Goal: Task Accomplishment & Management: Use online tool/utility

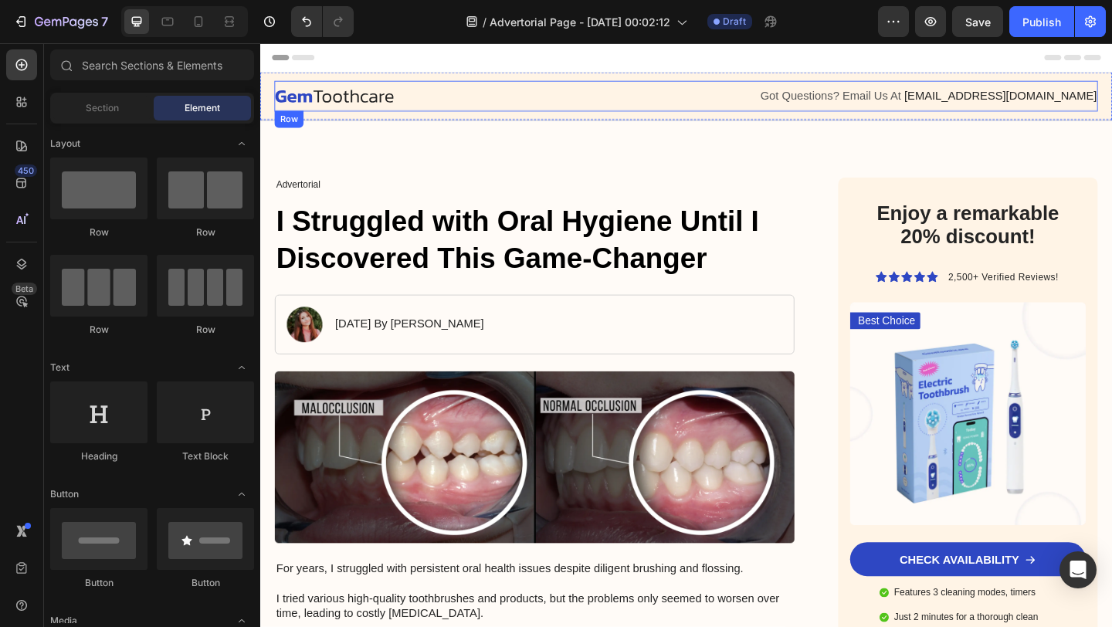
click at [606, 108] on div "Image" at bounding box center [494, 100] width 436 height 19
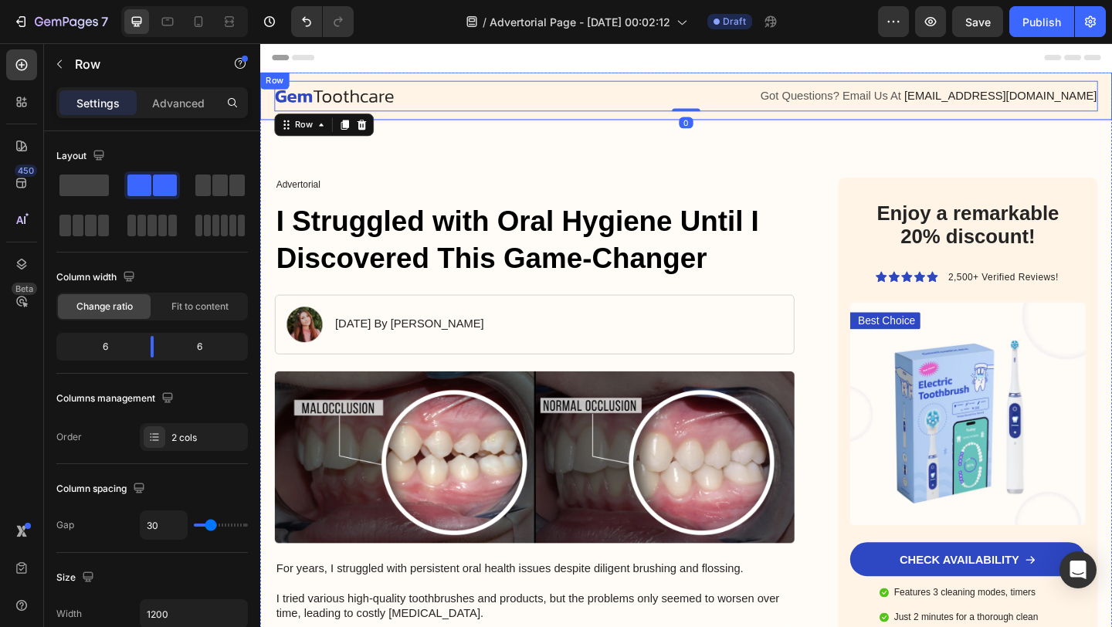
click at [596, 79] on div "Image Got Questions? Email Us At support@gemstore.com Text Block Row 0 Row" at bounding box center [723, 101] width 927 height 53
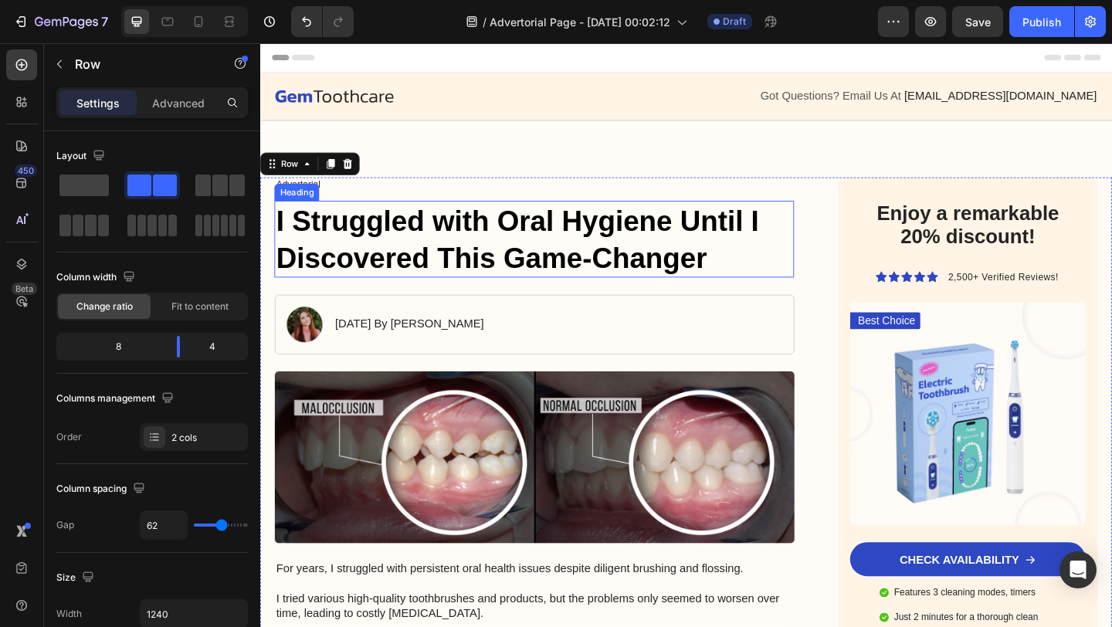
click at [418, 248] on h1 "I Struggled with Oral Hygiene Until I Discovered This Game-Changer" at bounding box center [558, 256] width 565 height 83
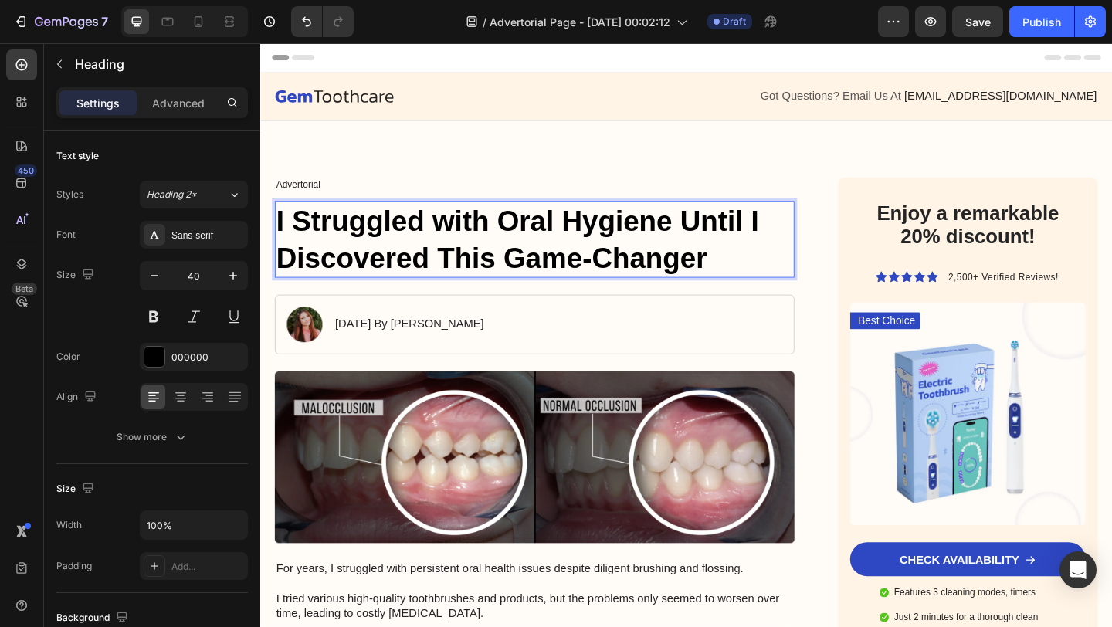
click at [418, 248] on h1 "I Struggled with Oral Hygiene Until I Discovered This Game-Changer" at bounding box center [558, 256] width 565 height 83
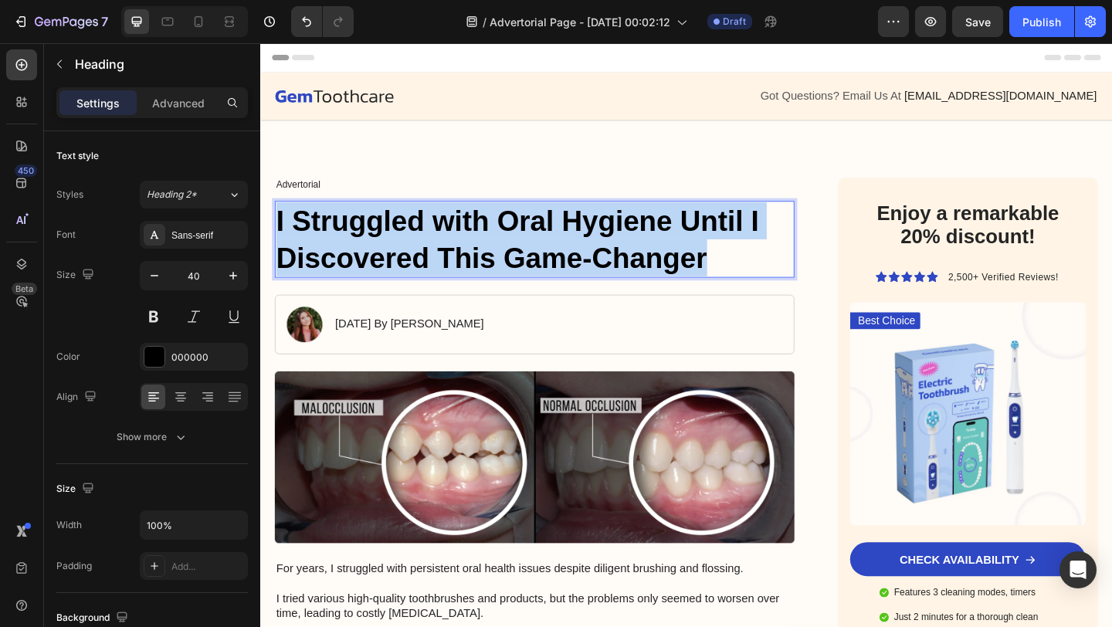
click at [418, 248] on p "I Struggled with Oral Hygiene Until I Discovered This Game-Changer" at bounding box center [558, 256] width 562 height 80
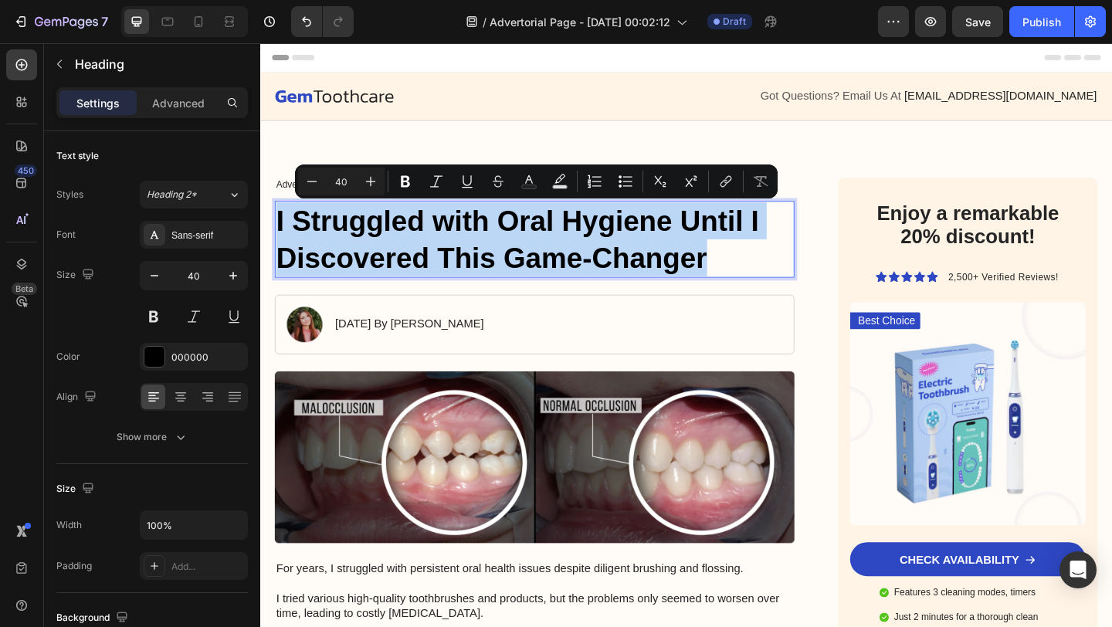
click at [642, 246] on p "I Struggled with Oral Hygiene Until I Discovered This Game-Changer" at bounding box center [558, 256] width 562 height 80
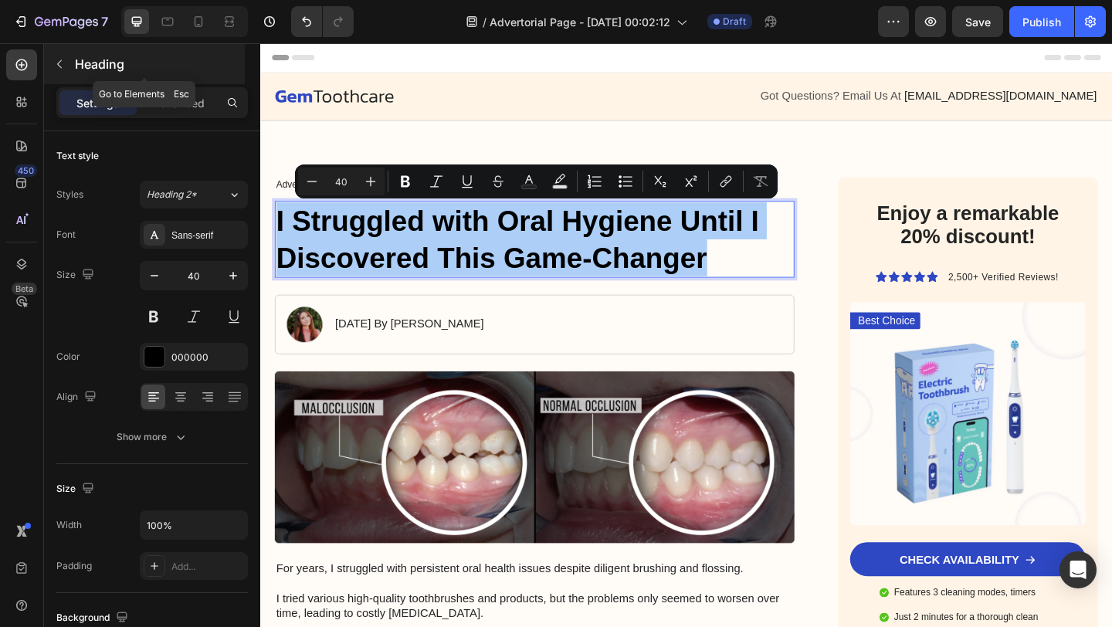
click at [63, 70] on button "button" at bounding box center [59, 64] width 25 height 25
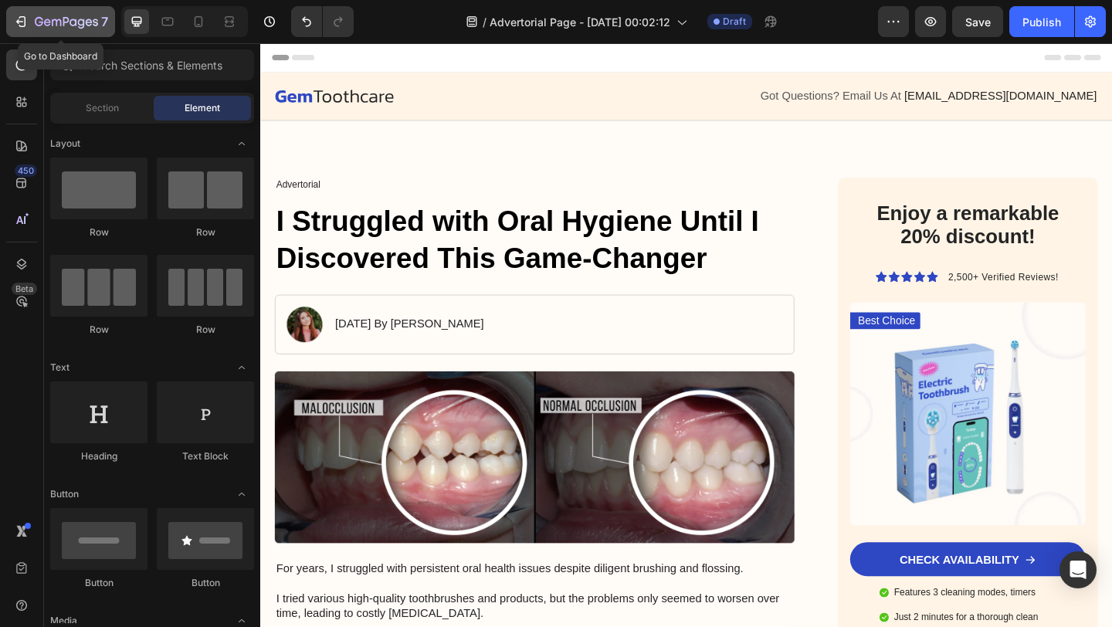
click at [33, 27] on div "7" at bounding box center [60, 21] width 95 height 19
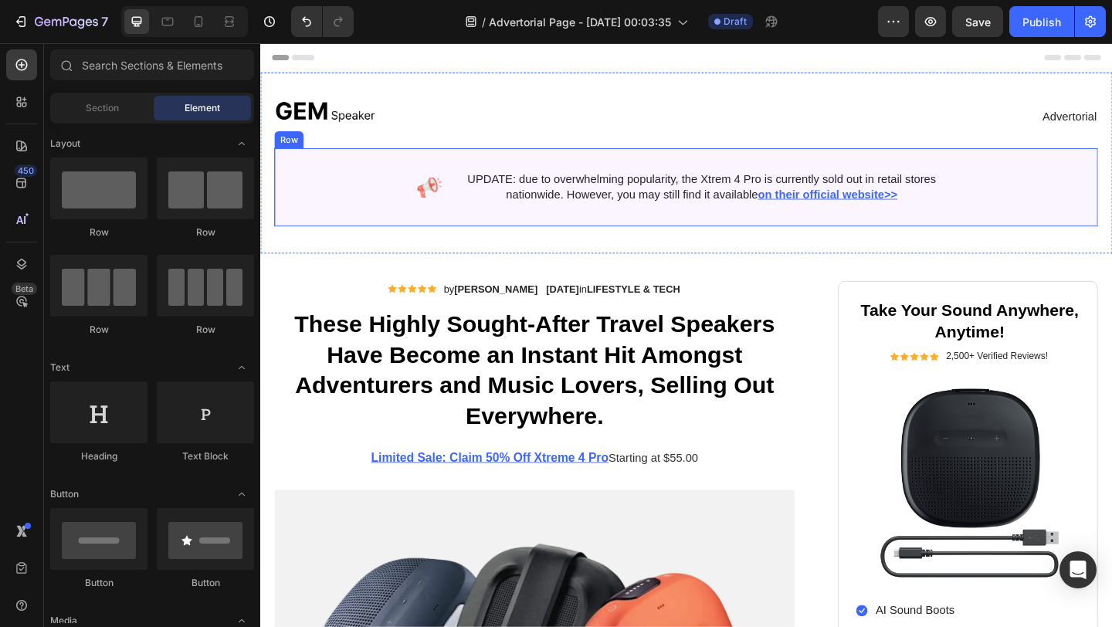
click at [379, 175] on div "Image UPDATE: due to overwhelming popularity, the Xtrem 4 Pro is currently sold…" at bounding box center [724, 200] width 896 height 85
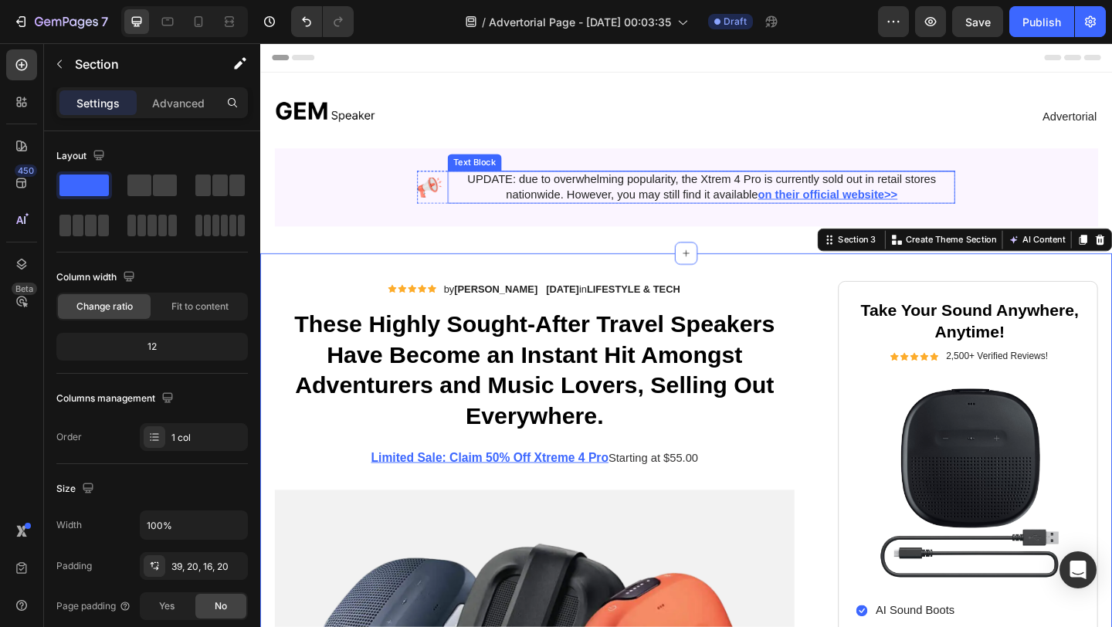
click at [854, 212] on u "on their official website>>" at bounding box center [878, 207] width 152 height 13
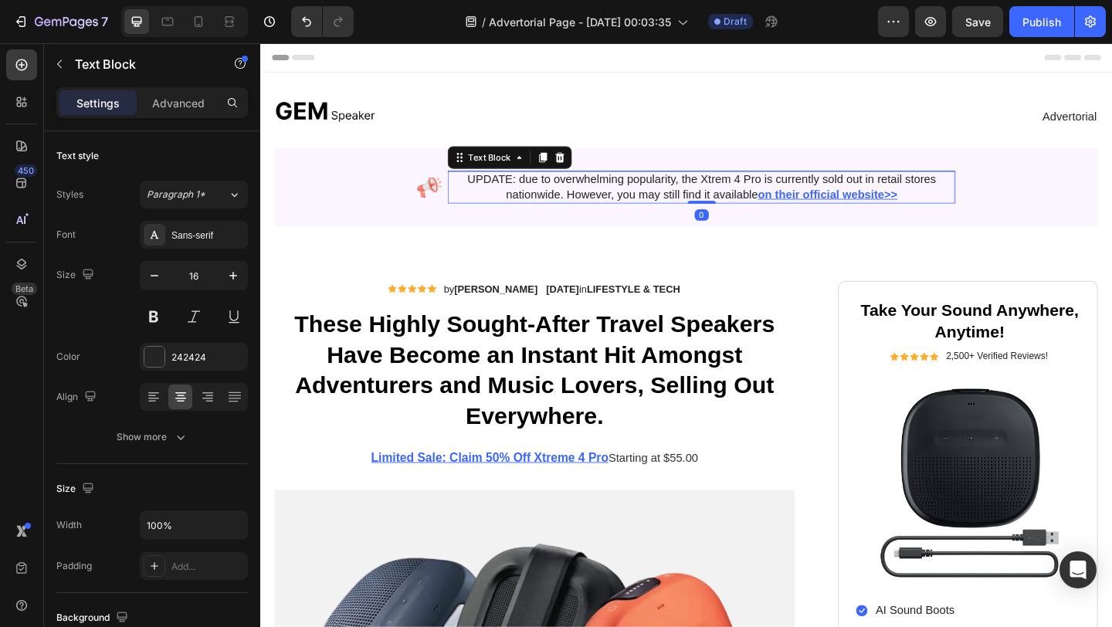
click at [859, 208] on u "on their official website>>" at bounding box center [878, 207] width 152 height 13
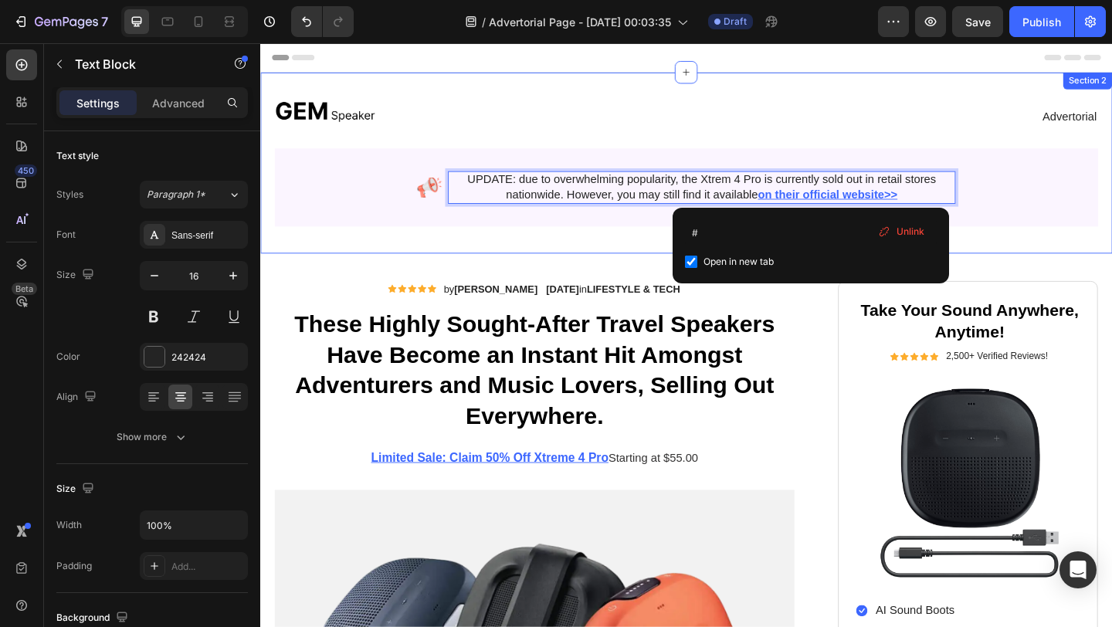
click at [612, 251] on div "Image Advertorial Text Block Row Image UPDATE: due to overwhelming popularity, …" at bounding box center [723, 173] width 927 height 197
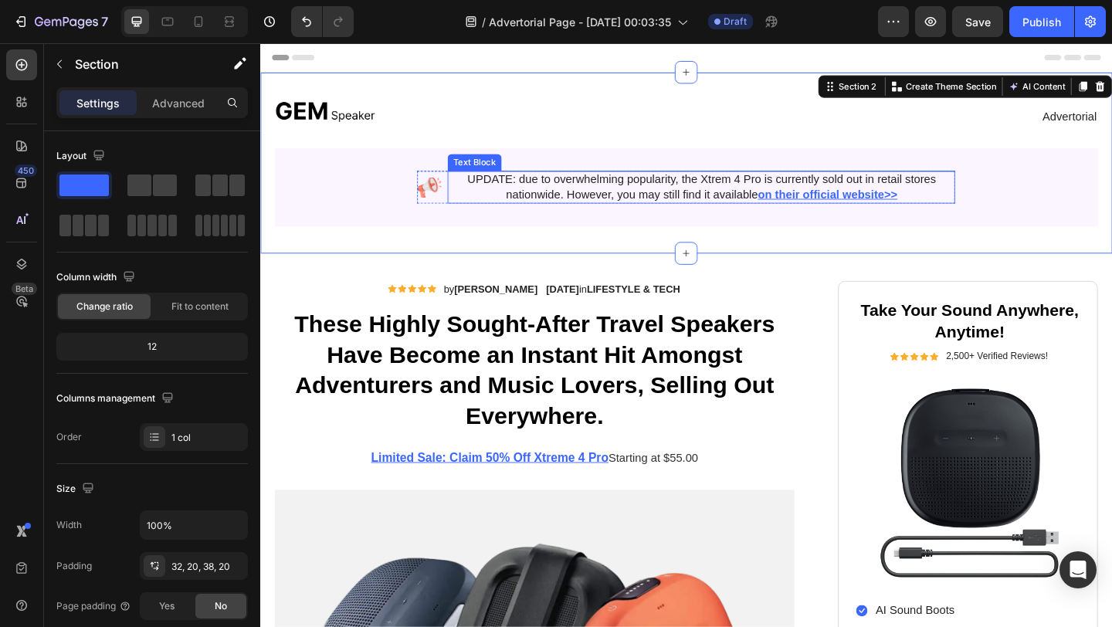
click at [923, 207] on u "on their official website>>" at bounding box center [878, 207] width 152 height 13
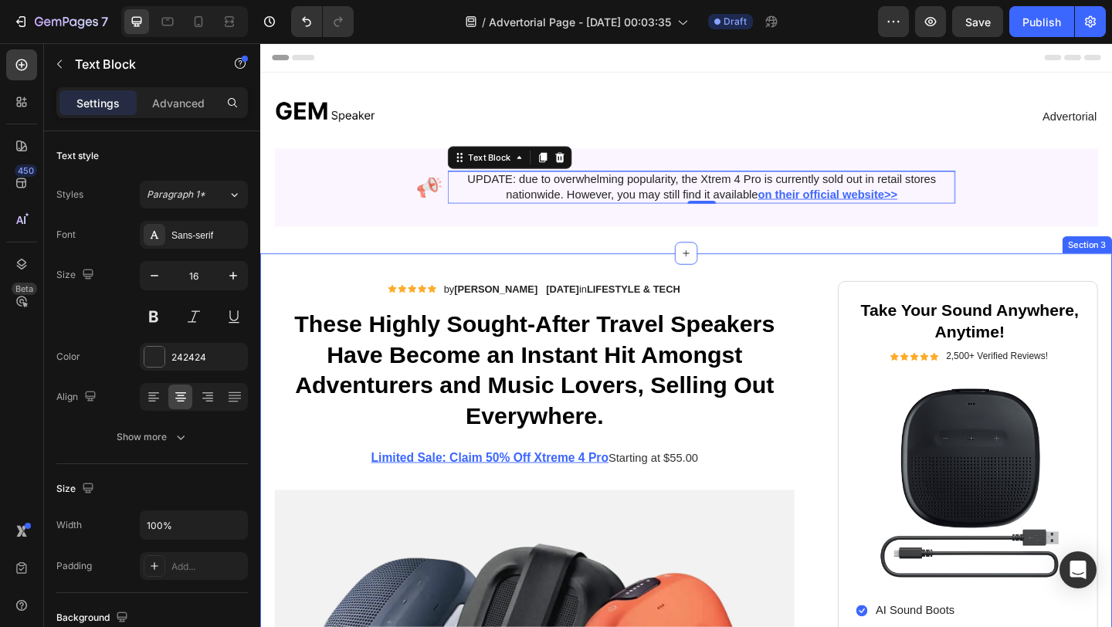
scroll to position [39, 0]
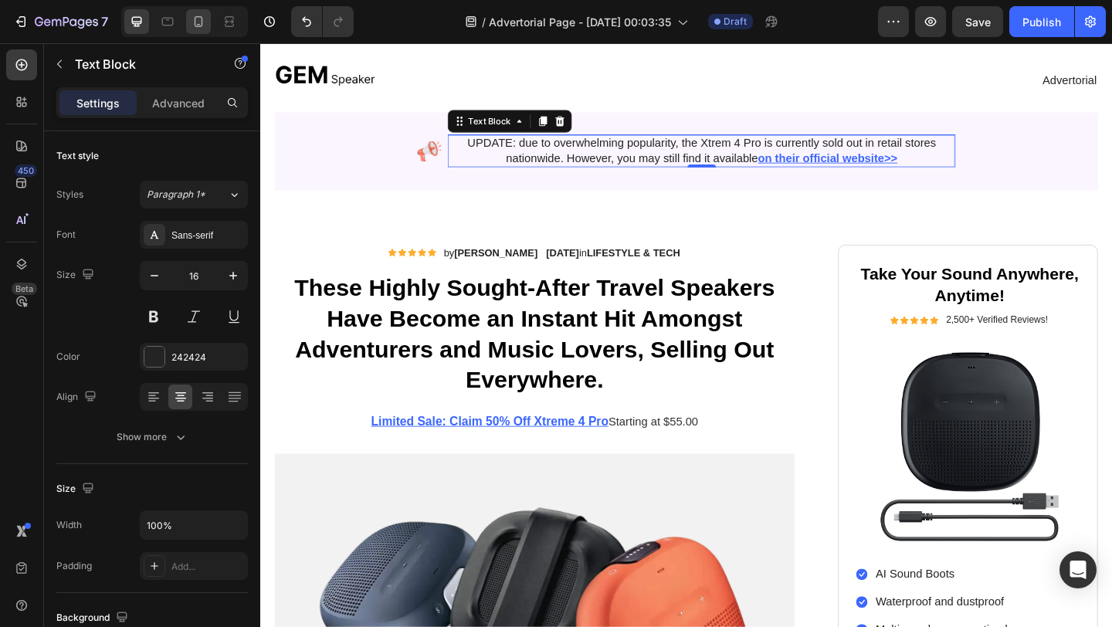
click at [204, 19] on icon at bounding box center [198, 21] width 15 height 15
type input "14"
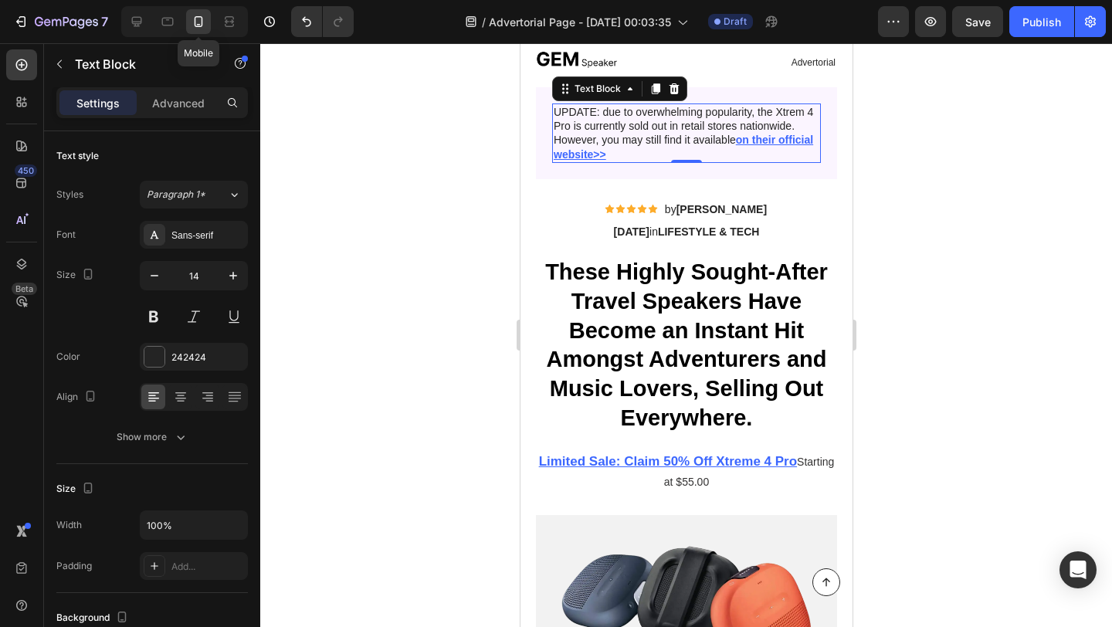
scroll to position [46, 0]
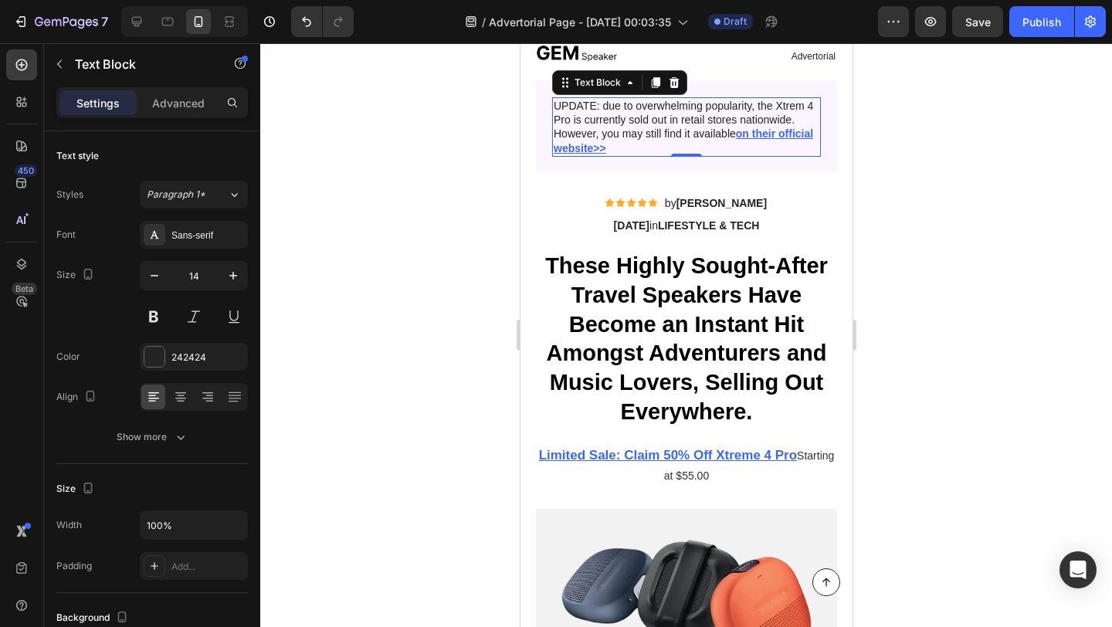
click at [458, 200] on div at bounding box center [686, 335] width 852 height 584
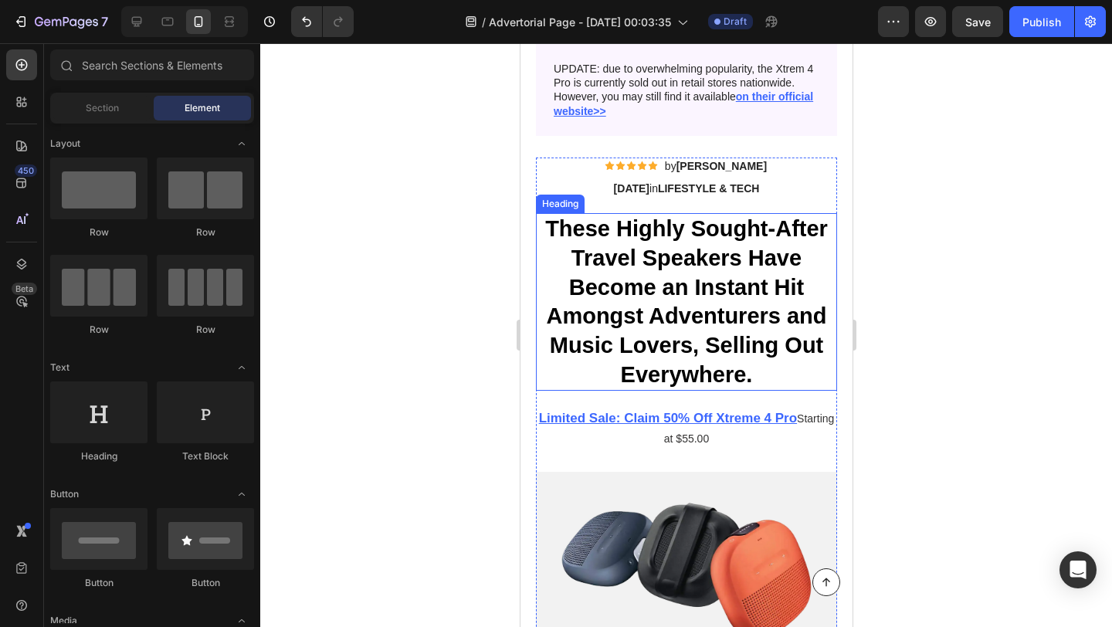
scroll to position [110, 0]
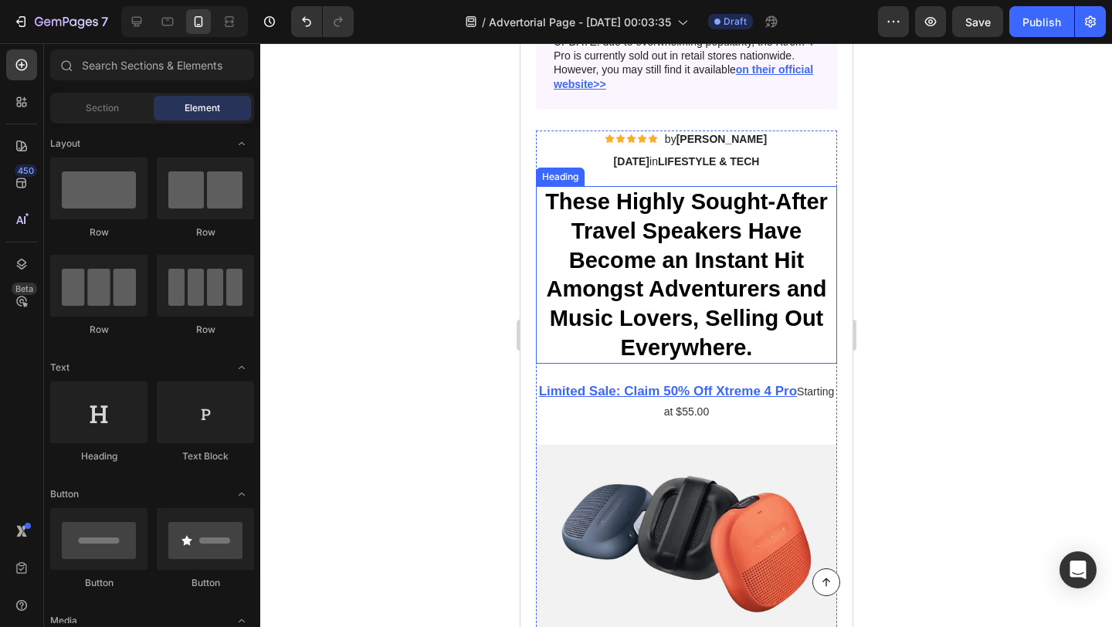
click at [588, 275] on h1 "These Highly Sought-After Travel Speakers Have Become an Instant Hit Amongst Ad…" at bounding box center [685, 275] width 301 height 178
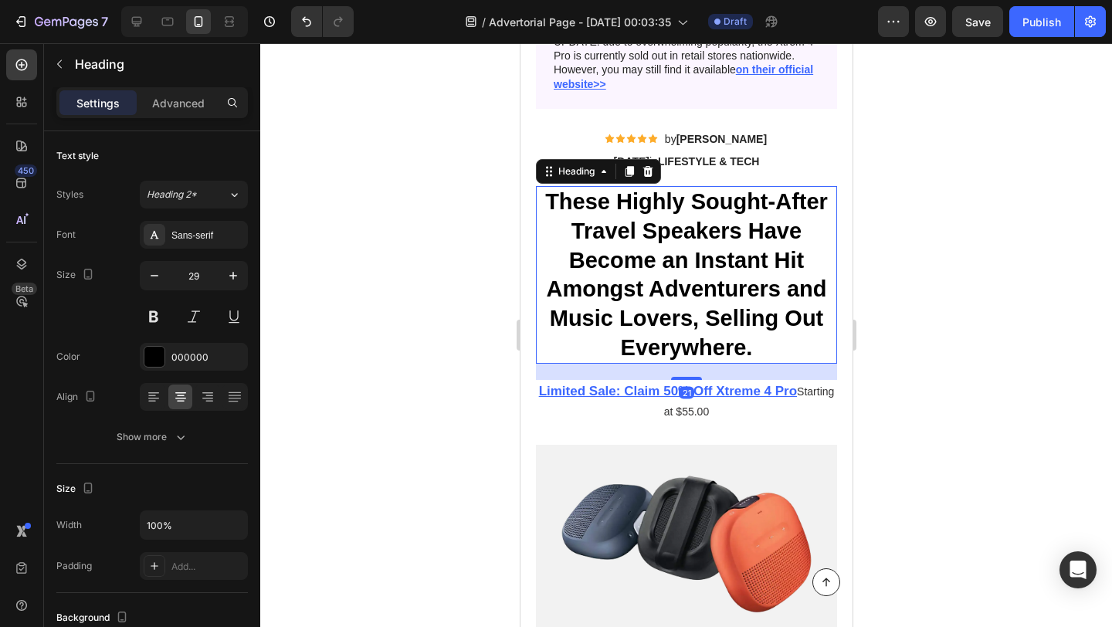
click at [588, 275] on h1 "These Highly Sought-After Travel Speakers Have Become an Instant Hit Amongst Ad…" at bounding box center [685, 275] width 301 height 178
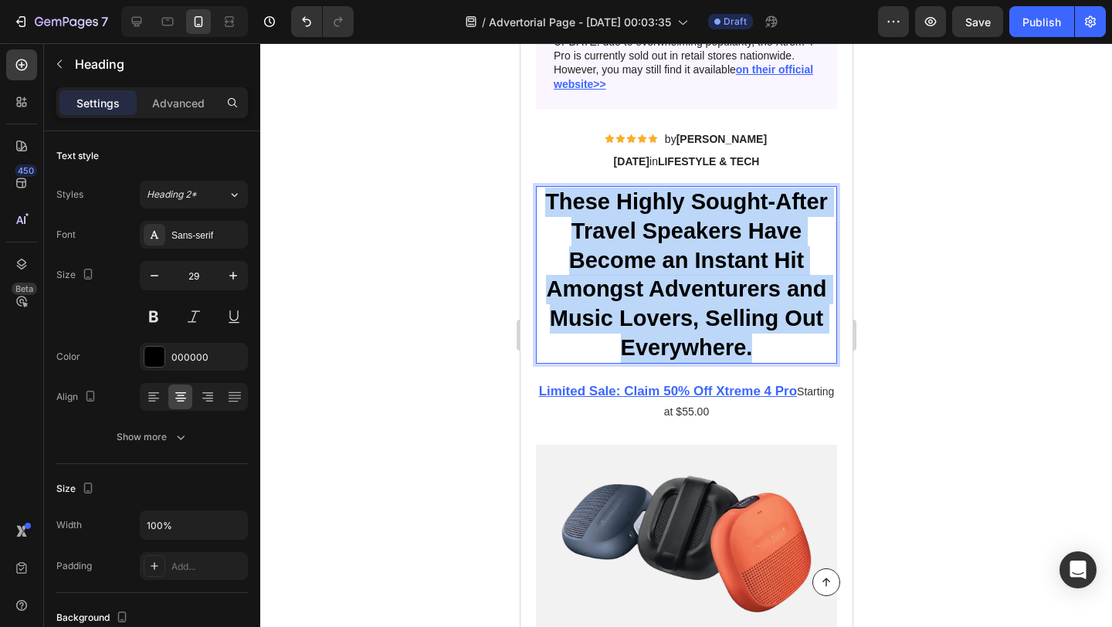
click at [588, 275] on p "These Highly Sought-After Travel Speakers Have Become an Instant Hit Amongst Ad…" at bounding box center [686, 275] width 298 height 175
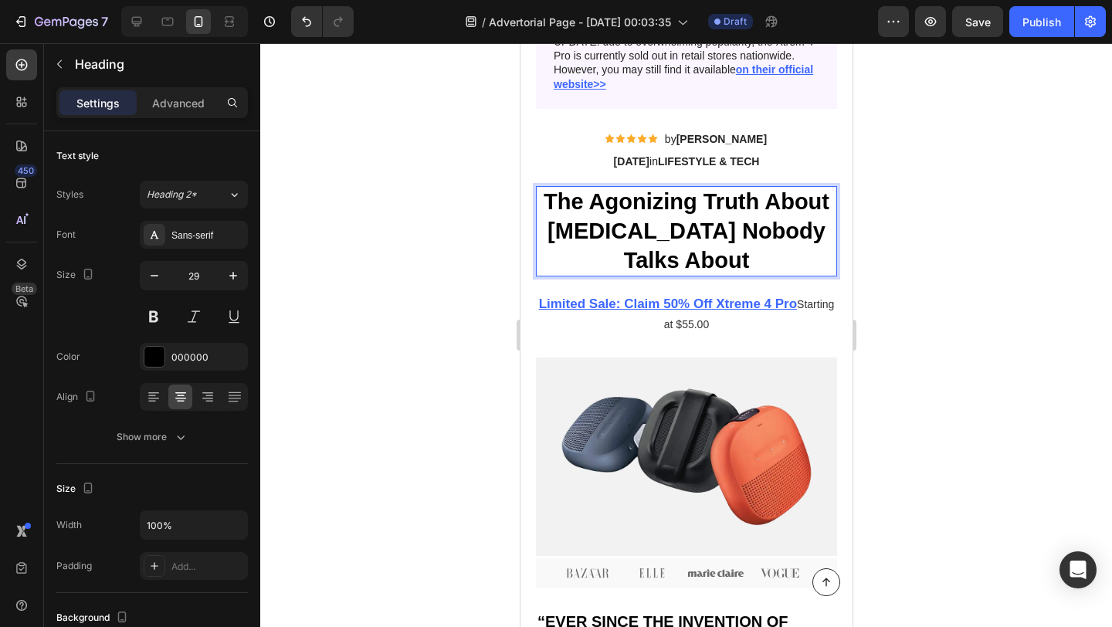
click at [398, 232] on div at bounding box center [686, 335] width 852 height 584
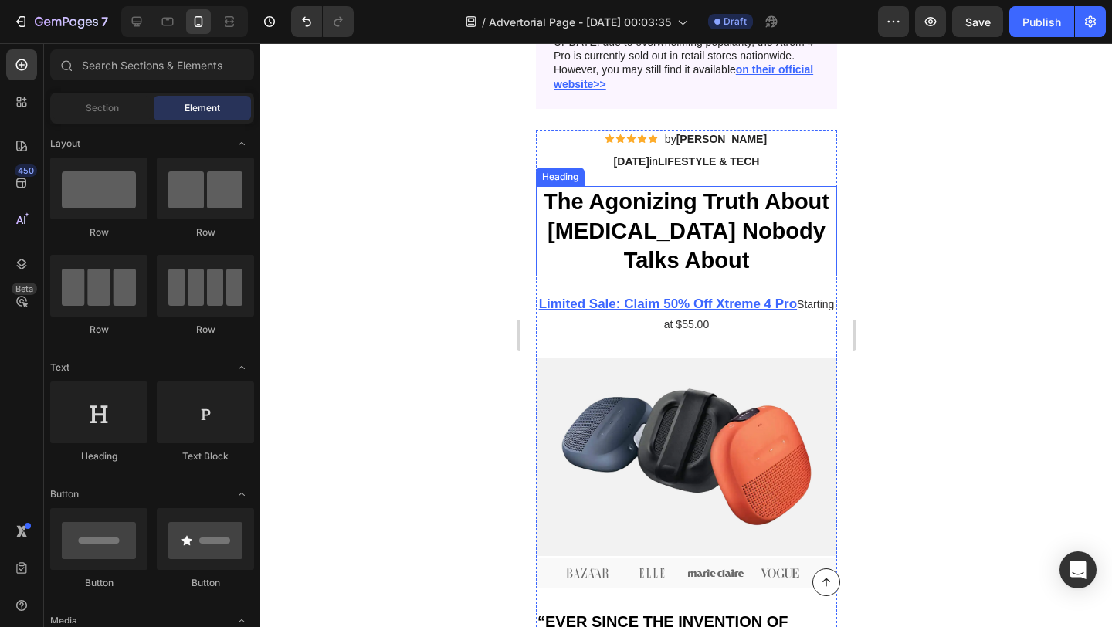
scroll to position [127, 0]
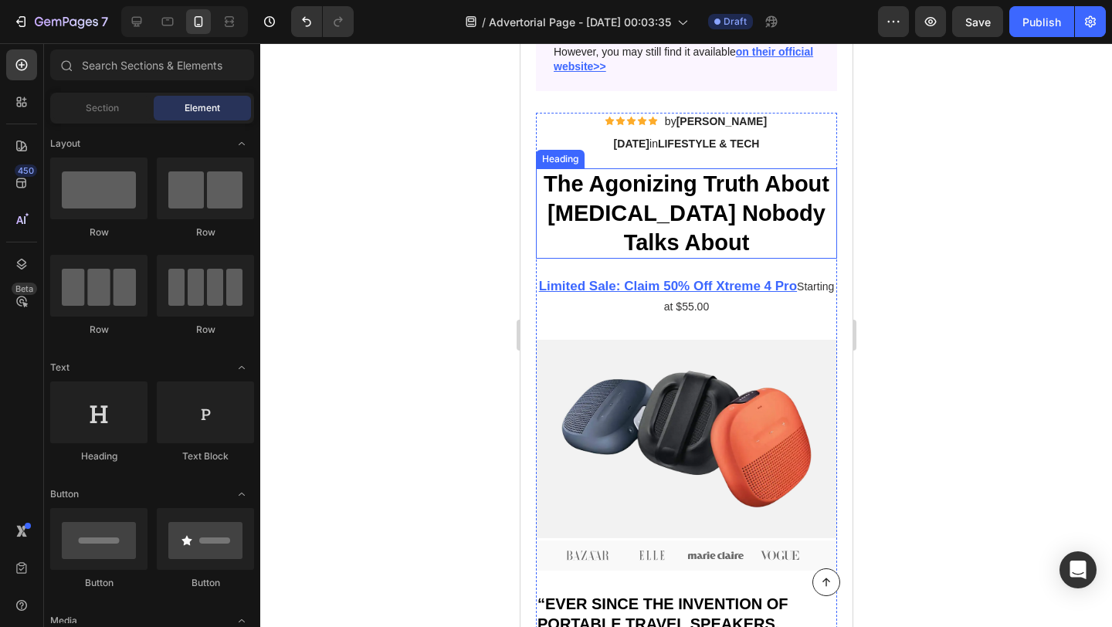
click at [723, 249] on p "The Agonizing Truth About [MEDICAL_DATA] Nobody Talks About" at bounding box center [686, 213] width 298 height 87
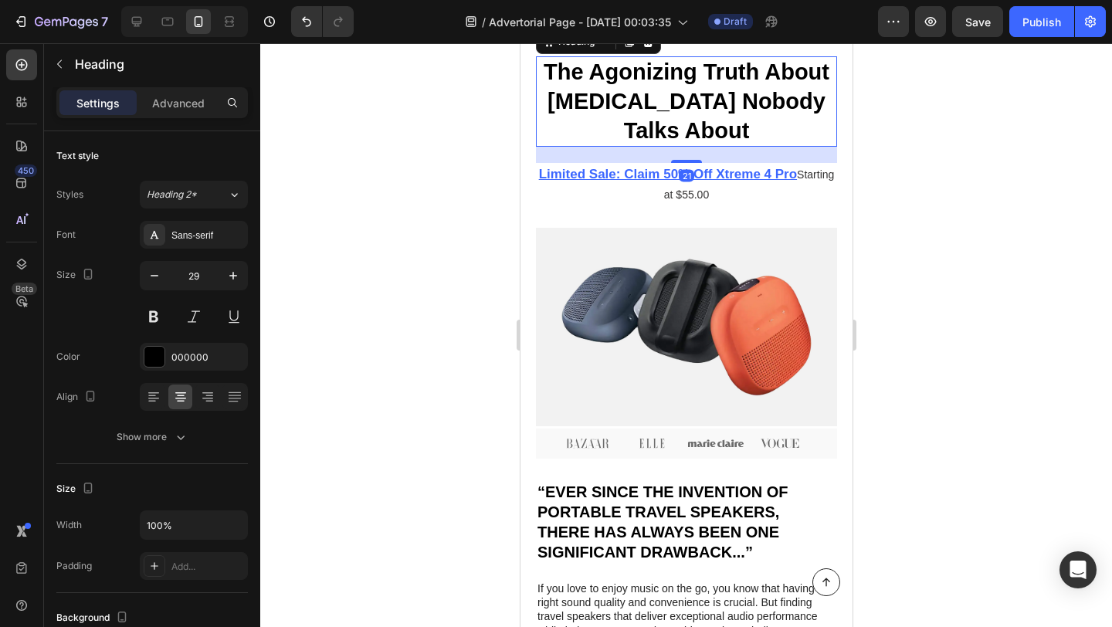
scroll to position [249, 0]
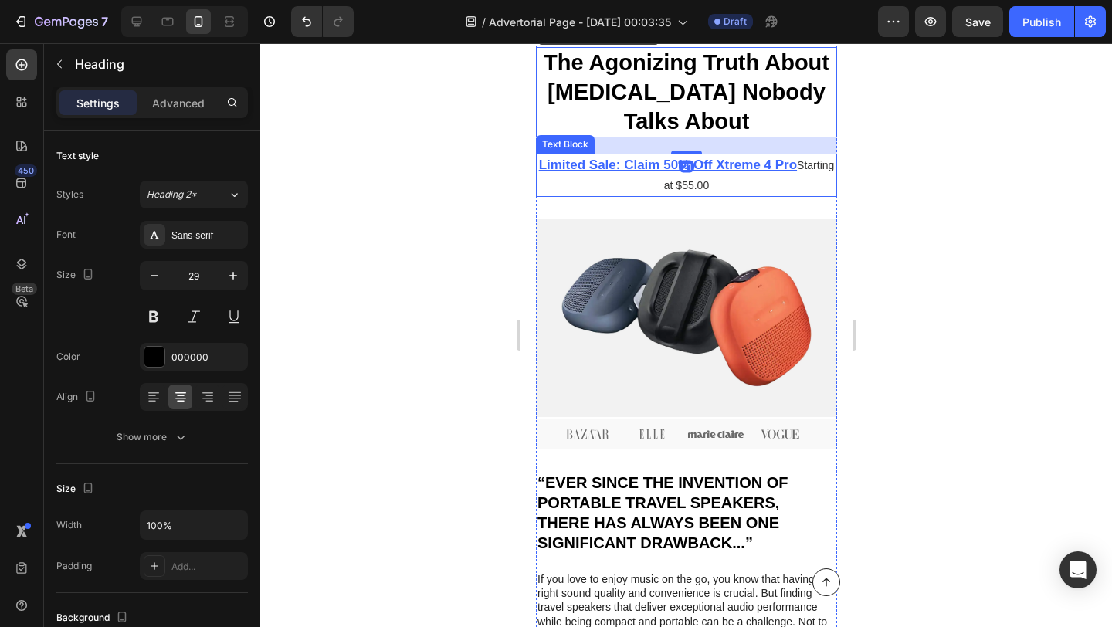
click at [572, 184] on p "Limited Sale: Claim 50% Off Xtreme 4 Pro Starting at $55.00" at bounding box center [685, 174] width 301 height 39
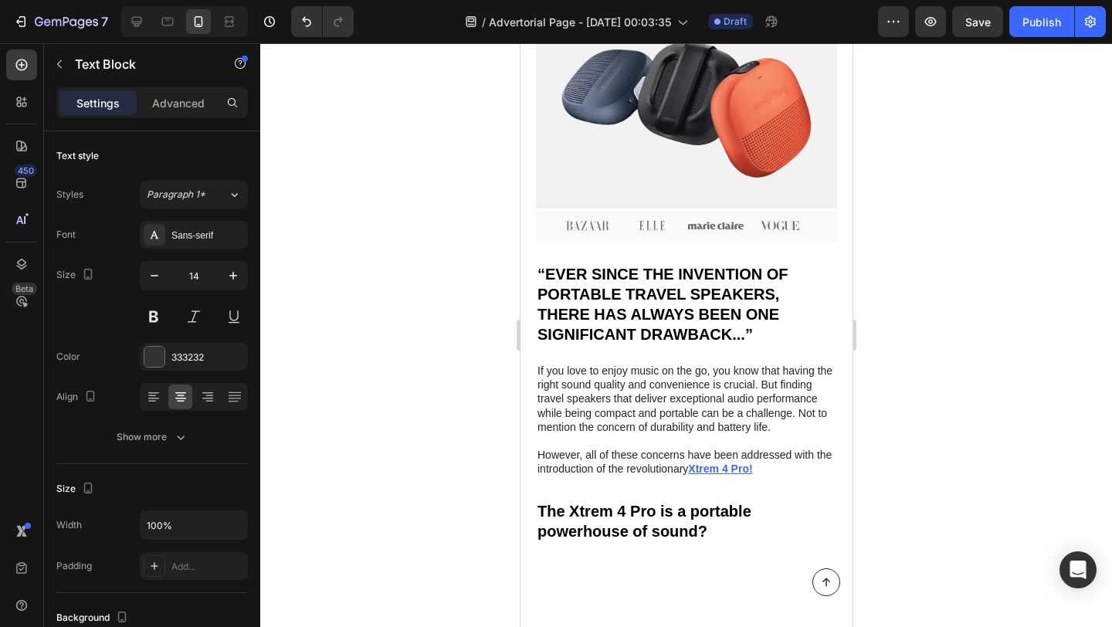
scroll to position [464, 0]
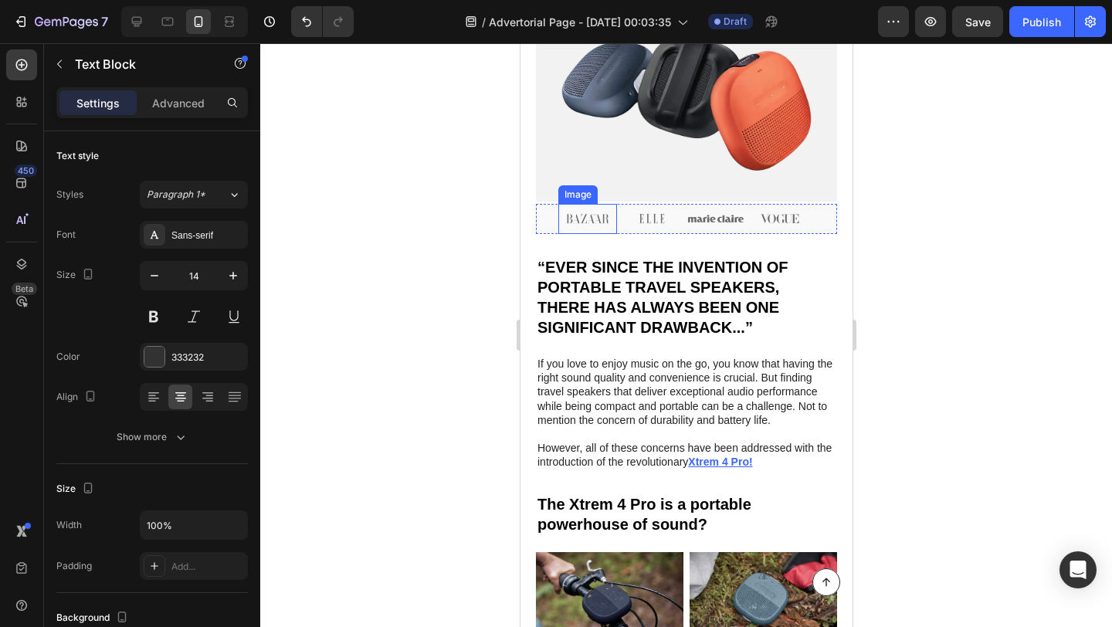
click at [573, 226] on img at bounding box center [587, 219] width 59 height 30
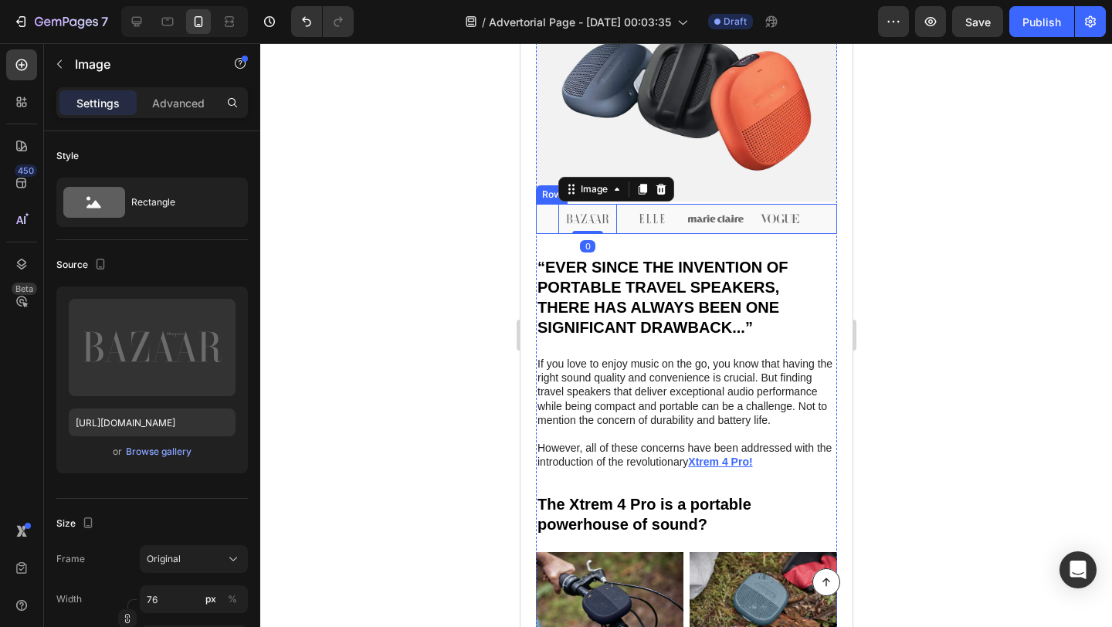
click at [812, 214] on div "Image 0 Image Image Image Image Row" at bounding box center [685, 219] width 301 height 30
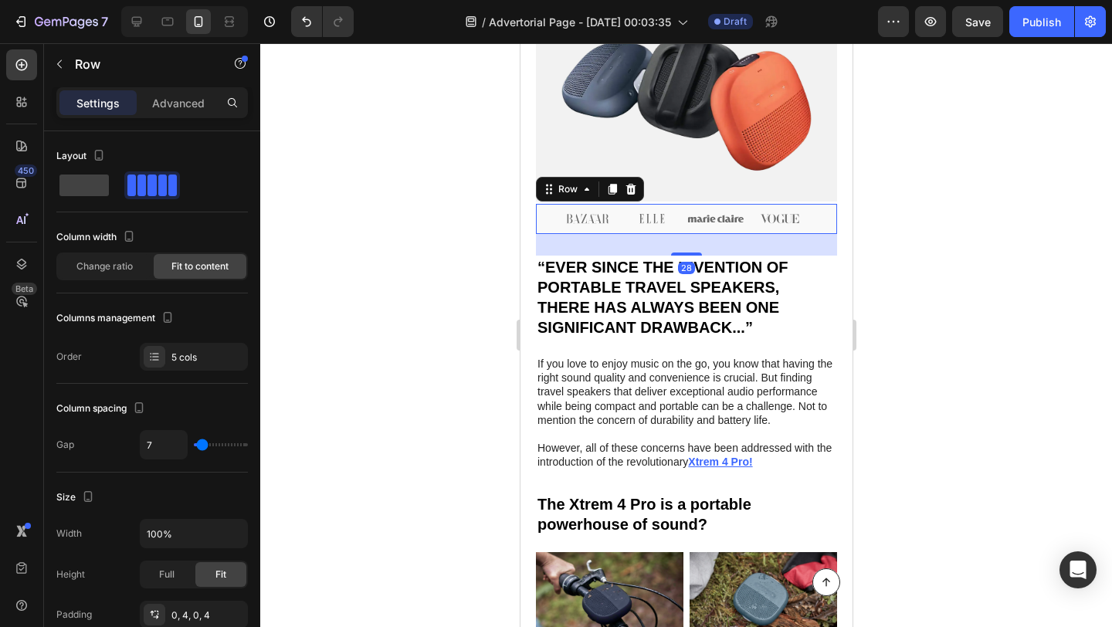
click at [829, 209] on div "Image Image Image Image Image Row 28" at bounding box center [685, 219] width 301 height 30
click at [629, 187] on icon at bounding box center [631, 189] width 10 height 11
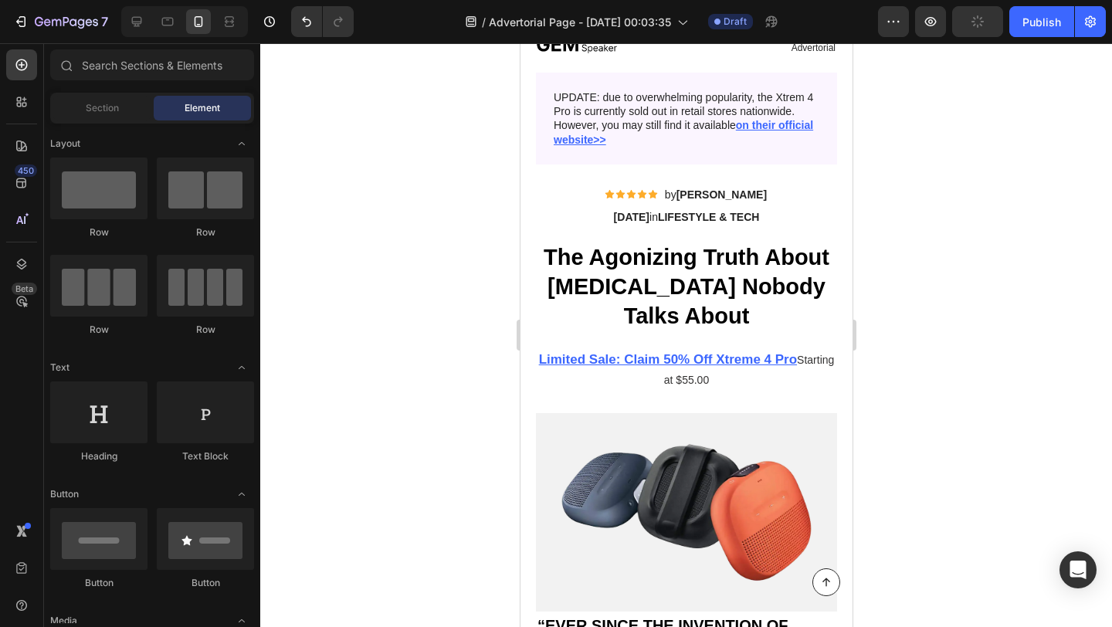
scroll to position [0, 0]
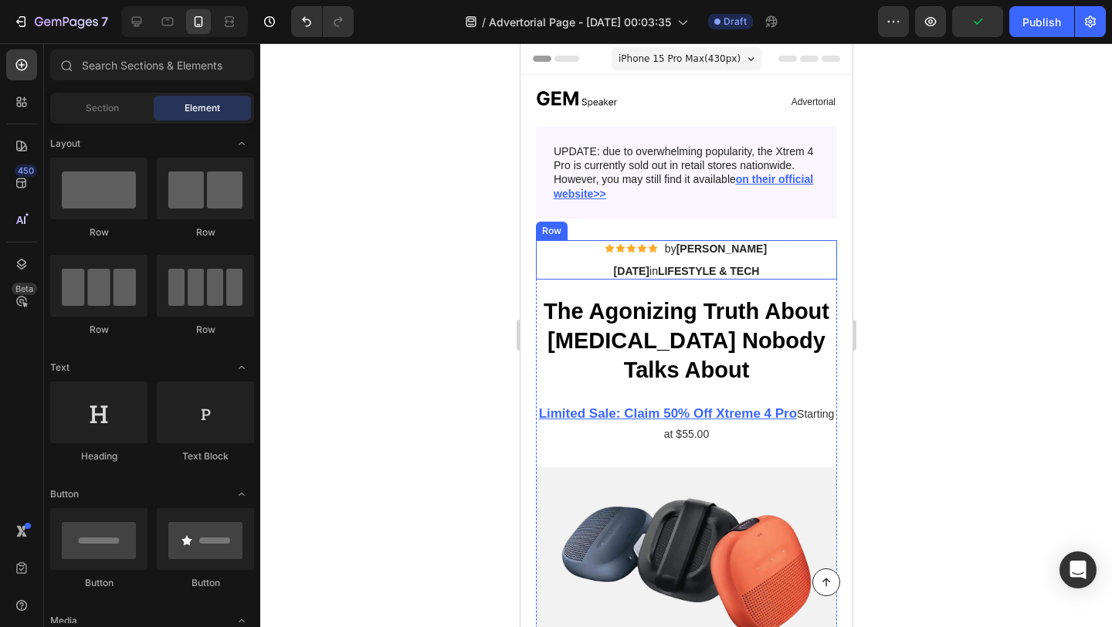
click at [792, 251] on div "Icon Icon Icon Icon Icon Icon List by [PERSON_NAME] Text Block Row [DATE] in LI…" at bounding box center [685, 259] width 301 height 39
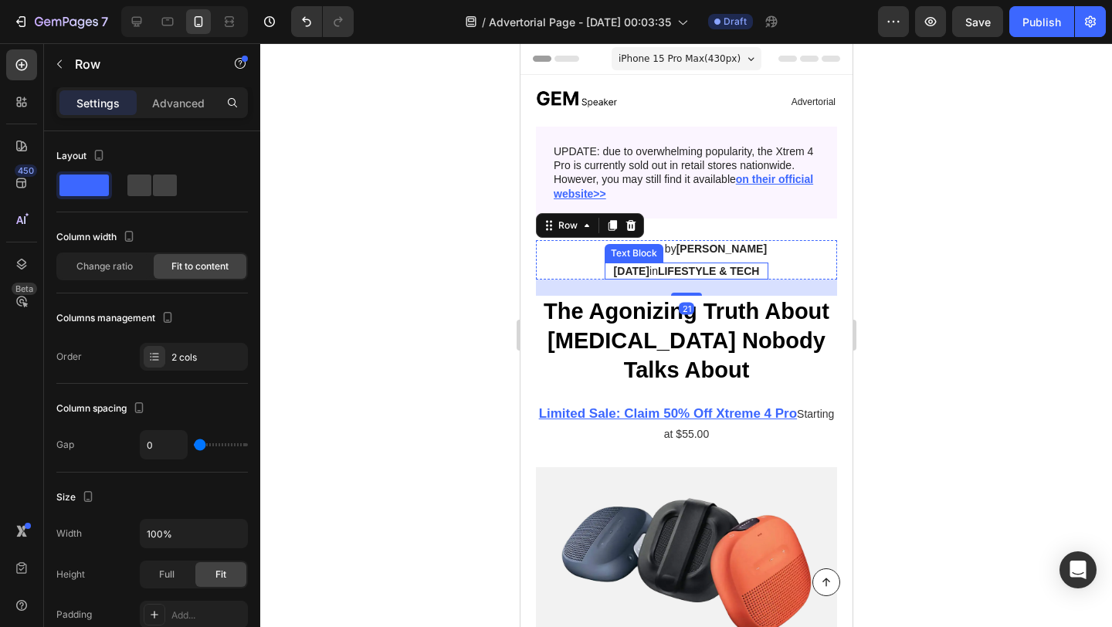
click at [759, 273] on strong "LIFESTYLE & TECH" at bounding box center [707, 271] width 101 height 12
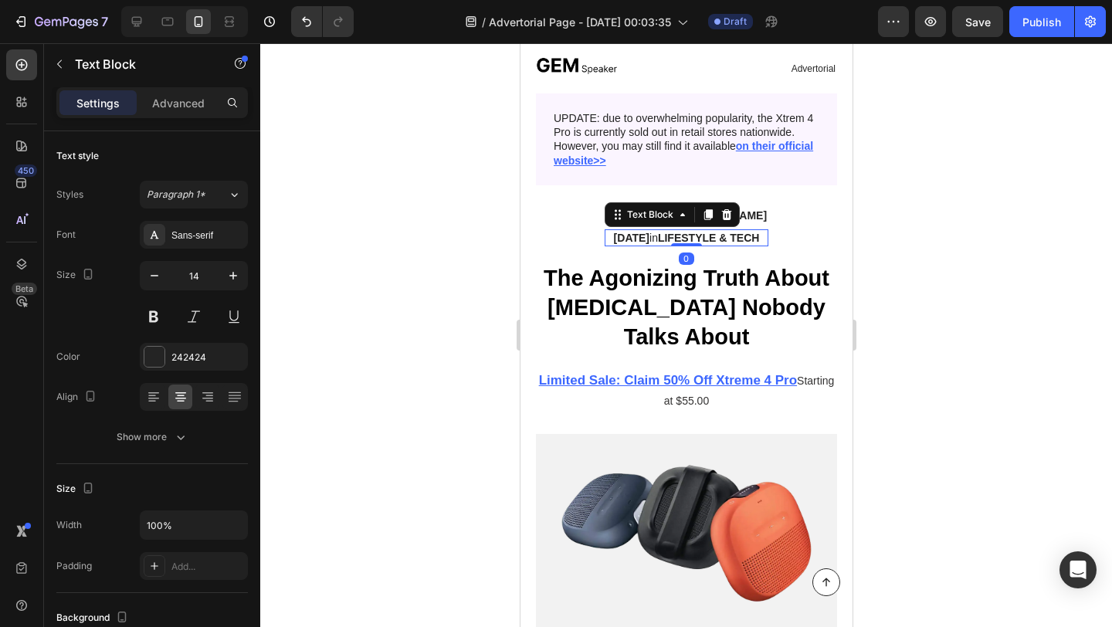
scroll to position [73, 0]
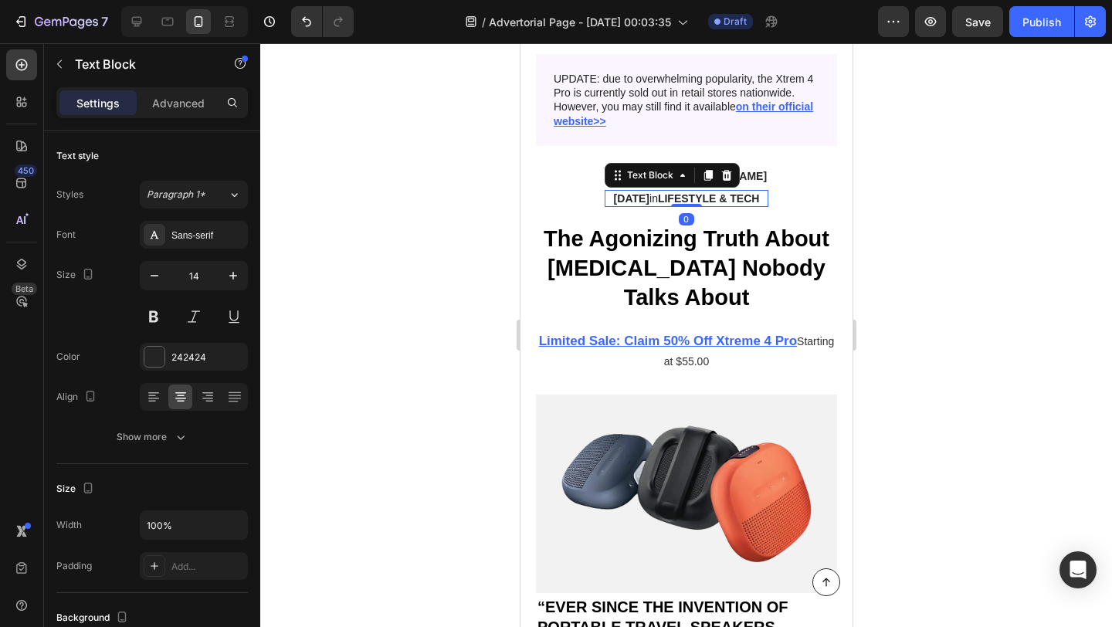
click at [443, 218] on div at bounding box center [686, 335] width 852 height 584
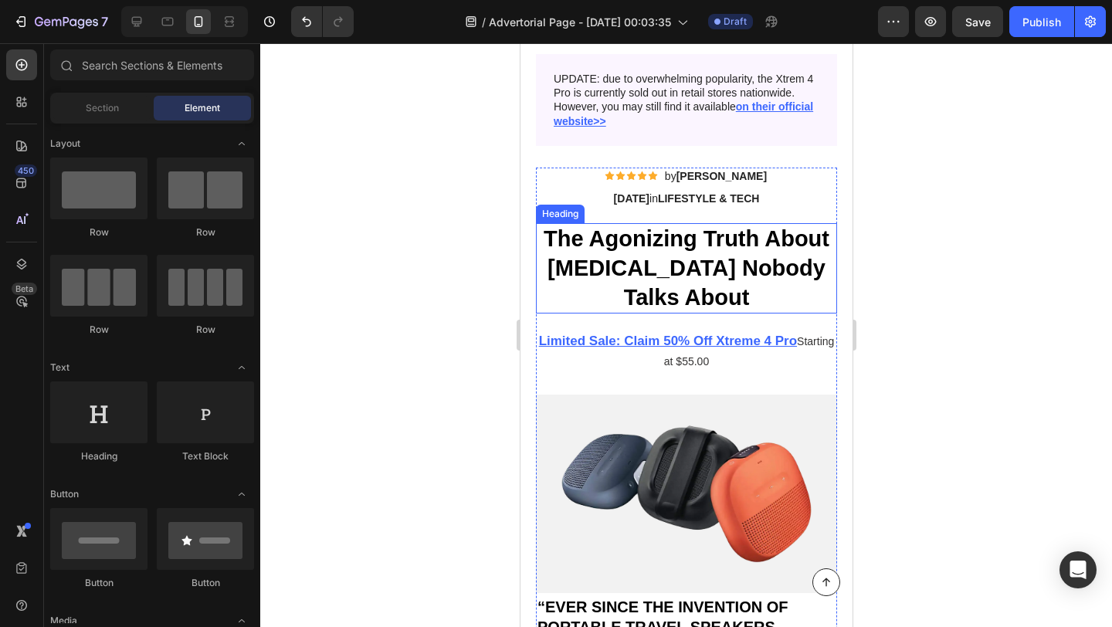
scroll to position [0, 0]
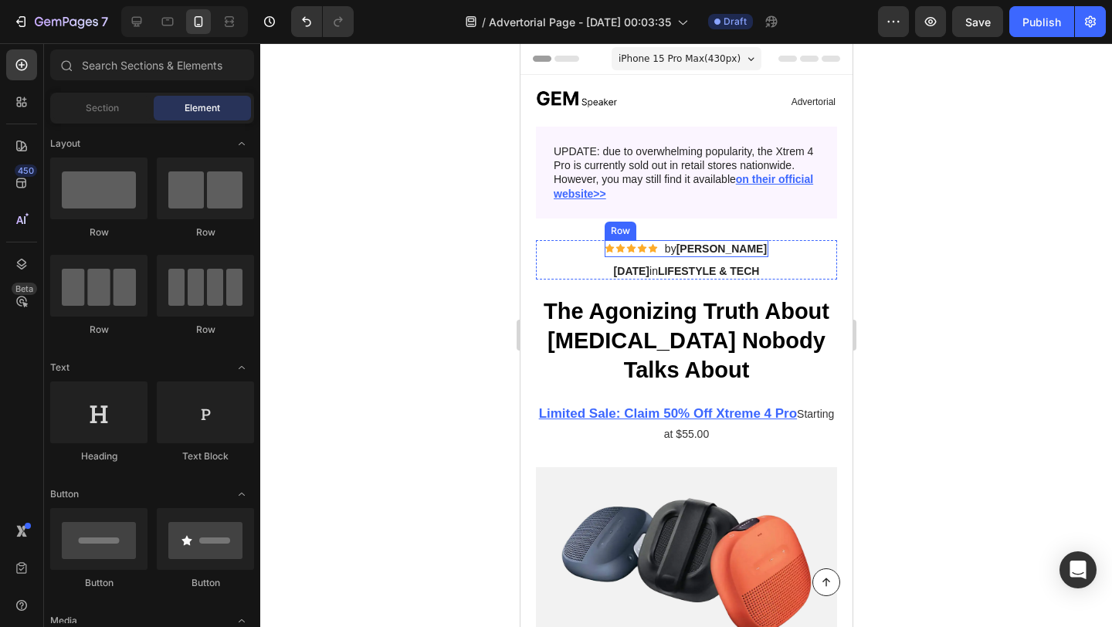
click at [604, 252] on div "Icon Icon Icon Icon Icon Icon List by [PERSON_NAME] Text Block Row" at bounding box center [686, 248] width 164 height 17
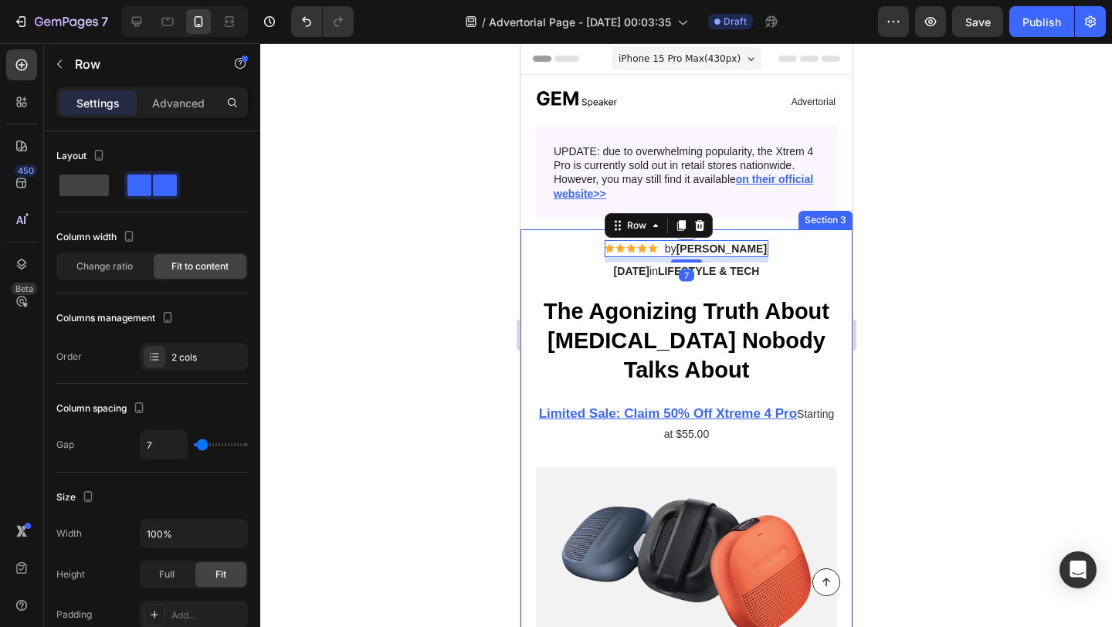
click at [416, 272] on div at bounding box center [686, 335] width 852 height 584
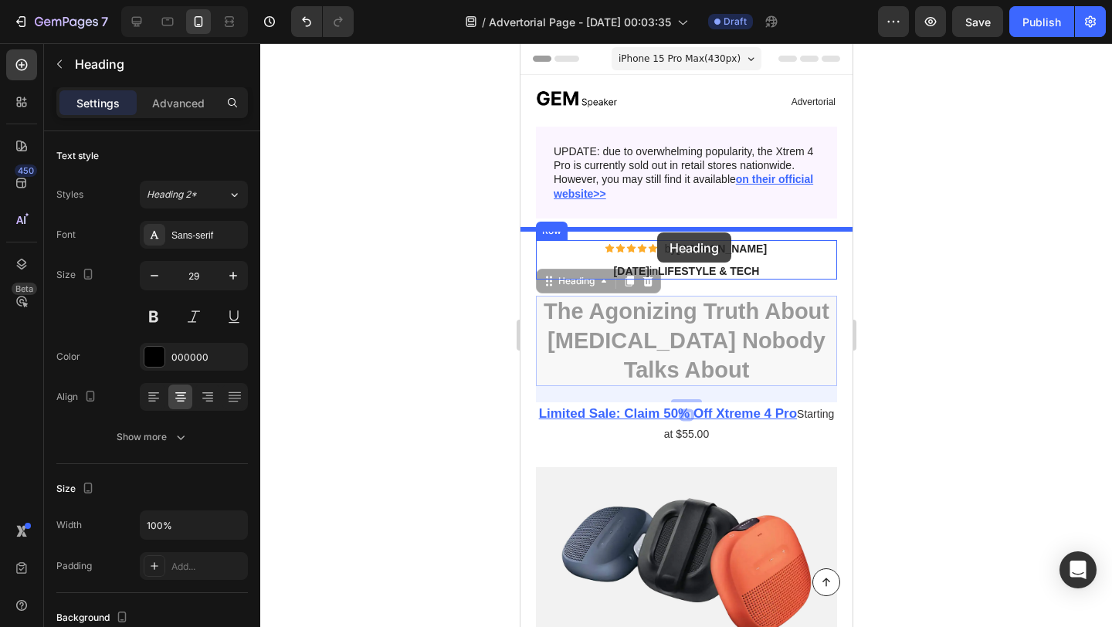
drag, startPoint x: 663, startPoint y: 341, endPoint x: 657, endPoint y: 232, distance: 108.3
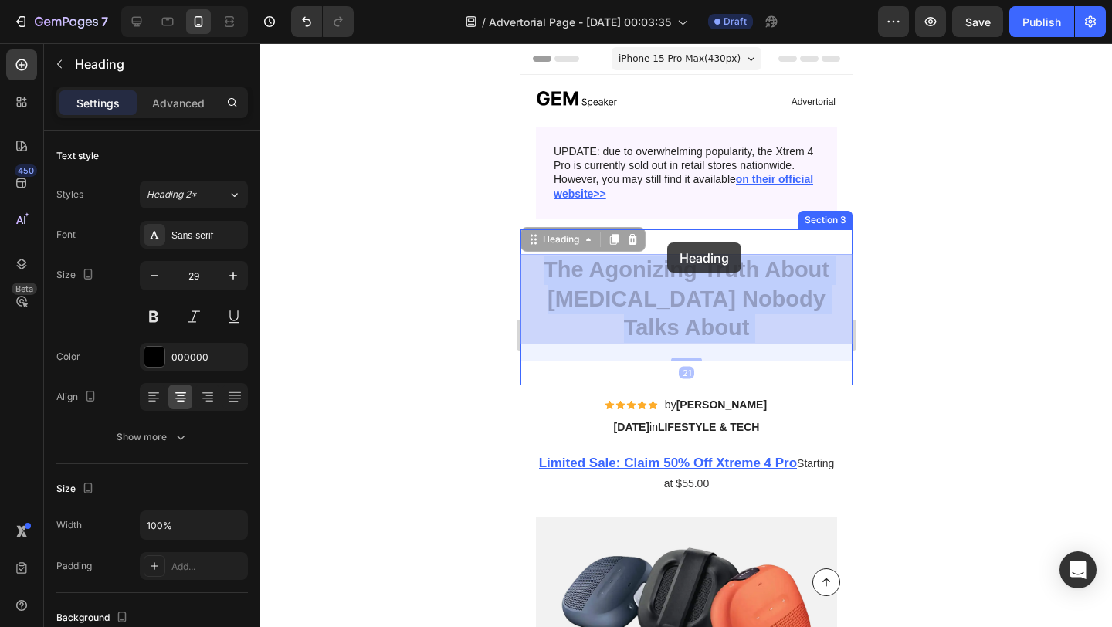
drag, startPoint x: 667, startPoint y: 274, endPoint x: 667, endPoint y: 243, distance: 31.7
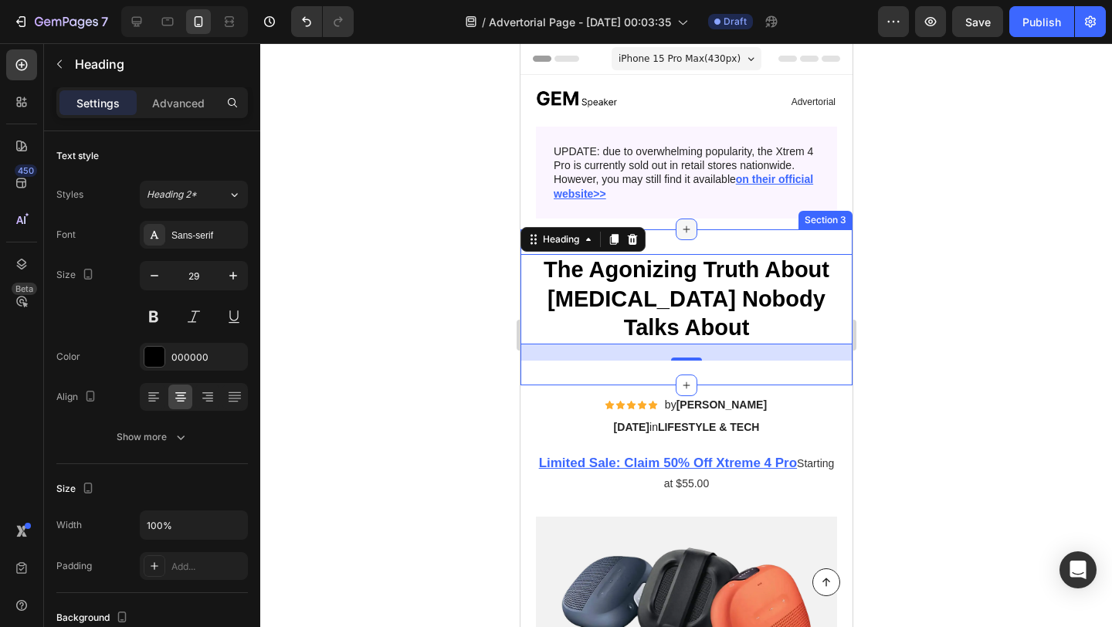
click at [678, 223] on div at bounding box center [686, 230] width 22 height 22
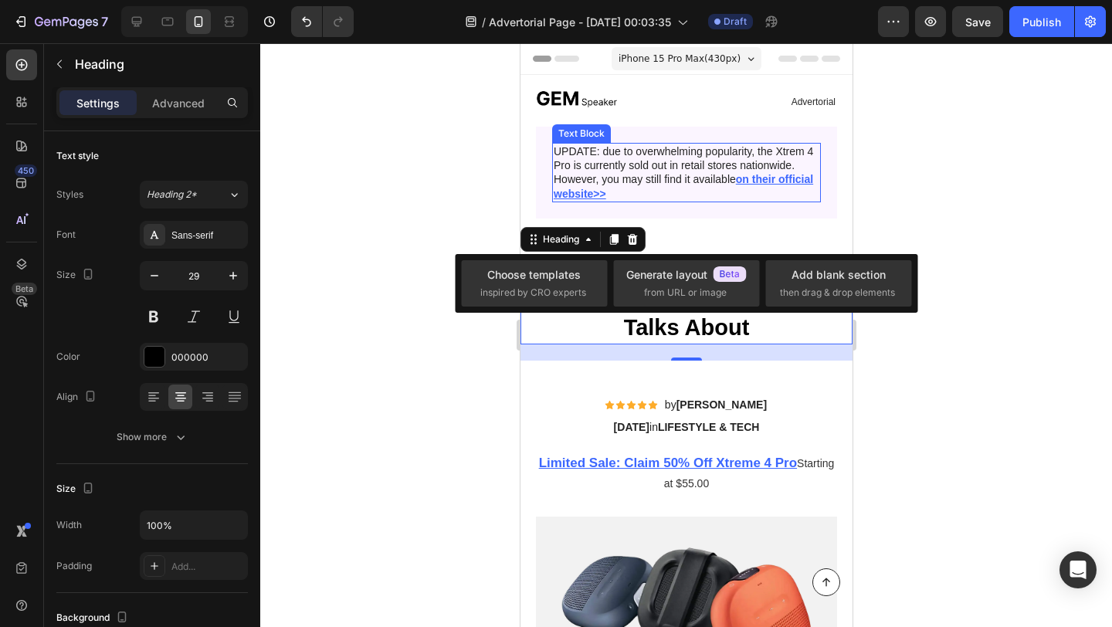
click at [677, 195] on p "UPDATE: due to overwhelming popularity, the Xtrem 4 Pro is currently sold out i…" at bounding box center [686, 172] width 266 height 56
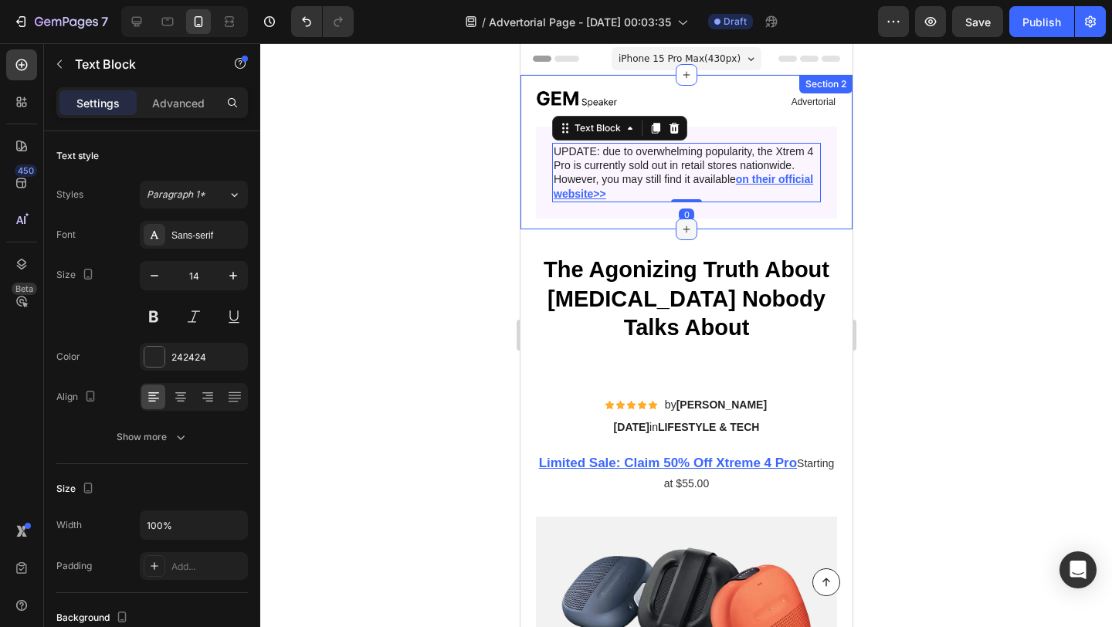
click at [677, 222] on div at bounding box center [686, 230] width 22 height 22
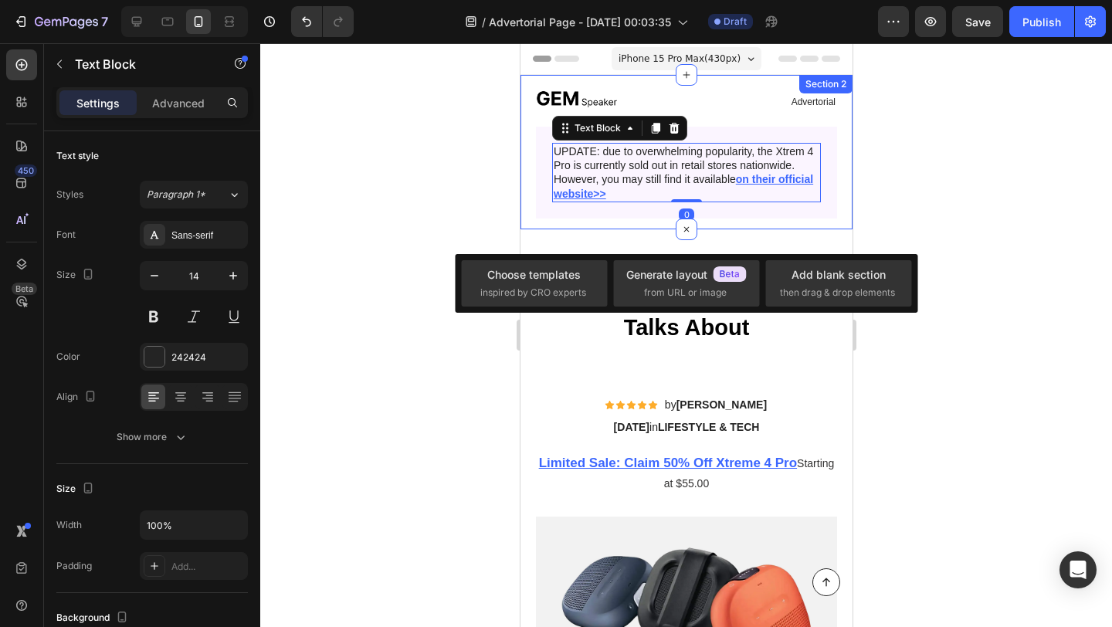
click at [631, 220] on div "Image Advertorial Text Block Row Image UPDATE: due to overwhelming popularity, …" at bounding box center [686, 152] width 332 height 154
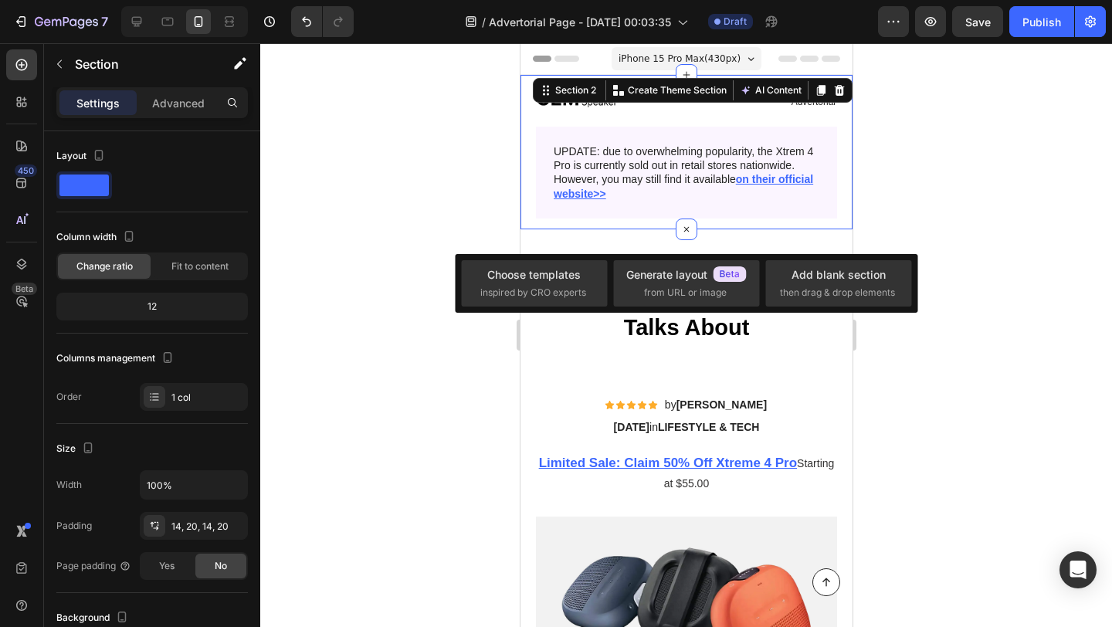
click at [440, 232] on div at bounding box center [686, 335] width 852 height 584
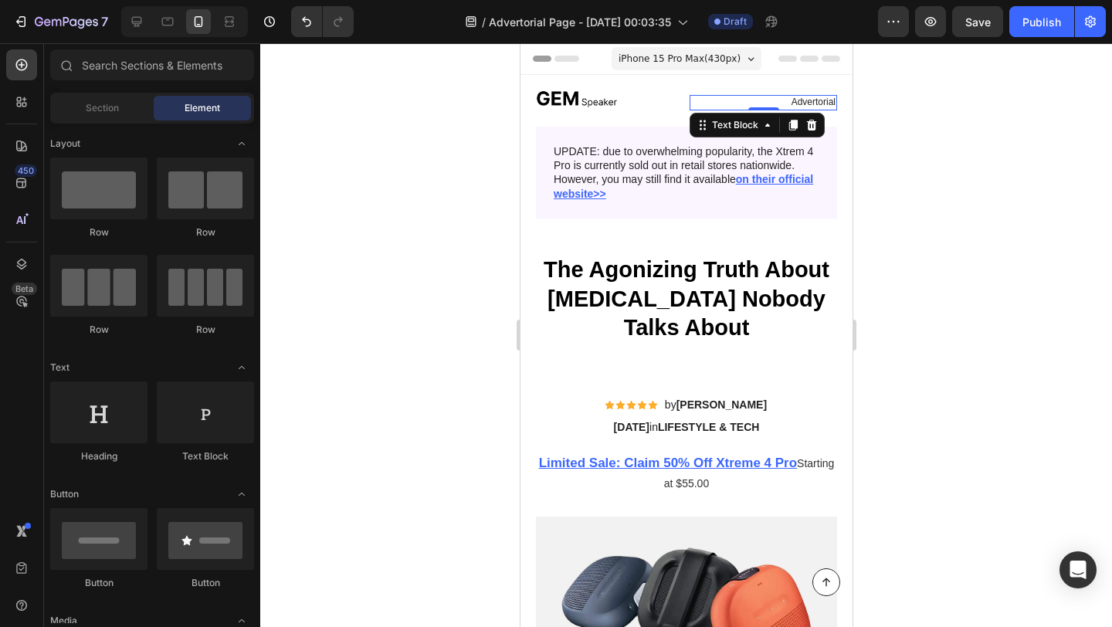
click at [702, 97] on p "Advertorial" at bounding box center [763, 103] width 144 height 12
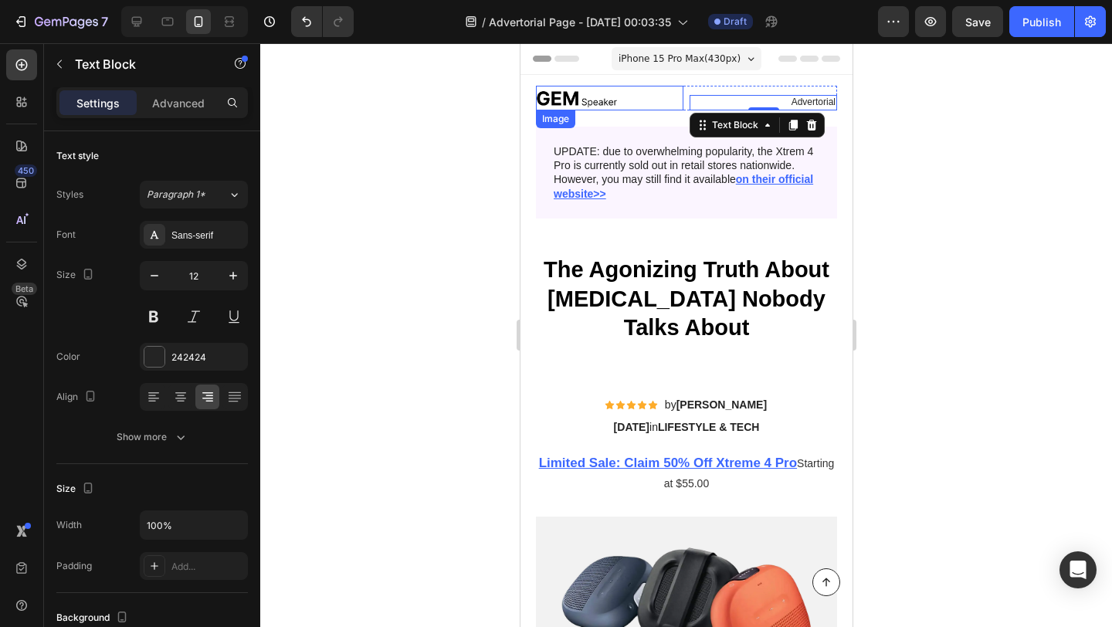
click at [650, 100] on div at bounding box center [609, 98] width 148 height 25
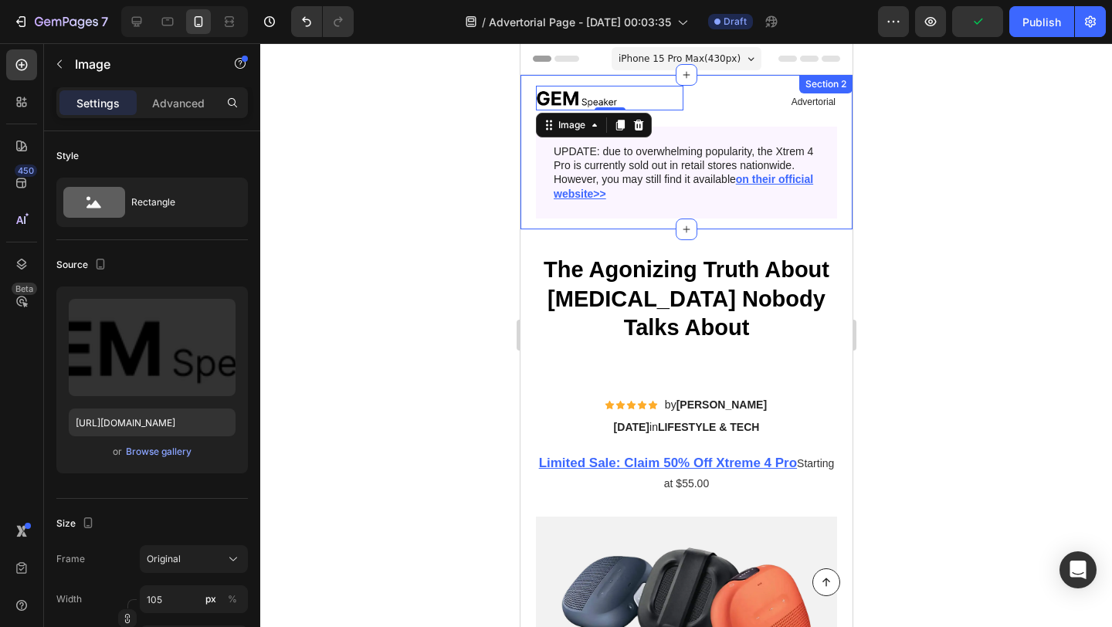
click at [526, 90] on div "Image 0 Advertorial Text Block Row Image UPDATE: due to overwhelming popularity…" at bounding box center [686, 152] width 332 height 154
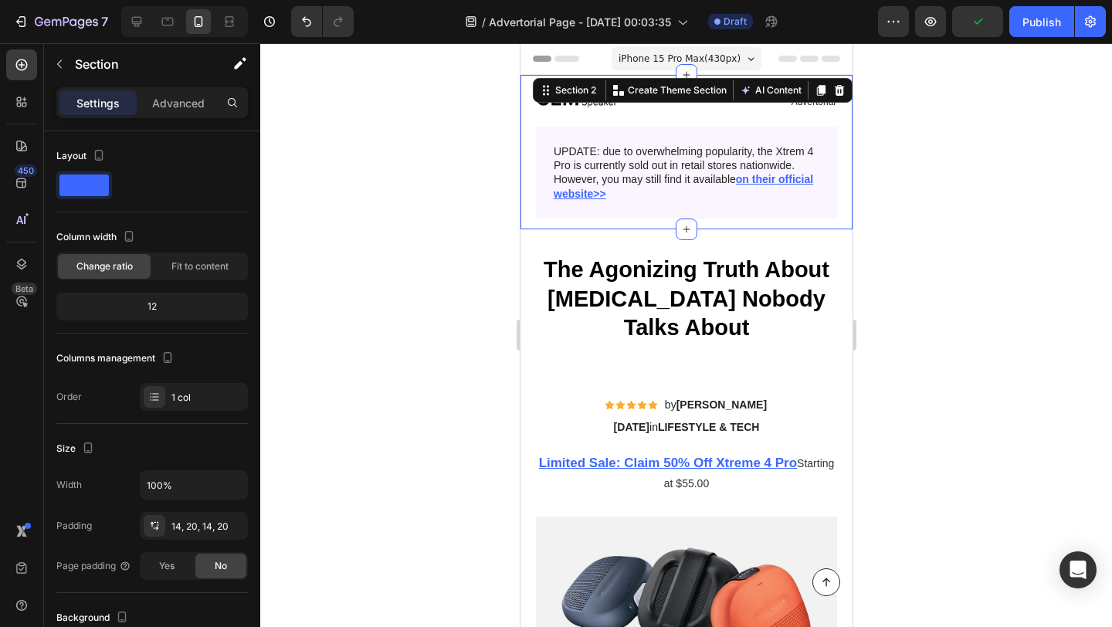
click at [781, 115] on div "Image Advertorial Text Block Row Image UPDATE: due to overwhelming popularity, …" at bounding box center [685, 152] width 301 height 133
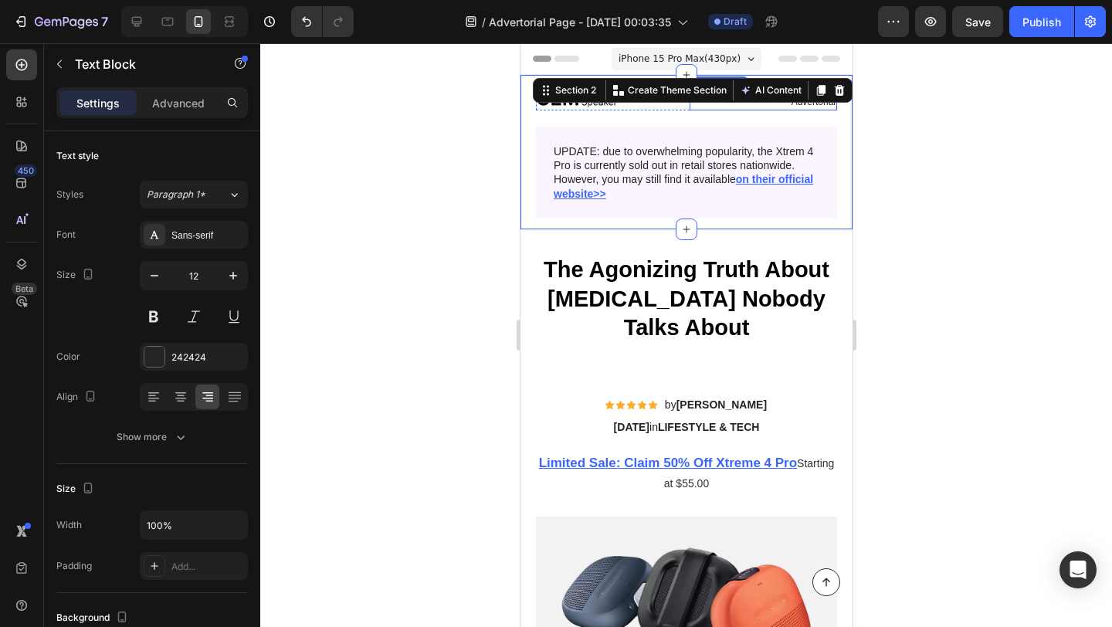
click at [836, 104] on div "Advertorial" at bounding box center [763, 102] width 148 height 15
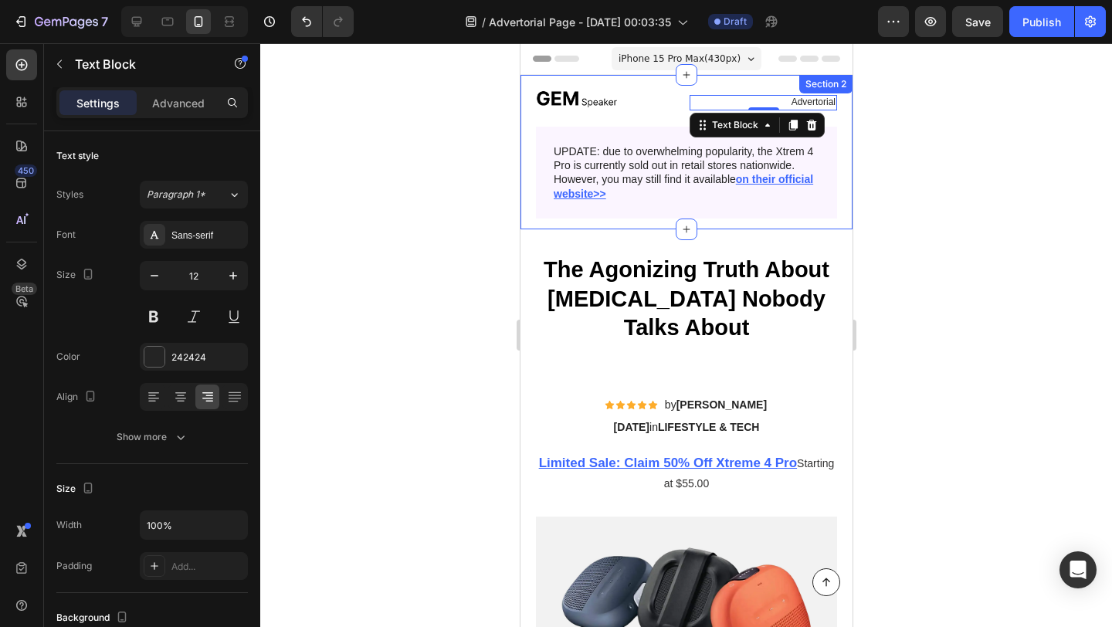
click at [841, 98] on div "Image Advertorial Text Block 0 Row Image UPDATE: due to overwhelming popularity…" at bounding box center [686, 152] width 332 height 154
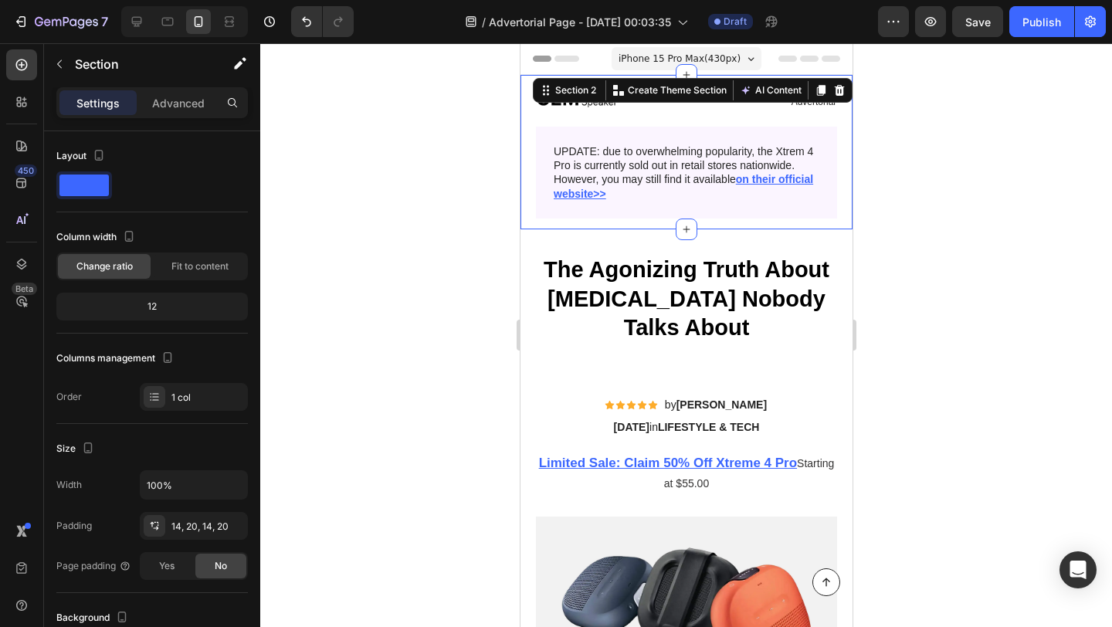
click at [770, 111] on div "Image Advertorial Text Block Row Image UPDATE: due to overwhelming popularity, …" at bounding box center [685, 152] width 301 height 133
click at [815, 107] on p "Advertorial" at bounding box center [763, 103] width 144 height 12
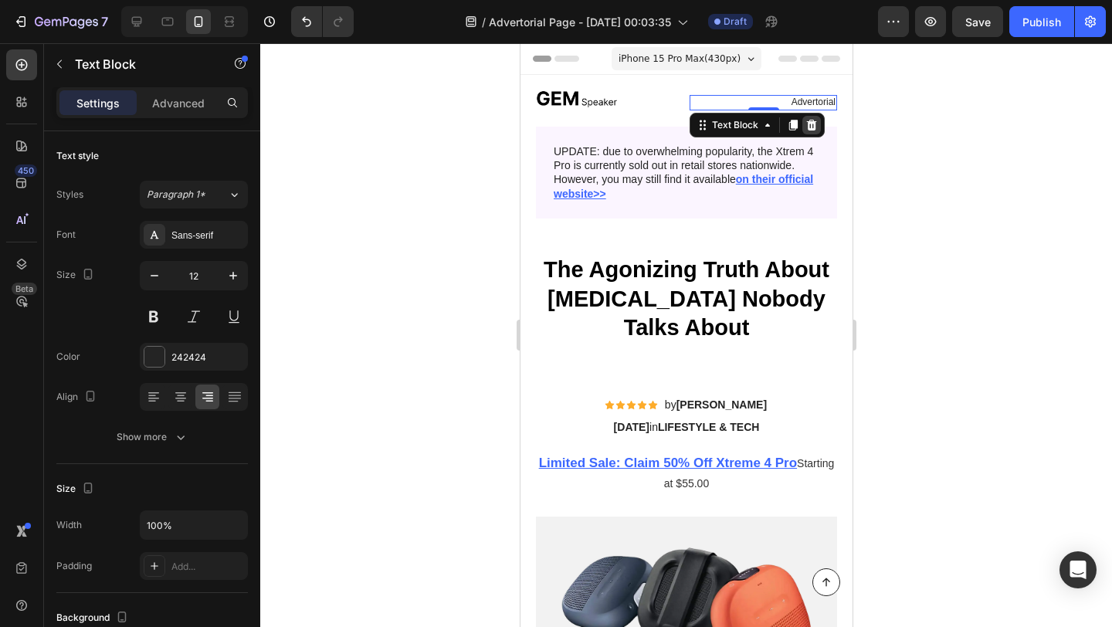
click at [812, 122] on icon at bounding box center [811, 125] width 10 height 11
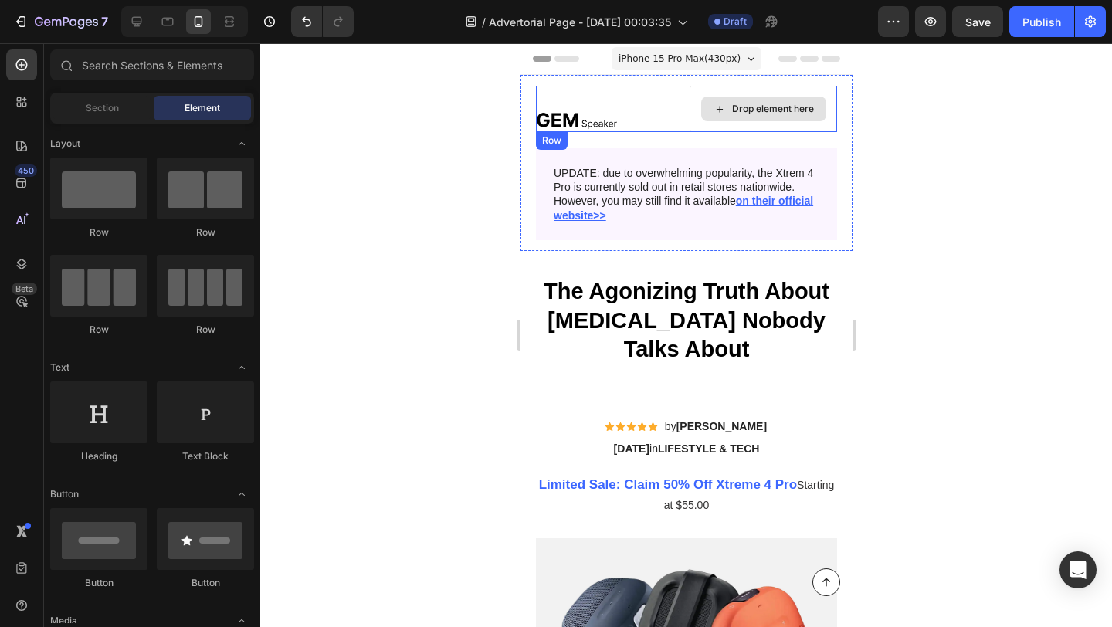
click at [703, 114] on div "Drop element here" at bounding box center [763, 109] width 125 height 25
click at [677, 121] on div at bounding box center [609, 119] width 148 height 25
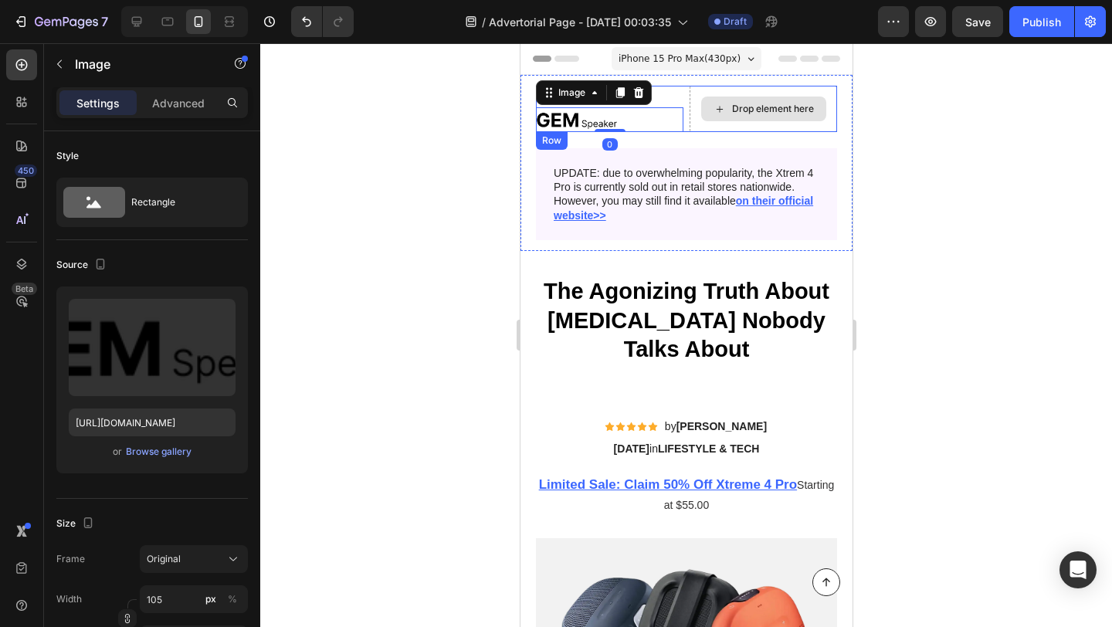
click at [703, 119] on div "Drop element here" at bounding box center [763, 109] width 125 height 25
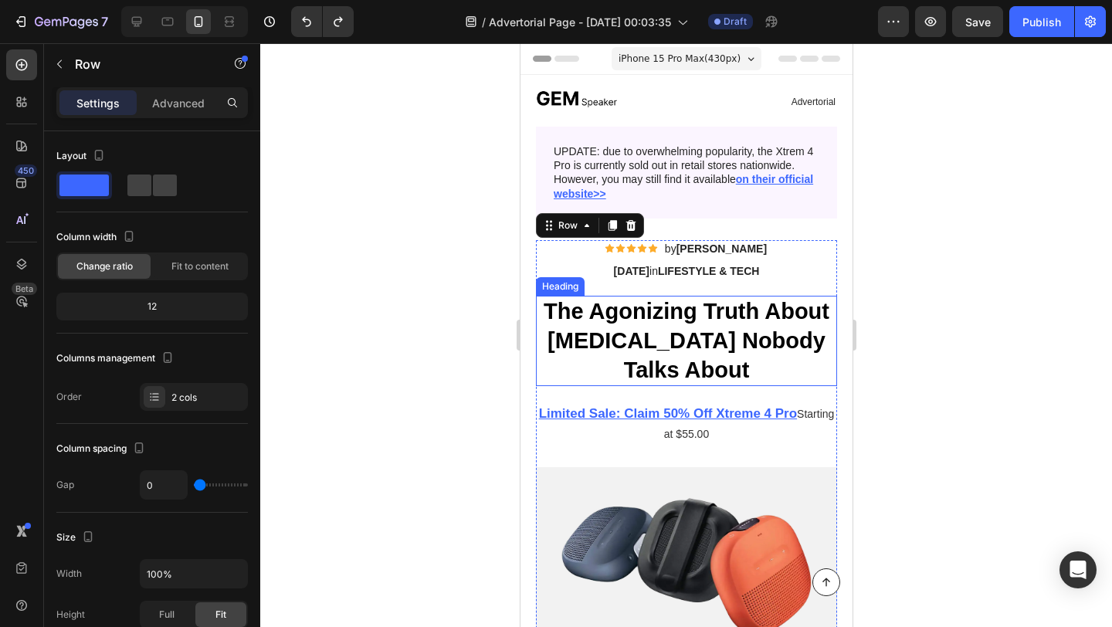
click at [599, 328] on h1 "The Agonizing Truth About [MEDICAL_DATA] Nobody Talks About" at bounding box center [685, 341] width 301 height 90
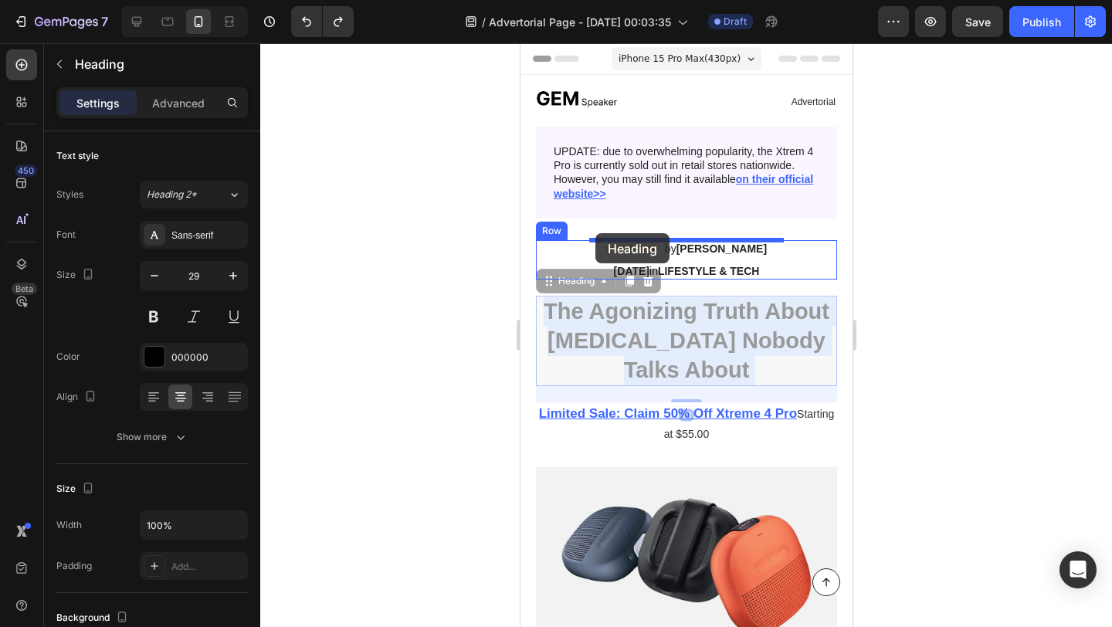
drag, startPoint x: 599, startPoint y: 328, endPoint x: 596, endPoint y: 233, distance: 94.3
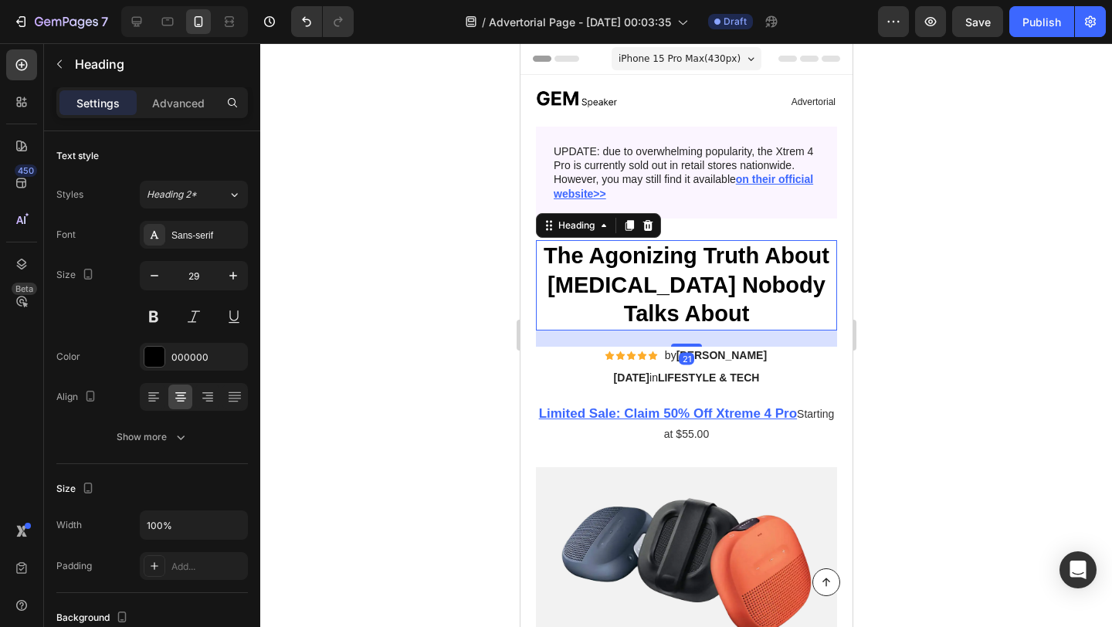
click at [446, 308] on div at bounding box center [686, 335] width 852 height 584
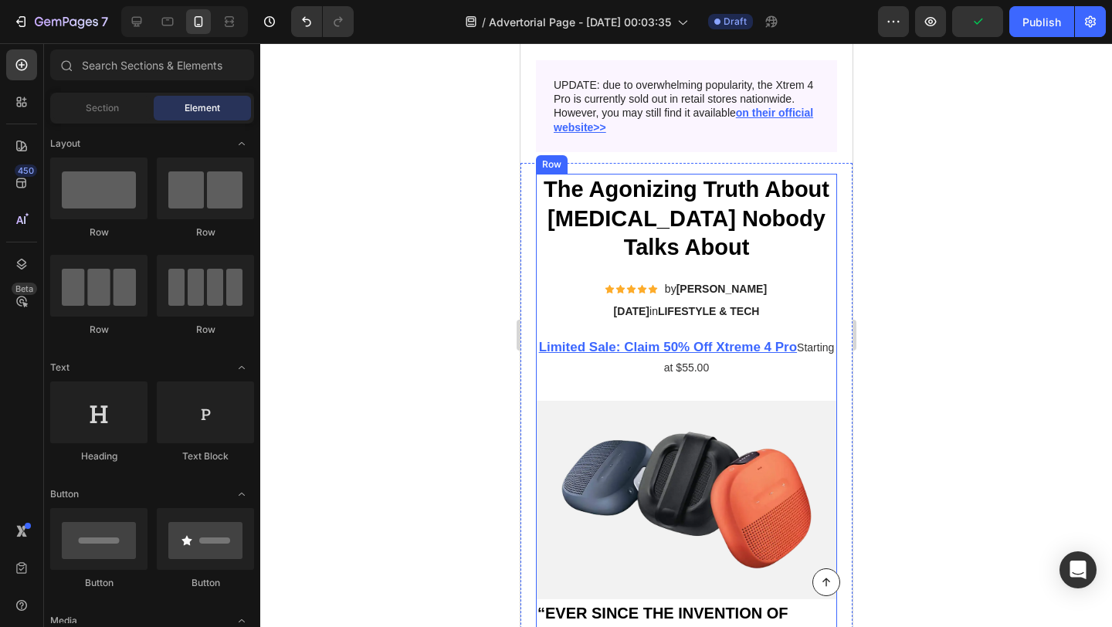
scroll to position [73, 0]
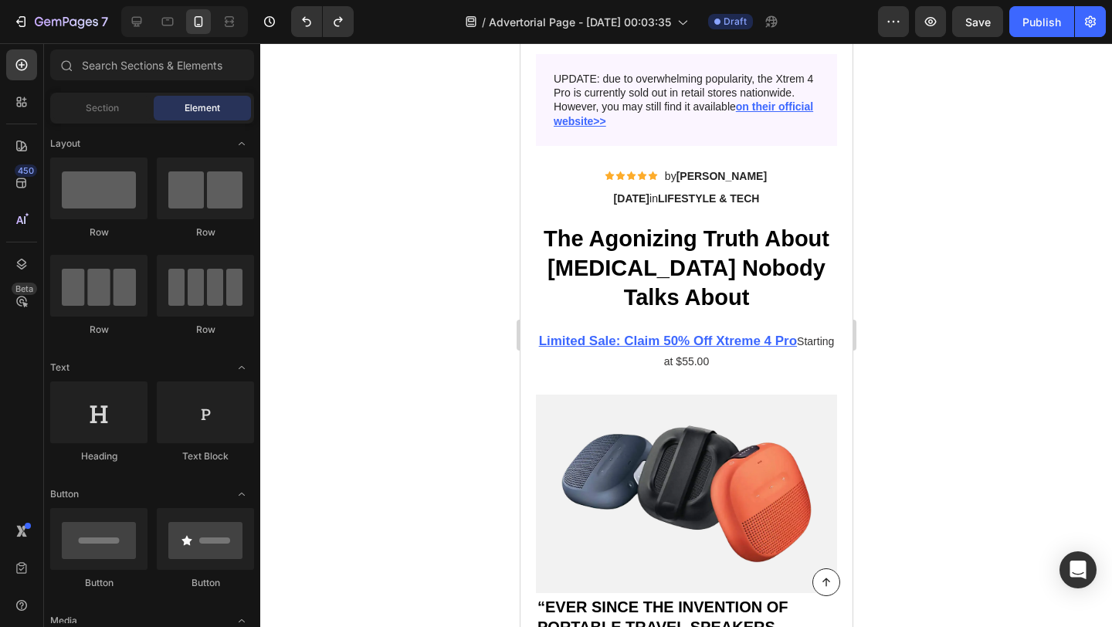
click at [453, 236] on div at bounding box center [686, 335] width 852 height 584
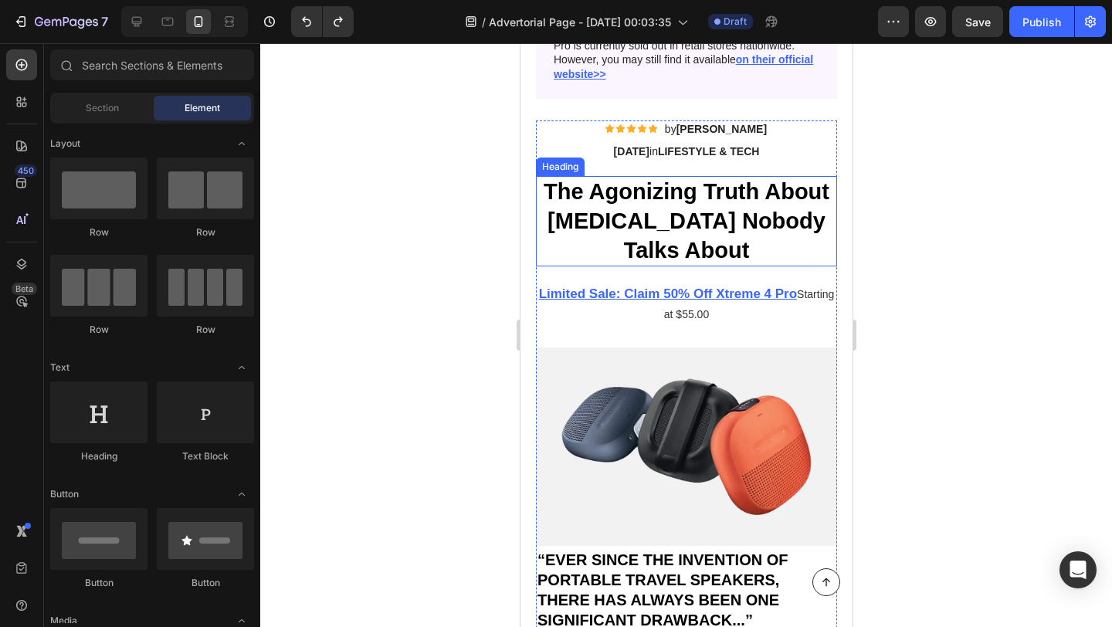
scroll to position [104, 0]
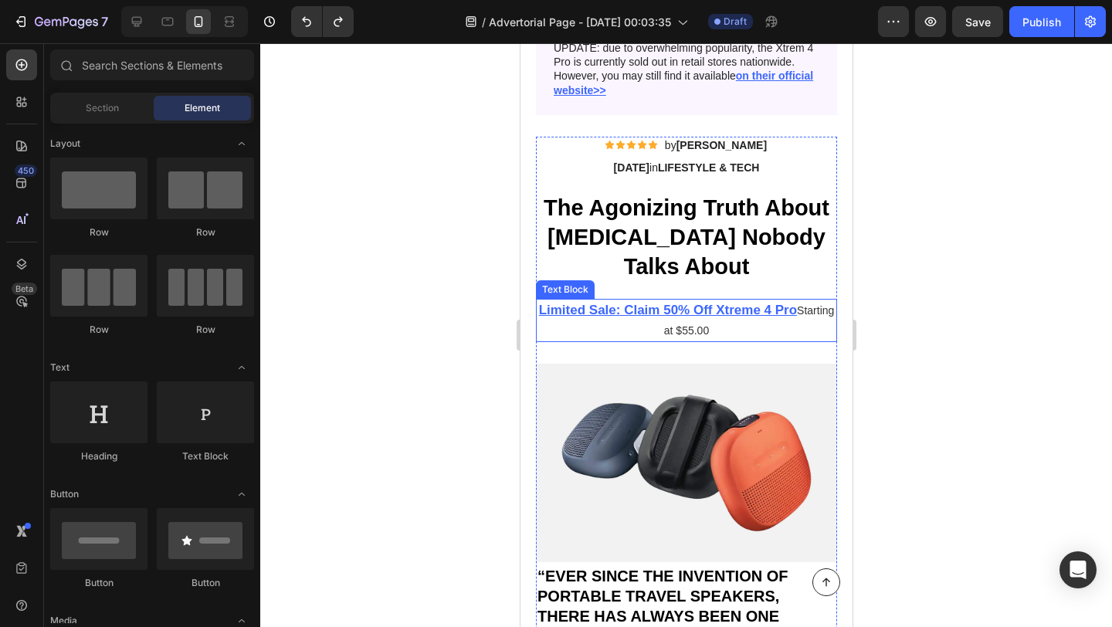
click at [433, 260] on div at bounding box center [686, 335] width 852 height 584
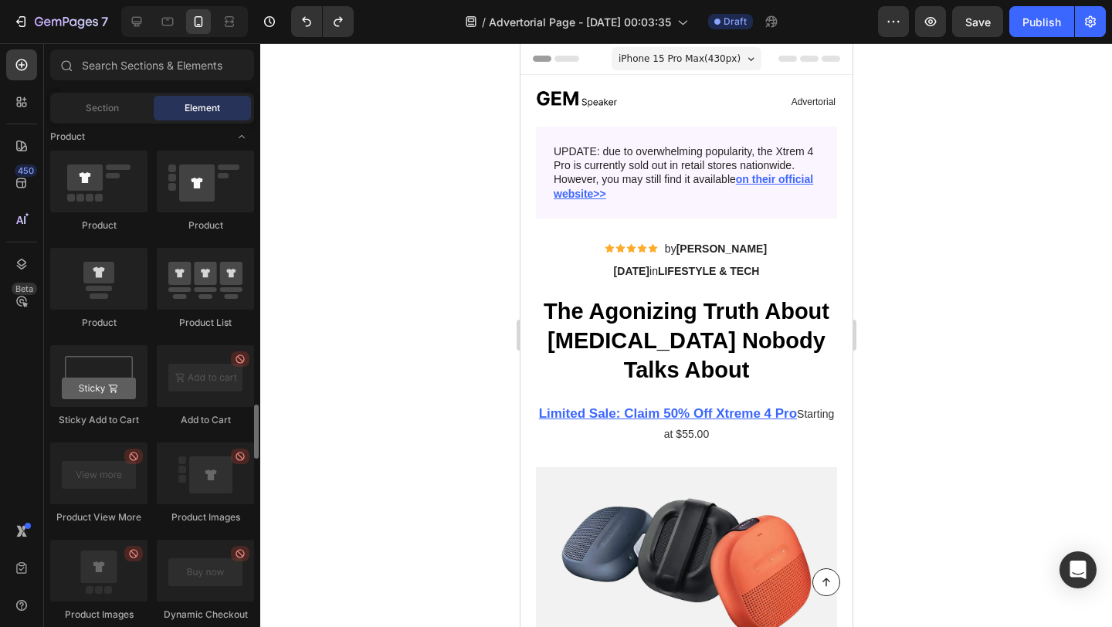
scroll to position [2515, 0]
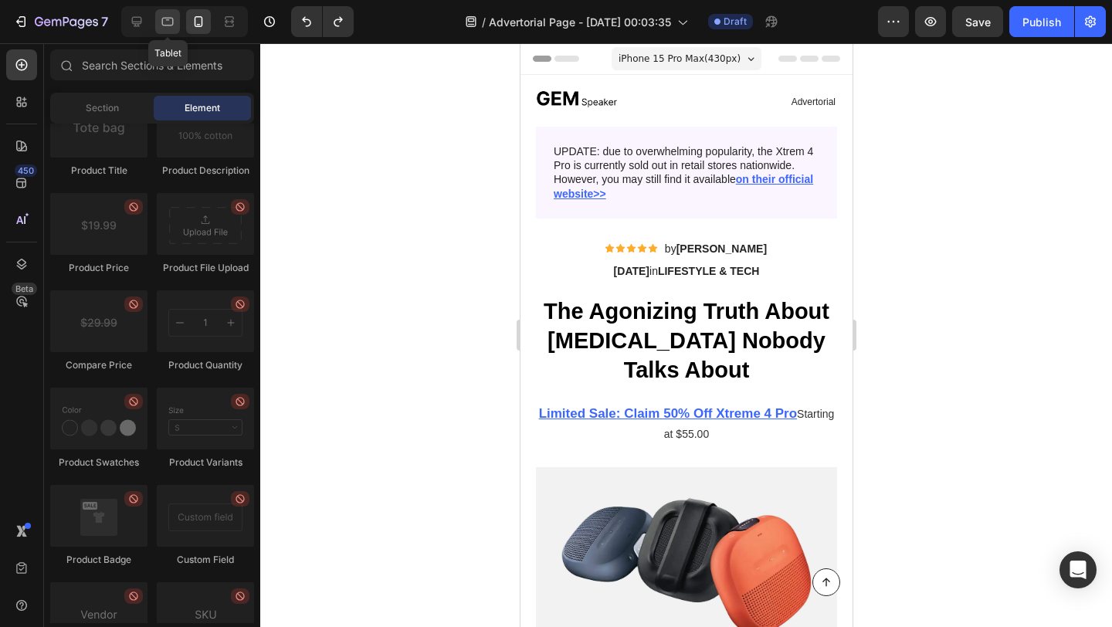
click at [158, 22] on div at bounding box center [167, 21] width 25 height 25
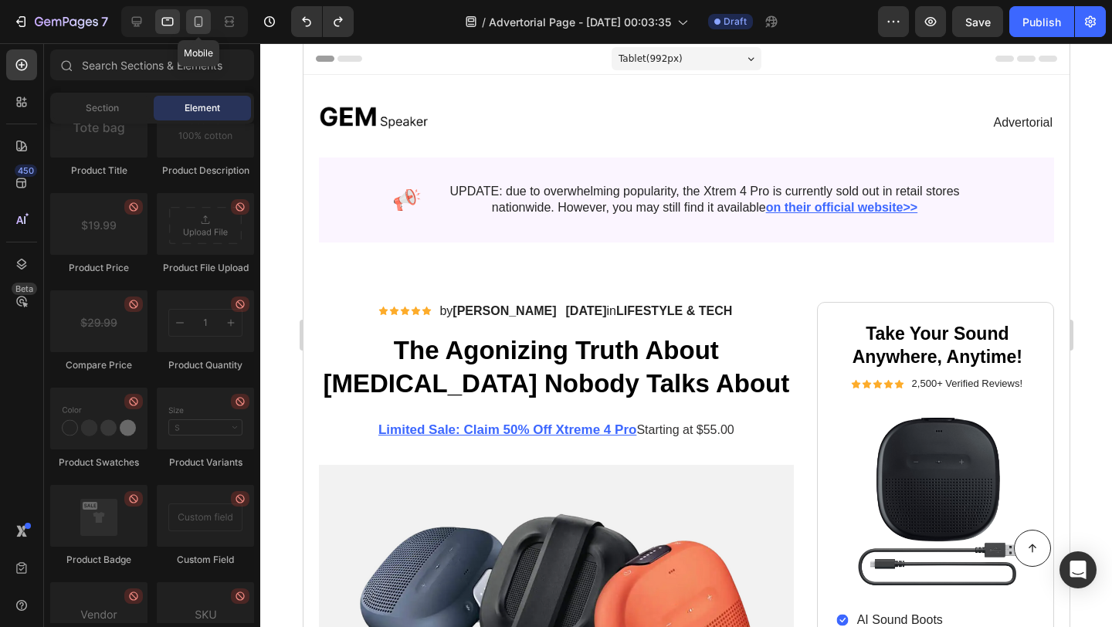
click at [190, 22] on div at bounding box center [198, 21] width 25 height 25
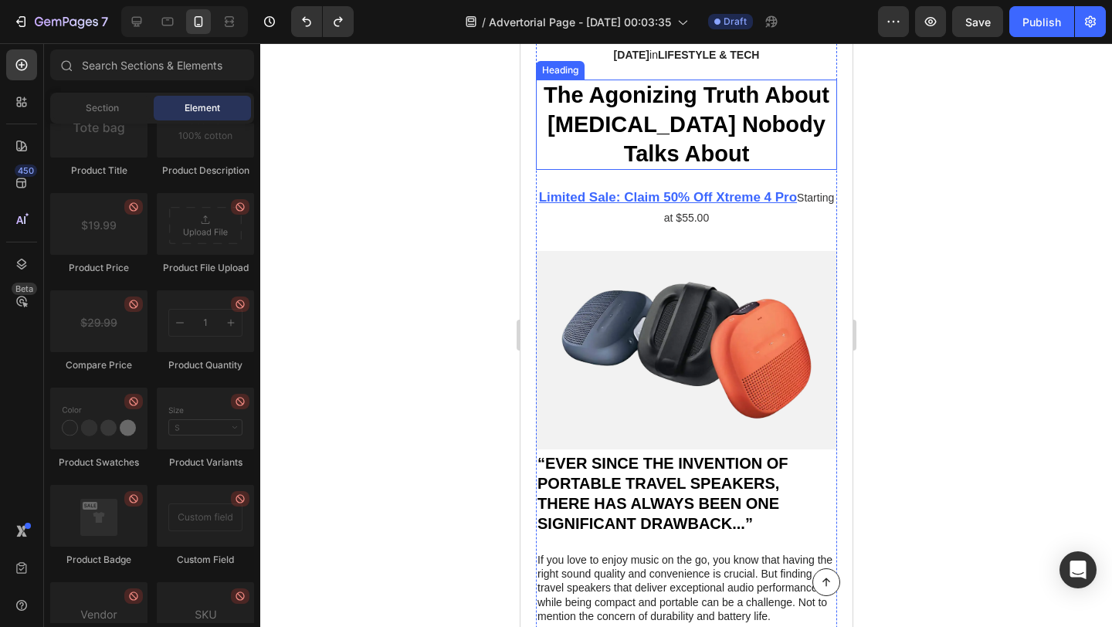
scroll to position [222, 0]
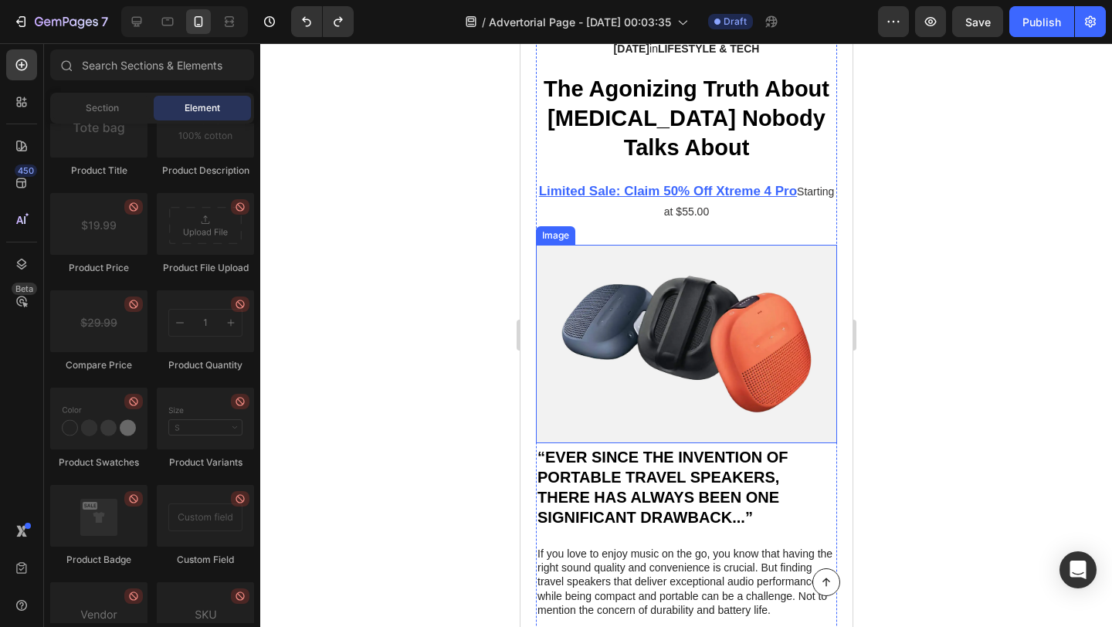
click at [633, 334] on img at bounding box center [685, 344] width 301 height 199
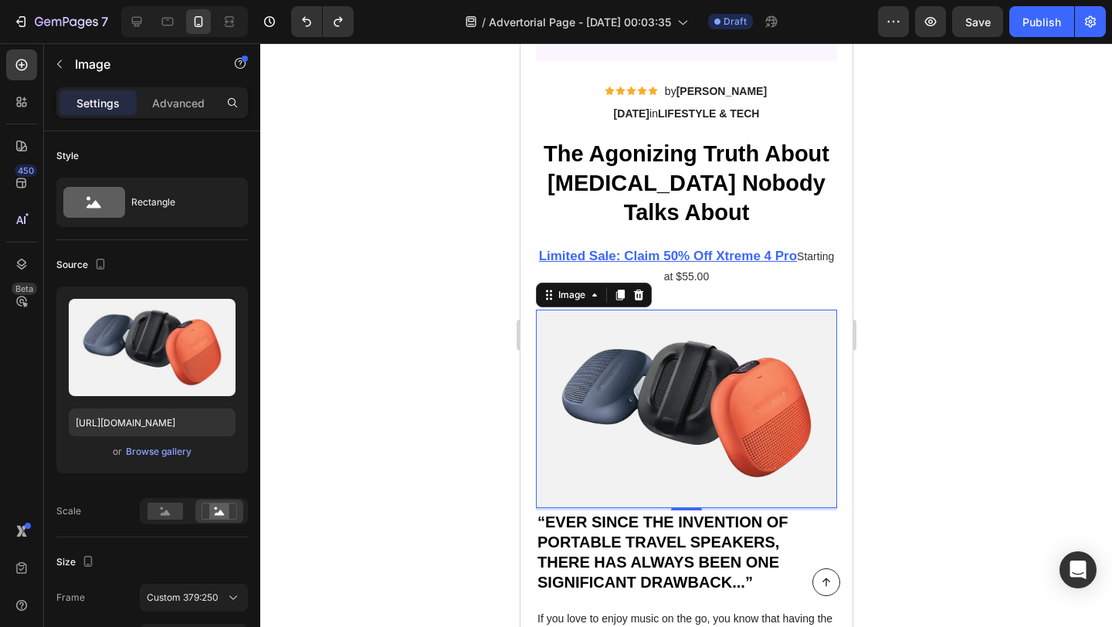
scroll to position [138, 0]
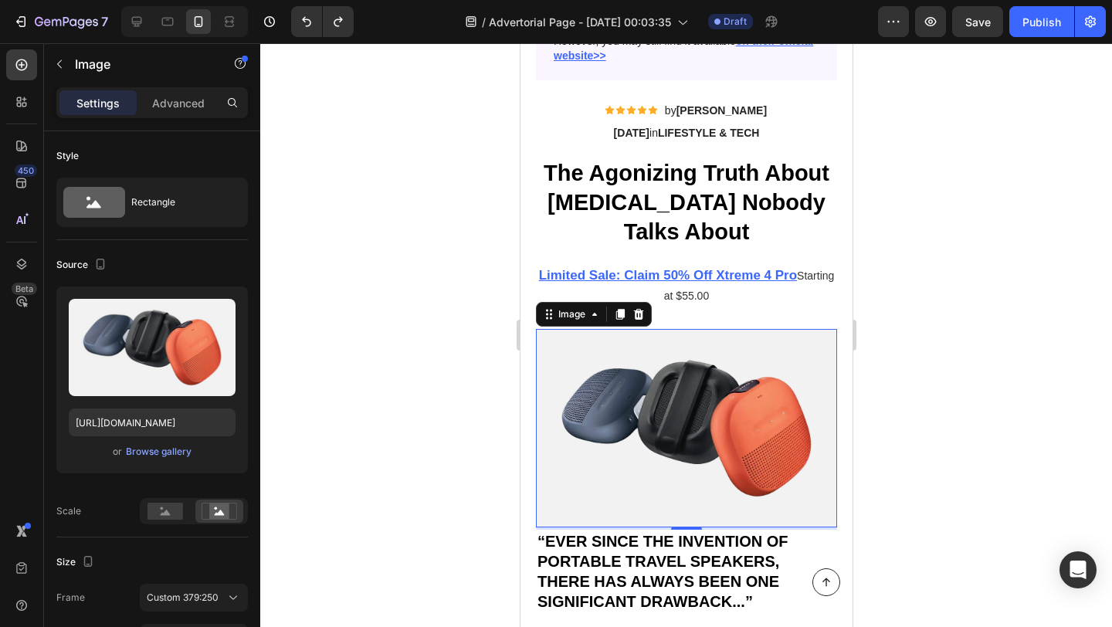
click at [496, 371] on div at bounding box center [686, 335] width 852 height 584
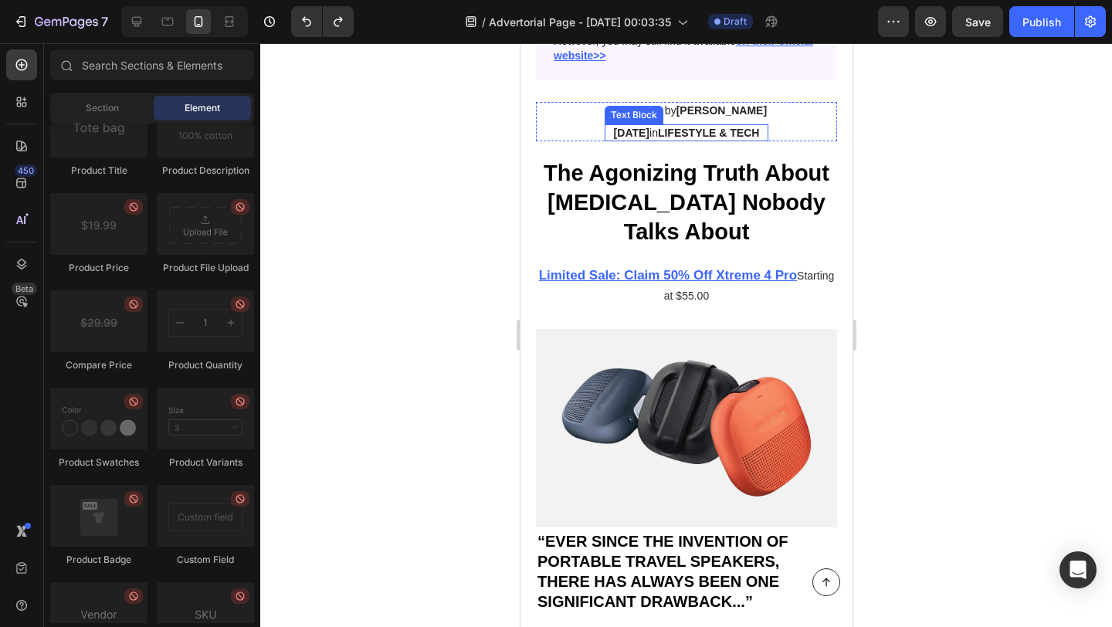
click at [622, 112] on div "Text Block" at bounding box center [633, 115] width 53 height 14
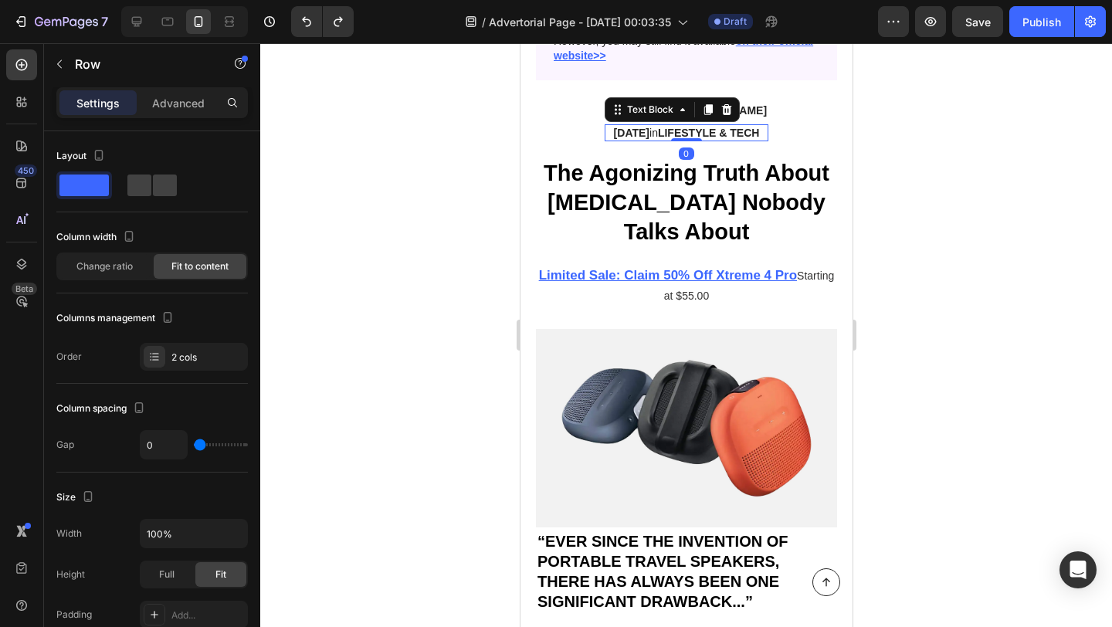
click at [578, 121] on div "Icon Icon Icon Icon Icon Icon List by [PERSON_NAME] Text Block Row [DATE] in LI…" at bounding box center [685, 121] width 301 height 39
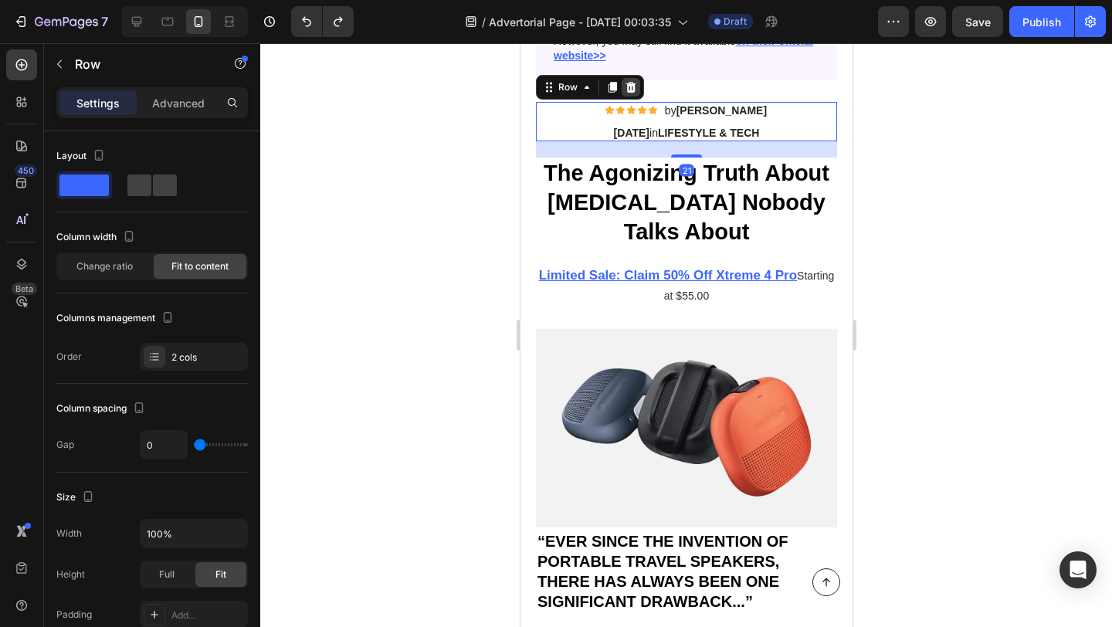
click at [627, 89] on icon at bounding box center [631, 87] width 10 height 11
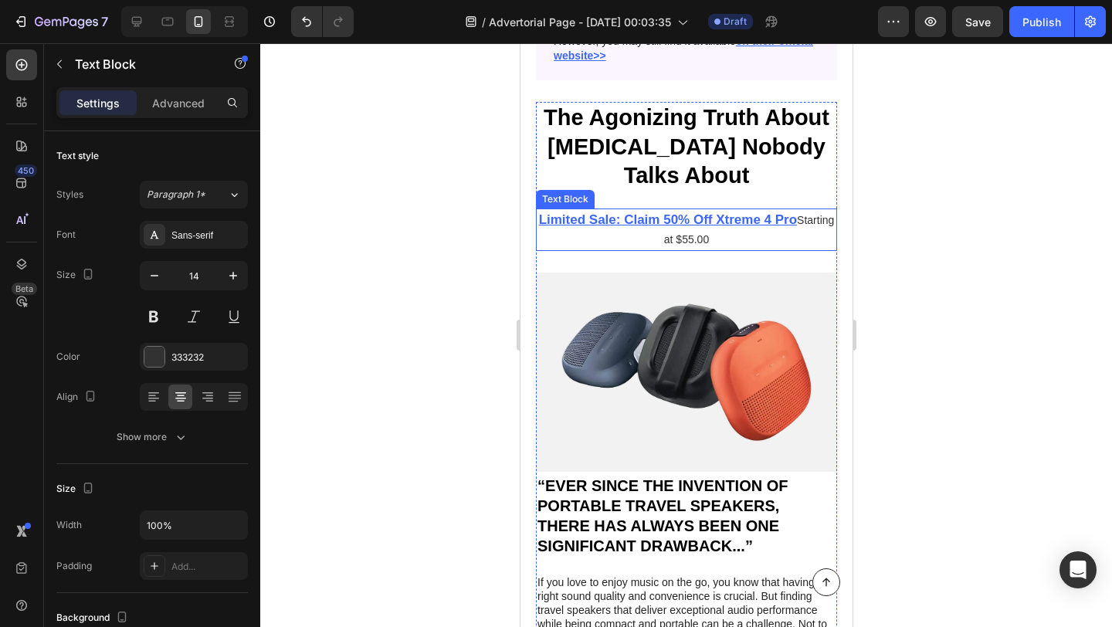
click at [599, 222] on u "Limited Sale: Claim 50% Off Xtreme 4 Pro" at bounding box center [667, 219] width 258 height 15
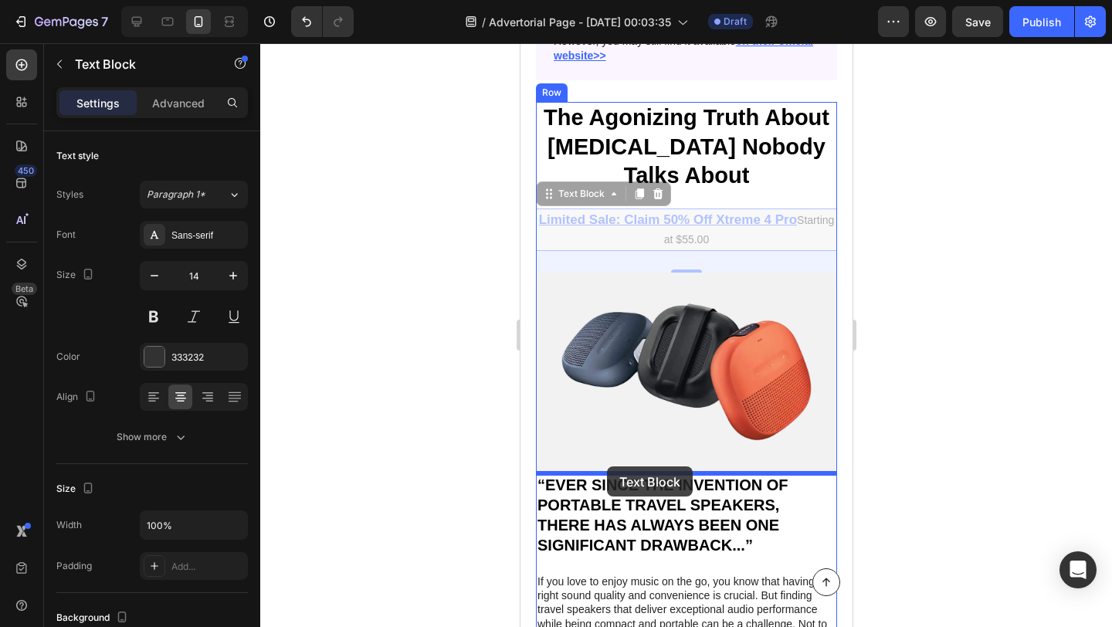
drag, startPoint x: 587, startPoint y: 198, endPoint x: 606, endPoint y: 467, distance: 270.3
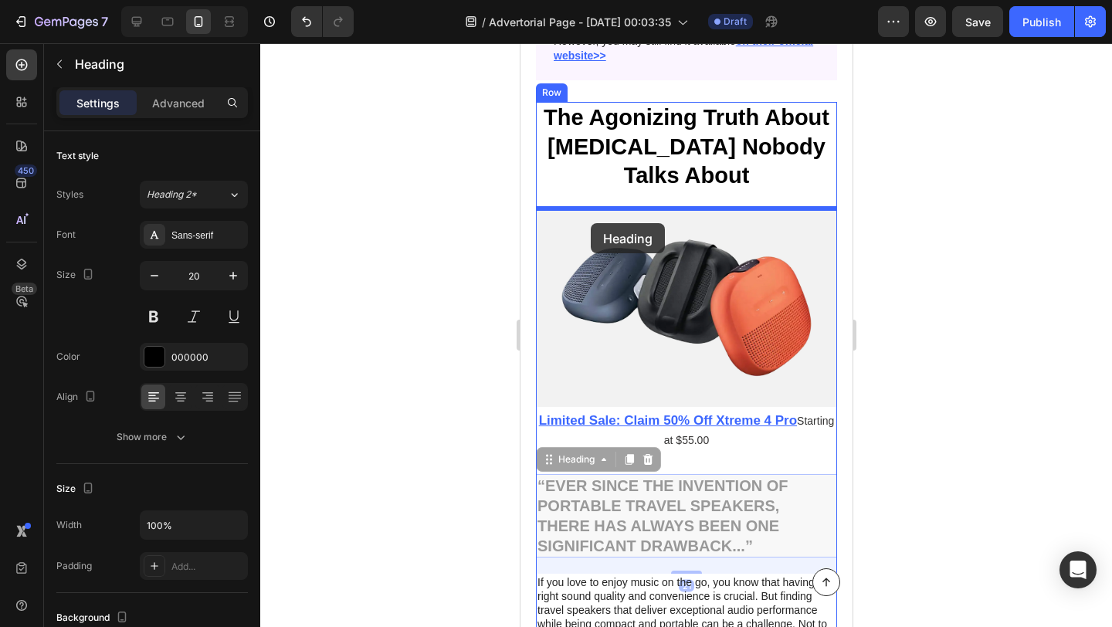
drag, startPoint x: 590, startPoint y: 535, endPoint x: 590, endPoint y: 218, distance: 317.5
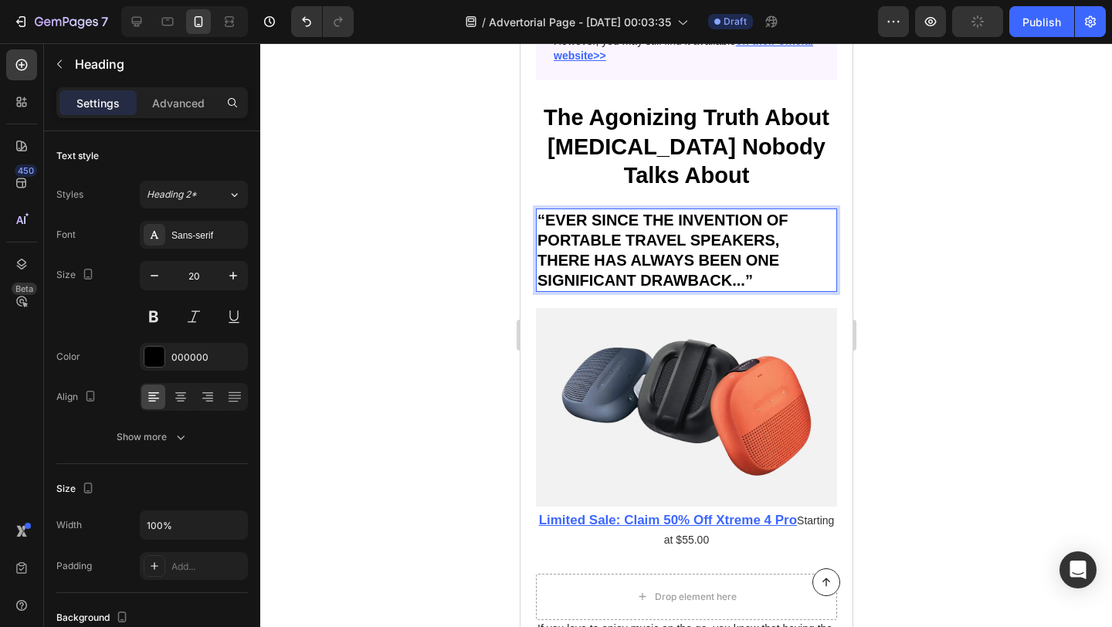
click at [614, 250] on h2 "“EVER SINCE THE INVENTION OF PORTABLE TRAVEL SPEAKERS, THERE HAS ALWAYS BEEN ON…" at bounding box center [685, 250] width 301 height 83
click at [614, 250] on p "“EVER SINCE THE INVENTION OF PORTABLE TRAVEL SPEAKERS, THERE HAS ALWAYS BEEN ON…" at bounding box center [686, 250] width 298 height 80
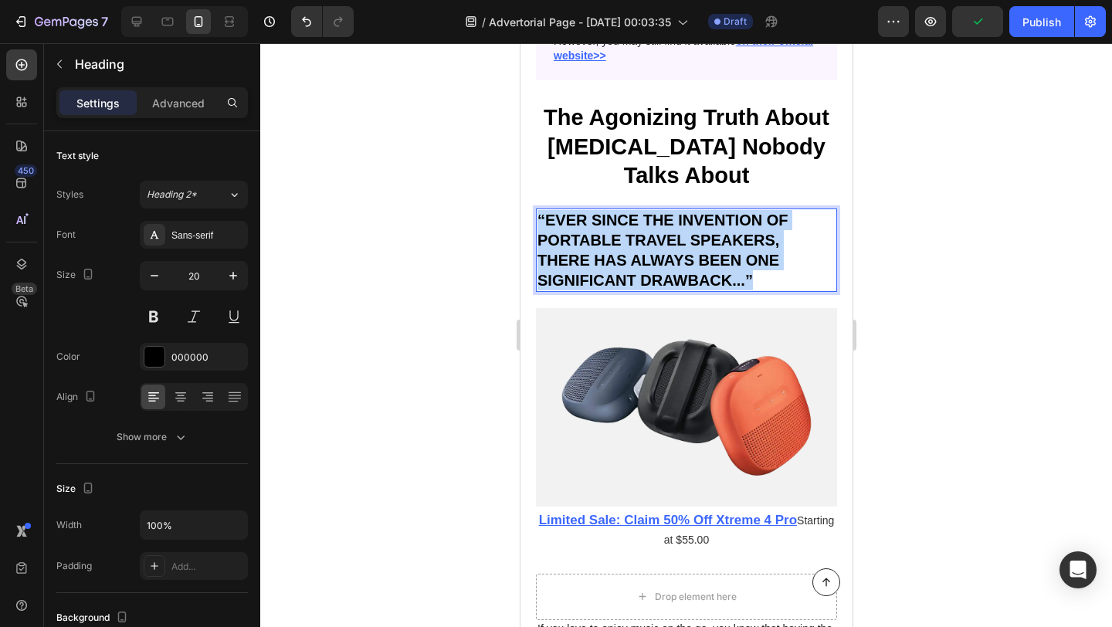
click at [614, 250] on p "“EVER SINCE THE INVENTION OF PORTABLE TRAVEL SPEAKERS, THERE HAS ALWAYS BEEN ON…" at bounding box center [686, 250] width 298 height 80
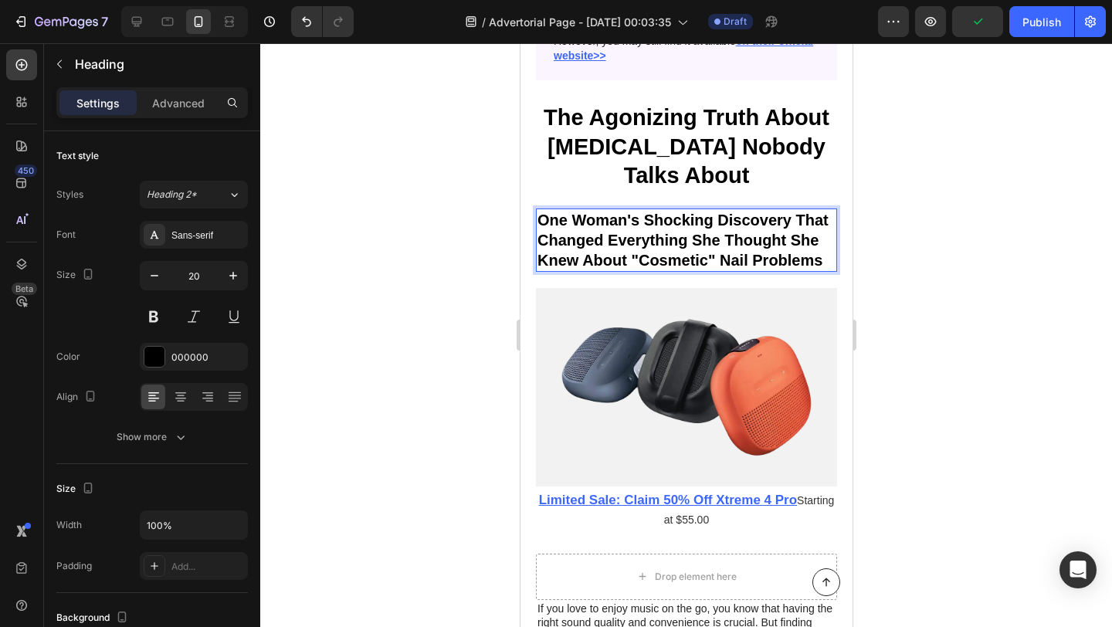
click at [463, 279] on div at bounding box center [686, 335] width 852 height 584
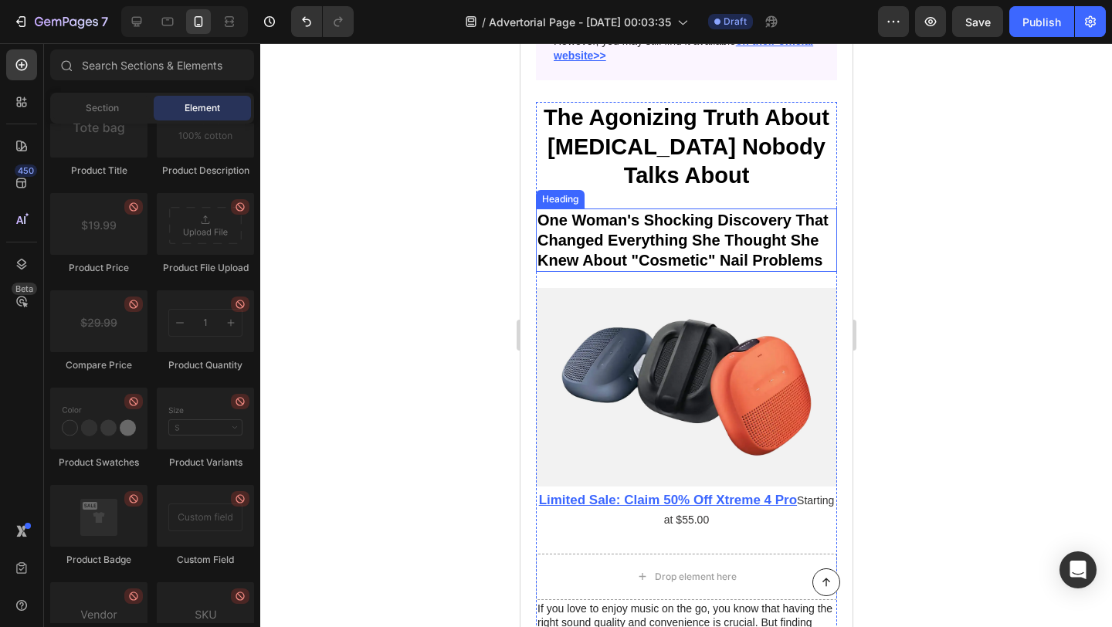
click at [613, 239] on p "One Woman's Shocking Discovery That Changed Everything She Thought She Knew Abo…" at bounding box center [686, 240] width 298 height 60
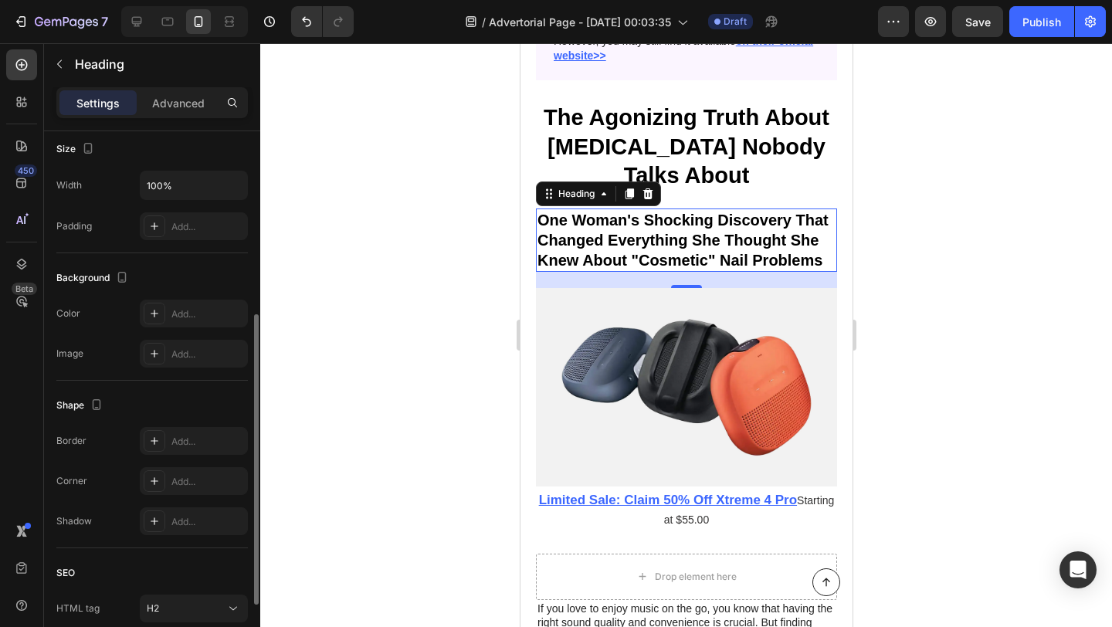
scroll to position [344, 0]
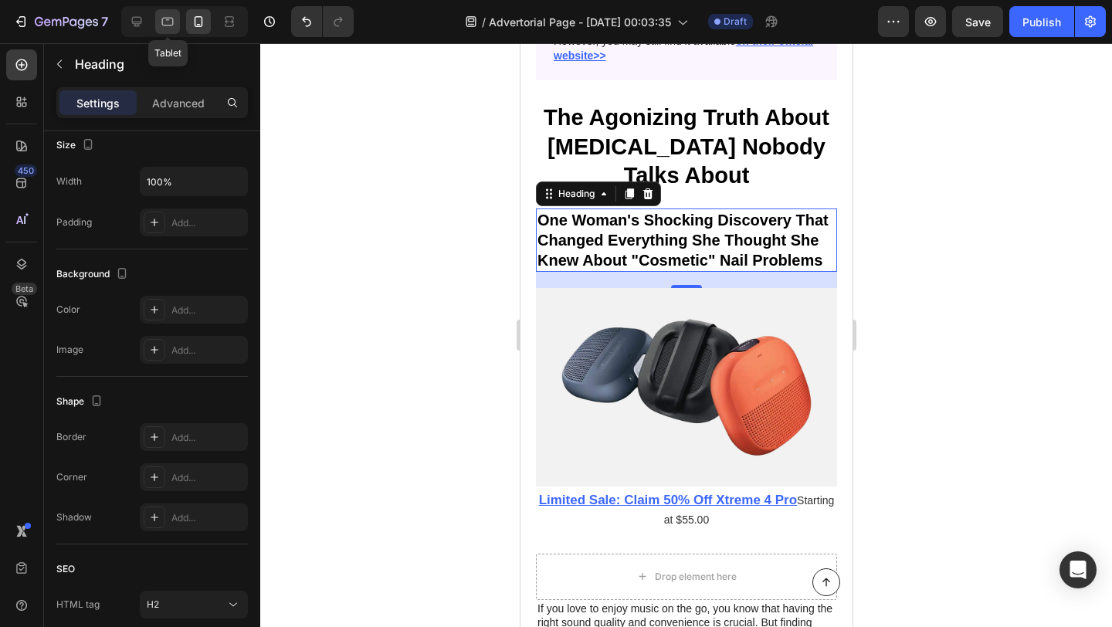
click at [170, 19] on icon at bounding box center [167, 21] width 15 height 15
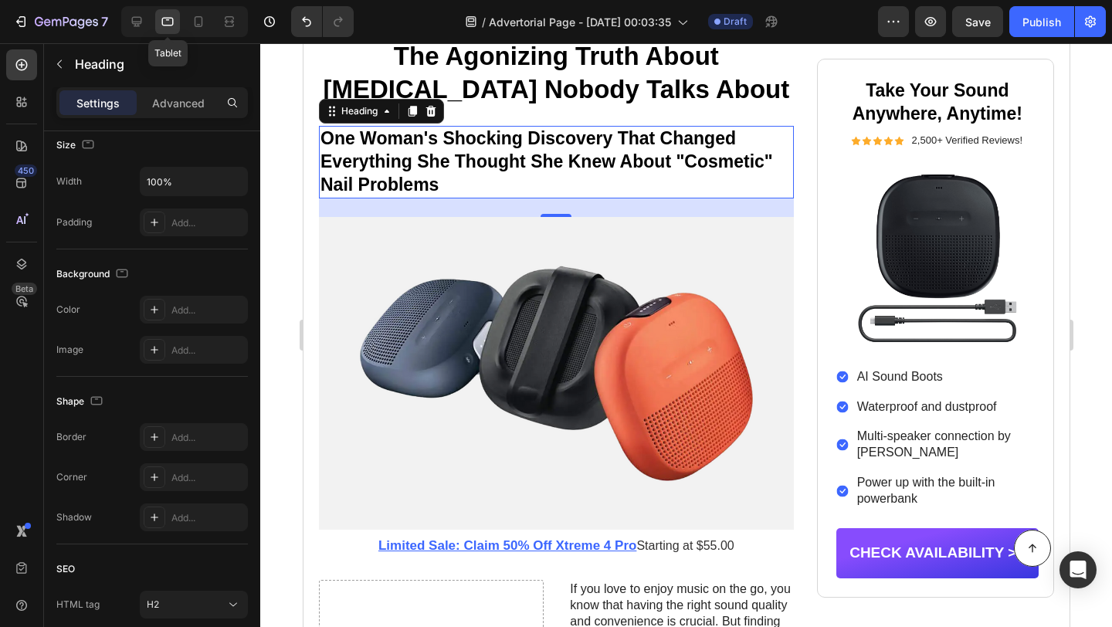
scroll to position [292, 0]
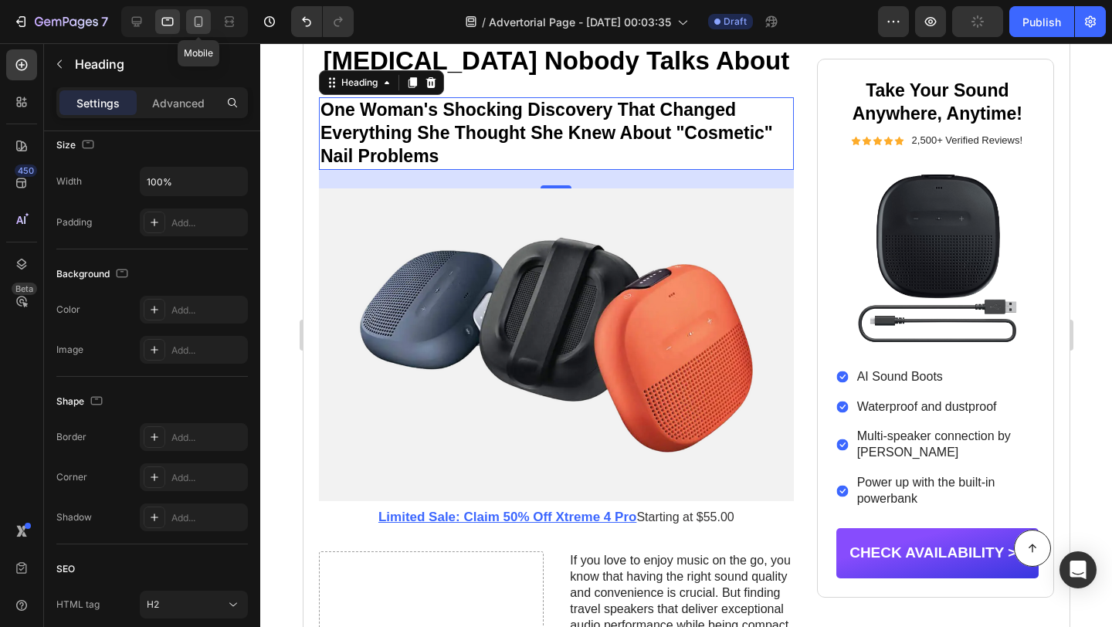
click at [191, 22] on icon at bounding box center [198, 21] width 15 height 15
type input "20"
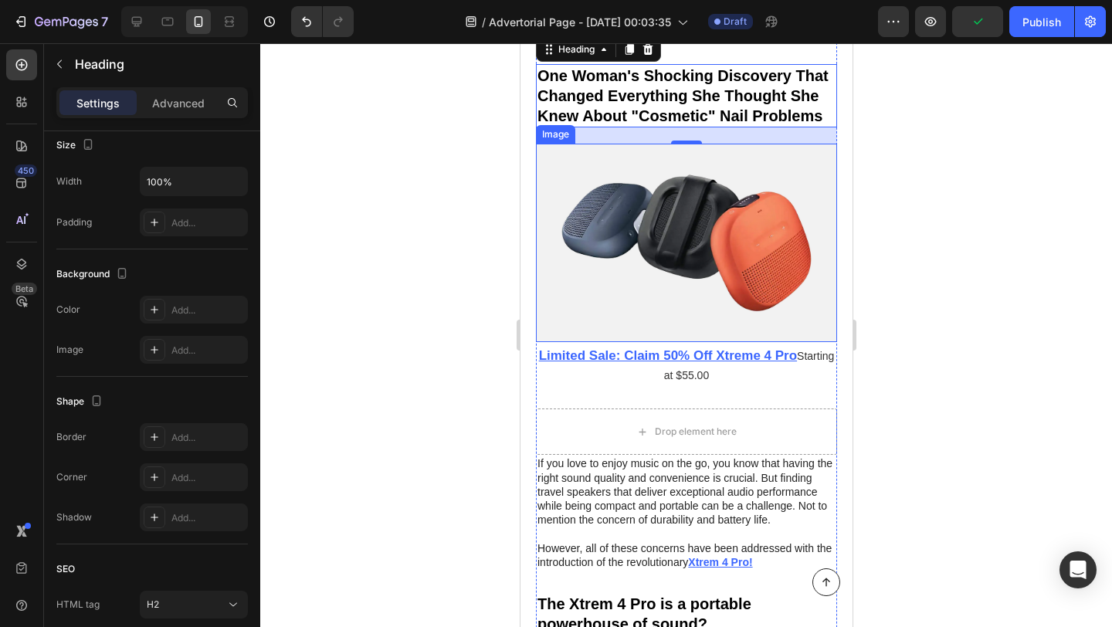
scroll to position [259, 0]
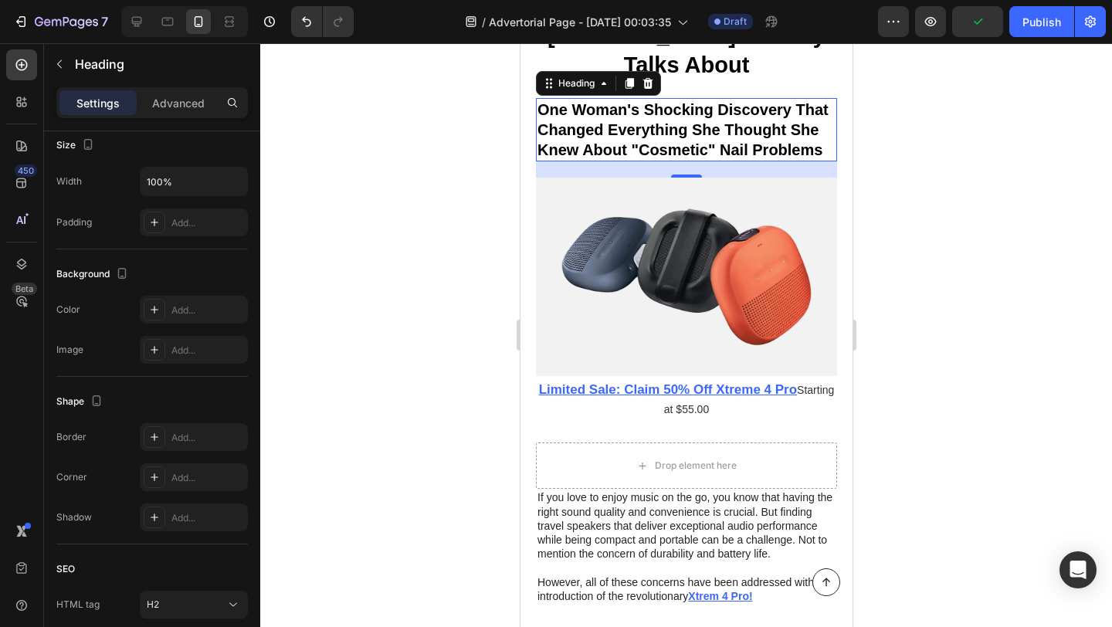
click at [401, 237] on div at bounding box center [686, 335] width 852 height 584
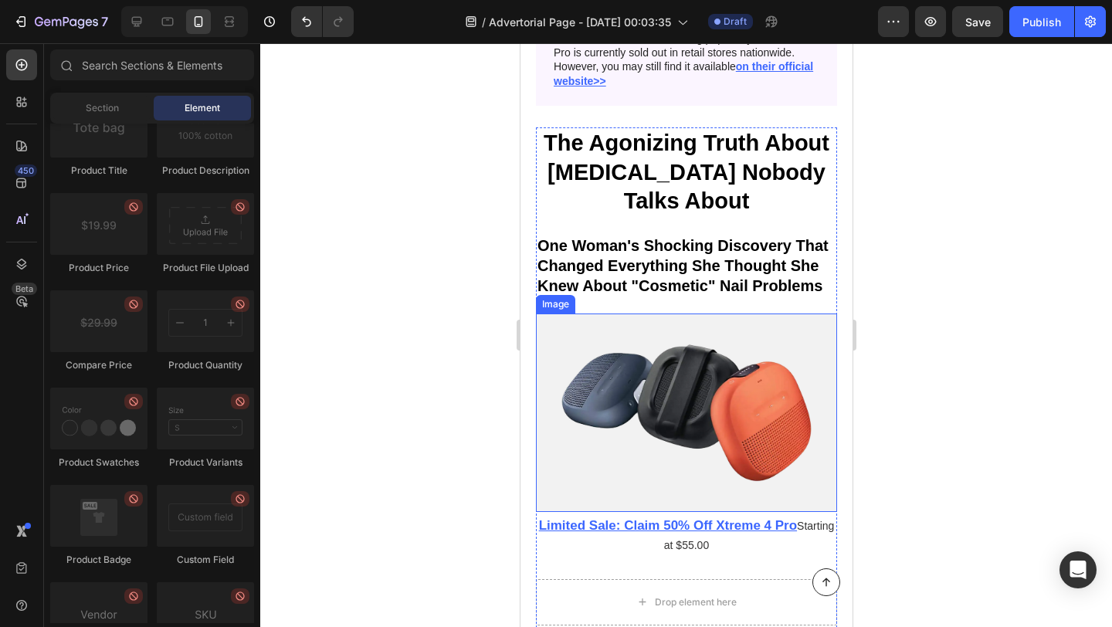
scroll to position [99, 0]
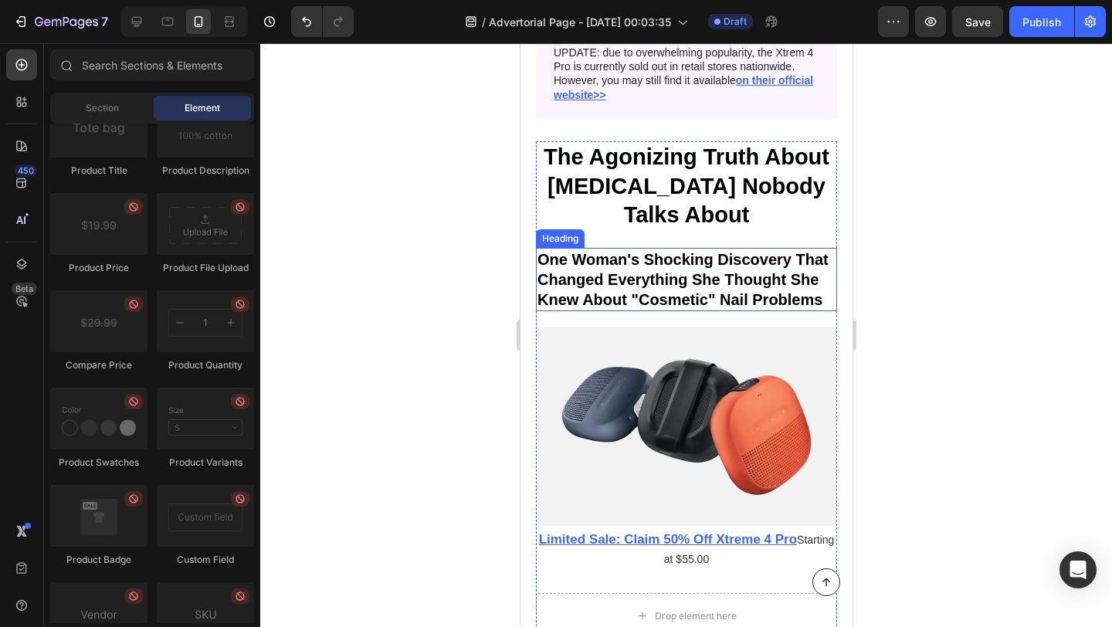
click at [697, 273] on p "One Woman's Shocking Discovery That Changed Everything She Thought She Knew Abo…" at bounding box center [686, 279] width 298 height 60
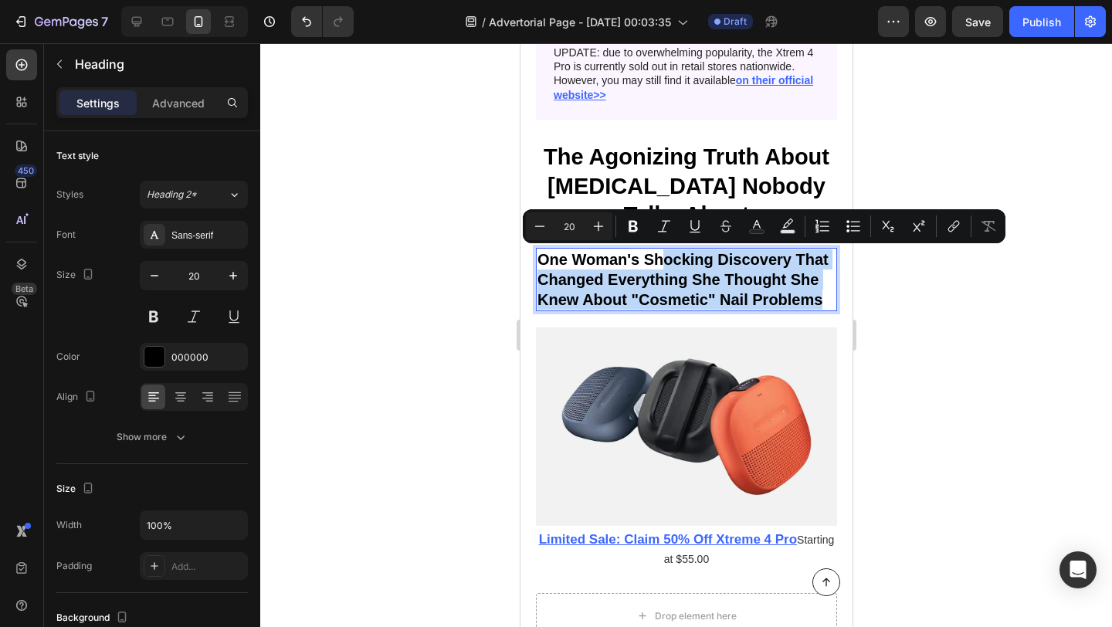
drag, startPoint x: 826, startPoint y: 300, endPoint x: 663, endPoint y: 265, distance: 166.8
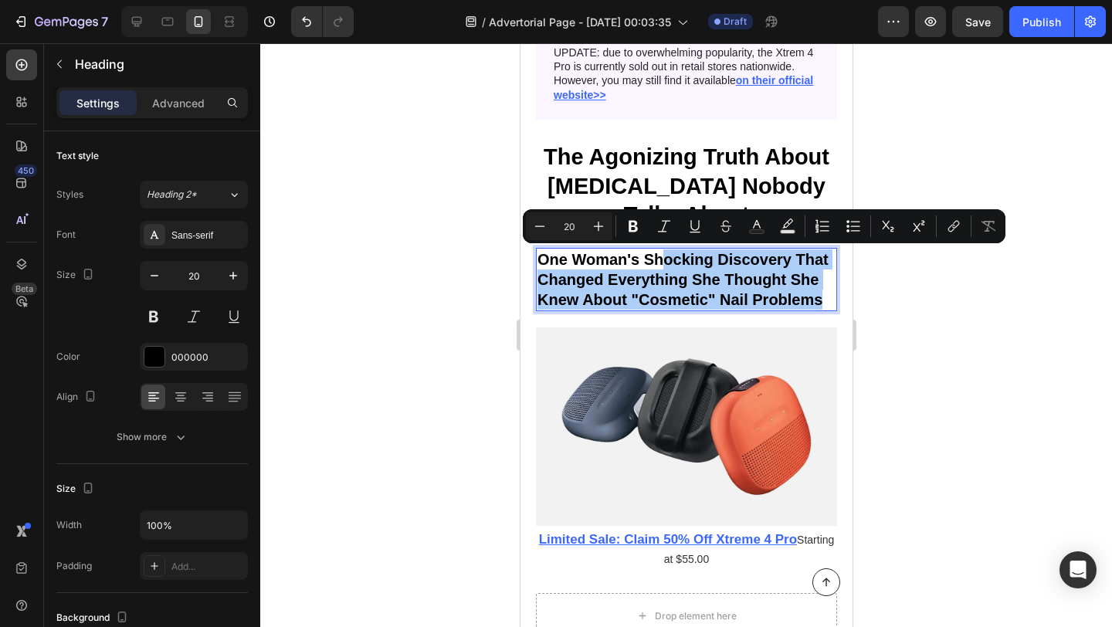
click at [406, 260] on div at bounding box center [686, 335] width 852 height 584
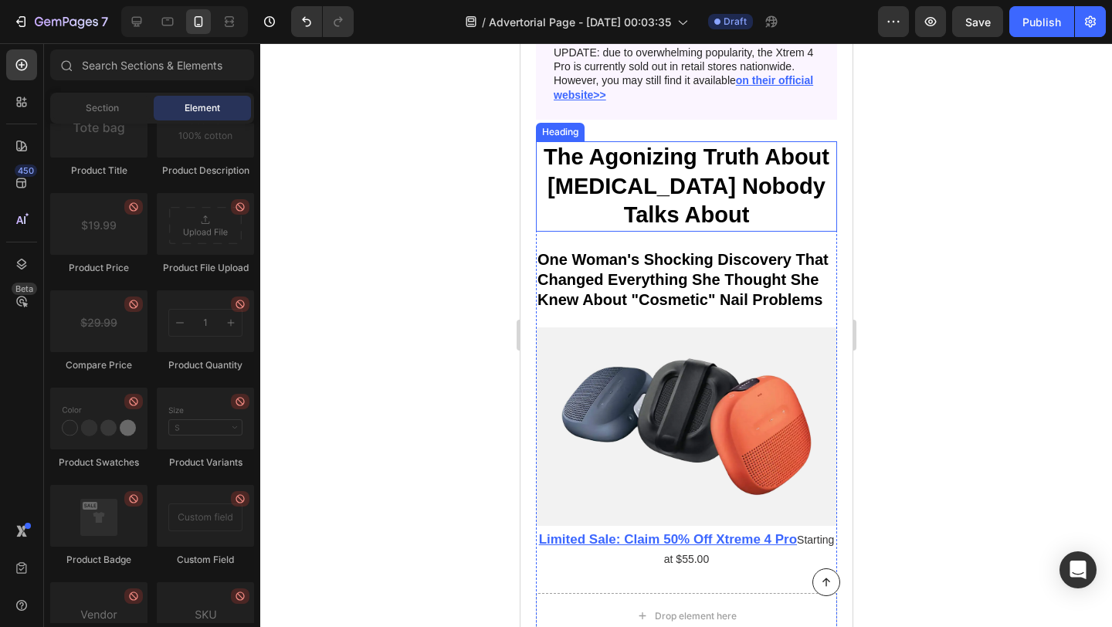
click at [664, 195] on h1 "The Agonizing Truth About [MEDICAL_DATA] Nobody Talks About" at bounding box center [685, 186] width 301 height 90
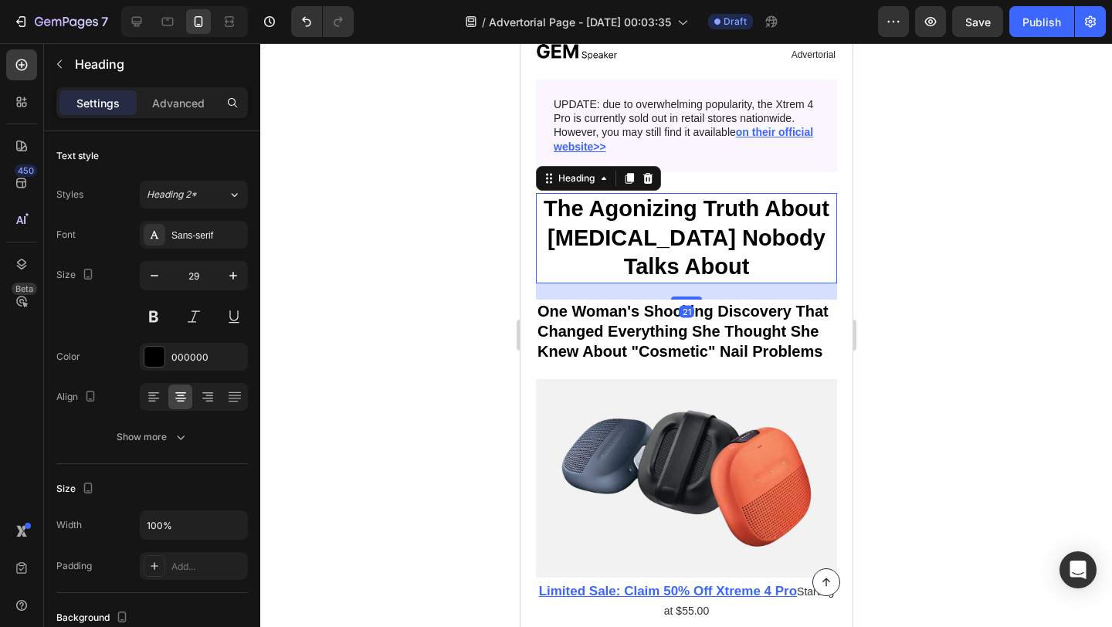
scroll to position [0, 0]
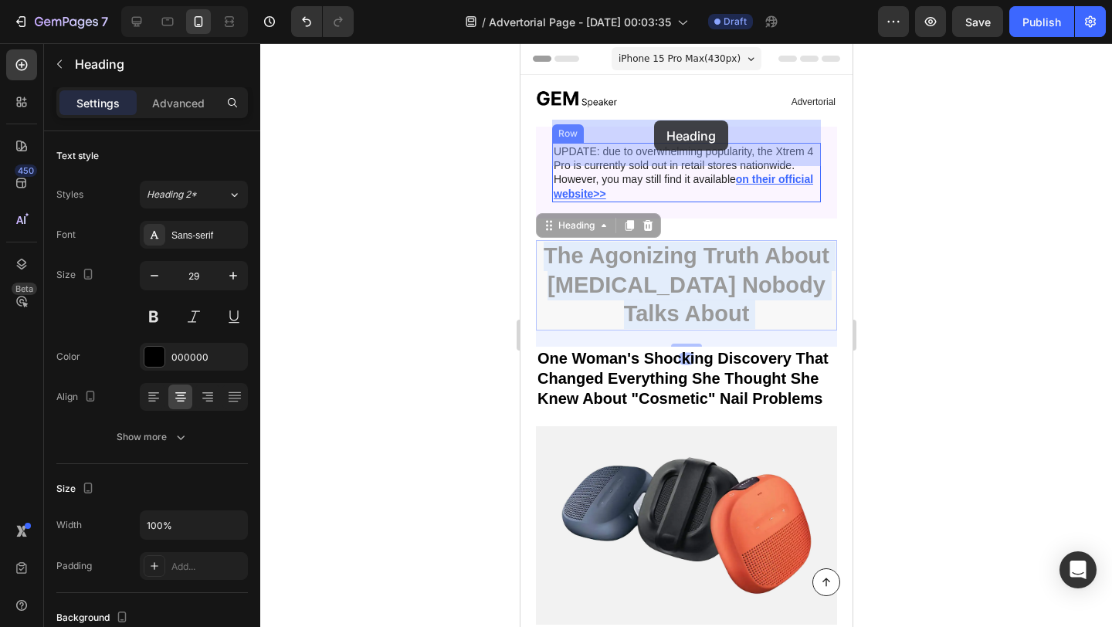
drag, startPoint x: 664, startPoint y: 266, endPoint x: 653, endPoint y: 122, distance: 144.8
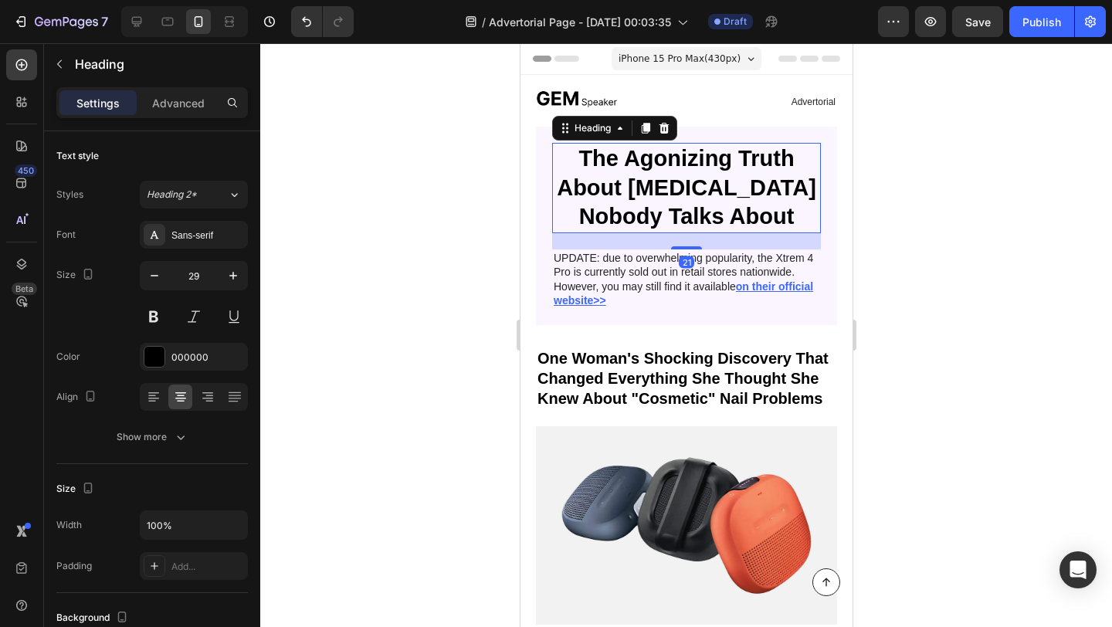
click at [470, 182] on div at bounding box center [686, 335] width 852 height 584
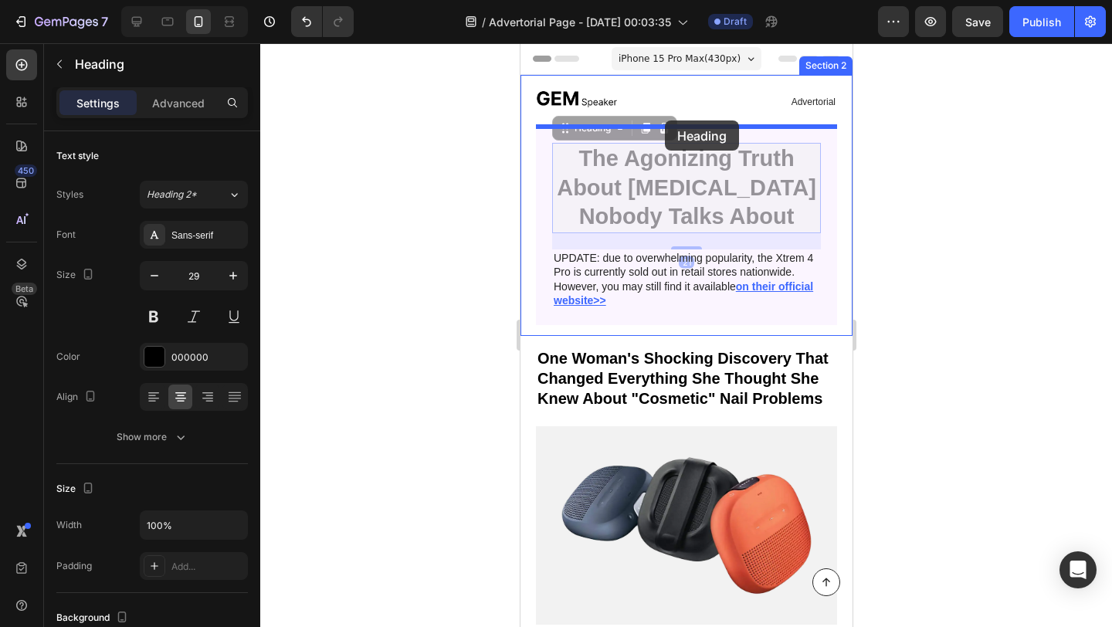
drag, startPoint x: 675, startPoint y: 198, endPoint x: 664, endPoint y: 121, distance: 77.3
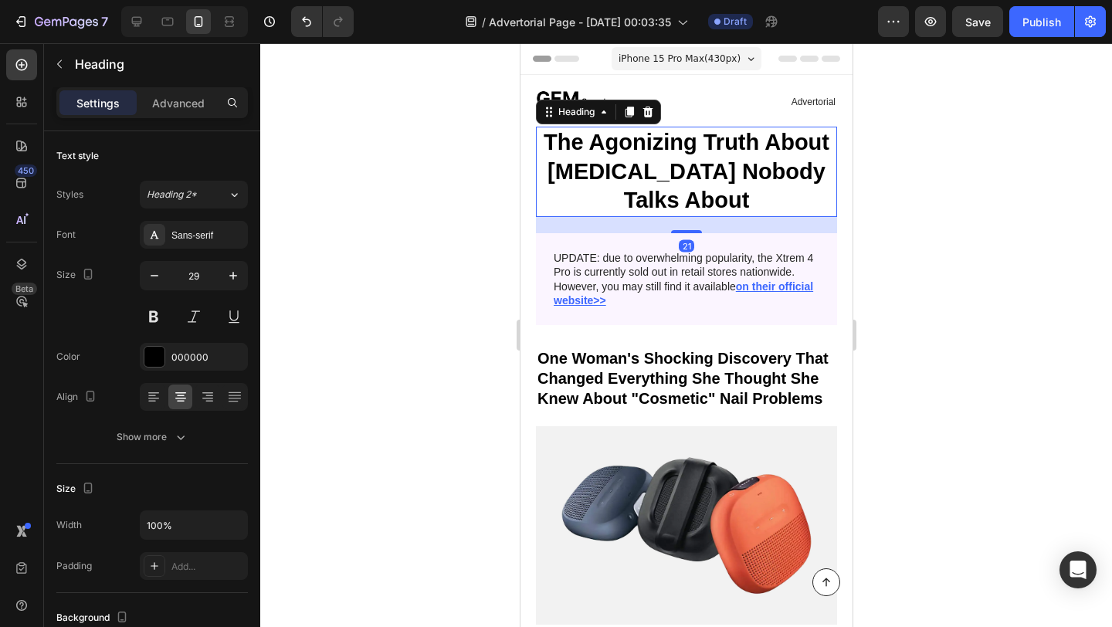
click at [402, 239] on div at bounding box center [686, 335] width 852 height 584
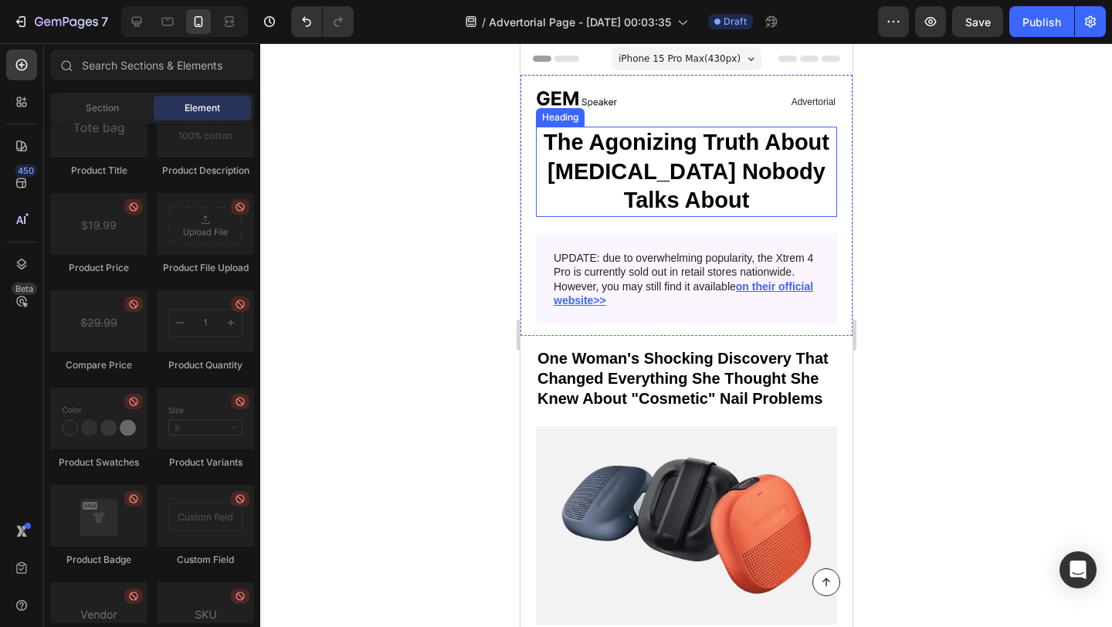
click at [644, 179] on h1 "The Agonizing Truth About [MEDICAL_DATA] Nobody Talks About" at bounding box center [685, 172] width 301 height 90
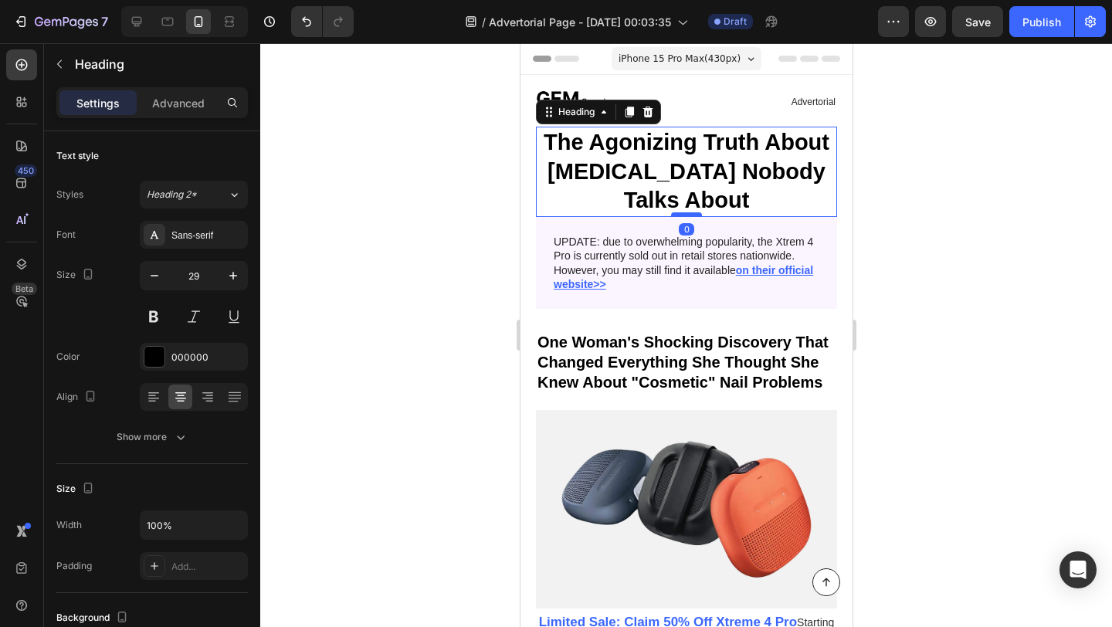
drag, startPoint x: 695, startPoint y: 232, endPoint x: 695, endPoint y: 215, distance: 17.0
click at [695, 215] on div at bounding box center [685, 214] width 31 height 5
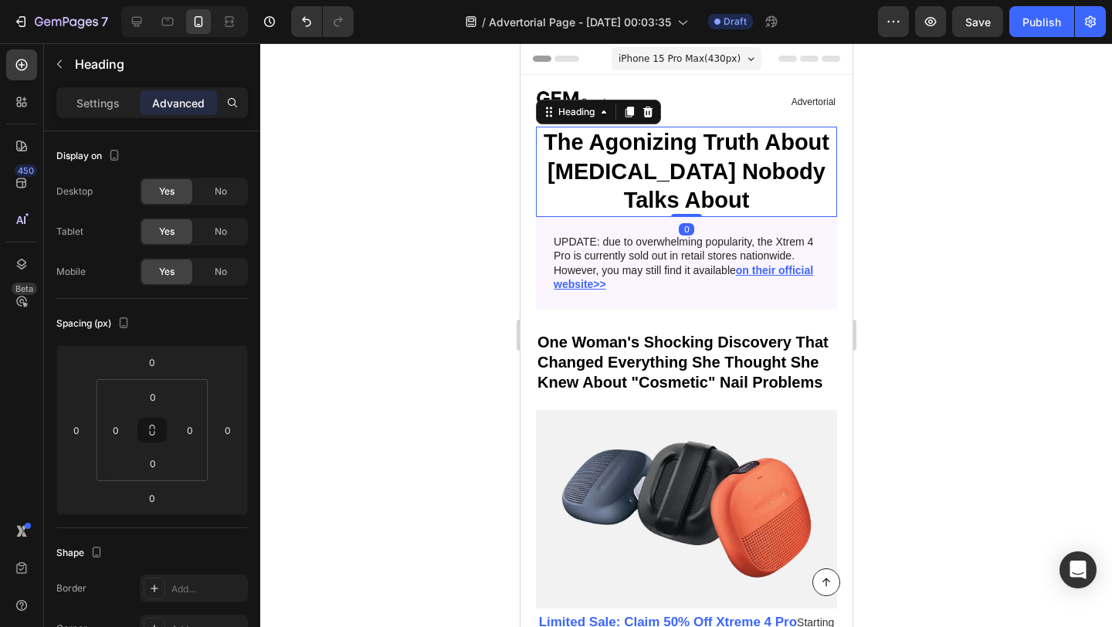
click at [478, 253] on div at bounding box center [686, 335] width 852 height 584
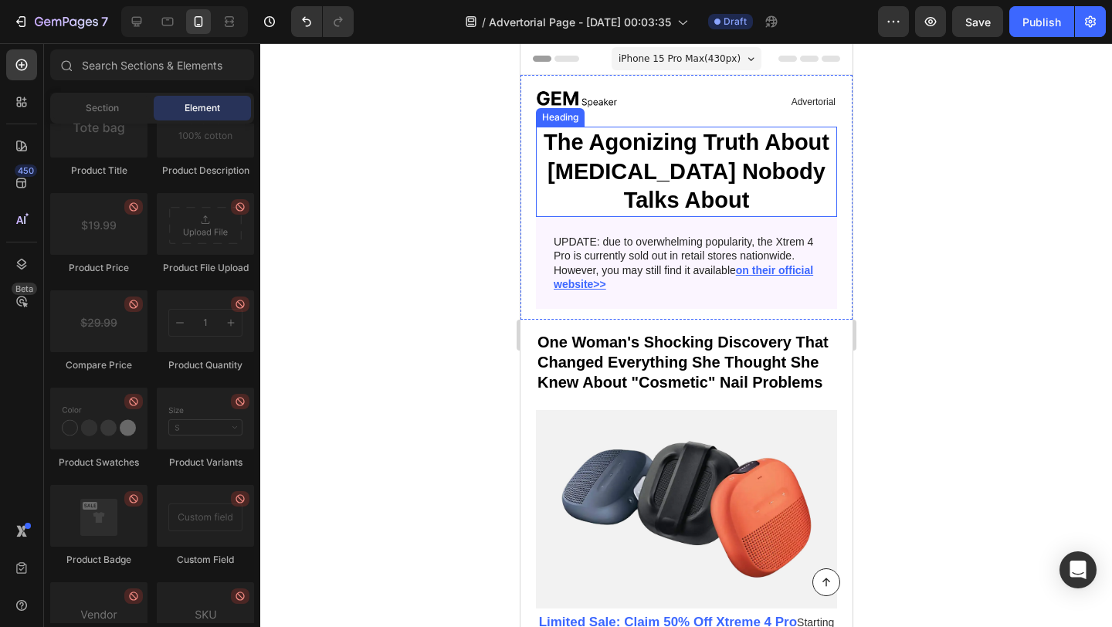
click at [674, 188] on h1 "The Agonizing Truth About [MEDICAL_DATA] Nobody Talks About" at bounding box center [685, 172] width 301 height 90
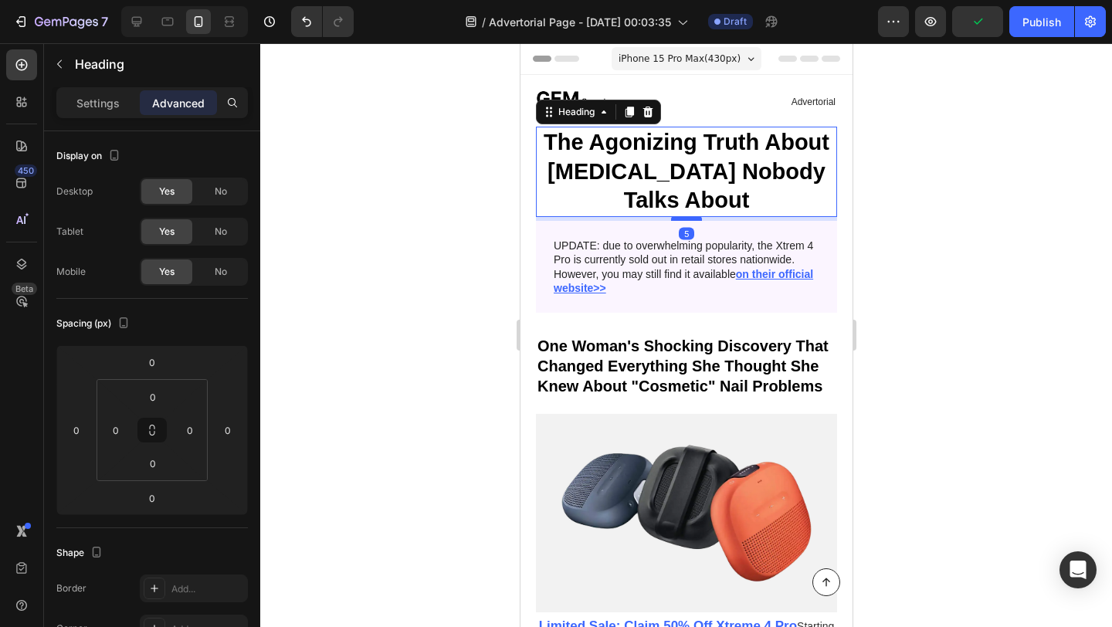
click at [686, 219] on div at bounding box center [685, 218] width 31 height 5
type input "5"
click at [446, 285] on div at bounding box center [686, 335] width 852 height 584
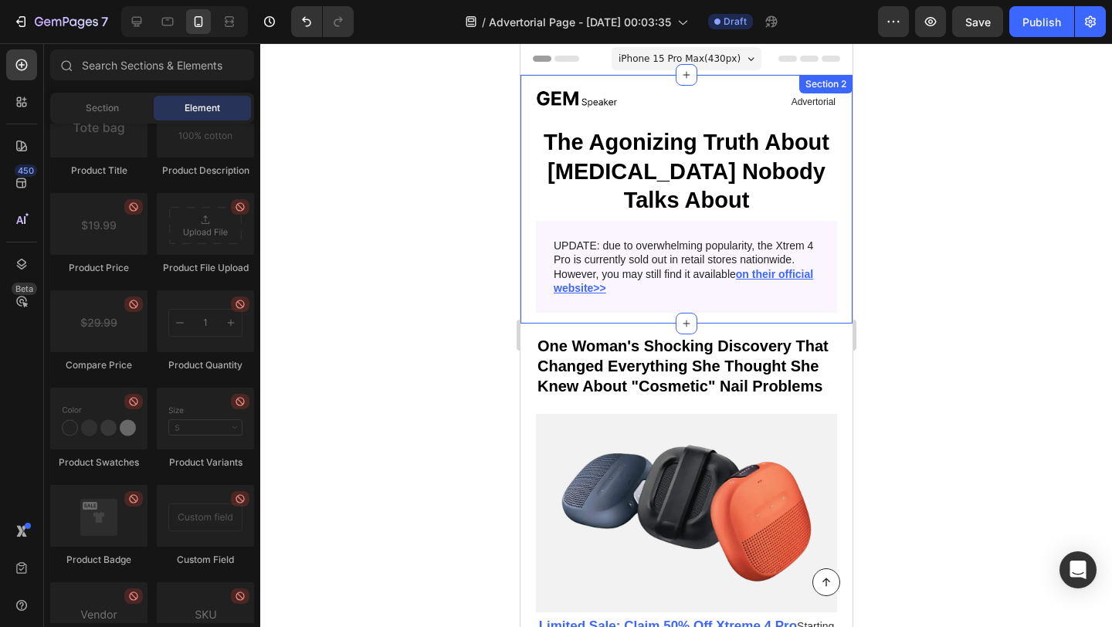
click at [448, 136] on div at bounding box center [686, 335] width 852 height 584
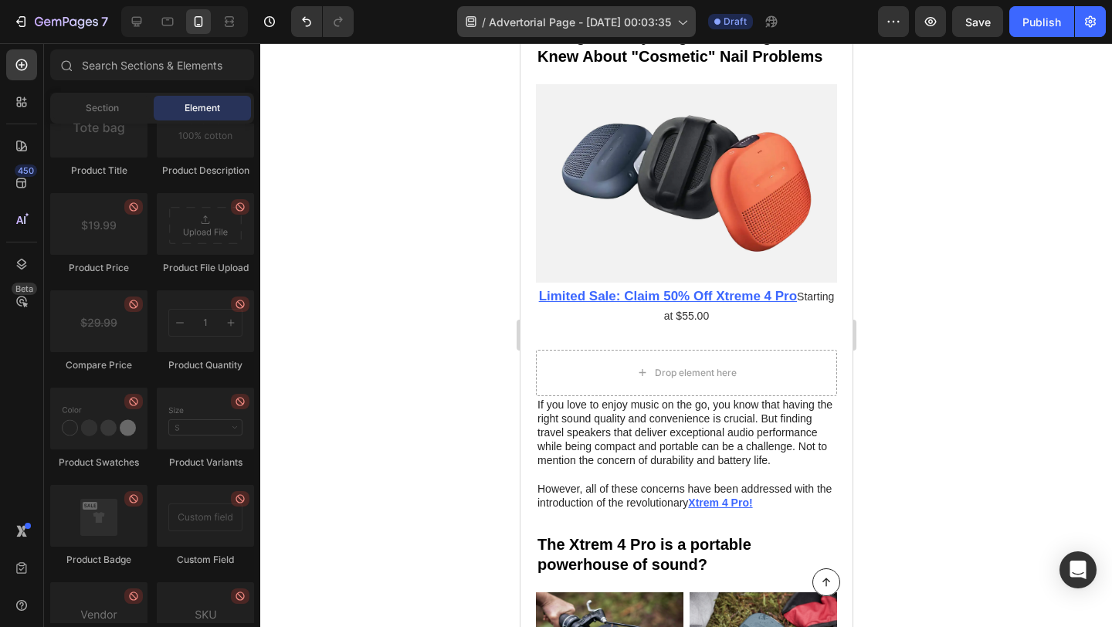
scroll to position [334, 0]
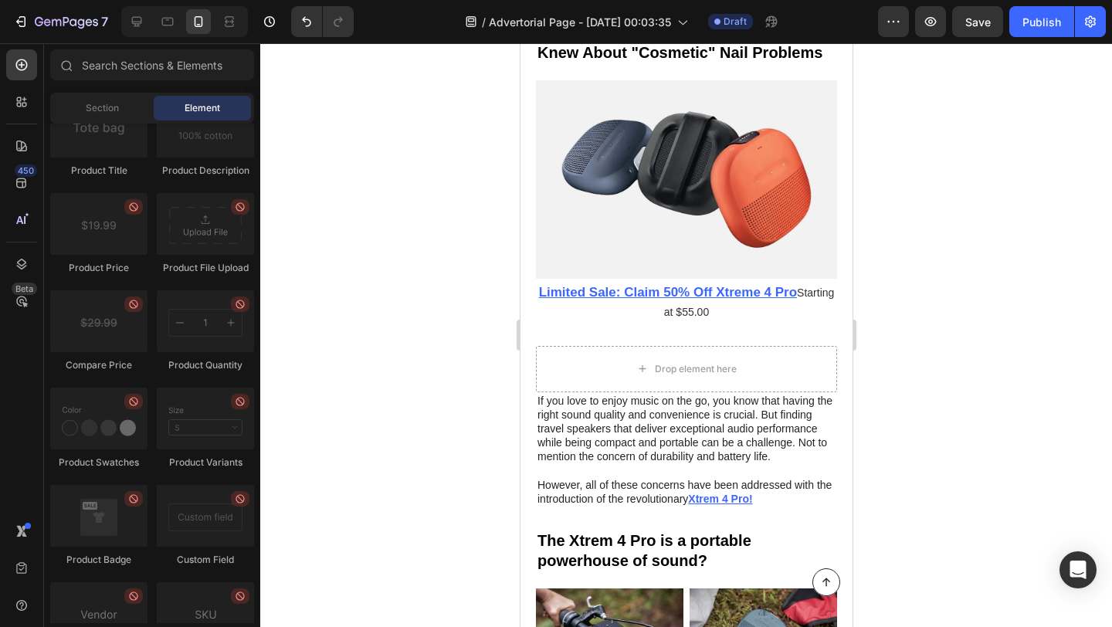
click at [705, 449] on p "If you love to enjoy music on the go, you know that having the right sound qual…" at bounding box center [686, 429] width 298 height 70
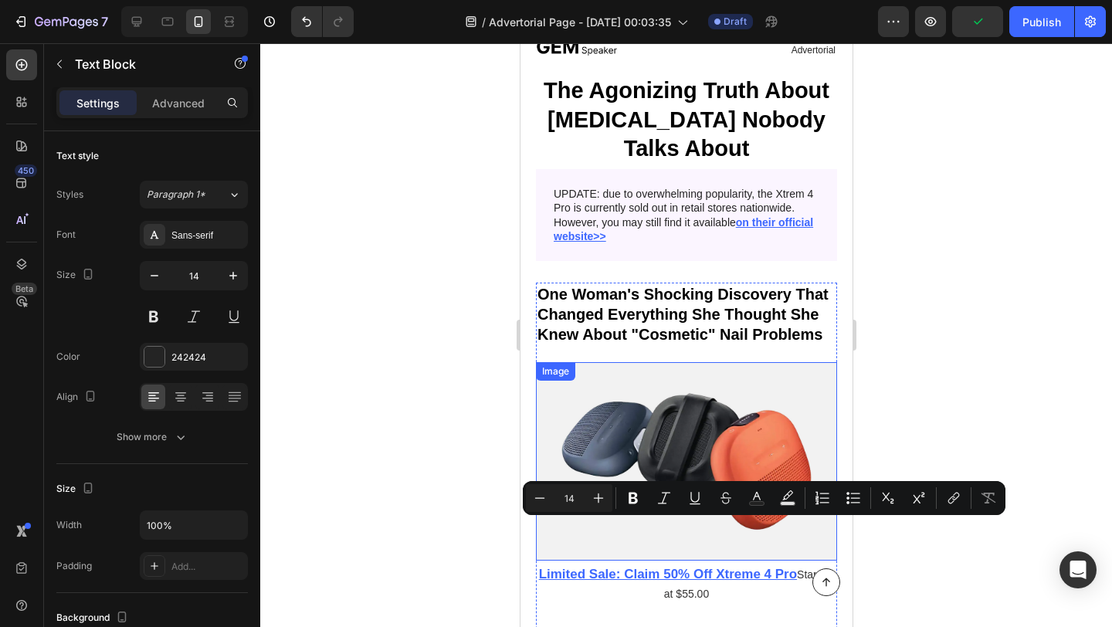
scroll to position [0, 0]
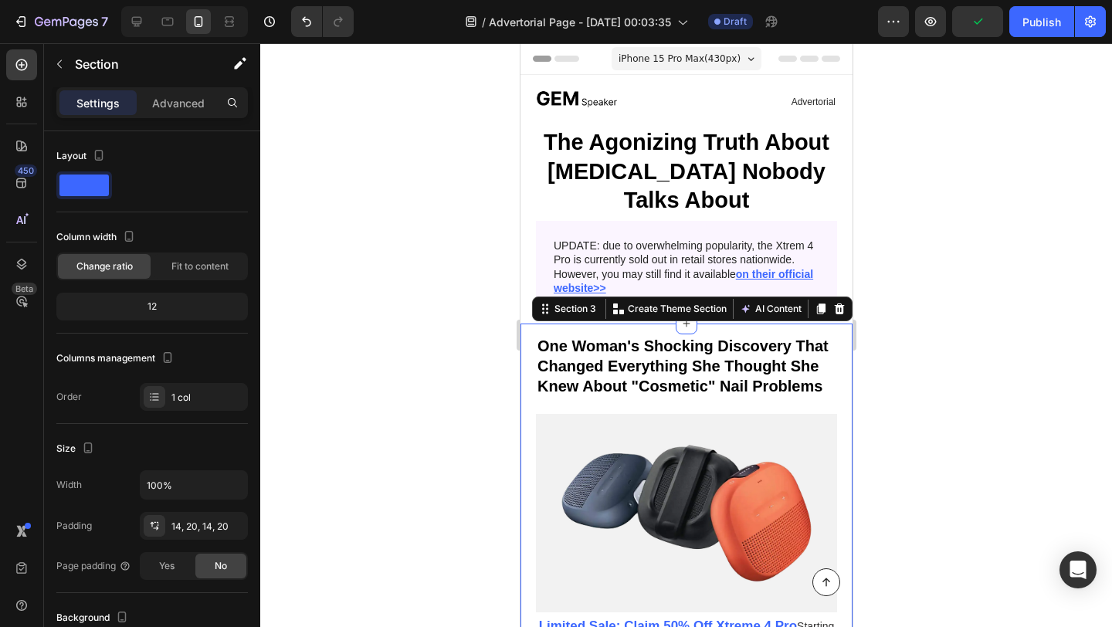
click at [602, 275] on p "UPDATE: due to overwhelming popularity, the Xtrem 4 Pro is currently sold out i…" at bounding box center [686, 267] width 266 height 56
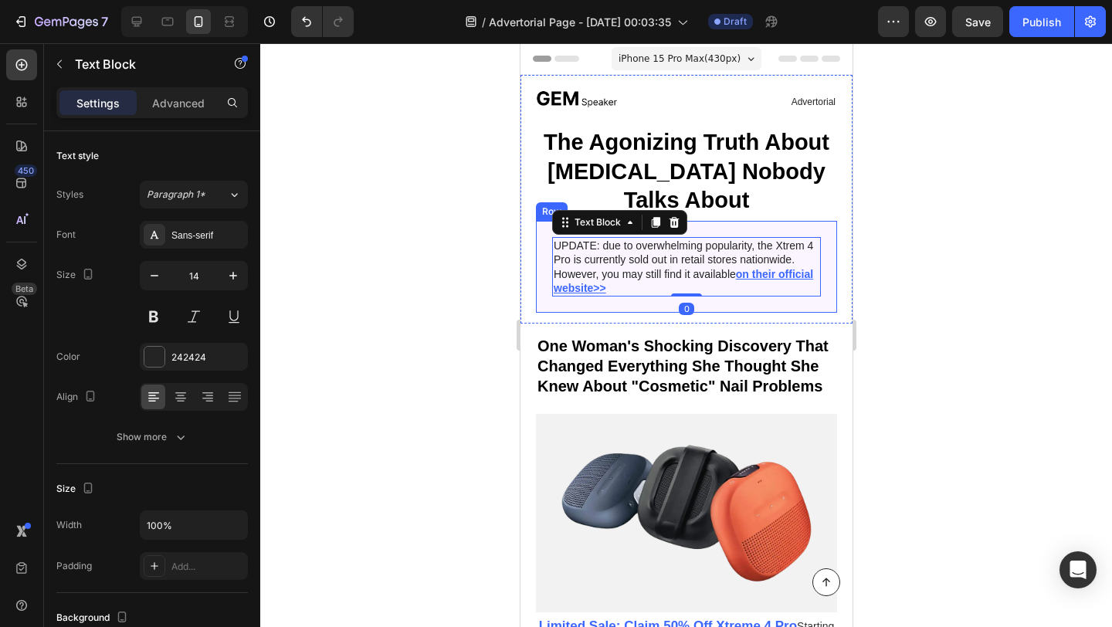
click at [592, 312] on div "Image UPDATE: due to overwhelming popularity, the Xtrem 4 Pro is currently sold…" at bounding box center [685, 267] width 301 height 92
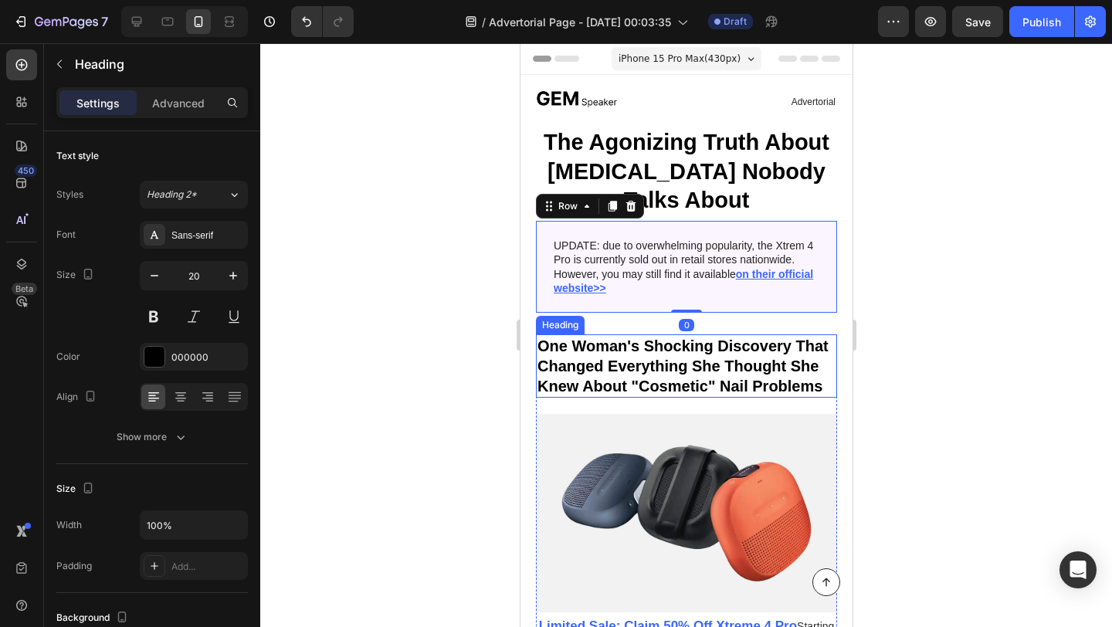
click at [589, 345] on p "One Woman's Shocking Discovery That Changed Everything She Thought She Knew Abo…" at bounding box center [686, 366] width 298 height 60
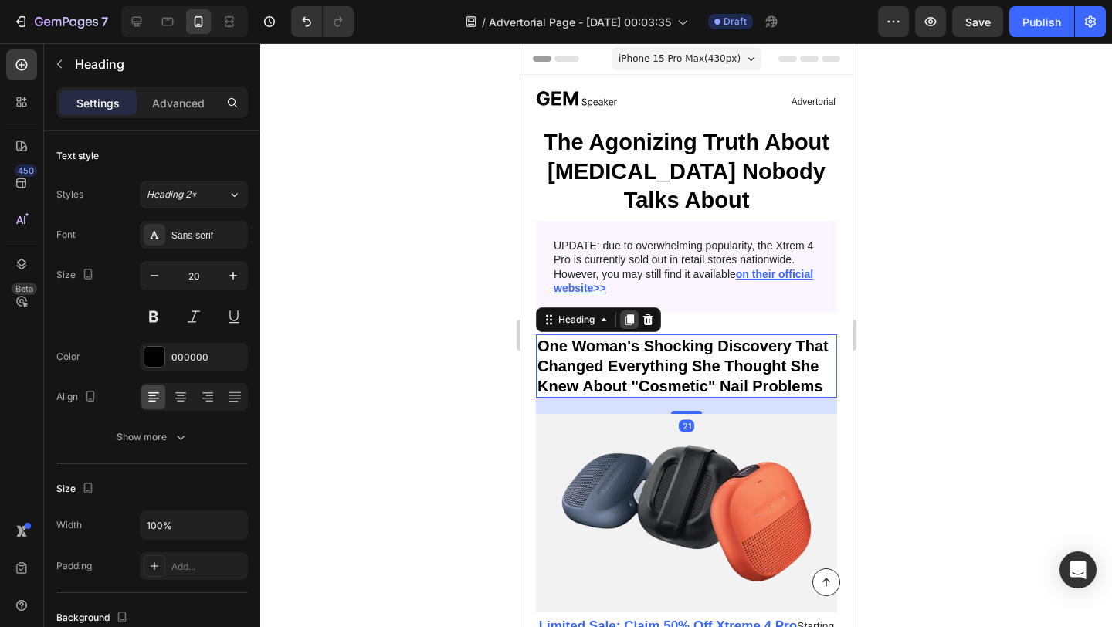
click at [627, 323] on icon at bounding box center [629, 320] width 12 height 12
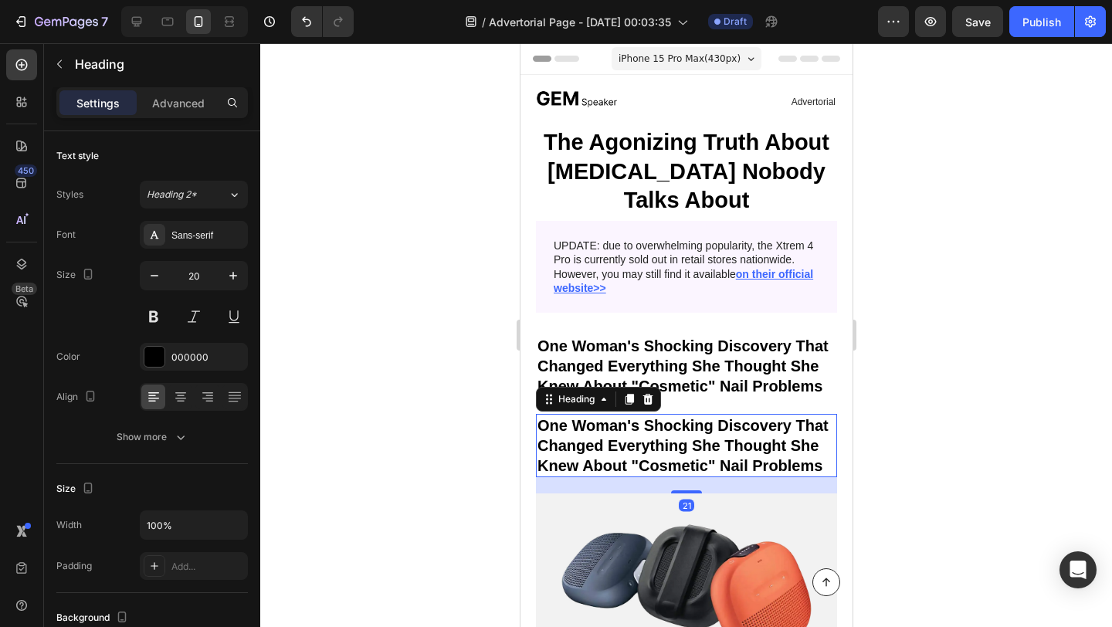
scroll to position [344, 0]
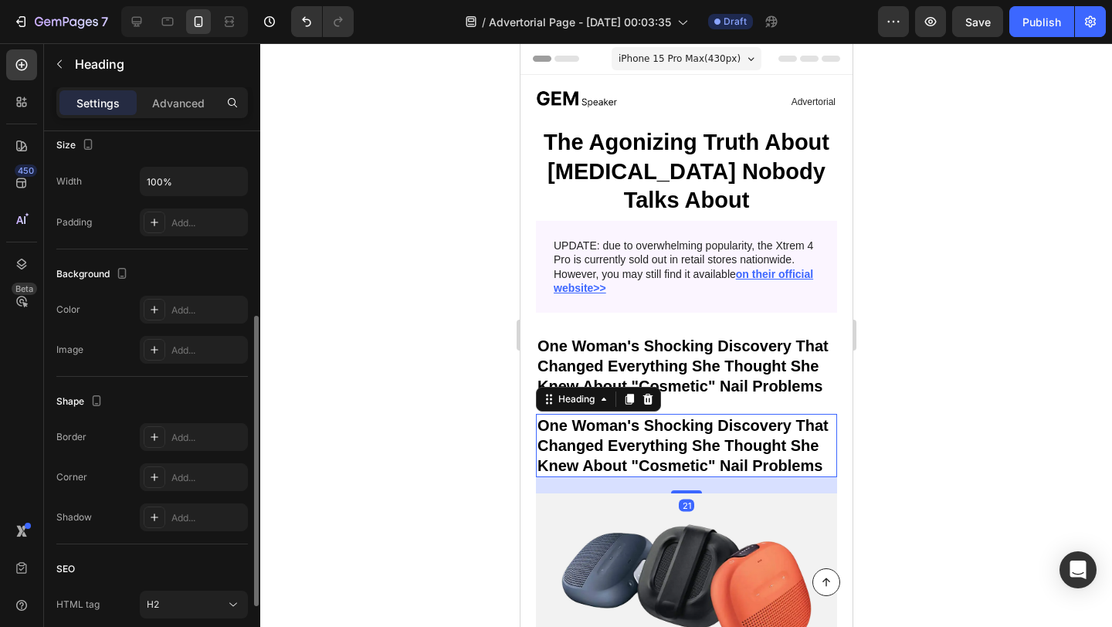
click at [608, 436] on h2 "One Woman's Shocking Discovery That Changed Everything She Thought She Knew Abo…" at bounding box center [685, 445] width 301 height 63
click at [608, 436] on p "One Woman's Shocking Discovery That Changed Everything She Thought She Knew Abo…" at bounding box center [686, 446] width 298 height 60
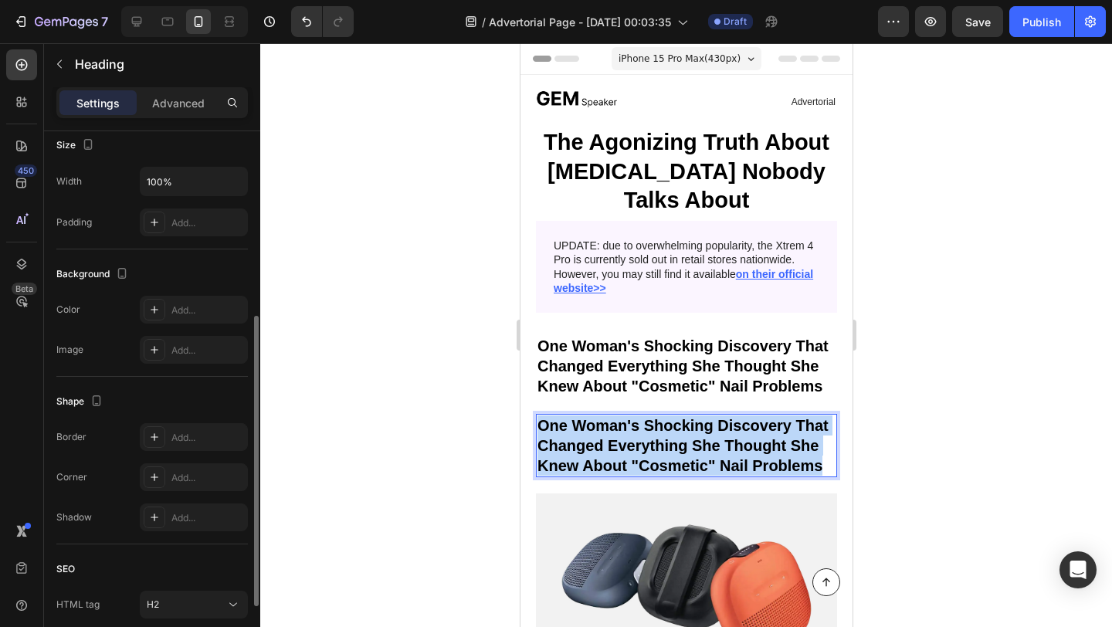
click at [608, 436] on p "One Woman's Shocking Discovery That Changed Everything She Thought She Knew Abo…" at bounding box center [686, 446] width 298 height 60
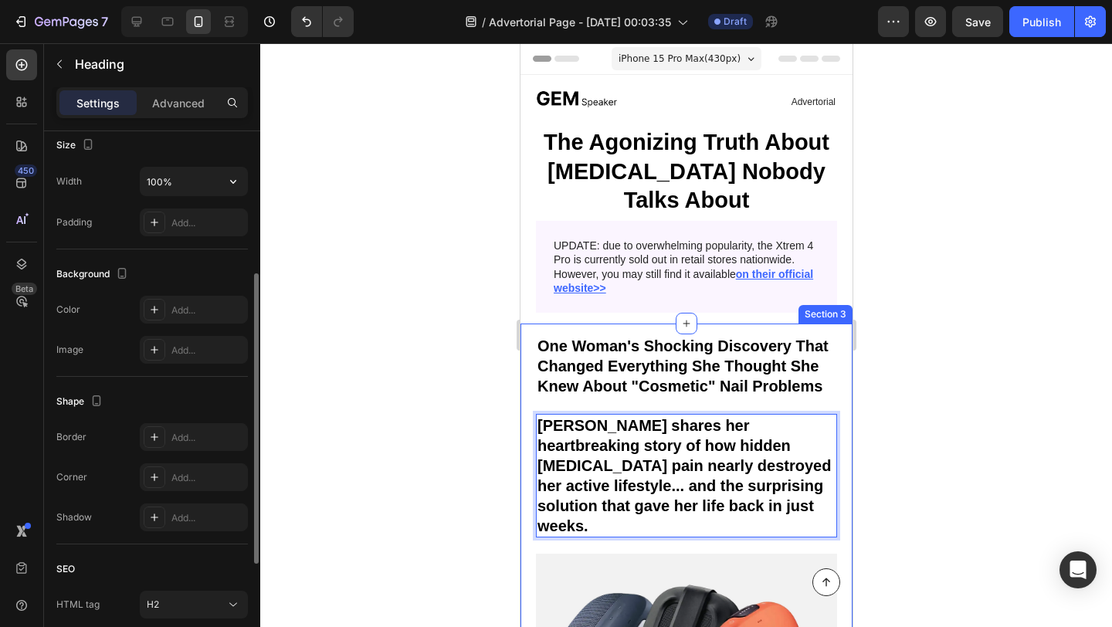
scroll to position [0, 0]
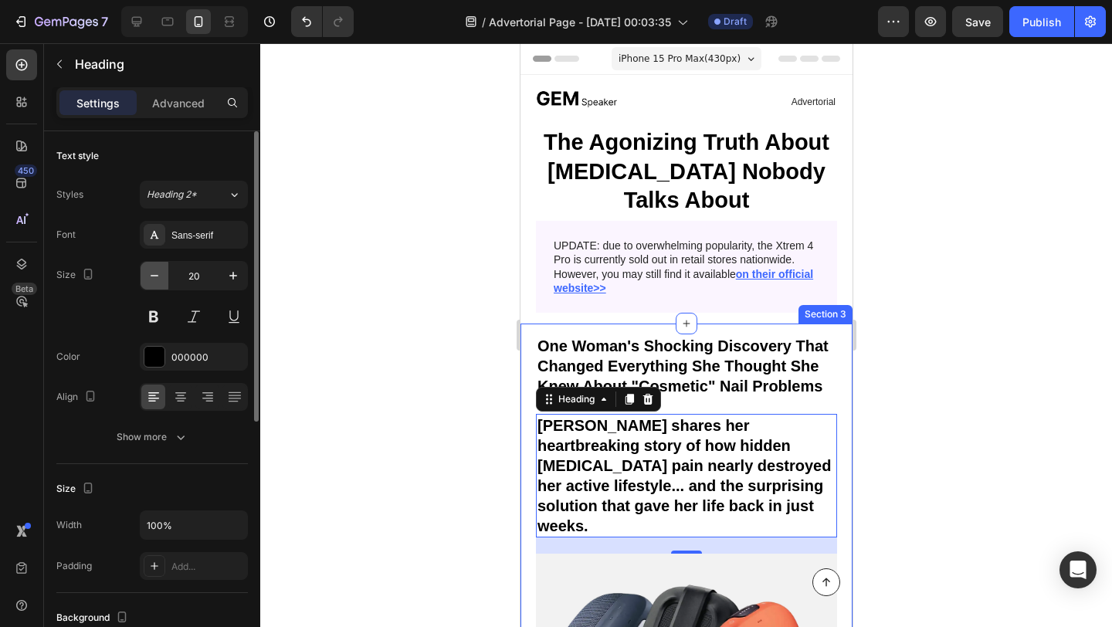
click at [157, 282] on icon "button" at bounding box center [154, 275] width 15 height 15
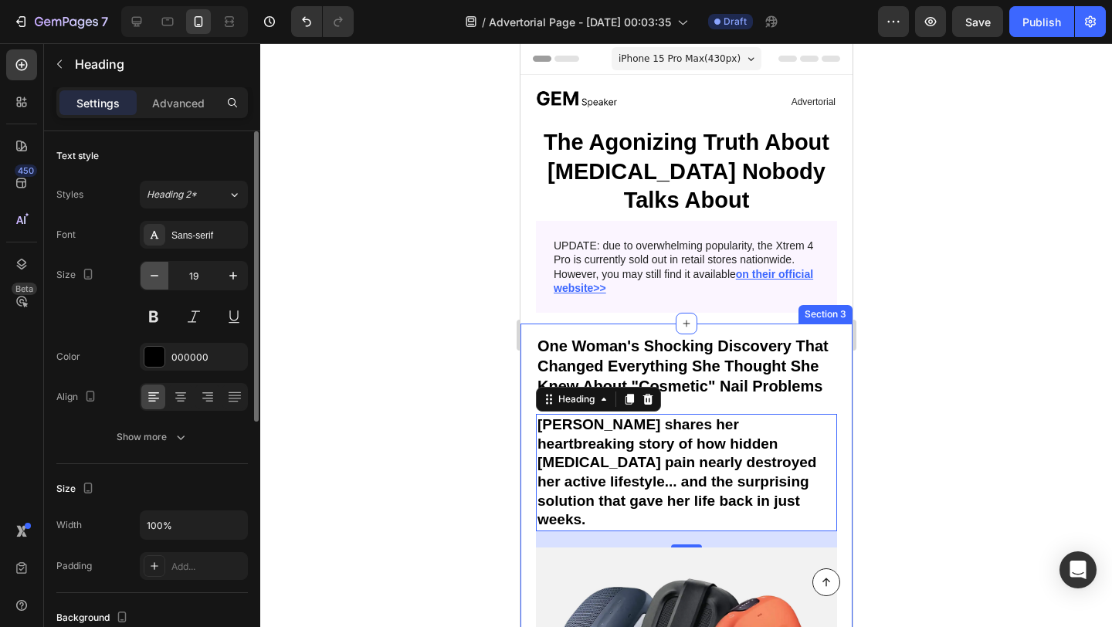
click at [157, 282] on icon "button" at bounding box center [154, 275] width 15 height 15
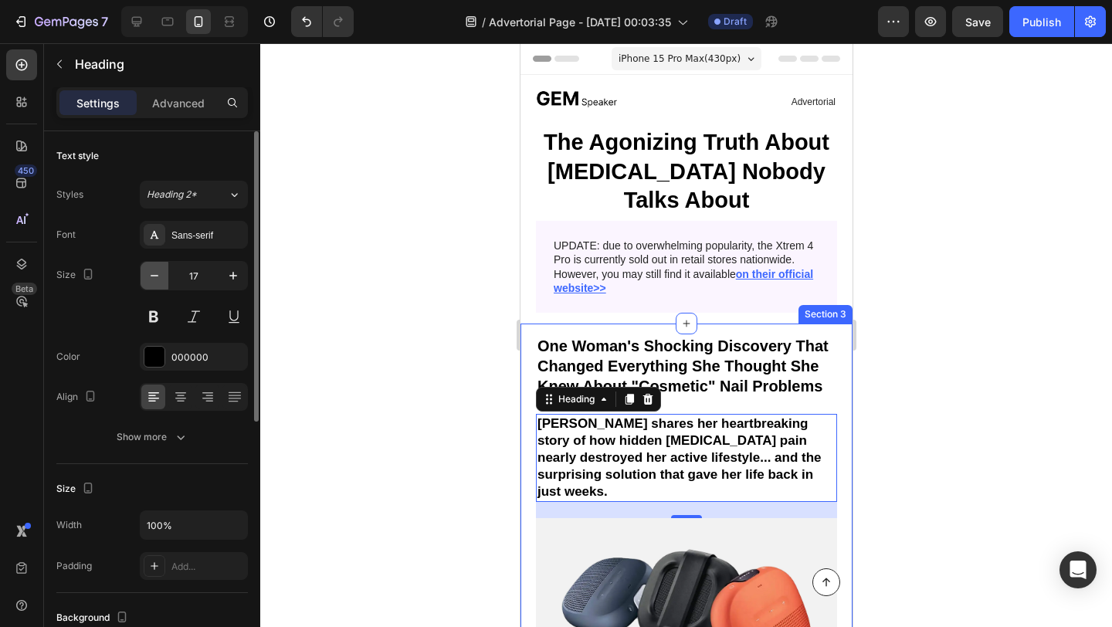
click at [157, 282] on icon "button" at bounding box center [154, 275] width 15 height 15
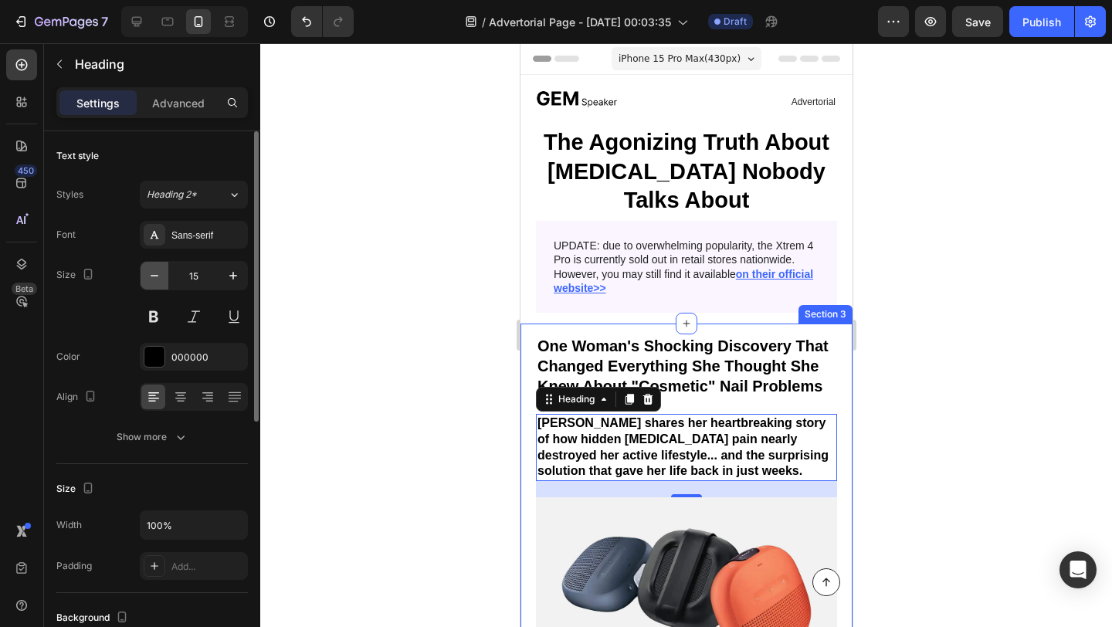
click at [157, 282] on icon "button" at bounding box center [154, 275] width 15 height 15
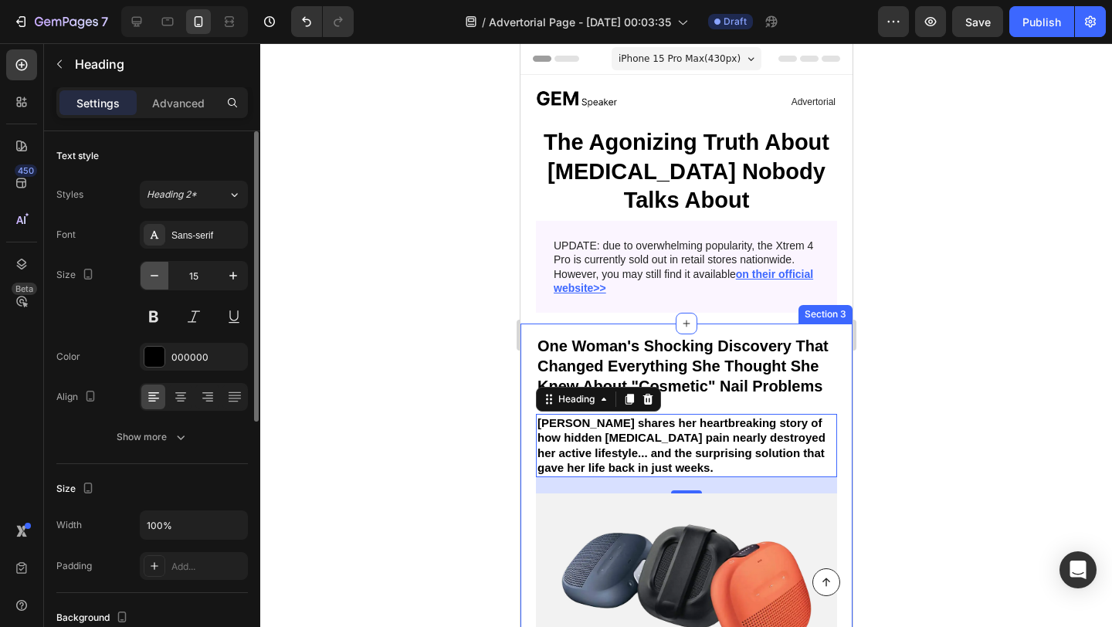
click at [157, 282] on icon "button" at bounding box center [154, 275] width 15 height 15
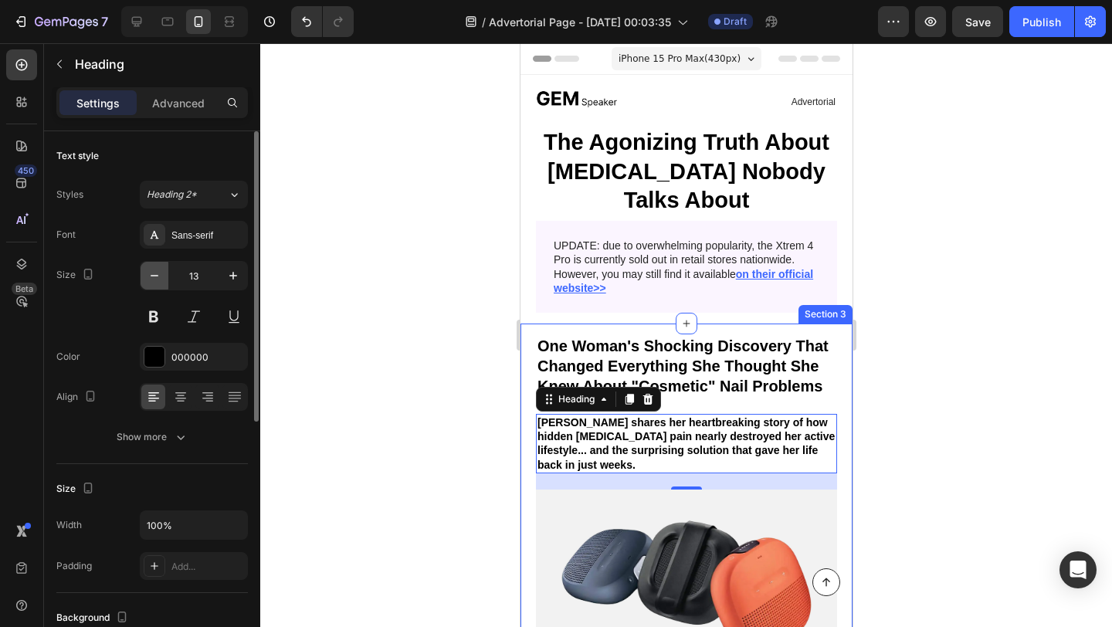
click at [157, 282] on icon "button" at bounding box center [154, 275] width 15 height 15
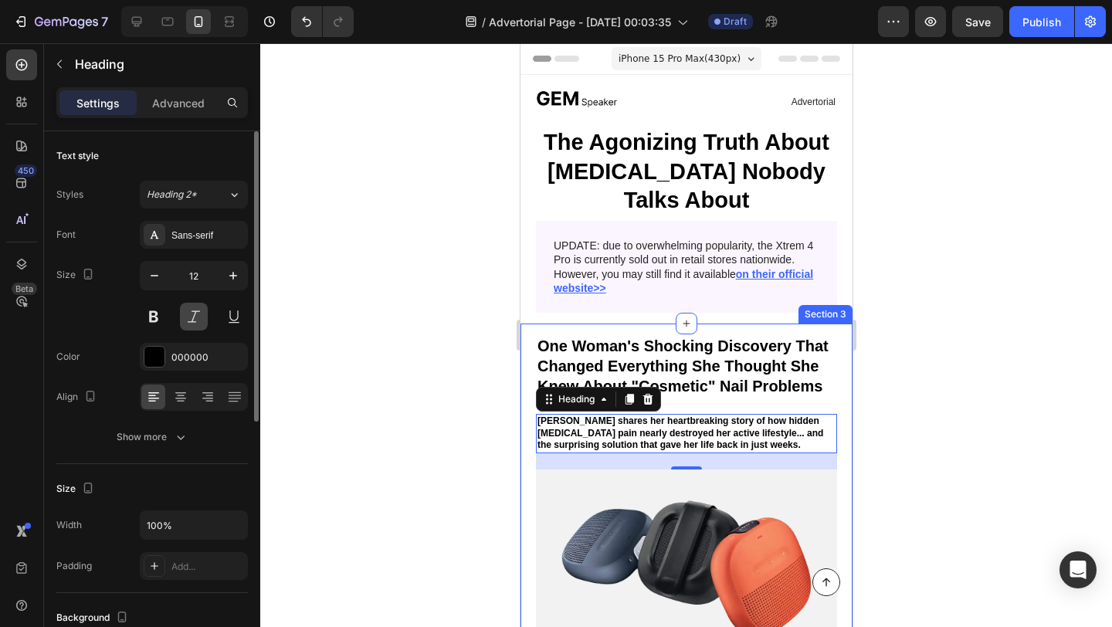
click at [187, 311] on button at bounding box center [194, 317] width 28 height 28
click at [234, 277] on icon "button" at bounding box center [233, 275] width 15 height 15
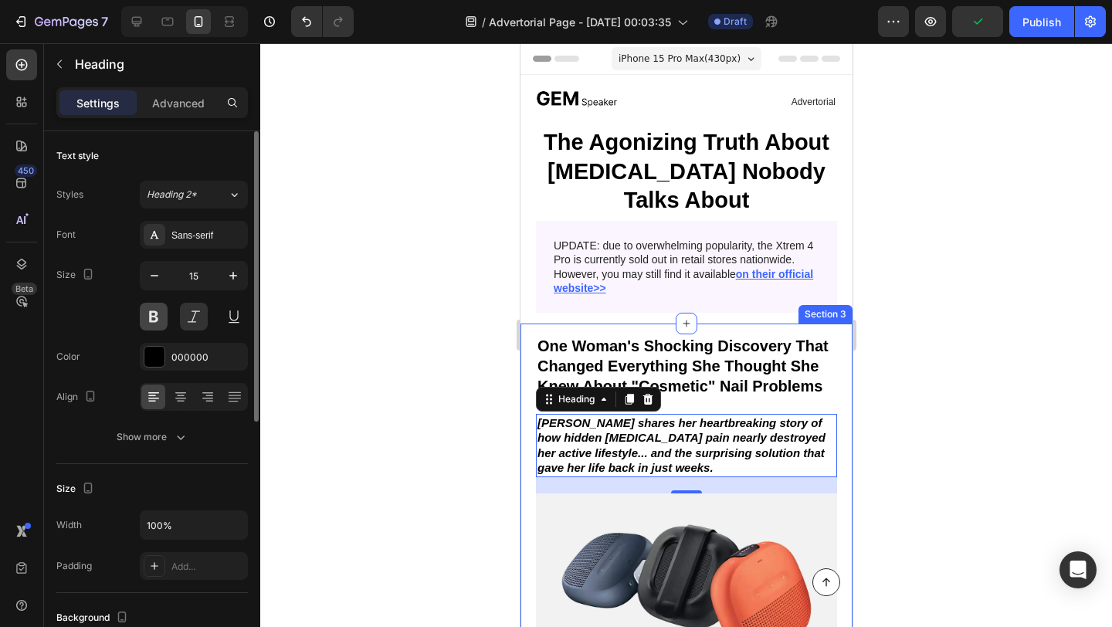
click at [160, 315] on button at bounding box center [154, 317] width 28 height 28
click at [186, 196] on span "Heading 2*" at bounding box center [172, 195] width 50 height 14
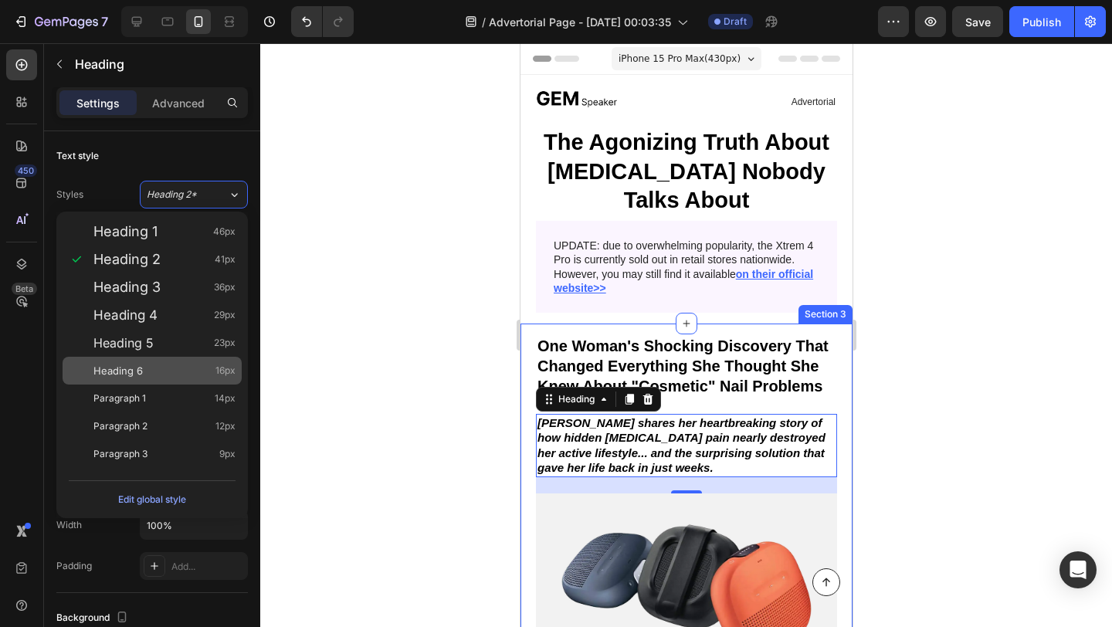
click at [173, 368] on div "Heading 6 16px" at bounding box center [164, 370] width 142 height 15
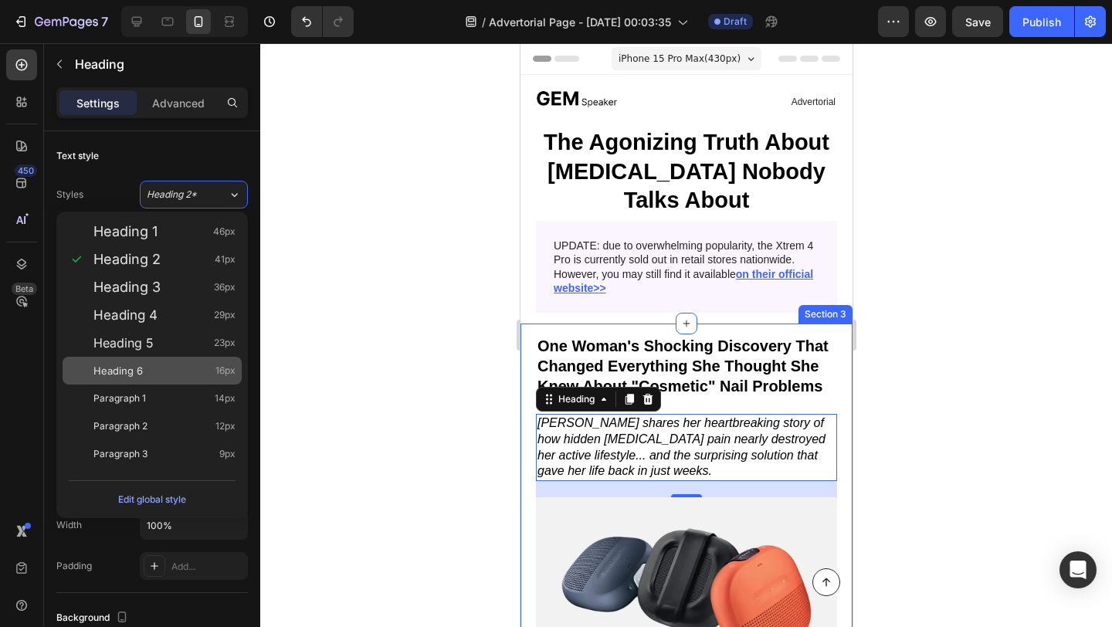
type input "16"
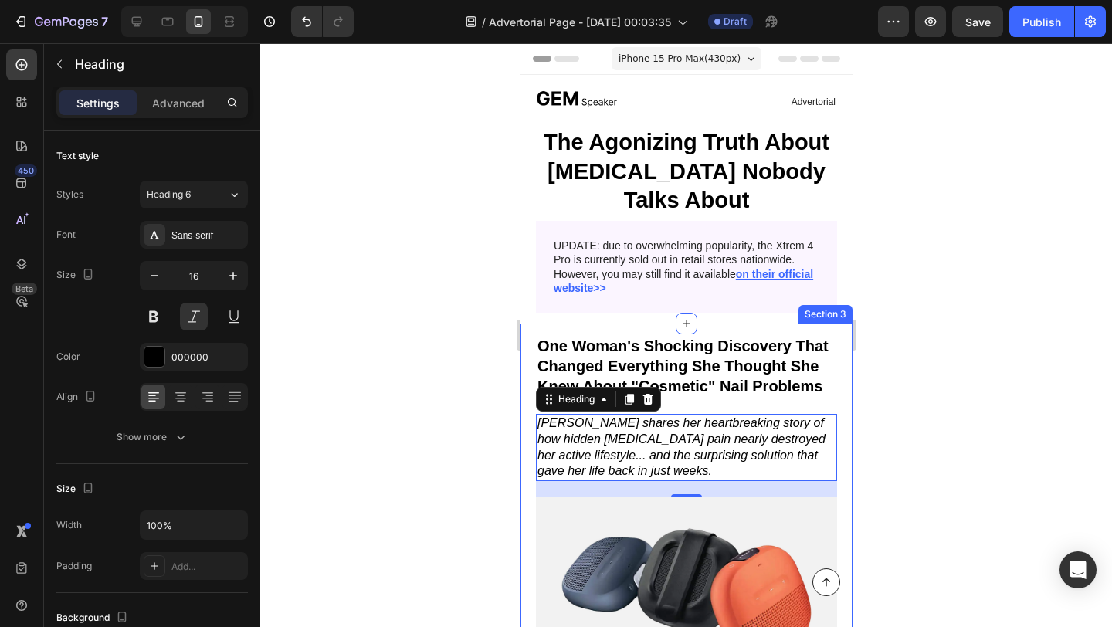
click at [372, 406] on div at bounding box center [686, 335] width 852 height 584
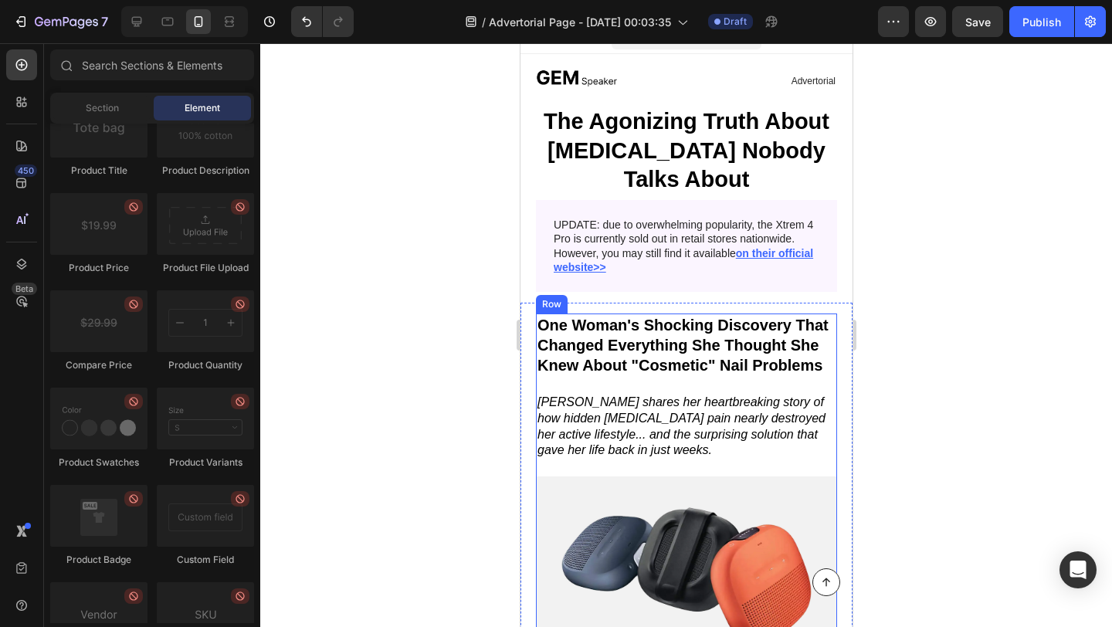
scroll to position [24, 0]
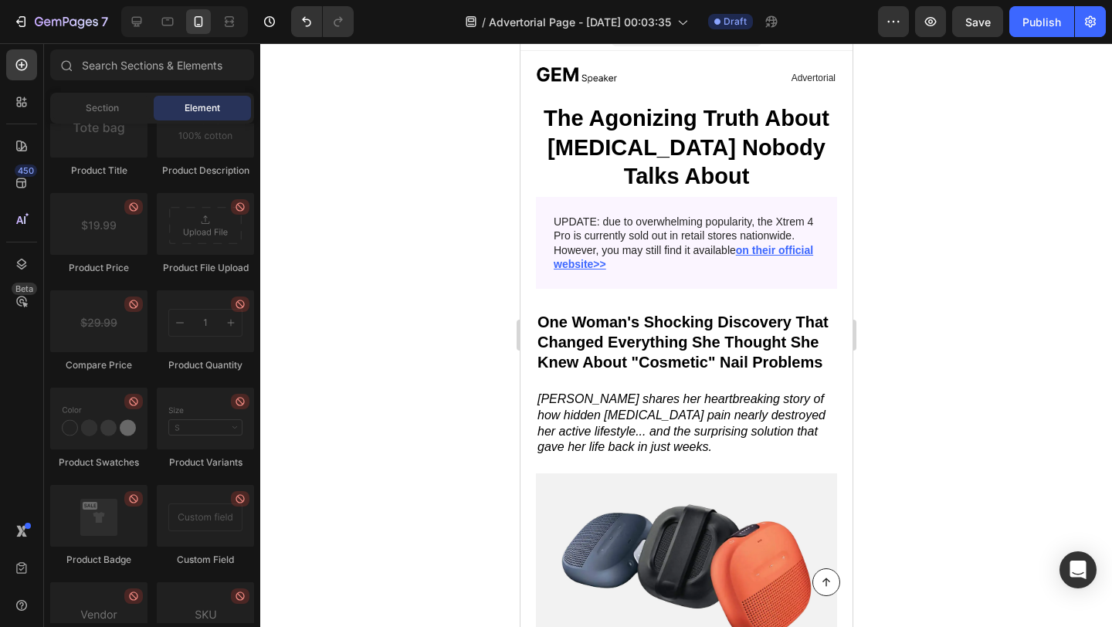
click at [461, 393] on div at bounding box center [686, 335] width 852 height 584
click at [588, 412] on p "[PERSON_NAME] shares her heartbreaking story of how hidden [MEDICAL_DATA] pain …" at bounding box center [686, 424] width 298 height 64
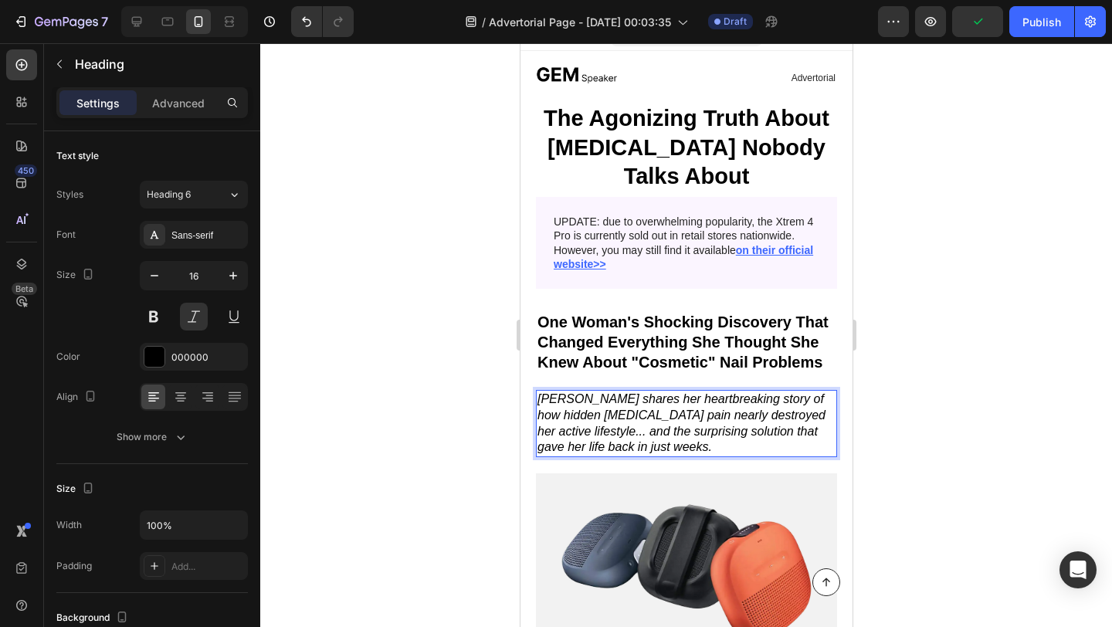
click at [586, 399] on p "[PERSON_NAME] shares her heartbreaking story of how hidden [MEDICAL_DATA] pain …" at bounding box center [686, 424] width 298 height 64
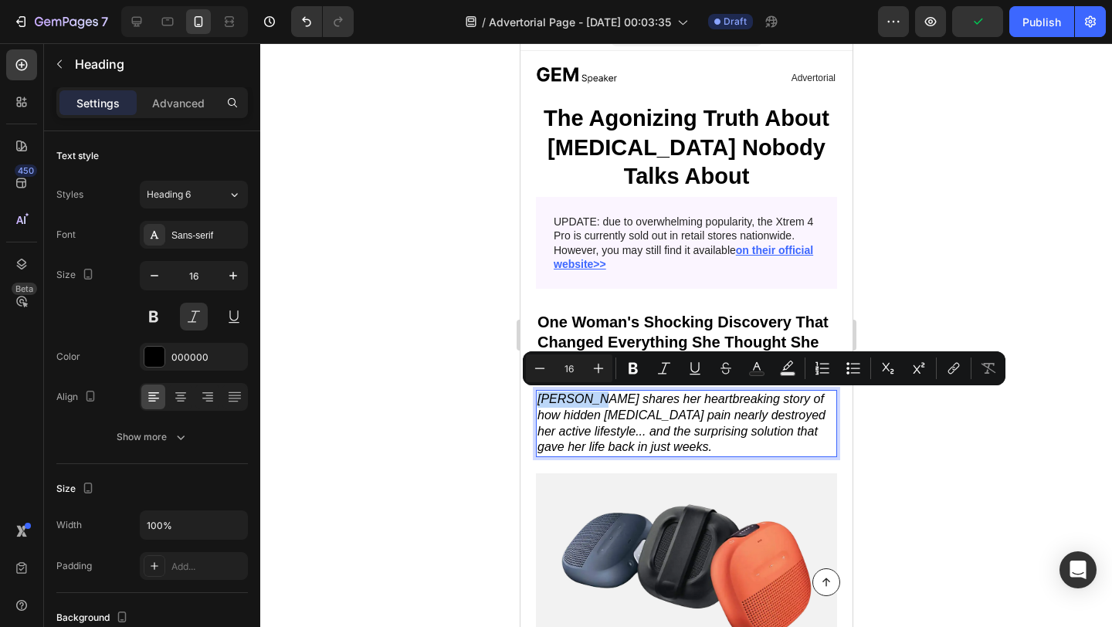
drag, startPoint x: 586, startPoint y: 399, endPoint x: 552, endPoint y: 399, distance: 34.8
click at [552, 399] on p "[PERSON_NAME] shares her heartbreaking story of how hidden [MEDICAL_DATA] pain …" at bounding box center [686, 424] width 298 height 64
click at [626, 367] on icon "Editor contextual toolbar" at bounding box center [633, 368] width 15 height 15
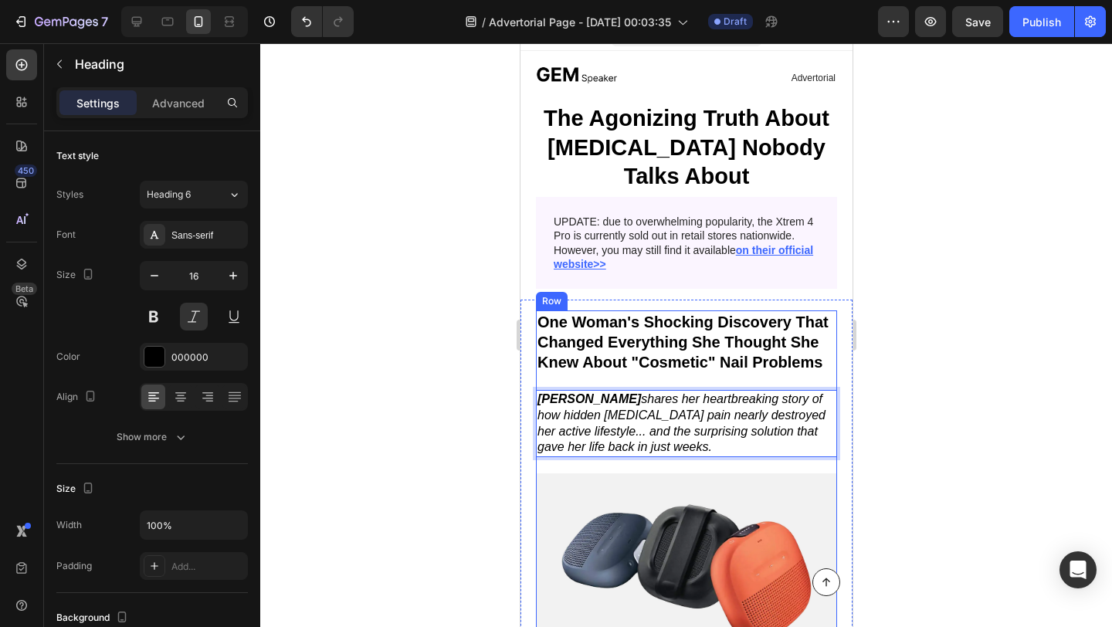
click at [434, 408] on div at bounding box center [686, 335] width 852 height 584
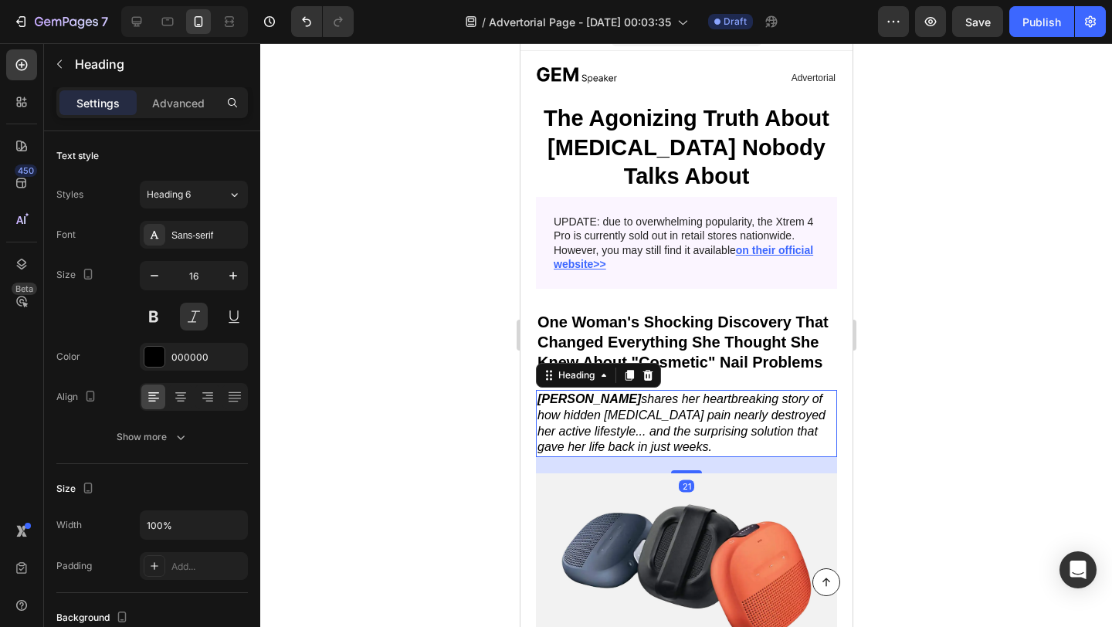
click at [602, 419] on p "⁠⁠⁠⁠⁠⁠⁠ [PERSON_NAME] shares her heartbreaking story of how hidden [MEDICAL_DAT…" at bounding box center [686, 424] width 298 height 64
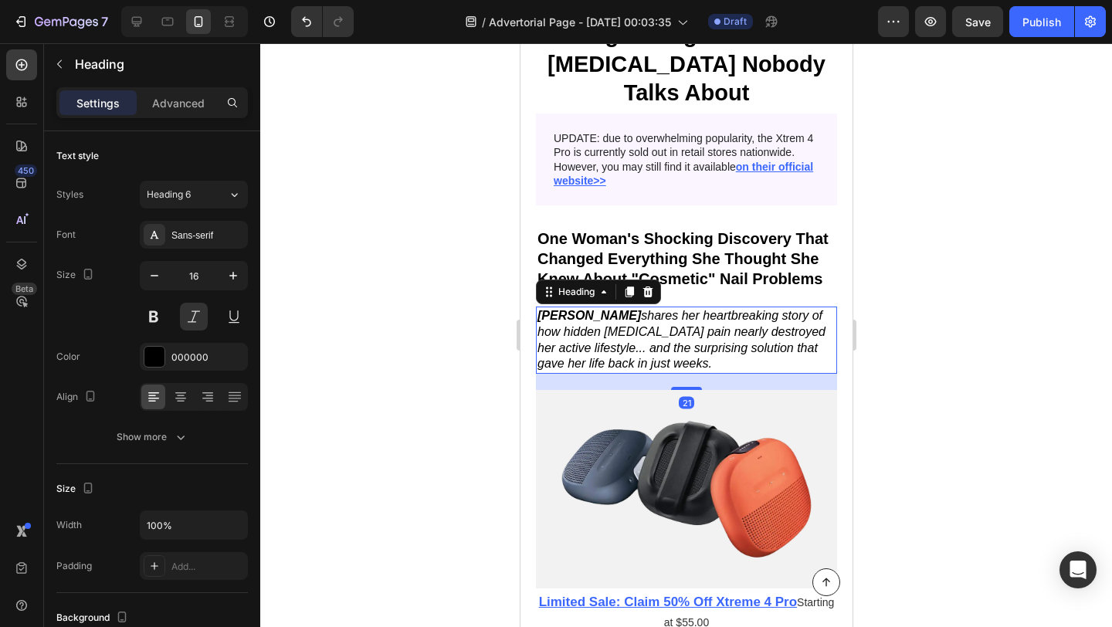
scroll to position [119, 0]
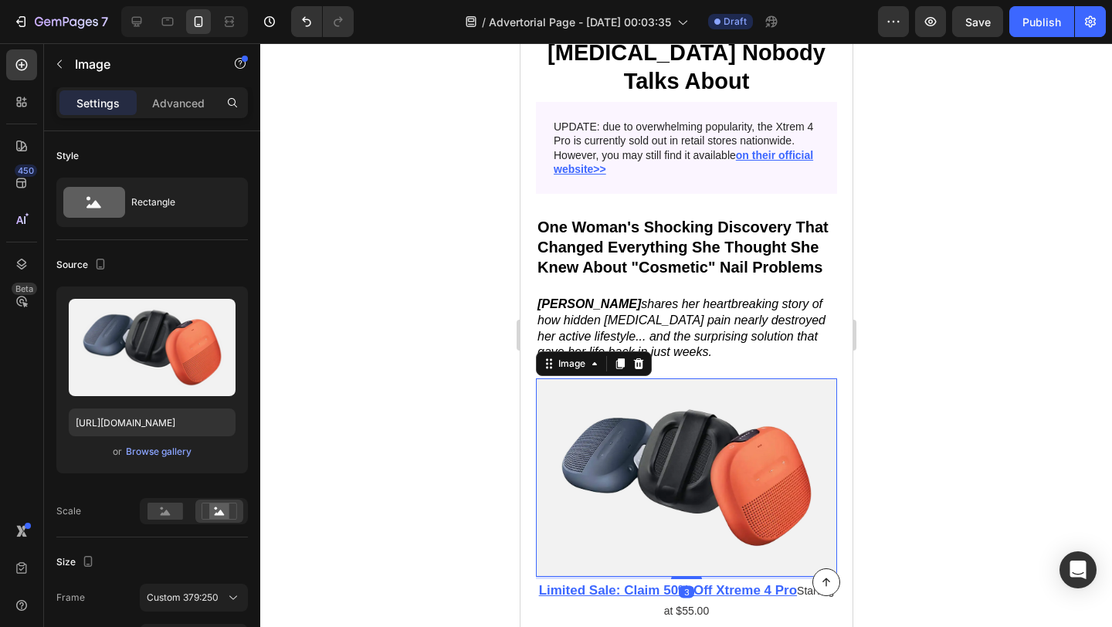
click at [606, 436] on img at bounding box center [685, 477] width 301 height 199
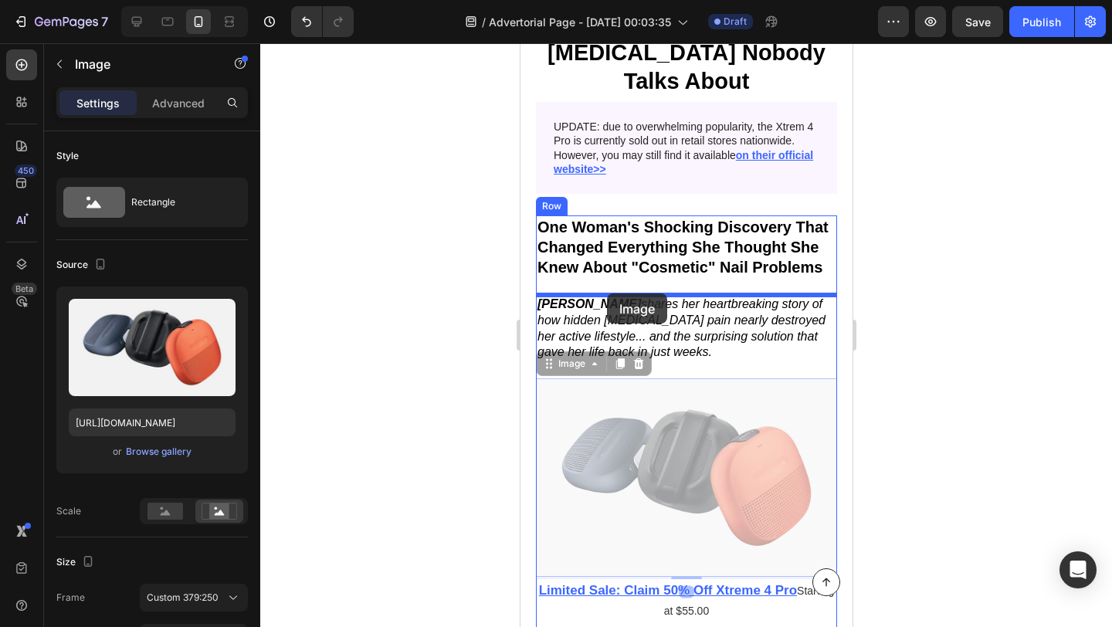
drag, startPoint x: 606, startPoint y: 436, endPoint x: 606, endPoint y: 294, distance: 142.9
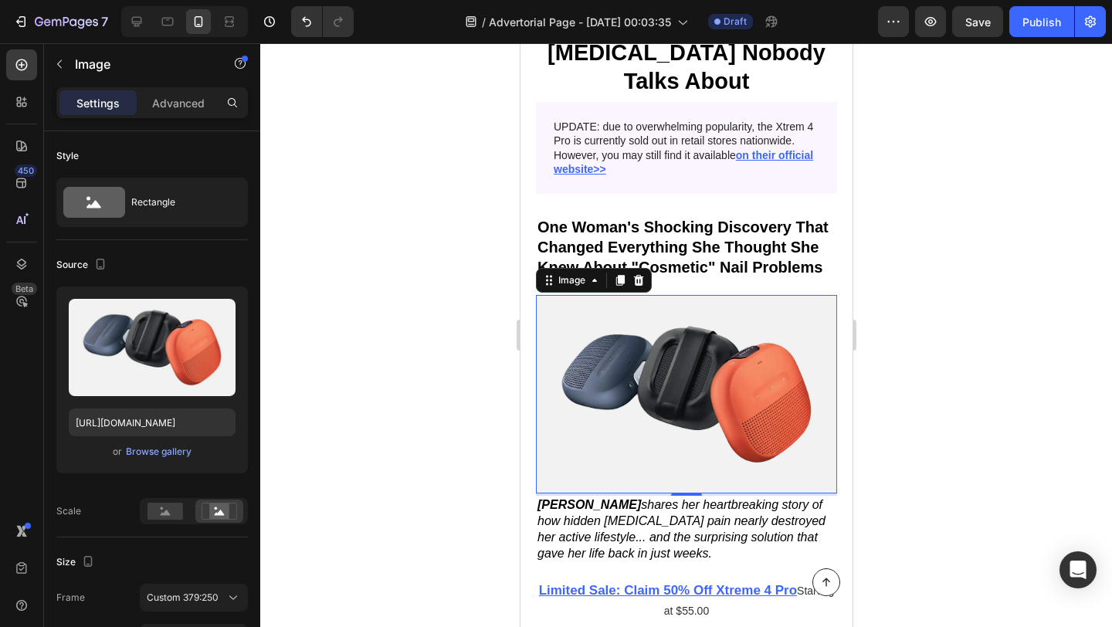
click at [457, 329] on div at bounding box center [686, 335] width 852 height 584
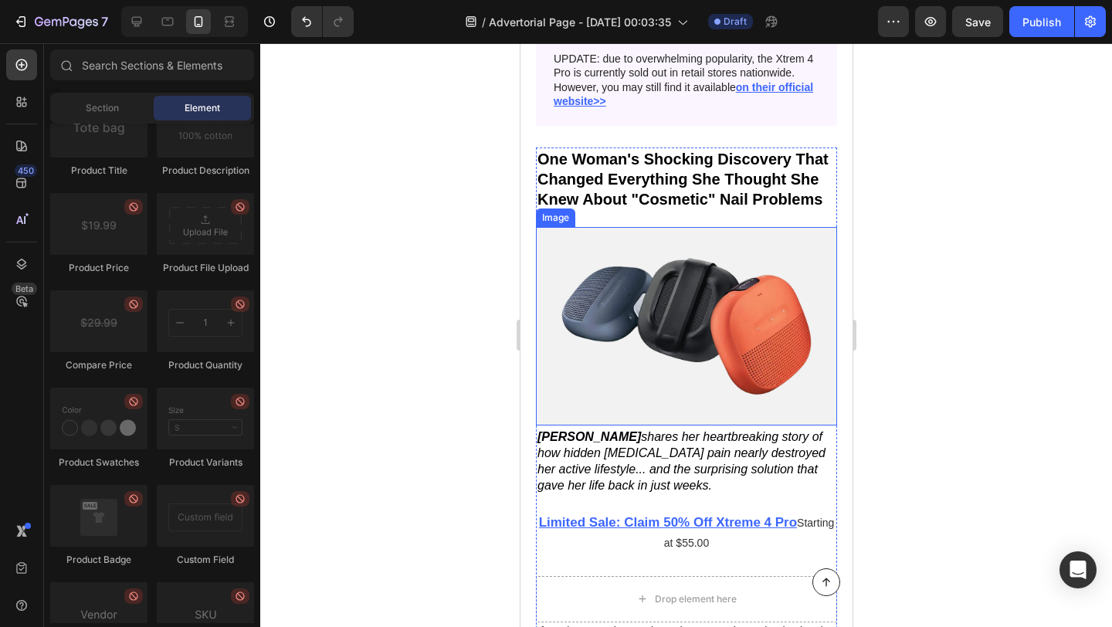
scroll to position [188, 0]
click at [395, 329] on div at bounding box center [686, 335] width 852 height 584
click at [913, 402] on div at bounding box center [686, 335] width 852 height 584
click at [716, 370] on img at bounding box center [685, 325] width 301 height 199
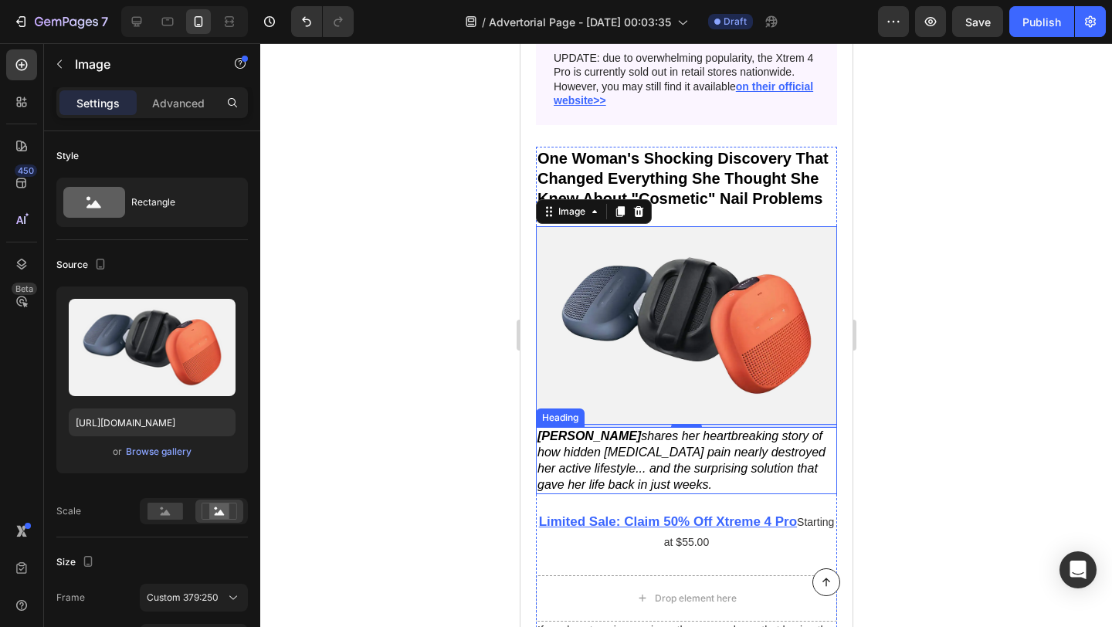
click at [636, 490] on p "⁠⁠⁠⁠⁠⁠⁠ [PERSON_NAME] shares her heartbreaking story of how hidden [MEDICAL_DAT…" at bounding box center [686, 461] width 298 height 64
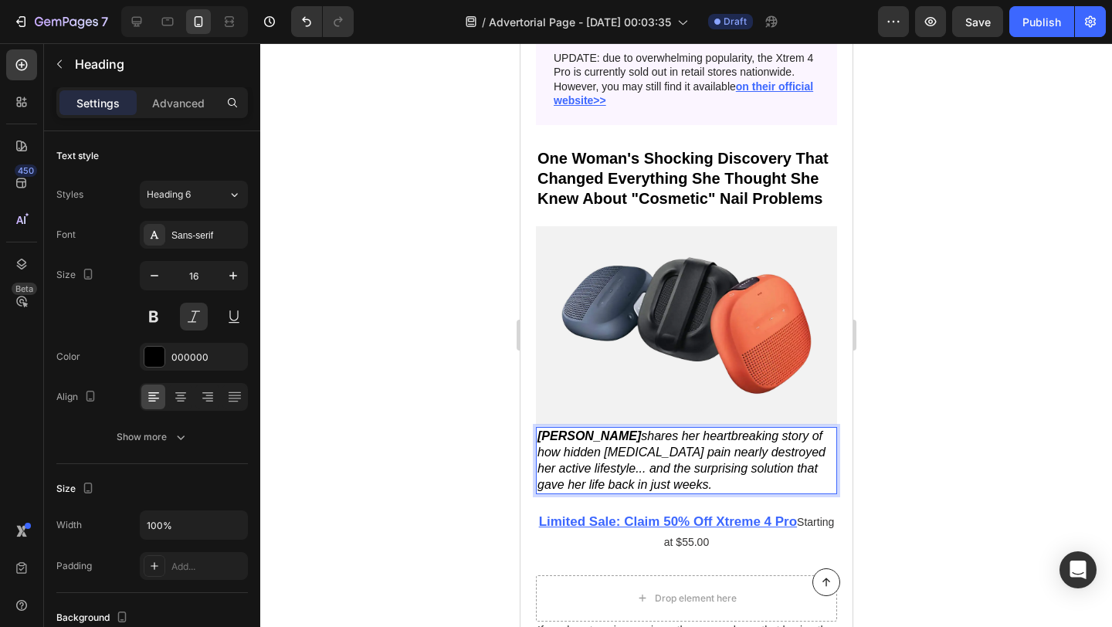
click at [627, 486] on p "[PERSON_NAME] shares her heartbreaking story of how hidden [MEDICAL_DATA] pain …" at bounding box center [686, 461] width 298 height 64
click at [640, 485] on p "[PERSON_NAME] shares her heartbreaking story of how hidden [MEDICAL_DATA] pain …" at bounding box center [686, 461] width 298 height 64
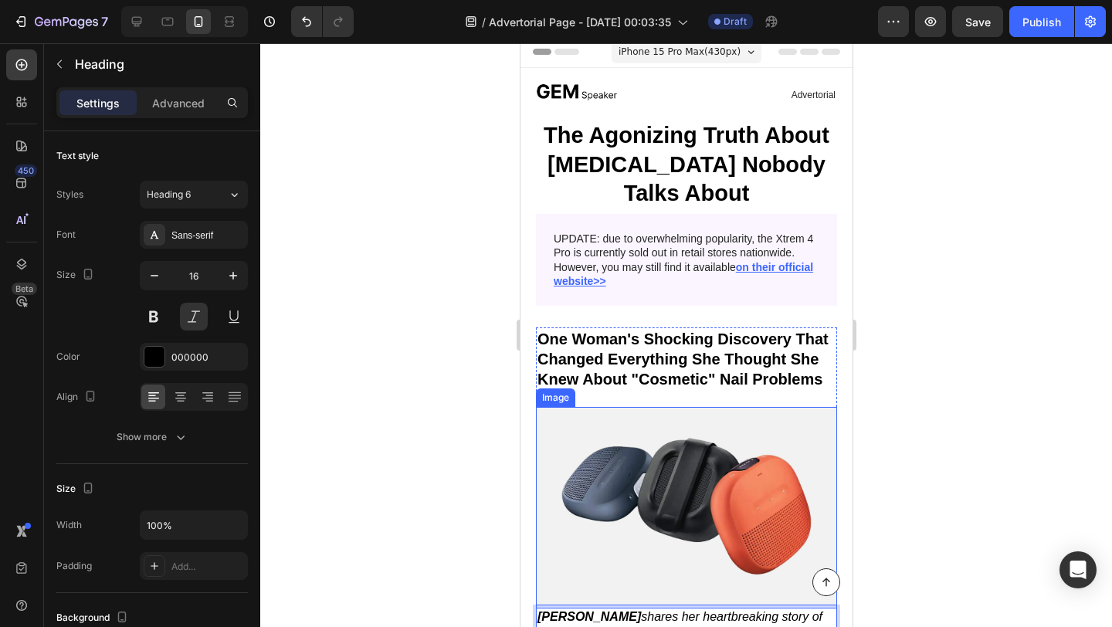
scroll to position [0, 0]
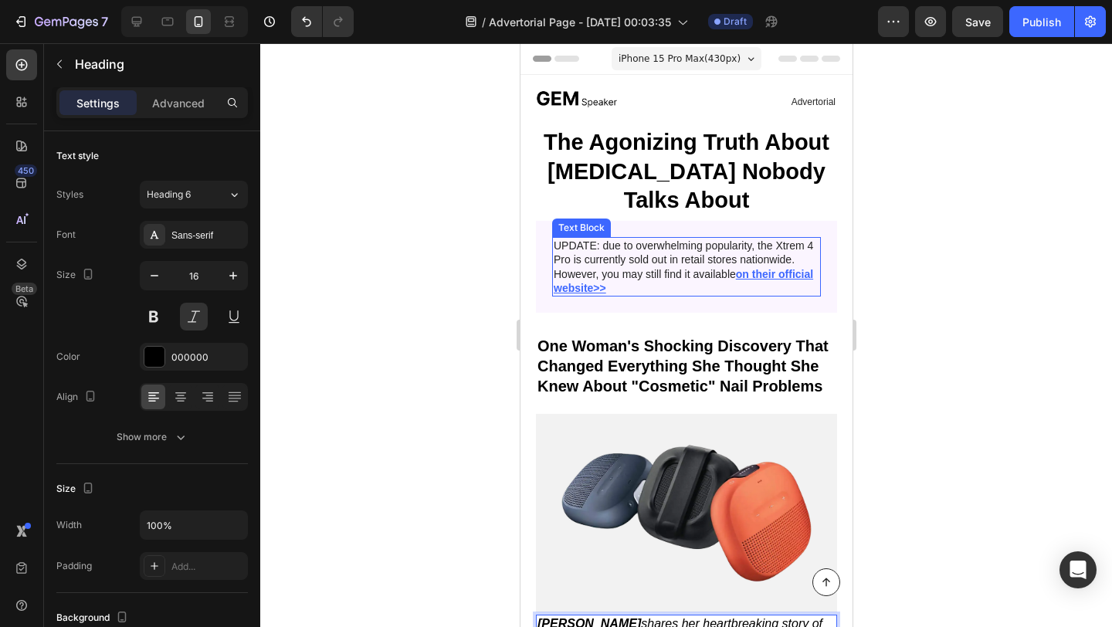
click at [728, 249] on p "UPDATE: due to overwhelming popularity, the Xtrem 4 Pro is currently sold out i…" at bounding box center [686, 267] width 266 height 56
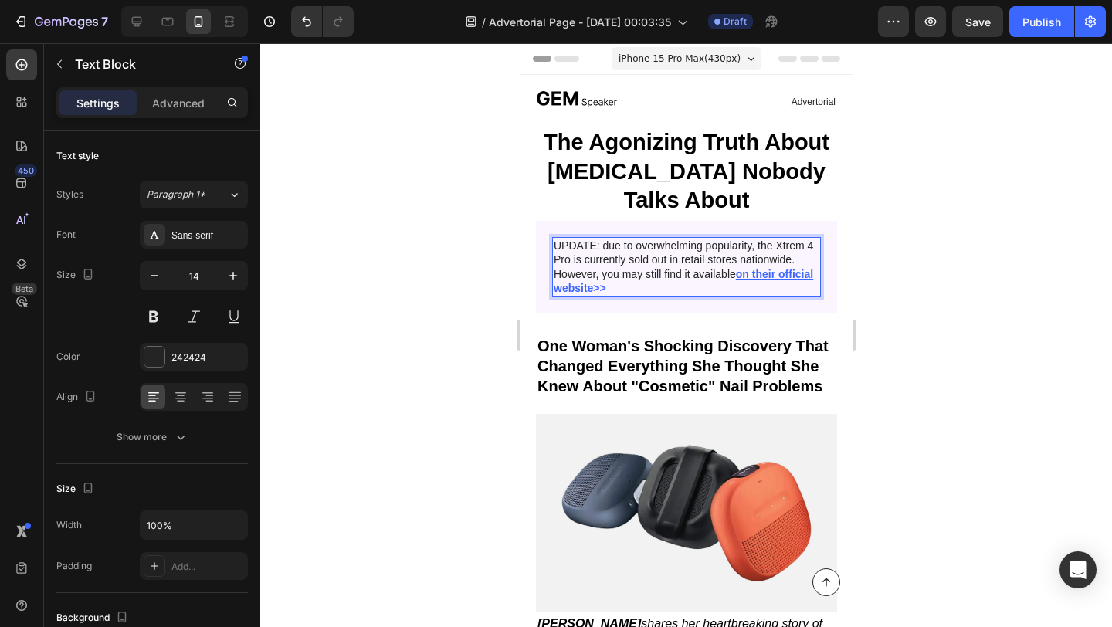
click at [779, 243] on p "UPDATE: due to overwhelming popularity, the Xtrem 4 Pro is currently sold out i…" at bounding box center [686, 267] width 266 height 56
drag, startPoint x: 772, startPoint y: 243, endPoint x: 565, endPoint y: 260, distance: 206.9
click at [565, 260] on p "UPDATE: due to overwhelming popularity, the Xtrem 4 Pro is currently sold out i…" at bounding box center [686, 267] width 266 height 56
click at [569, 257] on p "UPDATE: due to overwhelming popularity, the Xtrem 4 Pro is currently sold out i…" at bounding box center [686, 267] width 266 height 56
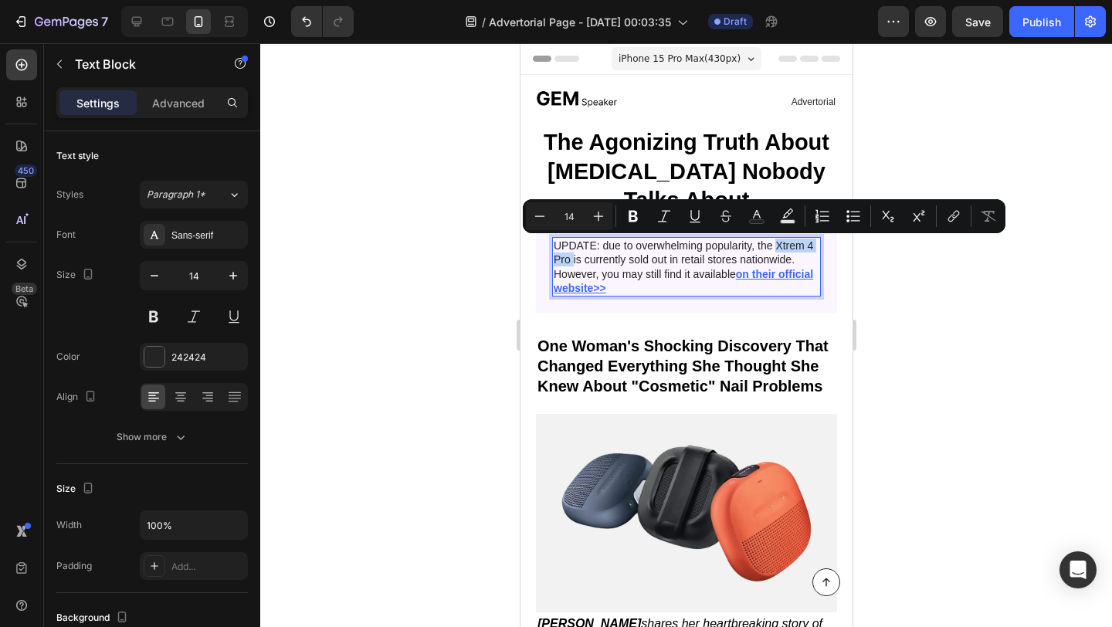
drag, startPoint x: 569, startPoint y: 257, endPoint x: 776, endPoint y: 249, distance: 208.0
click at [776, 249] on p "UPDATE: due to overwhelming popularity, the Xtrem 4 Pro is currently sold out i…" at bounding box center [686, 267] width 266 height 56
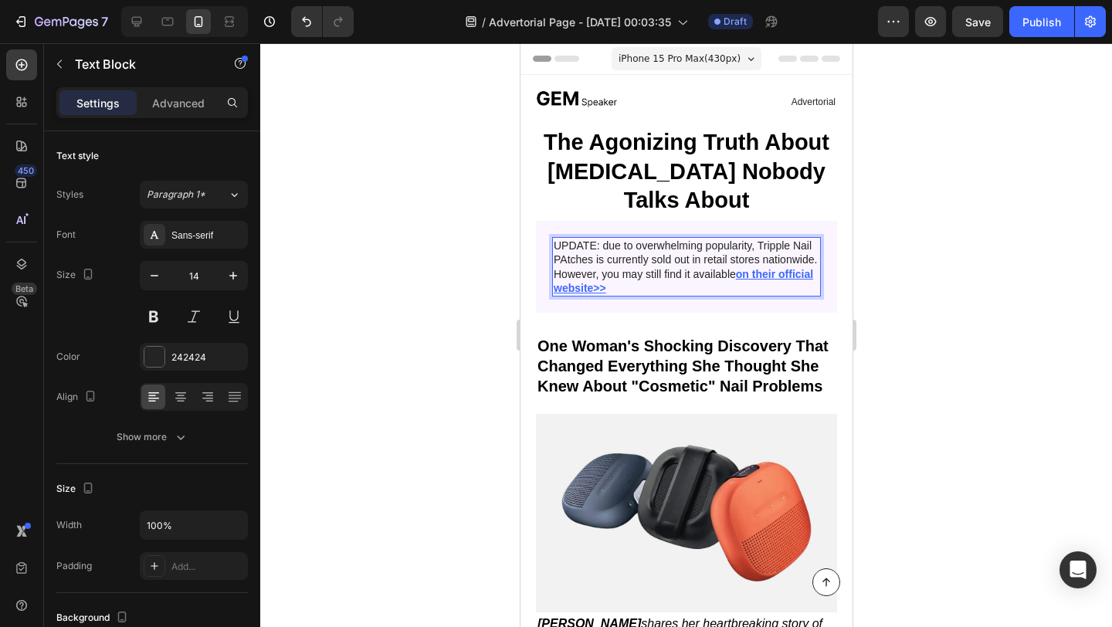
click at [565, 257] on p "UPDATE: due to overwhelming popularity, Tripple Nail PAtches is currently sold …" at bounding box center [686, 267] width 266 height 56
click at [601, 260] on p "UPDATE: due to overwhelming popularity, Tripple Nail Patches is currently sold …" at bounding box center [686, 267] width 266 height 56
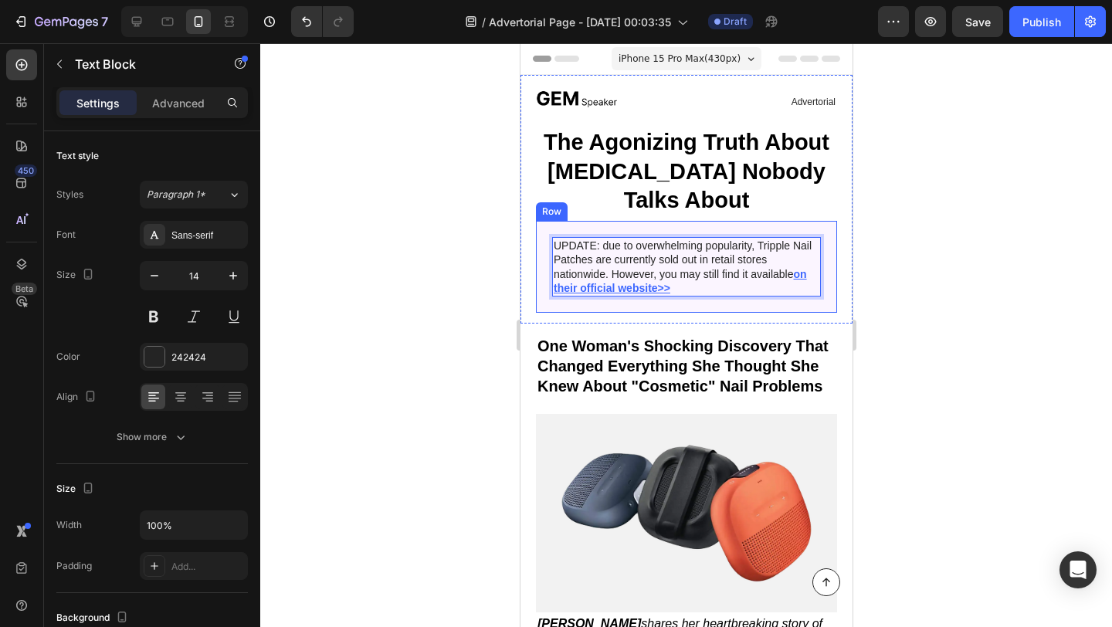
click at [465, 288] on div at bounding box center [686, 335] width 852 height 584
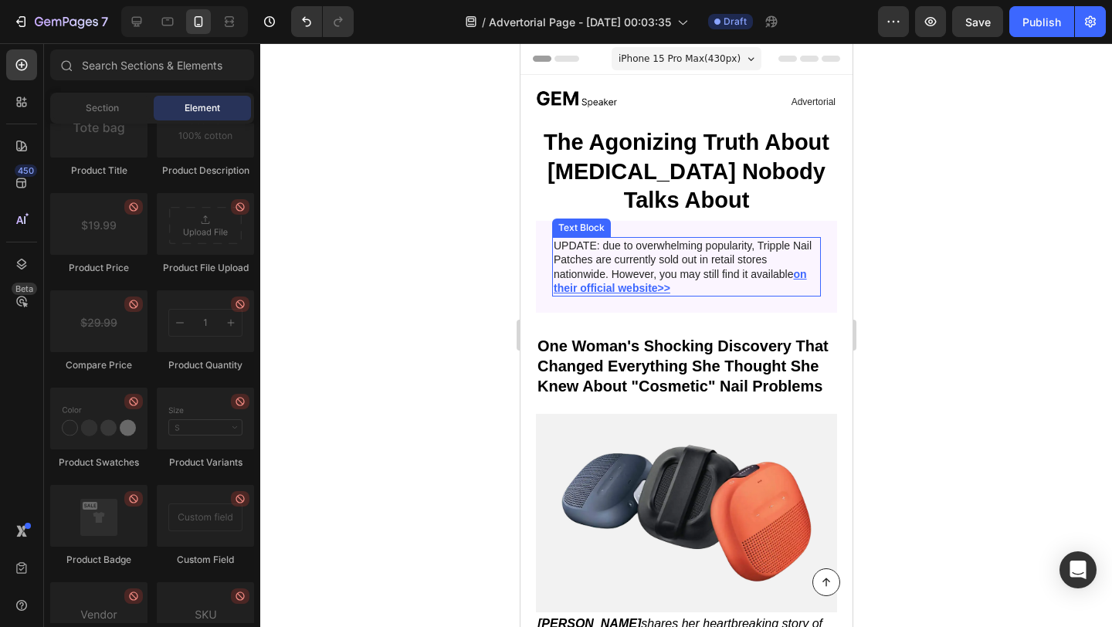
click at [624, 290] on u "on their official website>>" at bounding box center [679, 281] width 253 height 26
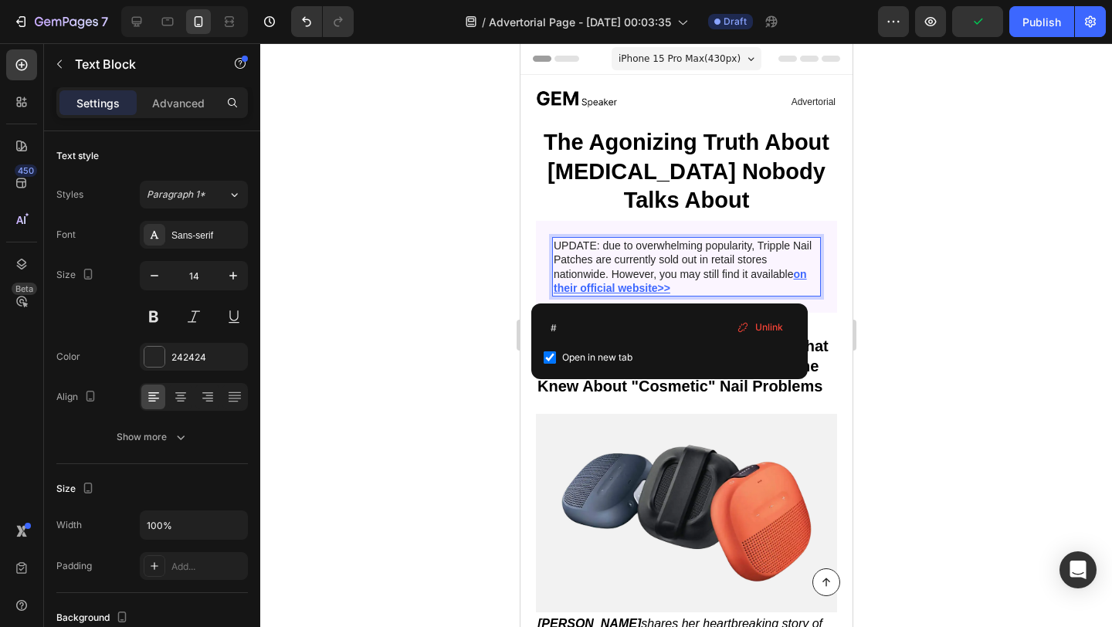
drag, startPoint x: 674, startPoint y: 287, endPoint x: 798, endPoint y: 276, distance: 124.9
click at [798, 276] on p "UPDATE: due to overwhelming popularity, Tripple Nail Patches are currently sold…" at bounding box center [686, 267] width 266 height 56
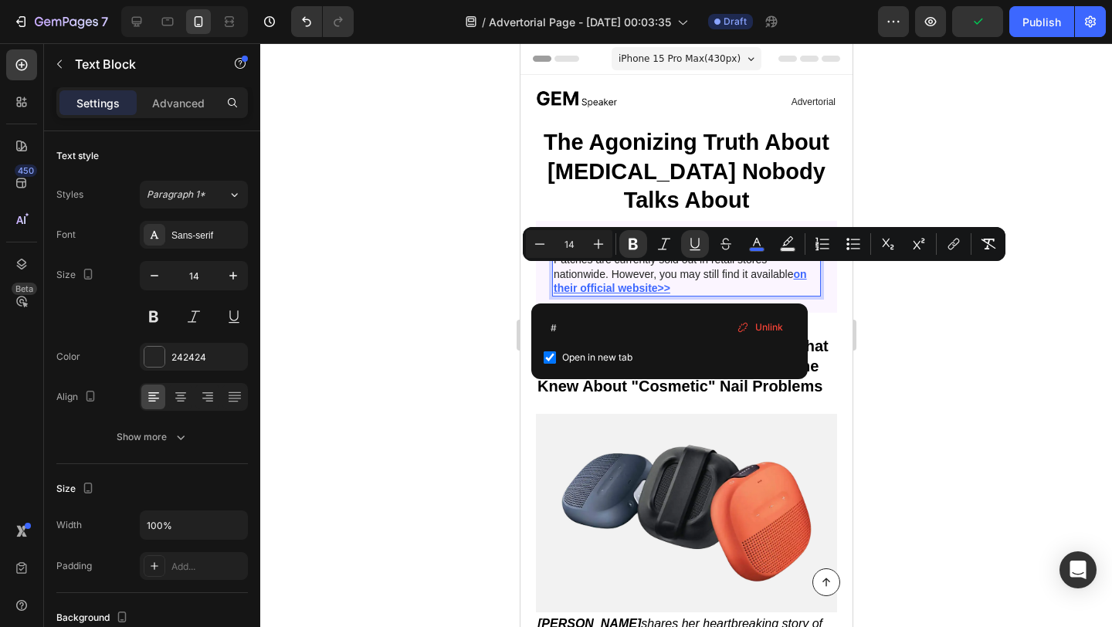
click at [660, 287] on u "on their official website>>" at bounding box center [679, 281] width 253 height 26
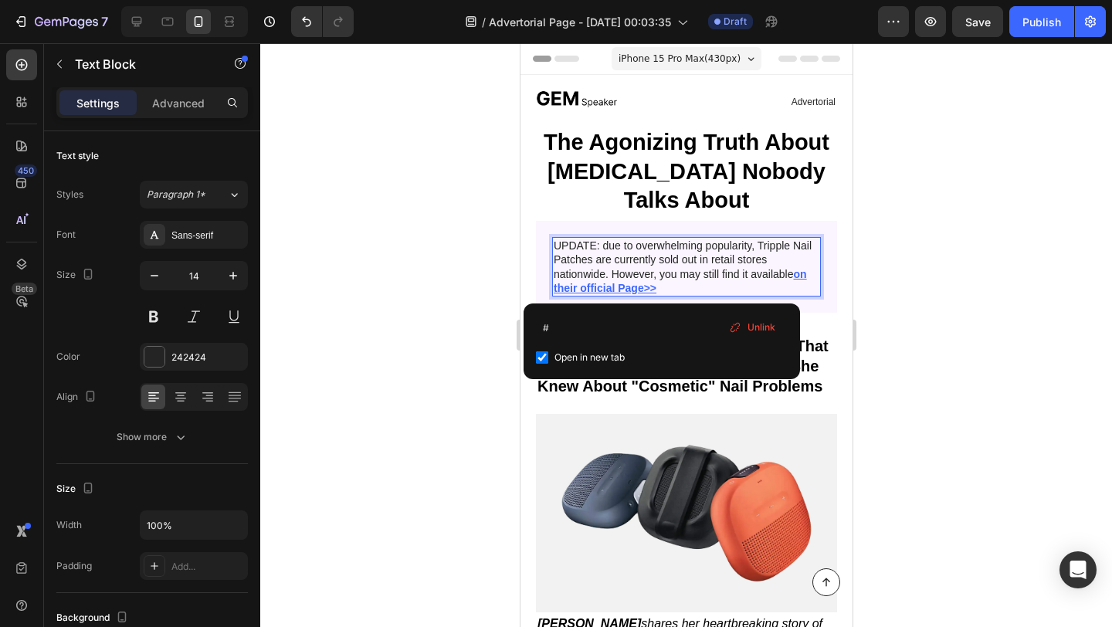
click at [450, 298] on div at bounding box center [686, 335] width 852 height 584
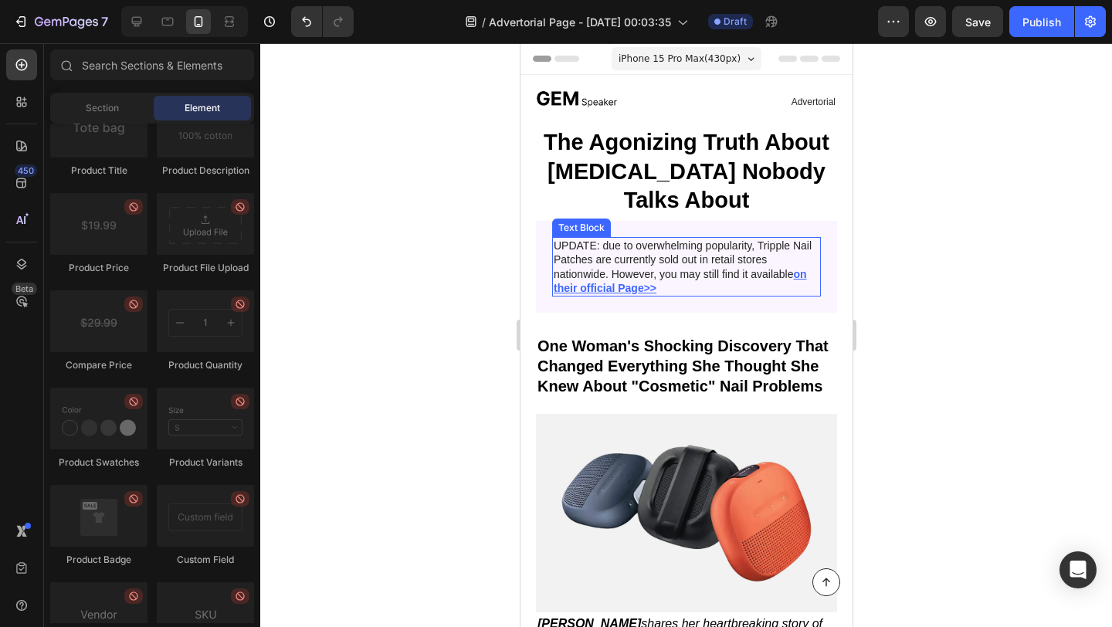
click at [609, 289] on u "on their official Page>>" at bounding box center [679, 281] width 253 height 26
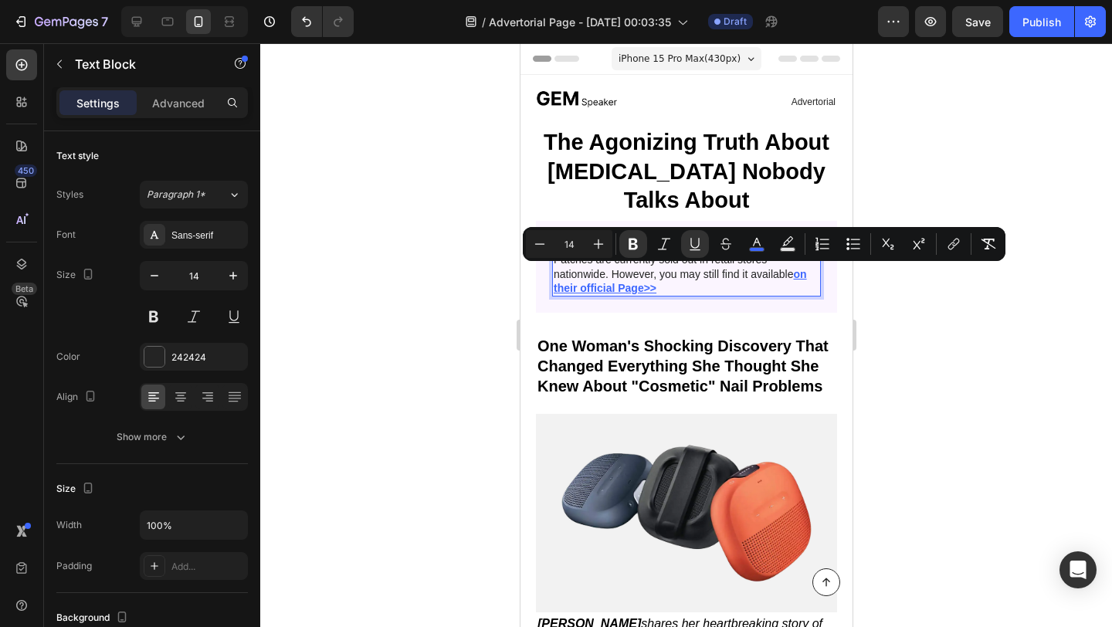
drag, startPoint x: 661, startPoint y: 288, endPoint x: 799, endPoint y: 272, distance: 139.2
click at [799, 272] on p "UPDATE: due to overwhelming popularity, Tripple Nail Patches are currently sold…" at bounding box center [686, 267] width 266 height 56
click at [757, 242] on icon "Editor contextual toolbar" at bounding box center [757, 242] width 8 height 8
type input "3C67FF"
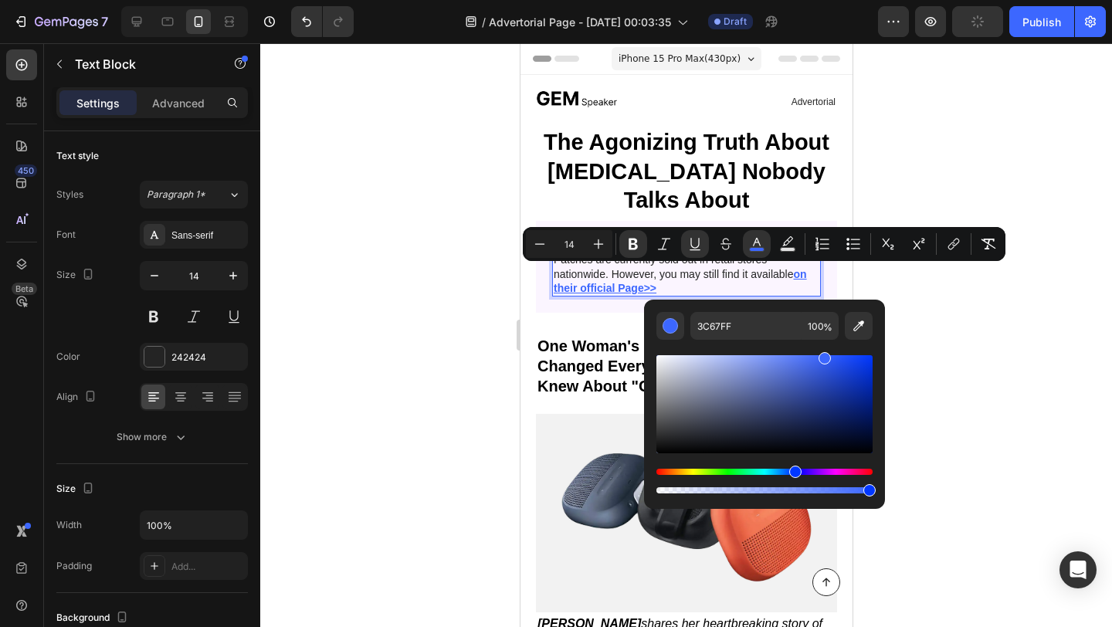
click at [663, 473] on div "Hue" at bounding box center [765, 472] width 216 height 6
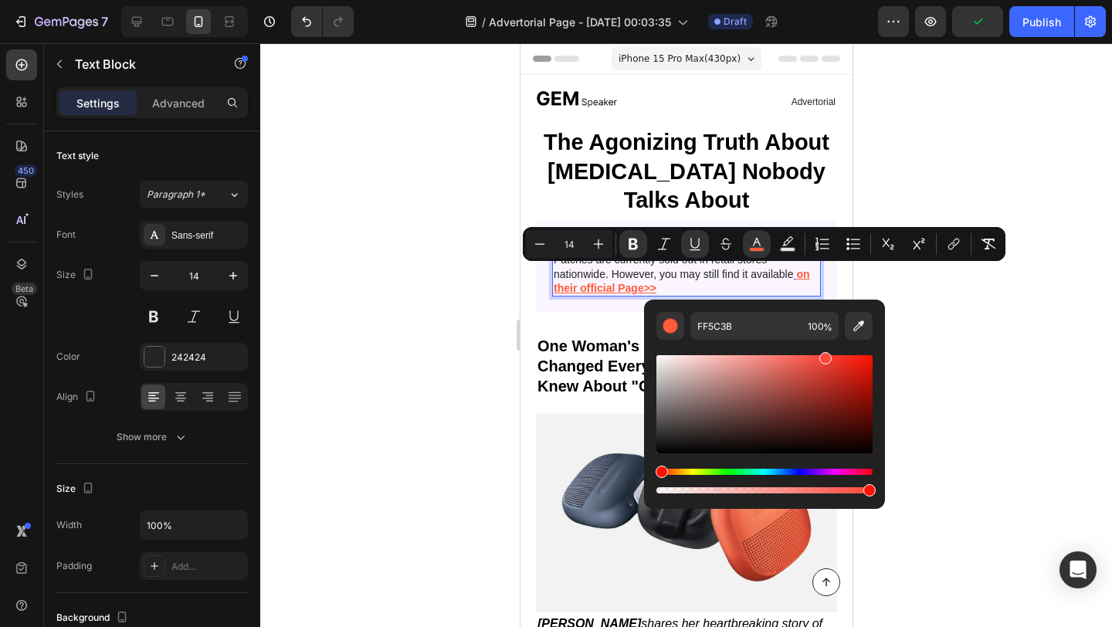
drag, startPoint x: 664, startPoint y: 473, endPoint x: 650, endPoint y: 470, distance: 15.0
click at [650, 470] on div "FF5C3B 100 %" at bounding box center [764, 398] width 241 height 197
drag, startPoint x: 1173, startPoint y: 515, endPoint x: 625, endPoint y: 471, distance: 549.4
drag, startPoint x: 829, startPoint y: 357, endPoint x: 910, endPoint y: 357, distance: 81.1
click at [910, 0] on body "7 Version history / Advertorial Page - [DATE] 00:03:35 Draft Preview Save Publi…" at bounding box center [556, 0] width 1112 height 0
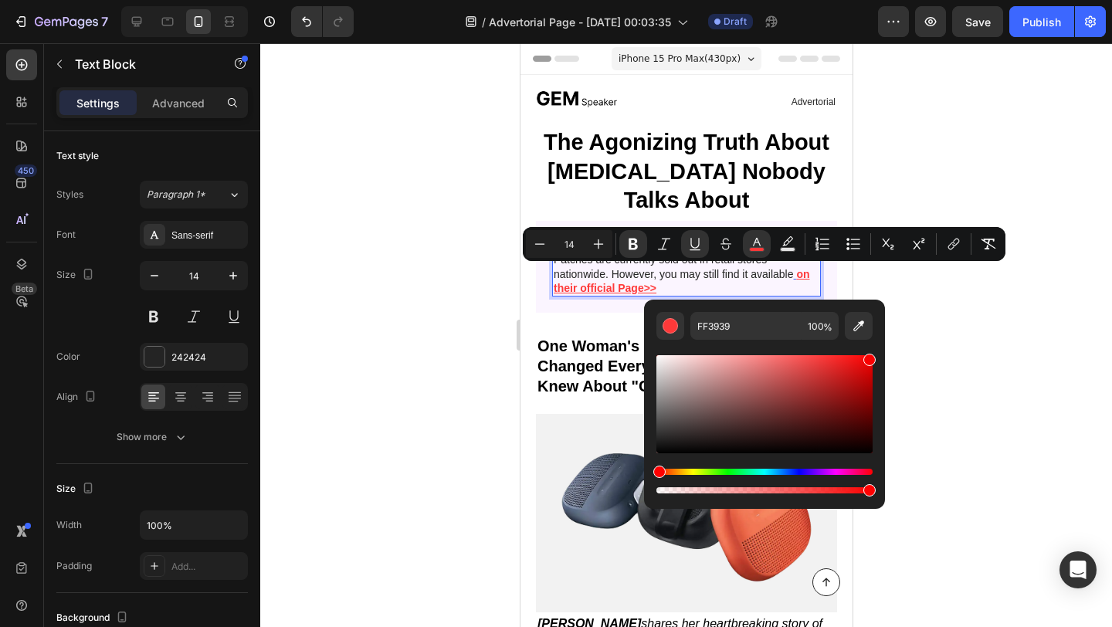
type input "F90000"
click at [412, 336] on div at bounding box center [686, 335] width 852 height 584
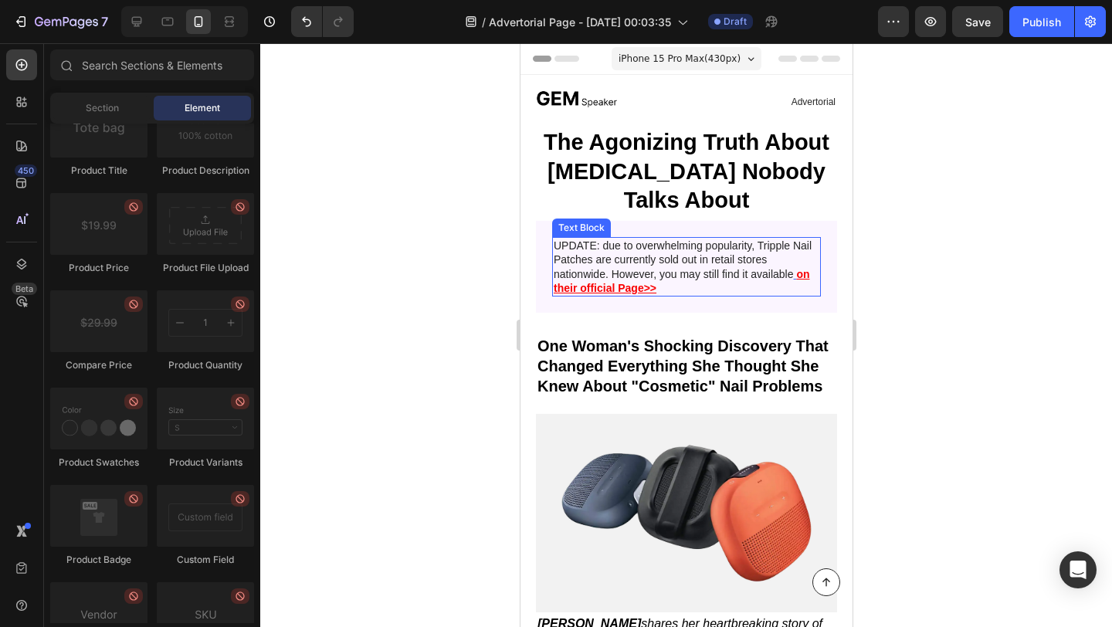
click at [590, 243] on p "UPDATE: due to overwhelming popularity, Tripple Nail Patches are currently sold…" at bounding box center [686, 267] width 266 height 56
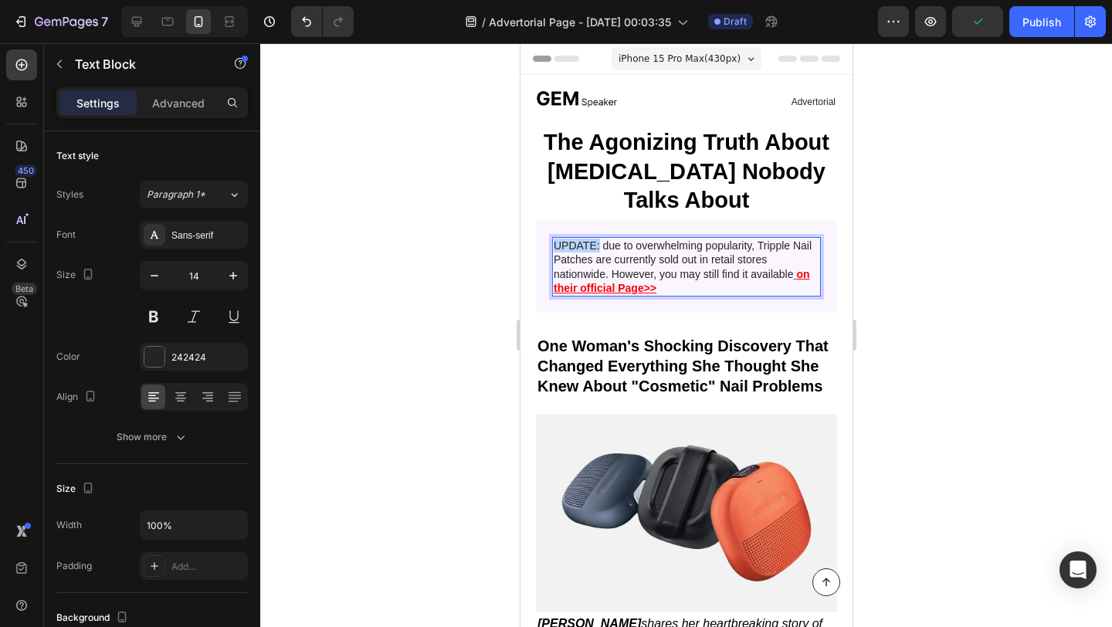
drag, startPoint x: 599, startPoint y: 244, endPoint x: 551, endPoint y: 244, distance: 47.9
click at [552, 244] on div "UPDATE: due to overwhelming popularity, Tripple Nail Patches are currently sold…" at bounding box center [686, 266] width 269 height 59
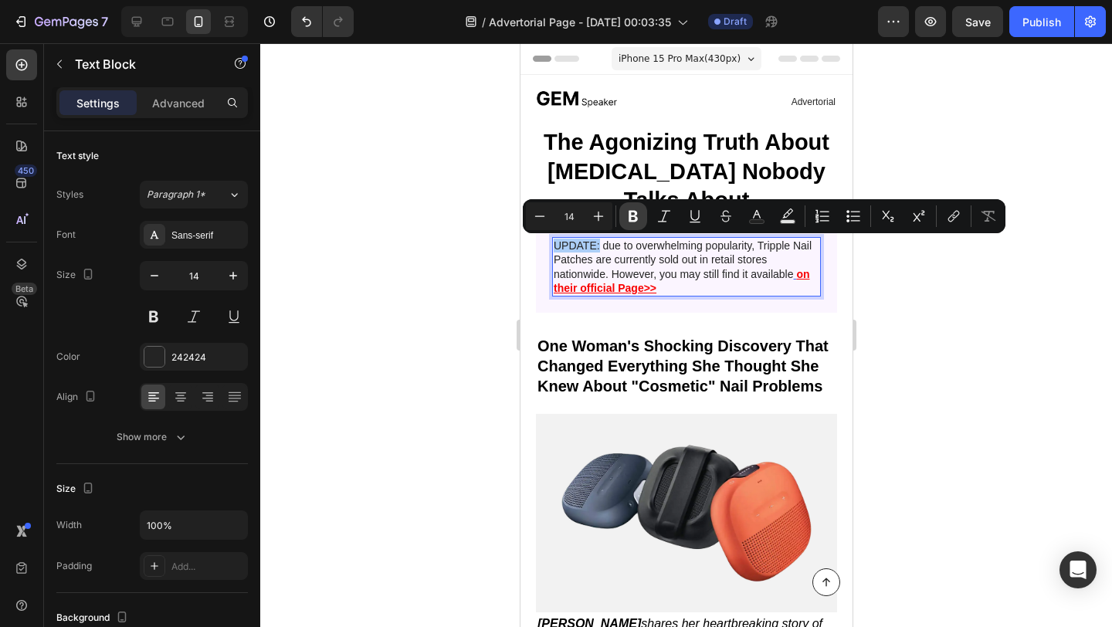
click at [636, 216] on icon "Editor contextual toolbar" at bounding box center [633, 217] width 9 height 12
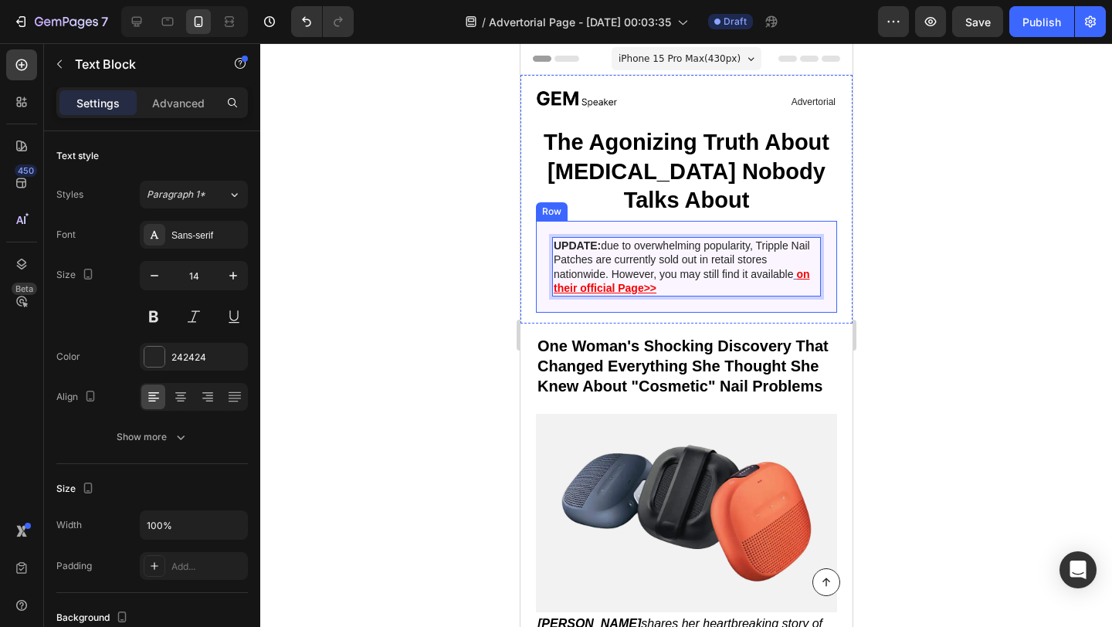
click at [401, 260] on div at bounding box center [686, 335] width 852 height 584
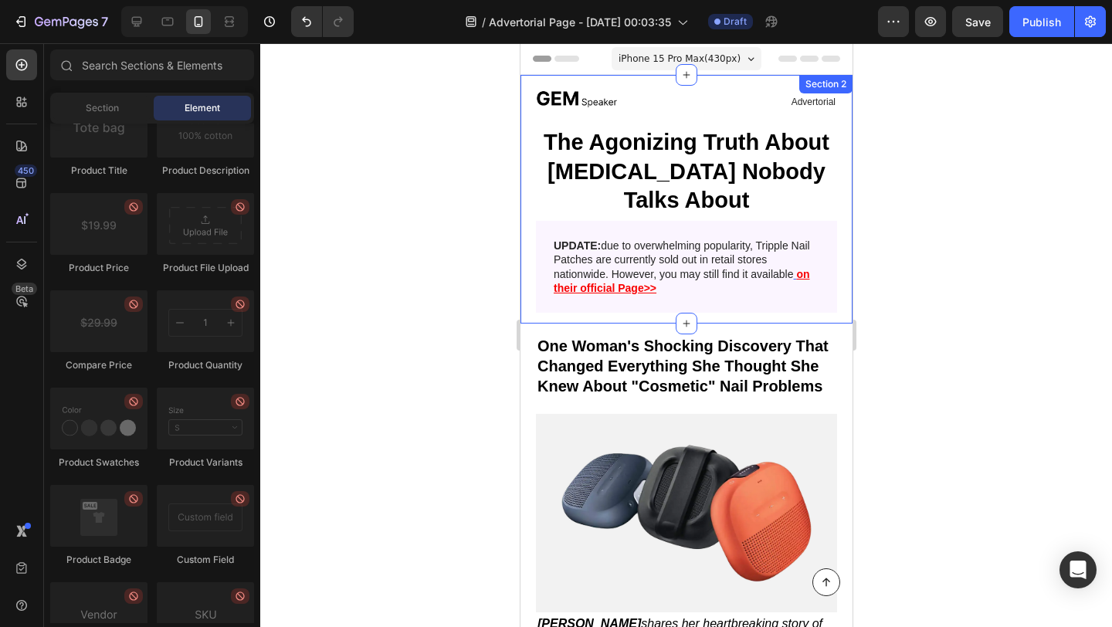
click at [399, 276] on div at bounding box center [686, 335] width 852 height 584
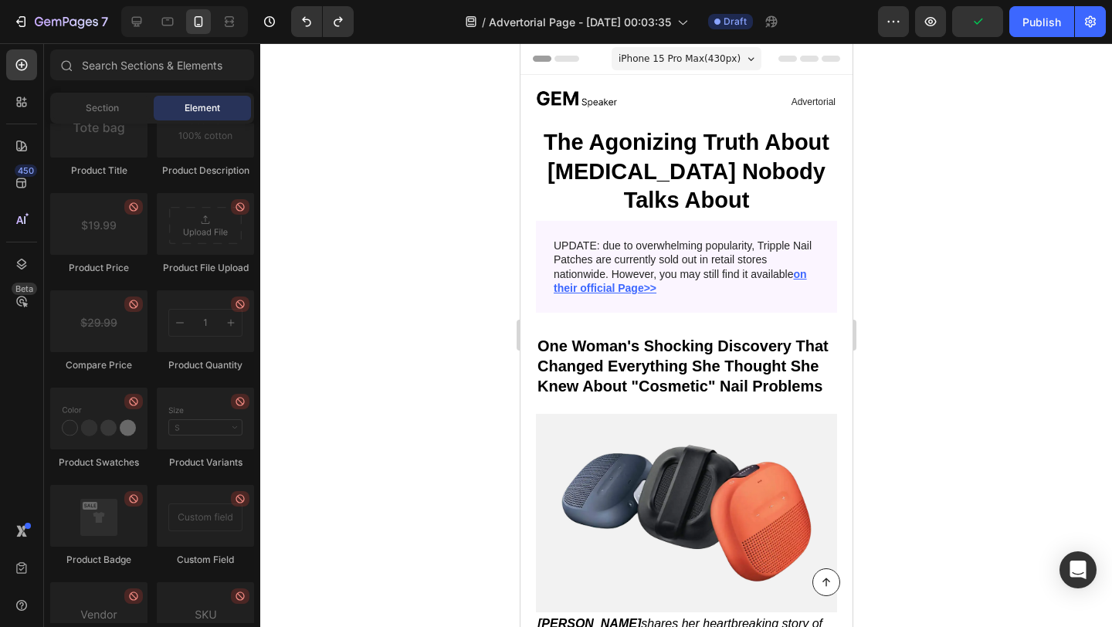
click at [422, 280] on div at bounding box center [686, 335] width 852 height 584
click at [586, 247] on p "UPDATE: due to overwhelming popularity, Tripple Nail Patches are currently sold…" at bounding box center [686, 267] width 266 height 56
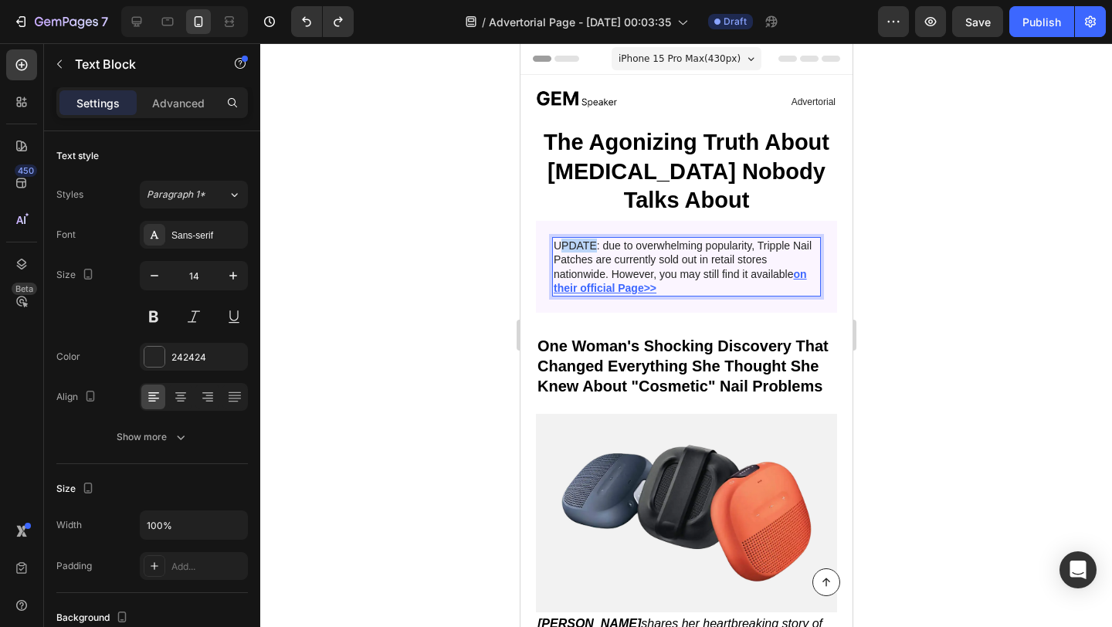
drag, startPoint x: 596, startPoint y: 247, endPoint x: 564, endPoint y: 244, distance: 32.6
click at [600, 245] on p "UPDATE: due to overwhelming popularity, Tripple Nail Patches are currently sold…" at bounding box center [686, 267] width 266 height 56
drag, startPoint x: 600, startPoint y: 245, endPoint x: 558, endPoint y: 245, distance: 42.5
click at [558, 245] on p "UPDATE: due to overwhelming popularity, Tripple Nail Patches are currently sold…" at bounding box center [686, 267] width 266 height 56
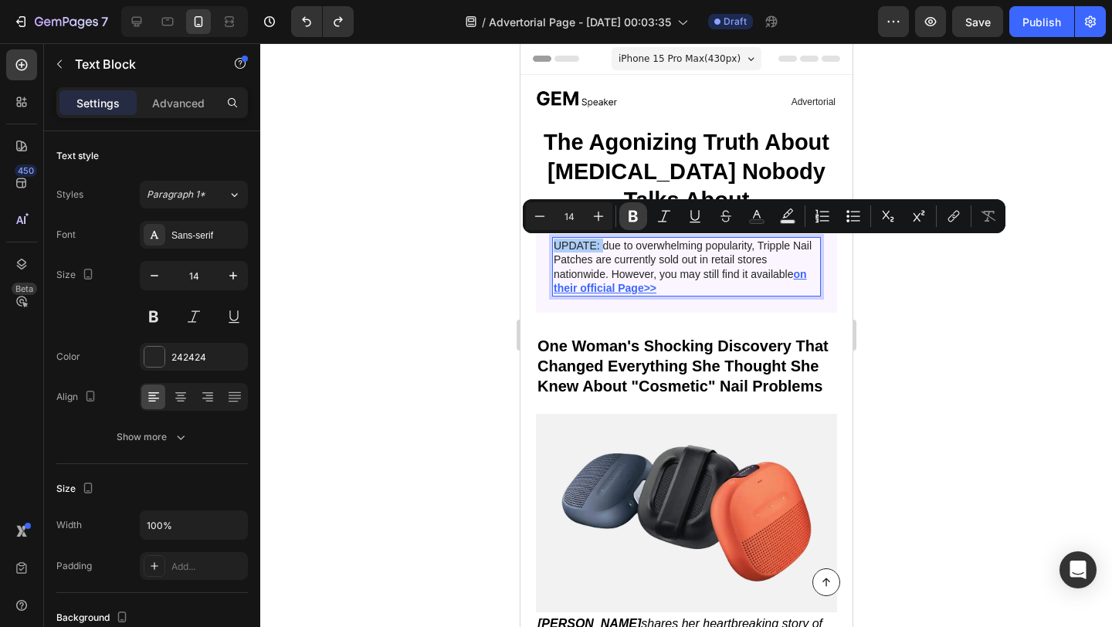
click at [639, 219] on icon "Editor contextual toolbar" at bounding box center [633, 216] width 15 height 15
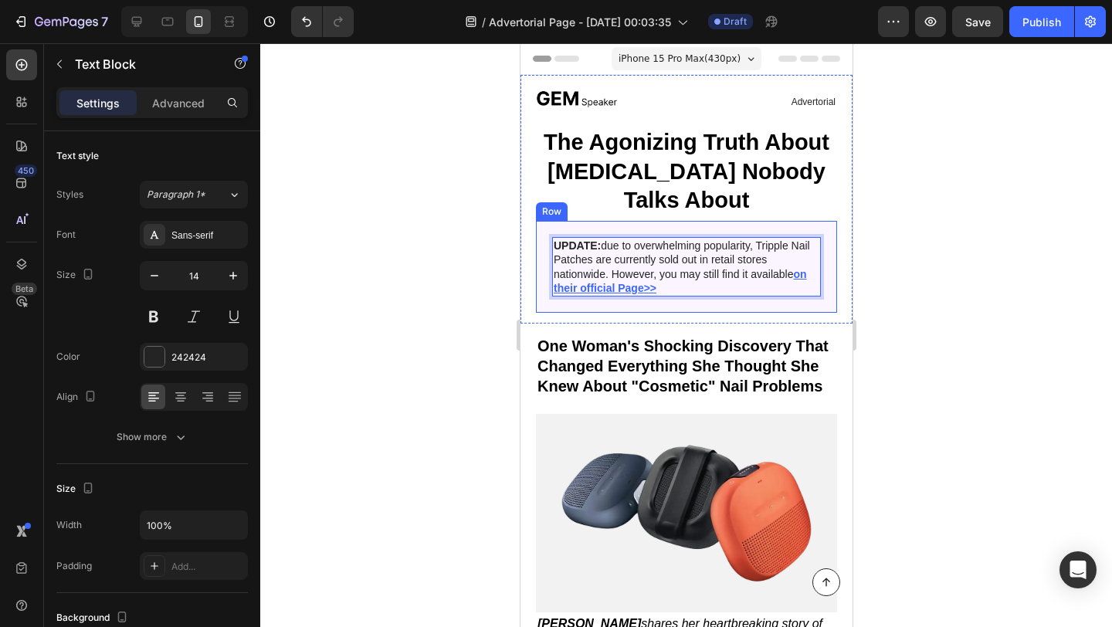
click at [424, 287] on div at bounding box center [686, 335] width 852 height 584
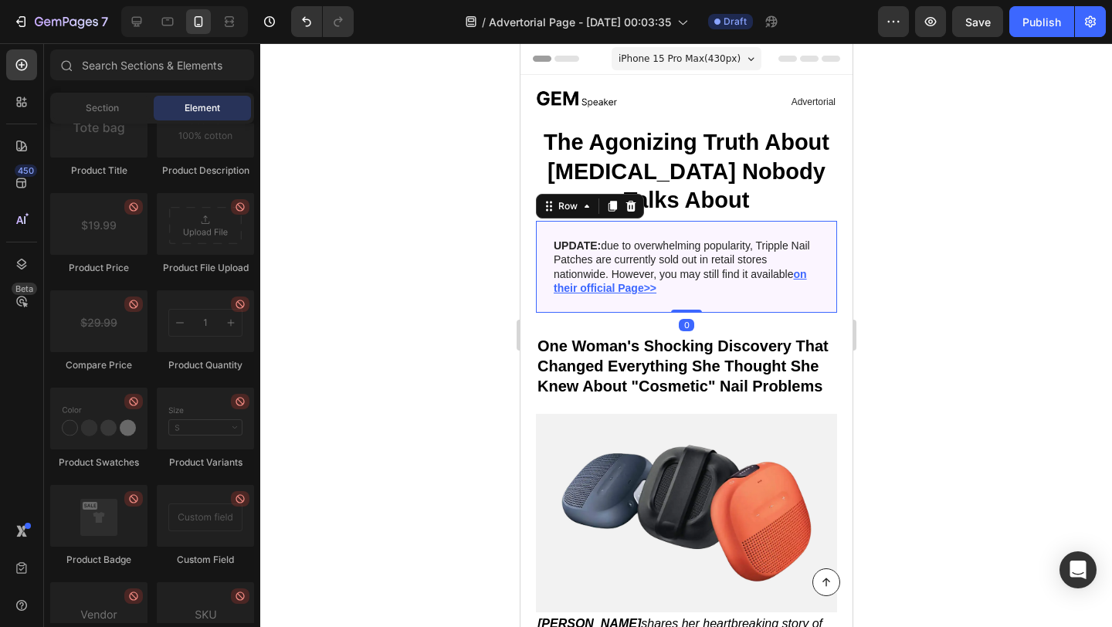
click at [545, 232] on div "Image UPDATE: due to overwhelming popularity, Tripple Nail Patches are currentl…" at bounding box center [685, 267] width 301 height 92
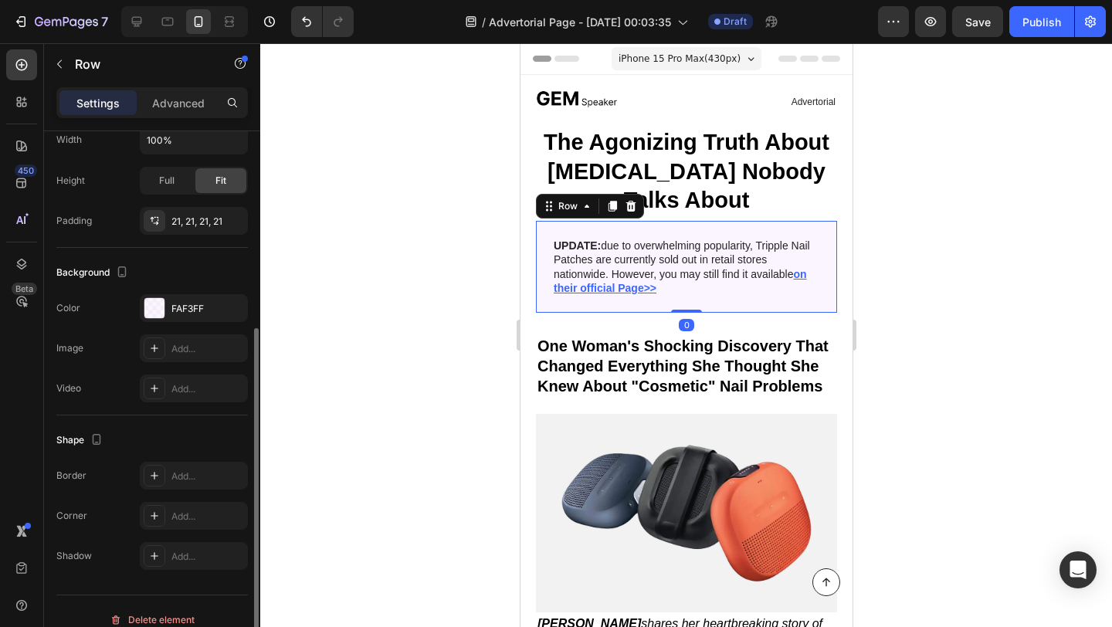
scroll to position [330, 0]
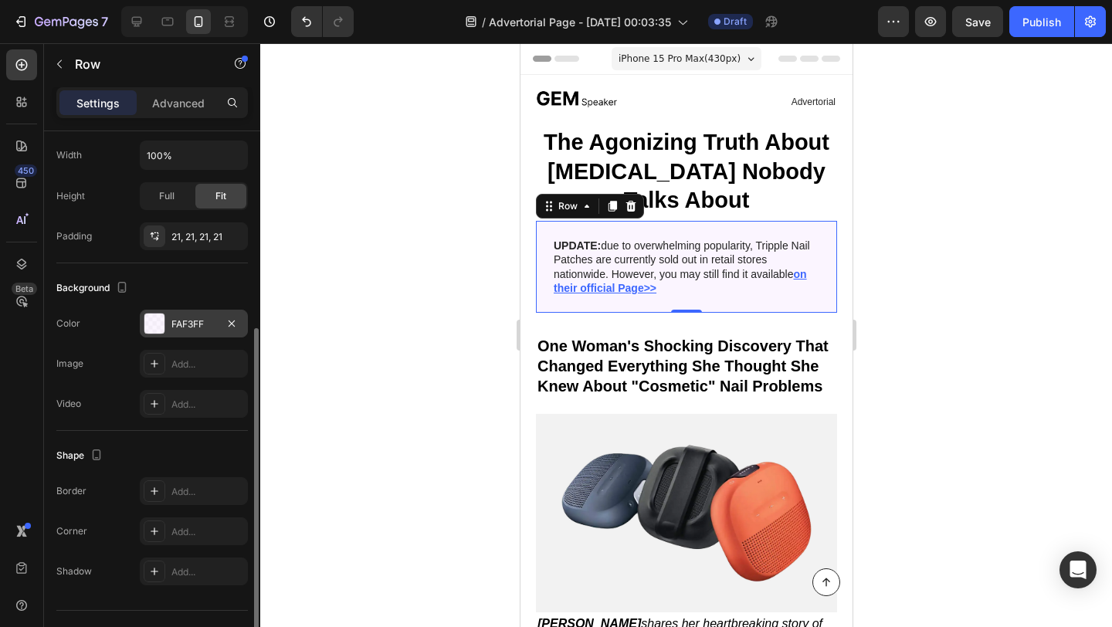
click at [157, 319] on div at bounding box center [154, 324] width 20 height 20
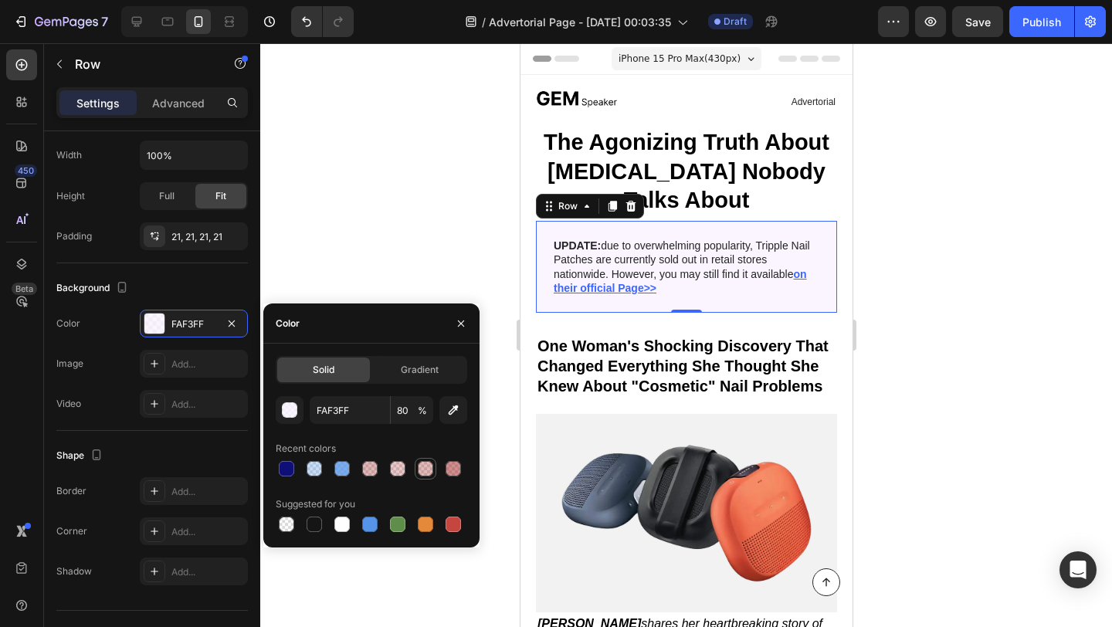
click at [430, 468] on div at bounding box center [425, 468] width 15 height 15
type input "9E1616"
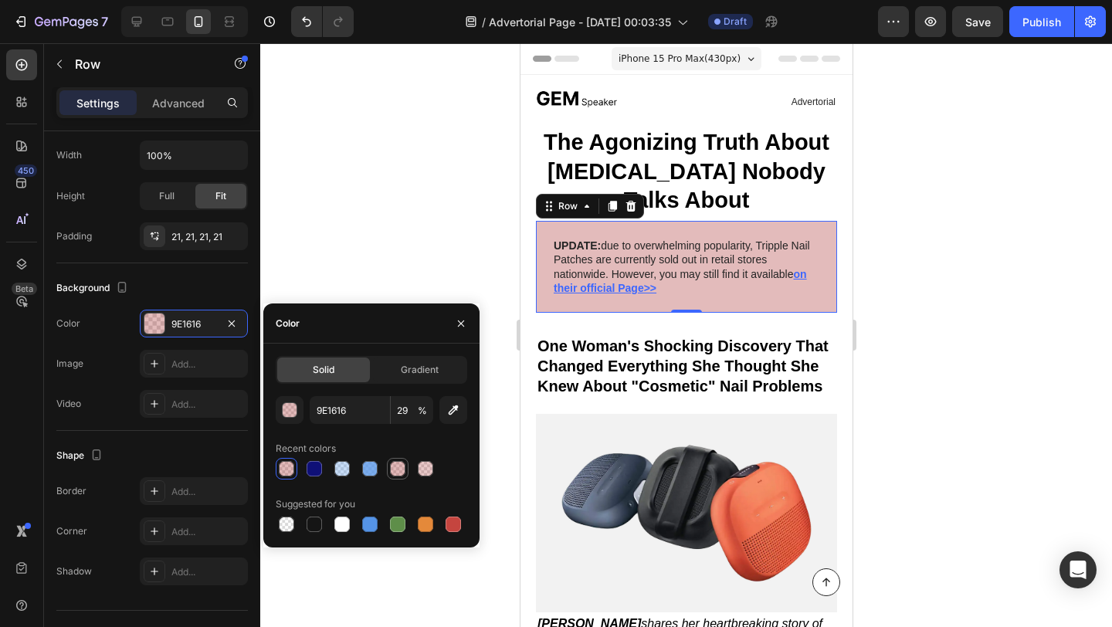
click at [400, 474] on div at bounding box center [397, 468] width 15 height 15
type input "30"
click at [290, 402] on button "button" at bounding box center [290, 410] width 28 height 28
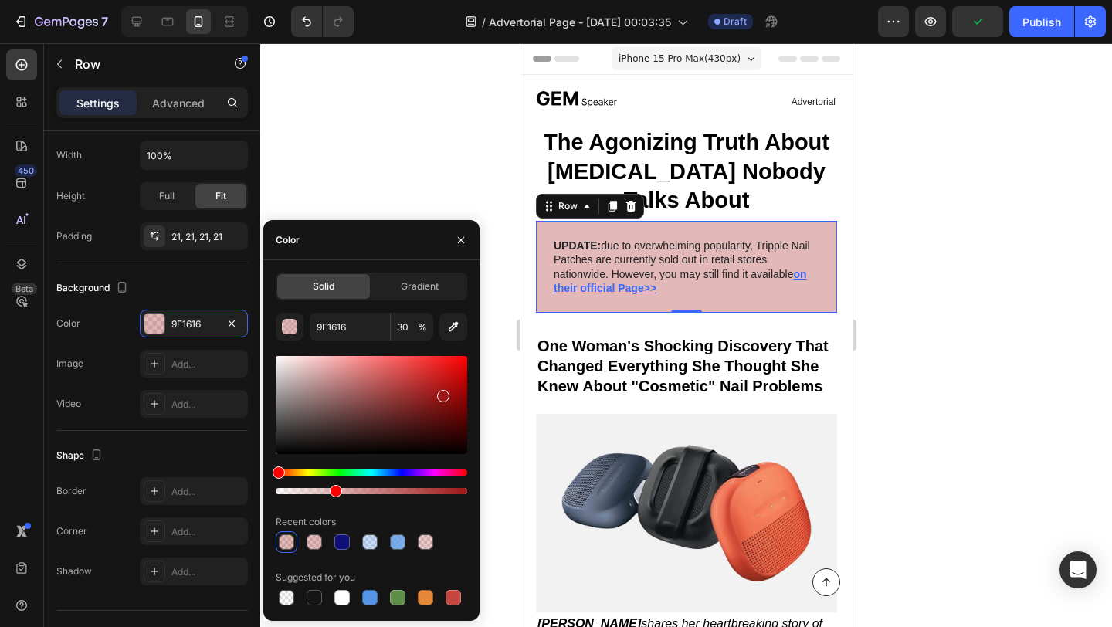
click at [344, 380] on div at bounding box center [372, 405] width 192 height 98
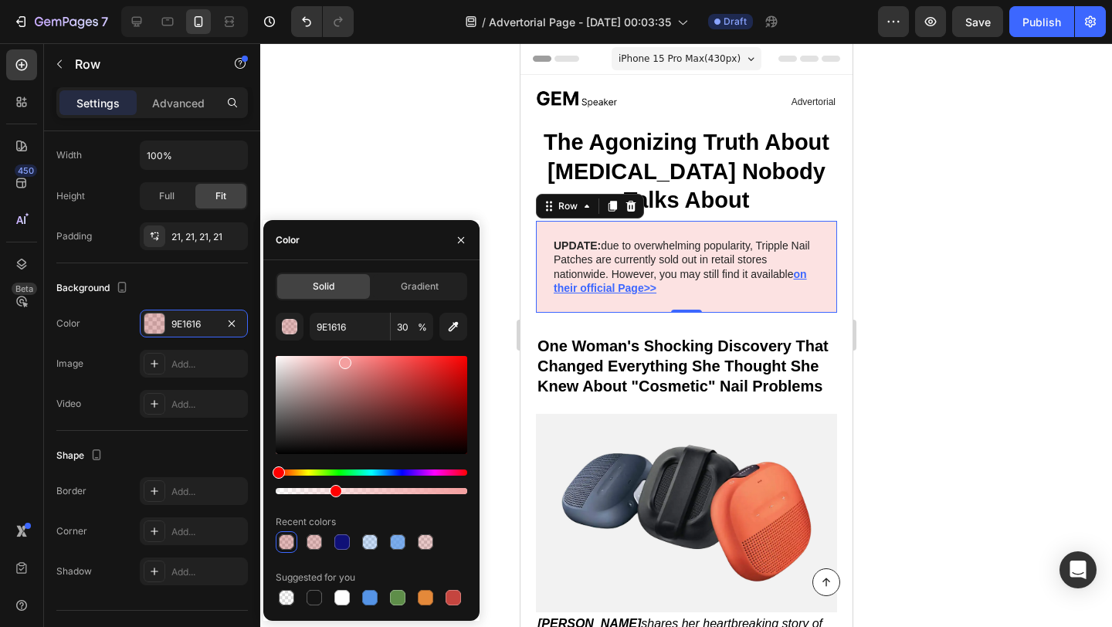
drag, startPoint x: 344, startPoint y: 380, endPoint x: 344, endPoint y: 360, distance: 20.1
click at [344, 360] on div at bounding box center [345, 363] width 12 height 12
click at [386, 471] on div "Hue" at bounding box center [372, 473] width 192 height 6
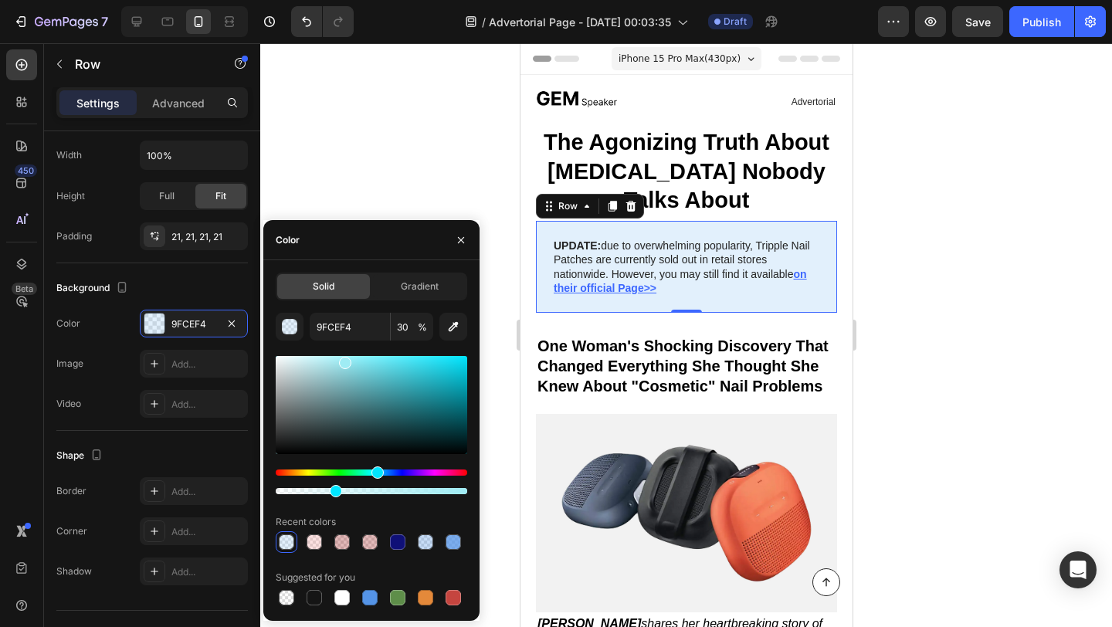
click at [375, 471] on div "Hue" at bounding box center [372, 473] width 192 height 6
type input "9FECF4"
click at [395, 476] on div at bounding box center [372, 482] width 192 height 25
drag, startPoint x: 358, startPoint y: 484, endPoint x: 435, endPoint y: 486, distance: 77.3
click at [435, 486] on div at bounding box center [372, 482] width 192 height 25
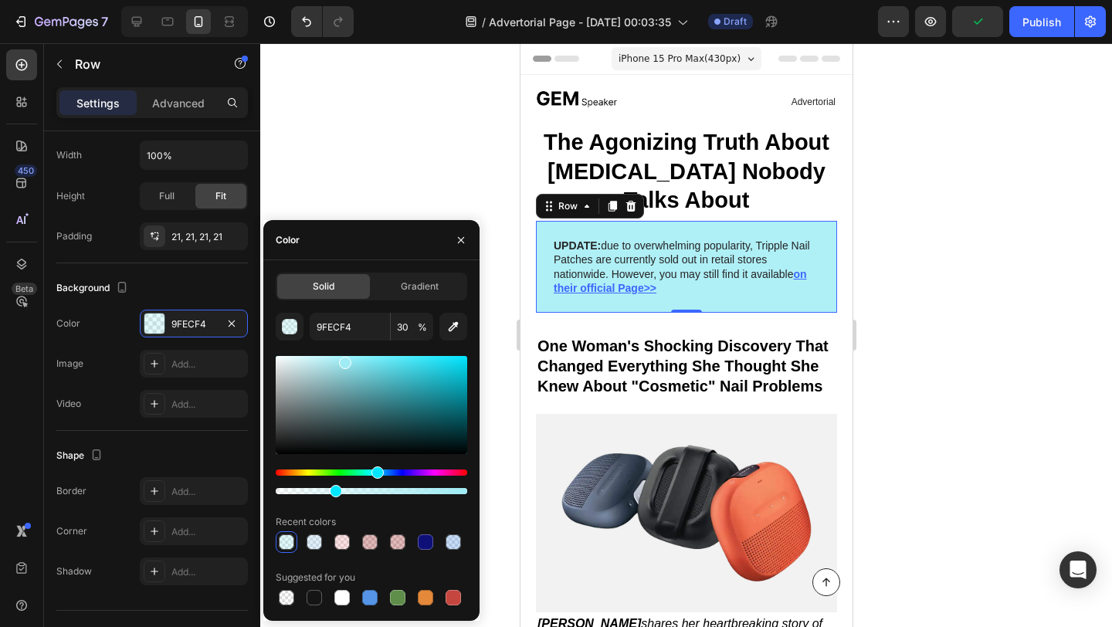
click at [435, 491] on div at bounding box center [372, 491] width 192 height 6
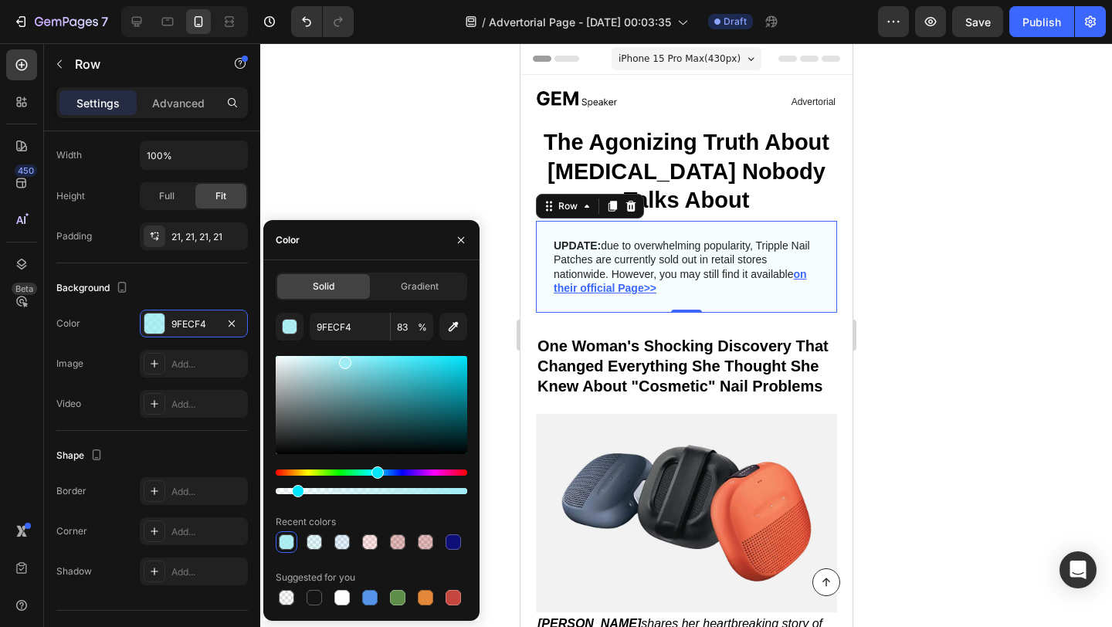
drag, startPoint x: 402, startPoint y: 489, endPoint x: 297, endPoint y: 494, distance: 105.2
click at [297, 494] on div at bounding box center [372, 491] width 192 height 6
type input "11"
click at [399, 473] on div "Hue" at bounding box center [372, 473] width 192 height 6
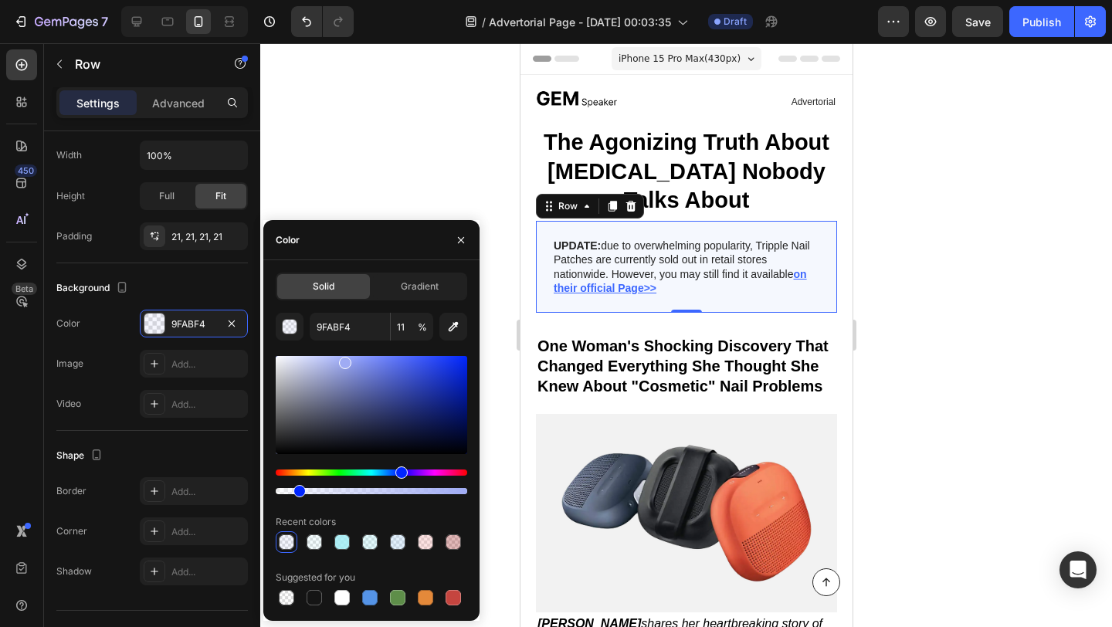
click at [392, 473] on div "Hue" at bounding box center [372, 473] width 192 height 6
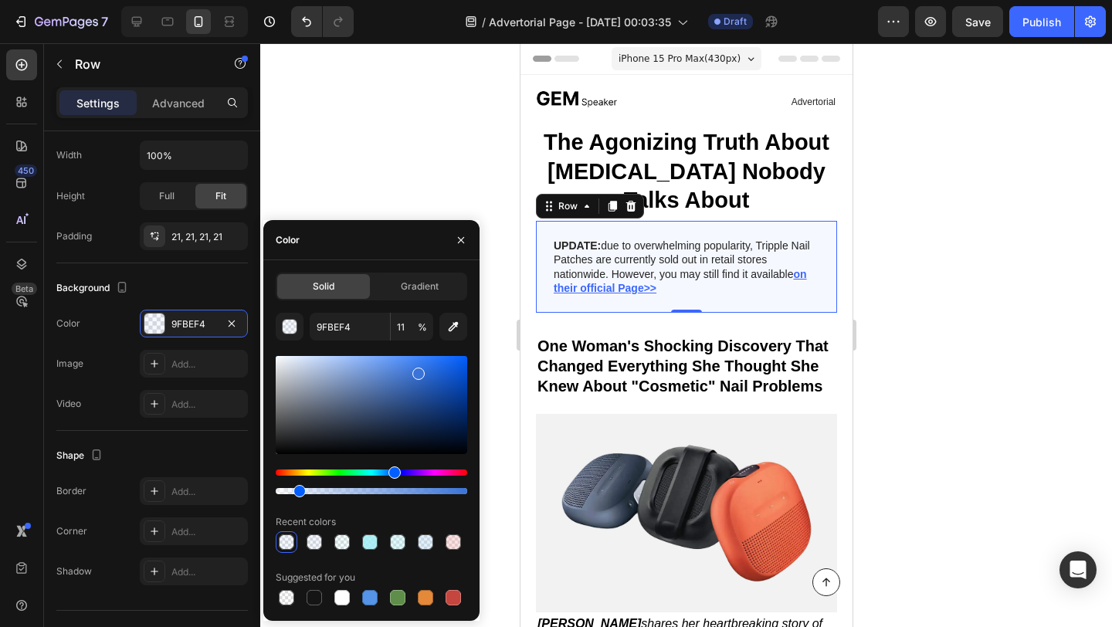
click at [417, 371] on div at bounding box center [372, 405] width 192 height 98
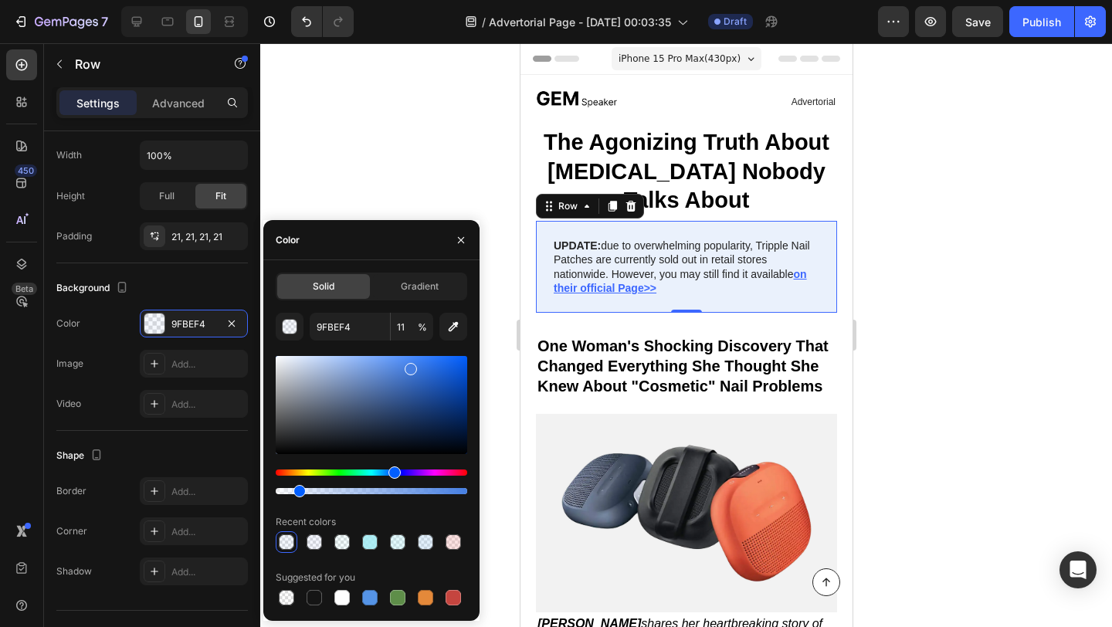
drag, startPoint x: 417, startPoint y: 371, endPoint x: 409, endPoint y: 366, distance: 9.0
click at [409, 366] on div at bounding box center [411, 369] width 12 height 12
drag, startPoint x: 409, startPoint y: 366, endPoint x: 388, endPoint y: 359, distance: 22.7
click at [388, 359] on div at bounding box center [389, 363] width 12 height 12
type input "669AF4"
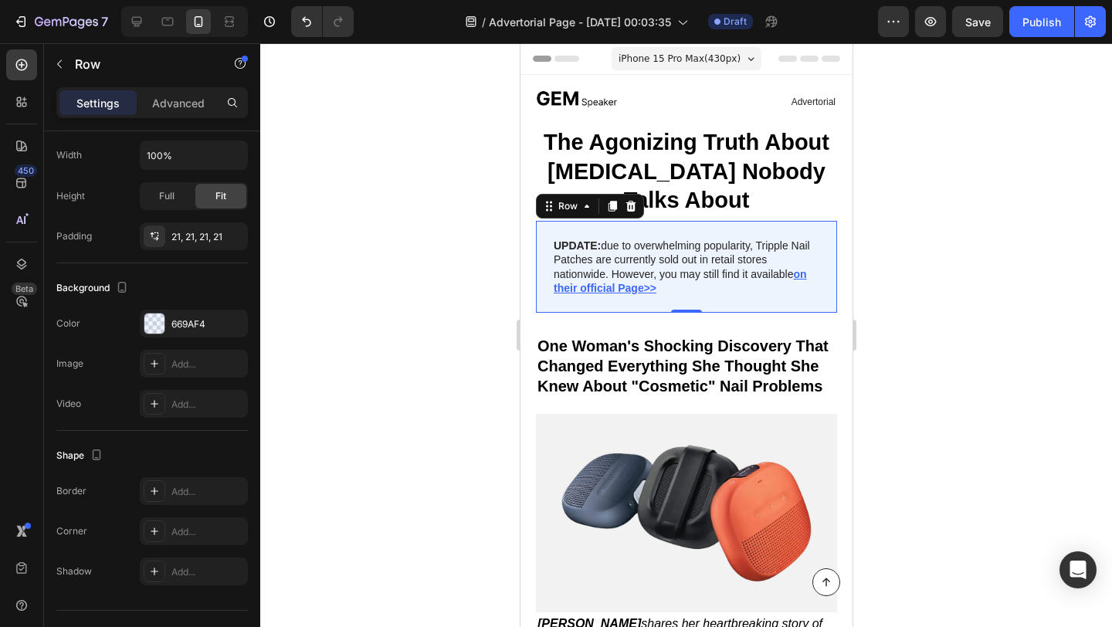
click at [410, 117] on div at bounding box center [686, 335] width 852 height 584
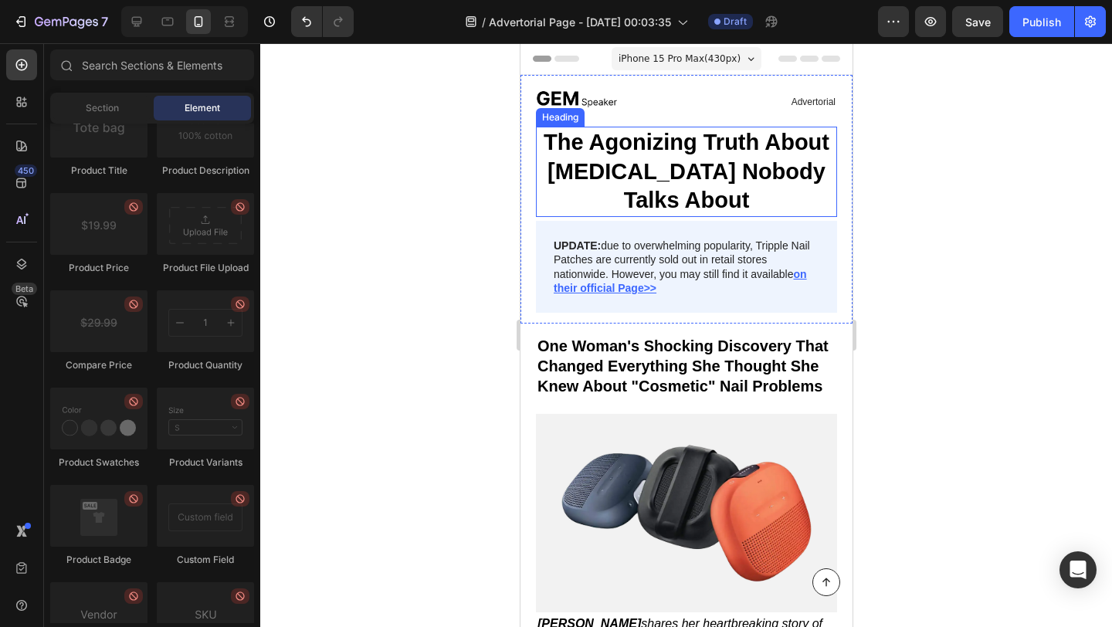
click at [612, 156] on h1 "The Agonizing Truth About [MEDICAL_DATA] Nobody Talks About" at bounding box center [685, 172] width 301 height 90
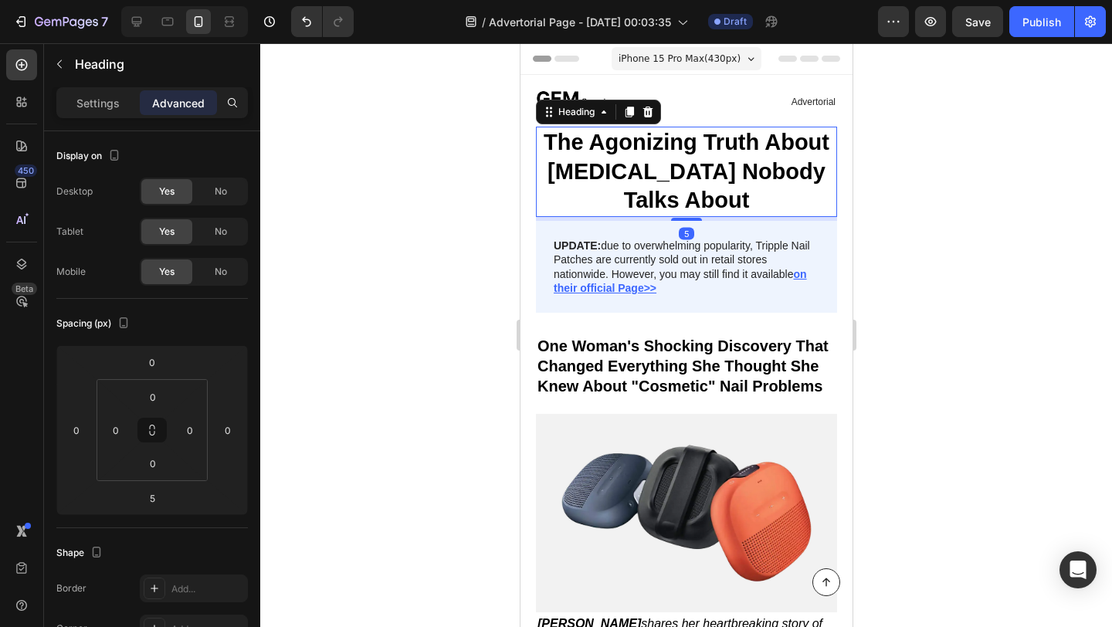
click at [367, 222] on div at bounding box center [686, 335] width 852 height 584
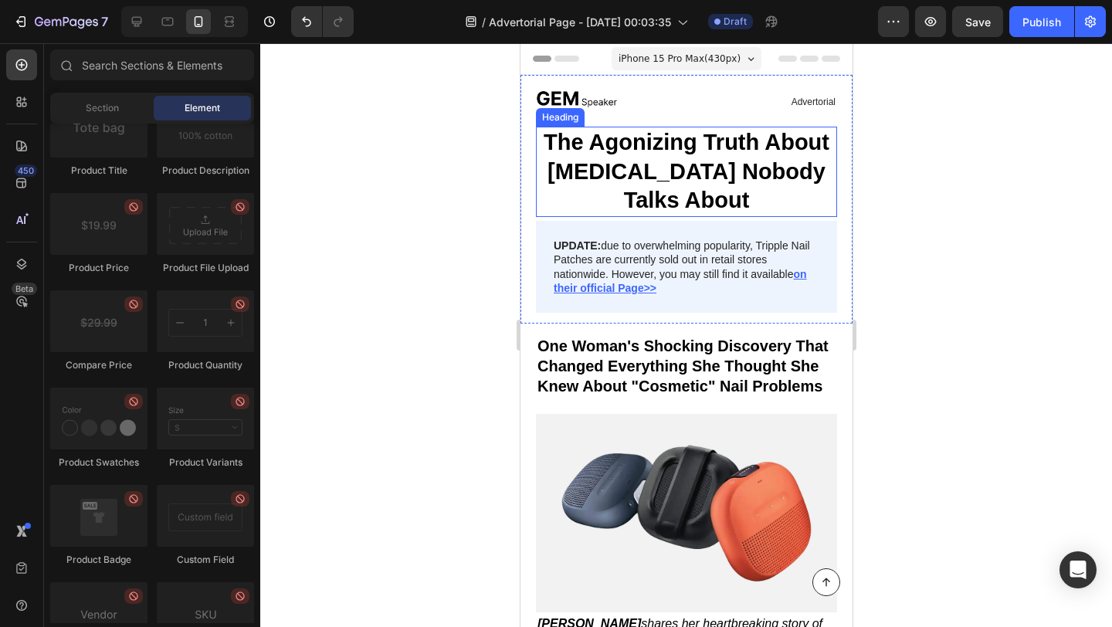
click at [697, 195] on h1 "The Agonizing Truth About [MEDICAL_DATA] Nobody Talks About" at bounding box center [685, 172] width 301 height 90
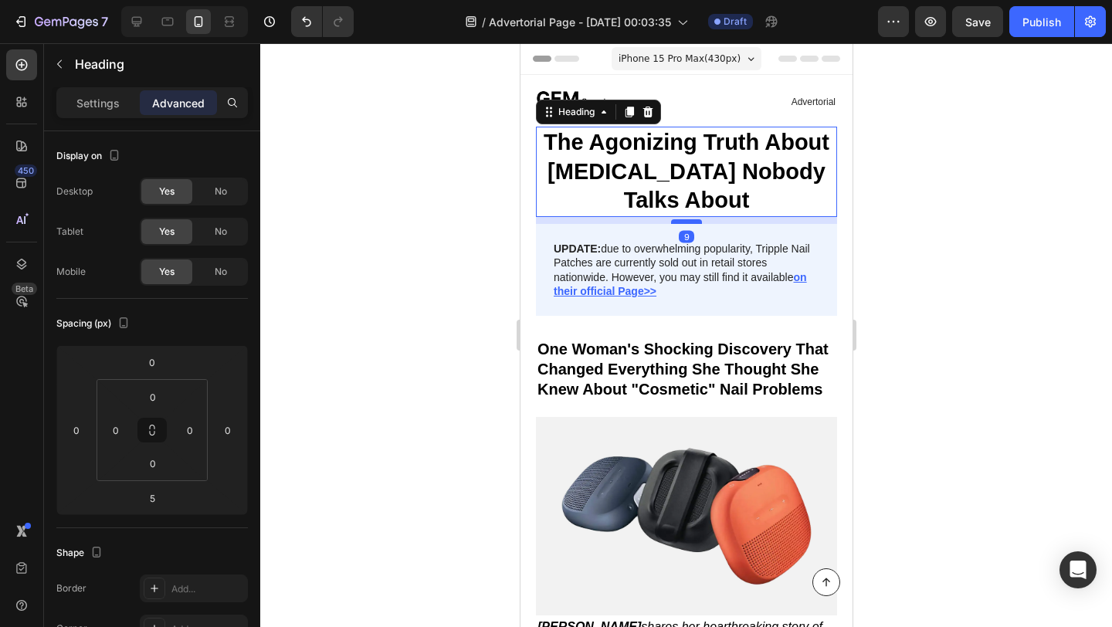
click at [694, 222] on div at bounding box center [685, 221] width 31 height 5
type input "9"
click at [456, 282] on div at bounding box center [686, 335] width 852 height 584
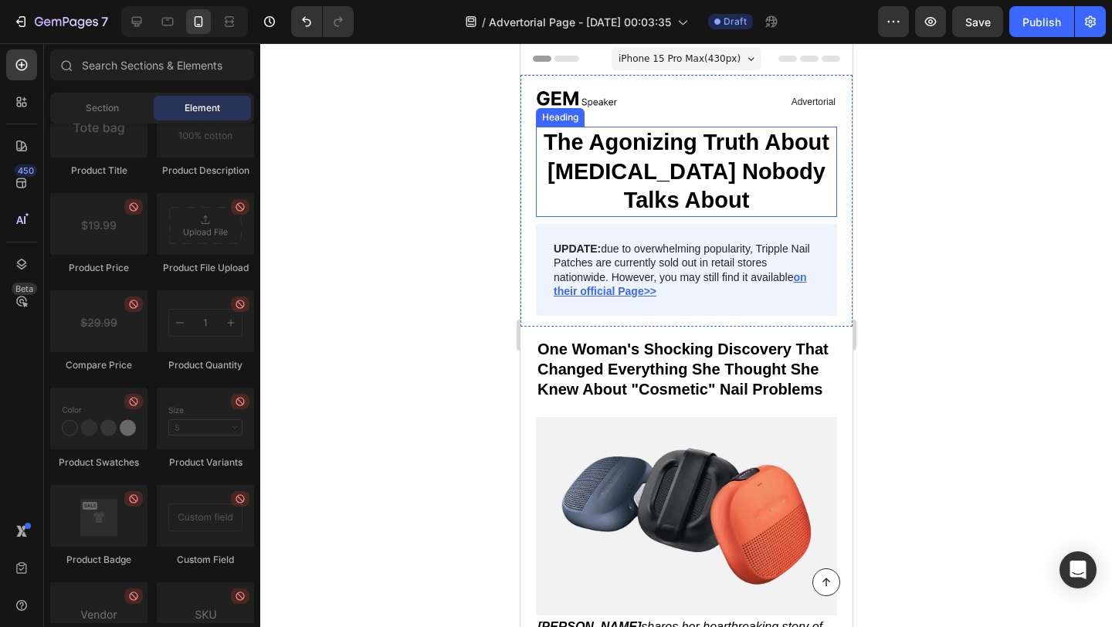
click at [675, 174] on h1 "The Agonizing Truth About [MEDICAL_DATA] Nobody Talks About" at bounding box center [685, 172] width 301 height 90
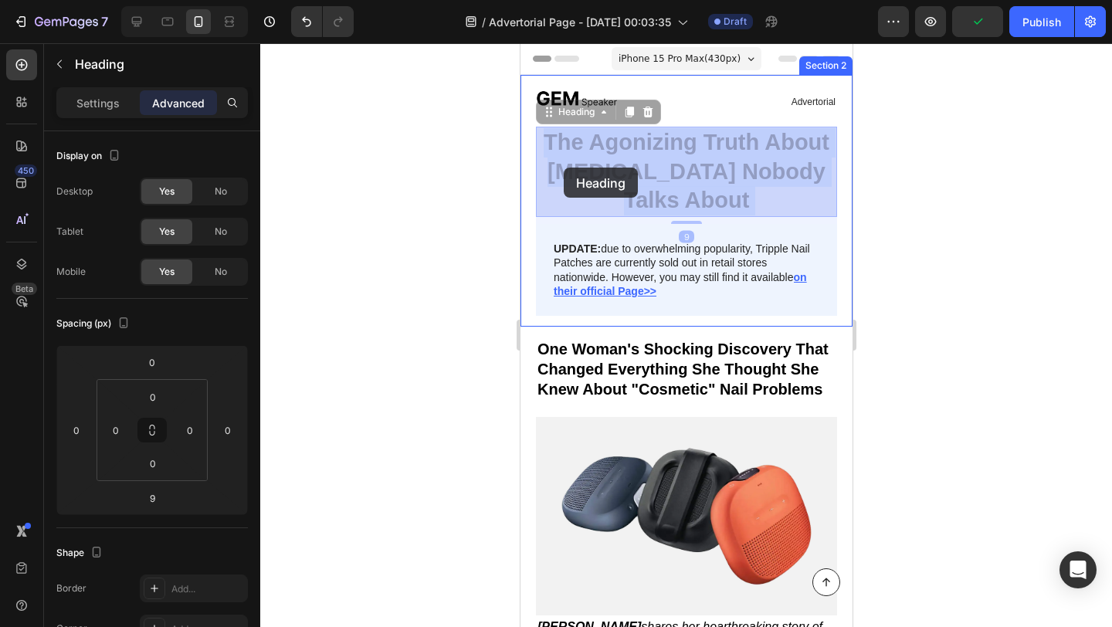
drag, startPoint x: 675, startPoint y: 173, endPoint x: 563, endPoint y: 168, distance: 112.1
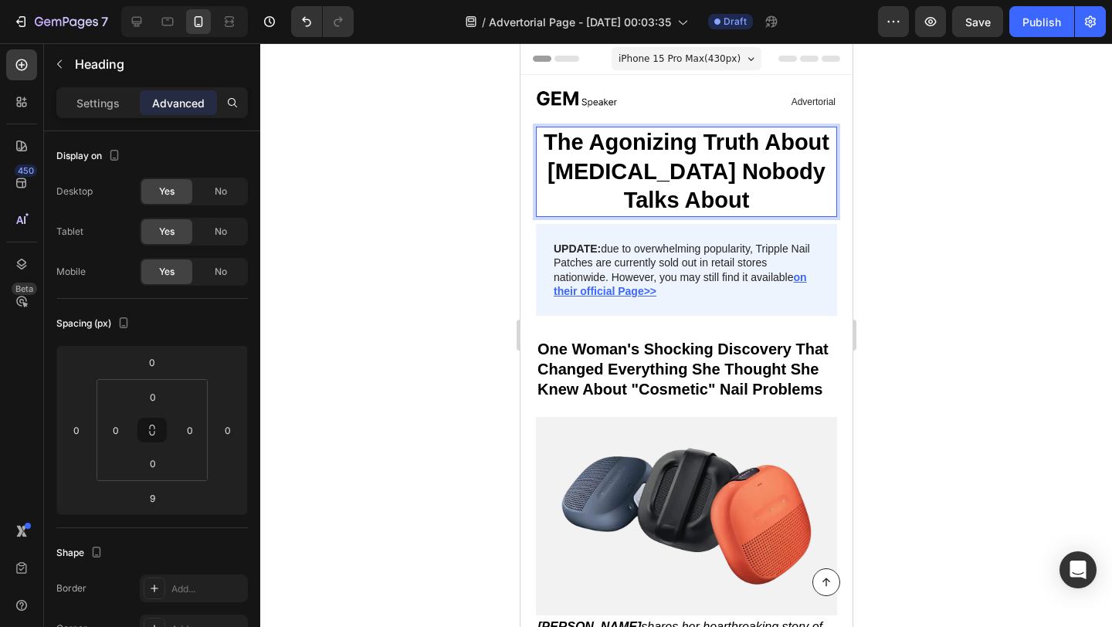
click at [555, 171] on p "The Agonizing Truth About [MEDICAL_DATA] Nobody Talks About" at bounding box center [686, 171] width 298 height 87
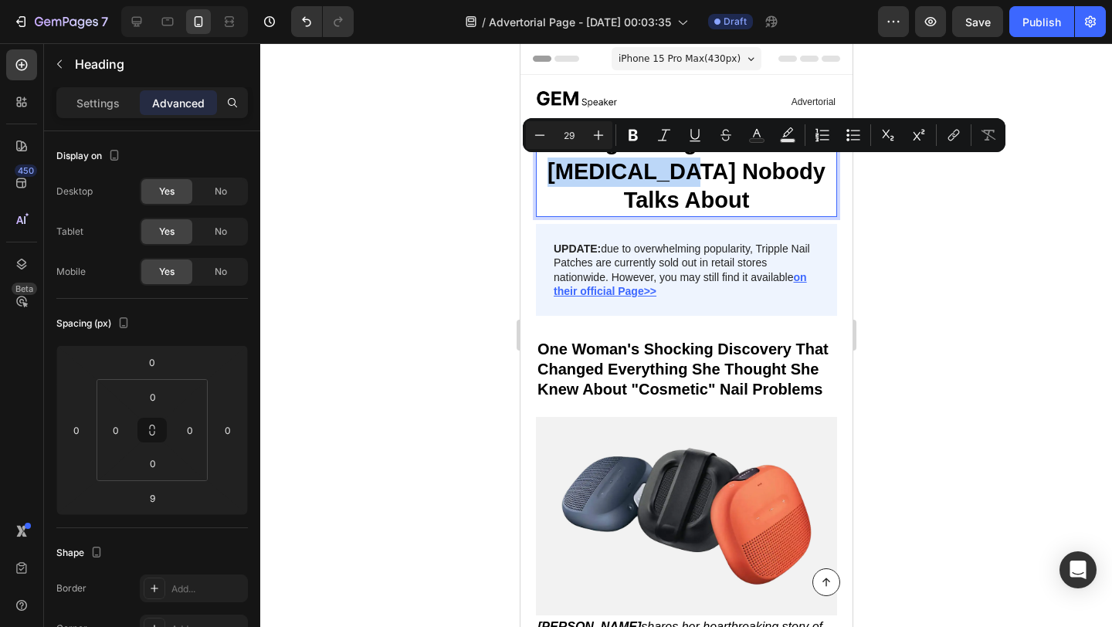
drag, startPoint x: 550, startPoint y: 172, endPoint x: 671, endPoint y: 181, distance: 121.6
click at [671, 181] on p "The Agonizing Truth About [MEDICAL_DATA] Nobody Talks About" at bounding box center [686, 171] width 298 height 87
click at [697, 133] on icon "Editor contextual toolbar" at bounding box center [694, 134] width 15 height 15
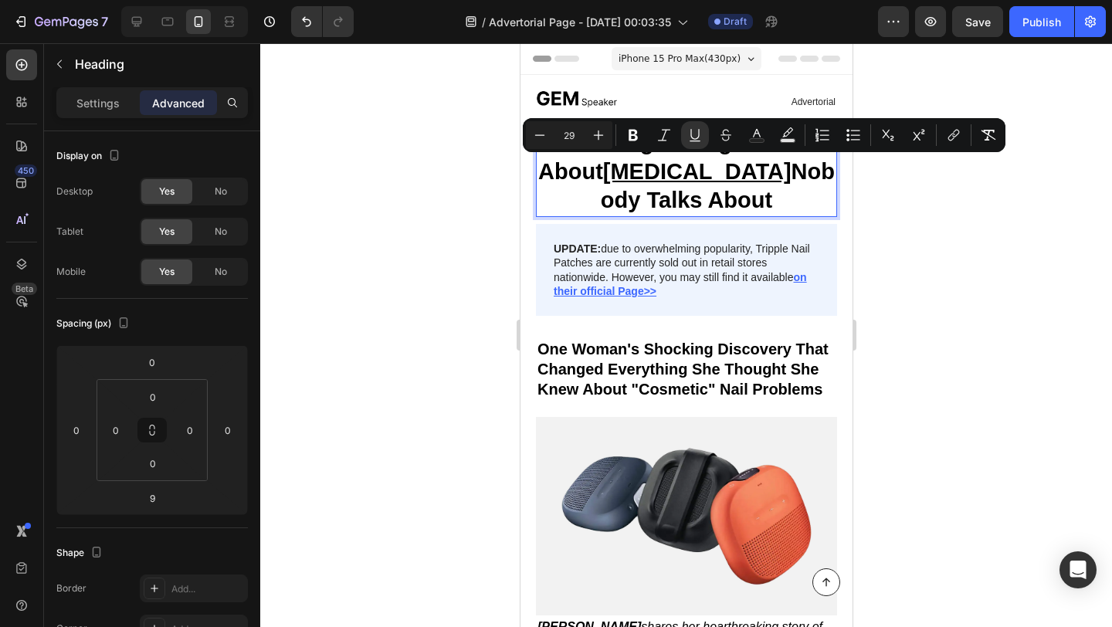
click at [461, 173] on div at bounding box center [686, 335] width 852 height 584
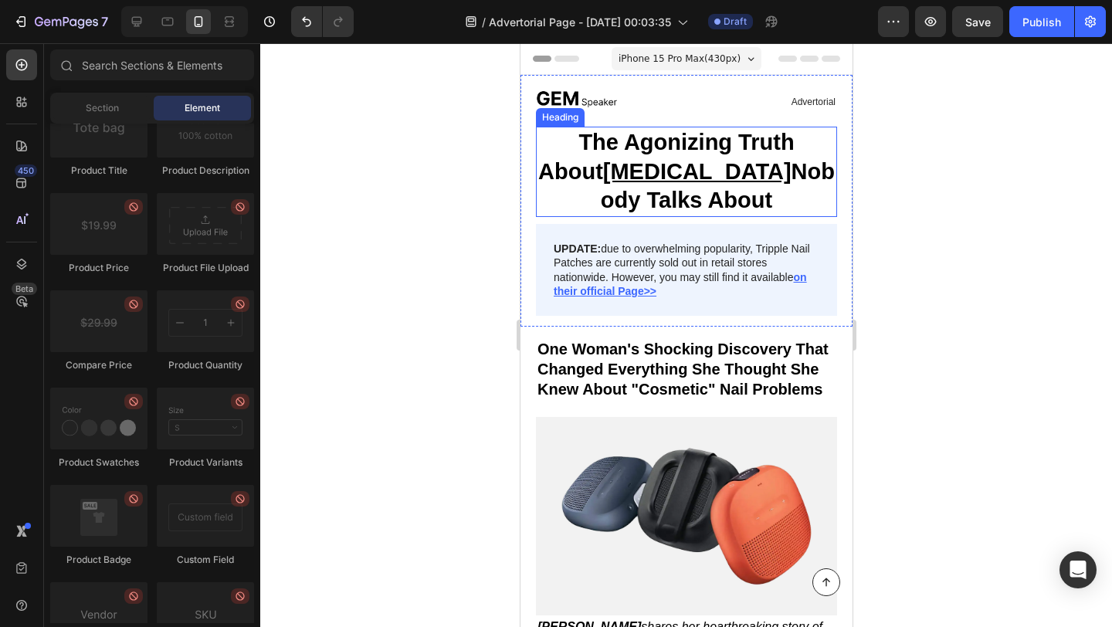
click at [718, 202] on p "The Agonizing Truth About [MEDICAL_DATA] Nobody Talks About" at bounding box center [686, 171] width 298 height 87
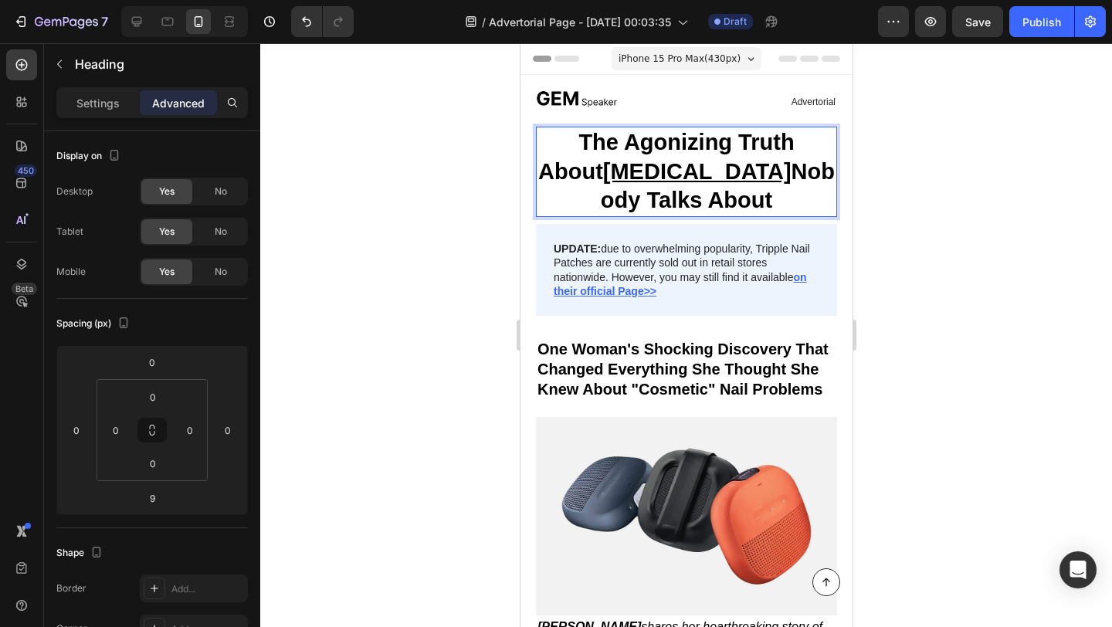
click at [718, 202] on p "The Agonizing Truth About [MEDICAL_DATA] Nobody Talks About" at bounding box center [686, 171] width 298 height 87
click at [977, 231] on div at bounding box center [686, 335] width 852 height 584
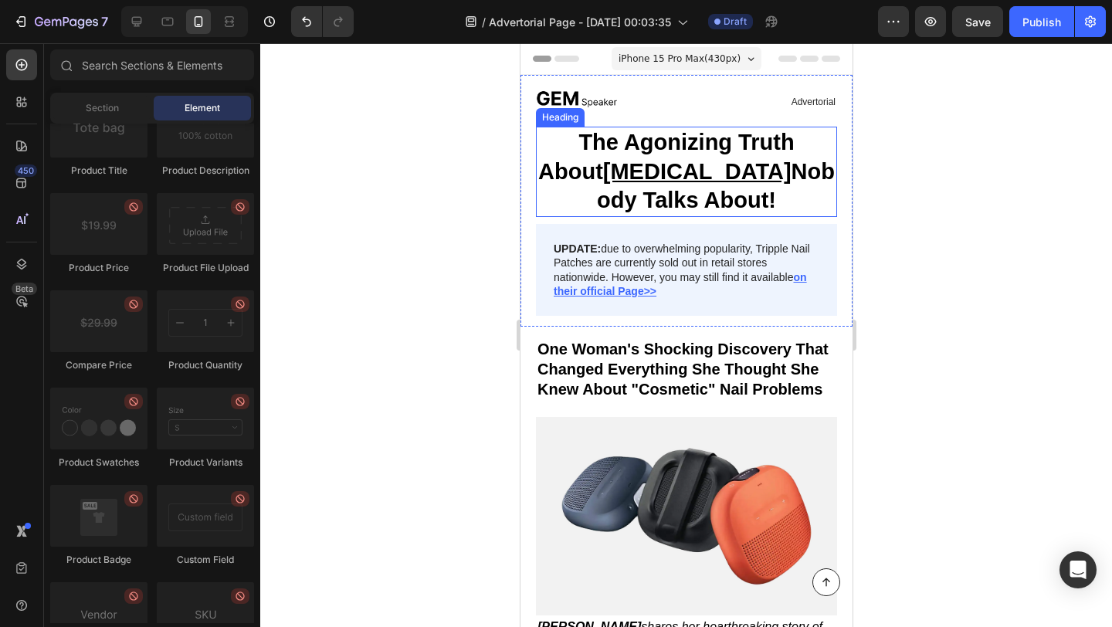
click at [735, 202] on p "The Agonizing Truth About [MEDICAL_DATA] Nobody Talks About!" at bounding box center [686, 171] width 298 height 87
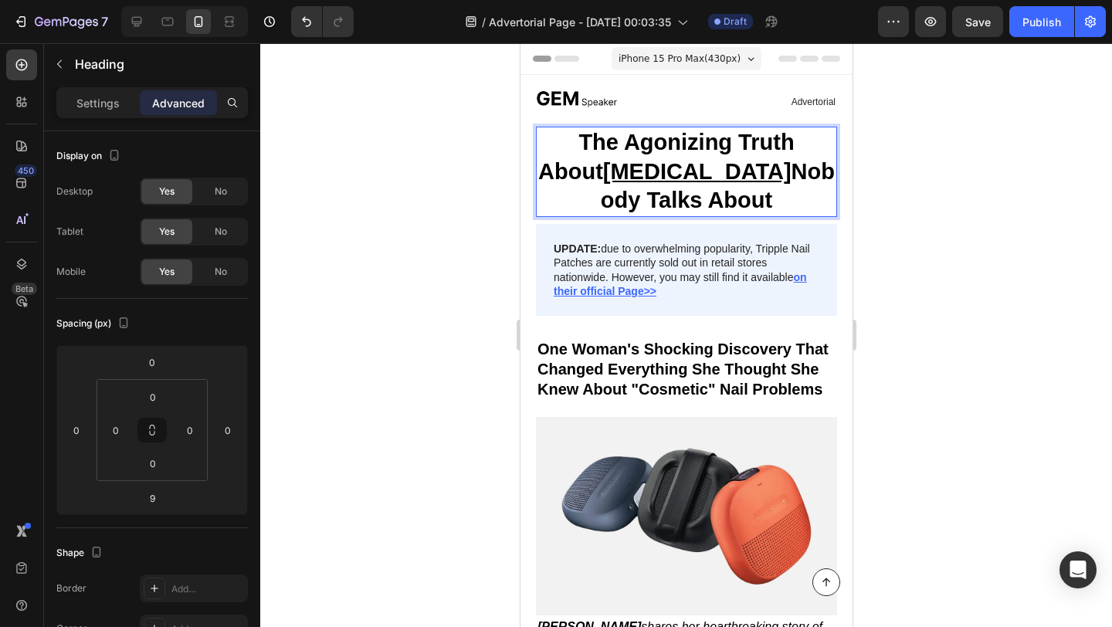
click at [329, 232] on div at bounding box center [686, 335] width 852 height 584
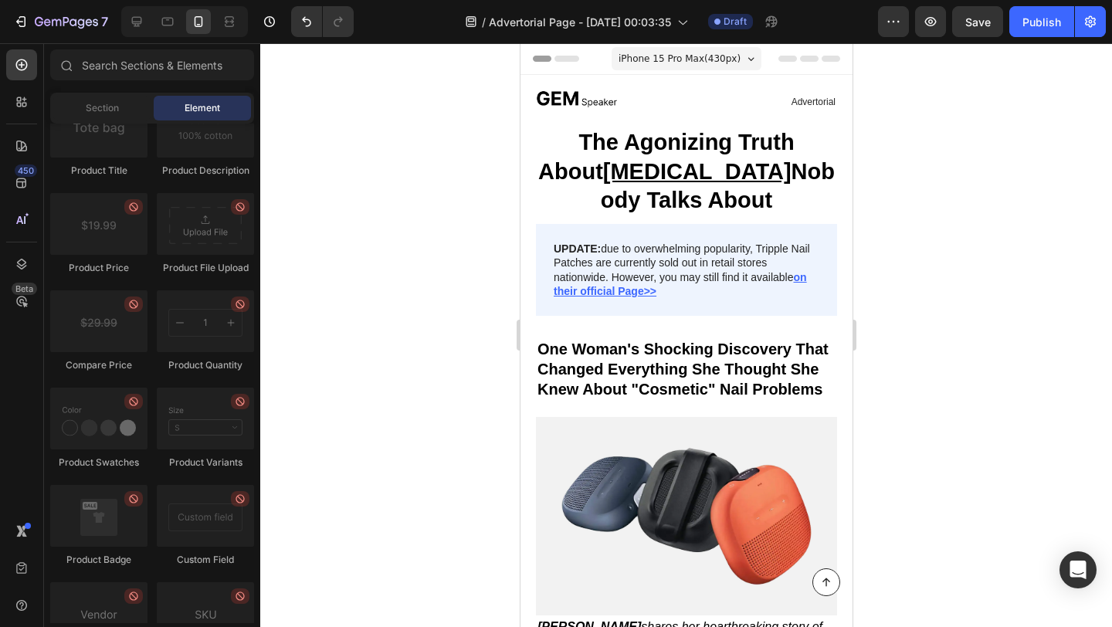
click at [693, 56] on span "iPhone 15 Pro Max ( 430 px)" at bounding box center [679, 58] width 122 height 15
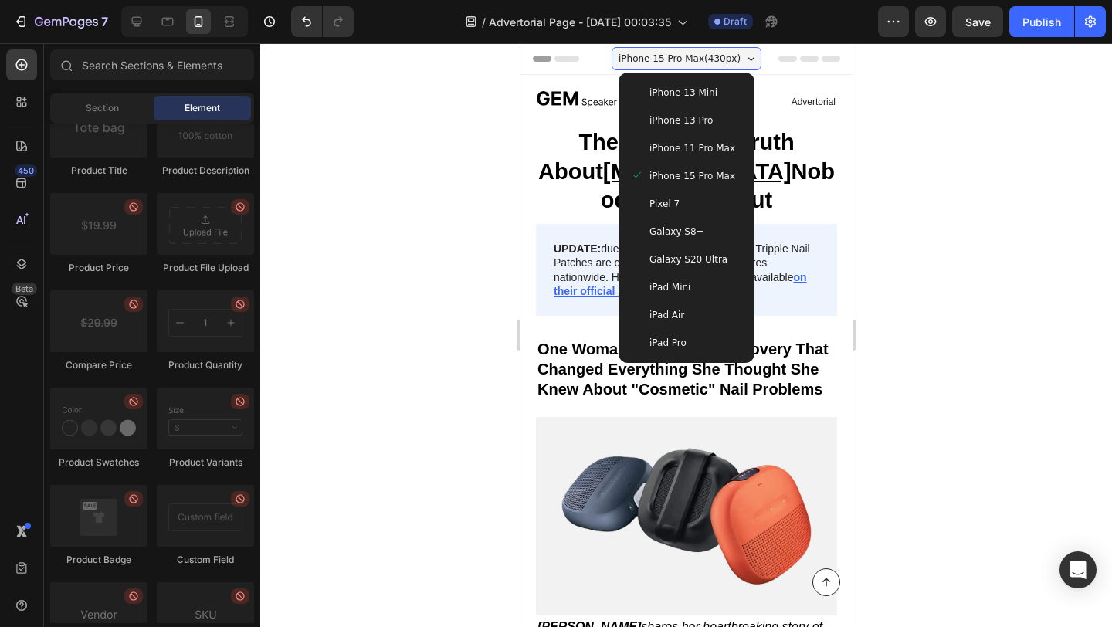
click at [669, 242] on div "Galaxy S8+" at bounding box center [686, 232] width 124 height 28
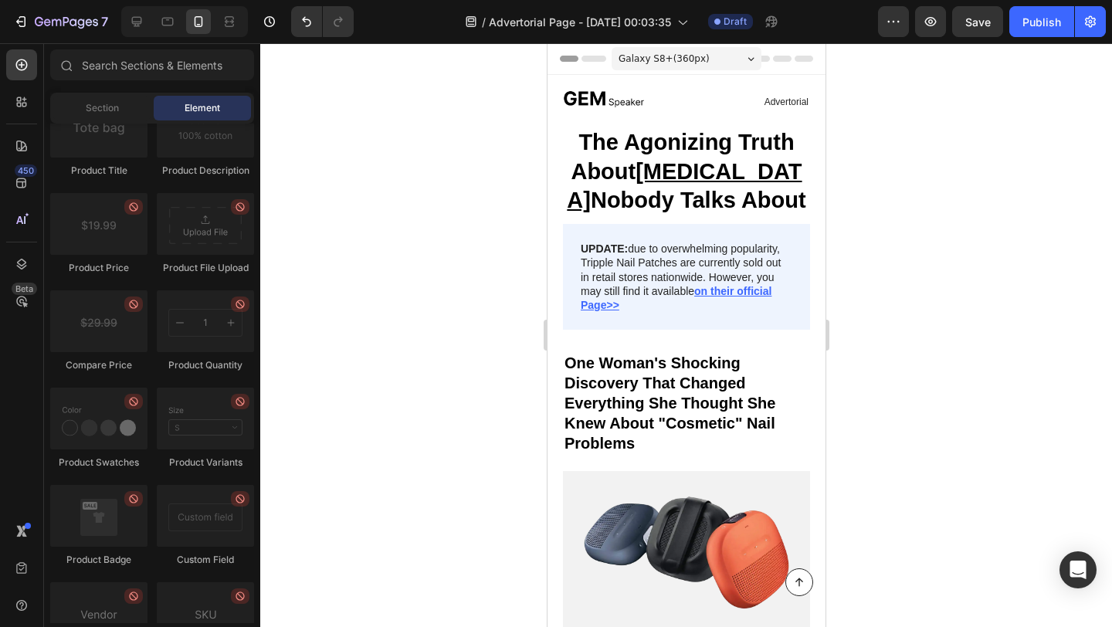
click at [426, 334] on div at bounding box center [686, 335] width 852 height 584
click at [639, 63] on span "Galaxy S8+ ( 360 px)" at bounding box center [663, 58] width 91 height 15
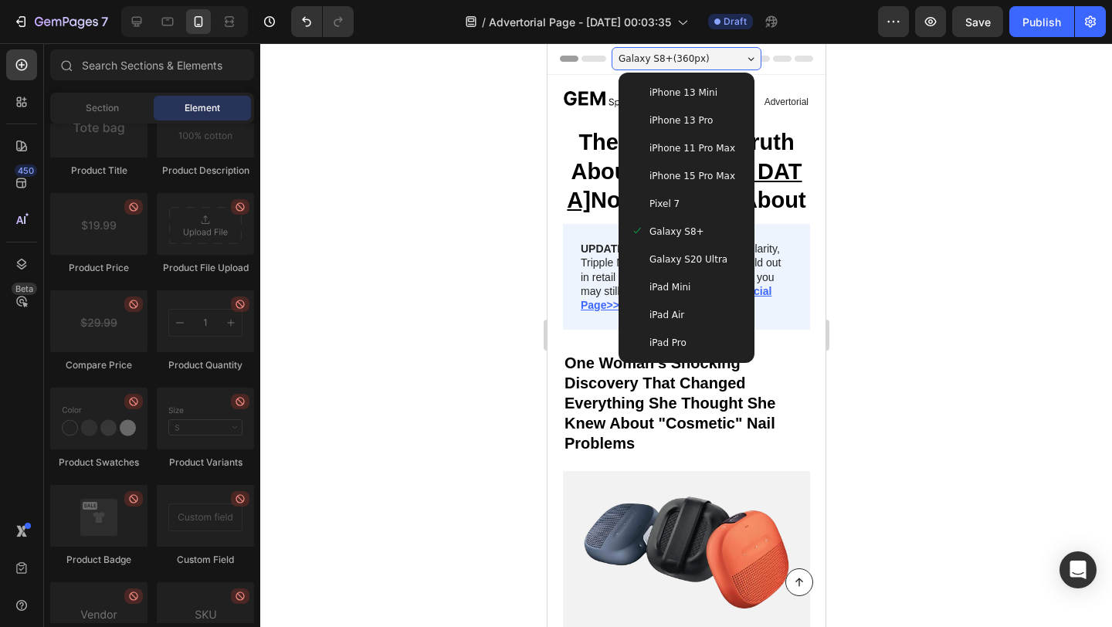
click at [664, 146] on span "iPhone 11 Pro Max" at bounding box center [692, 148] width 86 height 15
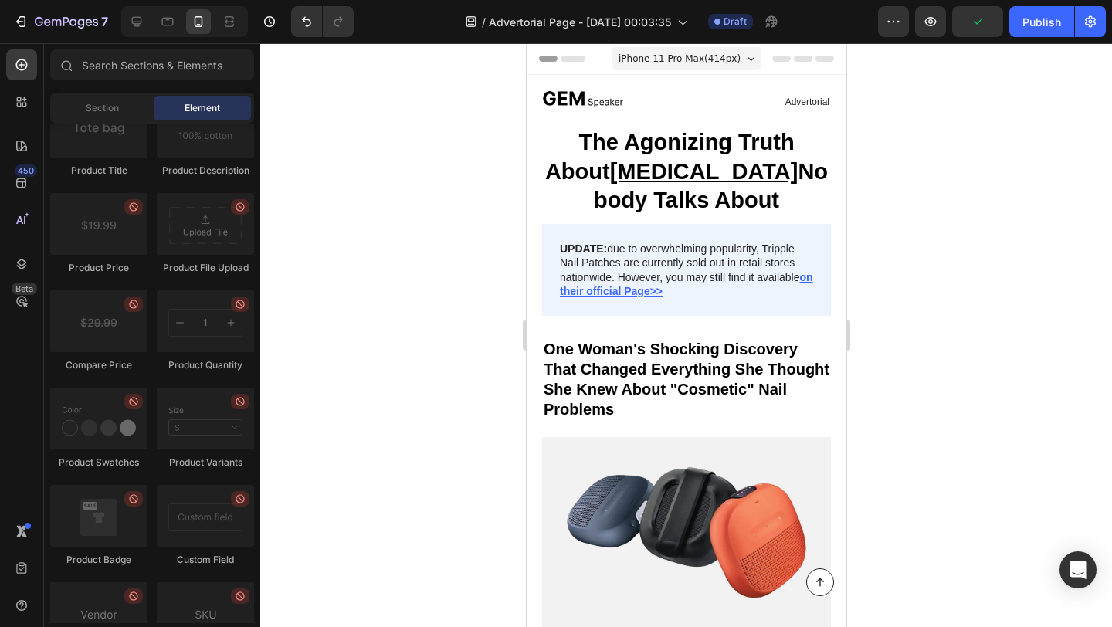
click at [463, 231] on div at bounding box center [686, 335] width 852 height 584
click at [713, 190] on p "The Agonizing Truth About [MEDICAL_DATA] Nobody Talks About" at bounding box center [686, 171] width 286 height 87
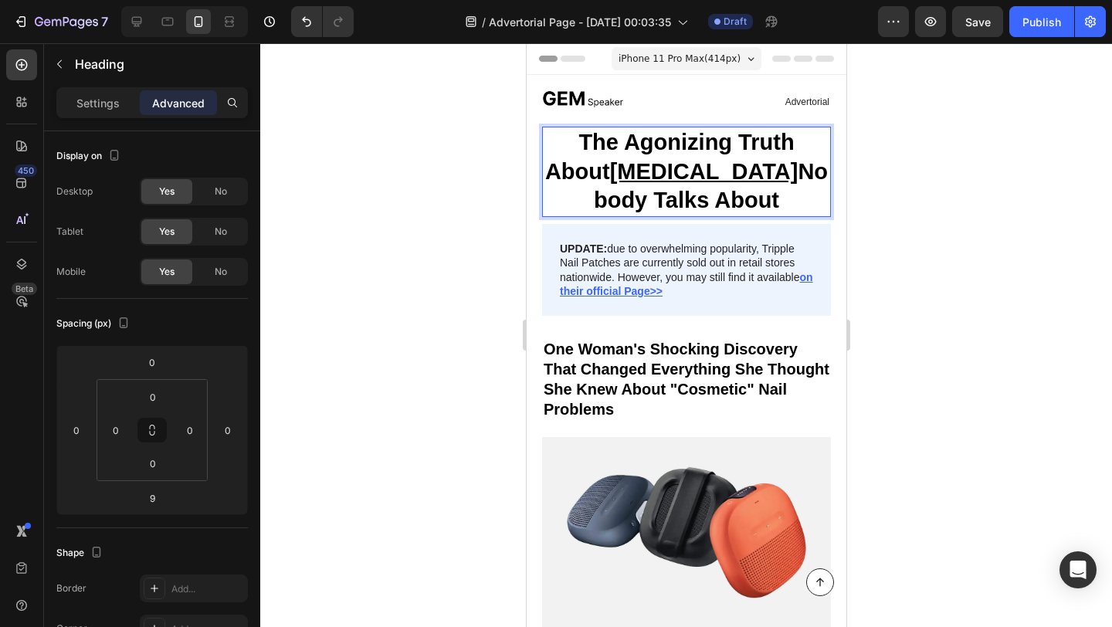
click at [582, 195] on p "The Agonizing Truth About [MEDICAL_DATA] Nobody Talks About" at bounding box center [686, 171] width 286 height 87
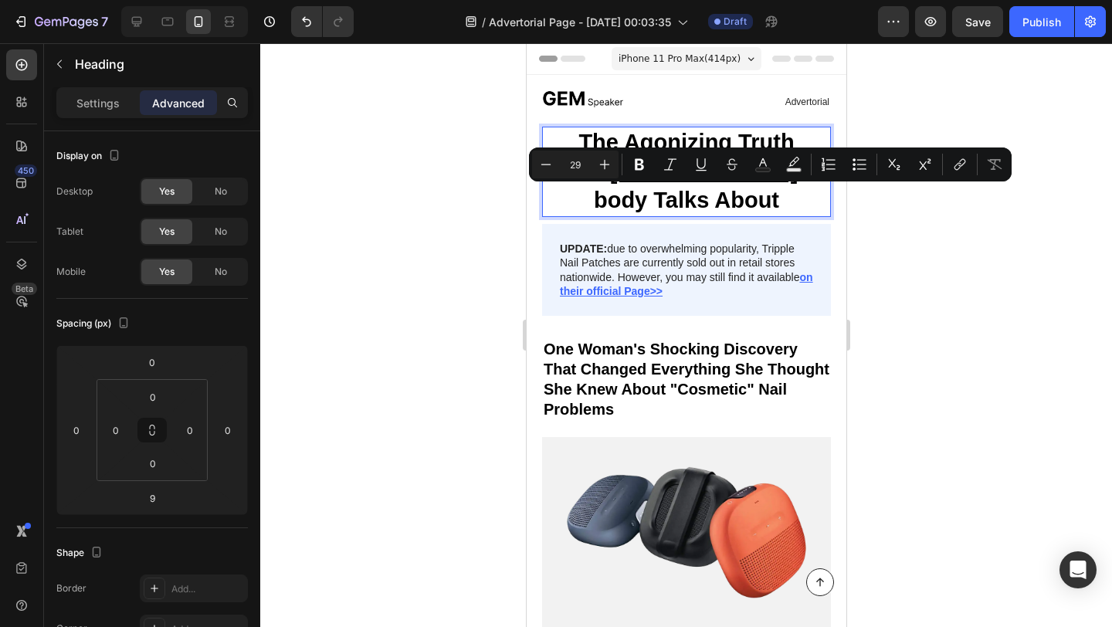
click at [582, 195] on p "The Agonizing Truth About [MEDICAL_DATA] Nobody Talks About" at bounding box center [686, 171] width 286 height 87
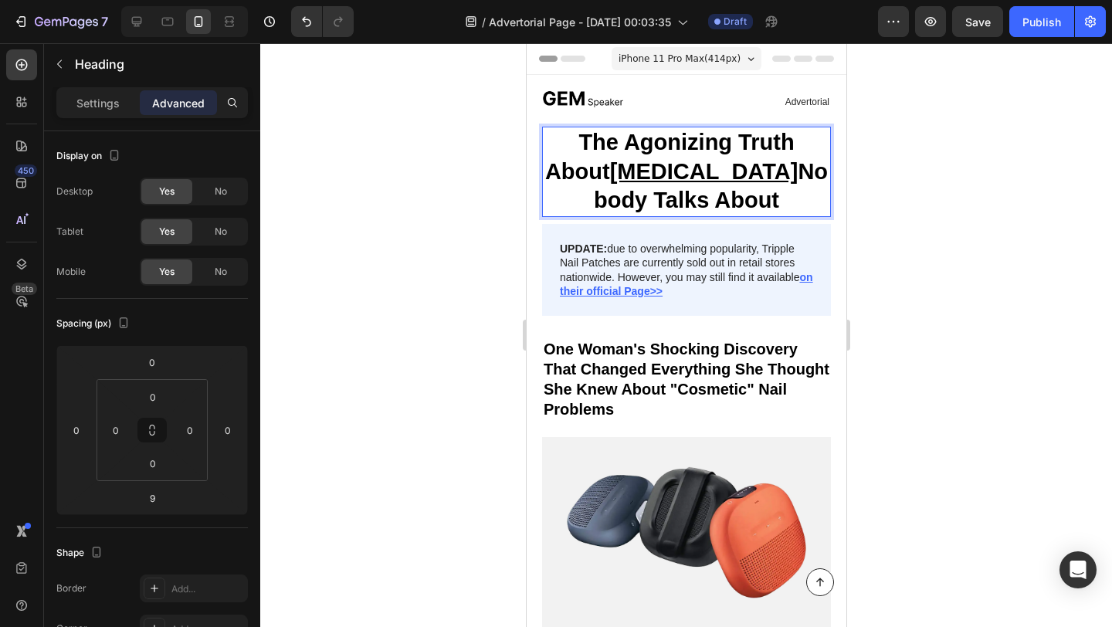
click at [582, 195] on p "The Agonizing Truth About [MEDICAL_DATA] Nobody Talks About" at bounding box center [686, 171] width 286 height 87
click at [609, 165] on u "[MEDICAL_DATA]" at bounding box center [703, 171] width 188 height 25
click at [487, 209] on div at bounding box center [686, 335] width 852 height 584
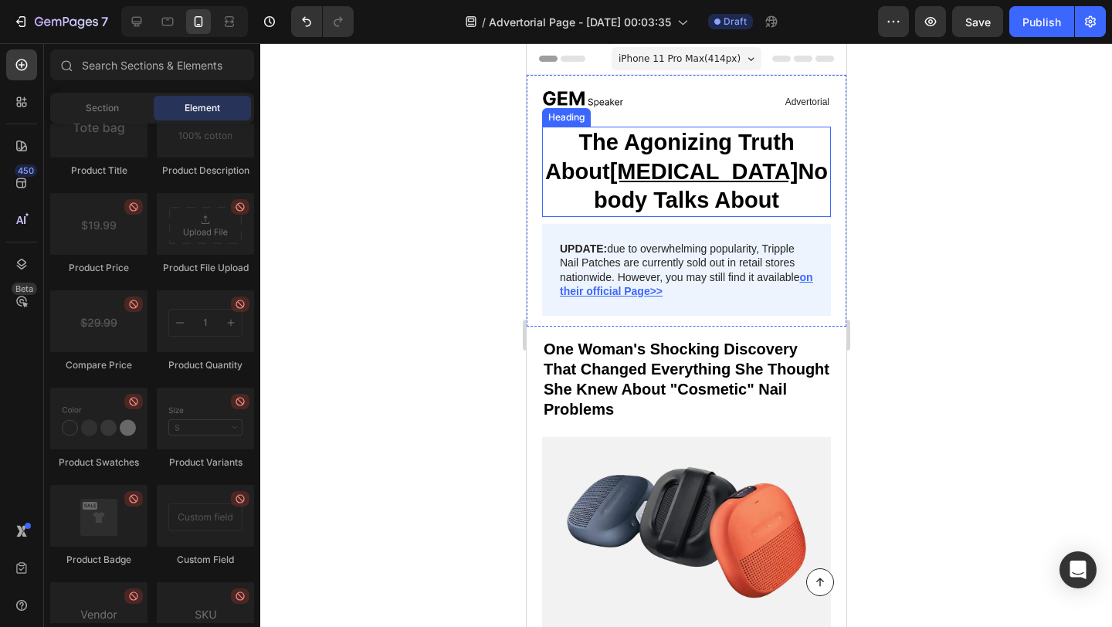
click at [617, 209] on p "The Agonizing Truth About [MEDICAL_DATA] Nobody Talks About" at bounding box center [686, 171] width 286 height 87
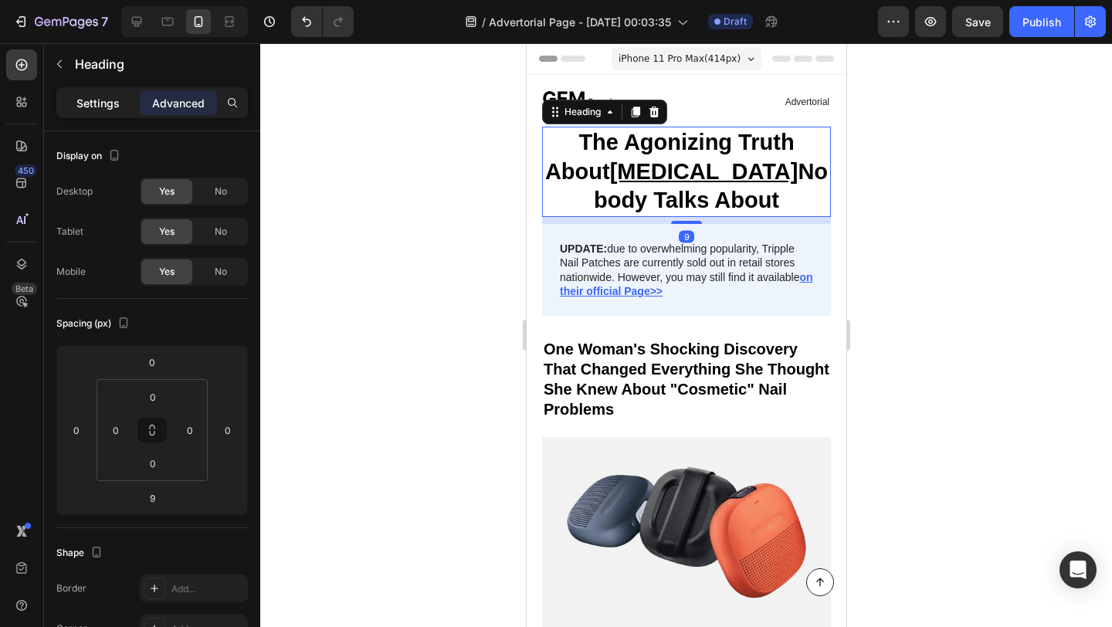
click at [112, 107] on p "Settings" at bounding box center [97, 103] width 43 height 16
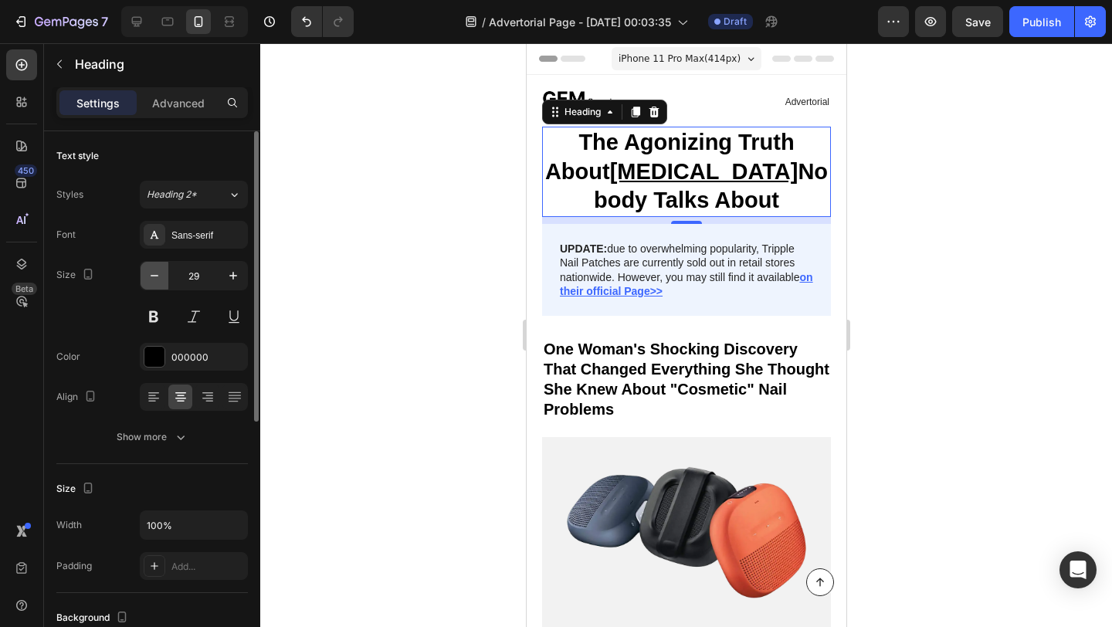
click at [157, 271] on icon "button" at bounding box center [154, 275] width 15 height 15
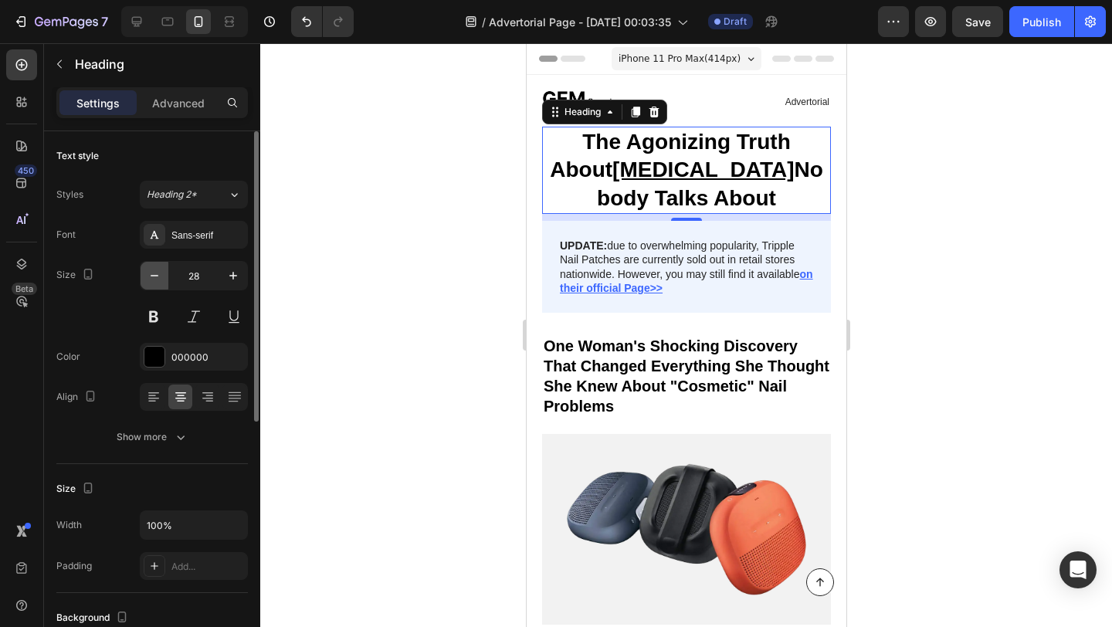
click at [157, 271] on icon "button" at bounding box center [154, 275] width 15 height 15
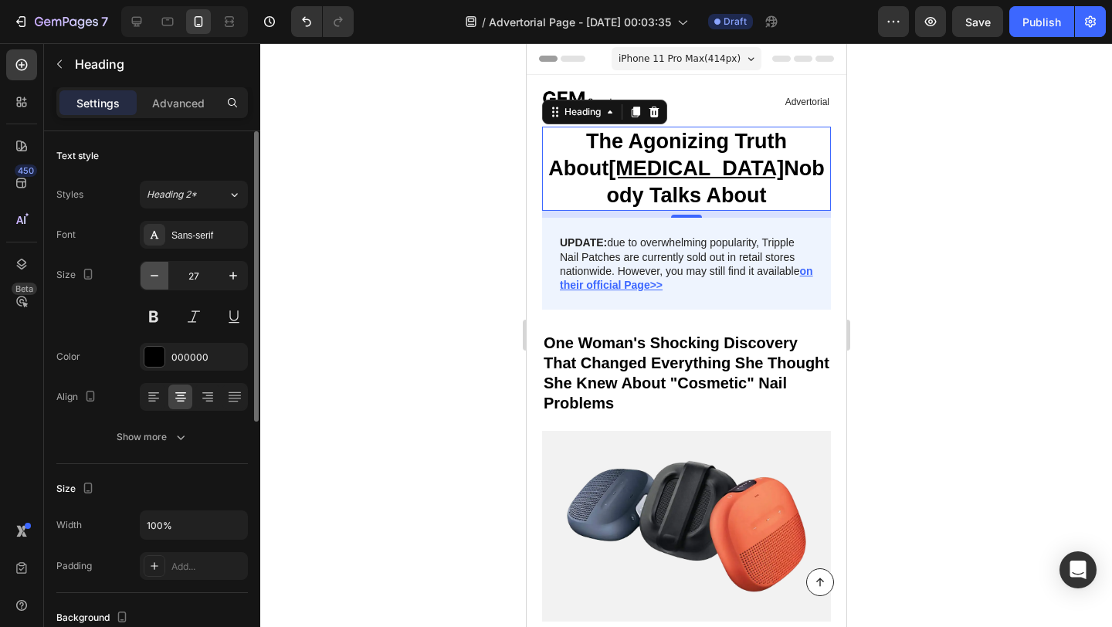
click at [157, 271] on icon "button" at bounding box center [154, 275] width 15 height 15
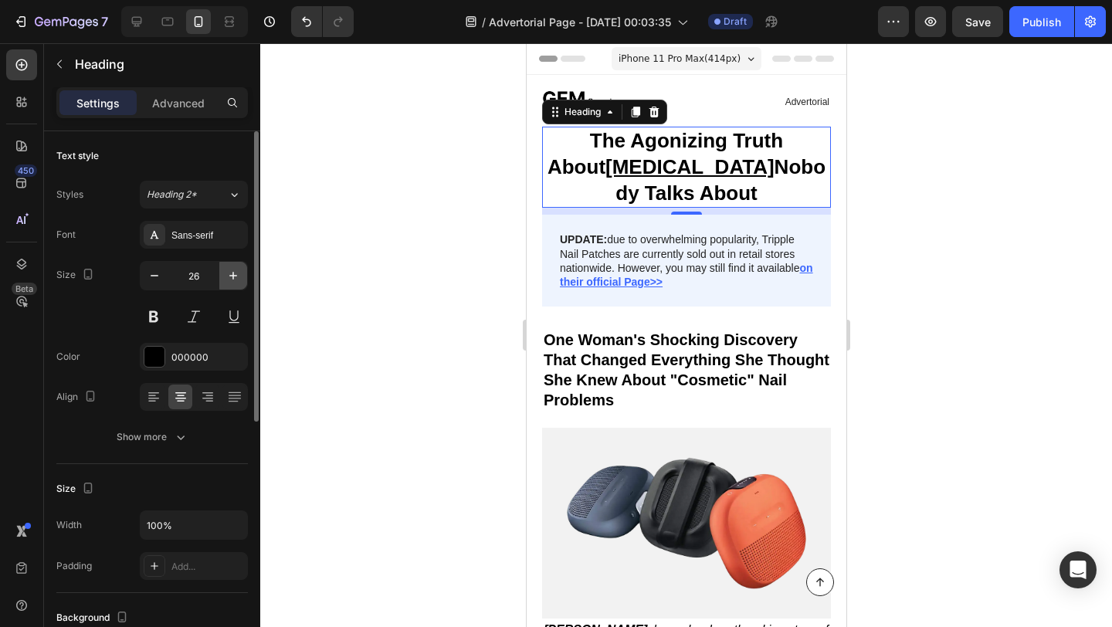
click at [226, 276] on icon "button" at bounding box center [233, 275] width 15 height 15
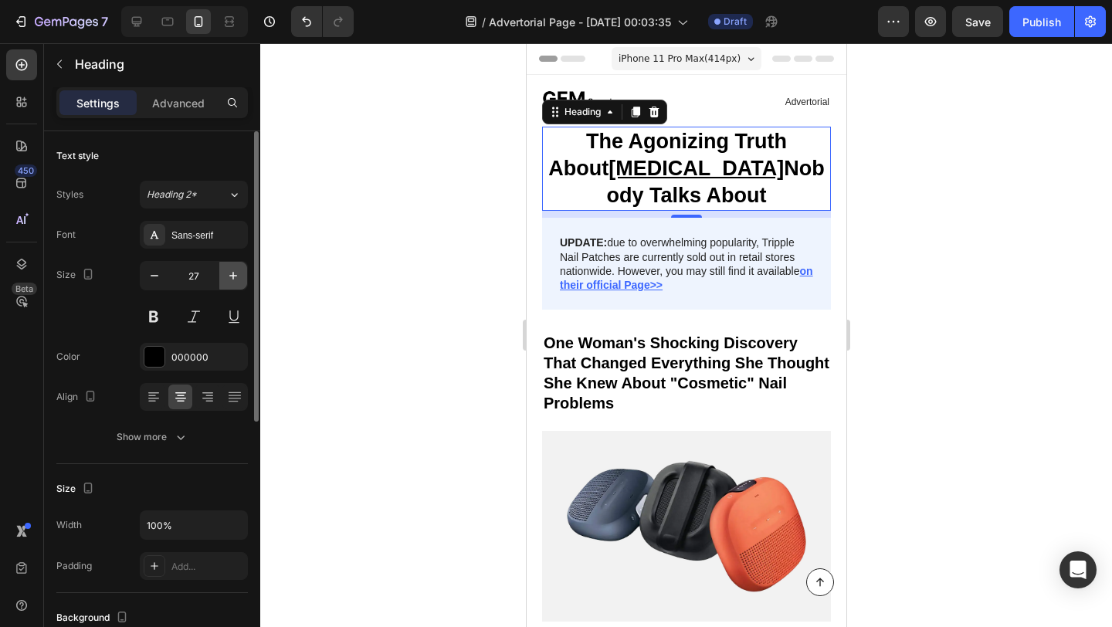
click at [226, 276] on icon "button" at bounding box center [233, 275] width 15 height 15
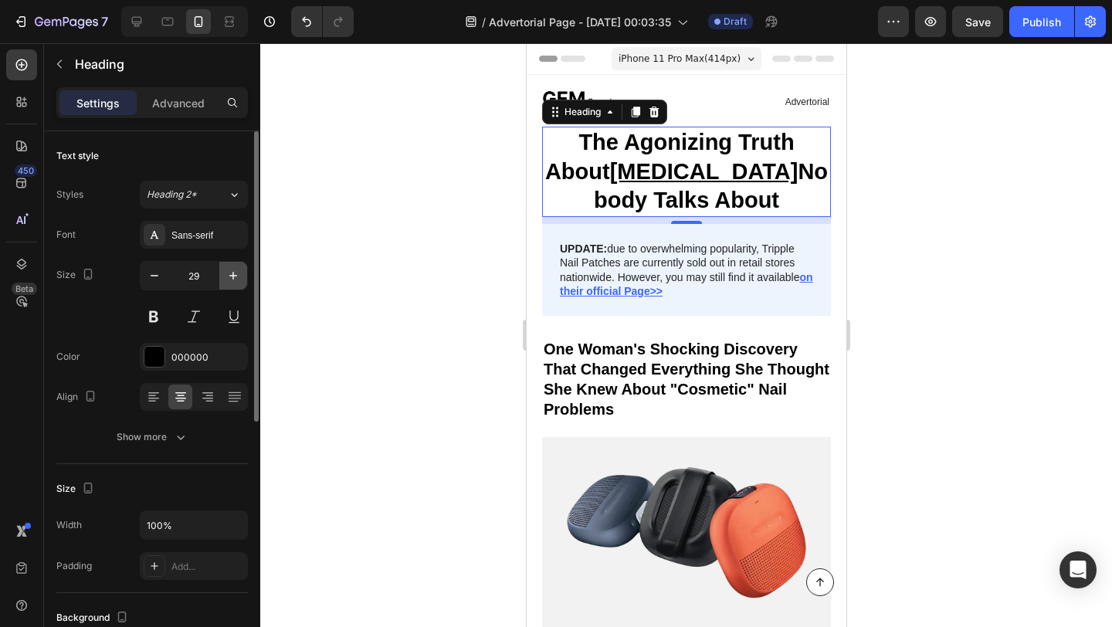
click at [226, 276] on icon "button" at bounding box center [233, 275] width 15 height 15
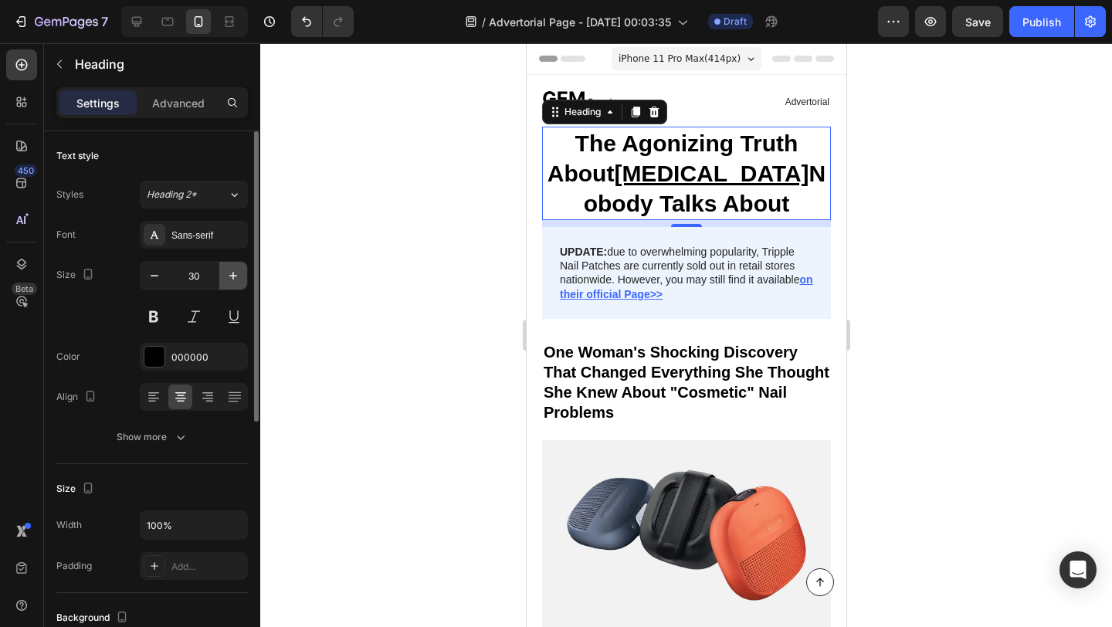
click at [226, 276] on icon "button" at bounding box center [233, 275] width 15 height 15
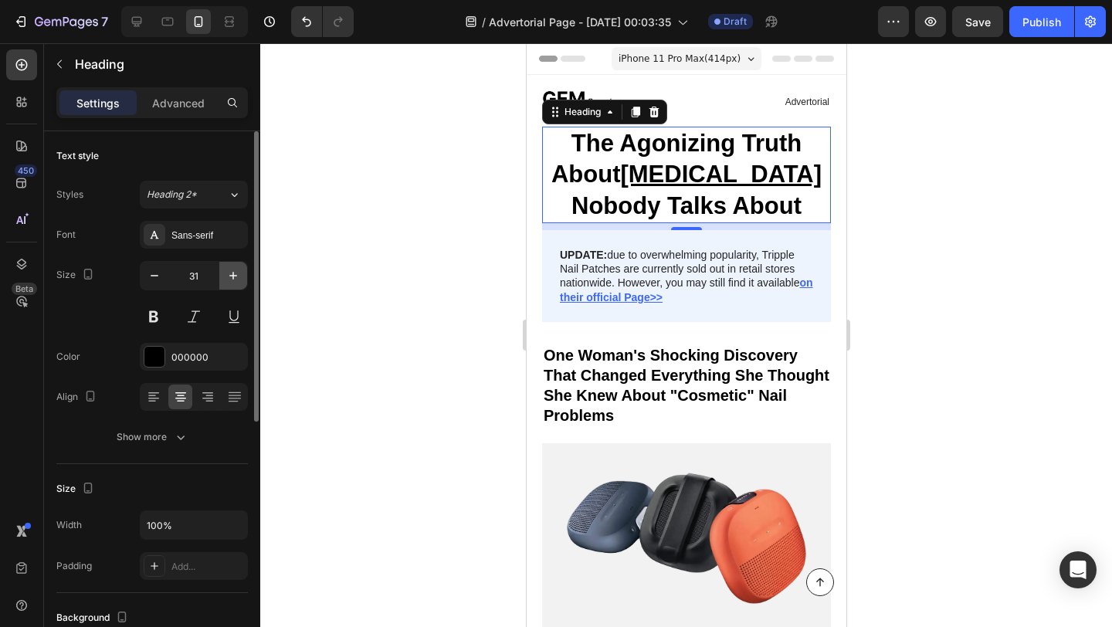
click at [231, 280] on icon "button" at bounding box center [233, 275] width 15 height 15
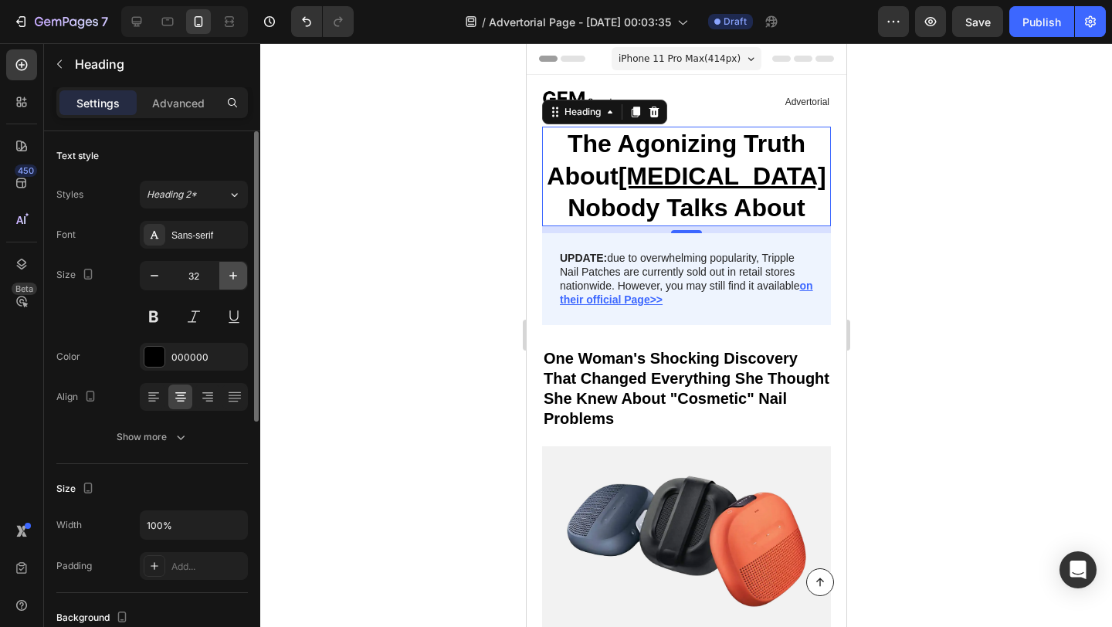
click at [231, 280] on icon "button" at bounding box center [233, 275] width 15 height 15
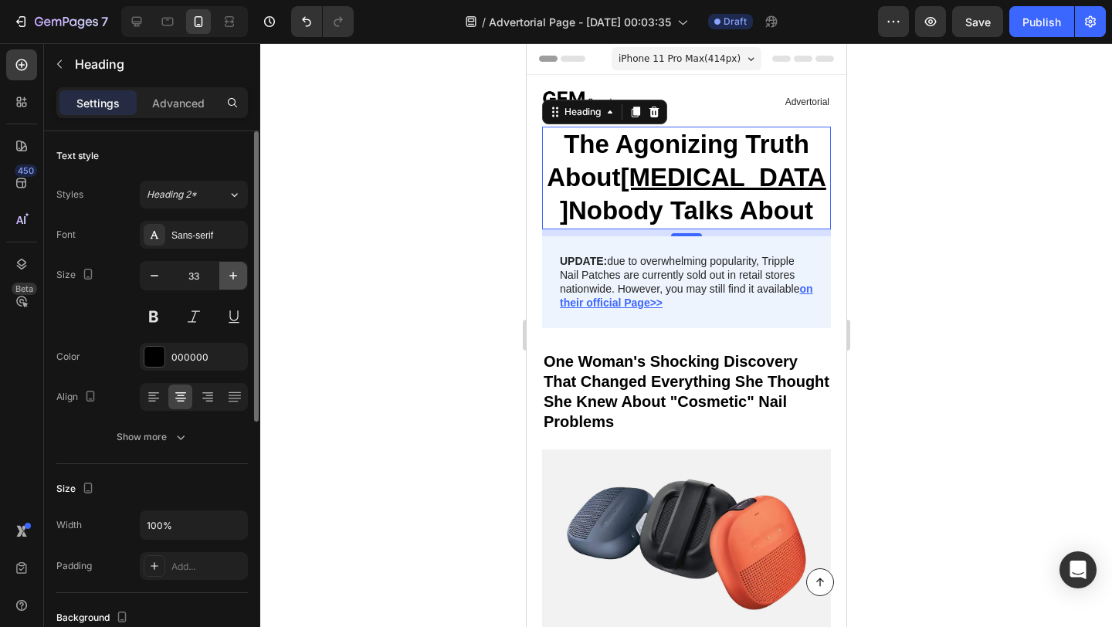
click at [228, 279] on icon "button" at bounding box center [233, 275] width 15 height 15
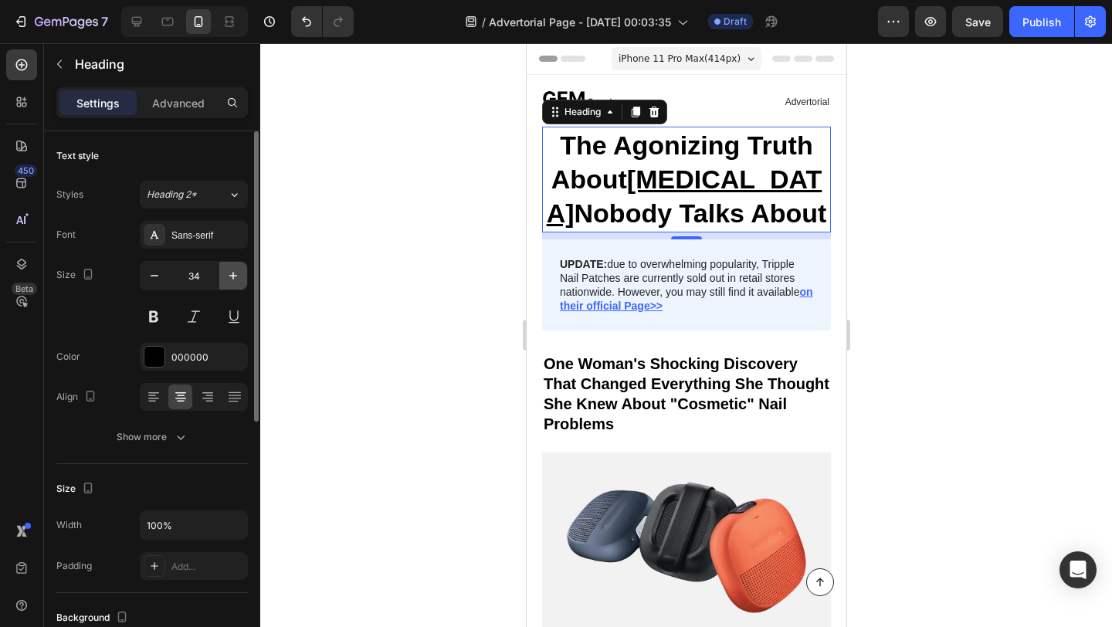
click at [228, 279] on icon "button" at bounding box center [233, 275] width 15 height 15
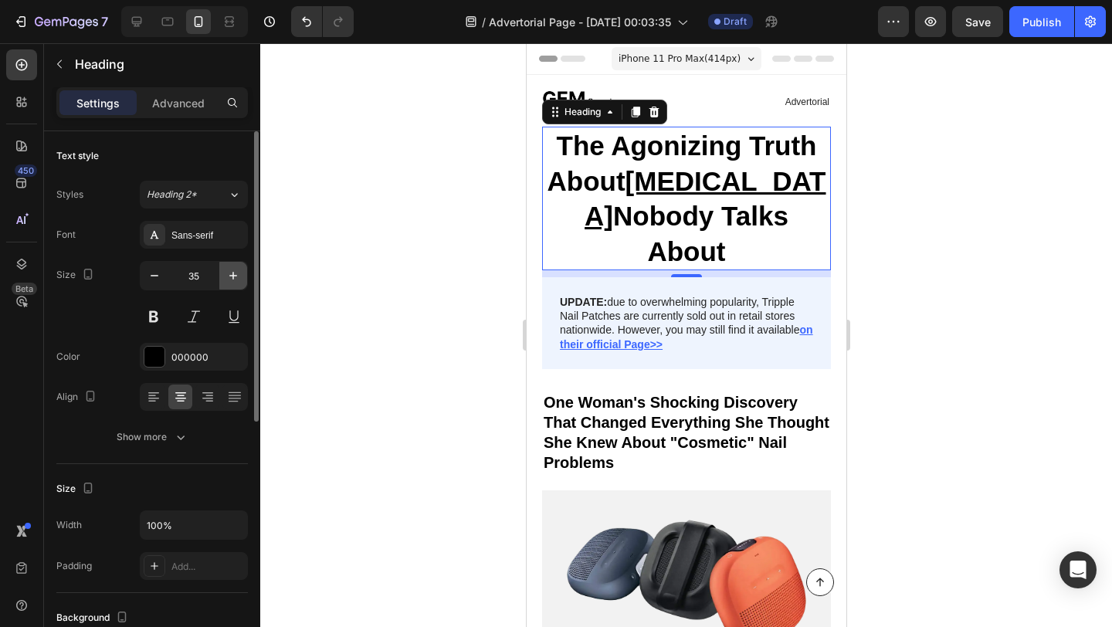
click at [228, 279] on icon "button" at bounding box center [233, 275] width 15 height 15
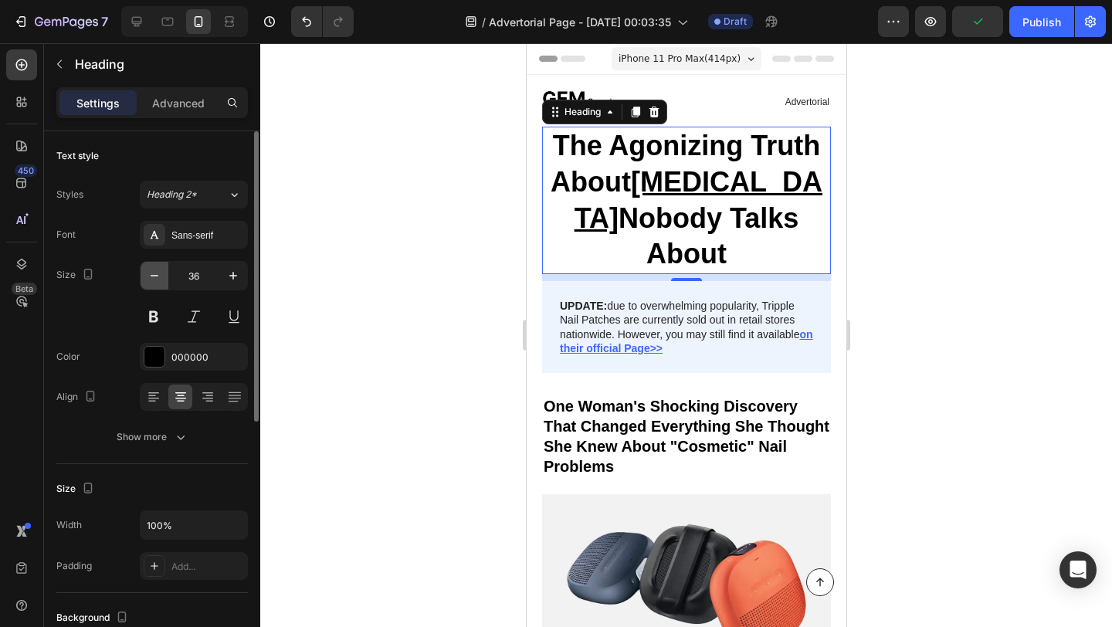
click at [156, 267] on button "button" at bounding box center [155, 276] width 28 height 28
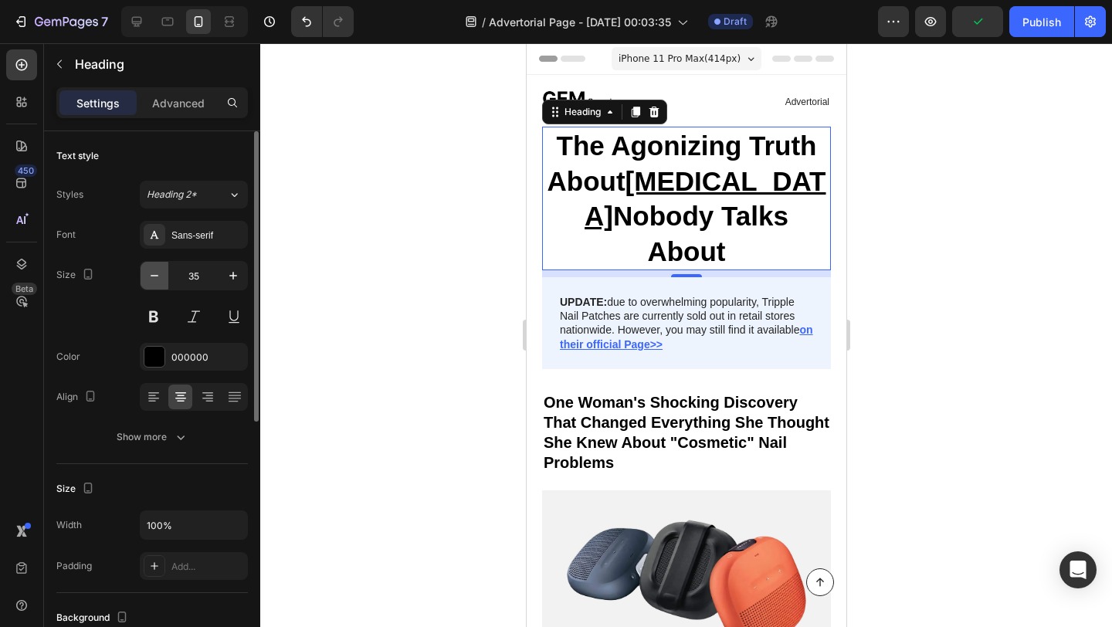
click at [156, 267] on button "button" at bounding box center [155, 276] width 28 height 28
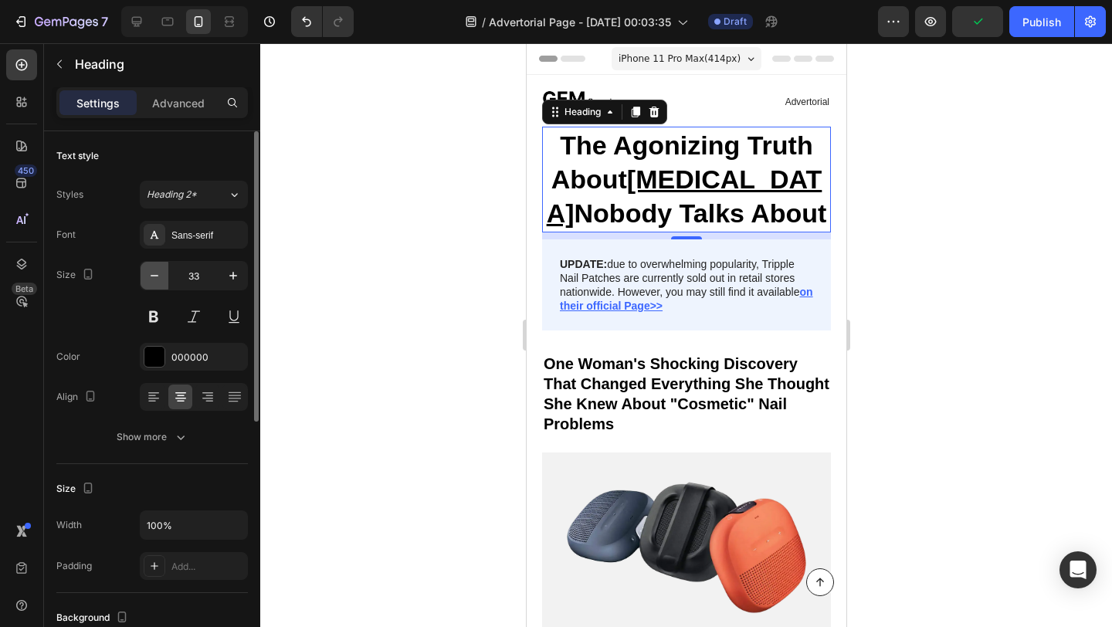
click at [156, 267] on button "button" at bounding box center [155, 276] width 28 height 28
type input "32"
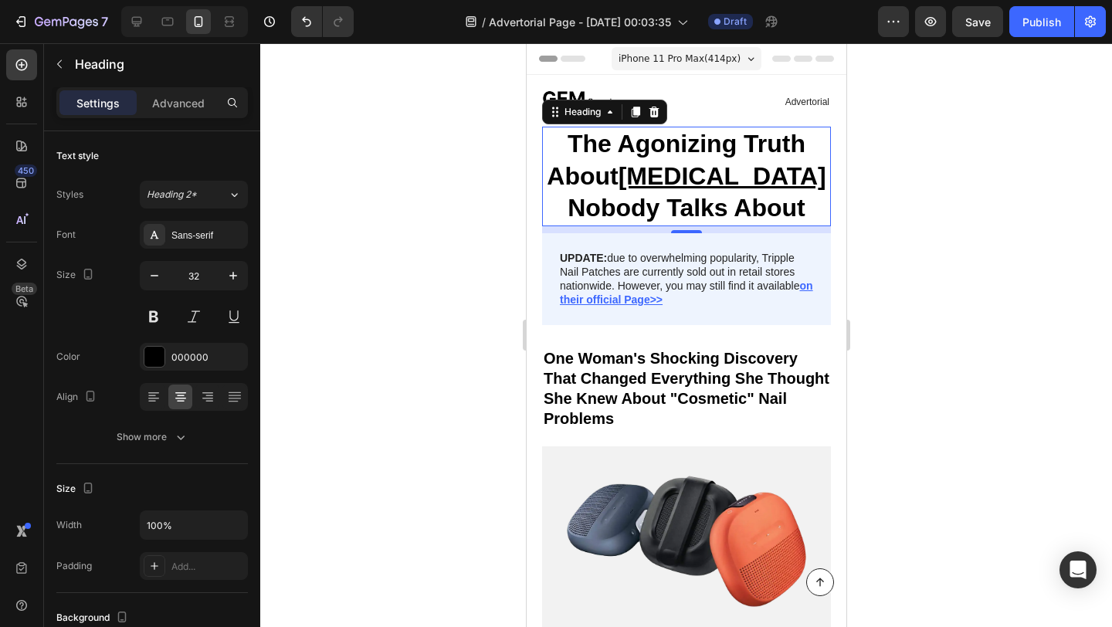
click at [419, 293] on div at bounding box center [686, 335] width 852 height 584
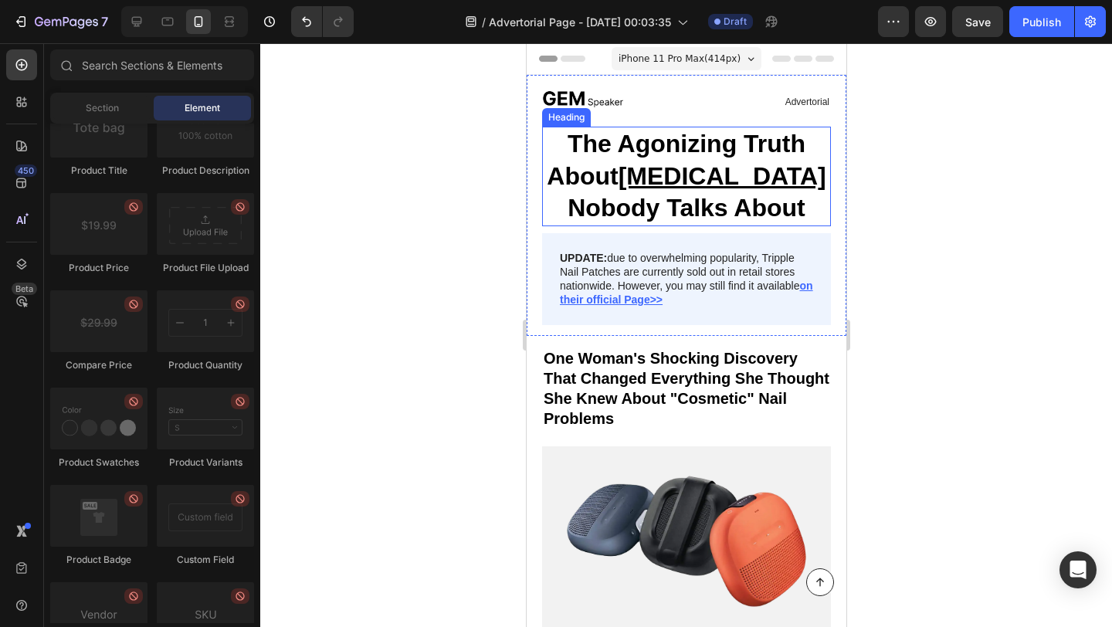
click at [647, 190] on p "The Agonizing Truth About [MEDICAL_DATA] Nobody Talks About" at bounding box center [686, 176] width 286 height 97
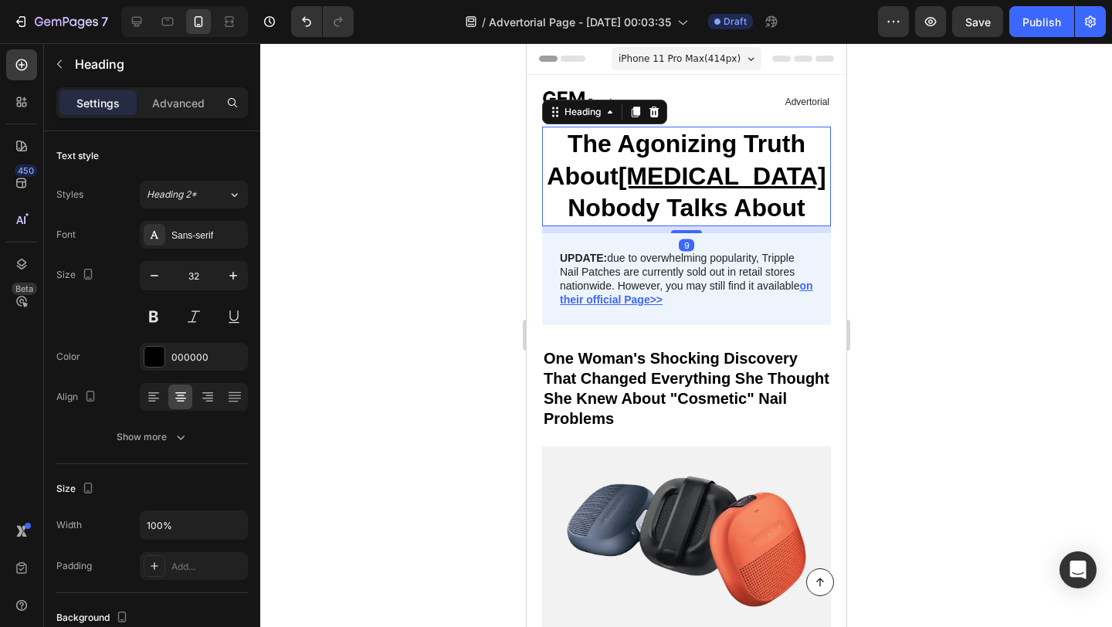
click at [344, 282] on div at bounding box center [686, 335] width 852 height 584
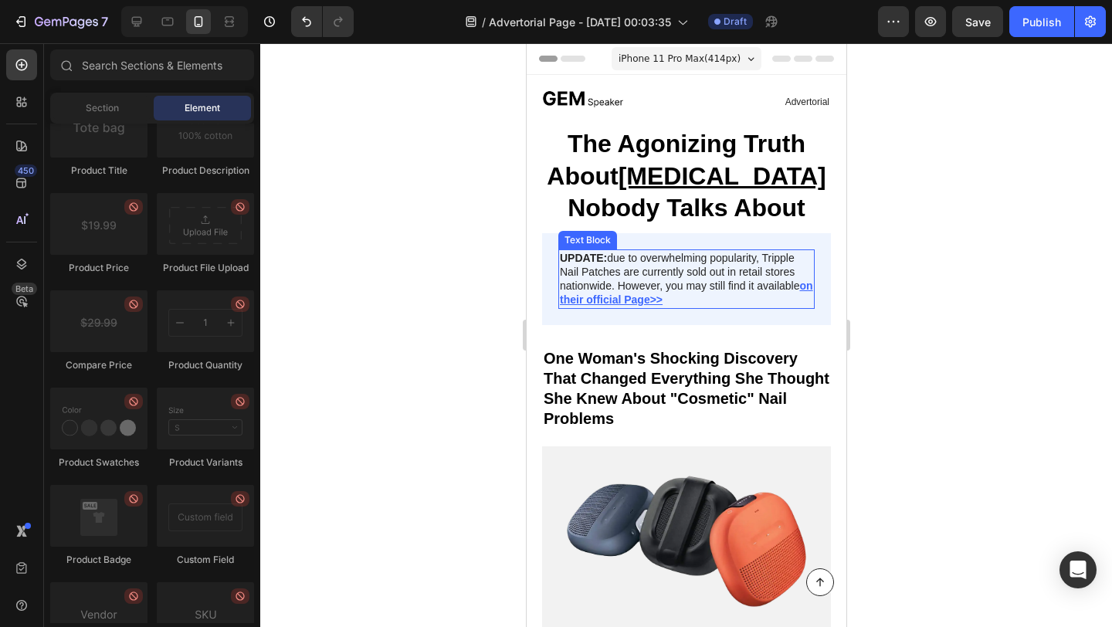
click at [738, 290] on p "UPDATE: due to overwhelming popularity, Tripple Nail Patches are currently sold…" at bounding box center [685, 279] width 253 height 56
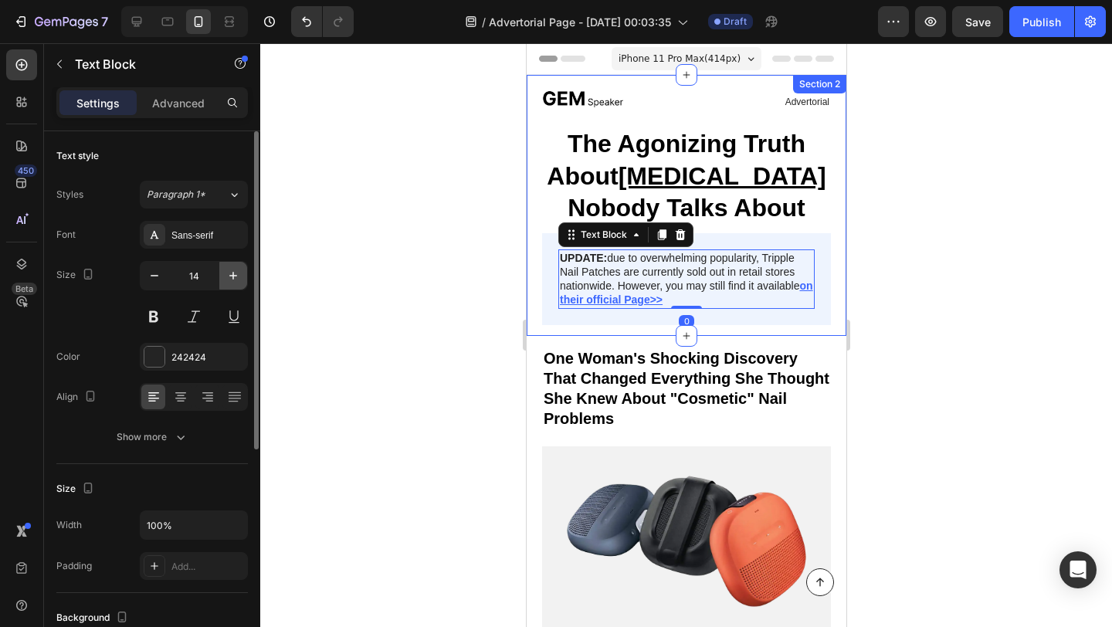
click at [239, 277] on icon "button" at bounding box center [233, 275] width 15 height 15
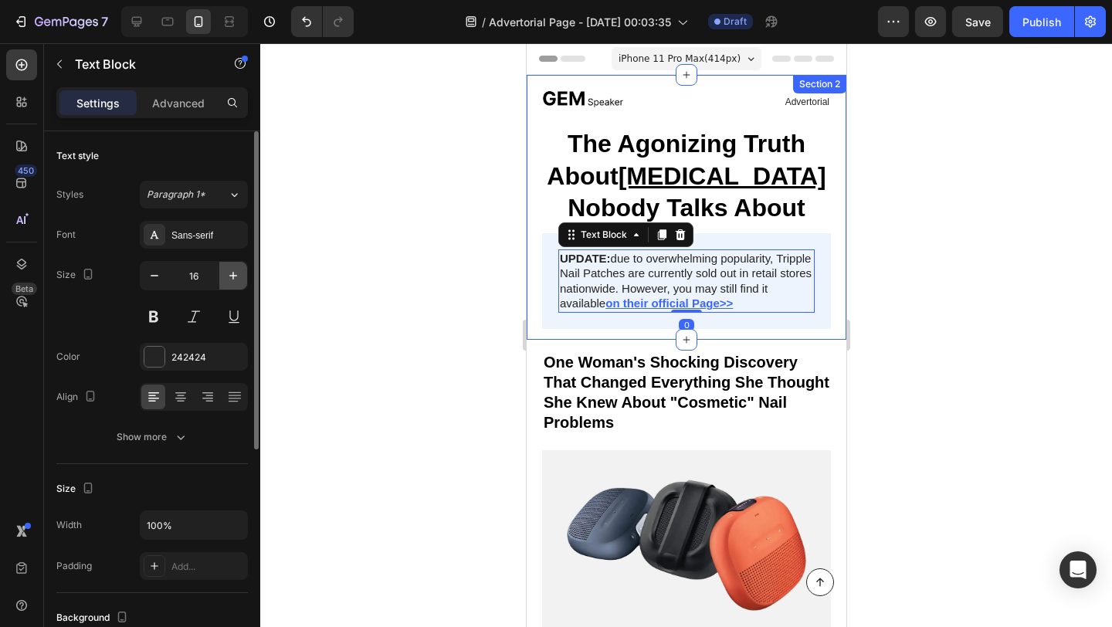
click at [239, 277] on icon "button" at bounding box center [233, 275] width 15 height 15
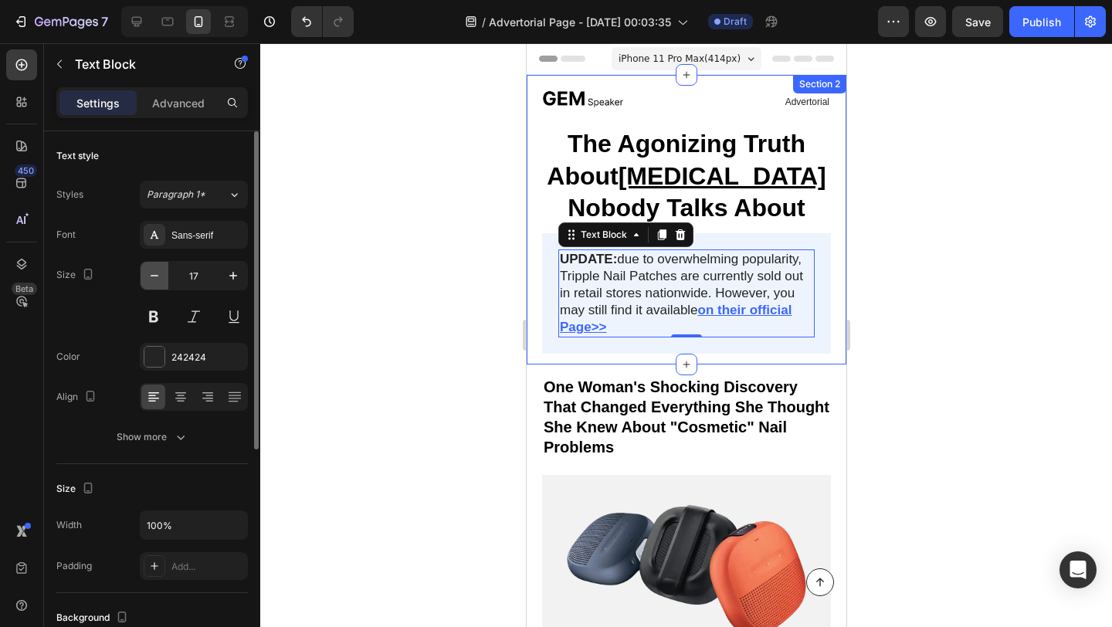
click at [147, 280] on icon "button" at bounding box center [154, 275] width 15 height 15
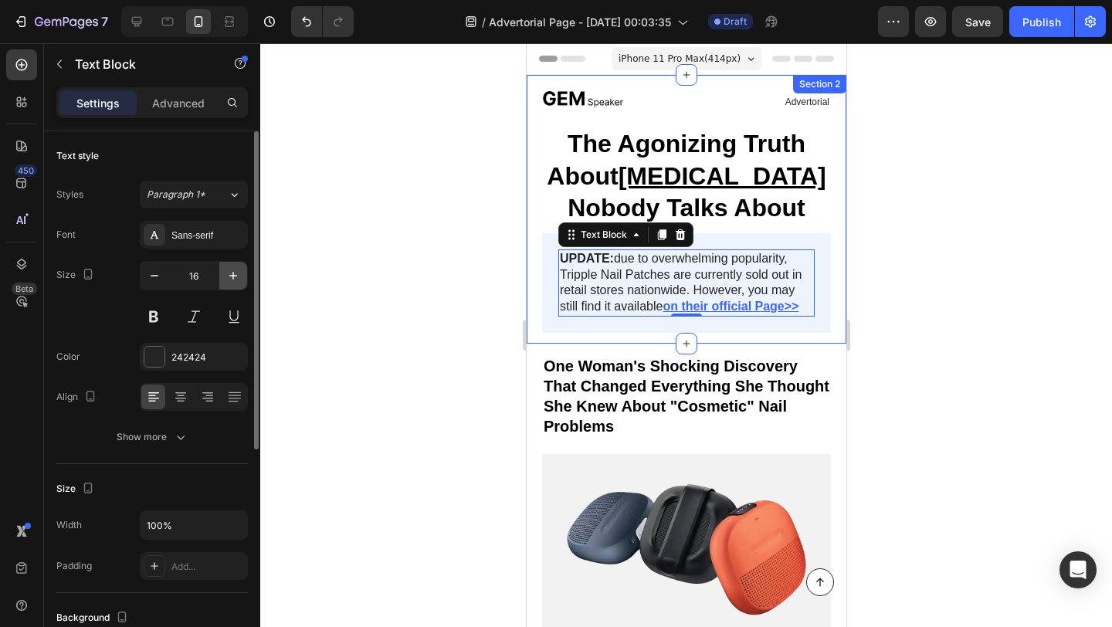
click at [226, 280] on icon "button" at bounding box center [233, 275] width 15 height 15
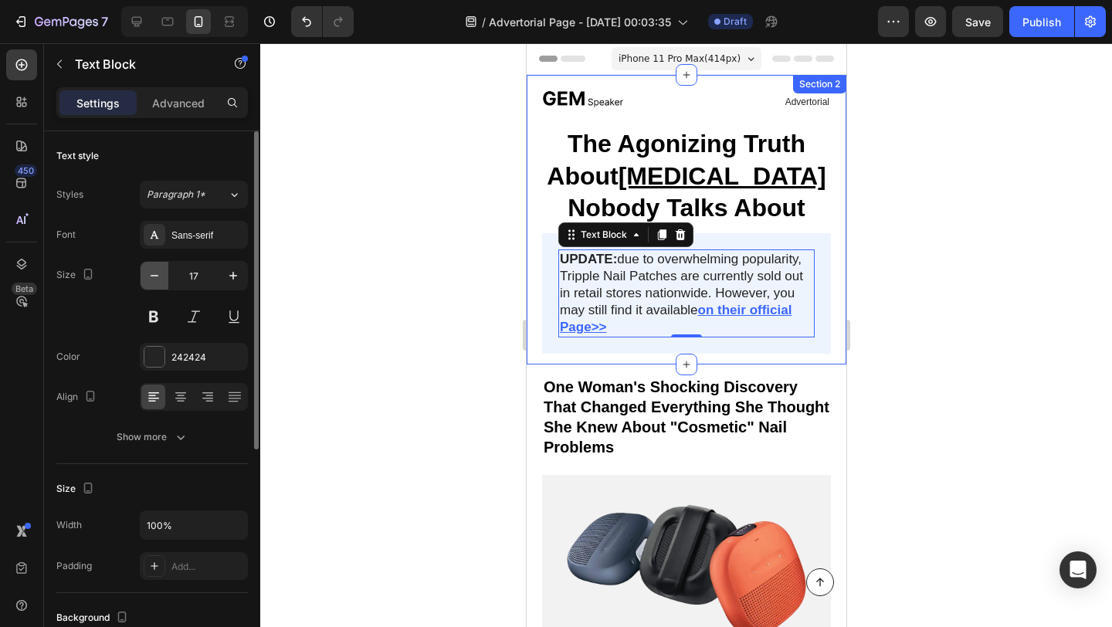
click at [158, 280] on icon "button" at bounding box center [154, 275] width 15 height 15
type input "16"
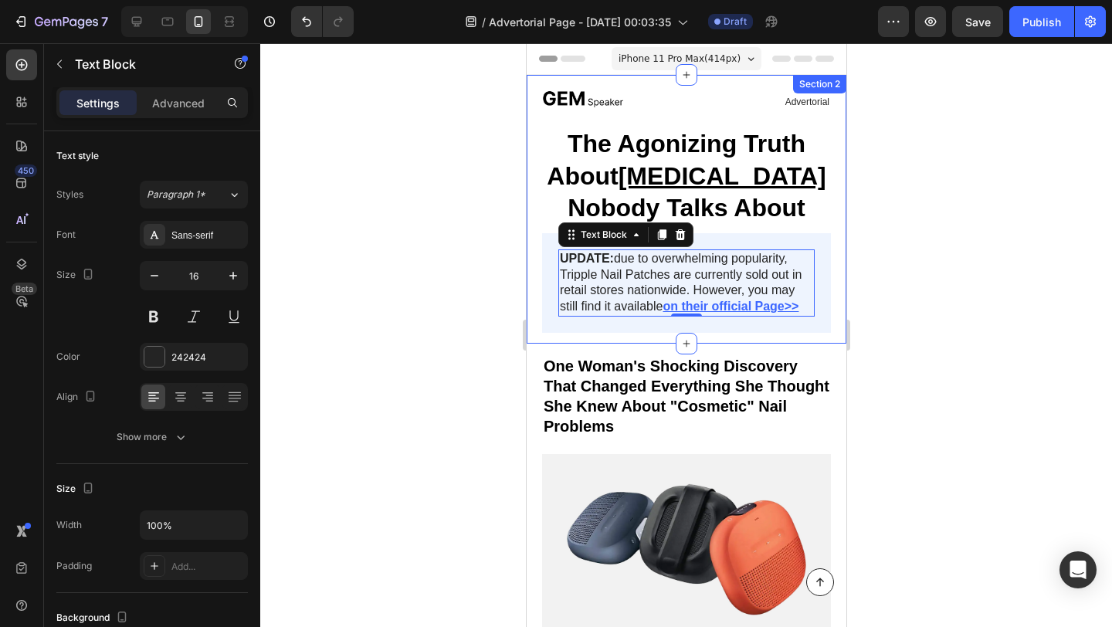
click at [385, 325] on div at bounding box center [686, 335] width 852 height 584
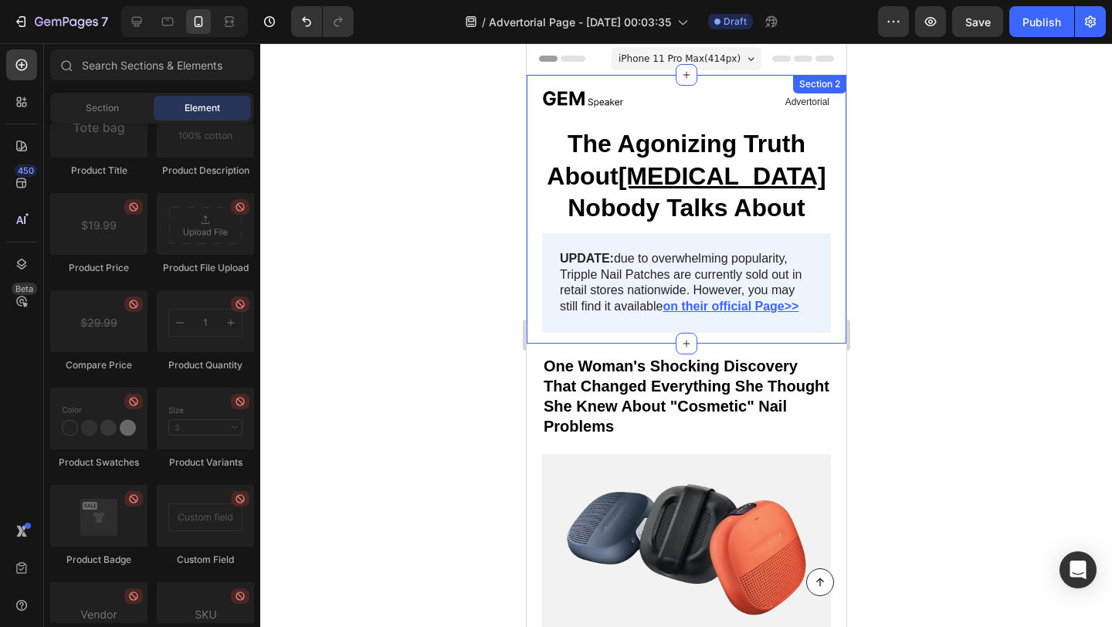
click at [443, 219] on div at bounding box center [686, 335] width 852 height 584
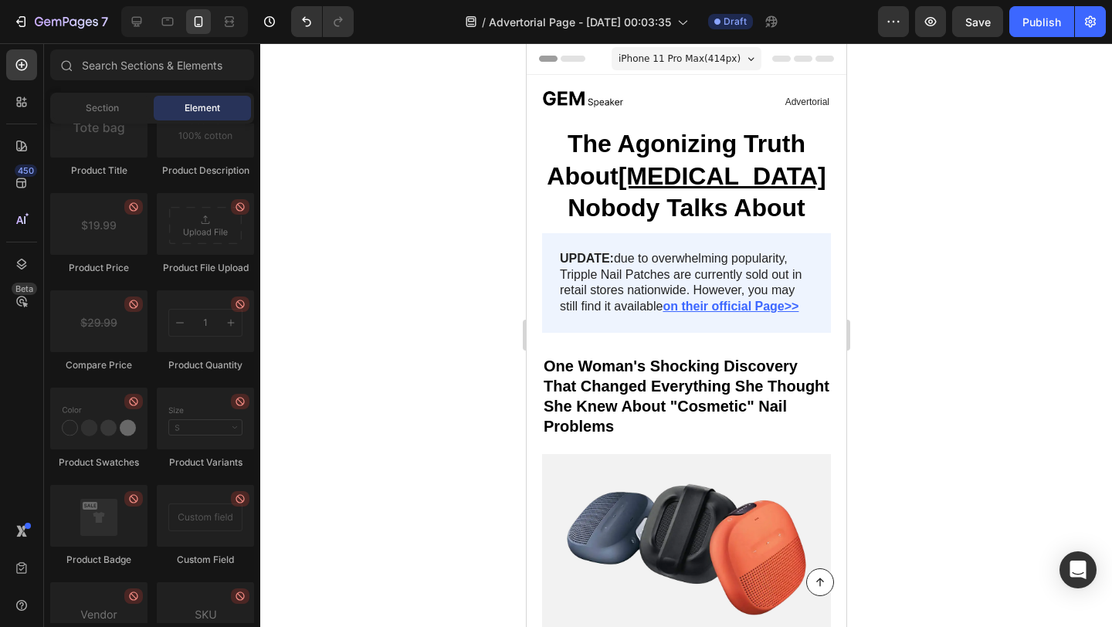
click at [618, 59] on span "iPhone 11 Pro Max ( 414 px)" at bounding box center [679, 58] width 122 height 15
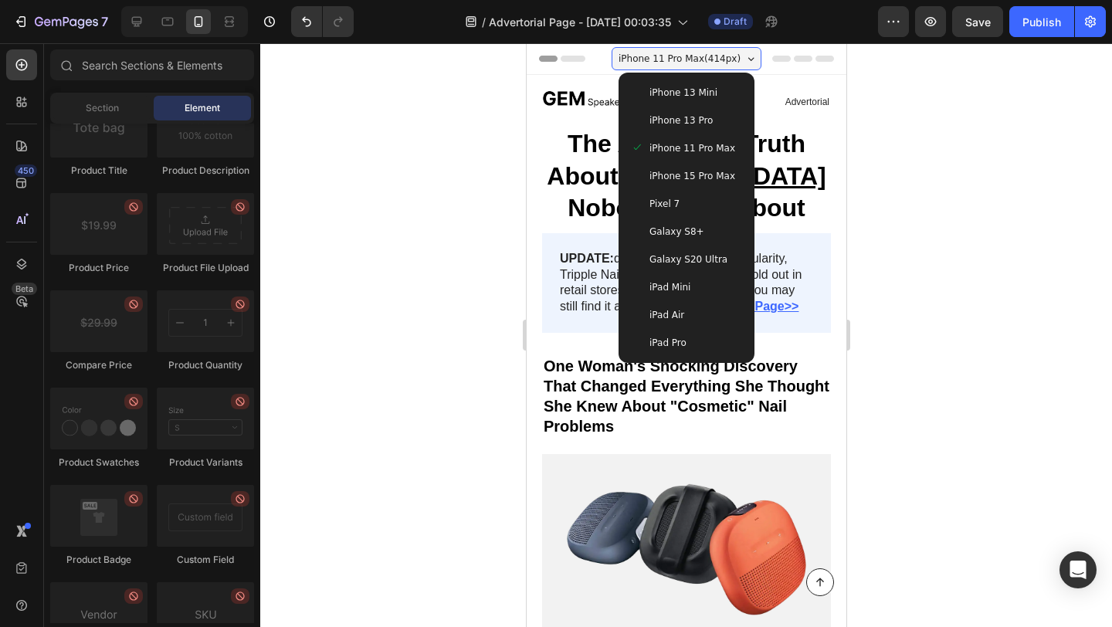
click at [657, 226] on span "Galaxy S8+" at bounding box center [676, 231] width 55 height 15
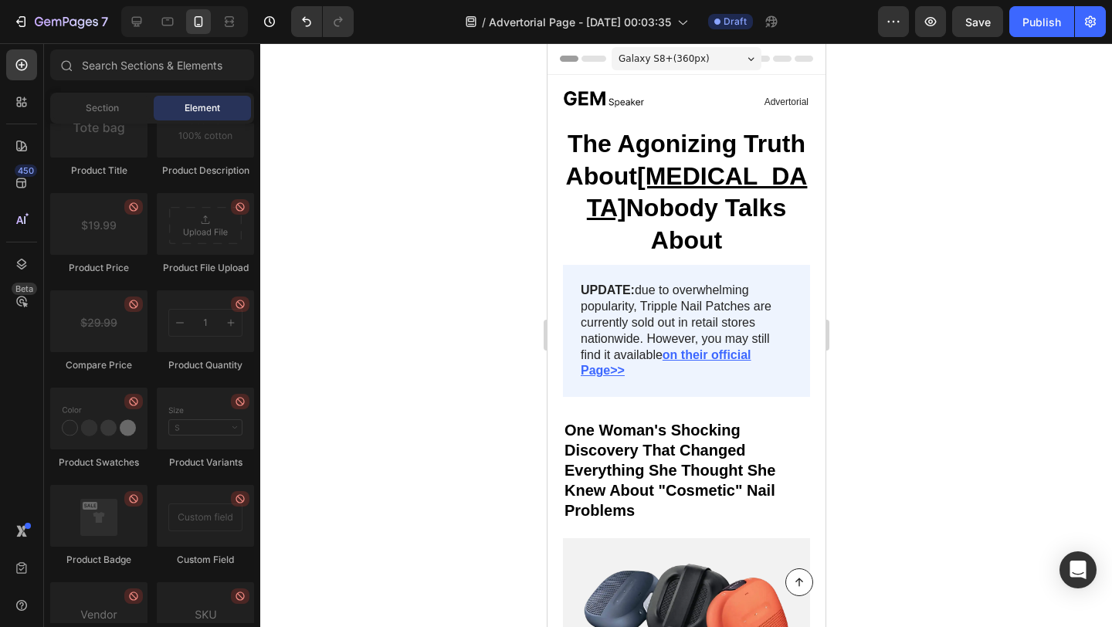
click at [472, 221] on div at bounding box center [686, 335] width 852 height 584
click at [660, 63] on span "Galaxy S8+ ( 360 px)" at bounding box center [663, 58] width 91 height 15
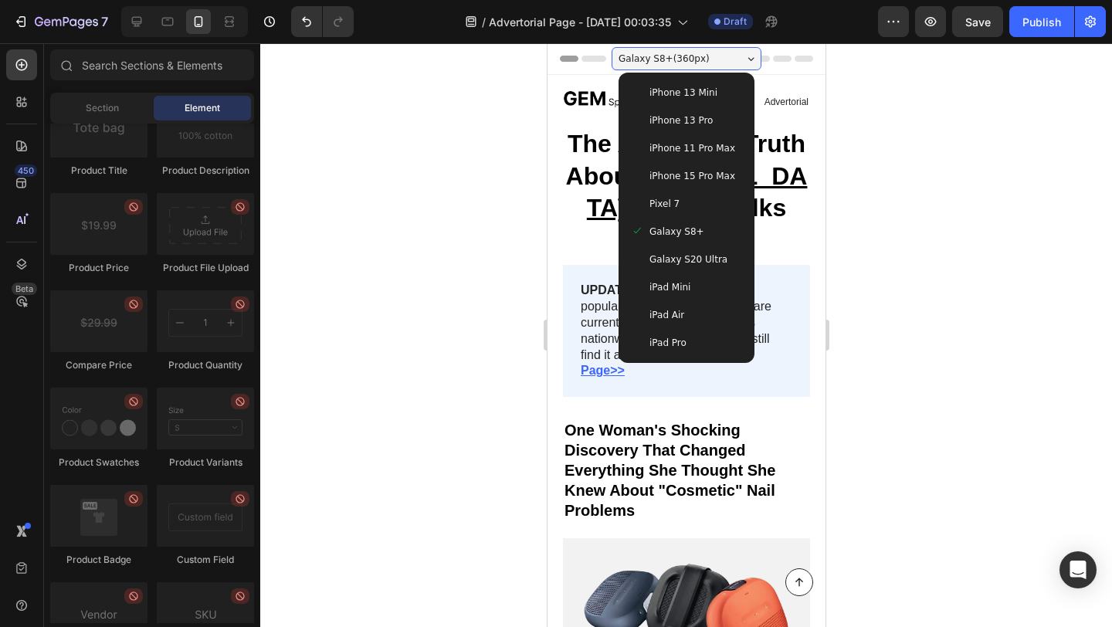
click at [656, 144] on span "iPhone 11 Pro Max" at bounding box center [692, 148] width 86 height 15
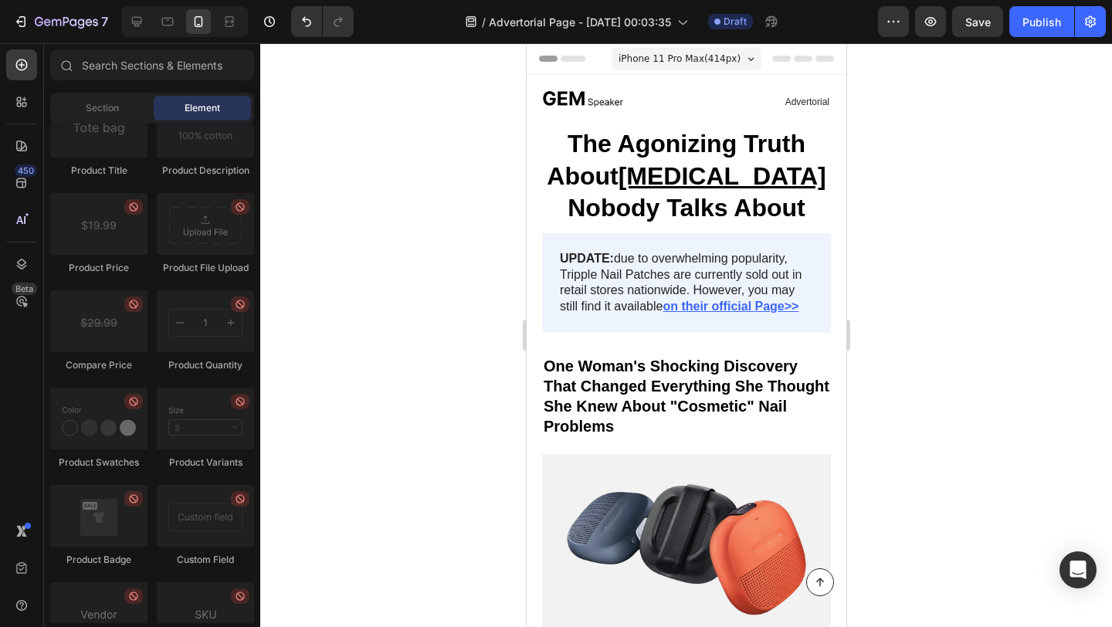
click at [442, 199] on div at bounding box center [686, 335] width 852 height 584
click at [596, 182] on p "The Agonizing Truth About [MEDICAL_DATA] Nobody Talks About" at bounding box center [686, 176] width 286 height 97
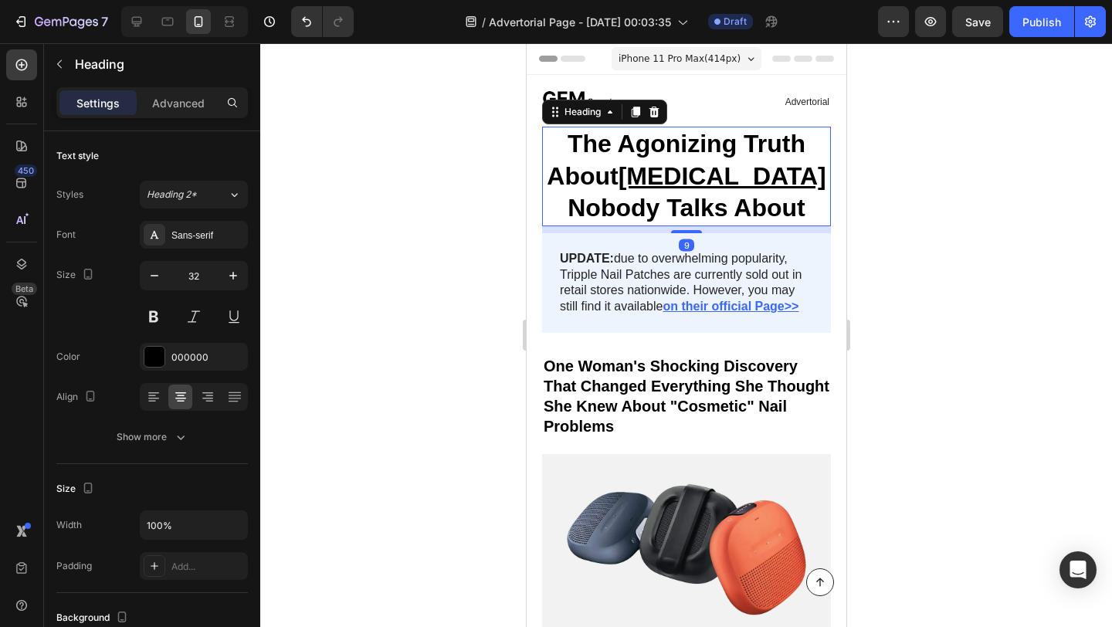
click at [405, 198] on div at bounding box center [686, 335] width 852 height 584
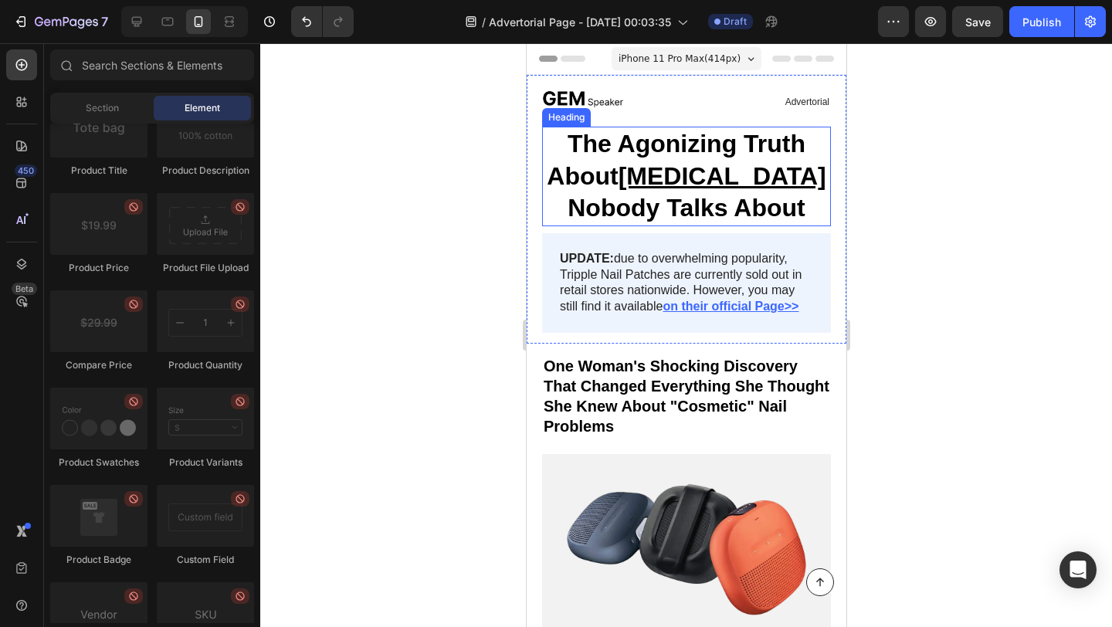
click at [676, 178] on u "[MEDICAL_DATA]" at bounding box center [722, 176] width 208 height 28
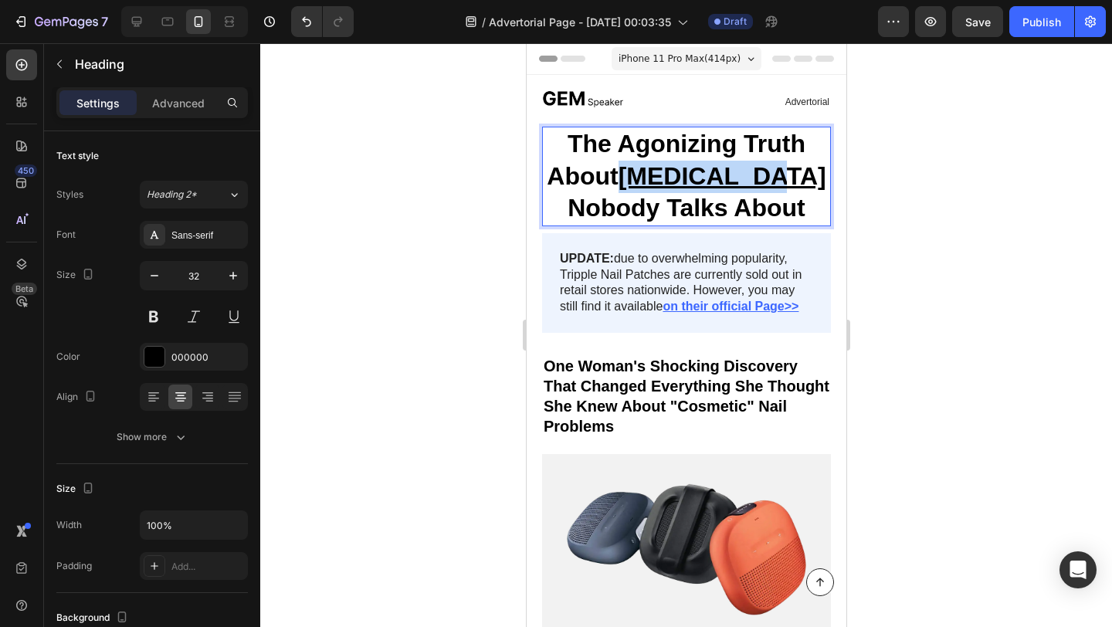
drag, startPoint x: 803, startPoint y: 177, endPoint x: 660, endPoint y: 175, distance: 142.9
click at [660, 175] on p "The Agonizing Truth About [MEDICAL_DATA] Nobody Talks About" at bounding box center [686, 176] width 286 height 97
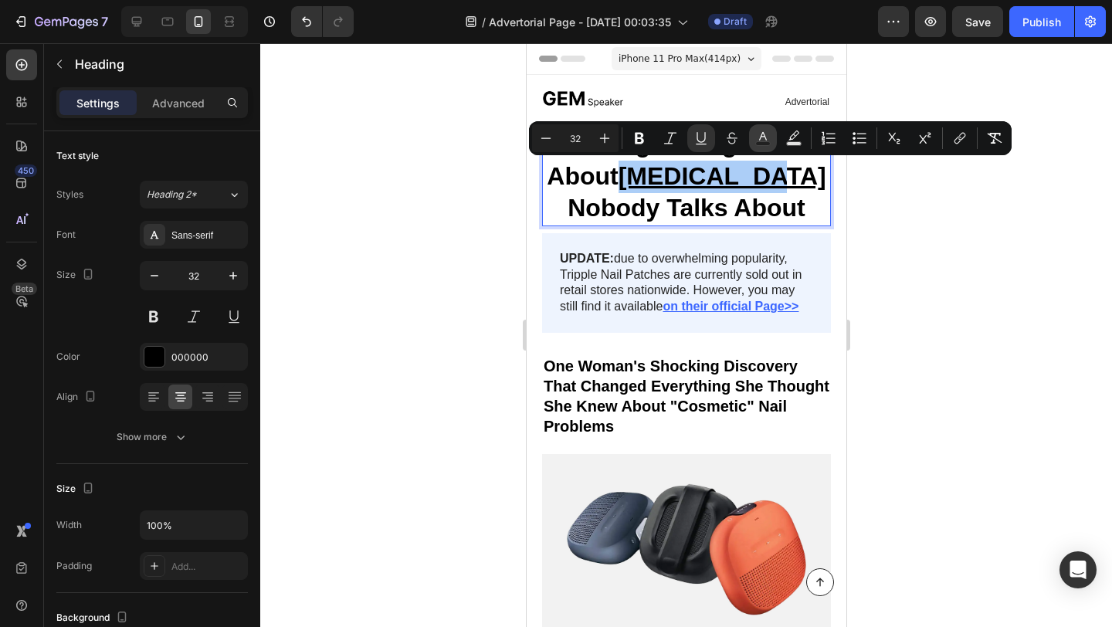
click at [770, 139] on icon "Editor contextual toolbar" at bounding box center [762, 138] width 15 height 15
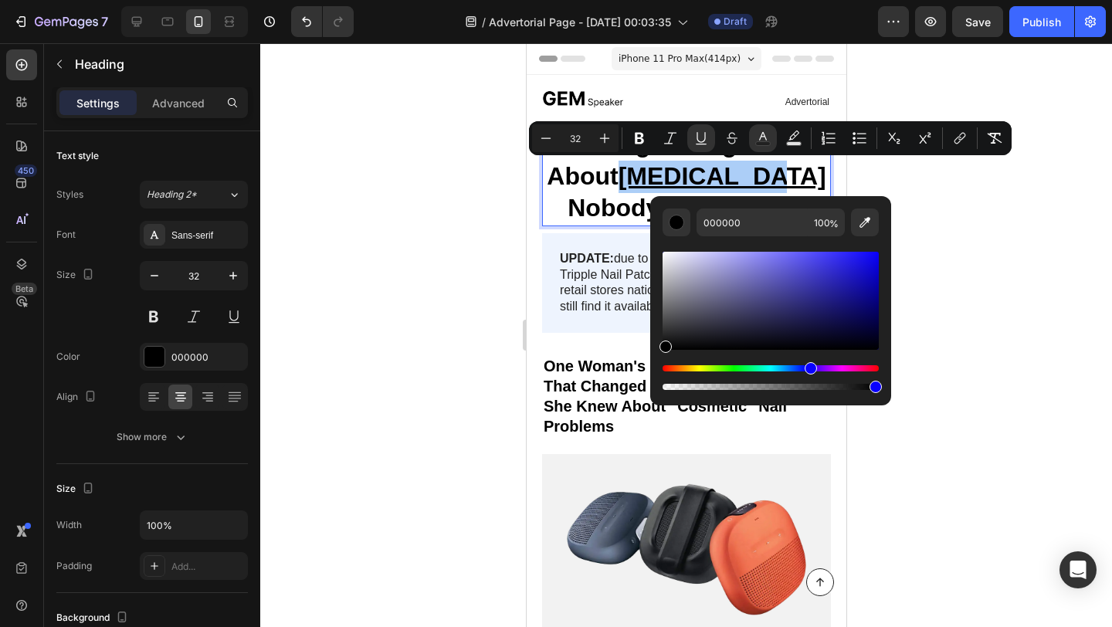
click at [809, 368] on div "Hue" at bounding box center [771, 368] width 216 height 6
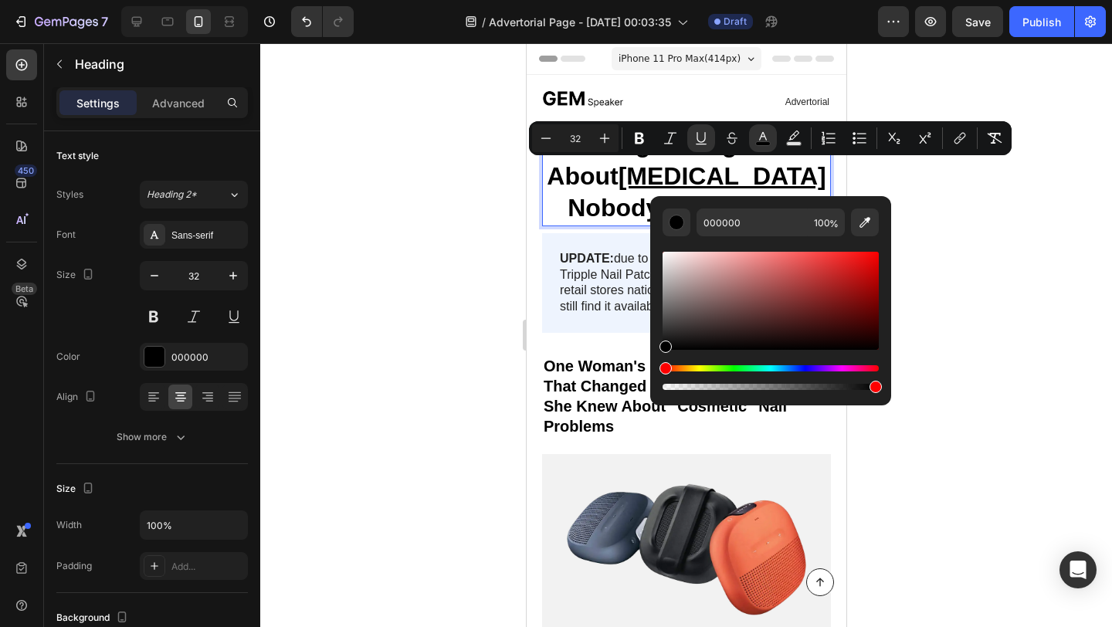
click at [807, 370] on div "Hue" at bounding box center [771, 368] width 216 height 6
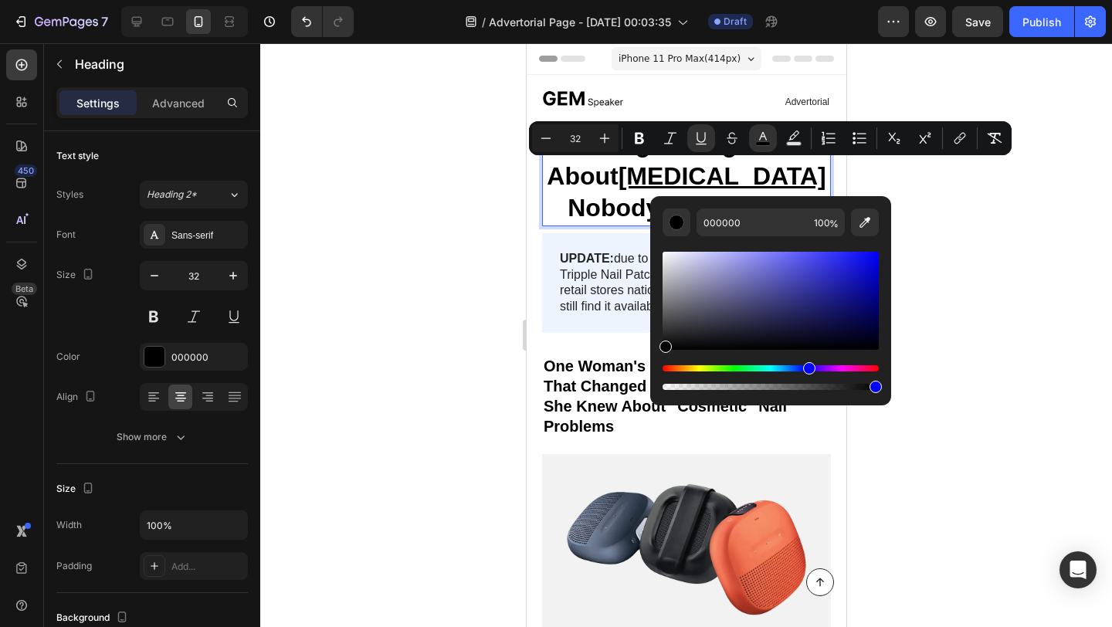
click at [832, 257] on div "Editor contextual toolbar" at bounding box center [771, 301] width 216 height 98
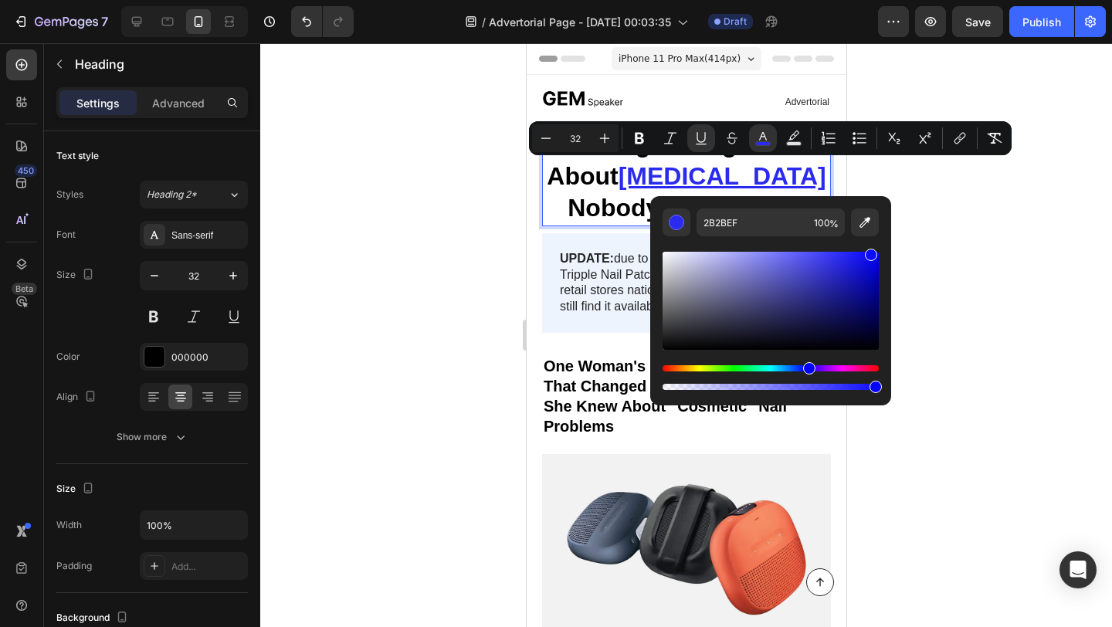
type input "0C0CFF"
drag, startPoint x: 832, startPoint y: 257, endPoint x: 870, endPoint y: 245, distance: 39.8
click at [870, 245] on div "Editor contextual toolbar" at bounding box center [771, 314] width 216 height 157
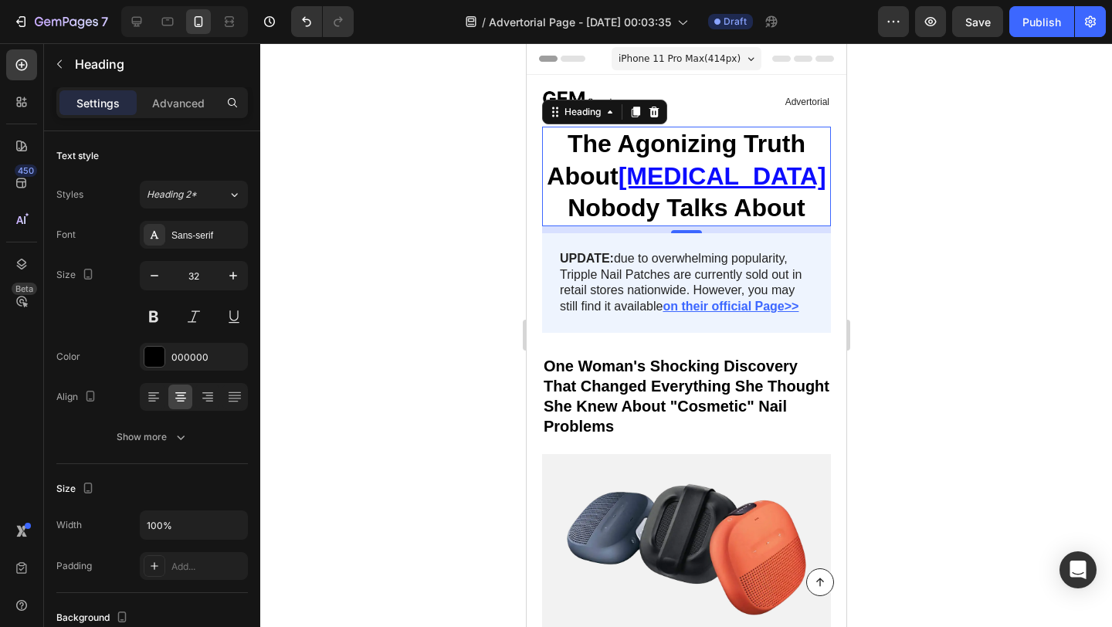
drag, startPoint x: 870, startPoint y: 245, endPoint x: 881, endPoint y: 259, distance: 18.1
click at [1065, 226] on div at bounding box center [686, 335] width 852 height 584
click at [677, 175] on u "[MEDICAL_DATA]" at bounding box center [722, 176] width 208 height 28
click at [802, 182] on p "The Agonizing Truth About [MEDICAL_DATA] Nobody Talks About" at bounding box center [686, 176] width 286 height 97
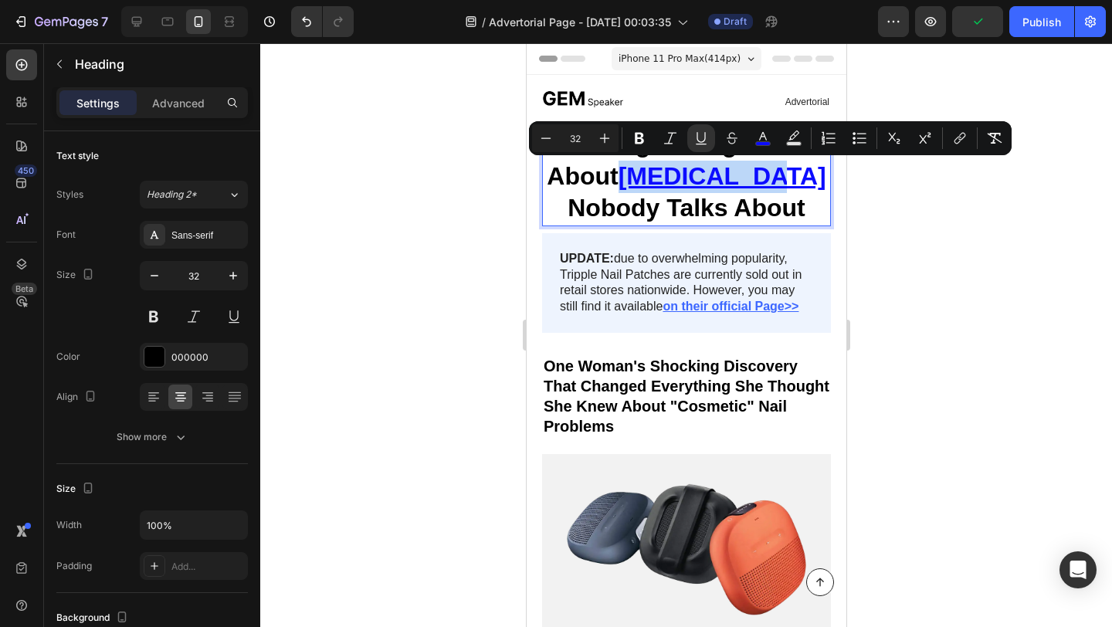
drag, startPoint x: 803, startPoint y: 178, endPoint x: 654, endPoint y: 172, distance: 149.2
click at [654, 172] on p "The Agonizing Truth About [MEDICAL_DATA] Nobody Talks About" at bounding box center [686, 176] width 286 height 97
click at [765, 140] on icon "Editor contextual toolbar" at bounding box center [762, 138] width 15 height 15
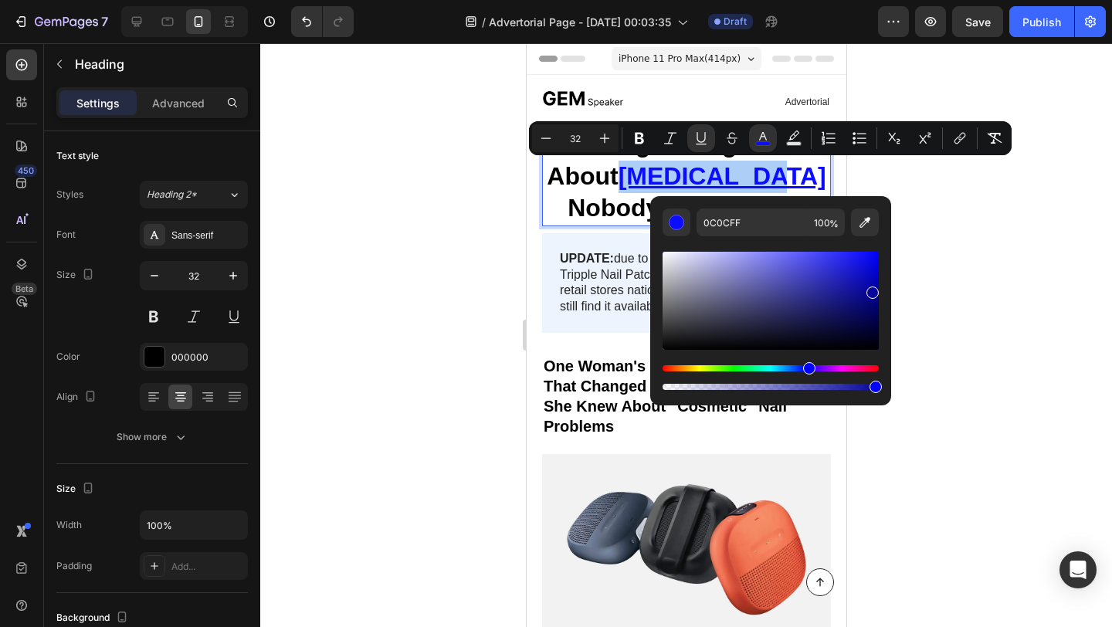
drag, startPoint x: 870, startPoint y: 257, endPoint x: 871, endPoint y: 290, distance: 33.2
click at [871, 290] on div "Editor contextual toolbar" at bounding box center [873, 293] width 12 height 12
type input "060699"
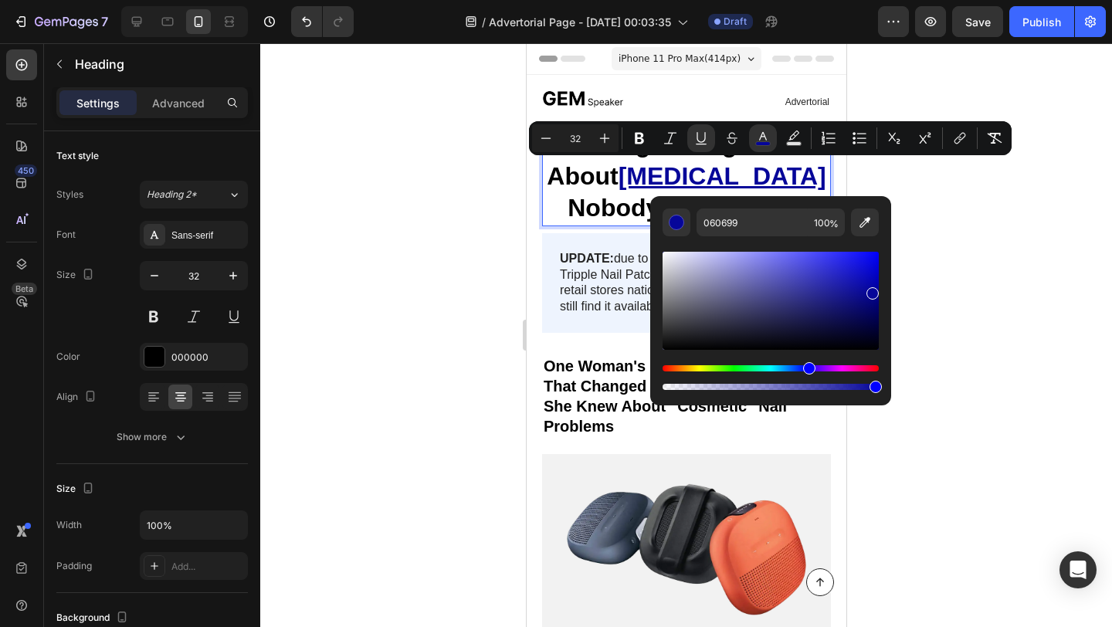
click at [871, 290] on div "Editor contextual toolbar" at bounding box center [873, 293] width 12 height 12
click at [983, 304] on div at bounding box center [686, 335] width 852 height 584
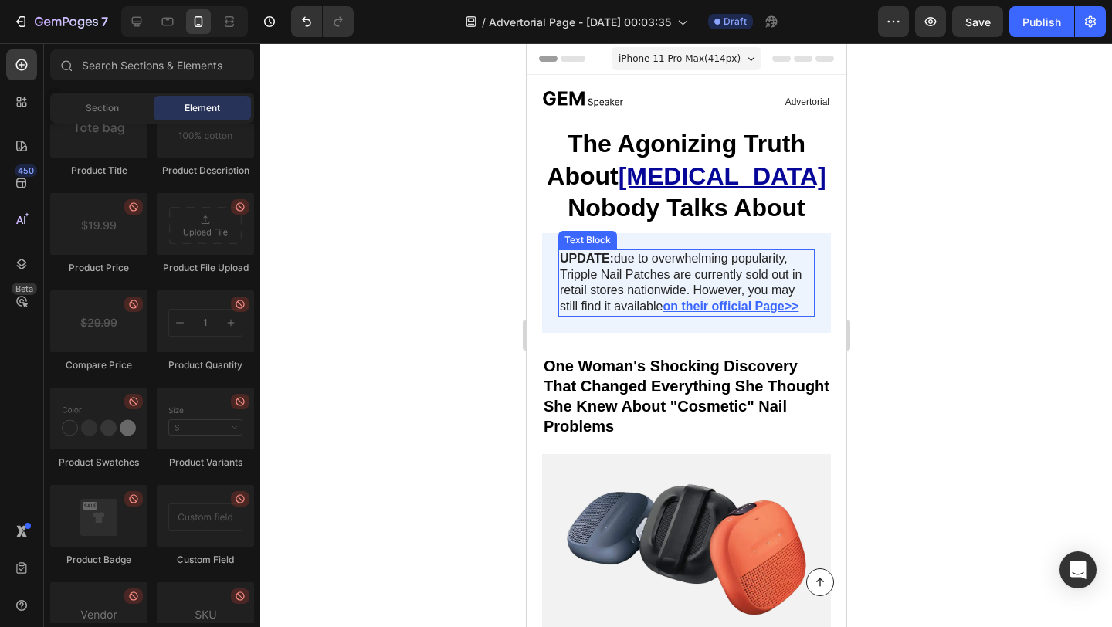
click at [447, 280] on div at bounding box center [686, 335] width 852 height 584
click at [446, 235] on div at bounding box center [686, 335] width 852 height 584
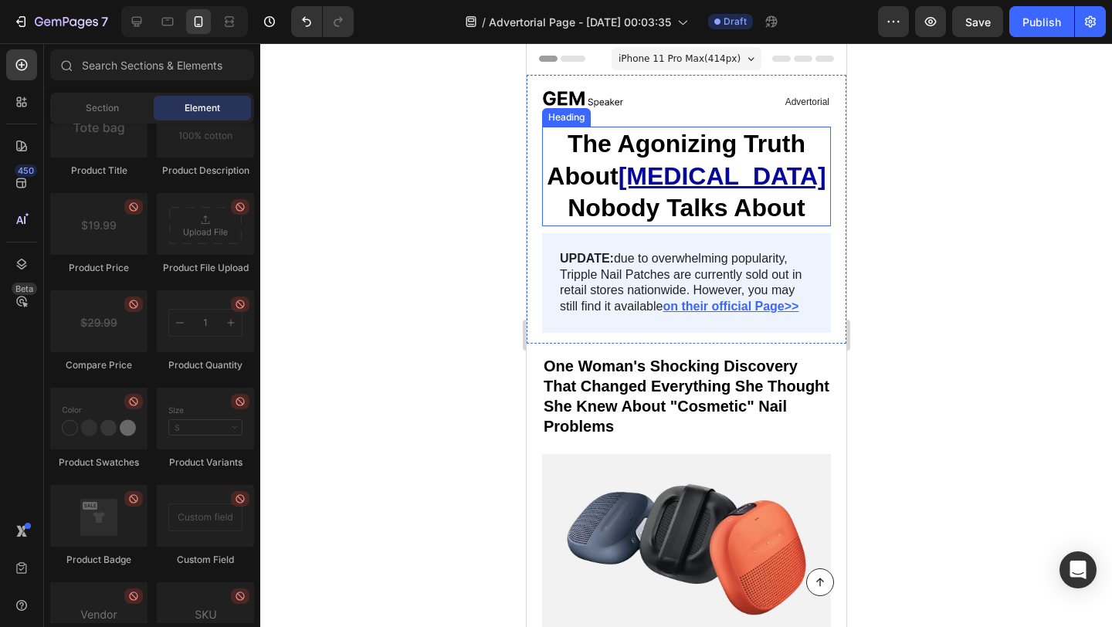
click at [387, 245] on div at bounding box center [686, 335] width 852 height 584
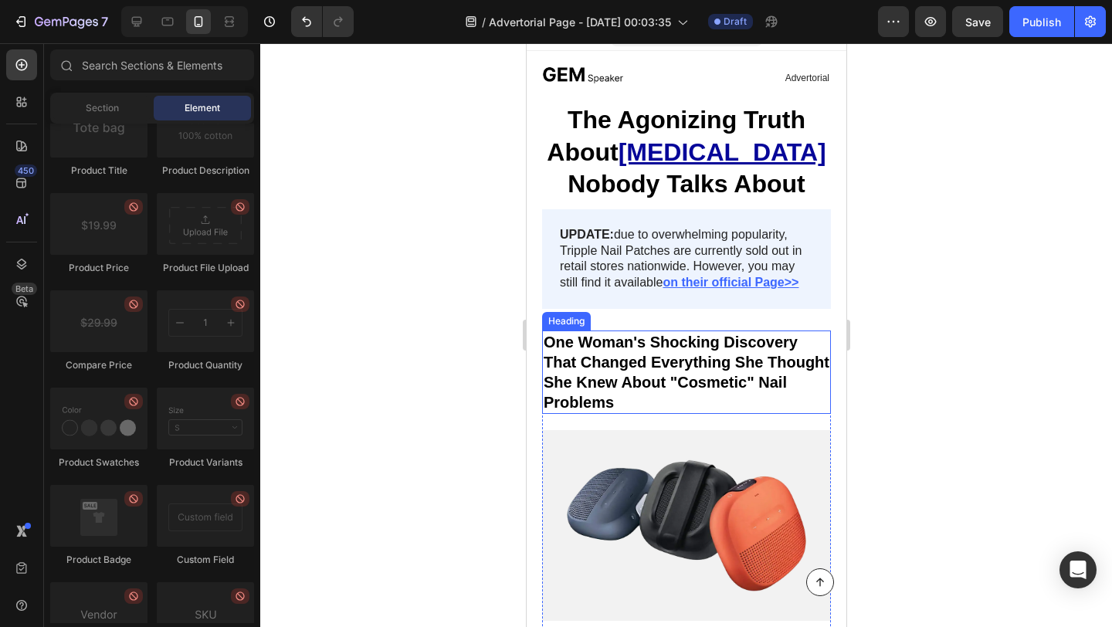
scroll to position [45, 0]
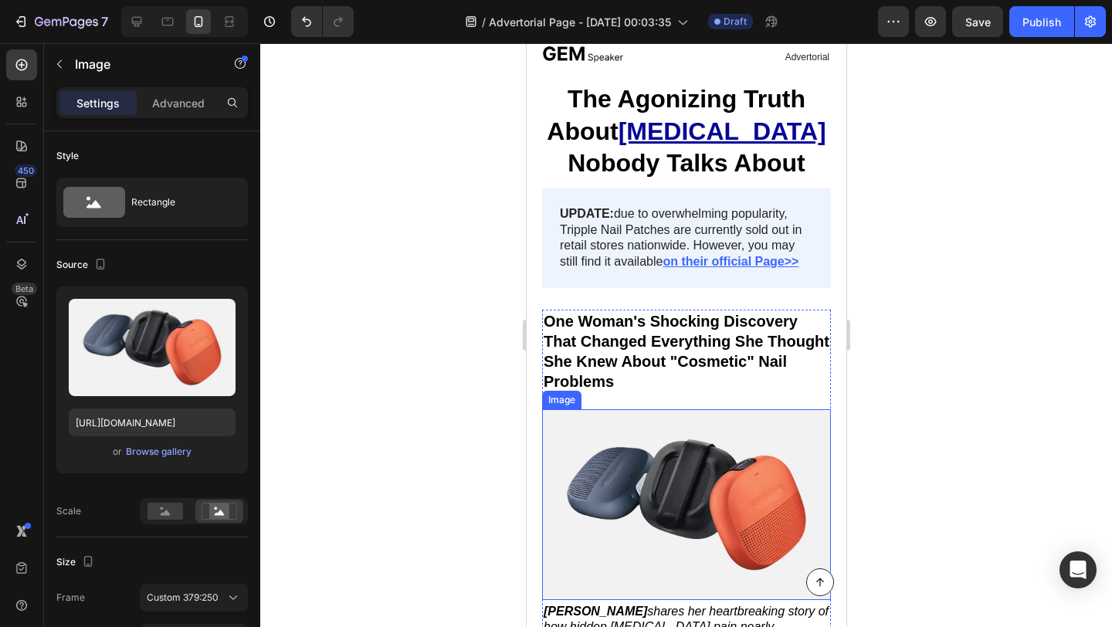
click at [621, 464] on img at bounding box center [685, 504] width 289 height 191
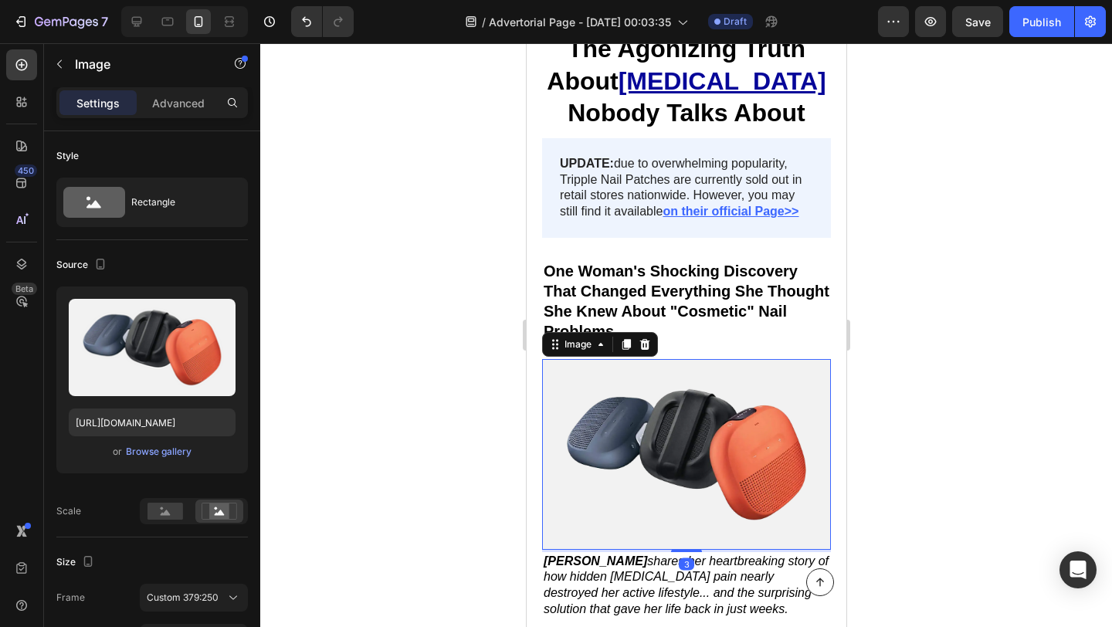
scroll to position [0, 0]
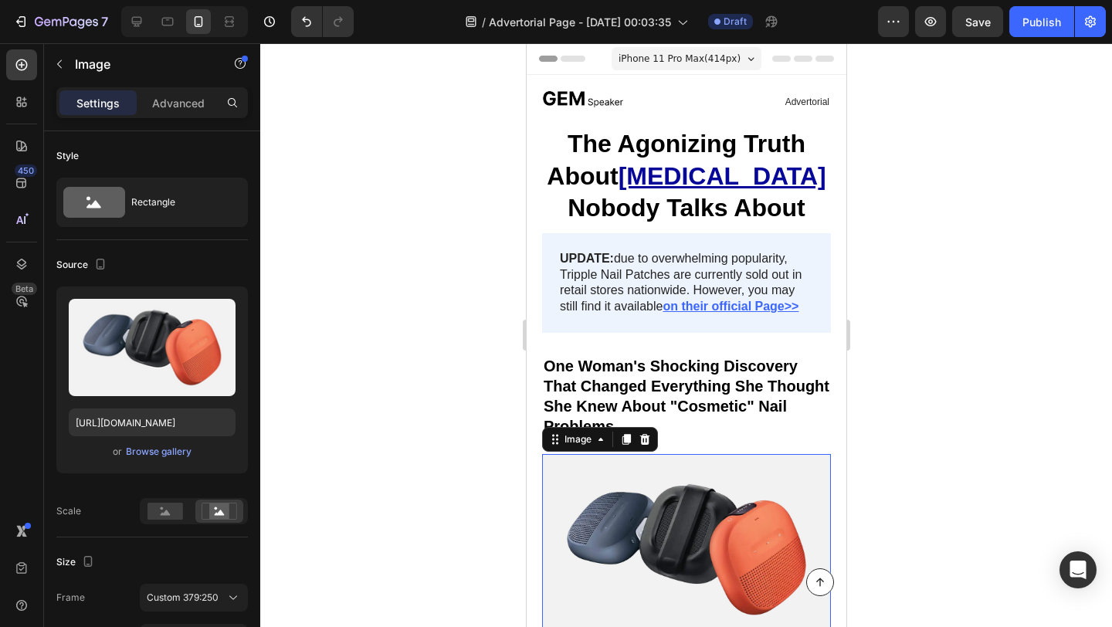
click at [450, 310] on div at bounding box center [686, 335] width 852 height 584
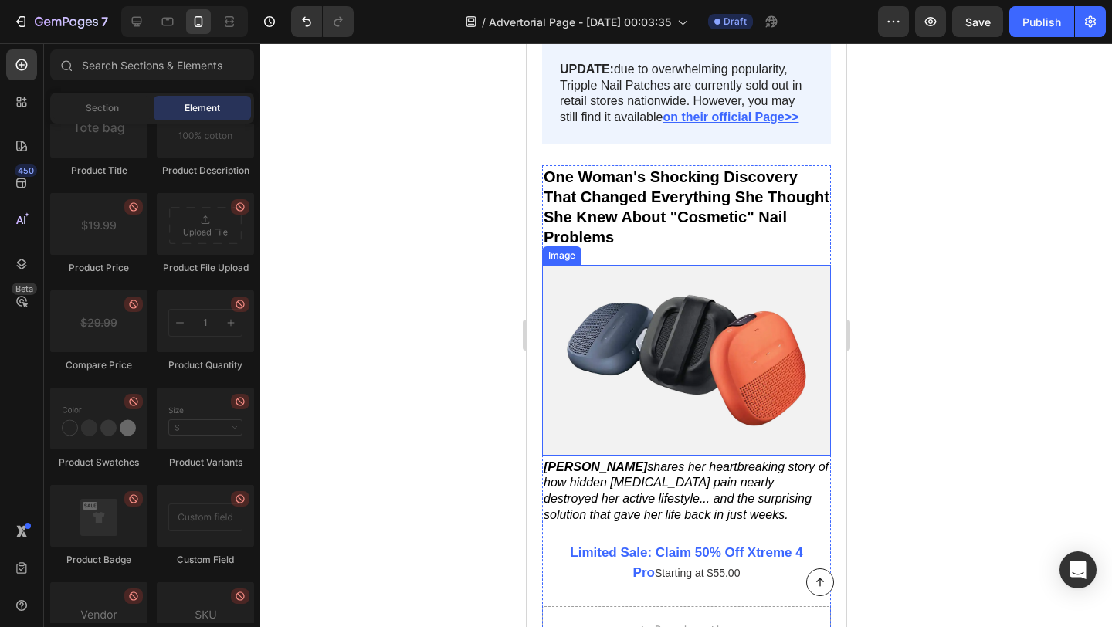
scroll to position [222, 0]
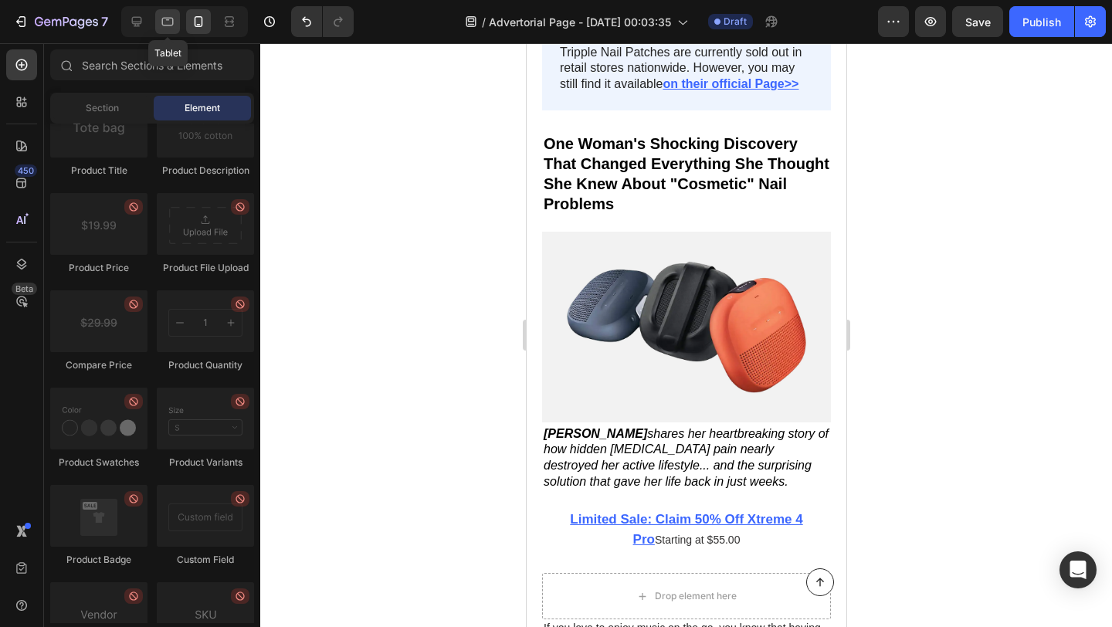
click at [167, 29] on div at bounding box center [167, 21] width 25 height 25
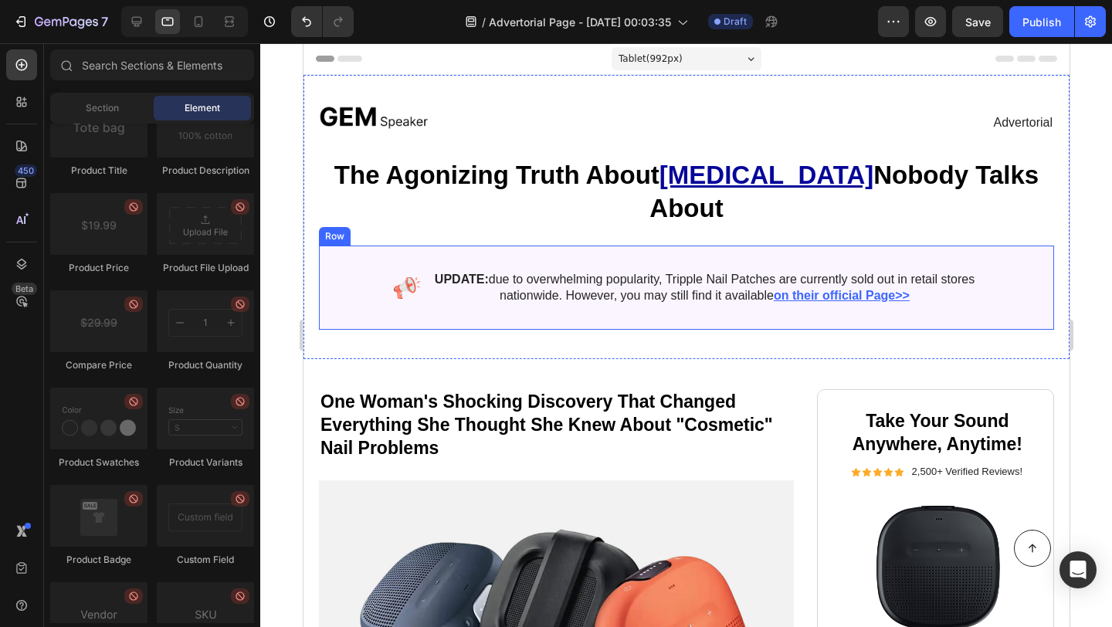
click at [349, 246] on div "Image UPDATE: due to overwhelming popularity, Tripple Nail Patches are currentl…" at bounding box center [685, 288] width 735 height 85
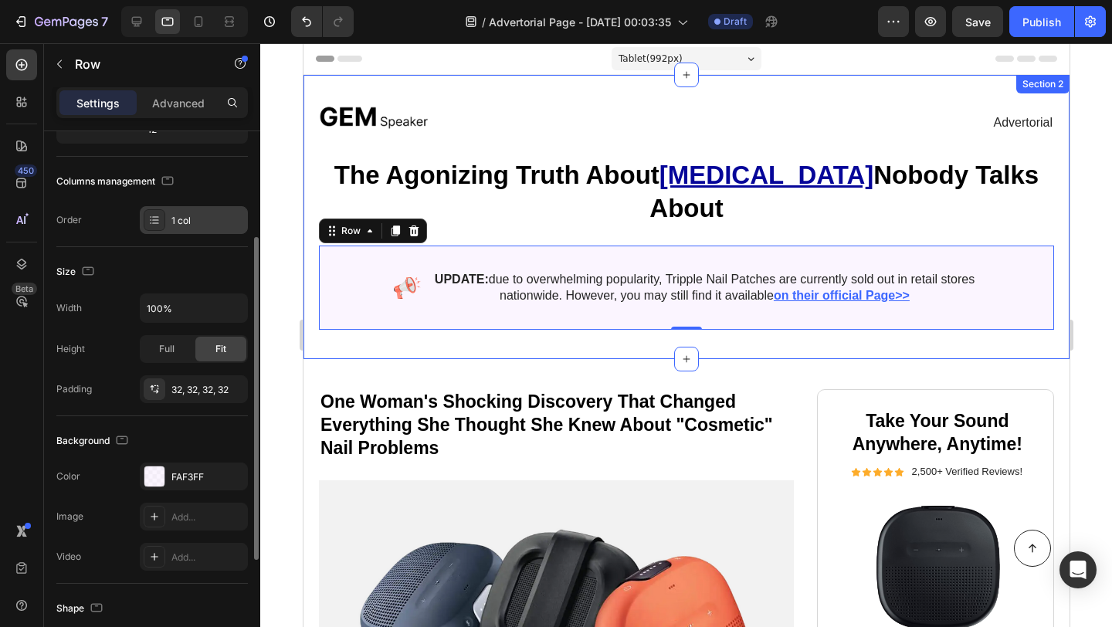
scroll to position [202, 0]
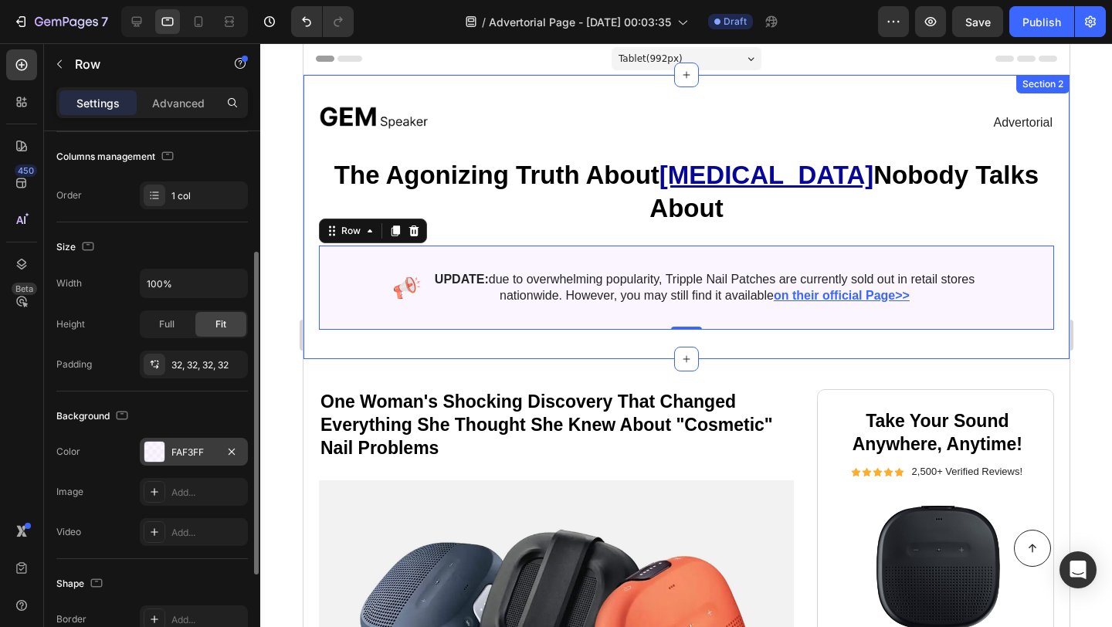
click at [177, 447] on div "FAF3FF" at bounding box center [193, 453] width 45 height 14
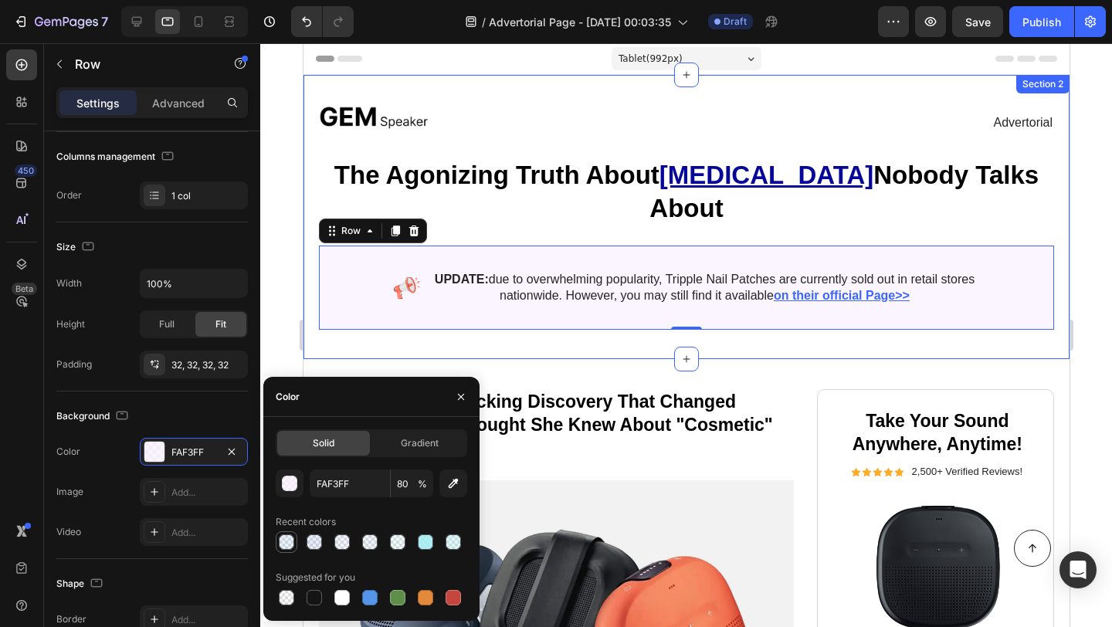
click at [284, 543] on div at bounding box center [286, 542] width 15 height 15
type input "669AF4"
type input "11"
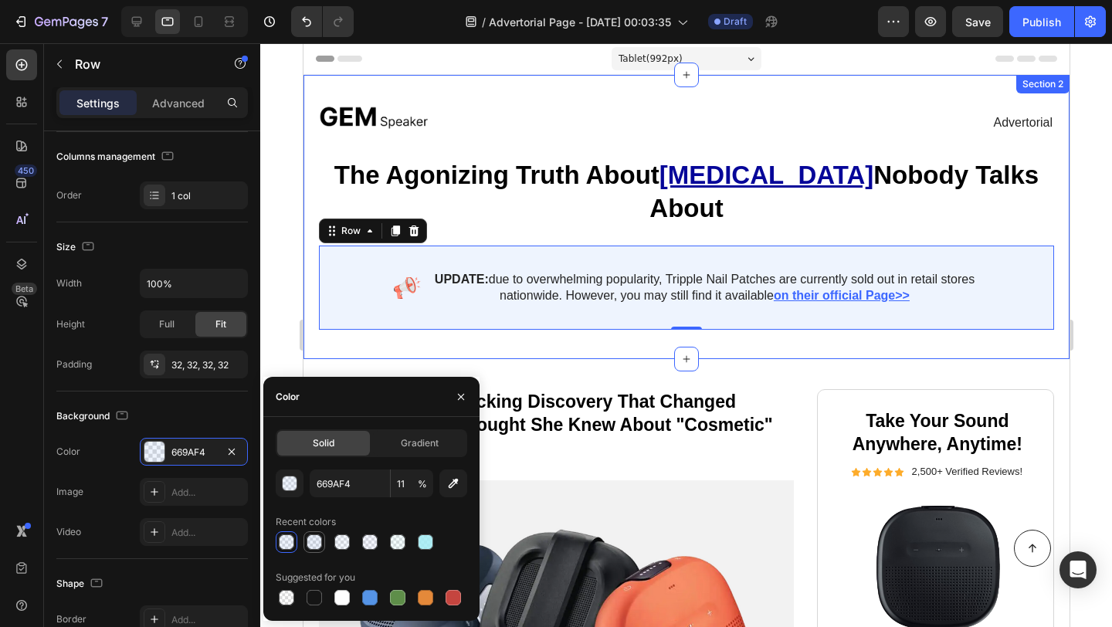
click at [312, 547] on div at bounding box center [314, 542] width 15 height 15
type input "467FE2"
click at [284, 318] on div at bounding box center [686, 335] width 852 height 584
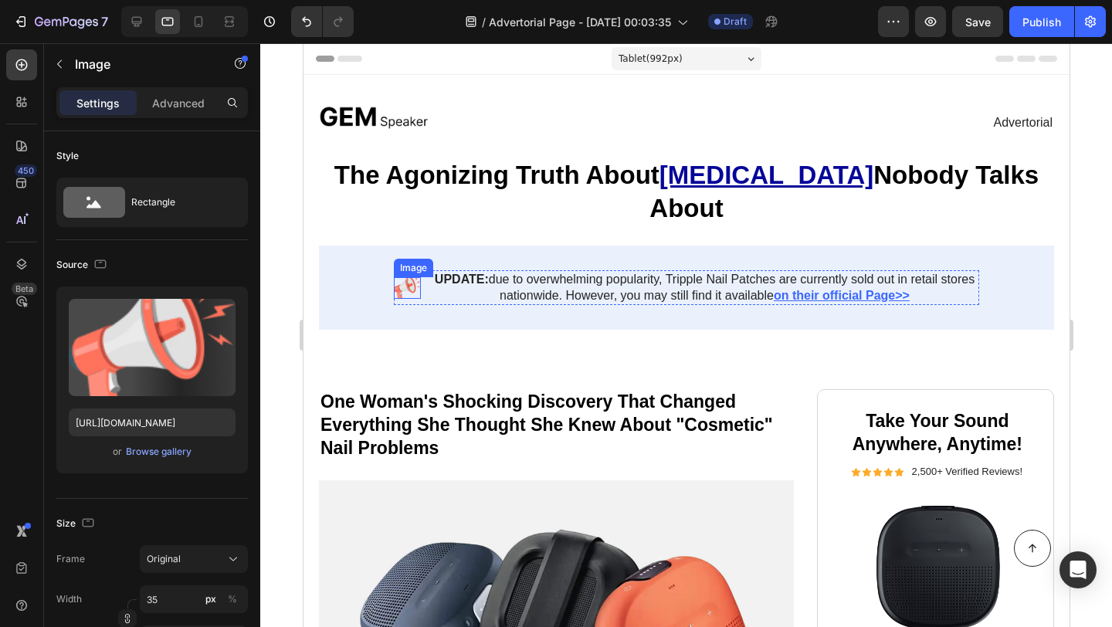
click at [406, 277] on img at bounding box center [406, 288] width 27 height 22
click at [276, 428] on div at bounding box center [686, 335] width 852 height 584
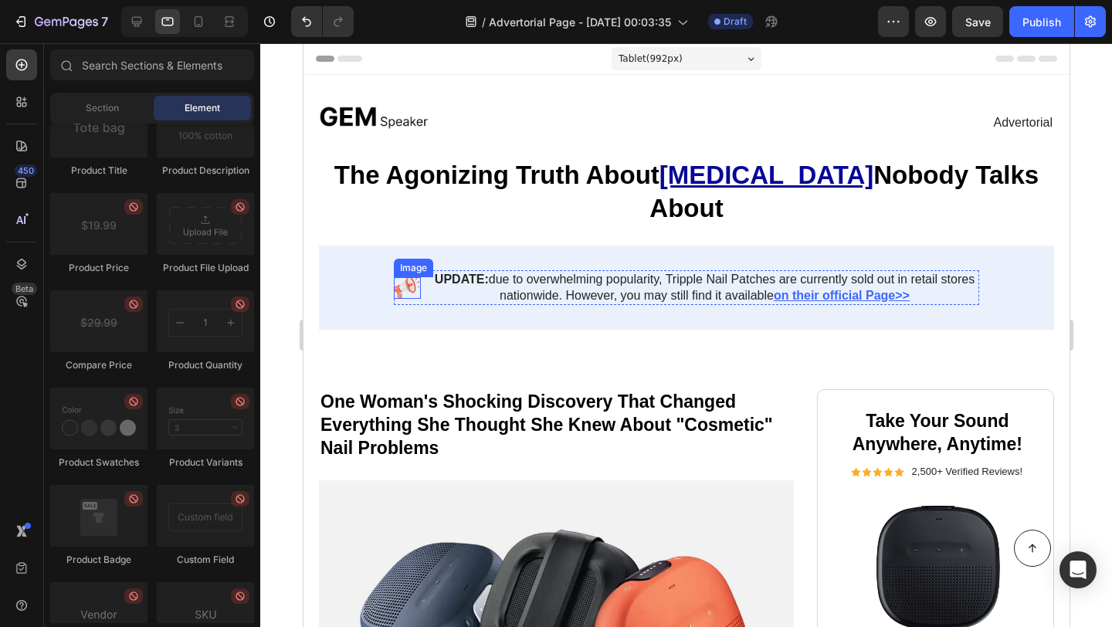
click at [402, 277] on img at bounding box center [406, 288] width 27 height 22
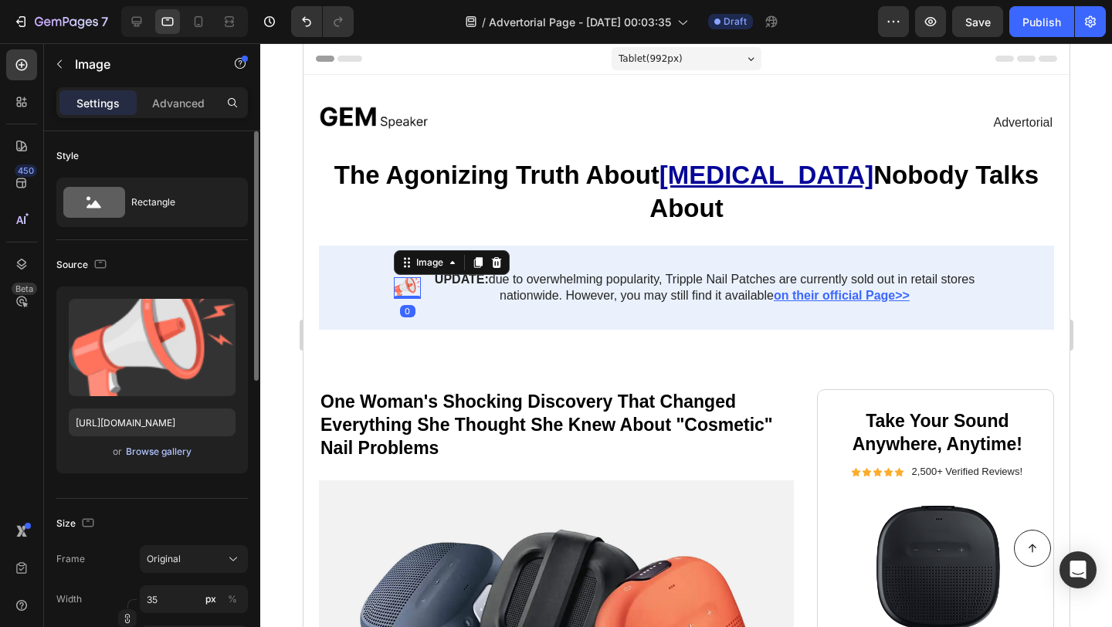
click at [165, 453] on div "Browse gallery" at bounding box center [159, 452] width 66 height 14
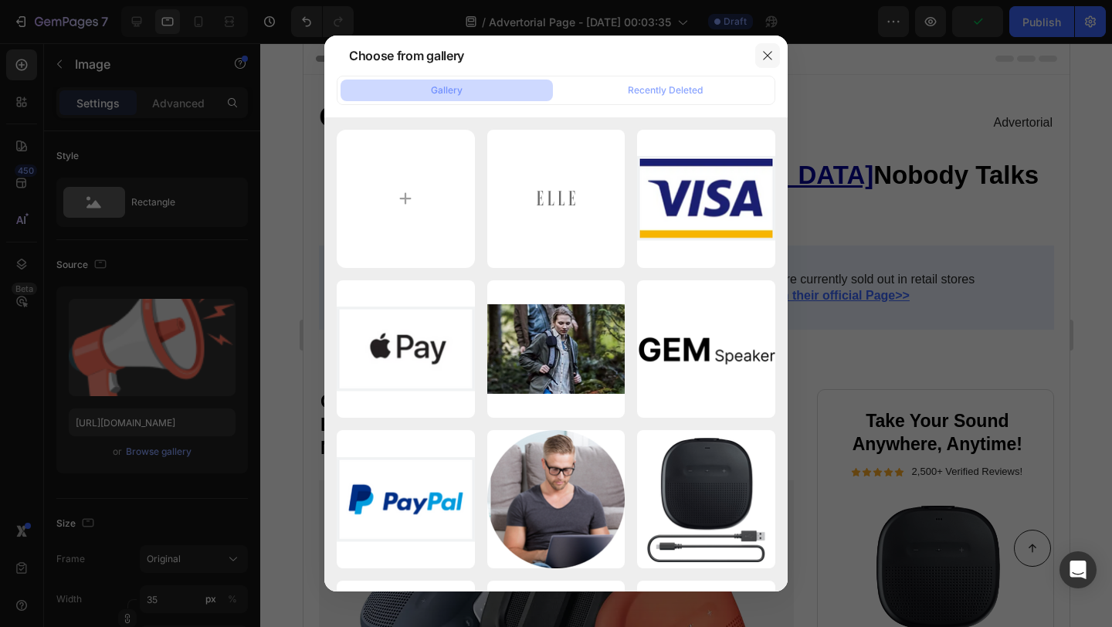
click at [771, 52] on icon "button" at bounding box center [767, 55] width 8 height 8
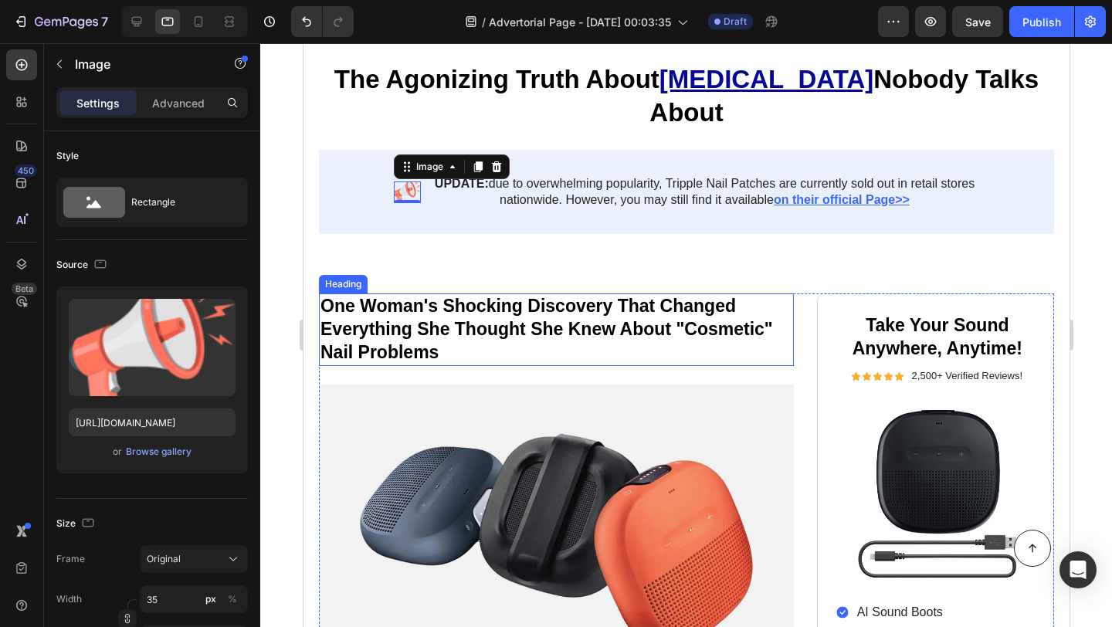
scroll to position [74, 0]
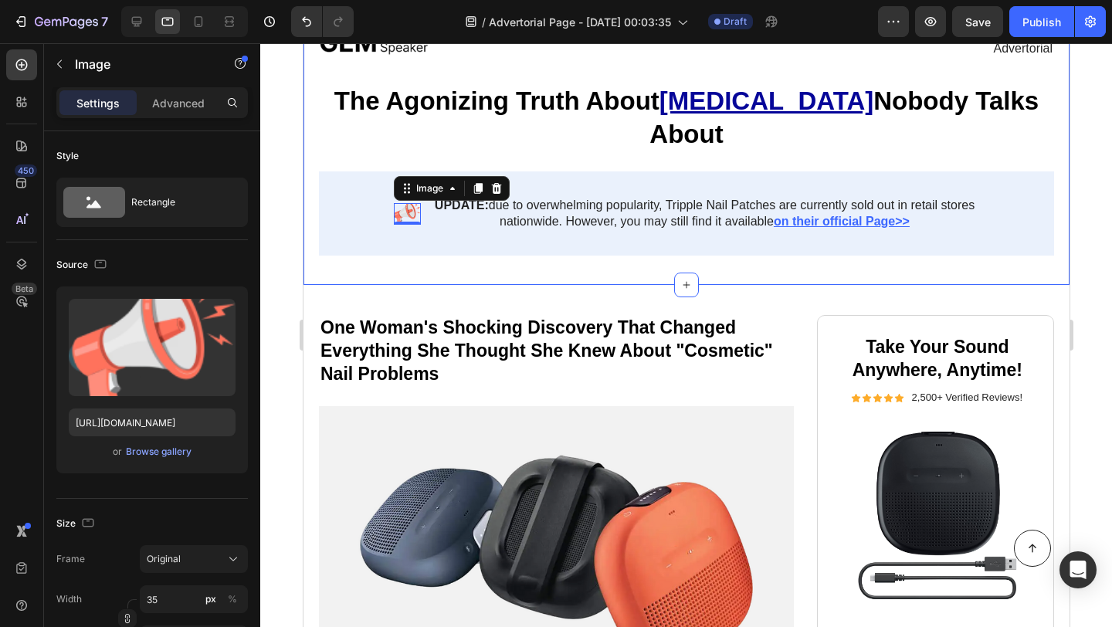
click at [616, 237] on div "Image Advertorial Text Block Row The Agonizing Truth About [MEDICAL_DATA] Nobod…" at bounding box center [686, 143] width 766 height 284
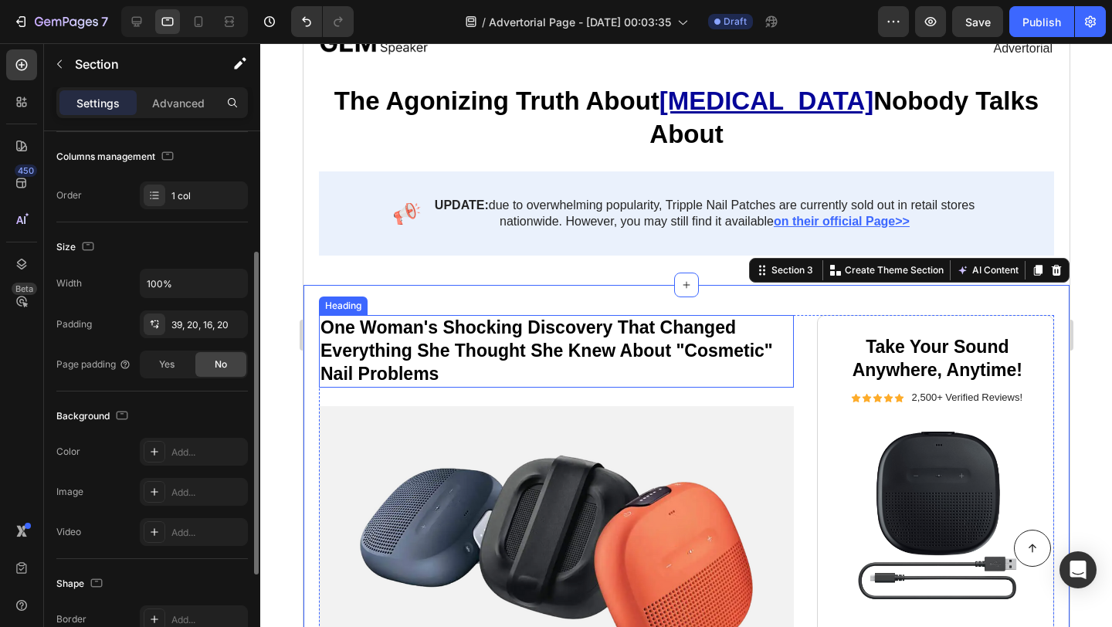
click at [627, 317] on p "One Woman's Shocking Discovery That Changed Everything She Thought She Knew Abo…" at bounding box center [556, 352] width 472 height 70
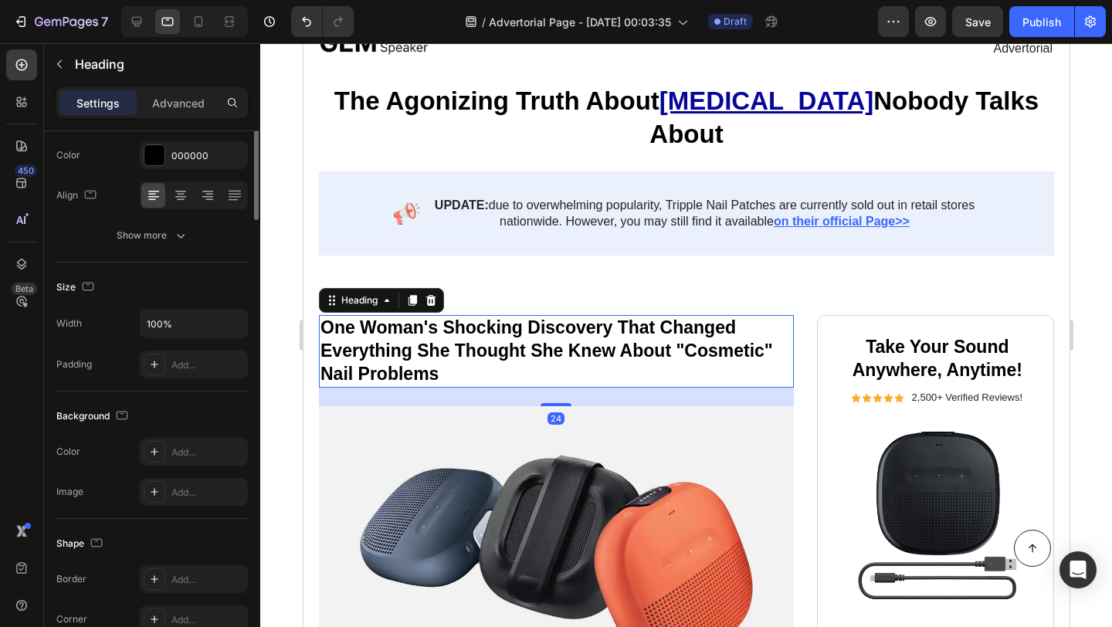
scroll to position [0, 0]
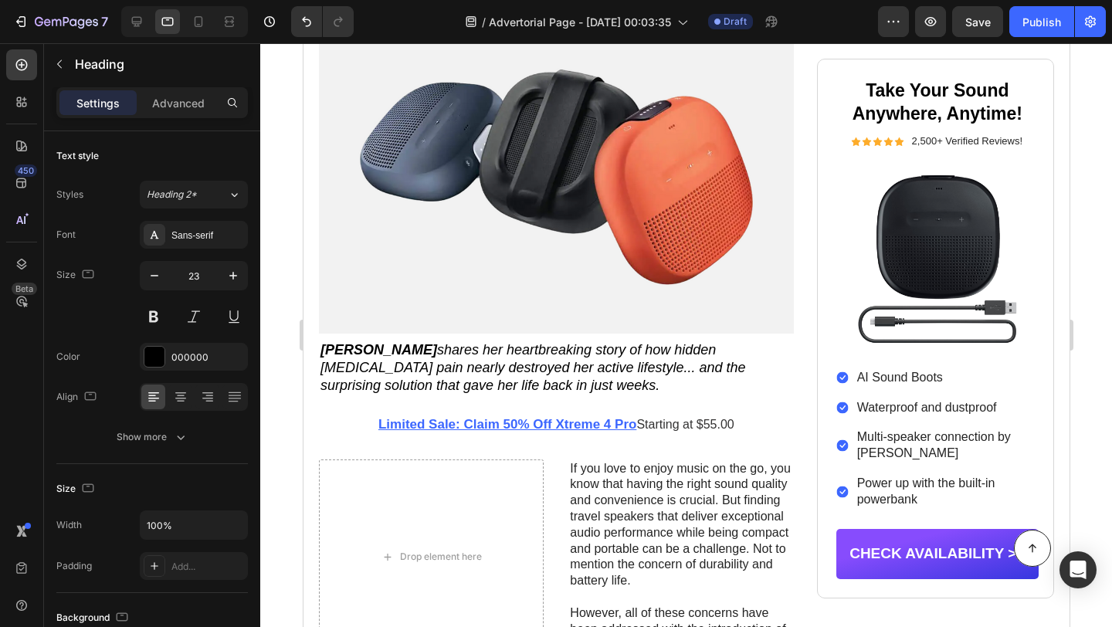
click at [627, 299] on img at bounding box center [555, 176] width 475 height 313
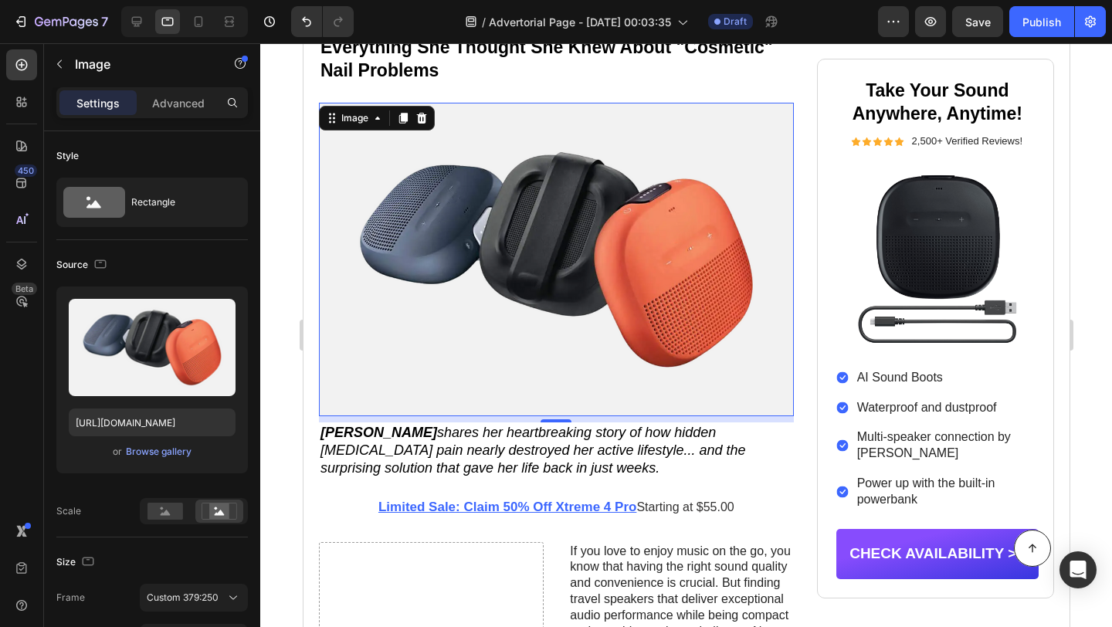
scroll to position [337, 0]
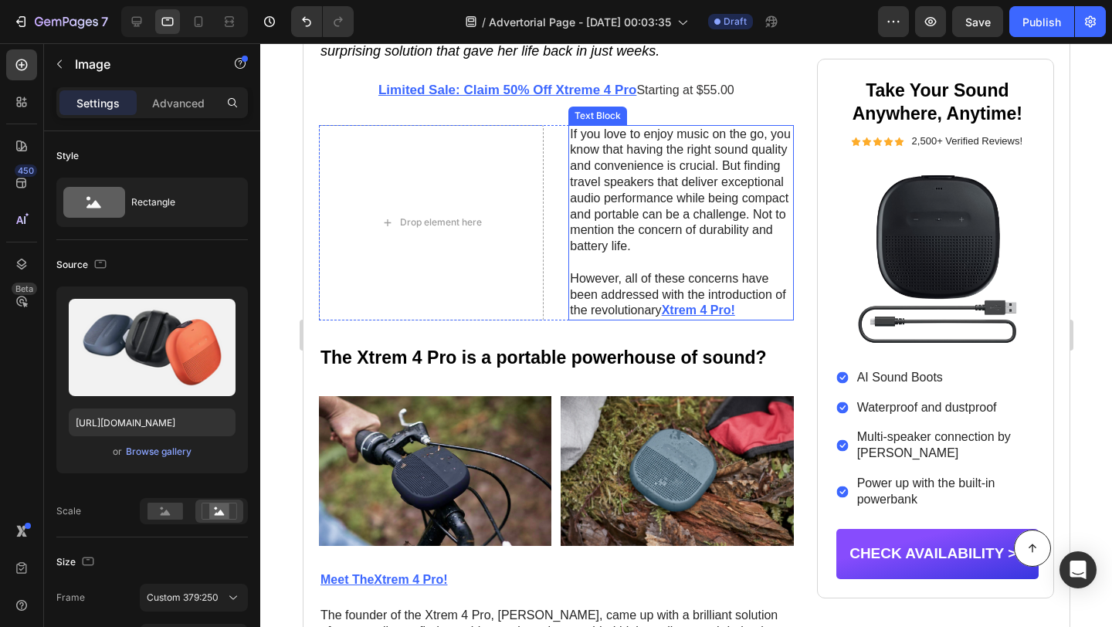
click at [599, 239] on p "If you love to enjoy music on the go, you know that having the right sound qual…" at bounding box center [680, 191] width 222 height 128
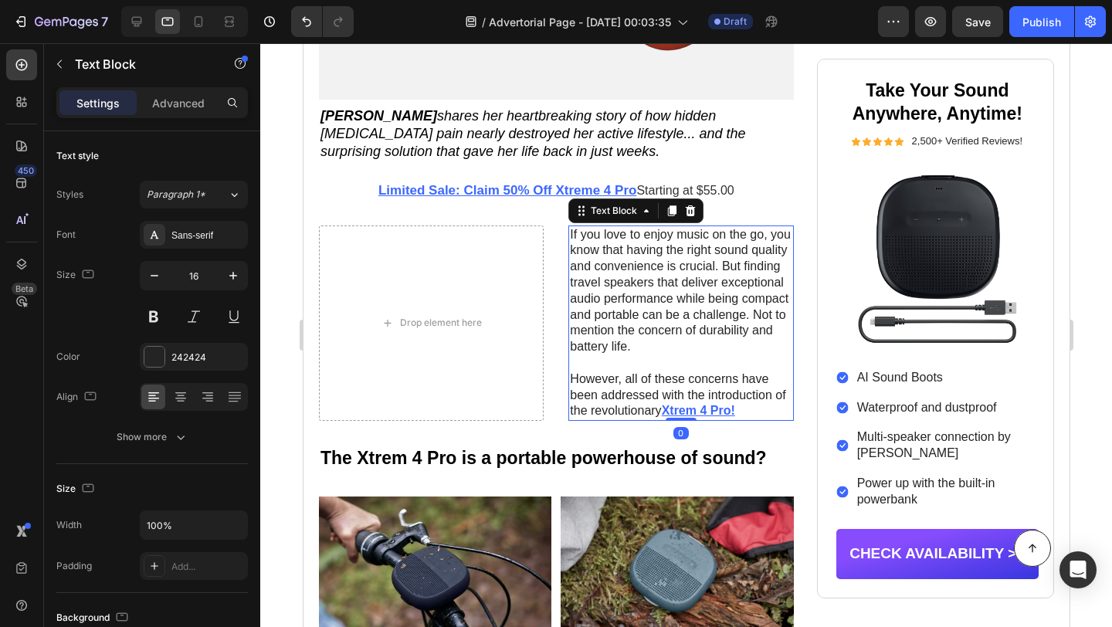
scroll to position [590, 0]
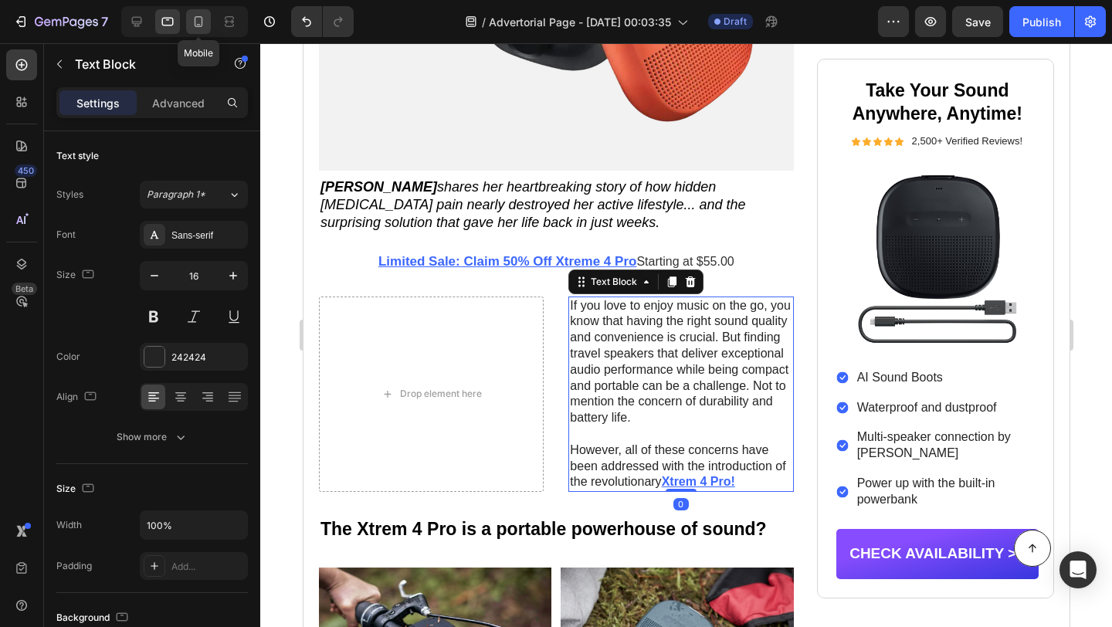
click at [201, 26] on icon at bounding box center [199, 21] width 8 height 11
type input "14"
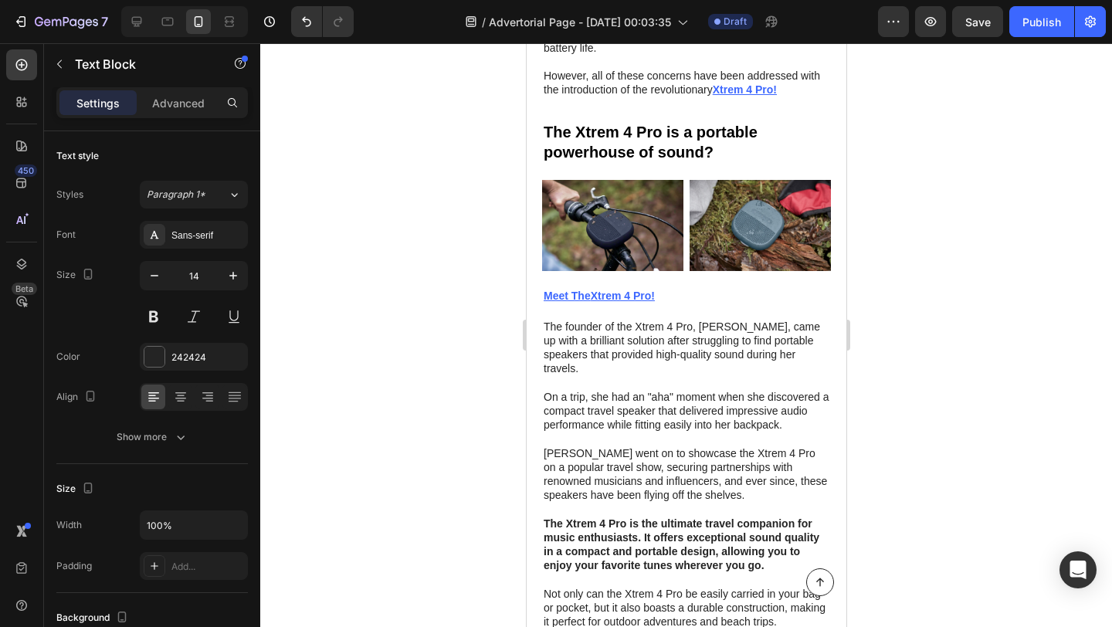
scroll to position [693, 0]
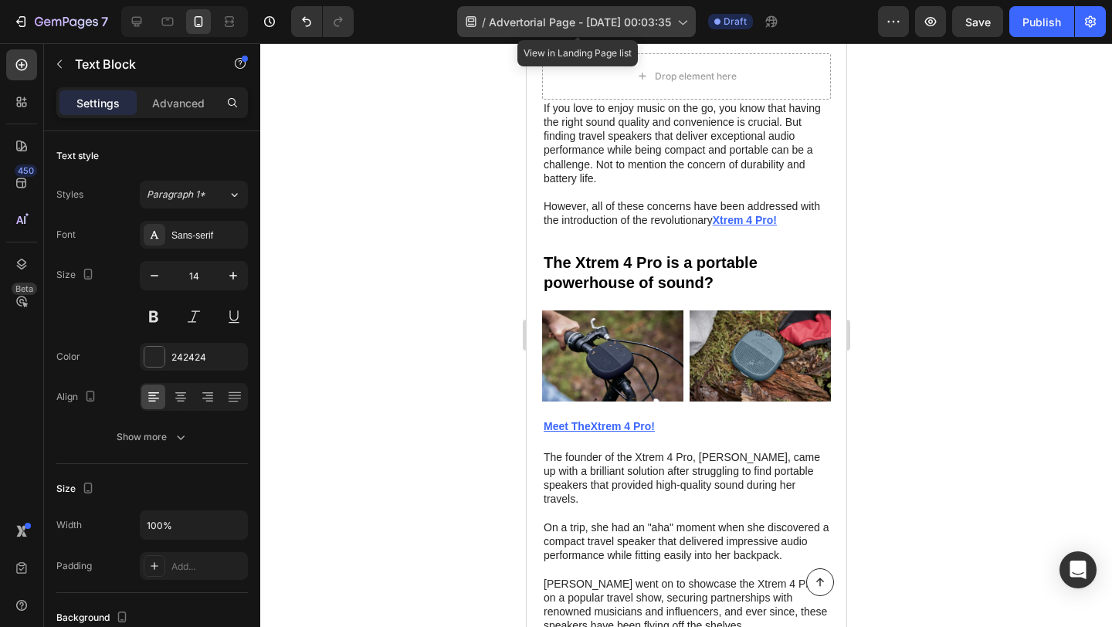
click at [532, 21] on span "Advertorial Page - [DATE] 00:03:35" at bounding box center [580, 22] width 182 height 16
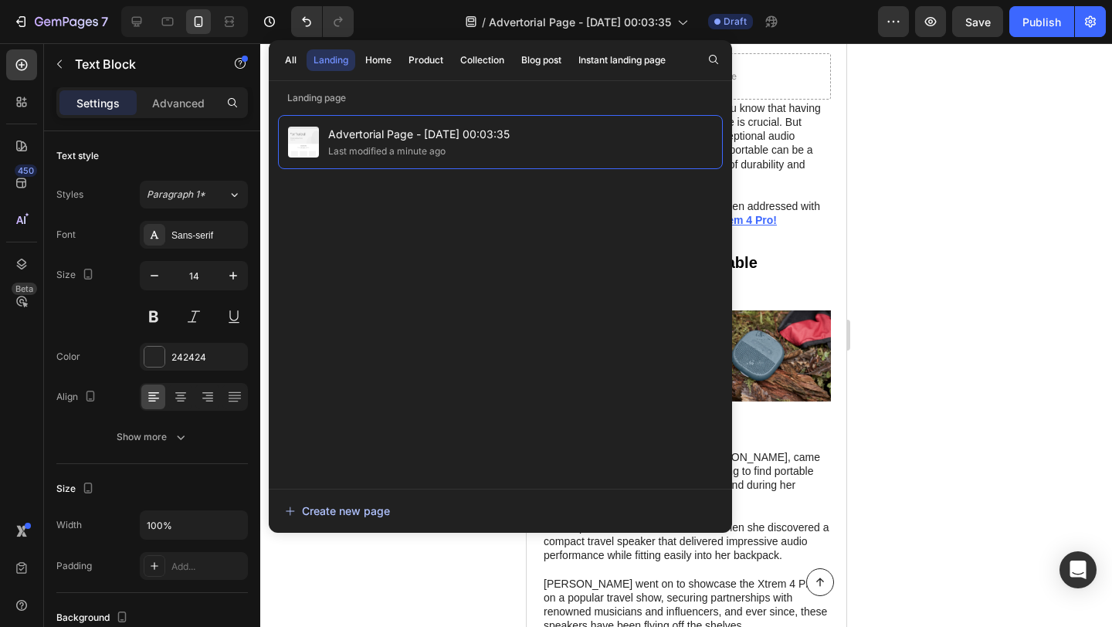
click at [373, 507] on div "Create new page" at bounding box center [337, 511] width 105 height 16
click at [334, 64] on div "Landing" at bounding box center [331, 60] width 35 height 14
click at [147, 76] on div "Text Block" at bounding box center [132, 64] width 176 height 40
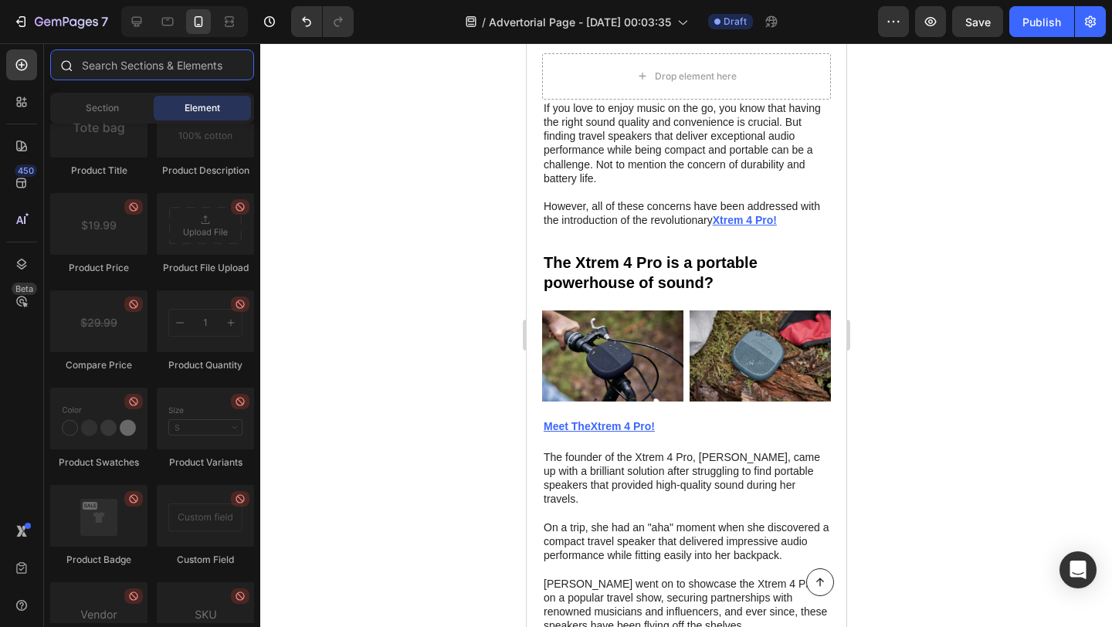
click at [141, 67] on input "text" at bounding box center [152, 64] width 204 height 31
click at [119, 107] on div "Section" at bounding box center [101, 108] width 97 height 25
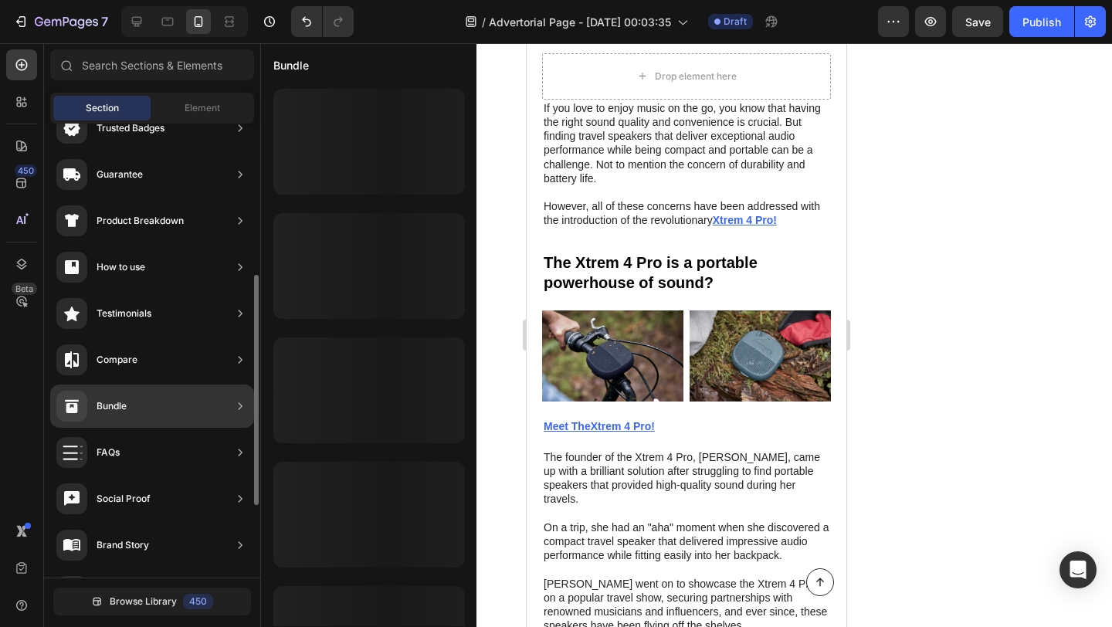
scroll to position [212, 0]
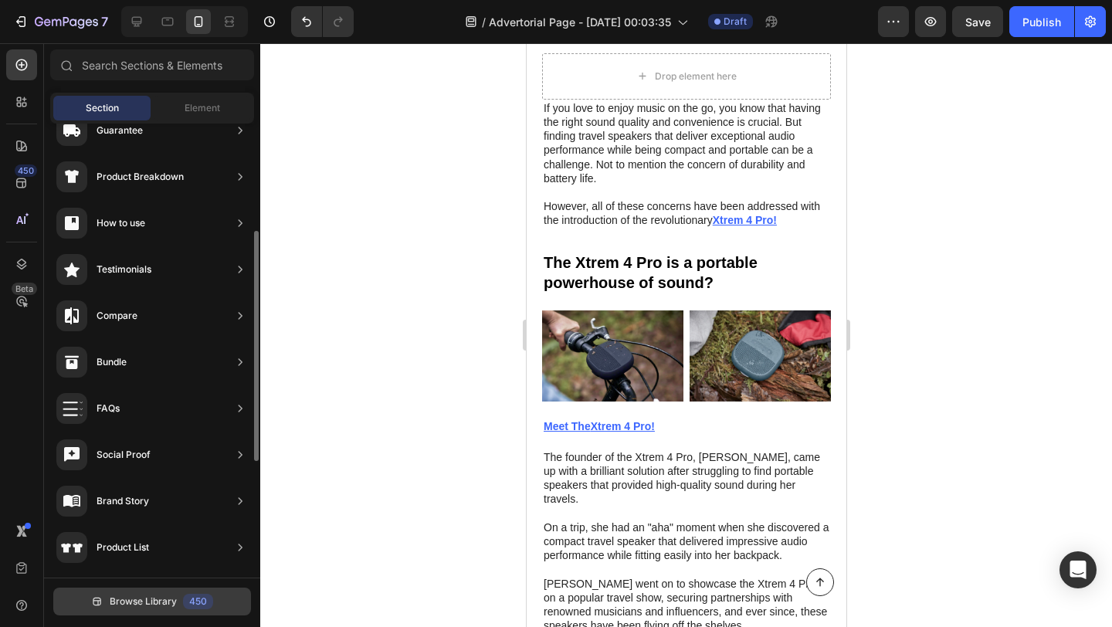
click at [155, 606] on span "Browse Library" at bounding box center [143, 602] width 67 height 14
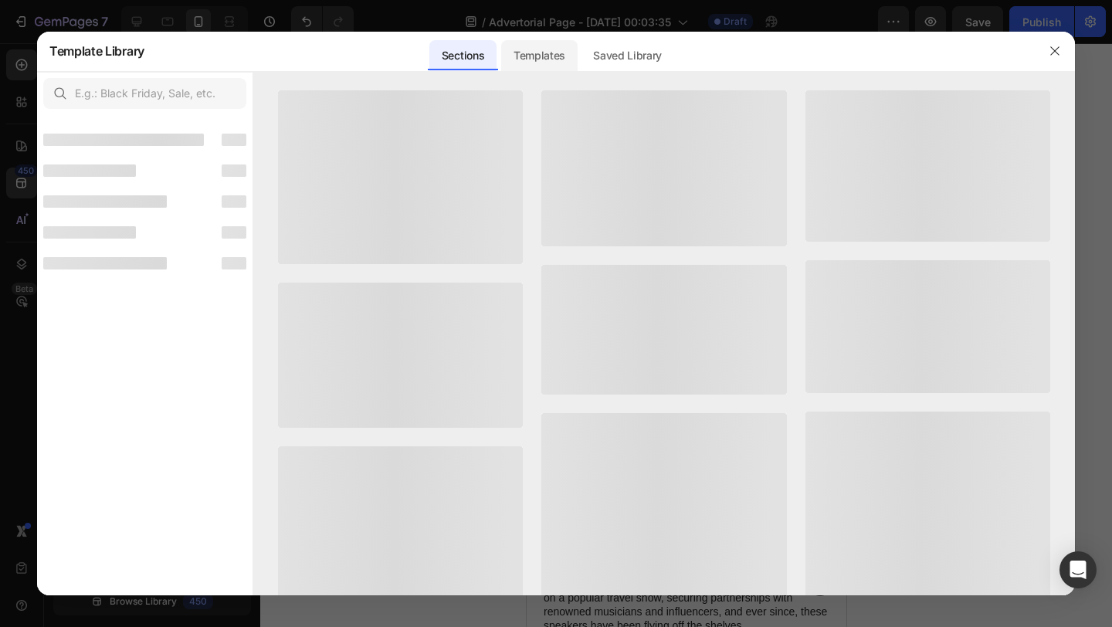
click at [542, 50] on div "Templates" at bounding box center [539, 55] width 76 height 31
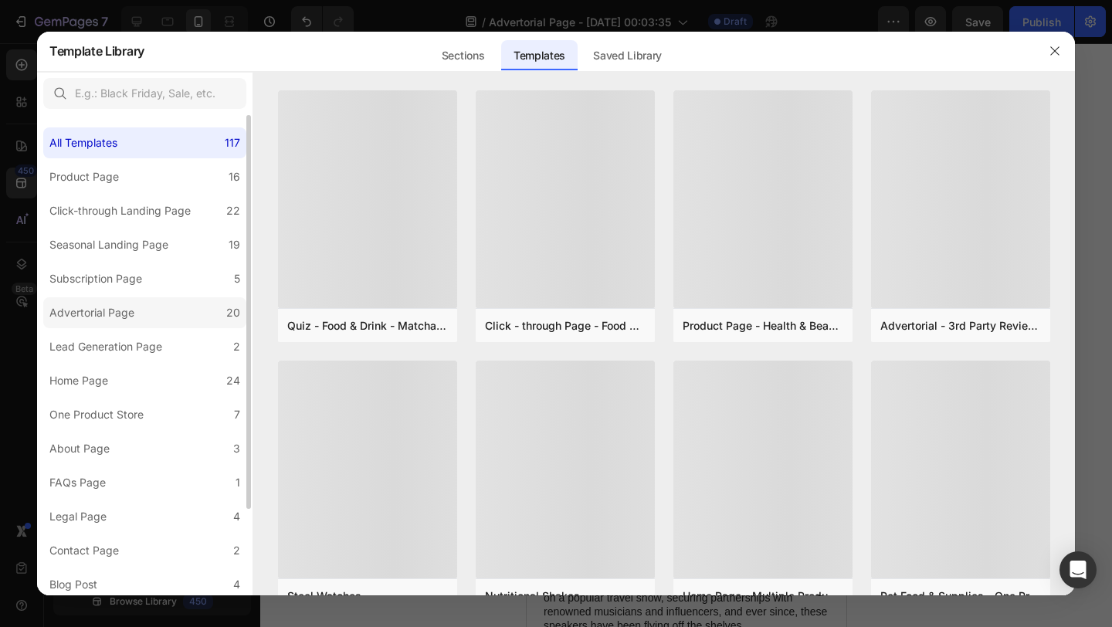
click at [167, 322] on label "Advertorial Page 20" at bounding box center [144, 312] width 203 height 31
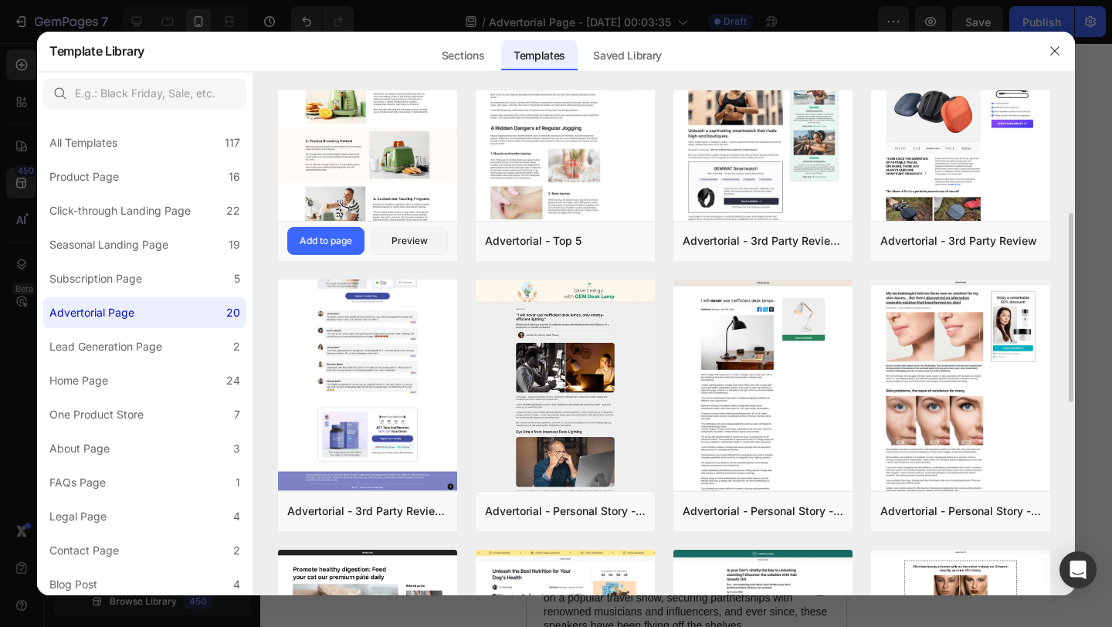
scroll to position [355, 0]
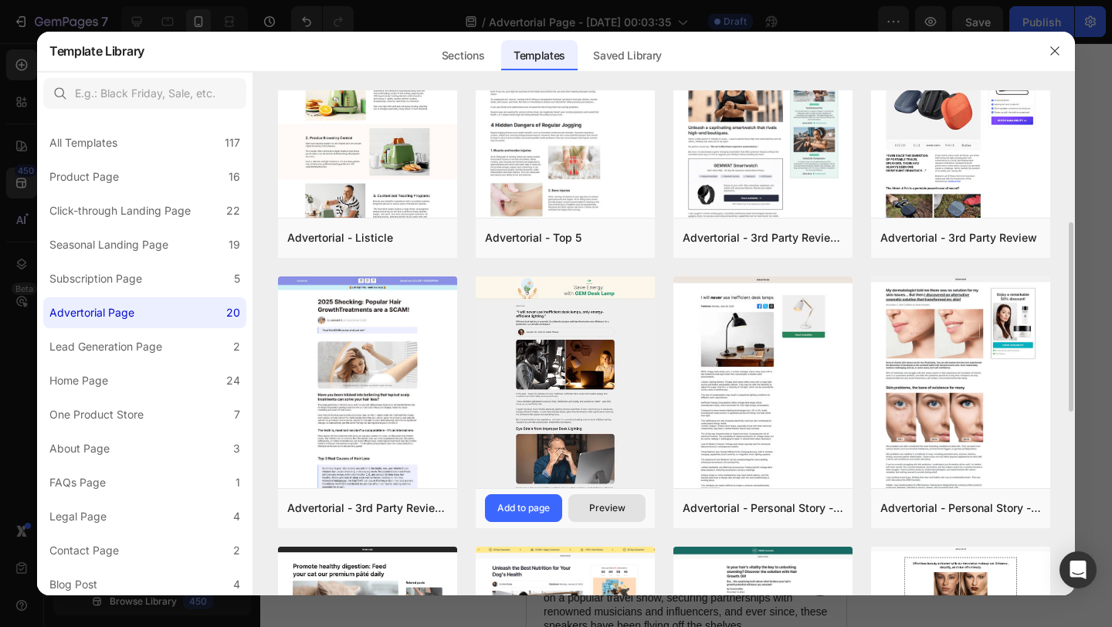
click at [595, 508] on div "Preview" at bounding box center [607, 508] width 36 height 14
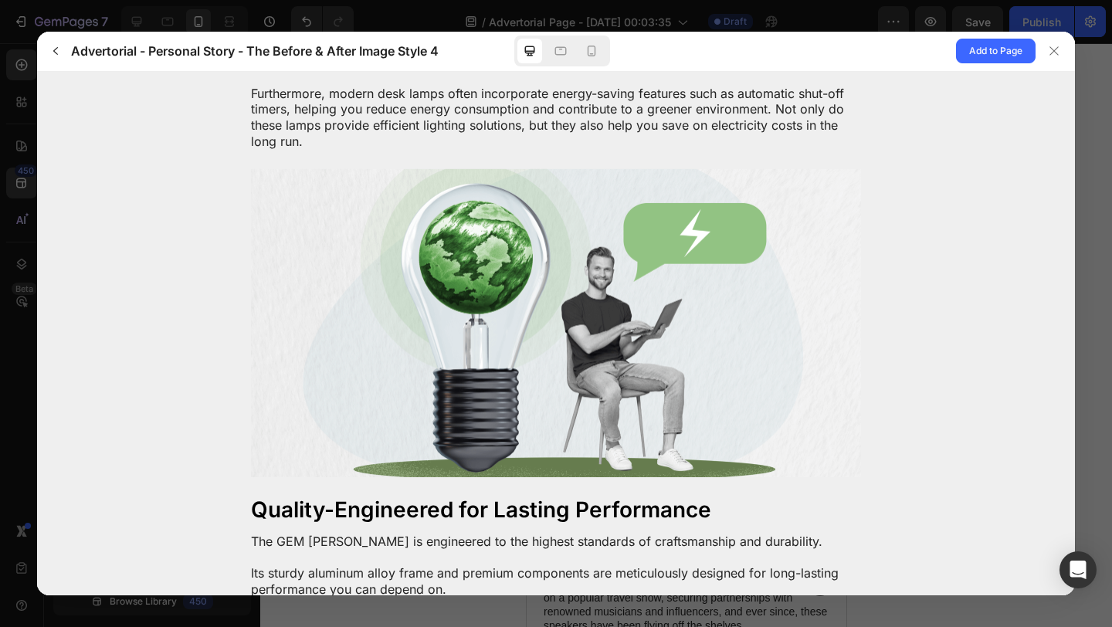
scroll to position [4307, 0]
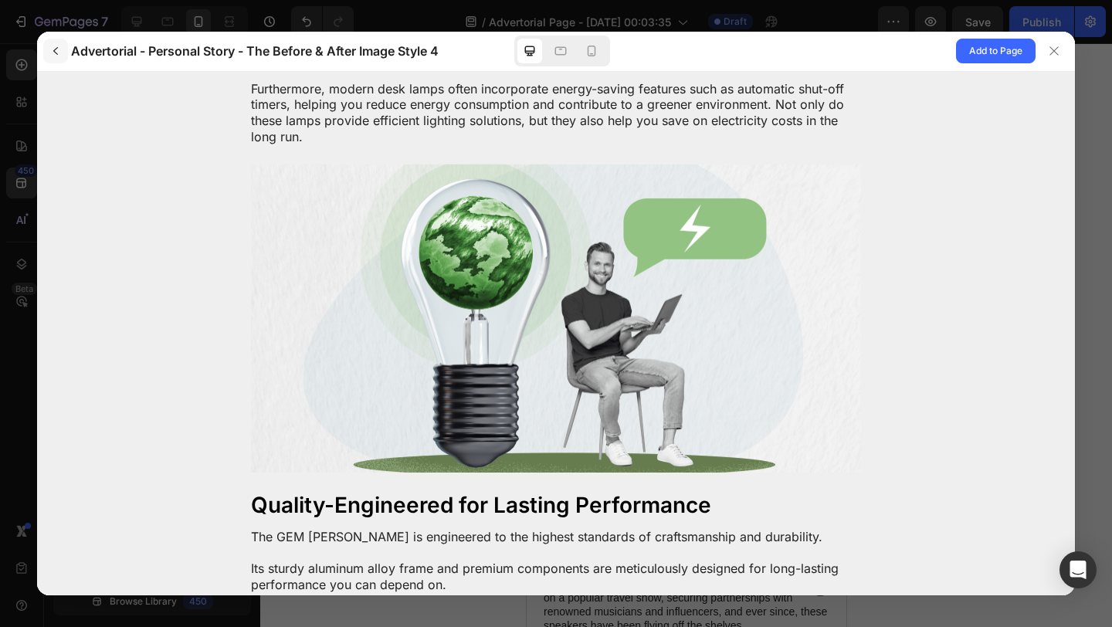
click at [59, 48] on icon "button" at bounding box center [55, 51] width 12 height 12
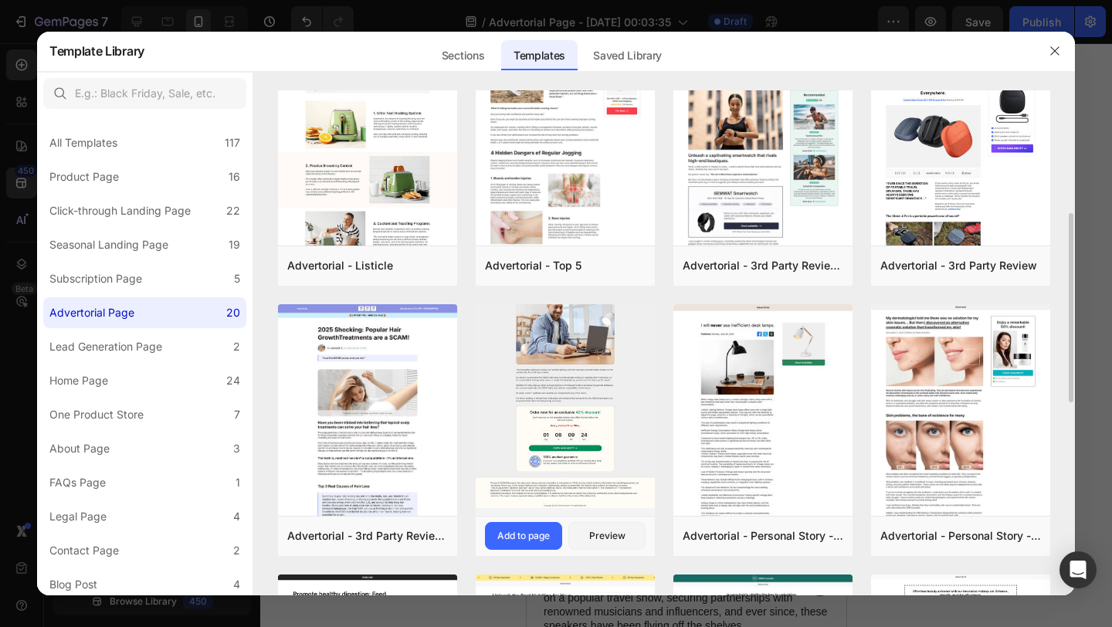
scroll to position [328, 0]
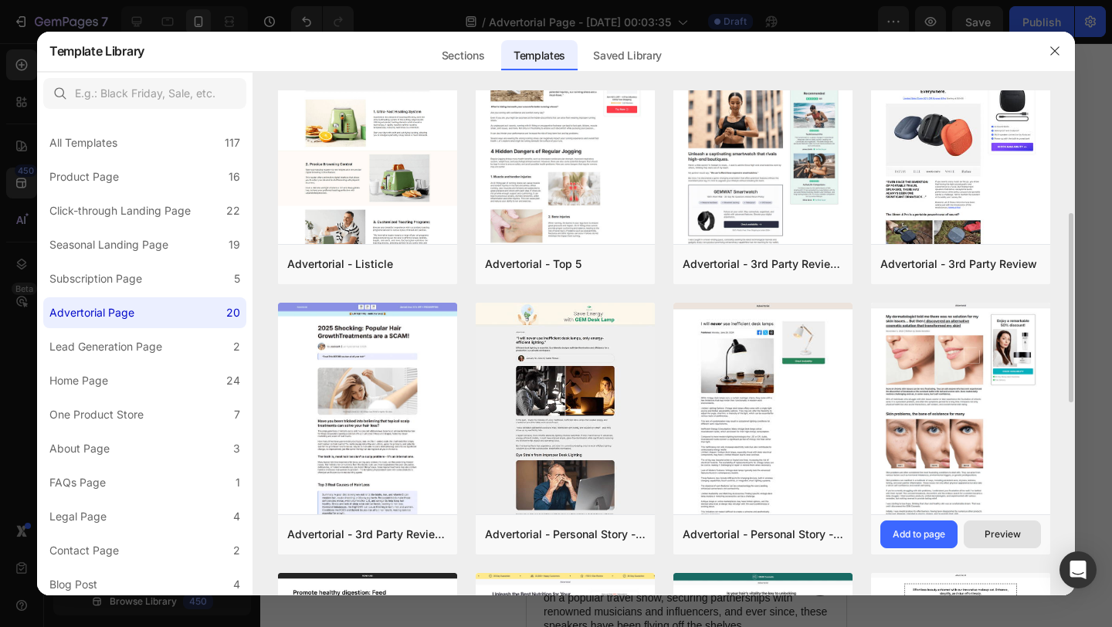
click at [987, 541] on button "Preview" at bounding box center [1002, 535] width 77 height 28
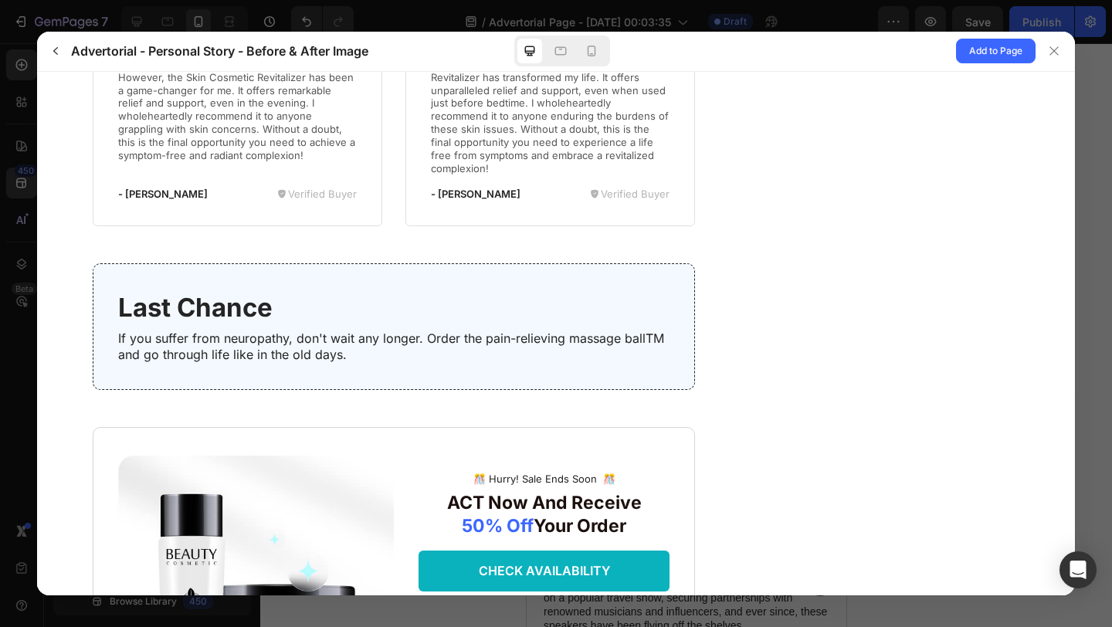
scroll to position [4650, 0]
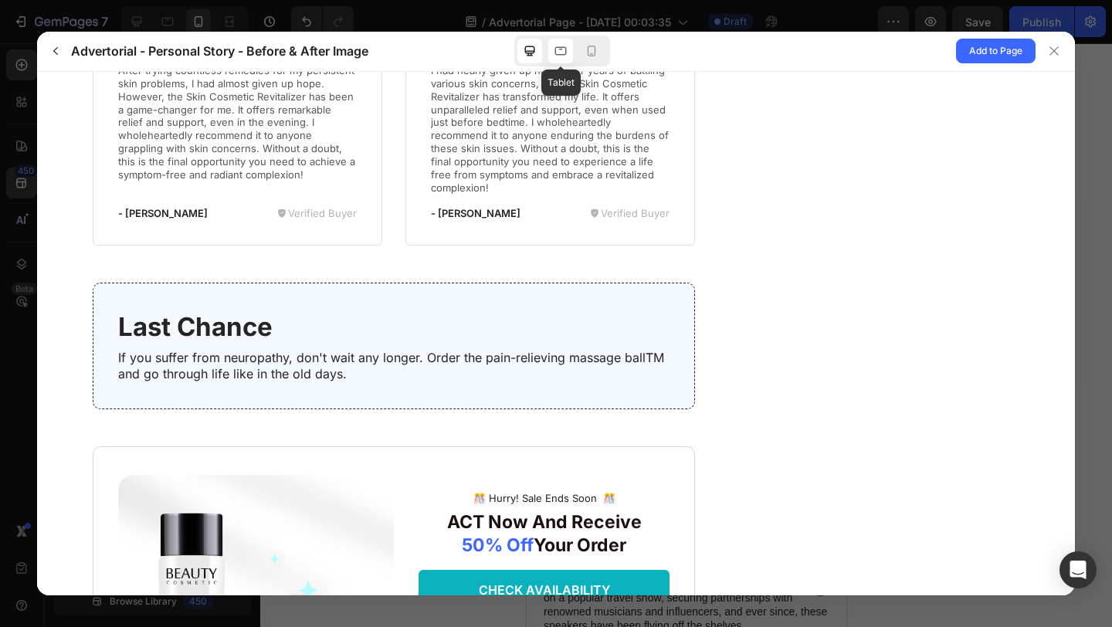
click at [561, 51] on icon at bounding box center [560, 50] width 15 height 15
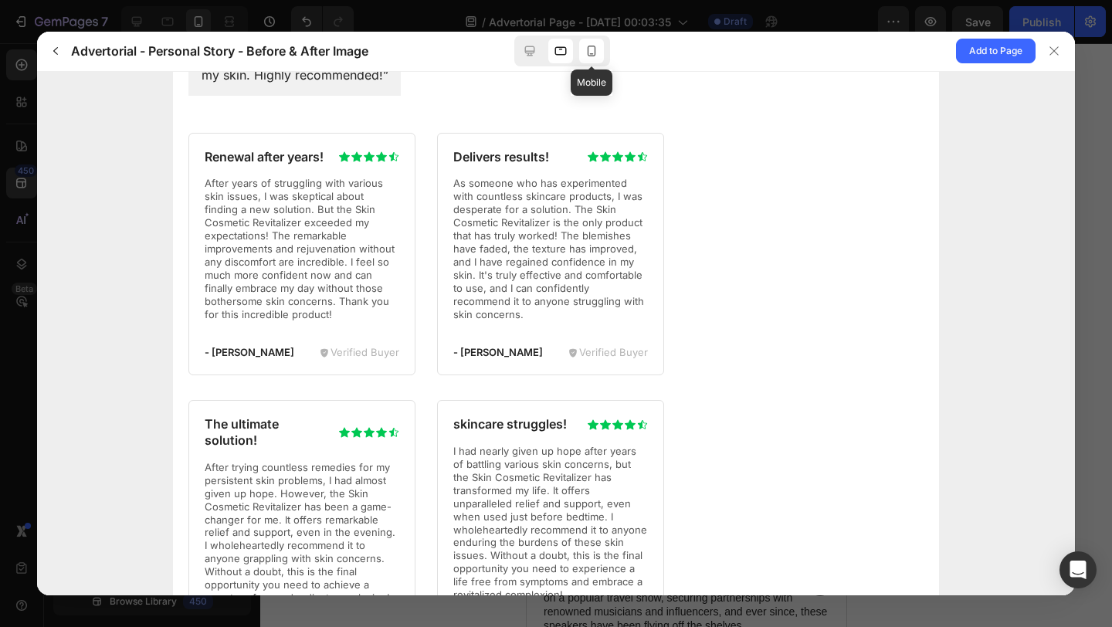
click at [596, 56] on icon at bounding box center [591, 50] width 15 height 15
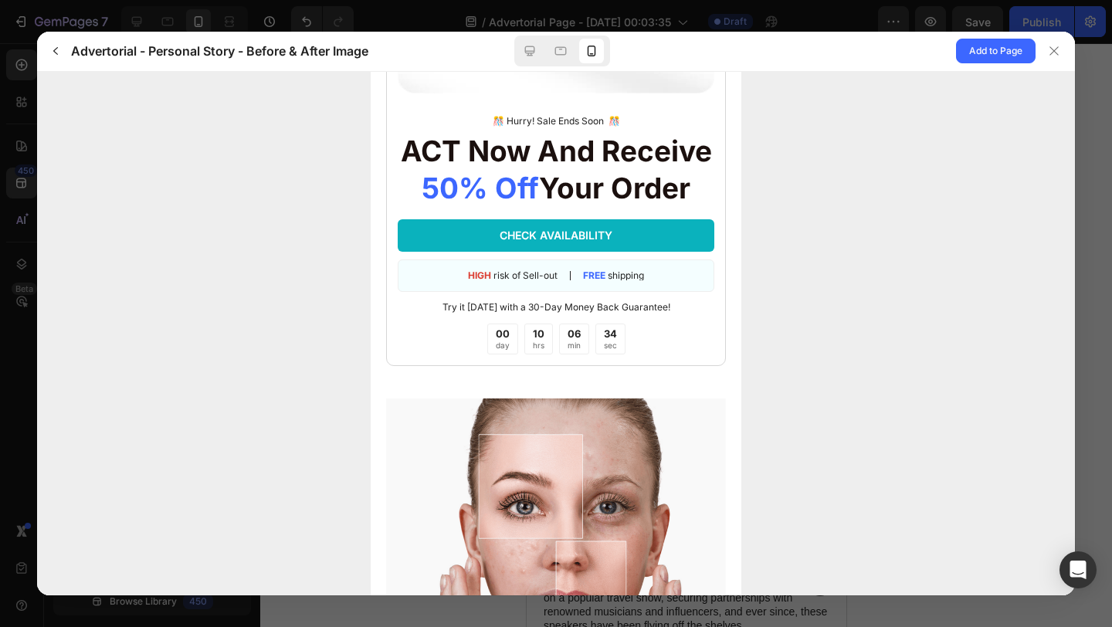
scroll to position [5035, 0]
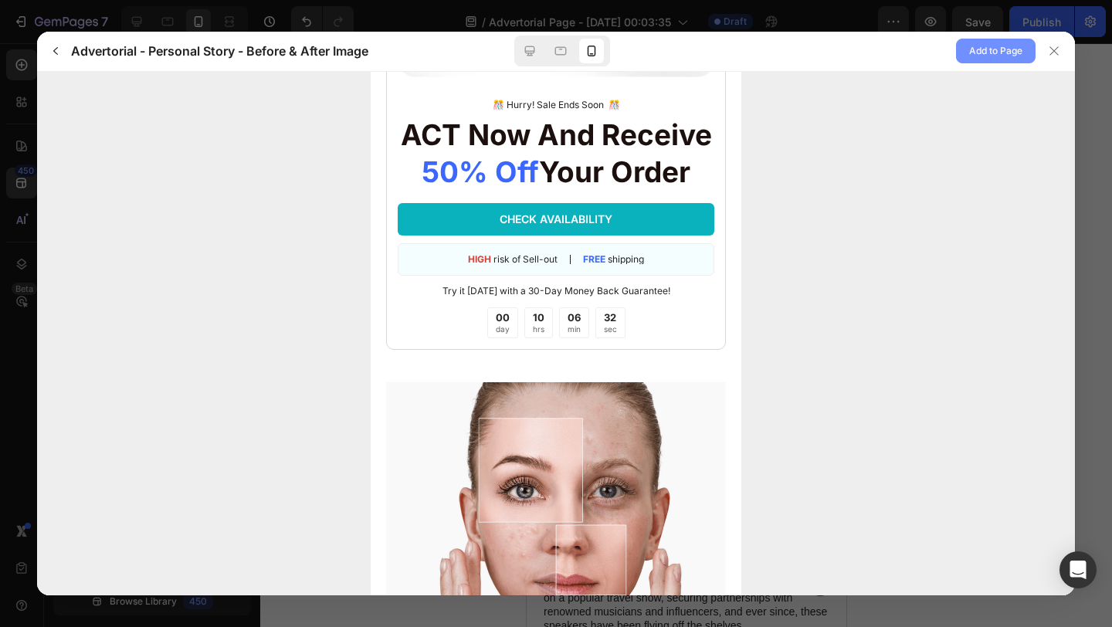
click at [1006, 53] on span "Add to Page" at bounding box center [995, 51] width 53 height 19
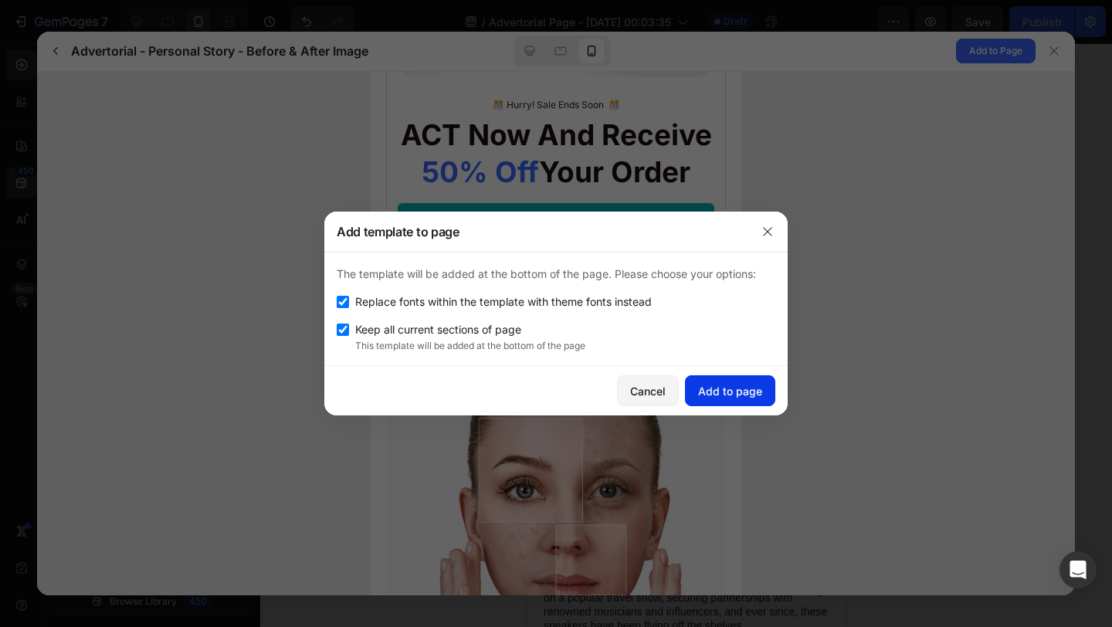
click at [716, 393] on div "Add to page" at bounding box center [730, 391] width 64 height 16
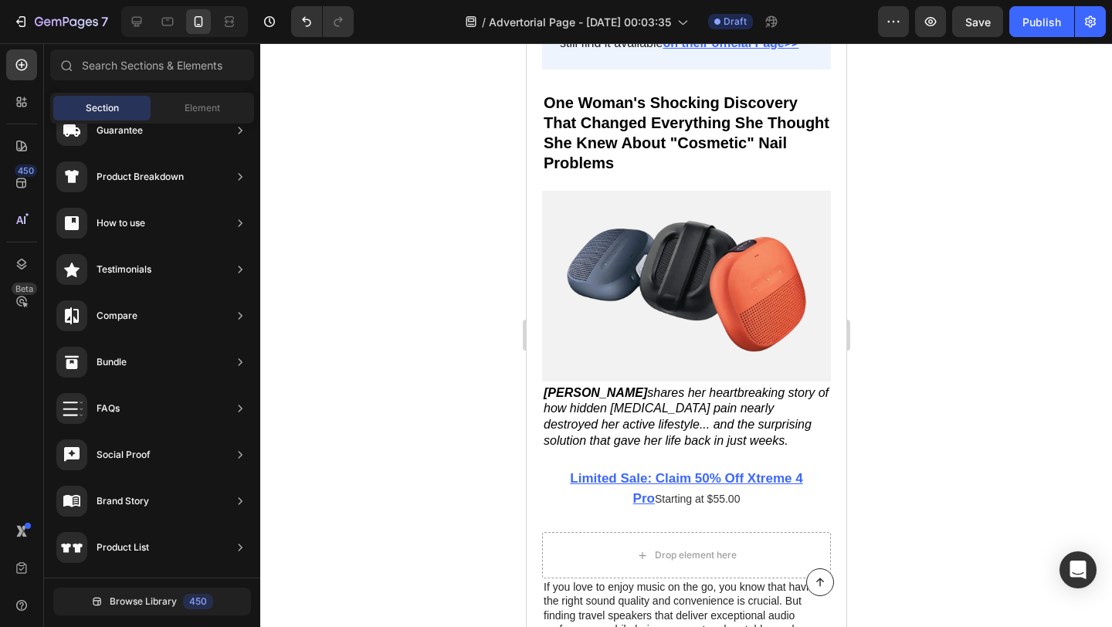
scroll to position [0, 0]
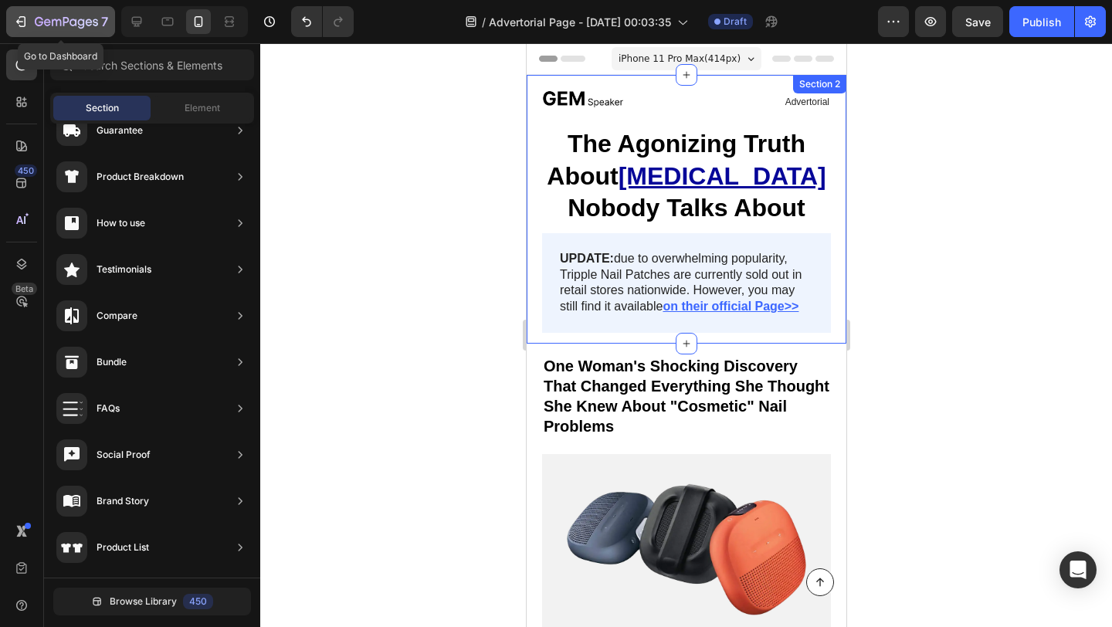
click at [26, 22] on icon "button" at bounding box center [20, 21] width 15 height 15
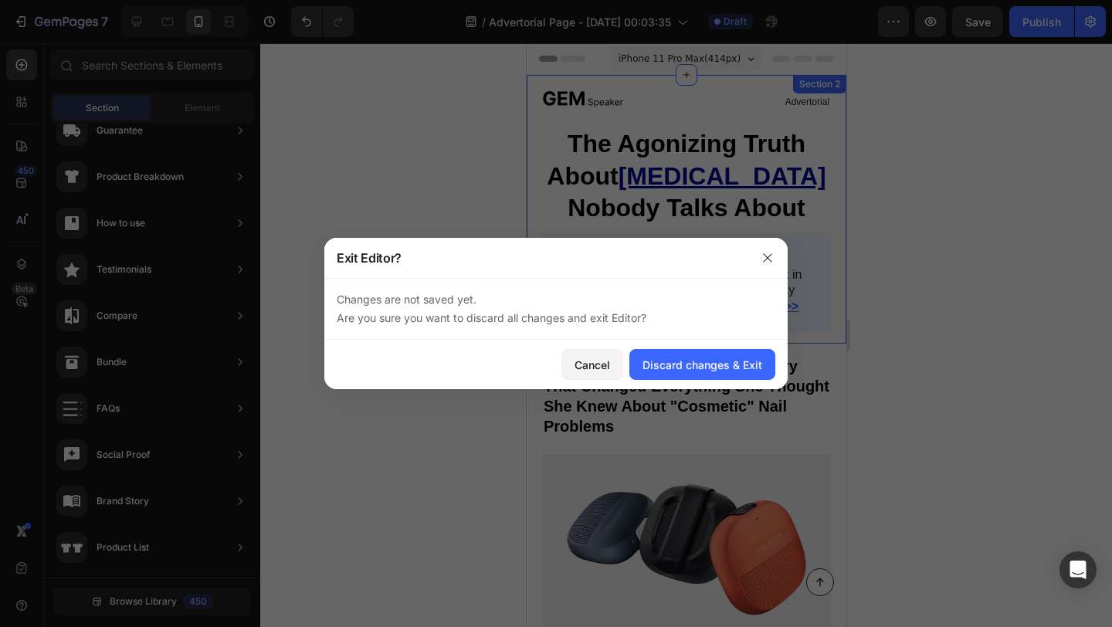
click at [708, 348] on div "Cancel Discard changes & Exit" at bounding box center [555, 364] width 463 height 49
click at [708, 360] on div "Discard changes & Exit" at bounding box center [703, 365] width 120 height 16
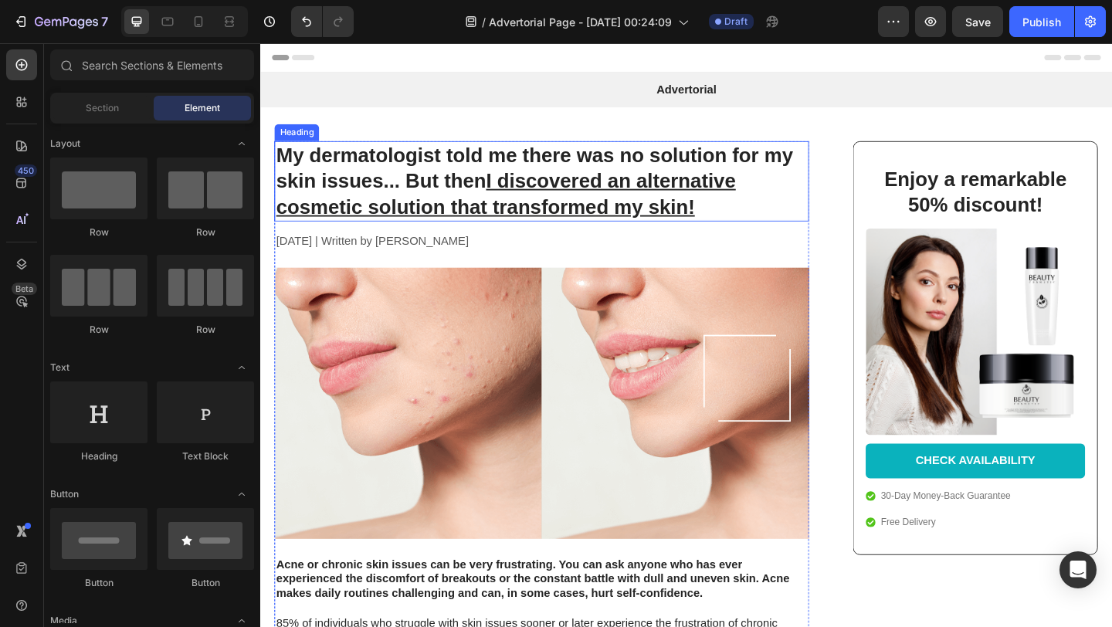
scroll to position [15, 0]
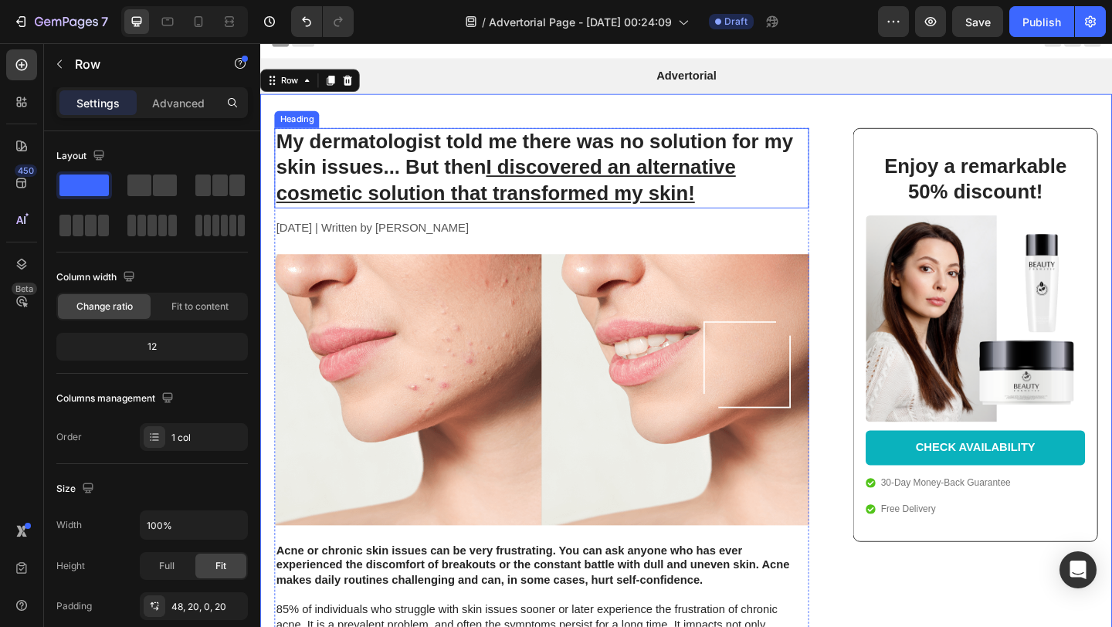
click at [279, 147] on h1 "My dermatologist told me there was no solution for my skin issues... But then I…" at bounding box center [567, 178] width 582 height 87
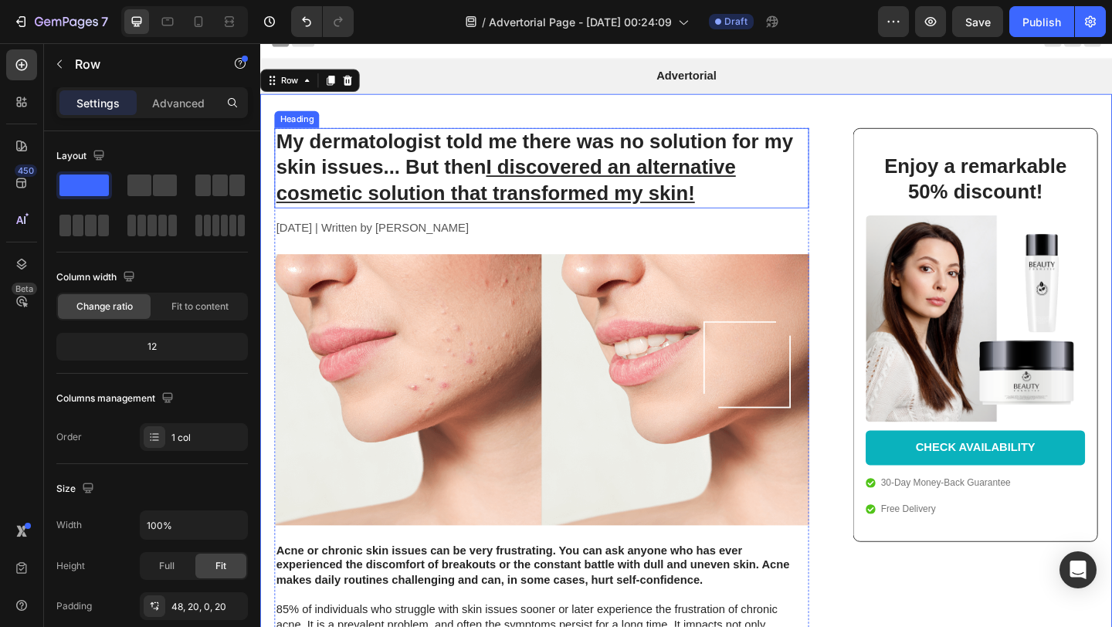
click at [282, 145] on h1 "My dermatologist told me there was no solution for my skin issues... But then I…" at bounding box center [567, 178] width 582 height 87
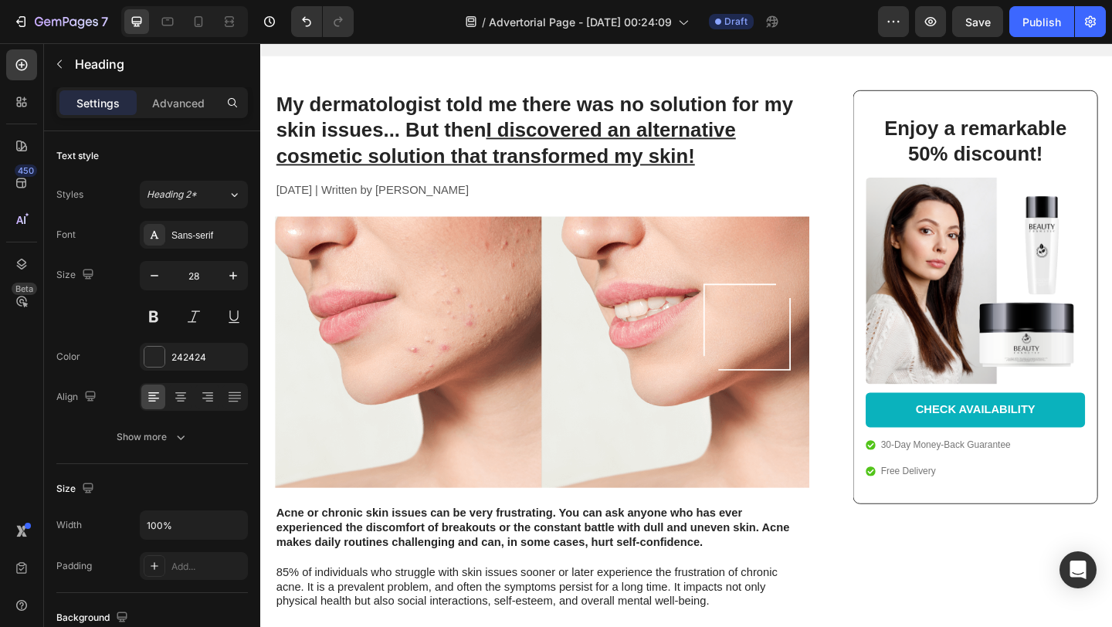
scroll to position [56, 0]
click at [323, 132] on h1 "My dermatologist told me there was no solution for my skin issues... But then I…" at bounding box center [567, 136] width 582 height 87
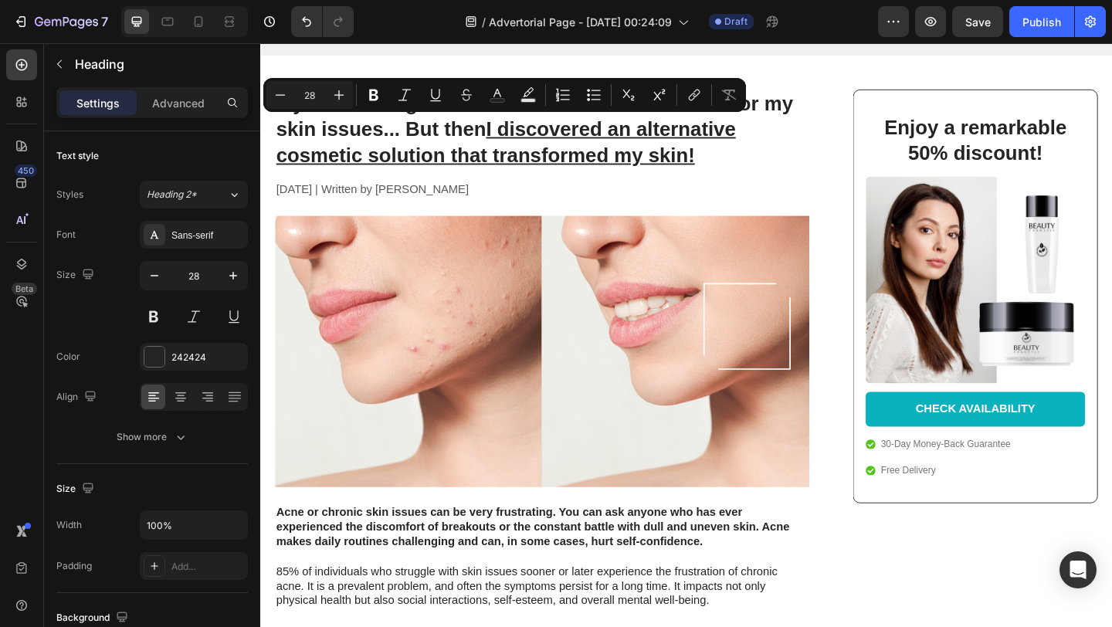
click at [308, 122] on p "My dermatologist told me there was no solution for my skin issues... But then I…" at bounding box center [566, 137] width 579 height 84
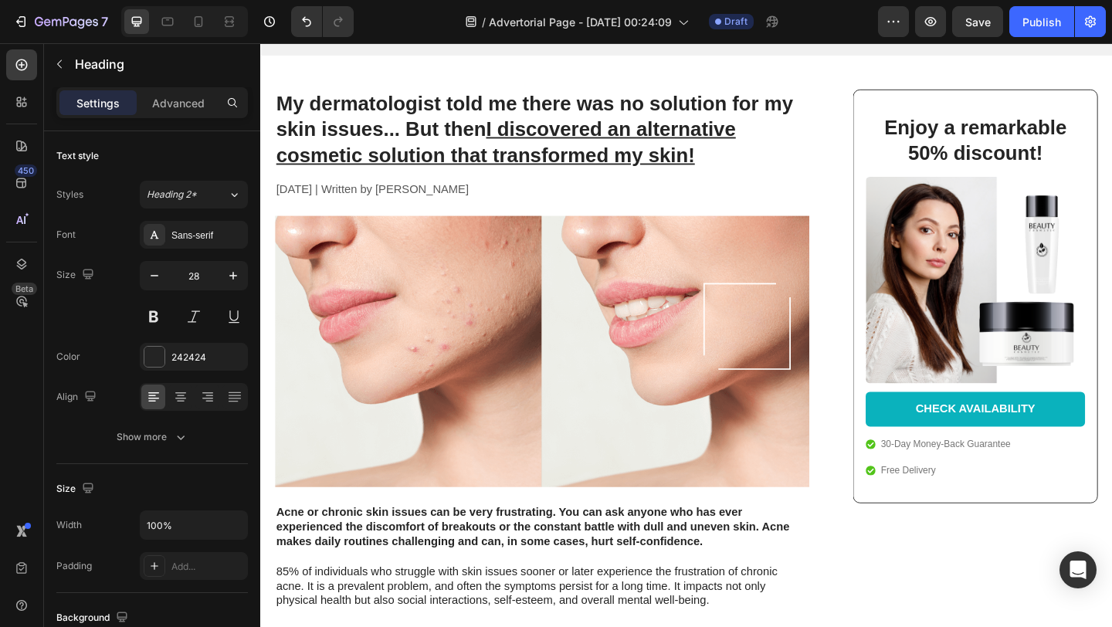
click at [281, 107] on p "My dermatologist told me there was no solution for my skin issues... But then I…" at bounding box center [566, 137] width 579 height 84
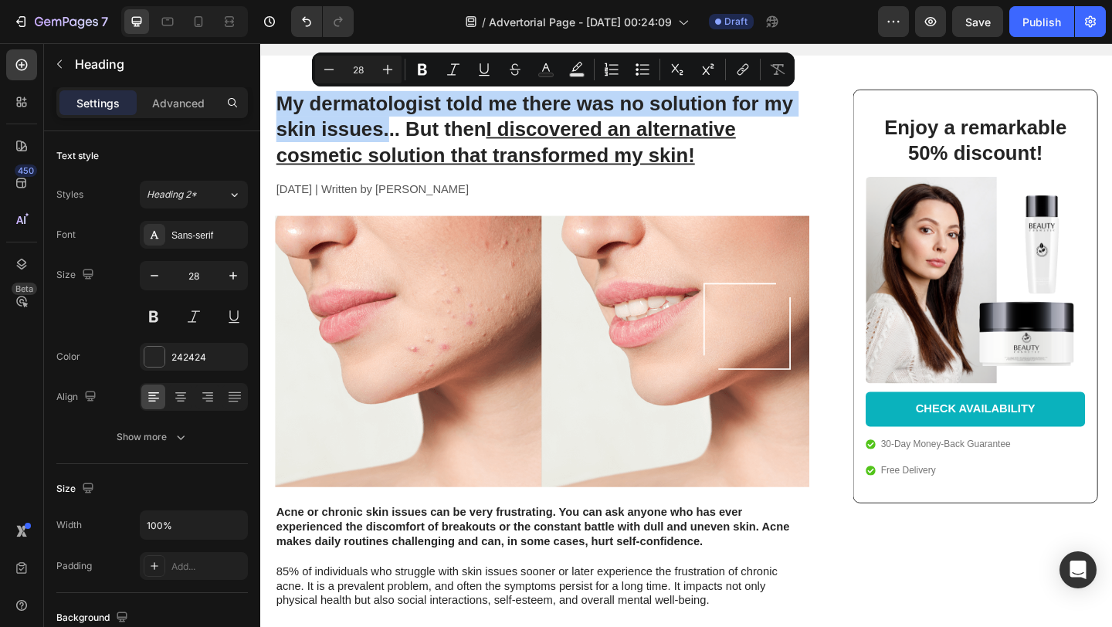
drag, startPoint x: 281, startPoint y: 107, endPoint x: 393, endPoint y: 134, distance: 115.0
click at [393, 134] on p "My dermatologist told me there was no solution for my skin issues... But then I…" at bounding box center [566, 137] width 579 height 84
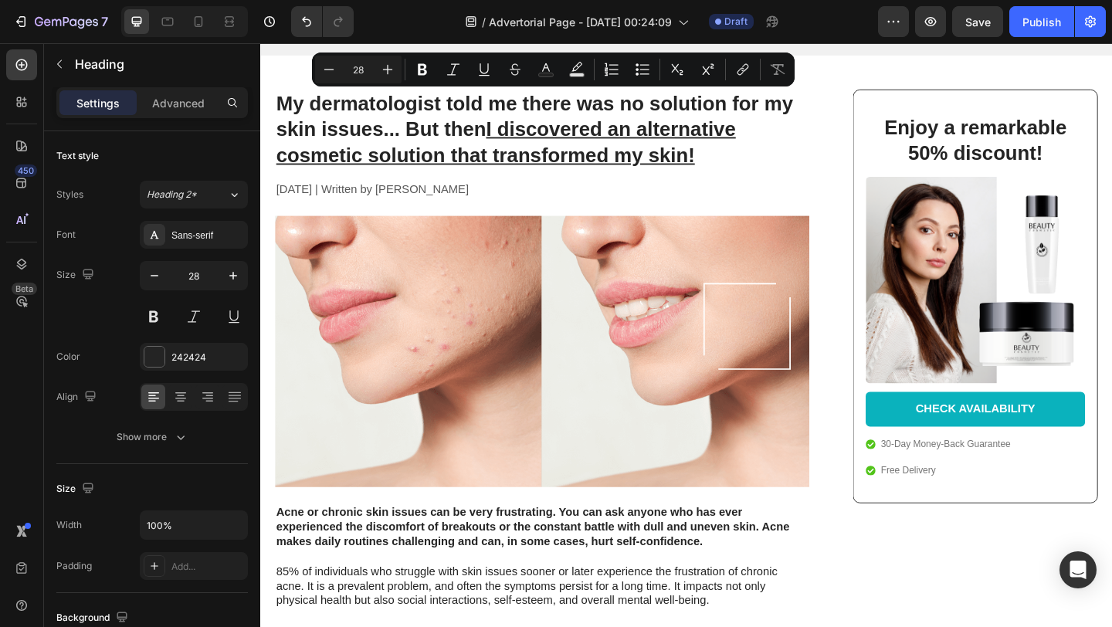
click at [406, 135] on p "My dermatologist told me there was no solution for my skin issues... But then I…" at bounding box center [566, 137] width 579 height 84
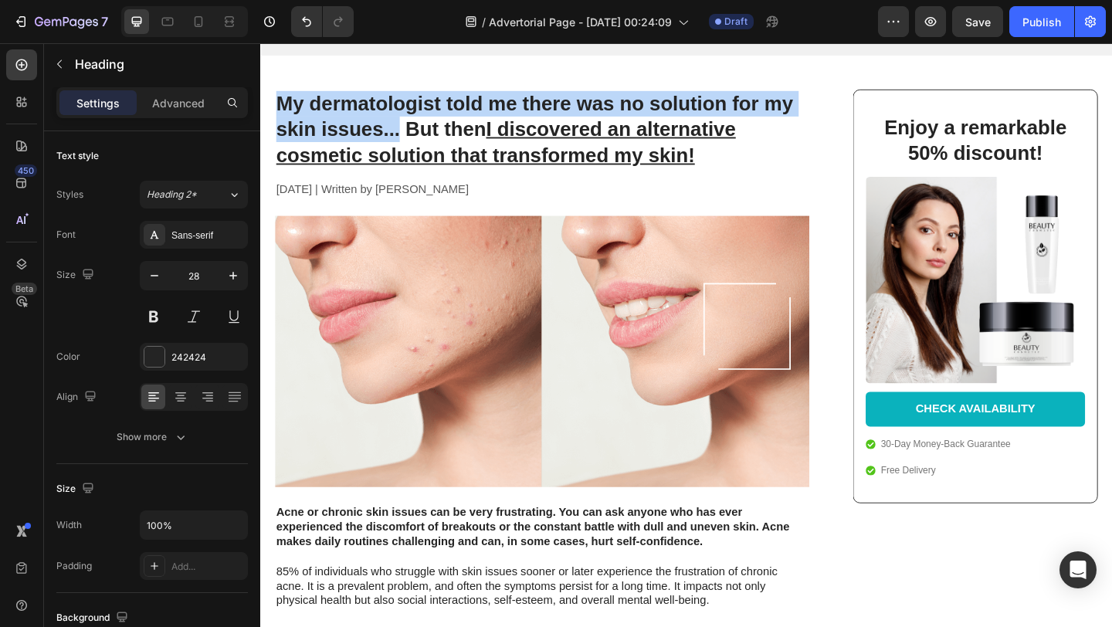
drag, startPoint x: 412, startPoint y: 139, endPoint x: 282, endPoint y: 110, distance: 133.0
click at [282, 110] on p "My dermatologist told me there was no solution for my skin issues... But then I…" at bounding box center [566, 137] width 579 height 84
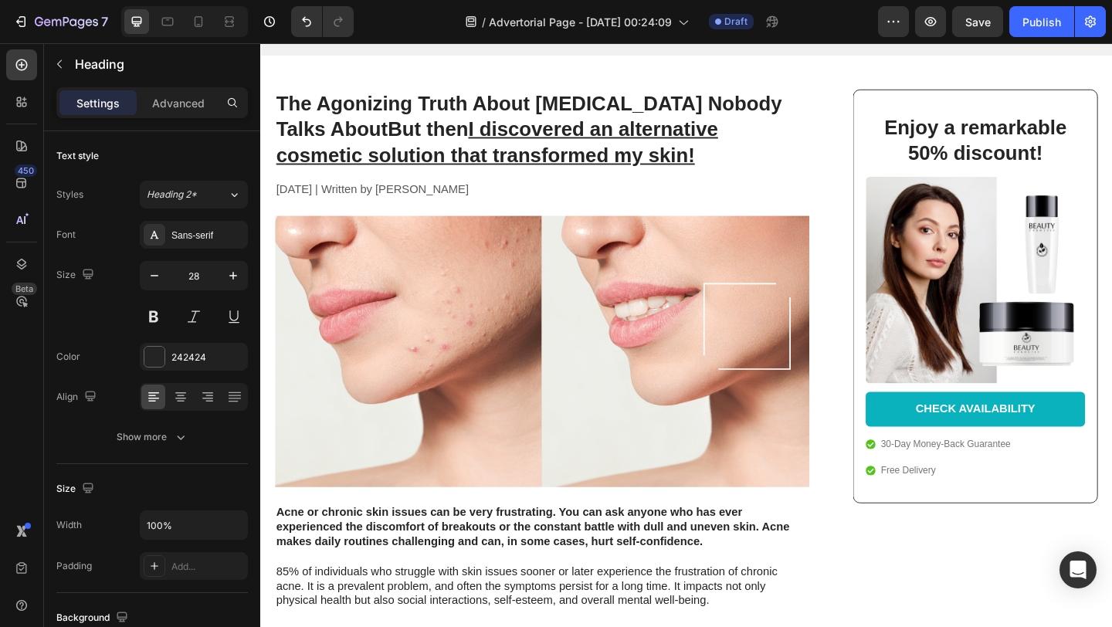
click at [442, 133] on u "I discovered an alternative cosmetic solution that transformed my skin!" at bounding box center [517, 150] width 480 height 52
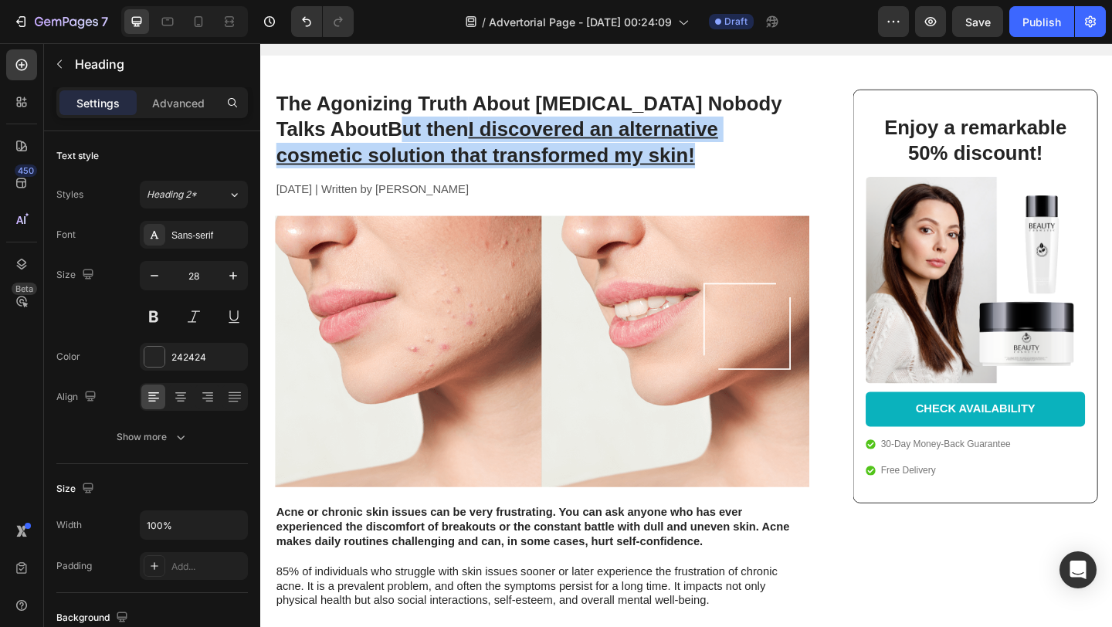
drag, startPoint x: 344, startPoint y: 135, endPoint x: 685, endPoint y: 161, distance: 341.6
click at [685, 161] on p "The Agonizing Truth About Nail Fungus Nobody Talks About But then I discovered …" at bounding box center [566, 137] width 579 height 84
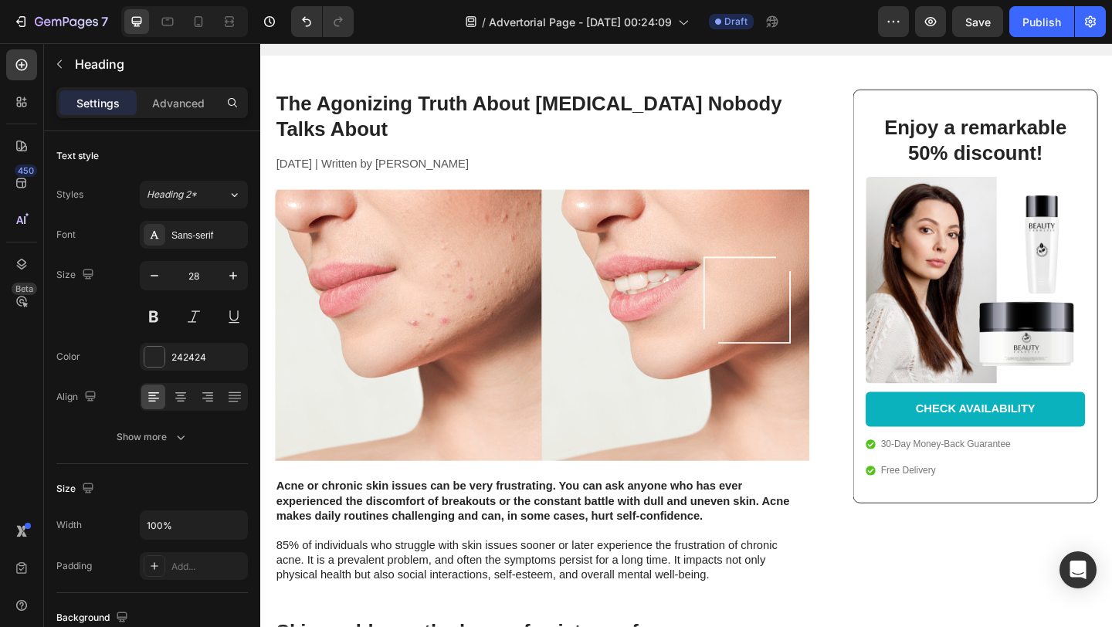
click at [428, 137] on p "The Agonizing Truth About [MEDICAL_DATA] Nobody Talks About" at bounding box center [566, 123] width 579 height 56
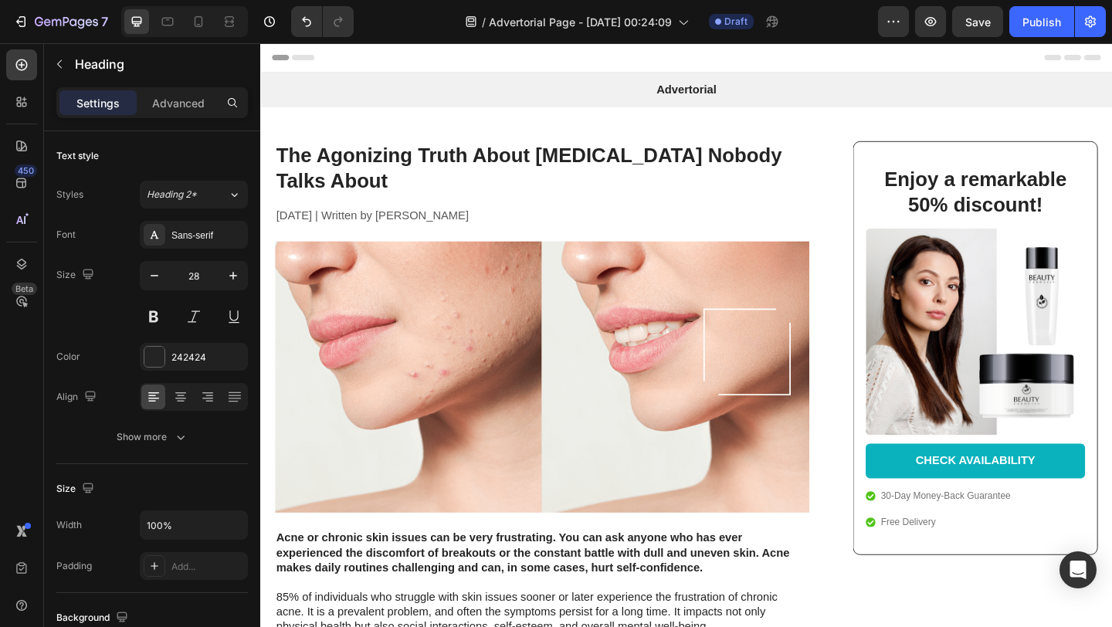
click at [421, 167] on strong "The Agonizing Truth About [MEDICAL_DATA] Nobody Talks About" at bounding box center [552, 179] width 550 height 52
click at [389, 195] on p "The Agonizing Truth About [MEDICAL_DATA] Nobody Talks About" at bounding box center [566, 179] width 579 height 56
click at [343, 195] on p "The Agonizing Truth About [MEDICAL_DATA] Nobody Talks About" at bounding box center [566, 179] width 579 height 56
click at [339, 196] on strong "The Agonizing Truth About [MEDICAL_DATA] Nobody Talks About" at bounding box center [552, 179] width 550 height 52
click at [193, 23] on icon at bounding box center [198, 21] width 15 height 15
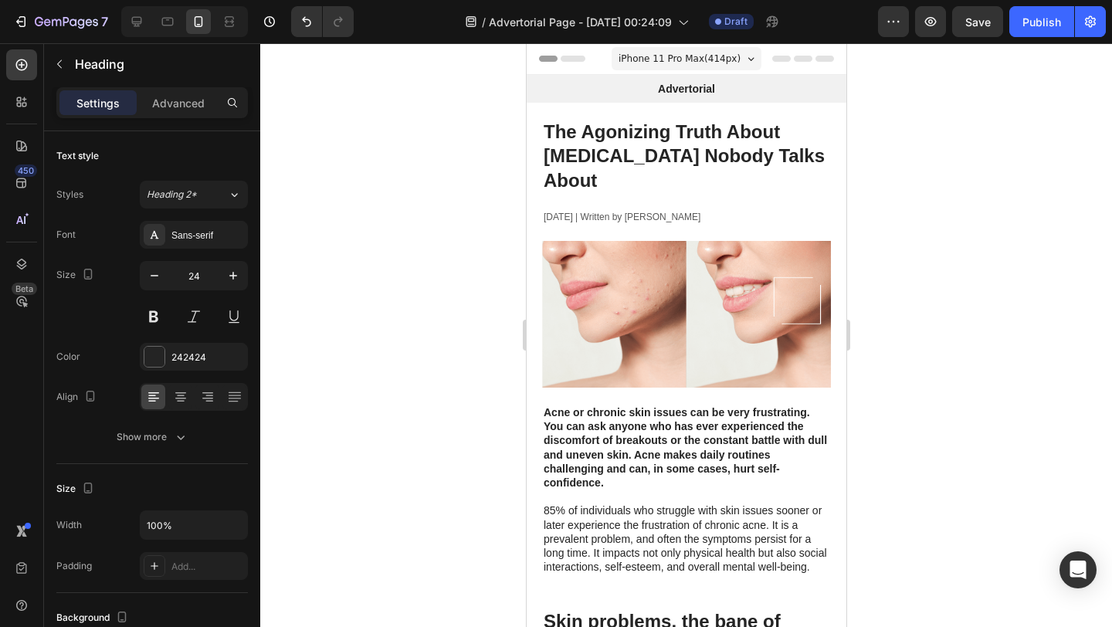
click at [792, 149] on strong "The Agonizing Truth About [MEDICAL_DATA] Nobody Talks About" at bounding box center [683, 155] width 281 height 69
click at [541, 122] on h1 "The Agonizing Truth About [MEDICAL_DATA] Nobody Talks About" at bounding box center [685, 156] width 289 height 76
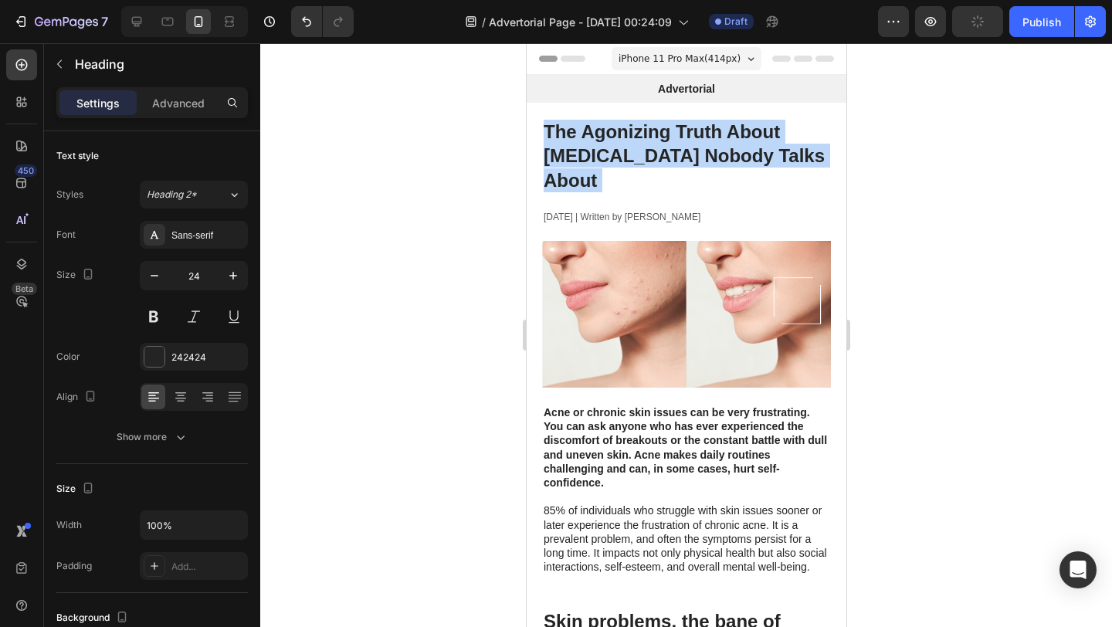
drag, startPoint x: 541, startPoint y: 122, endPoint x: 822, endPoint y: 151, distance: 281.8
click at [822, 151] on h1 "The Agonizing Truth About [MEDICAL_DATA] Nobody Talks About" at bounding box center [685, 156] width 289 height 76
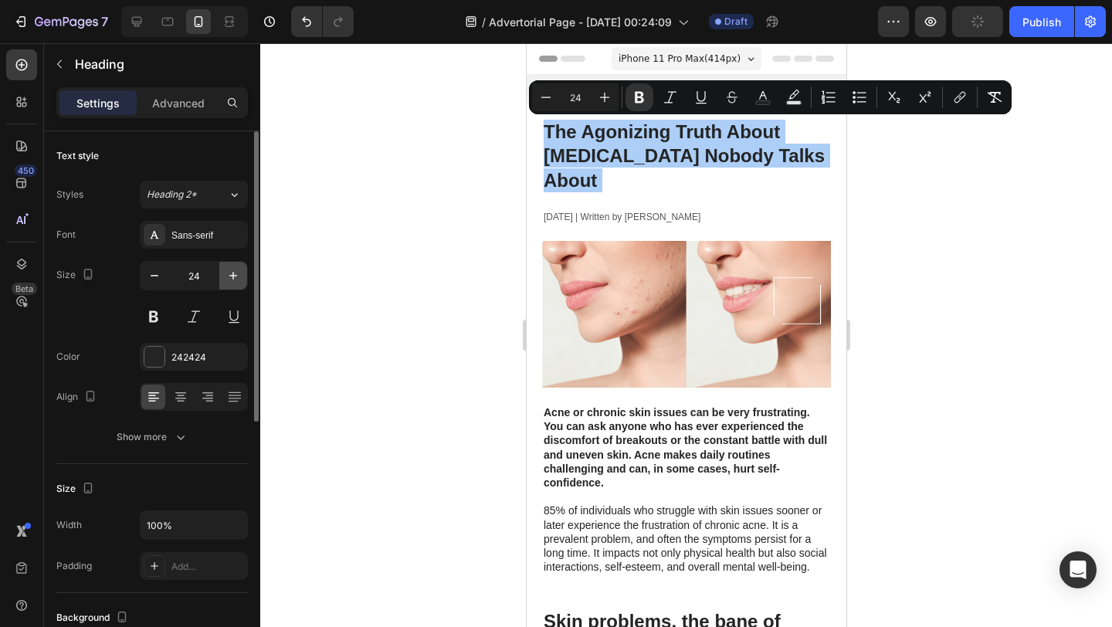
click at [231, 279] on icon "button" at bounding box center [233, 275] width 15 height 15
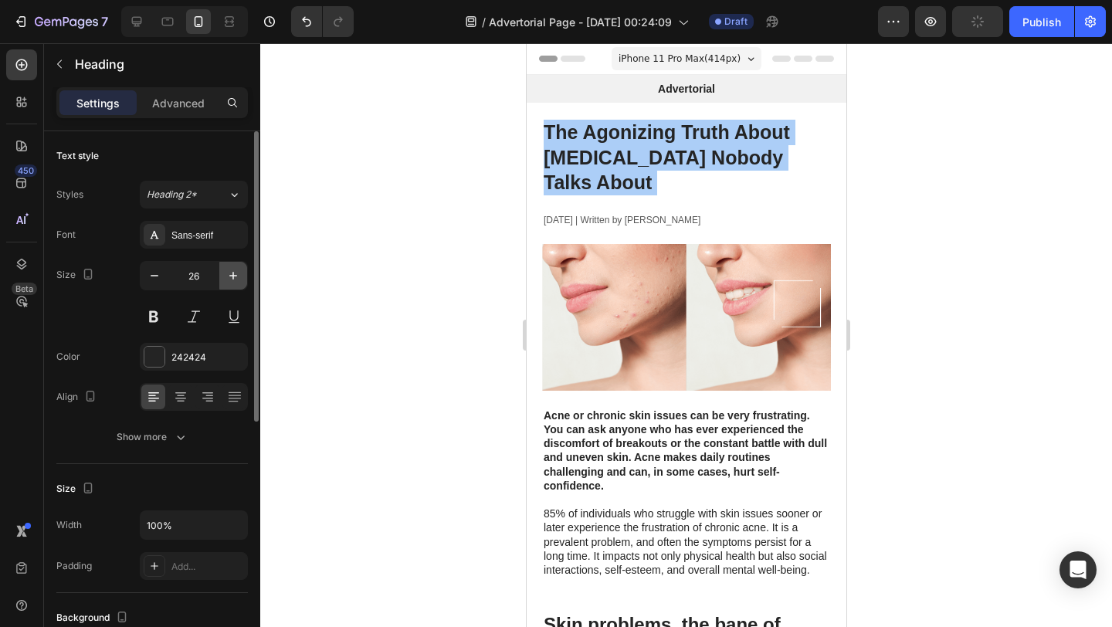
click at [231, 279] on icon "button" at bounding box center [233, 275] width 15 height 15
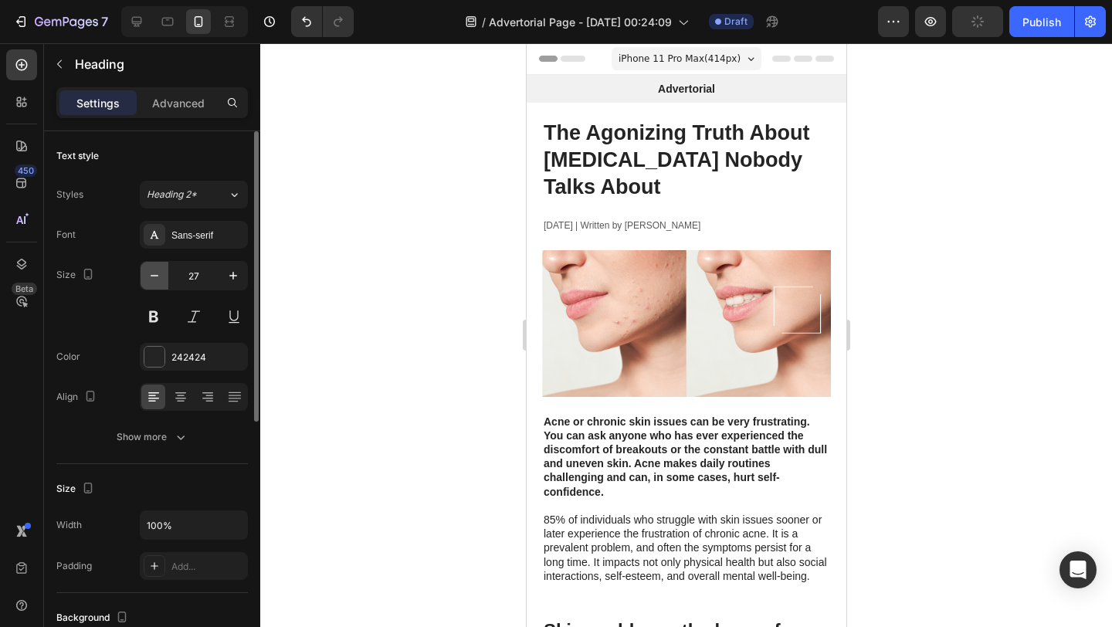
click at [164, 280] on button "button" at bounding box center [155, 276] width 28 height 28
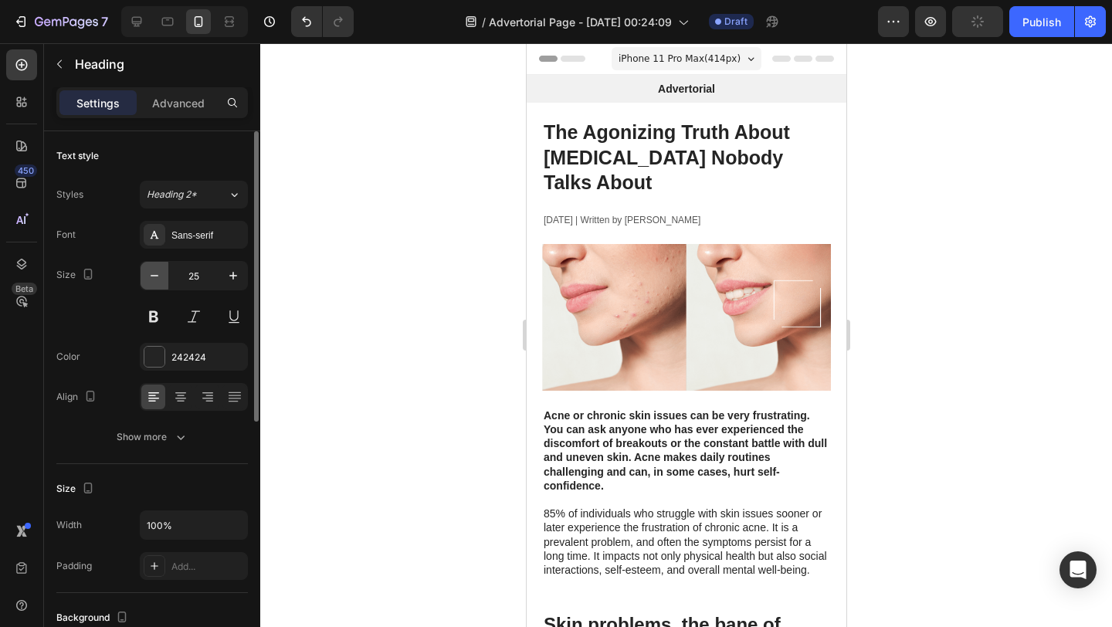
click at [164, 280] on button "button" at bounding box center [155, 276] width 28 height 28
type input "24"
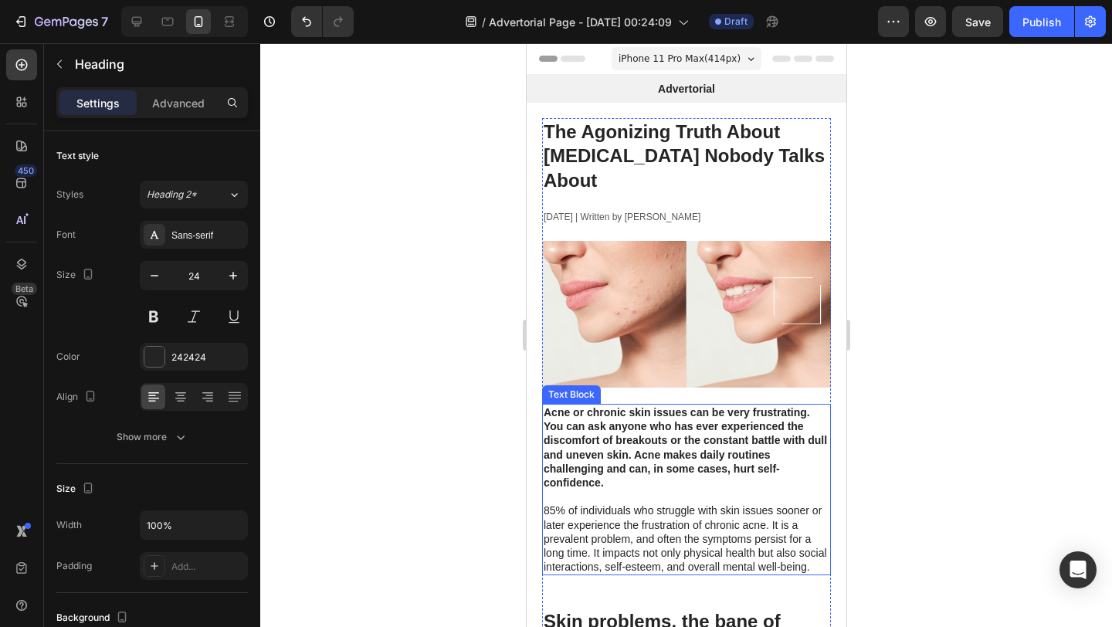
click at [660, 410] on strong "Acne or chronic skin issues can be very frustrating. You can ask anyone who has…" at bounding box center [684, 447] width 283 height 83
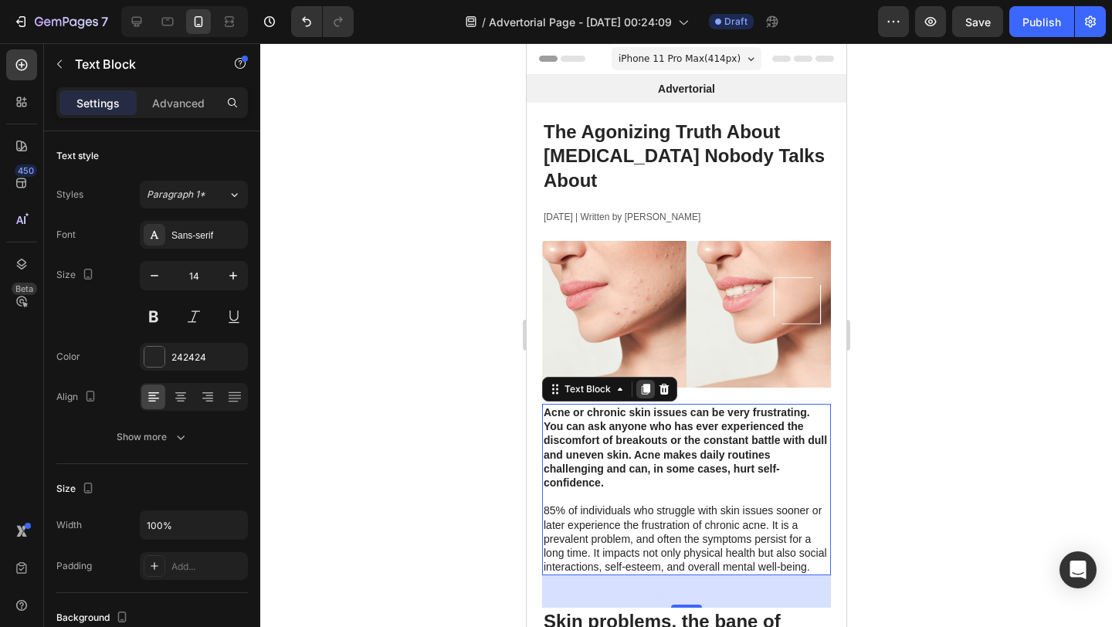
click at [640, 383] on icon at bounding box center [645, 389] width 12 height 12
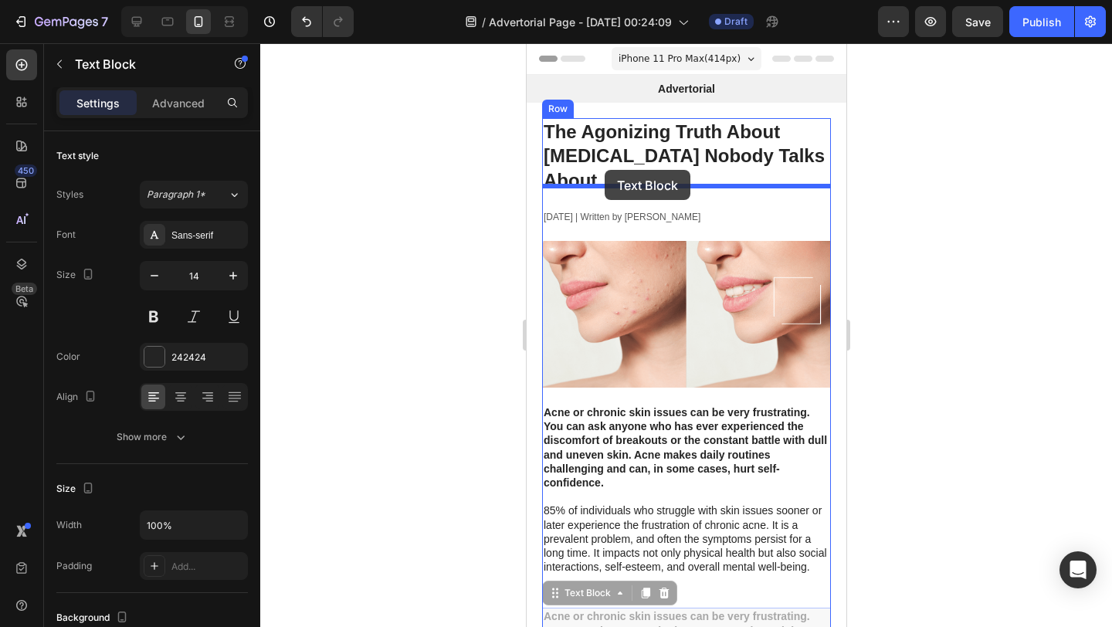
drag, startPoint x: 577, startPoint y: 399, endPoint x: 604, endPoint y: 170, distance: 230.2
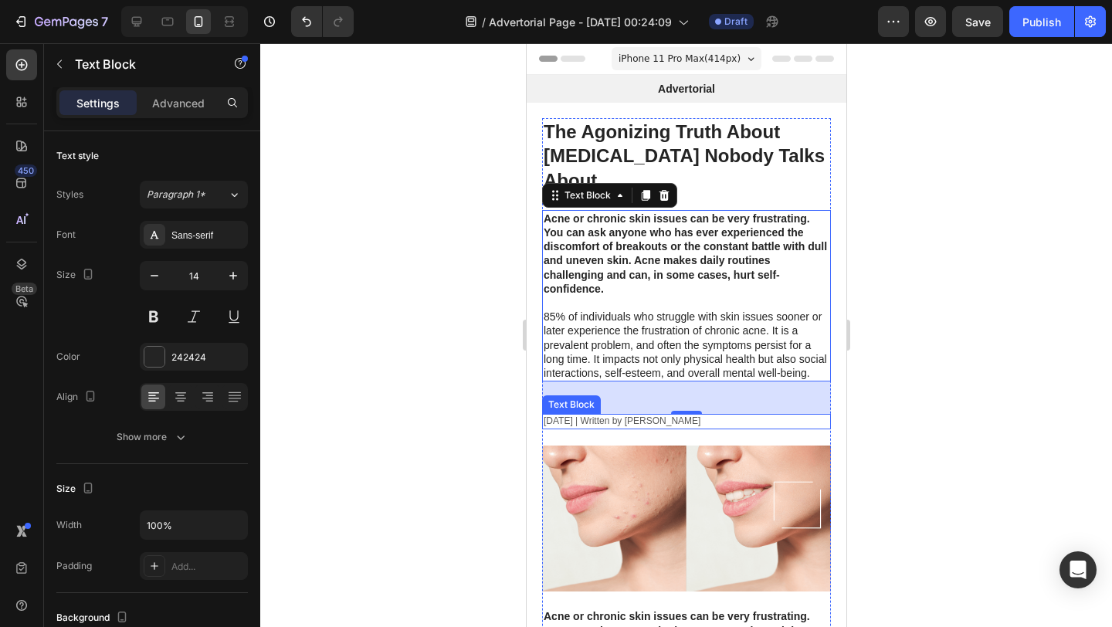
click at [594, 416] on p "[DATE] | Written by [PERSON_NAME]" at bounding box center [686, 422] width 286 height 12
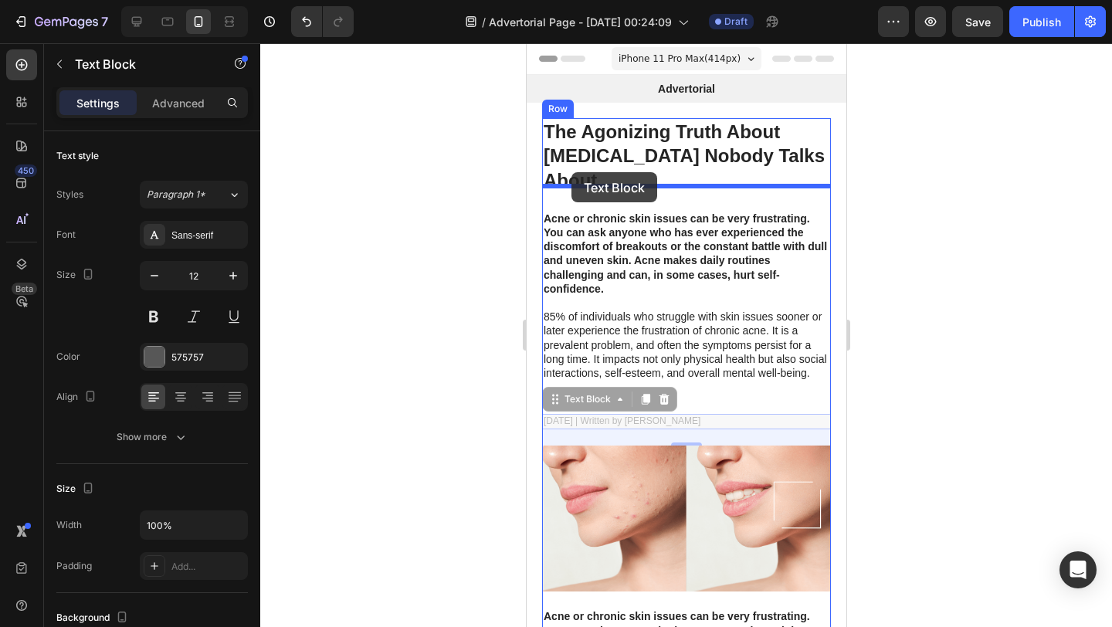
drag, startPoint x: 562, startPoint y: 375, endPoint x: 571, endPoint y: 172, distance: 203.4
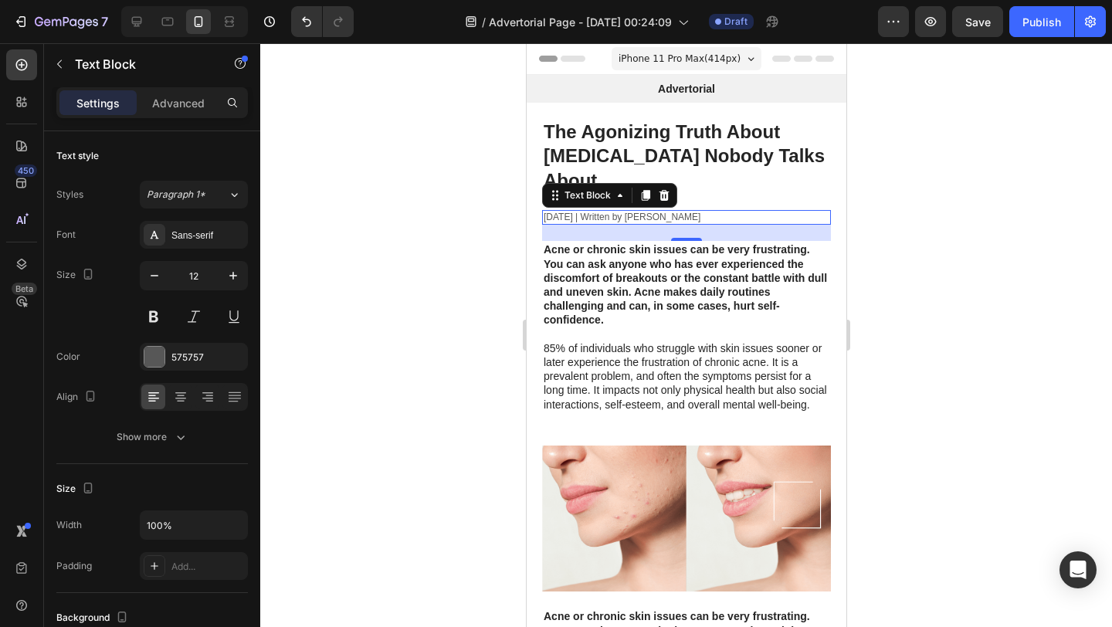
click at [458, 240] on div at bounding box center [686, 335] width 852 height 584
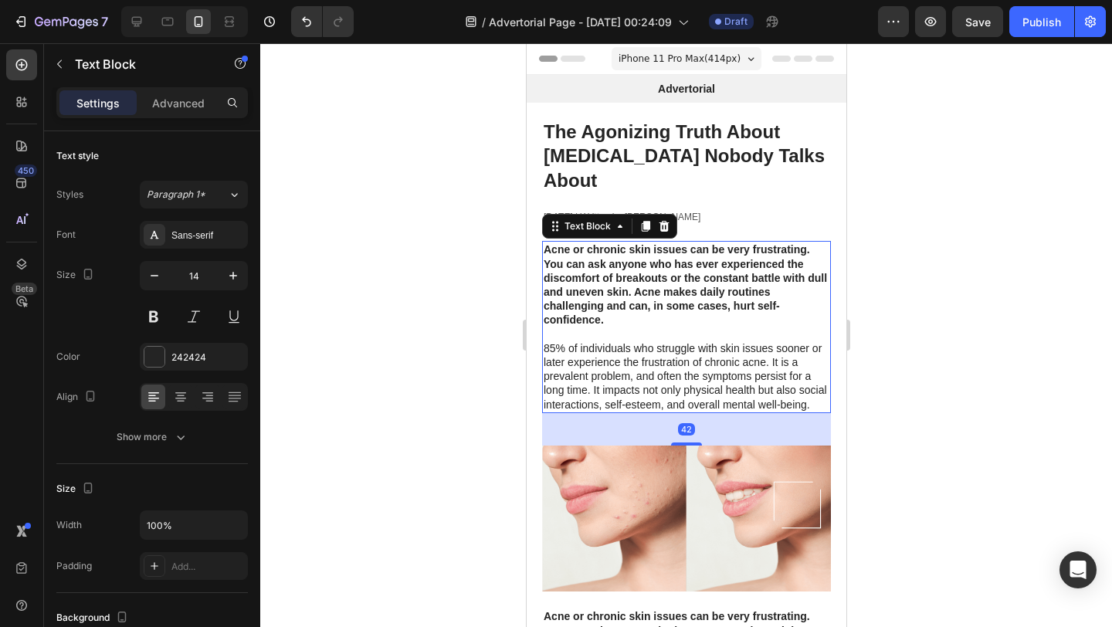
click at [584, 248] on strong "Acne or chronic skin issues can be very frustrating. You can ask anyone who has…" at bounding box center [684, 284] width 283 height 83
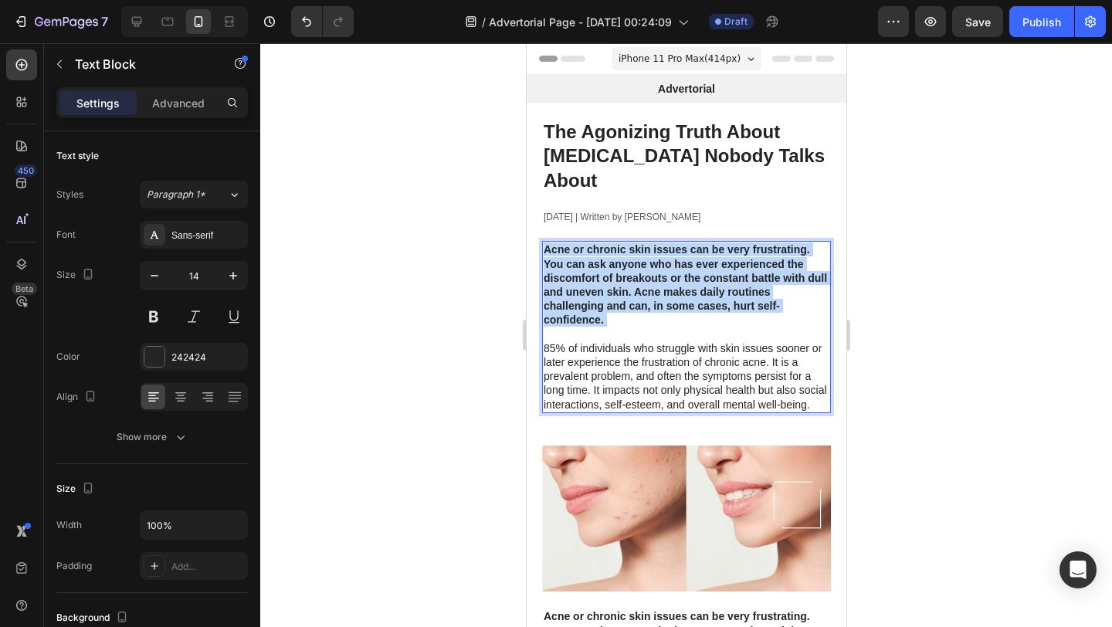
click at [584, 248] on strong "Acne or chronic skin issues can be very frustrating. You can ask anyone who has…" at bounding box center [684, 284] width 283 height 83
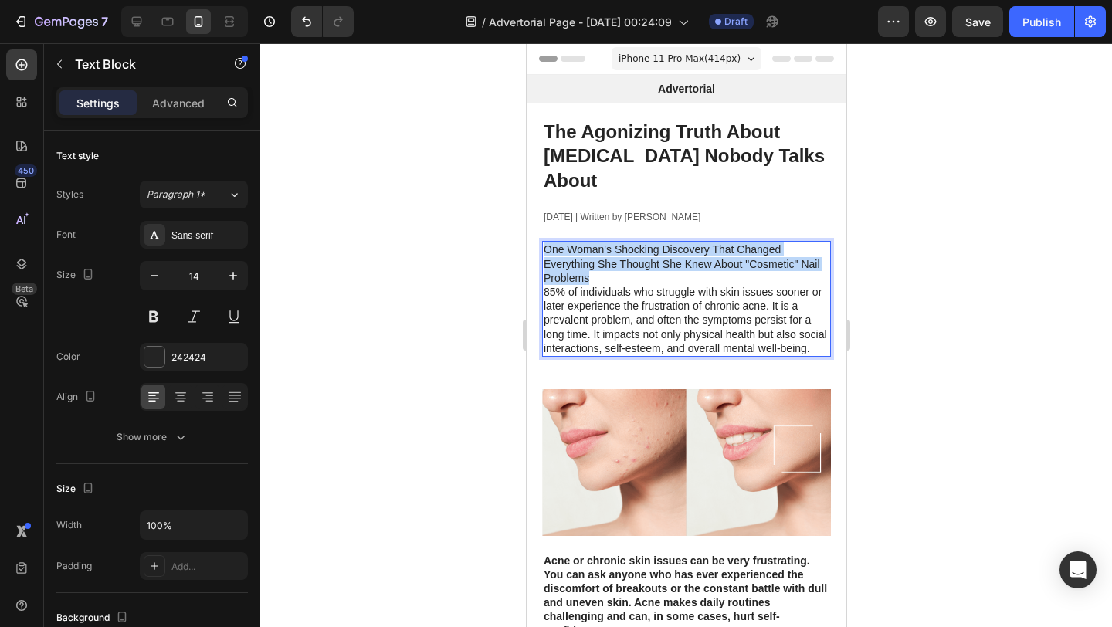
drag, startPoint x: 600, startPoint y: 254, endPoint x: 539, endPoint y: 225, distance: 67.7
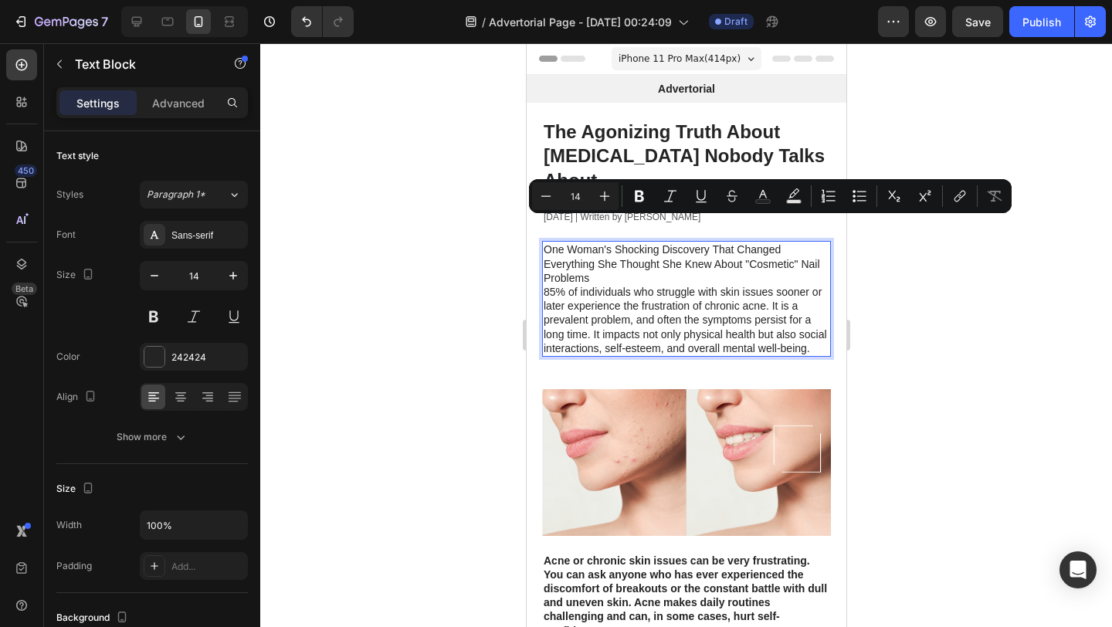
click at [578, 270] on p "One Woman's Shocking Discovery That Changed Everything She Thought She Knew Abo…" at bounding box center [686, 299] width 286 height 113
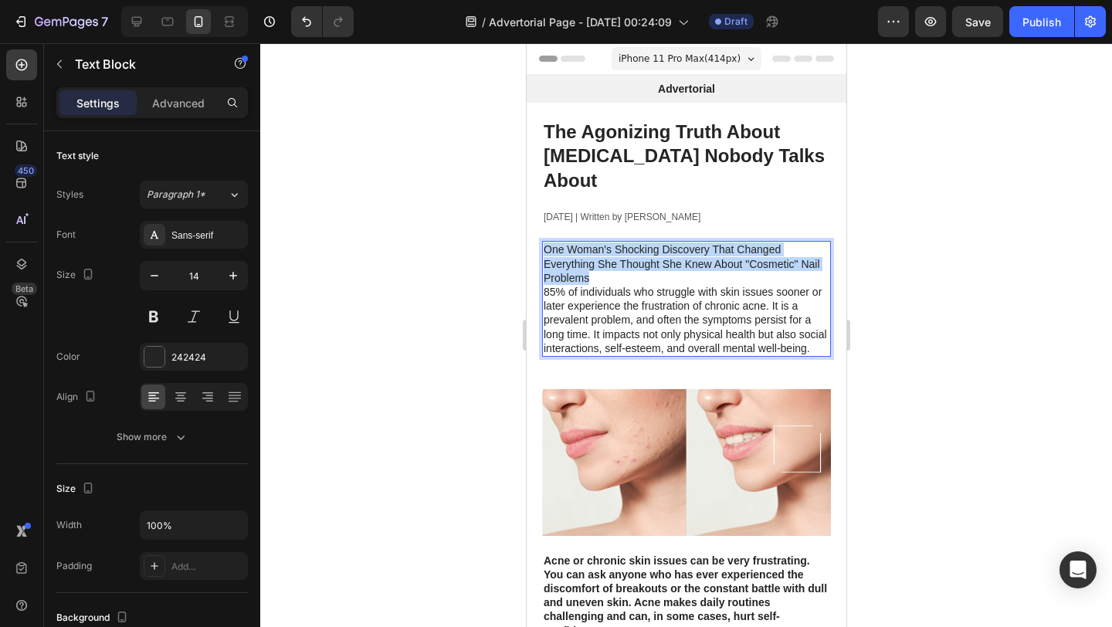
drag, startPoint x: 598, startPoint y: 250, endPoint x: 535, endPoint y: 215, distance: 72.6
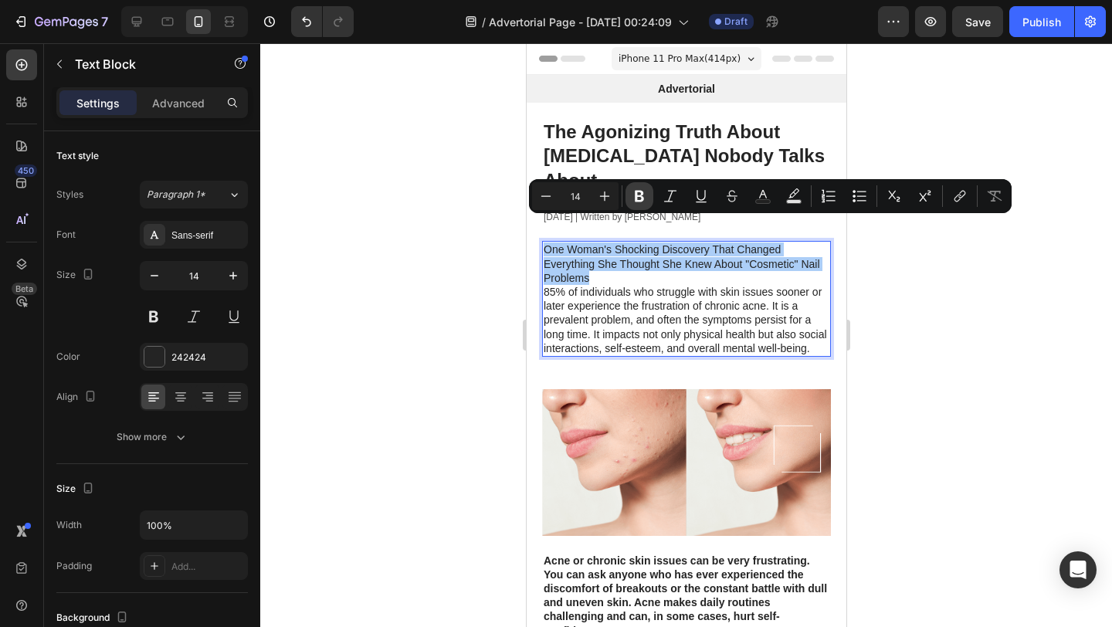
click at [639, 201] on icon "Editor contextual toolbar" at bounding box center [639, 197] width 9 height 12
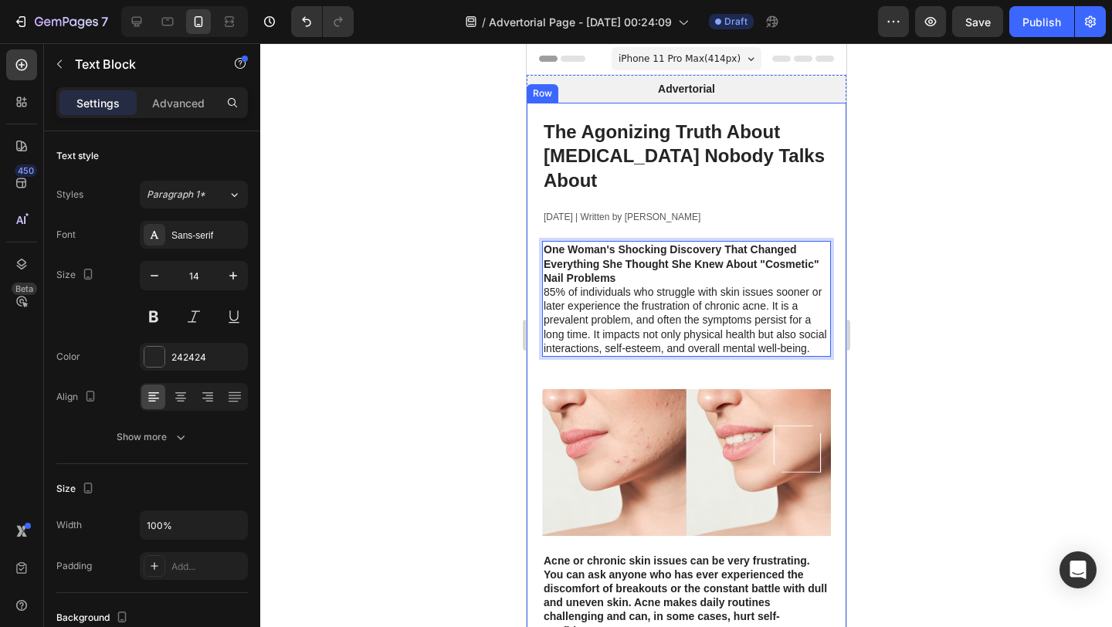
click at [482, 267] on div at bounding box center [686, 335] width 852 height 584
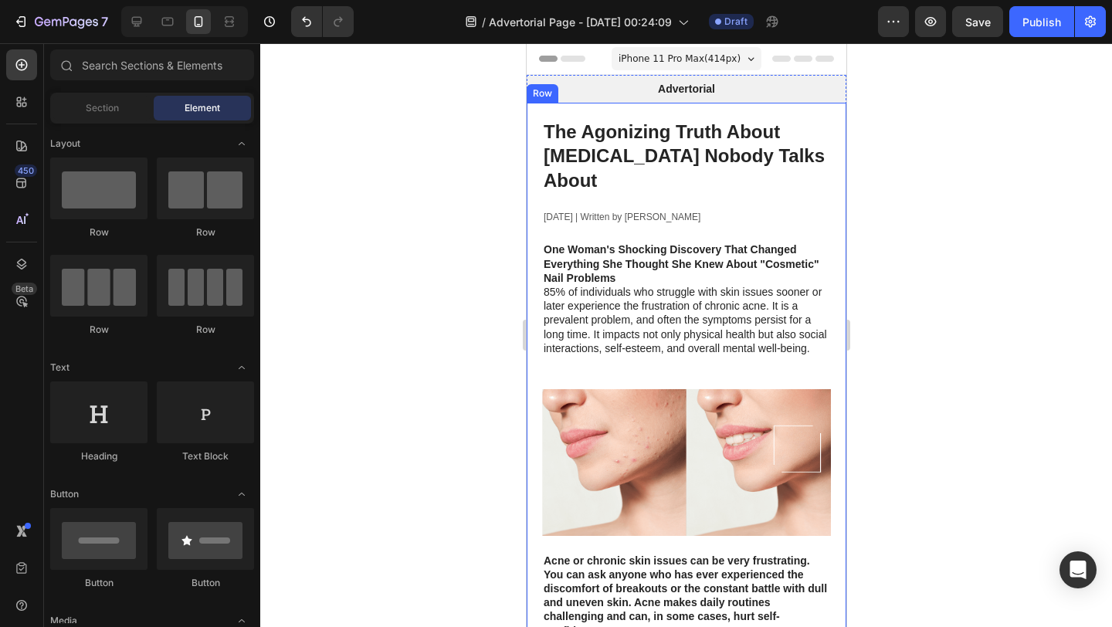
click at [639, 287] on p "One Woman's Shocking Discovery That Changed Everything She Thought She Knew Abo…" at bounding box center [686, 299] width 286 height 113
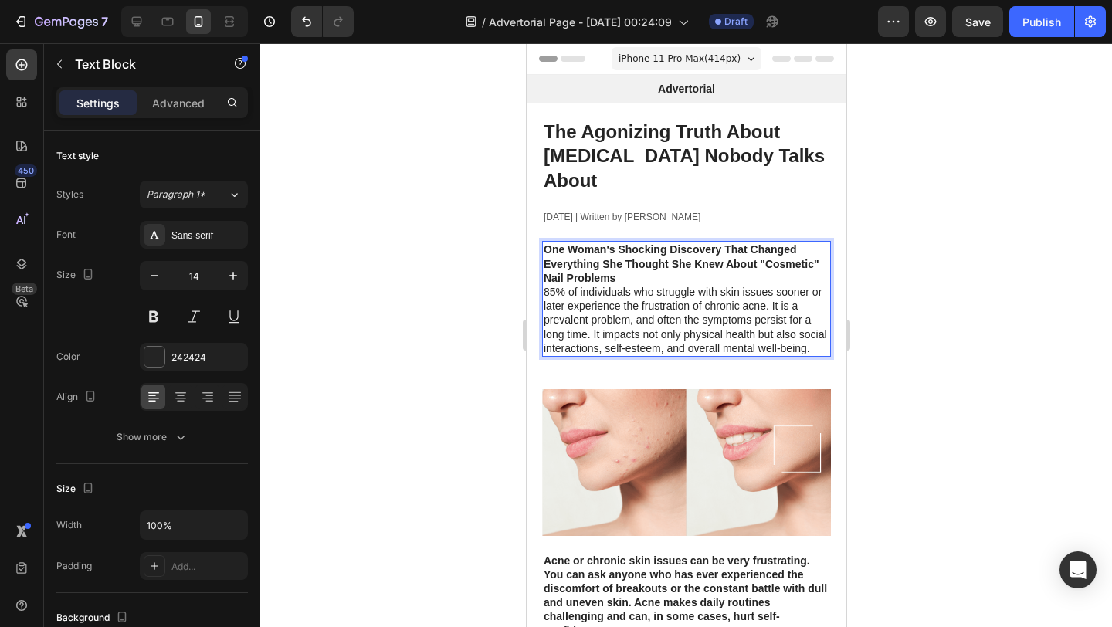
click at [807, 321] on p "One Woman's Shocking Discovery That Changed Everything She Thought She Knew Abo…" at bounding box center [686, 299] width 286 height 113
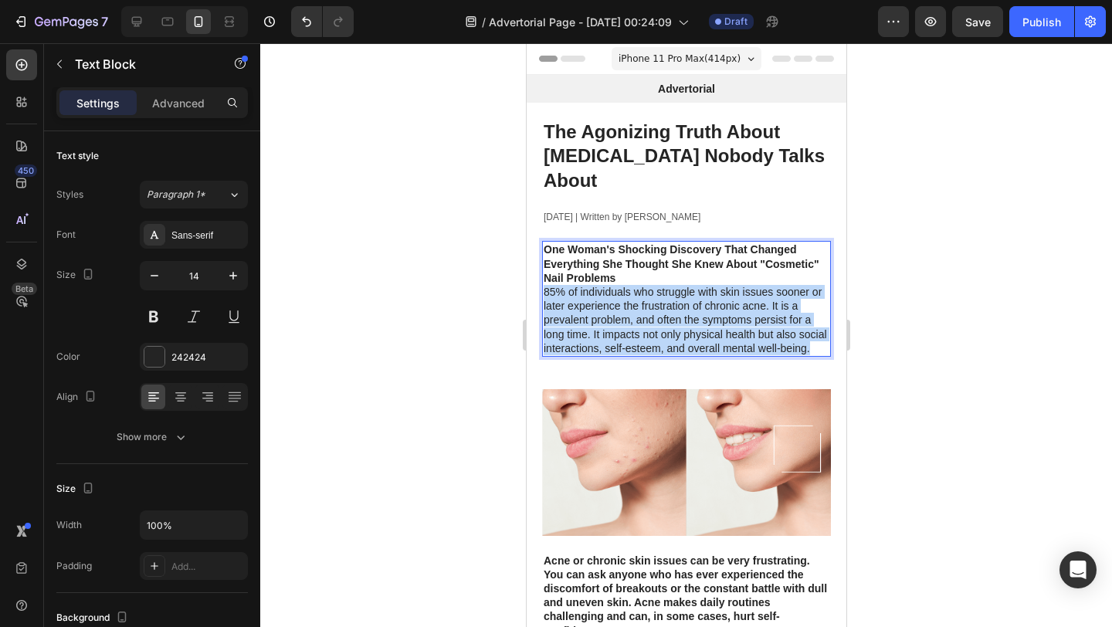
drag, startPoint x: 807, startPoint y: 321, endPoint x: 552, endPoint y: 274, distance: 260.0
click at [552, 274] on p "One Woman's Shocking Discovery That Changed Everything She Thought She Knew Abo…" at bounding box center [686, 299] width 286 height 113
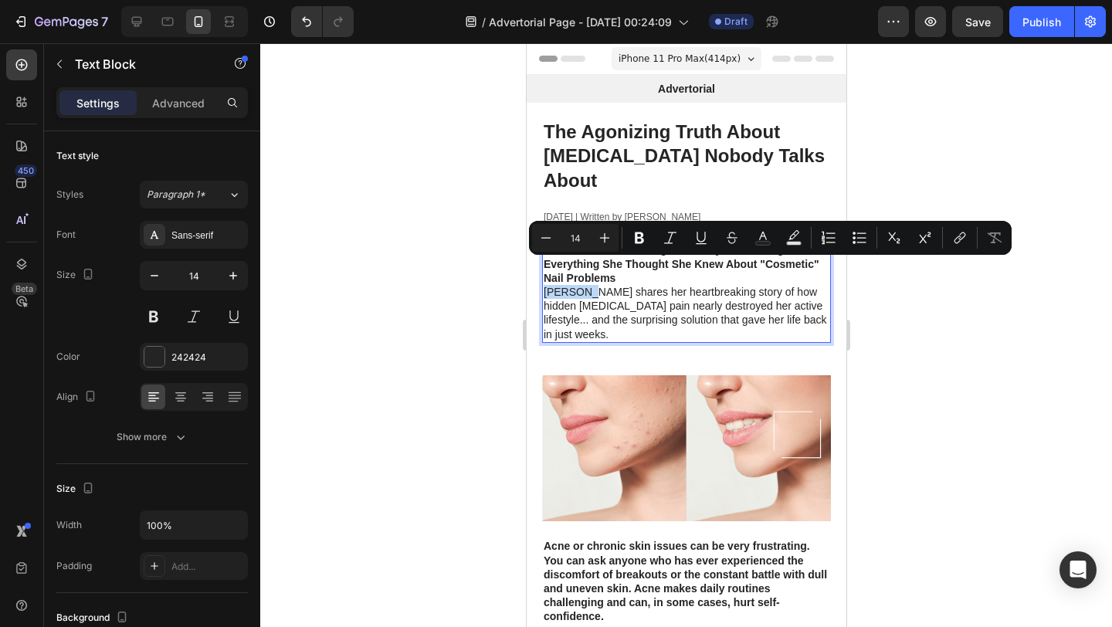
drag, startPoint x: 587, startPoint y: 270, endPoint x: 541, endPoint y: 264, distance: 46.8
click at [541, 264] on div "One Woman's Shocking Discovery That Changed Everything She Thought She Knew Abo…" at bounding box center [685, 291] width 289 height 101
click at [629, 238] on button "Bold" at bounding box center [640, 238] width 28 height 28
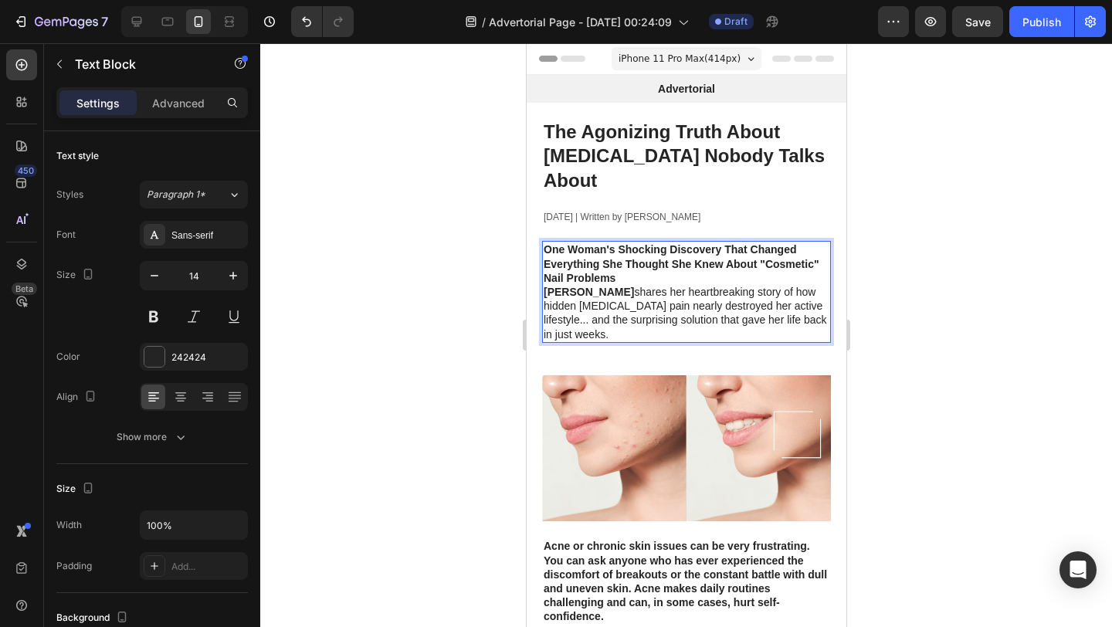
click at [497, 286] on div at bounding box center [686, 335] width 852 height 584
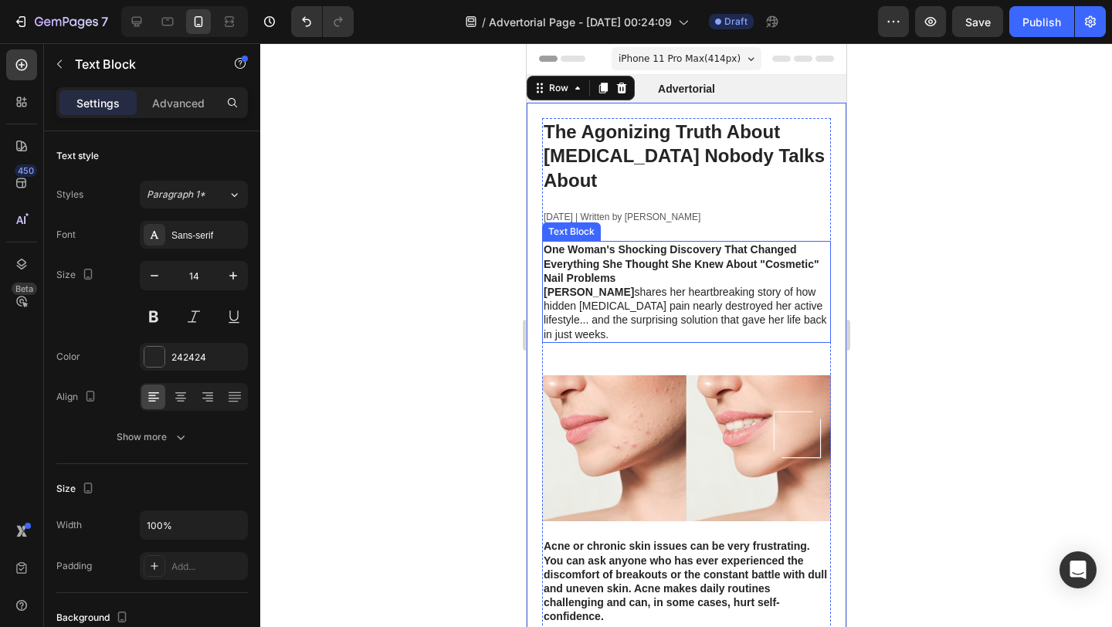
click at [545, 286] on strong "[PERSON_NAME]" at bounding box center [588, 292] width 90 height 12
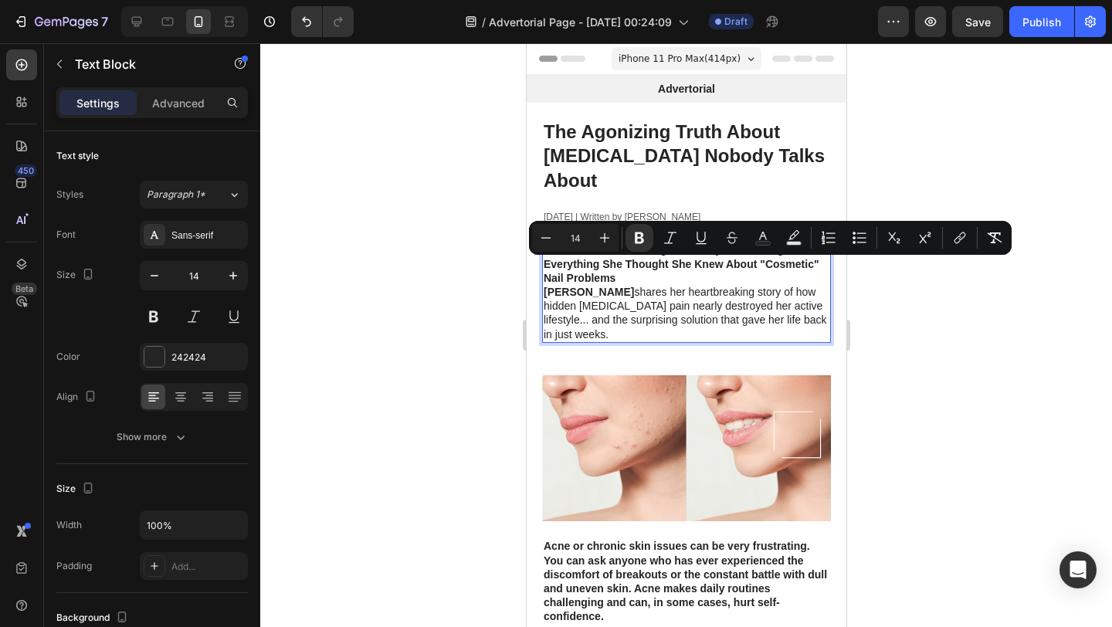
click at [545, 286] on strong "[PERSON_NAME]" at bounding box center [588, 292] width 90 height 12
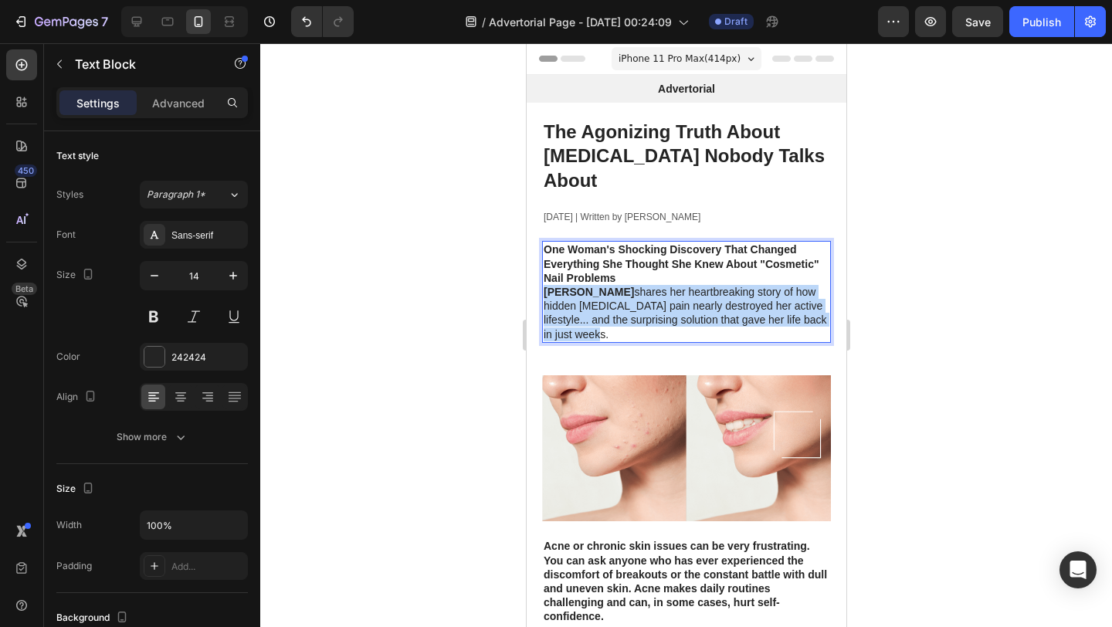
drag, startPoint x: 545, startPoint y: 267, endPoint x: 805, endPoint y: 295, distance: 261.8
click at [806, 294] on p "One Woman's Shocking Discovery That Changed Everything She Thought She Knew Abo…" at bounding box center [686, 292] width 286 height 98
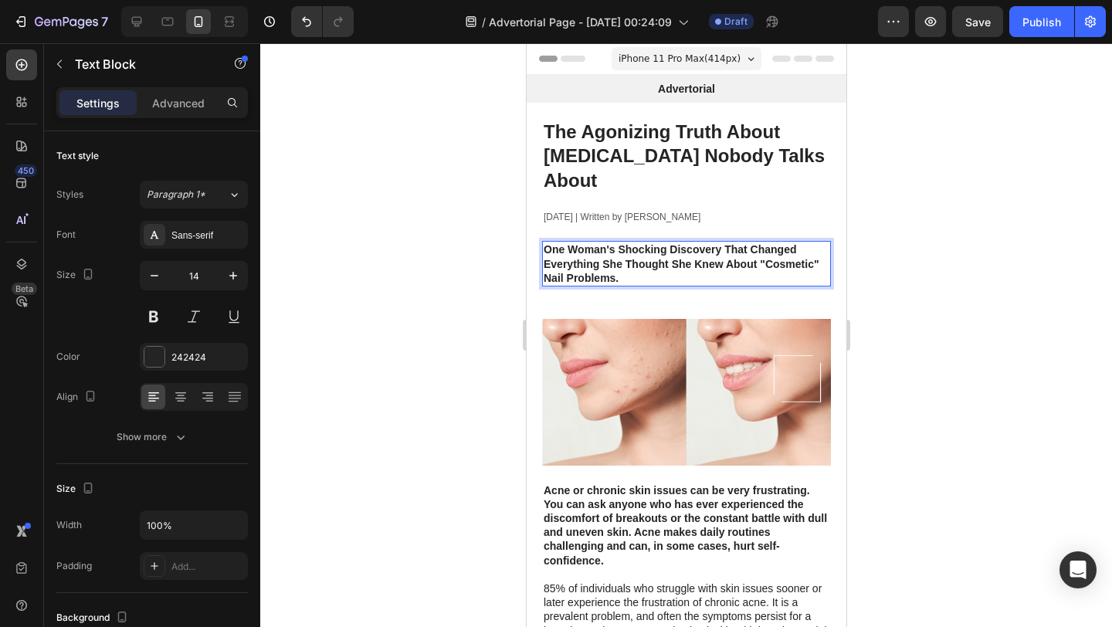
click at [386, 243] on div at bounding box center [686, 335] width 852 height 584
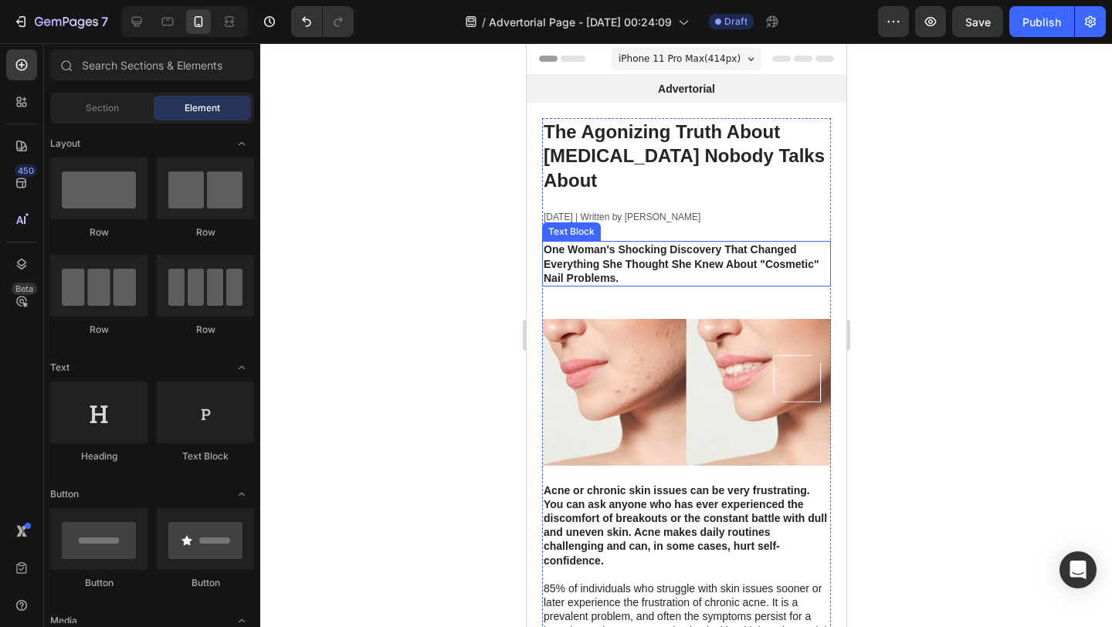
click at [597, 243] on strong "One Woman's Shocking Discovery That Changed Everything She Thought She Knew Abo…" at bounding box center [681, 263] width 276 height 40
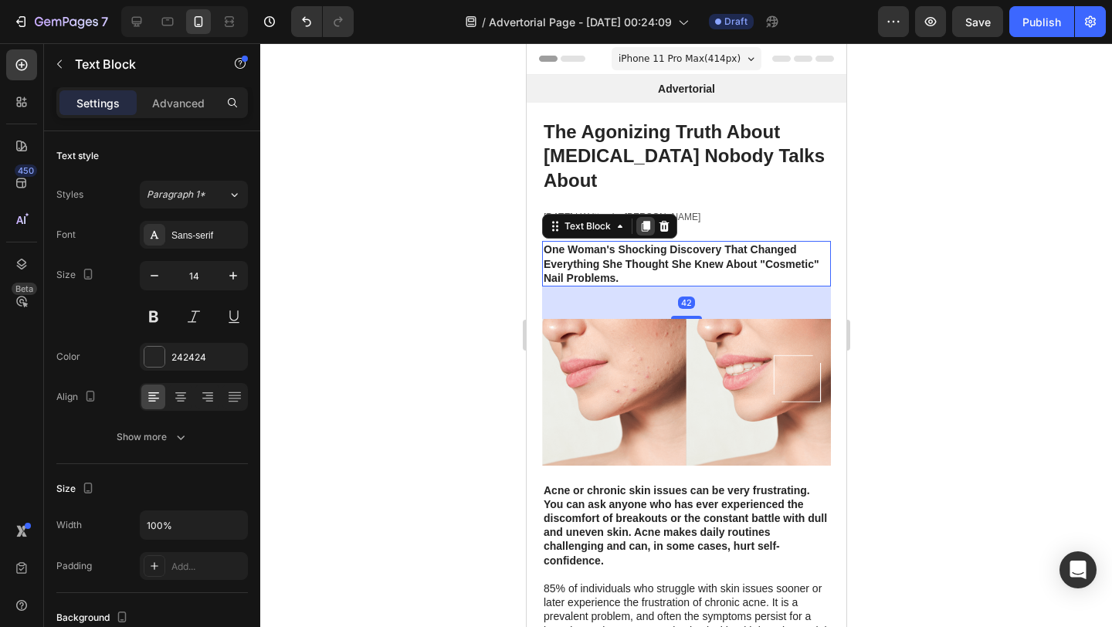
click at [640, 220] on icon at bounding box center [645, 226] width 12 height 12
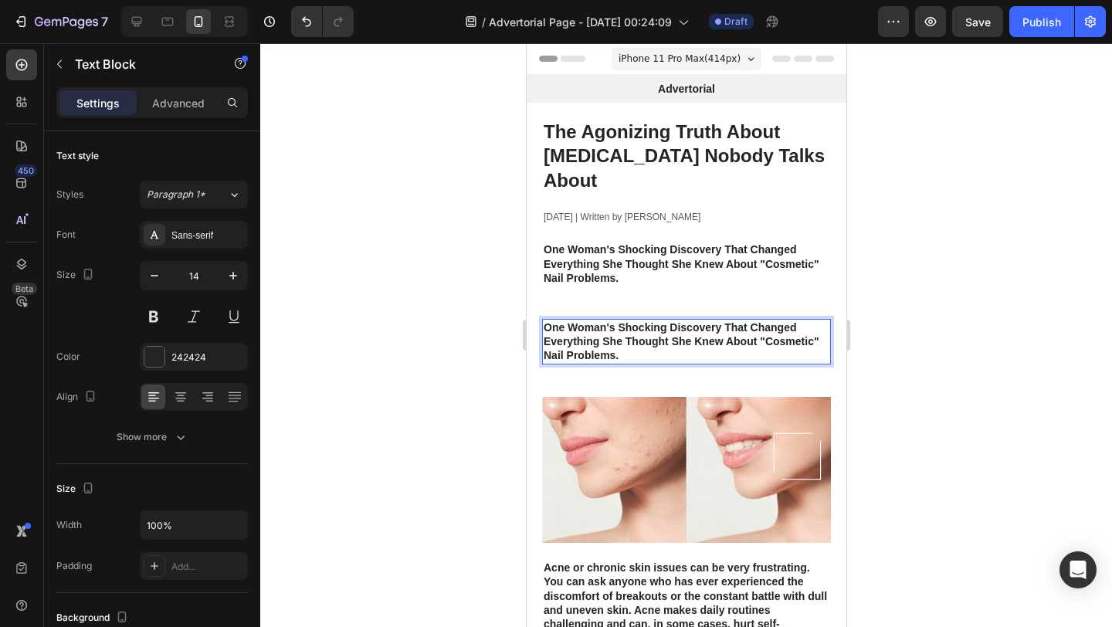
click at [626, 321] on strong "One Woman's Shocking Discovery That Changed Everything She Thought She Knew Abo…" at bounding box center [681, 341] width 276 height 40
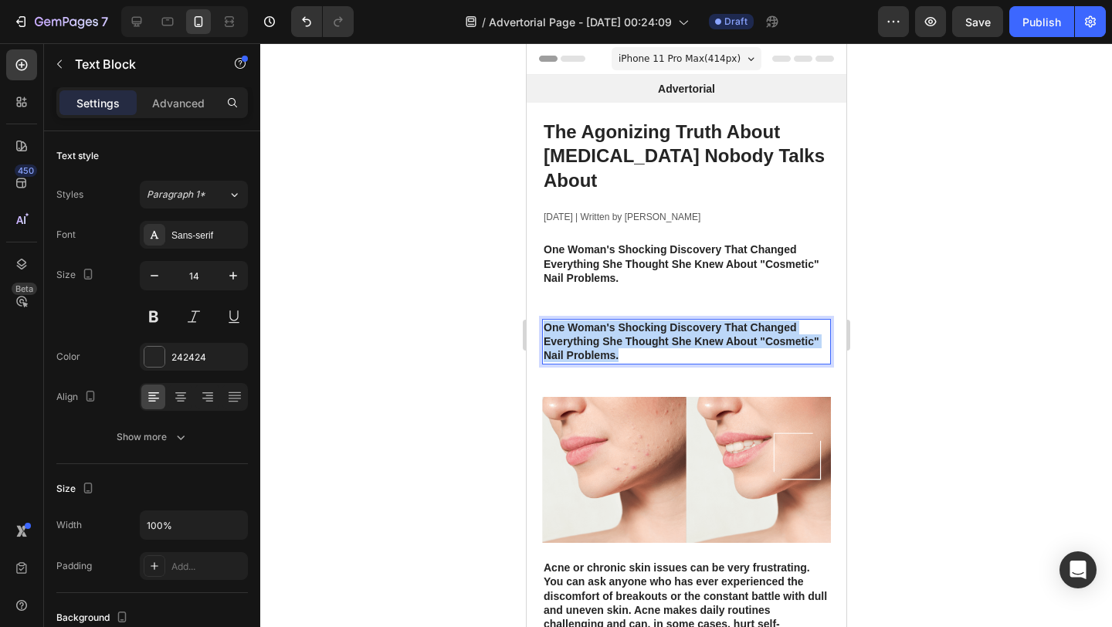
click at [626, 321] on strong "One Woman's Shocking Discovery That Changed Everything She Thought She Knew Abo…" at bounding box center [681, 341] width 276 height 40
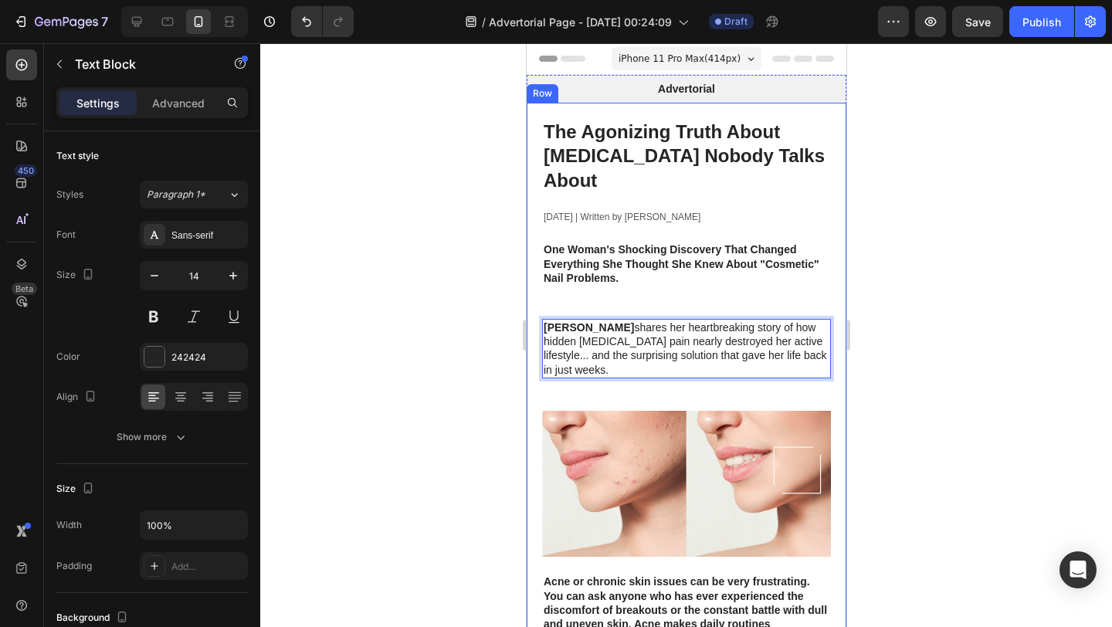
click at [466, 305] on div at bounding box center [686, 335] width 852 height 584
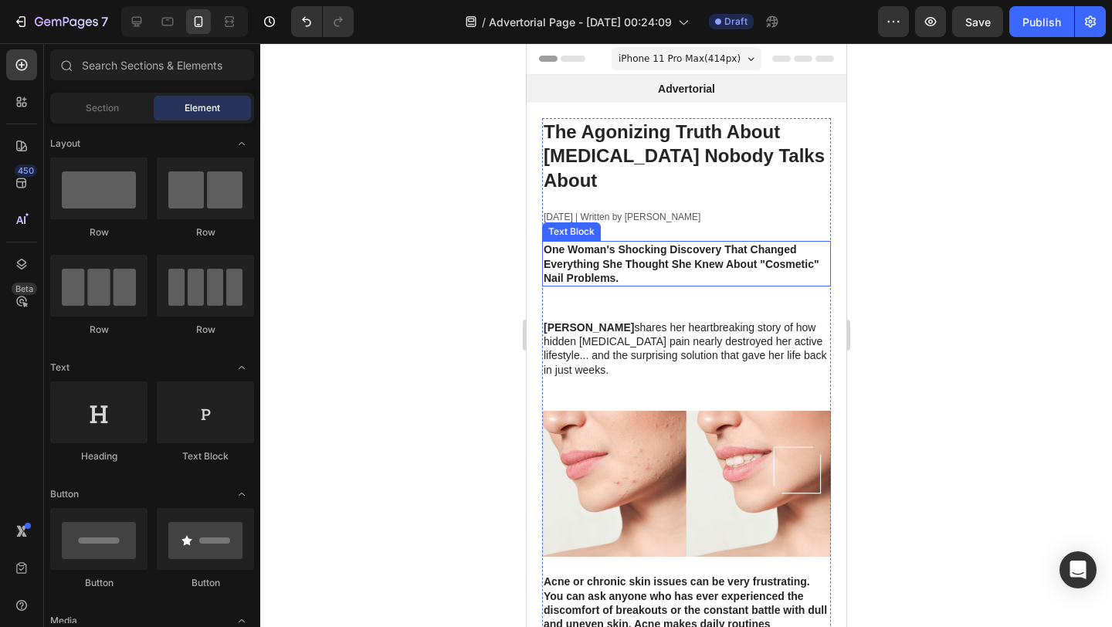
click at [600, 260] on p "One Woman's Shocking Discovery That Changed Everything She Thought She Knew Abo…" at bounding box center [686, 264] width 286 height 42
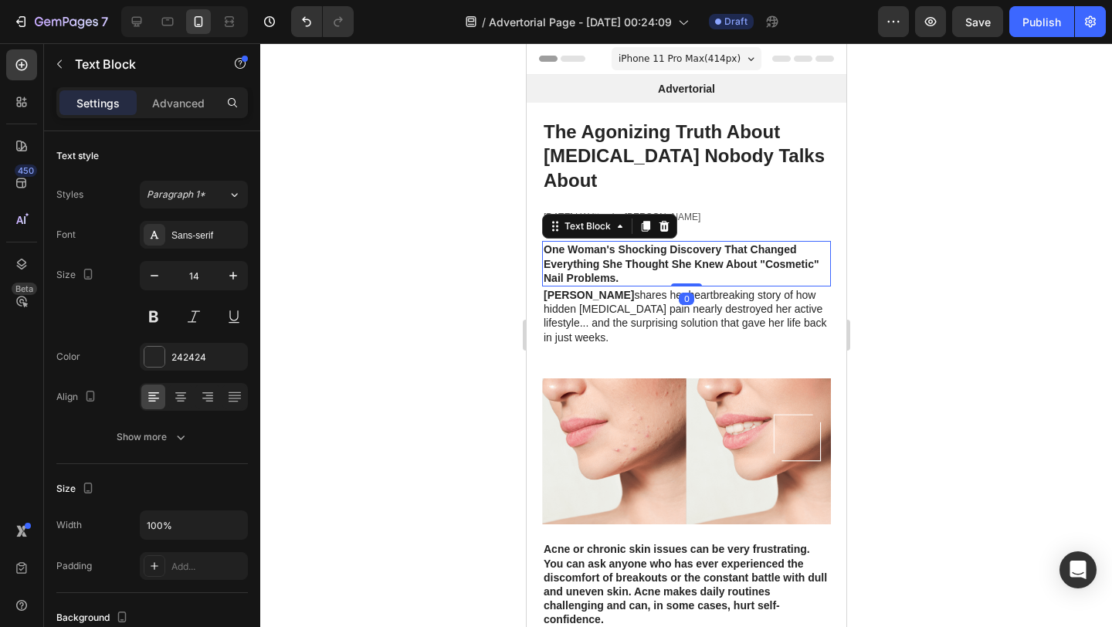
drag, startPoint x: 680, startPoint y: 294, endPoint x: 670, endPoint y: 256, distance: 39.0
click at [670, 256] on div "One Woman's Shocking Discovery That Changed Everything She Thought She Knew Abo…" at bounding box center [685, 264] width 289 height 46
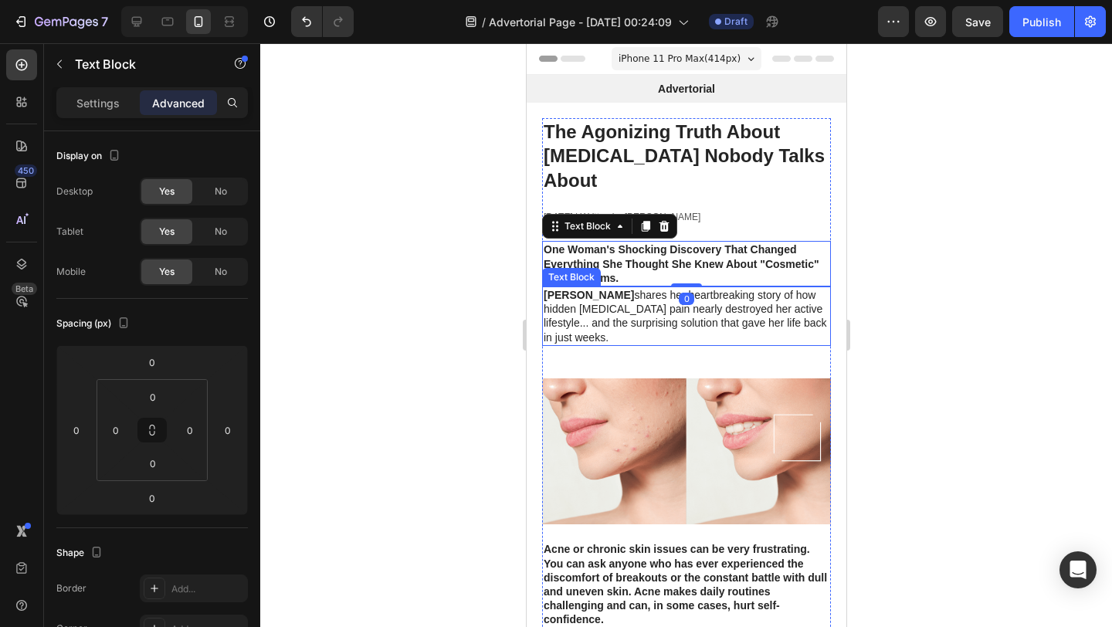
click at [660, 288] on p "[PERSON_NAME] shares her heartbreaking story of how hidden [MEDICAL_DATA] pain …" at bounding box center [686, 316] width 286 height 56
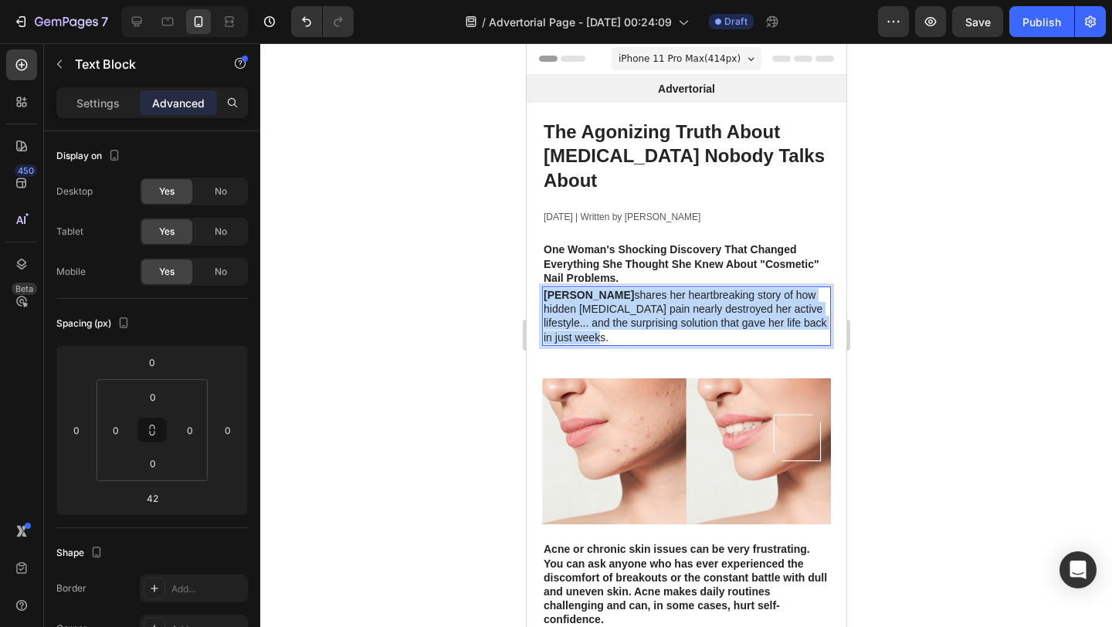
click at [660, 288] on p "[PERSON_NAME] shares her heartbreaking story of how hidden [MEDICAL_DATA] pain …" at bounding box center [686, 316] width 286 height 56
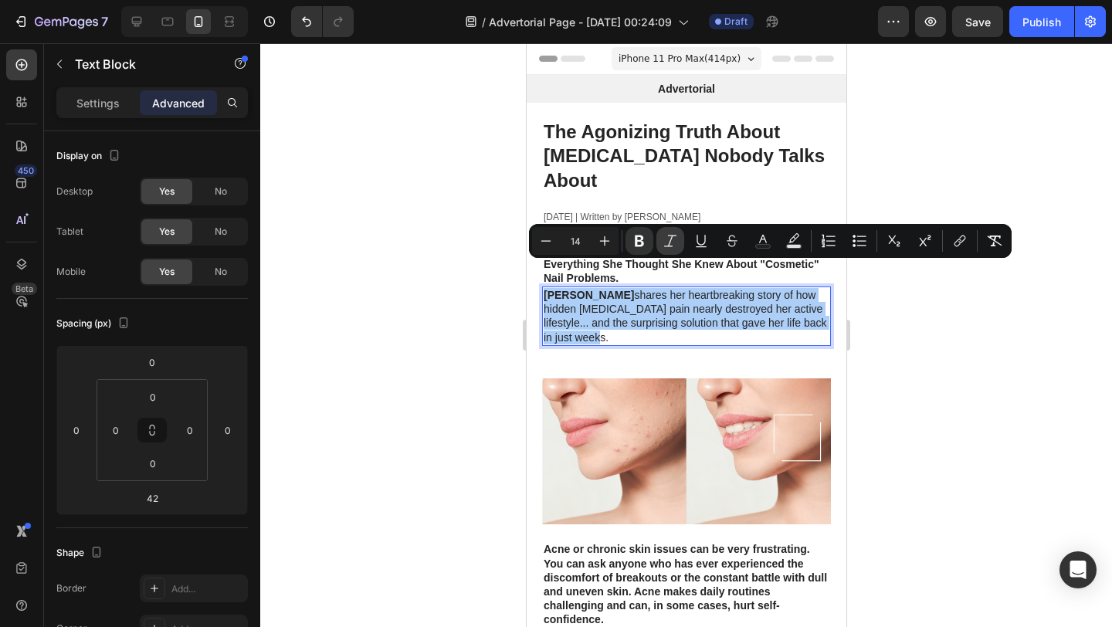
click at [674, 242] on icon "Editor contextual toolbar" at bounding box center [670, 240] width 15 height 15
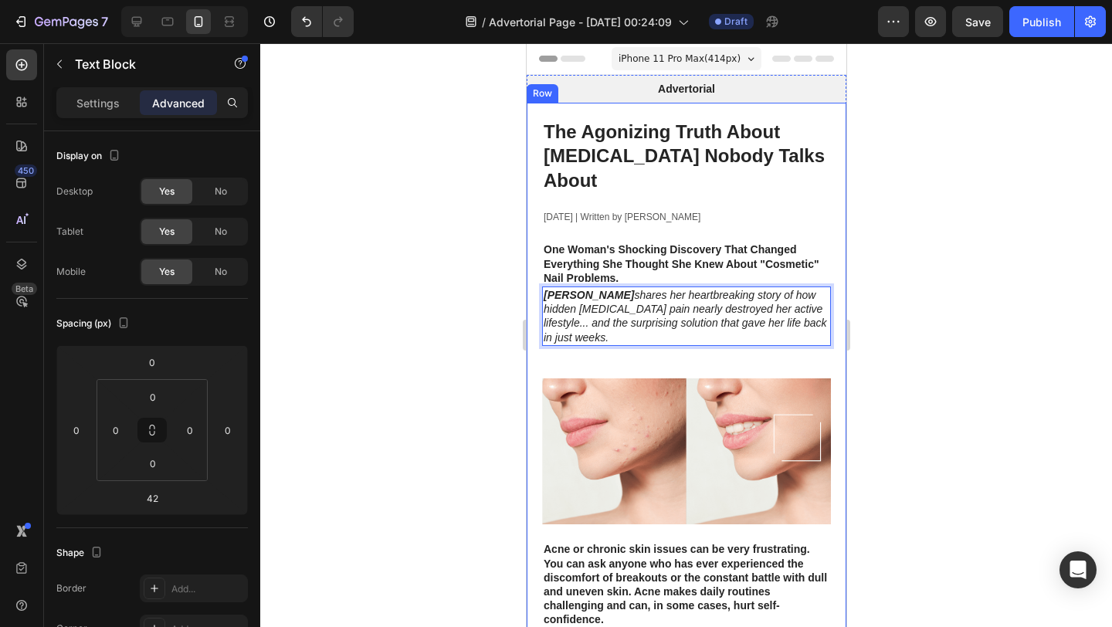
click at [477, 284] on div at bounding box center [686, 335] width 852 height 584
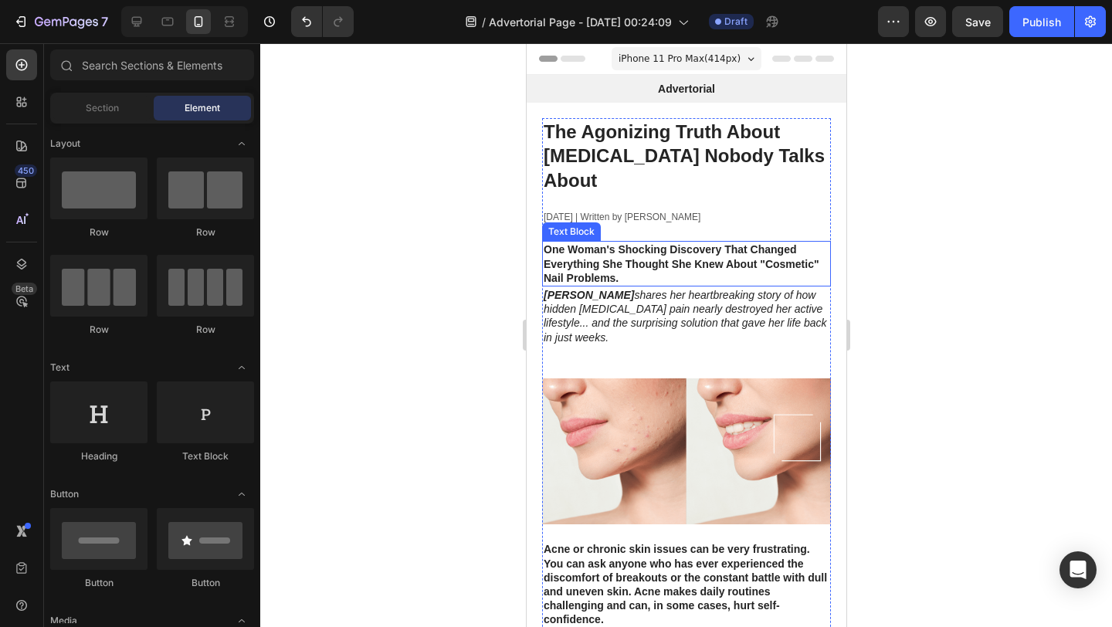
click at [622, 243] on strong "One Woman's Shocking Discovery That Changed Everything She Thought She Knew Abo…" at bounding box center [681, 263] width 276 height 40
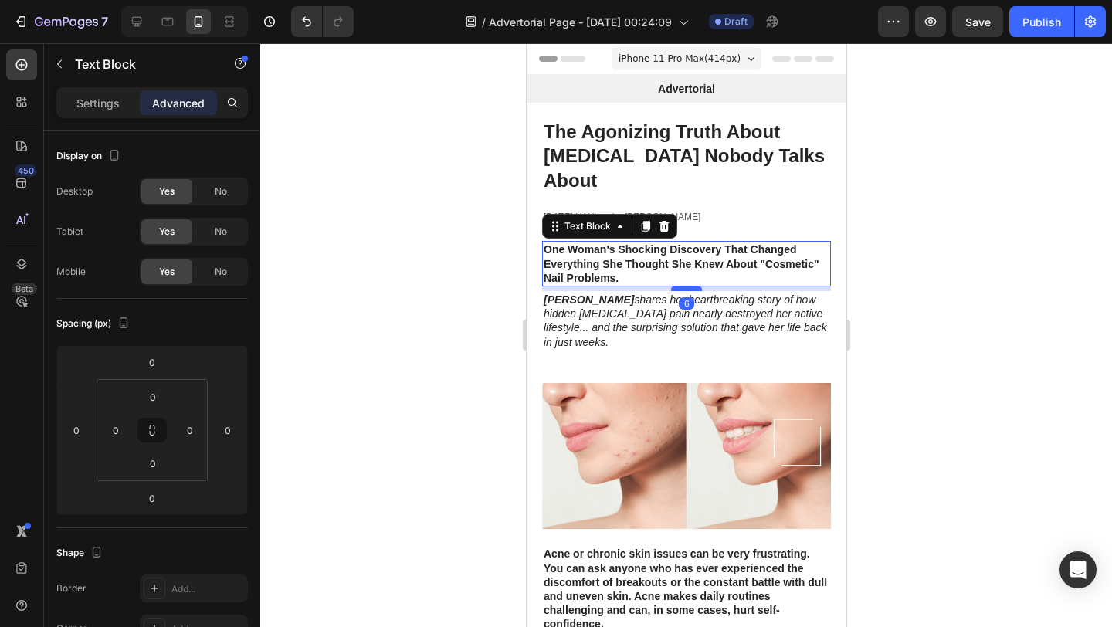
click at [675, 287] on div at bounding box center [685, 289] width 31 height 5
type input "7"
click at [651, 443] on img at bounding box center [685, 457] width 289 height 147
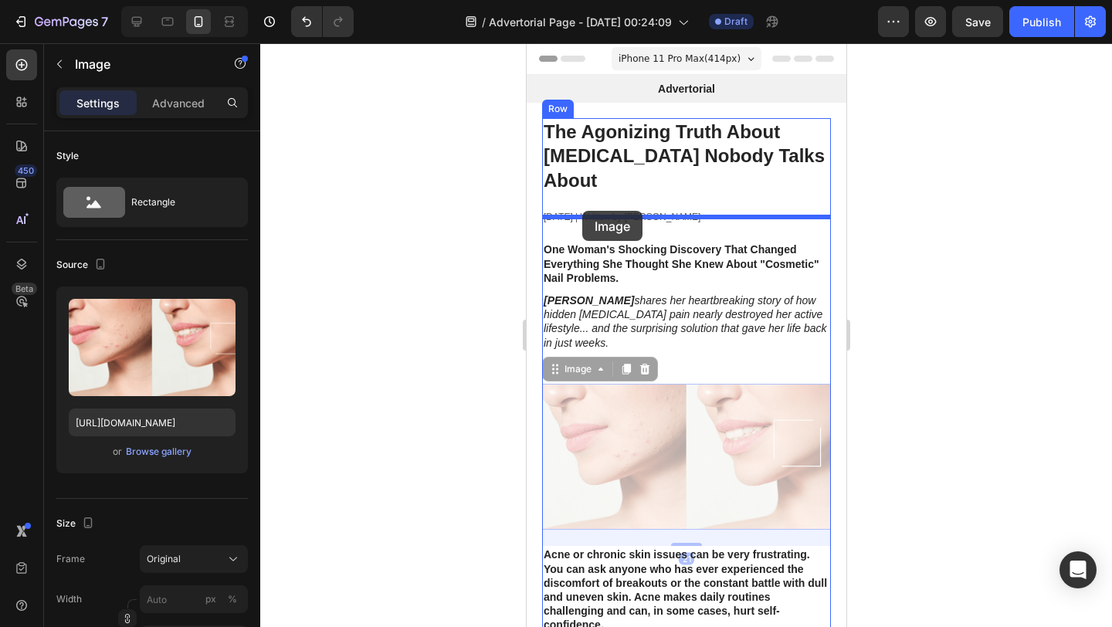
drag, startPoint x: 580, startPoint y: 332, endPoint x: 582, endPoint y: 211, distance: 121.3
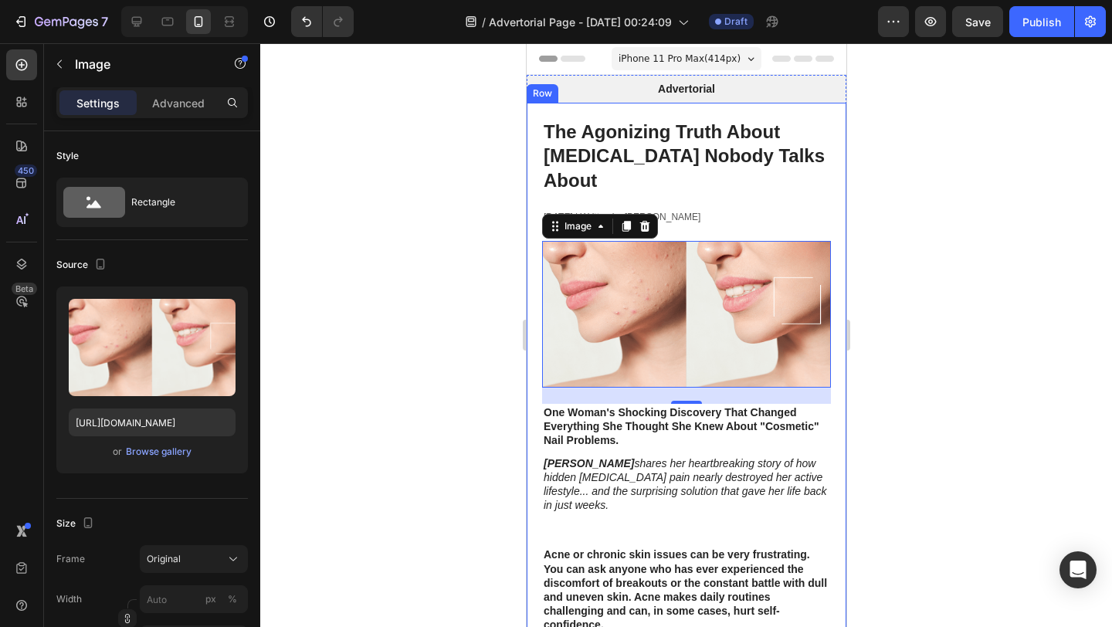
click at [473, 232] on div at bounding box center [686, 335] width 852 height 584
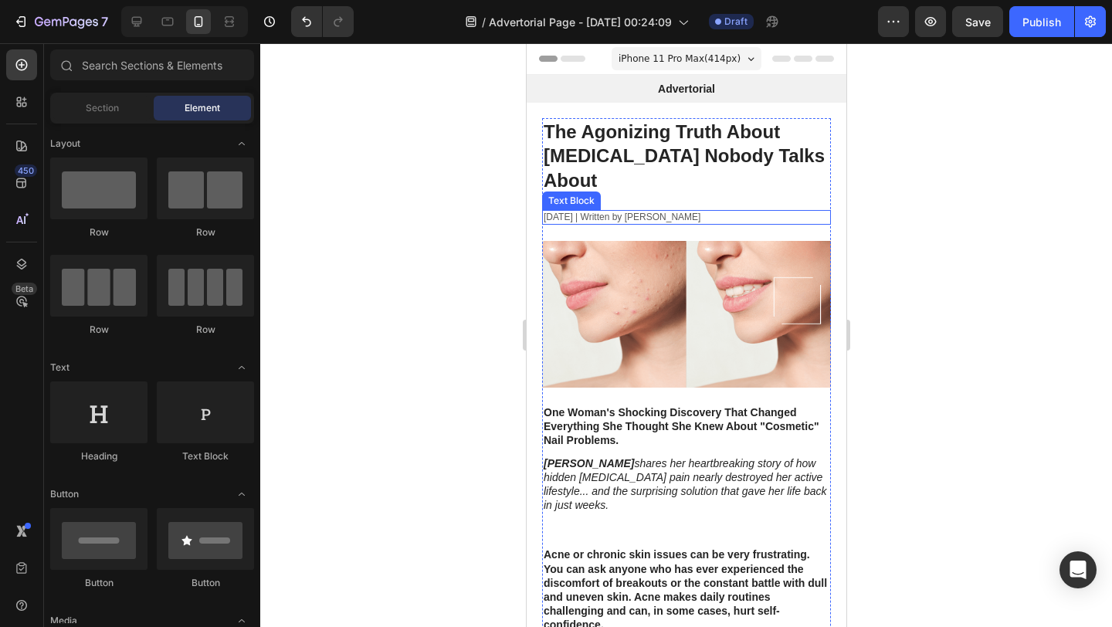
click at [584, 212] on p "[DATE] | Written by [PERSON_NAME]" at bounding box center [686, 218] width 286 height 12
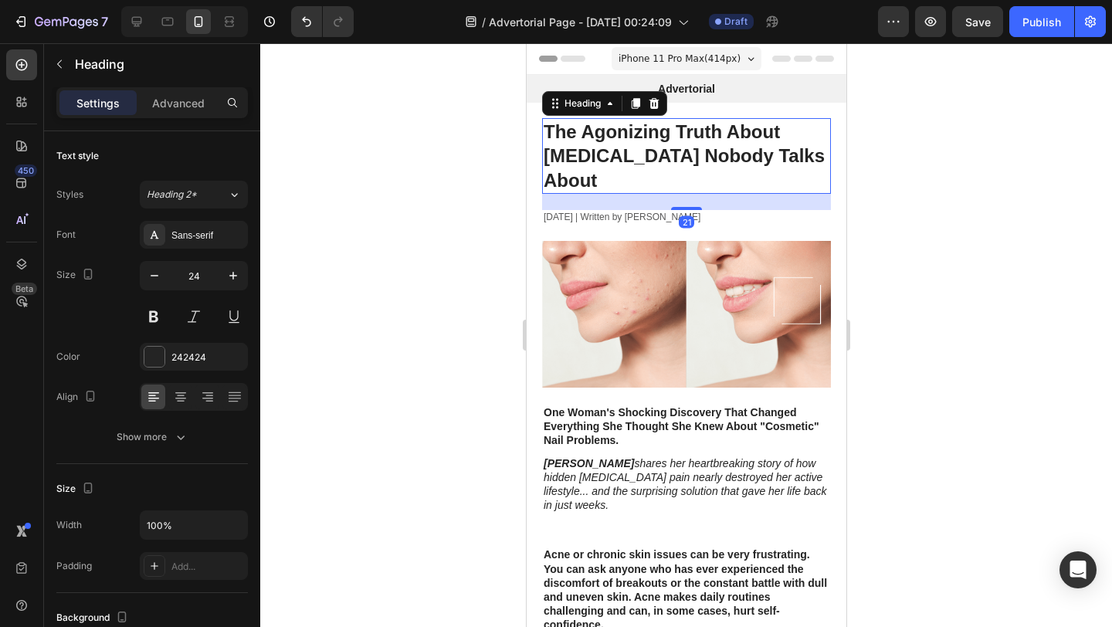
click at [636, 144] on p "⁠⁠⁠⁠⁠⁠⁠ The Agonizing Truth About Nail Fungus Nobody Talks About" at bounding box center [686, 156] width 286 height 73
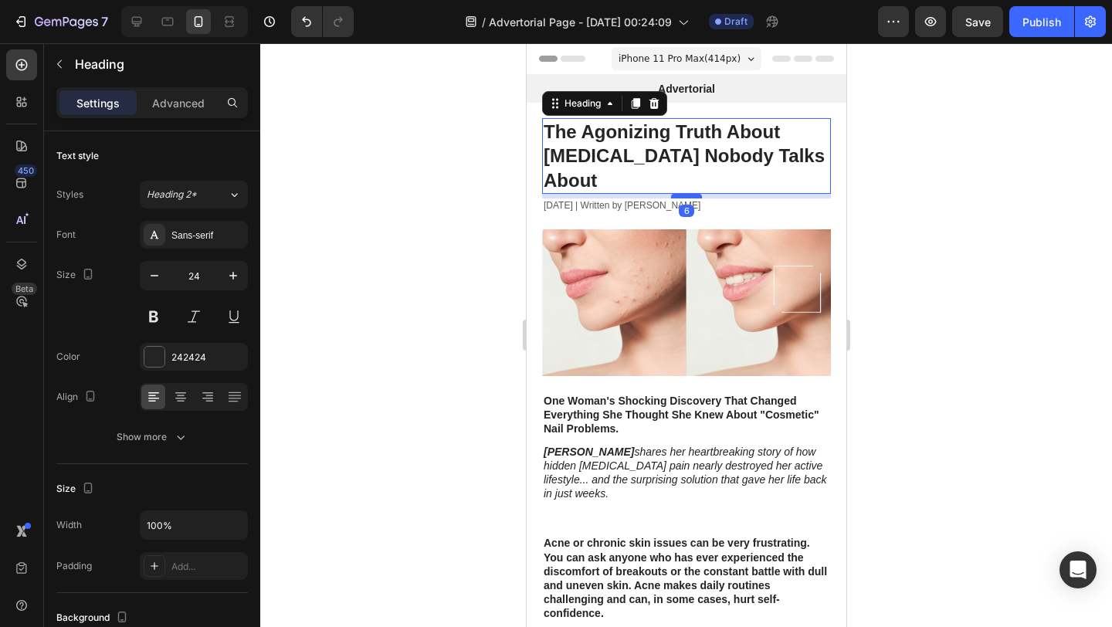
drag, startPoint x: 683, startPoint y: 184, endPoint x: 683, endPoint y: 171, distance: 12.4
click at [683, 194] on div at bounding box center [685, 196] width 31 height 5
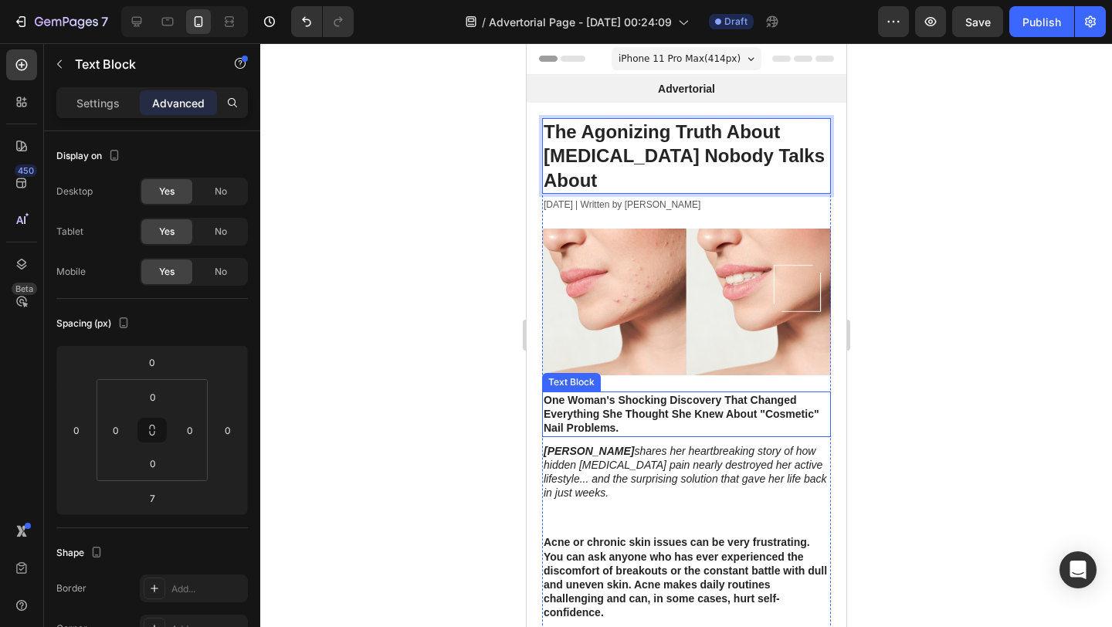
click at [602, 394] on strong "One Woman's Shocking Discovery That Changed Everything She Thought She Knew Abo…" at bounding box center [681, 414] width 276 height 40
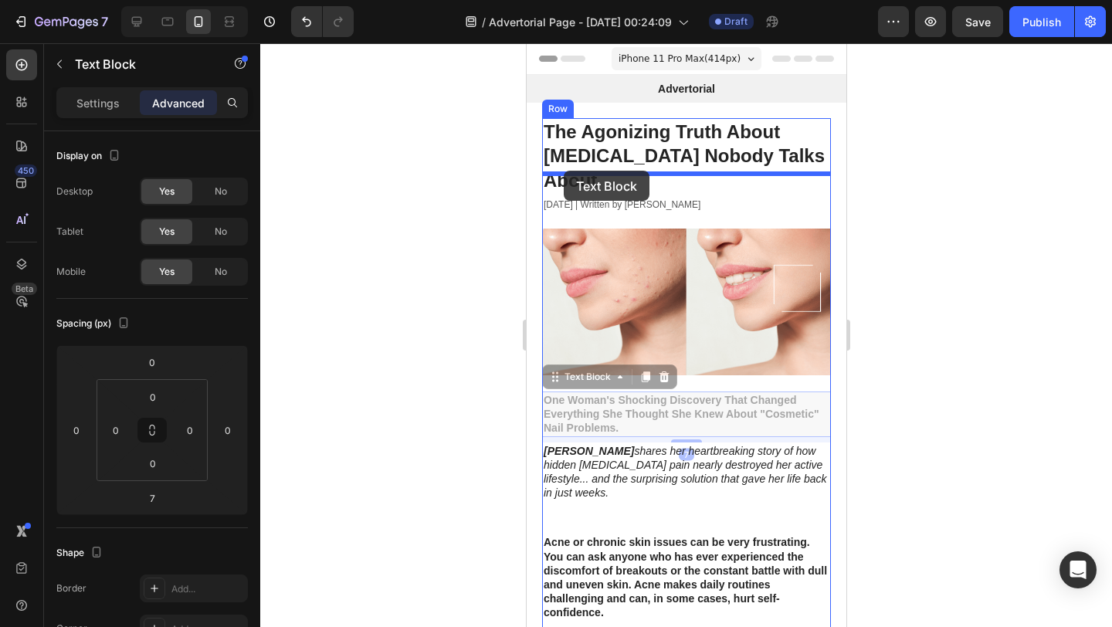
drag, startPoint x: 562, startPoint y: 351, endPoint x: 563, endPoint y: 171, distance: 180.7
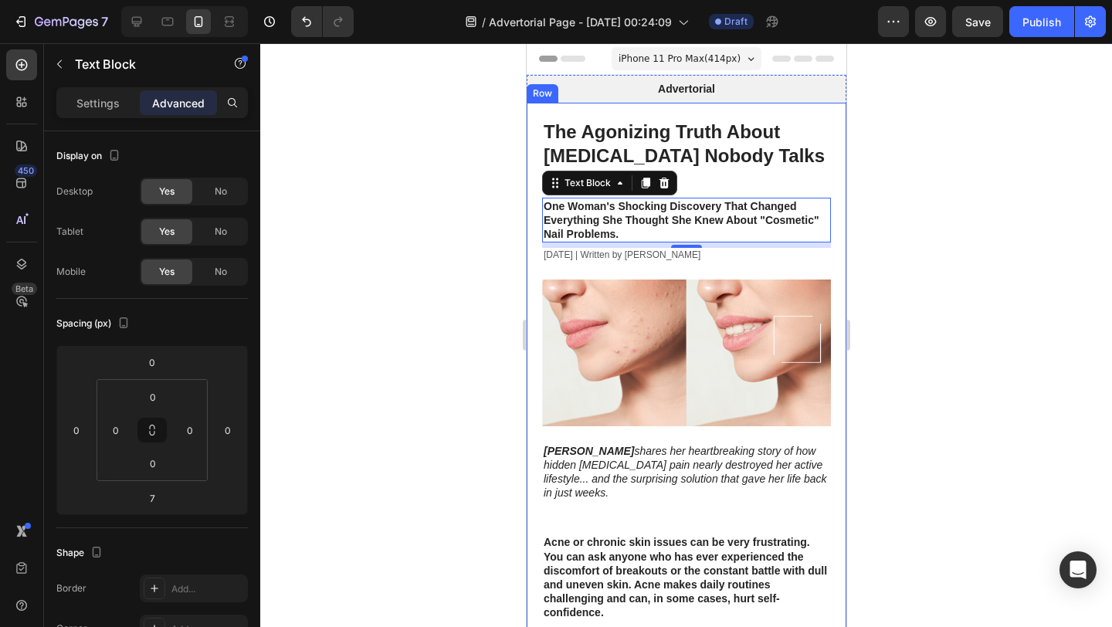
click at [461, 195] on div at bounding box center [686, 335] width 852 height 584
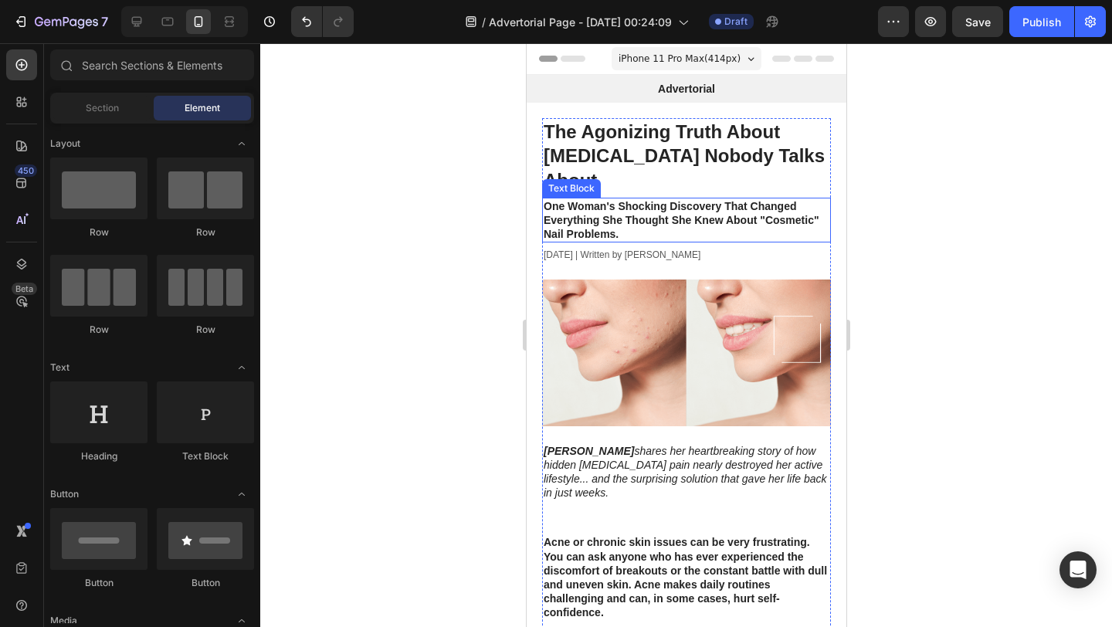
click at [589, 200] on strong "One Woman's Shocking Discovery That Changed Everything She Thought She Knew Abo…" at bounding box center [681, 220] width 276 height 40
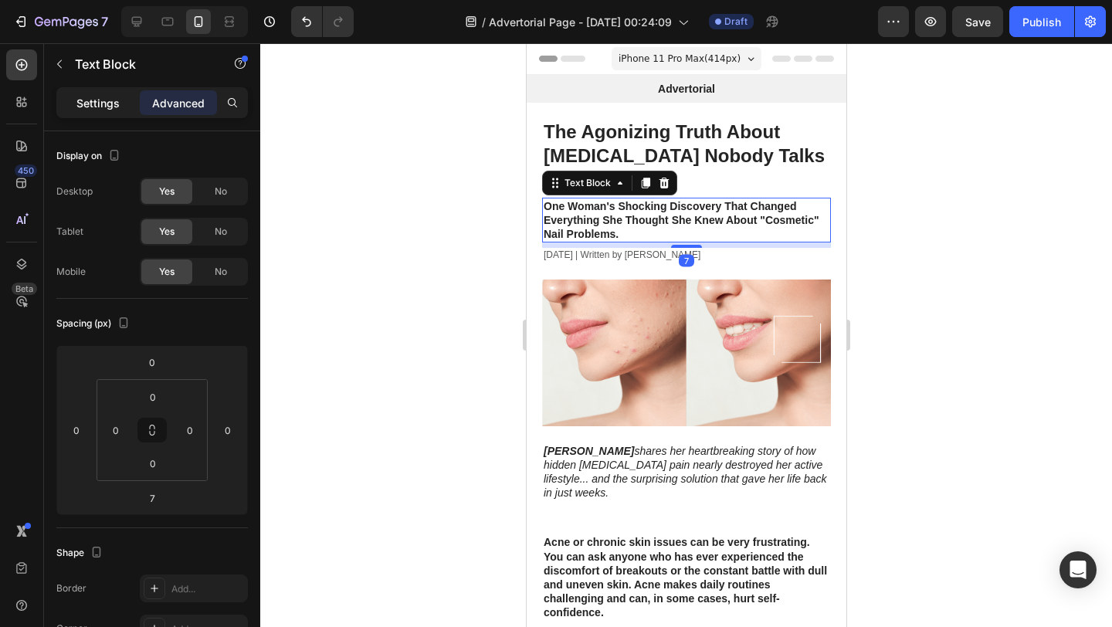
click at [103, 107] on p "Settings" at bounding box center [97, 103] width 43 height 16
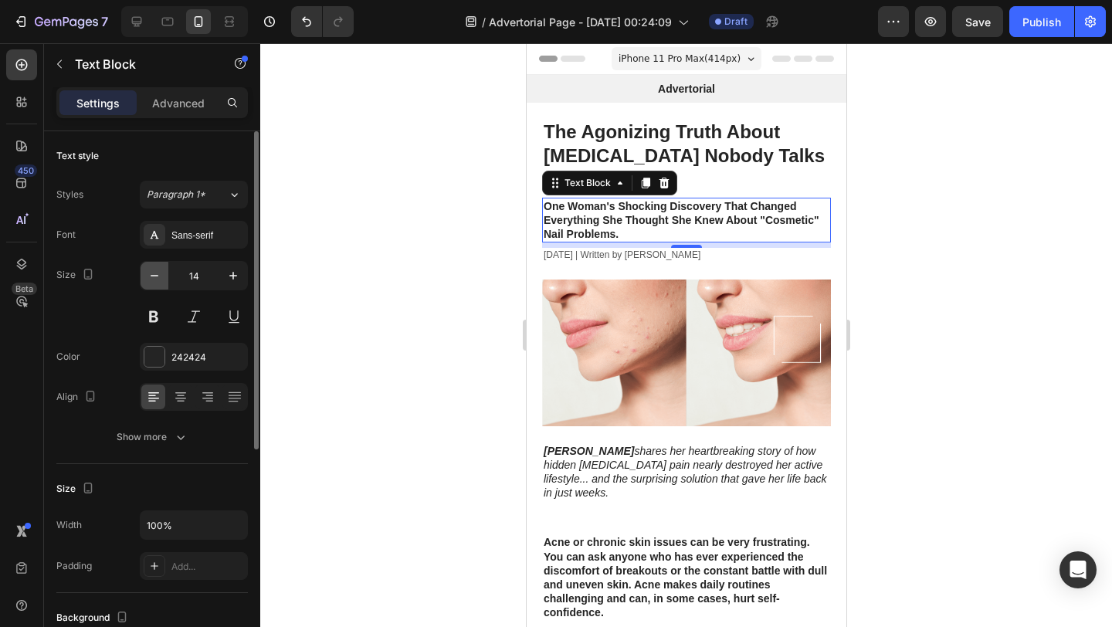
click at [167, 283] on button "button" at bounding box center [155, 276] width 28 height 28
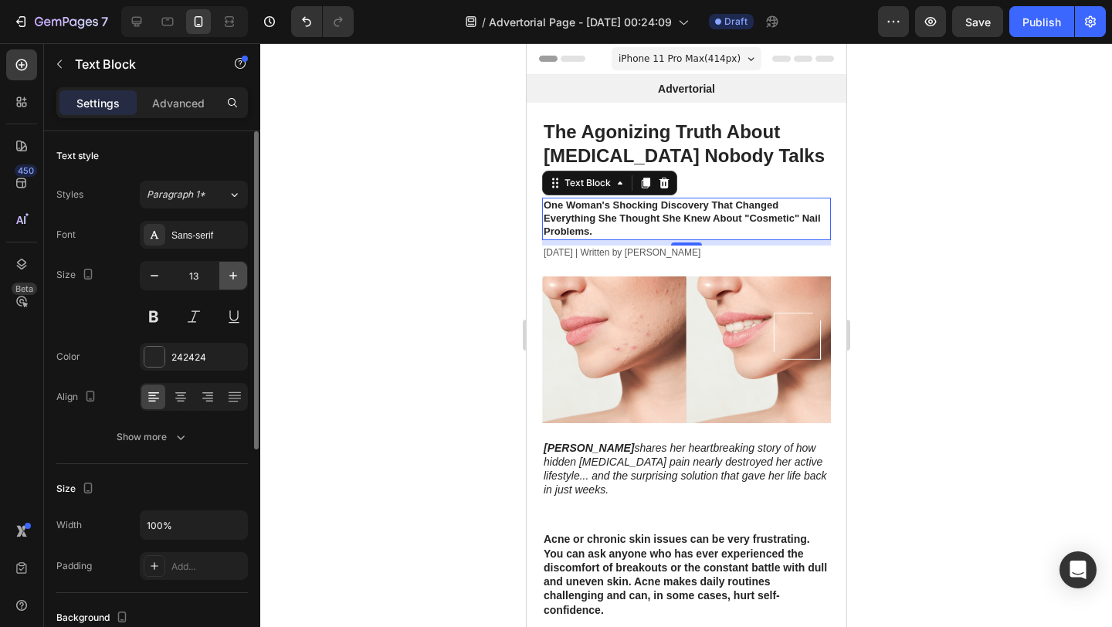
click at [235, 273] on icon "button" at bounding box center [233, 275] width 15 height 15
type input "14"
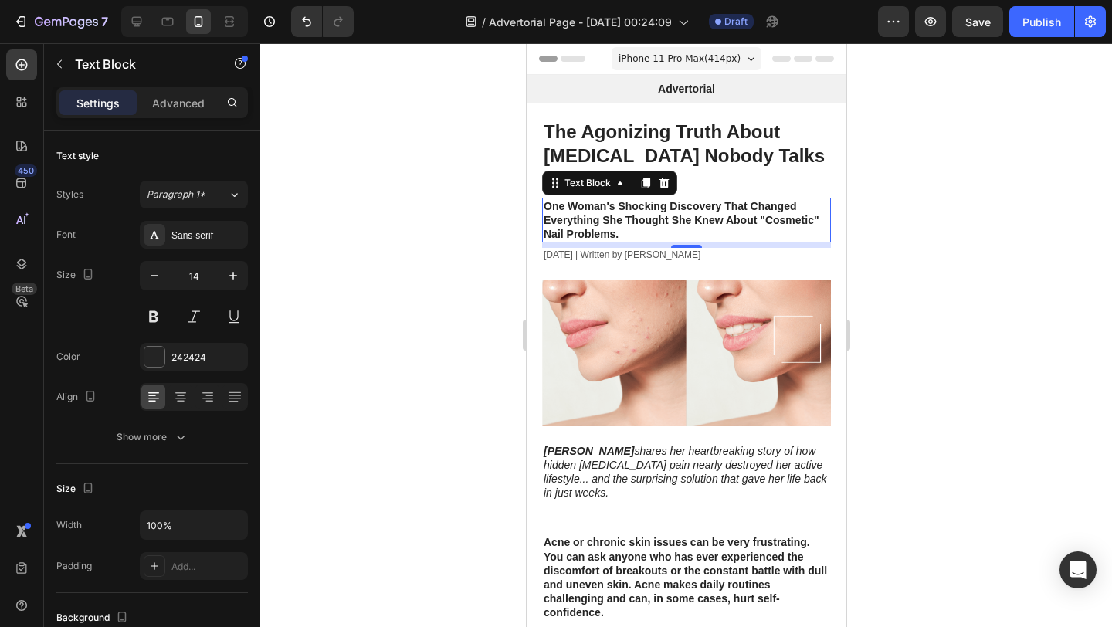
click at [475, 219] on div at bounding box center [686, 335] width 852 height 584
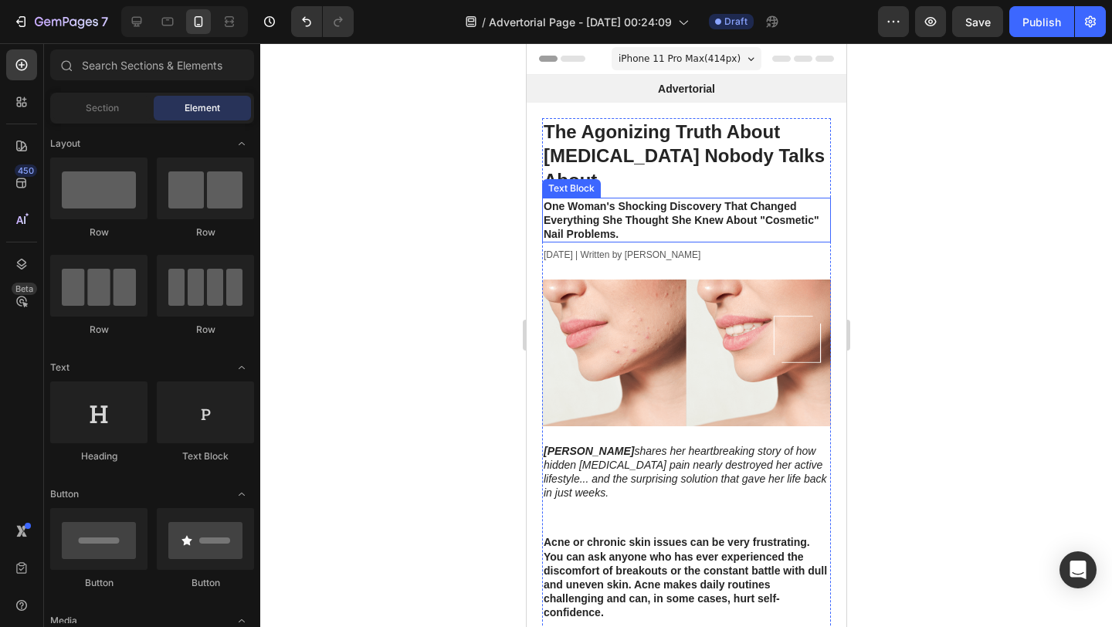
click at [621, 200] on strong "One Woman's Shocking Discovery That Changed Everything She Thought She Knew Abo…" at bounding box center [681, 220] width 276 height 40
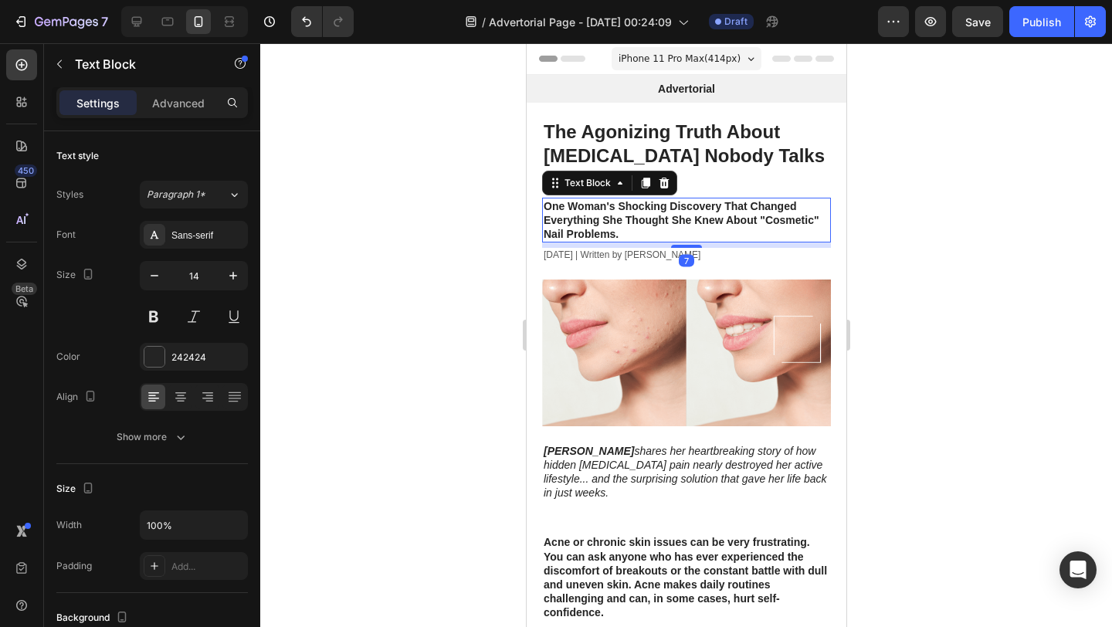
click at [470, 199] on div at bounding box center [686, 335] width 852 height 584
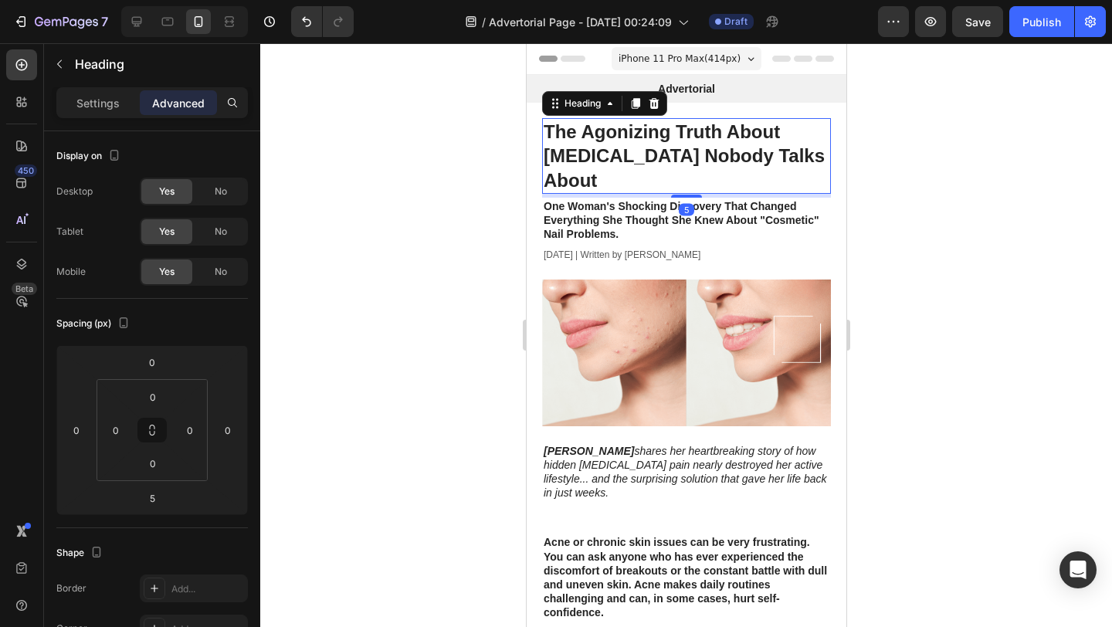
click at [623, 135] on strong "The Agonizing Truth About [MEDICAL_DATA] Nobody Talks About" at bounding box center [683, 155] width 281 height 69
click at [96, 107] on p "Settings" at bounding box center [97, 103] width 43 height 16
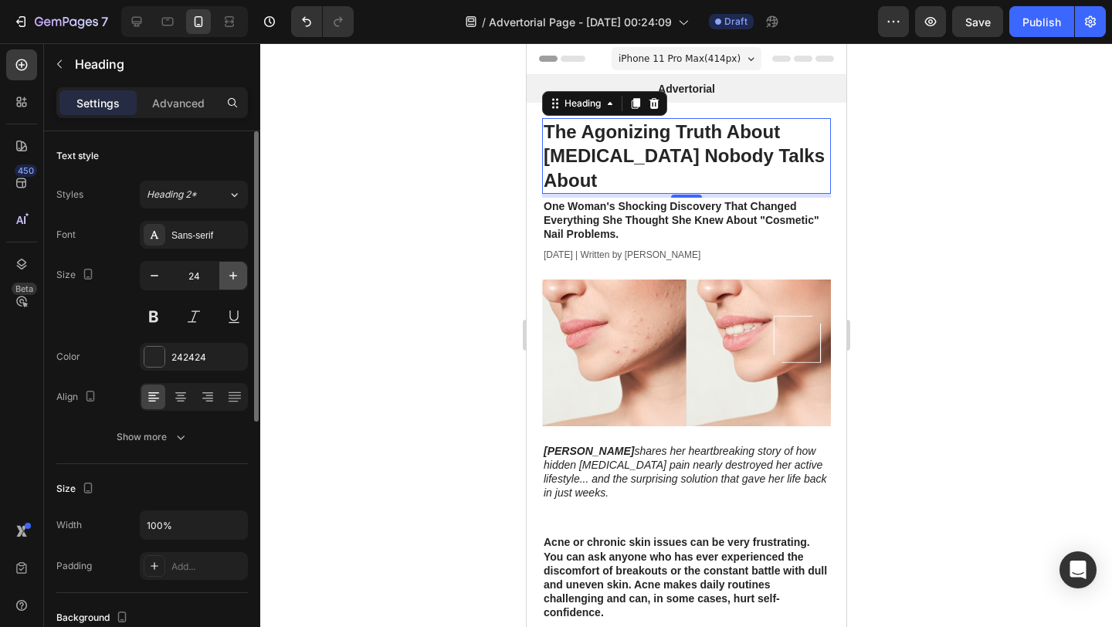
click at [231, 277] on icon "button" at bounding box center [233, 275] width 15 height 15
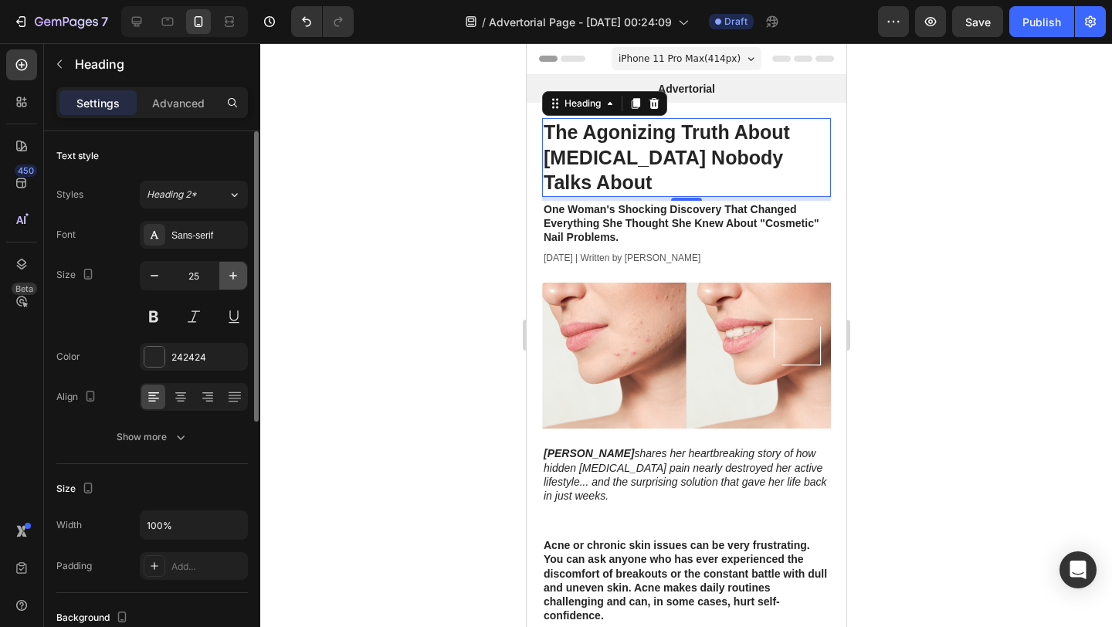
click at [231, 277] on icon "button" at bounding box center [233, 275] width 15 height 15
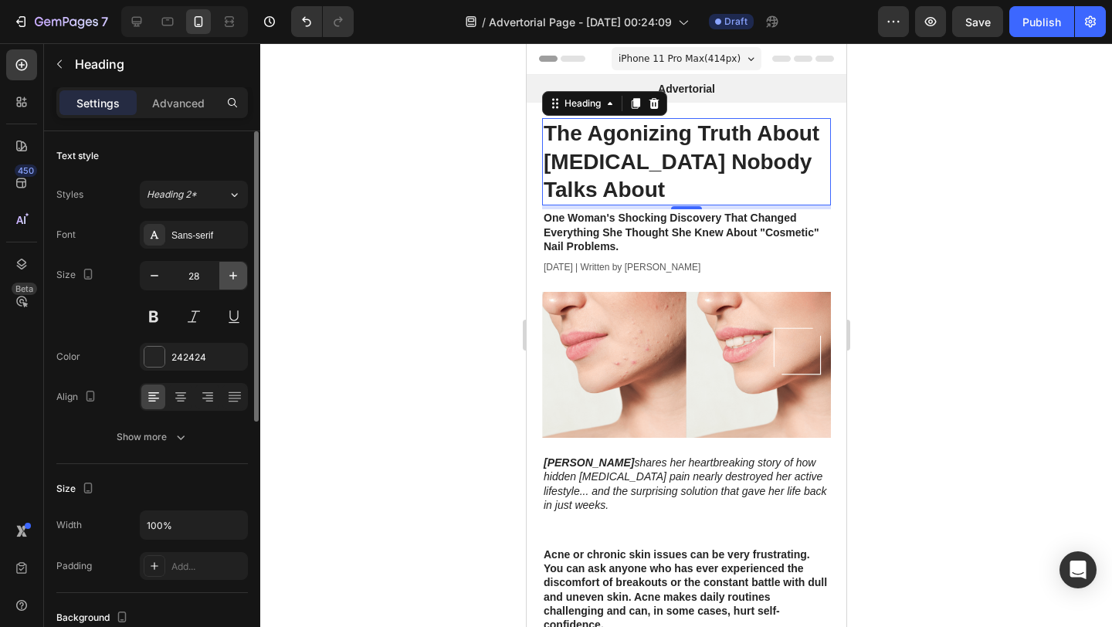
click at [231, 277] on icon "button" at bounding box center [233, 275] width 15 height 15
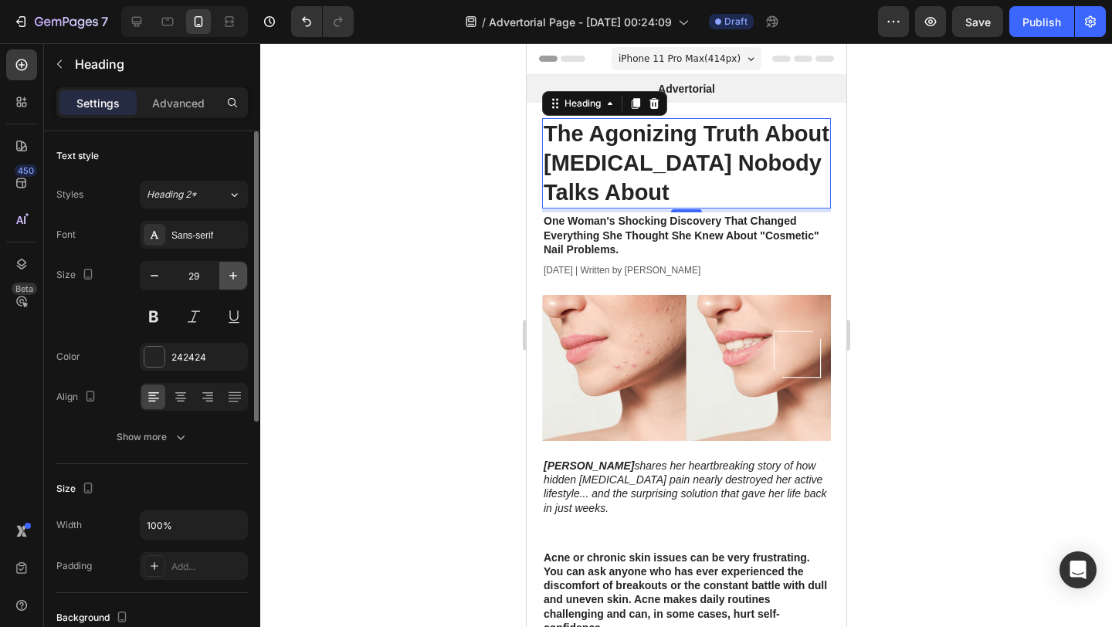
click at [231, 277] on icon "button" at bounding box center [233, 275] width 15 height 15
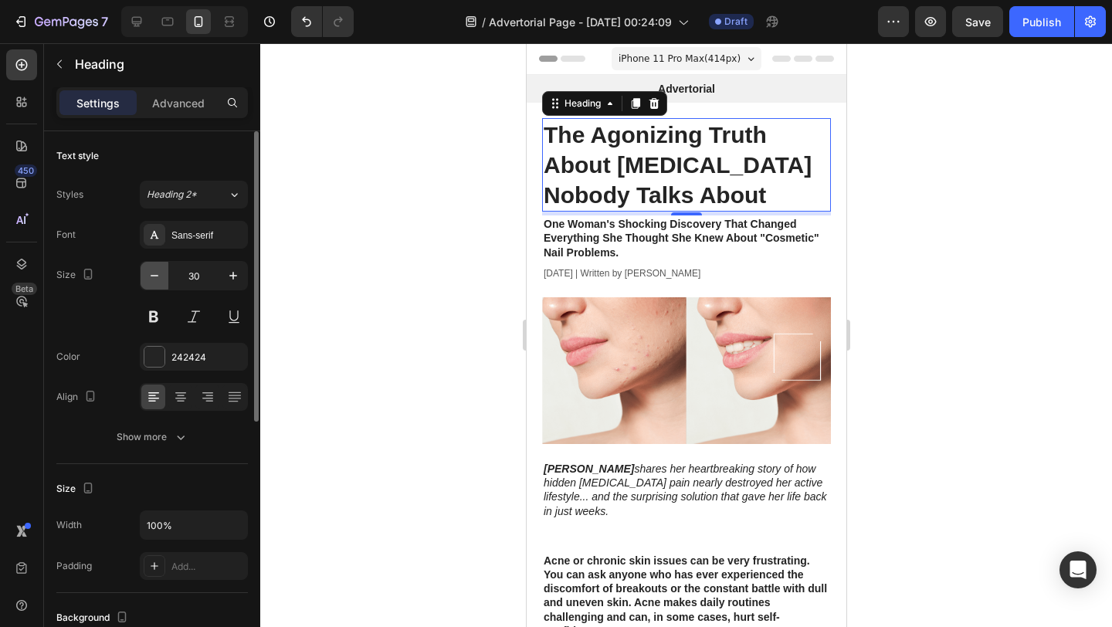
click at [159, 281] on icon "button" at bounding box center [154, 275] width 15 height 15
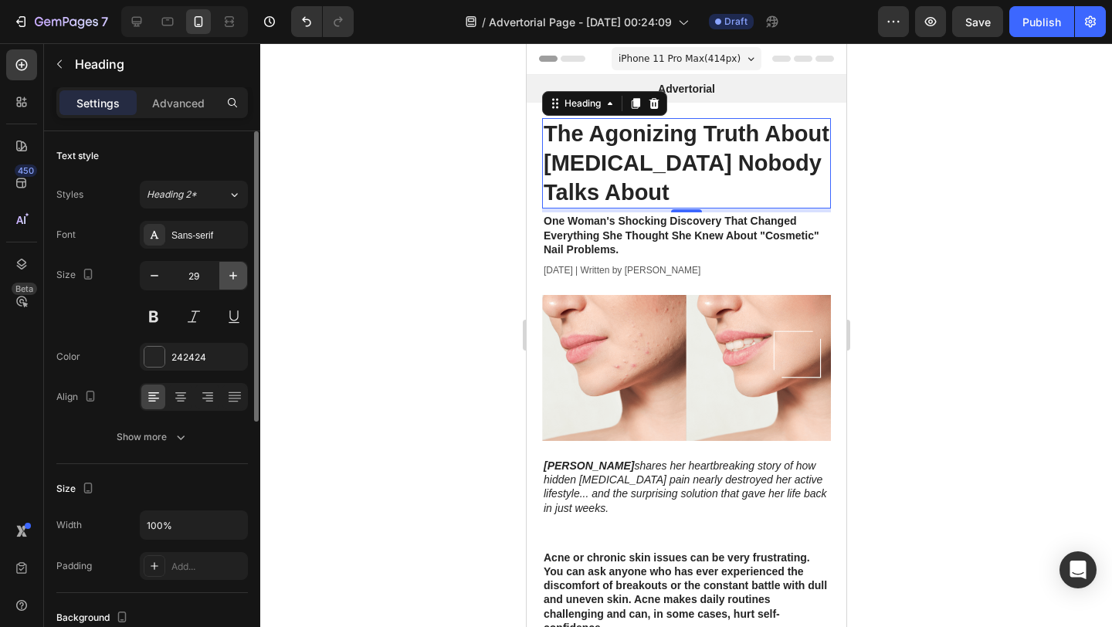
click at [234, 280] on icon "button" at bounding box center [233, 275] width 15 height 15
type input "30"
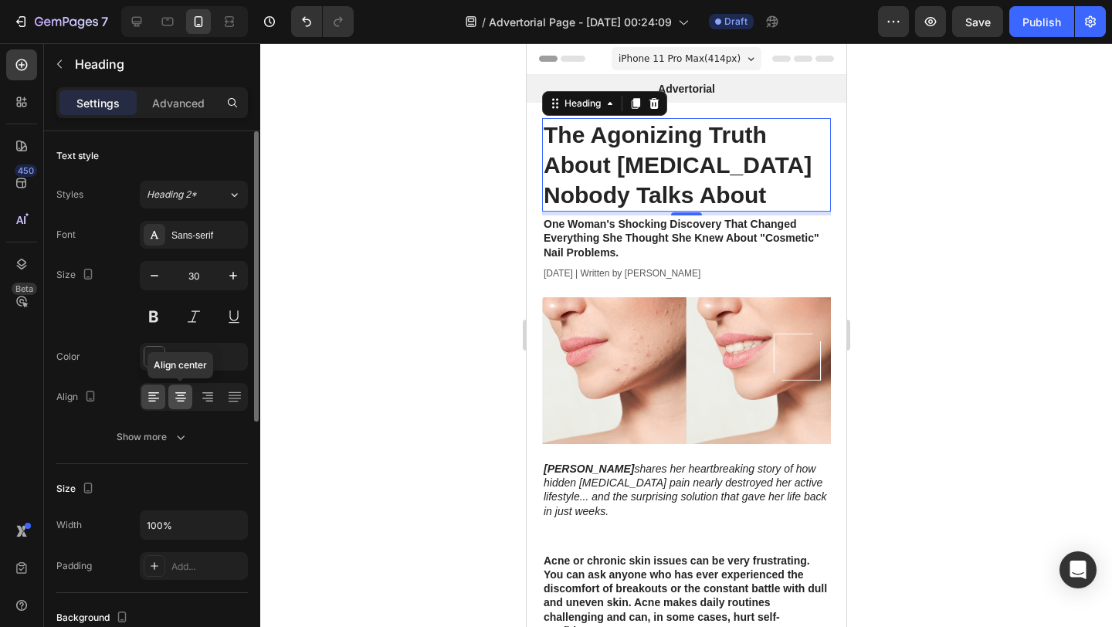
click at [181, 397] on icon at bounding box center [180, 396] width 15 height 15
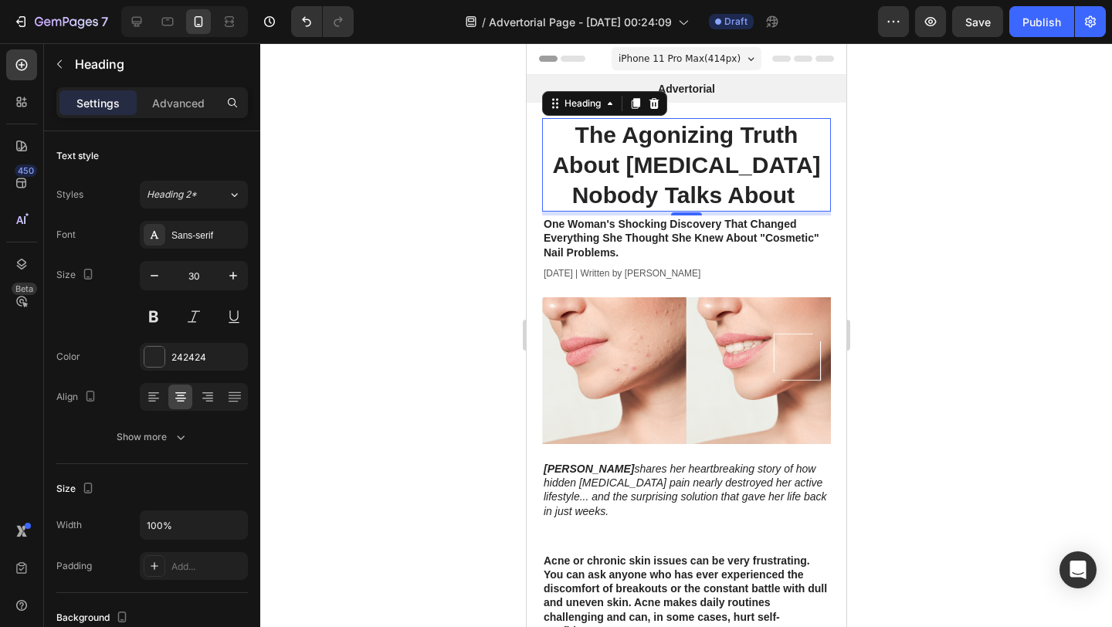
click at [349, 368] on div at bounding box center [686, 335] width 852 height 584
click at [643, 186] on strong "The Agonizing Truth About [MEDICAL_DATA] Nobody Talks About" at bounding box center [686, 165] width 268 height 86
click at [162, 102] on p "Advanced" at bounding box center [178, 103] width 53 height 16
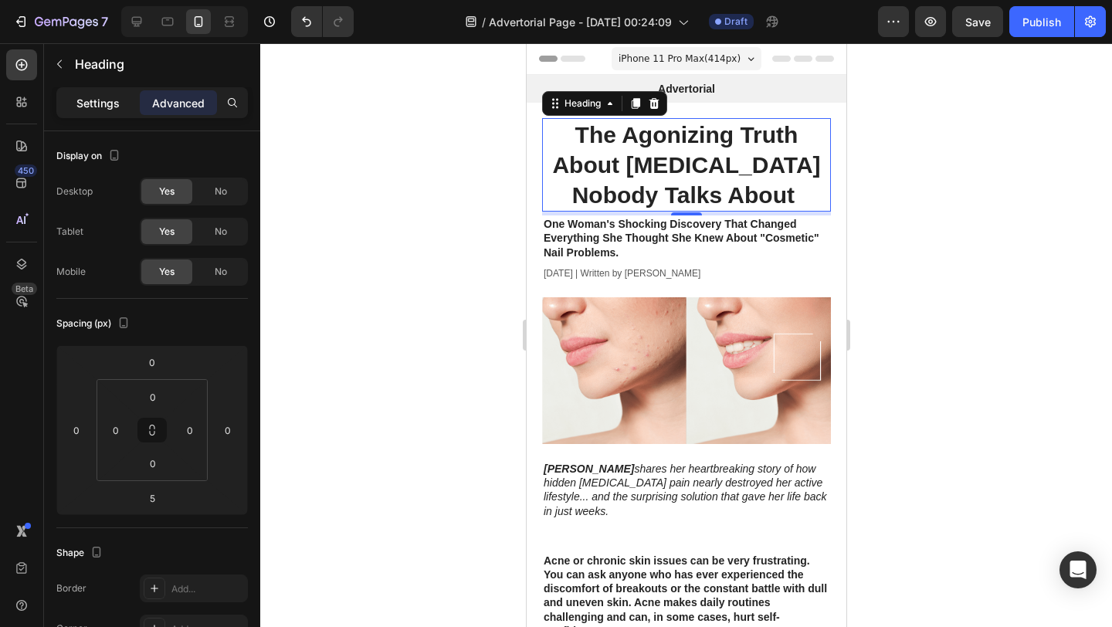
click at [100, 108] on p "Settings" at bounding box center [97, 103] width 43 height 16
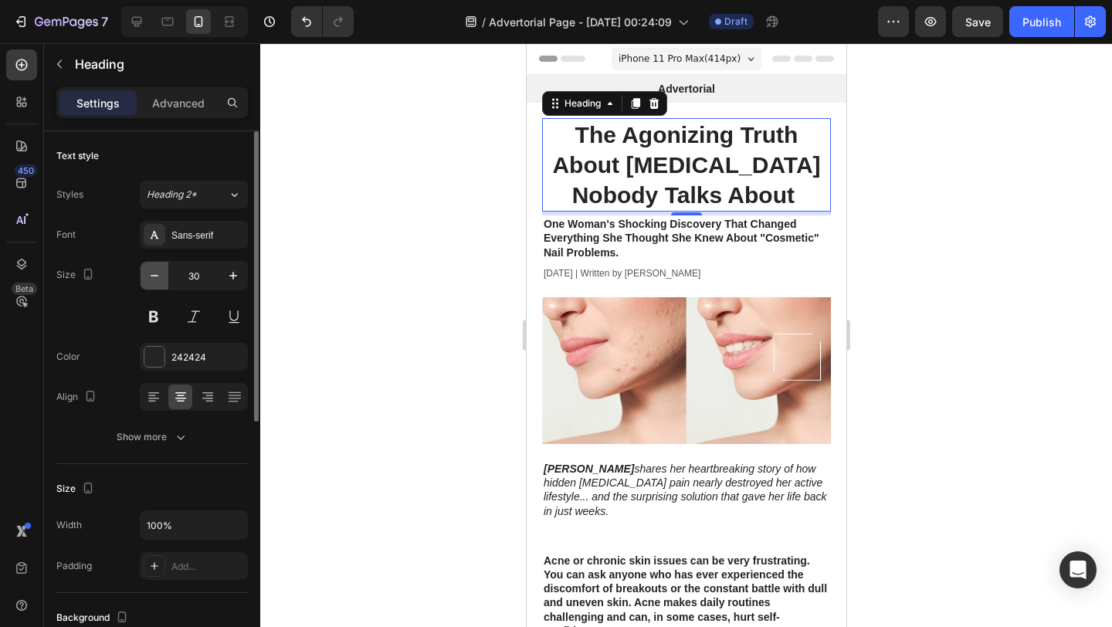
click at [150, 275] on icon "button" at bounding box center [154, 275] width 15 height 15
type input "29"
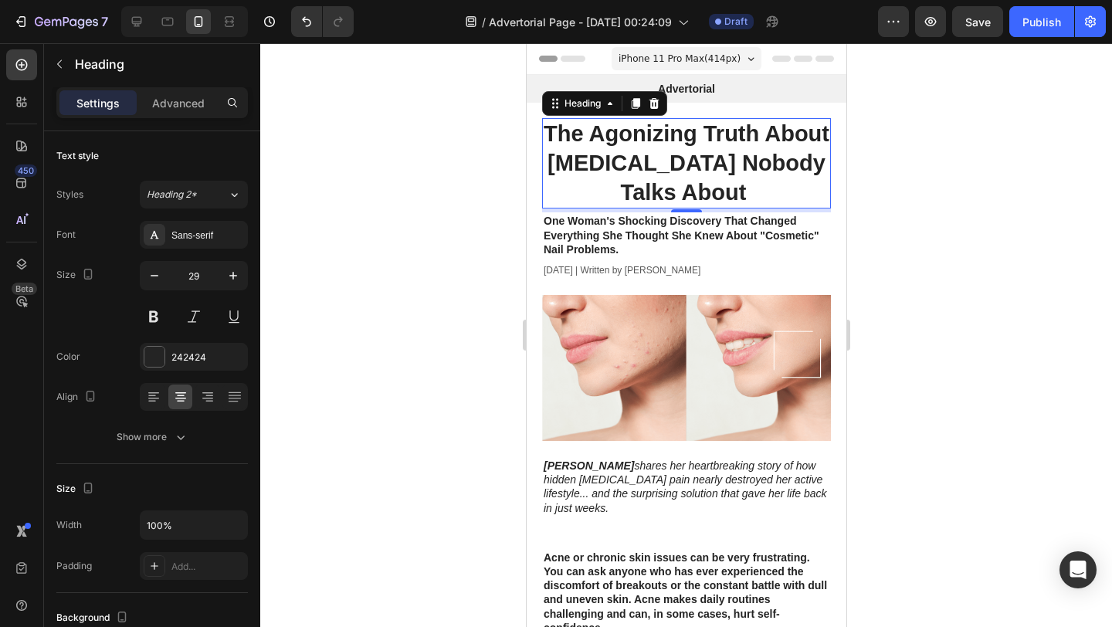
click at [450, 300] on div at bounding box center [686, 335] width 852 height 584
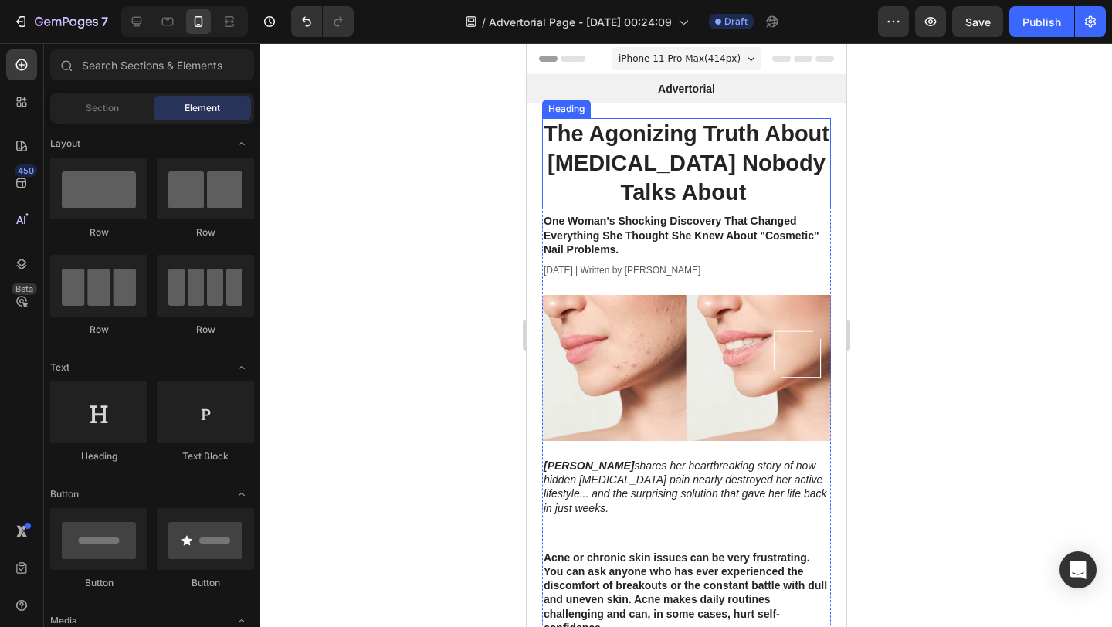
click at [745, 195] on p "⁠⁠⁠⁠⁠⁠⁠ The Agonizing Truth About Nail Fungus Nobody Talks About" at bounding box center [686, 163] width 286 height 87
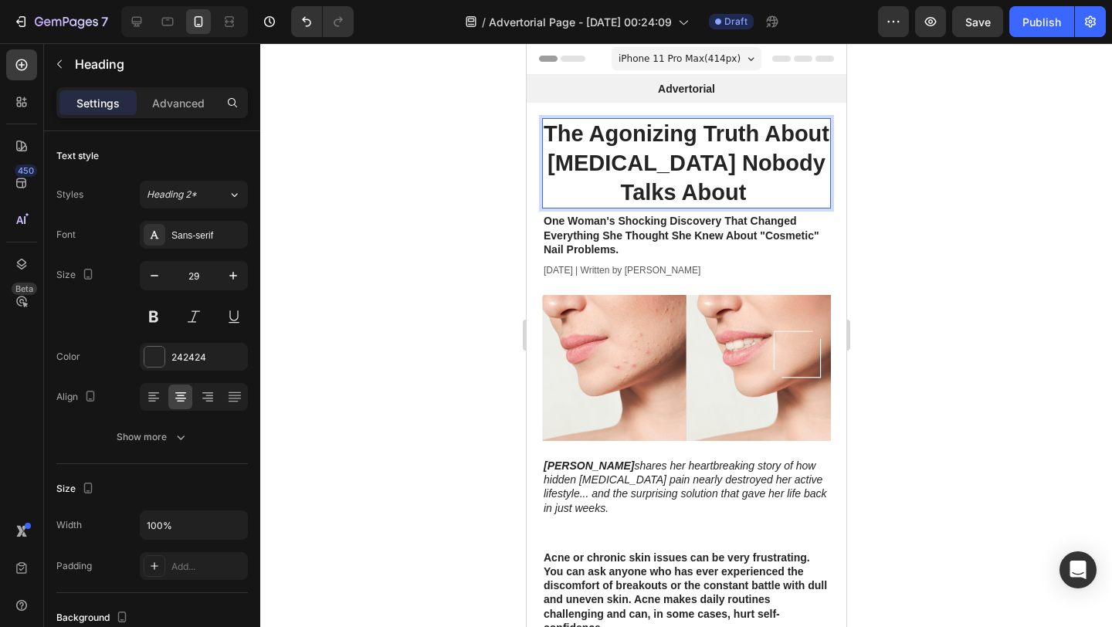
click at [674, 53] on span "iPhone 11 Pro Max ( 414 px)" at bounding box center [679, 58] width 122 height 15
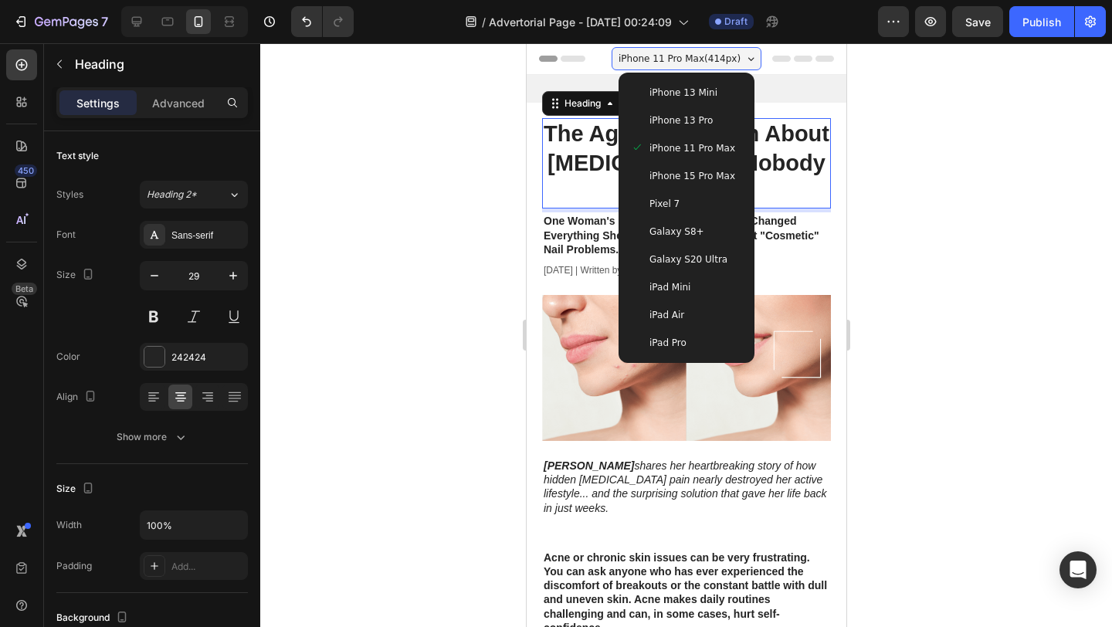
click at [653, 175] on span "iPhone 15 Pro Max" at bounding box center [692, 175] width 86 height 15
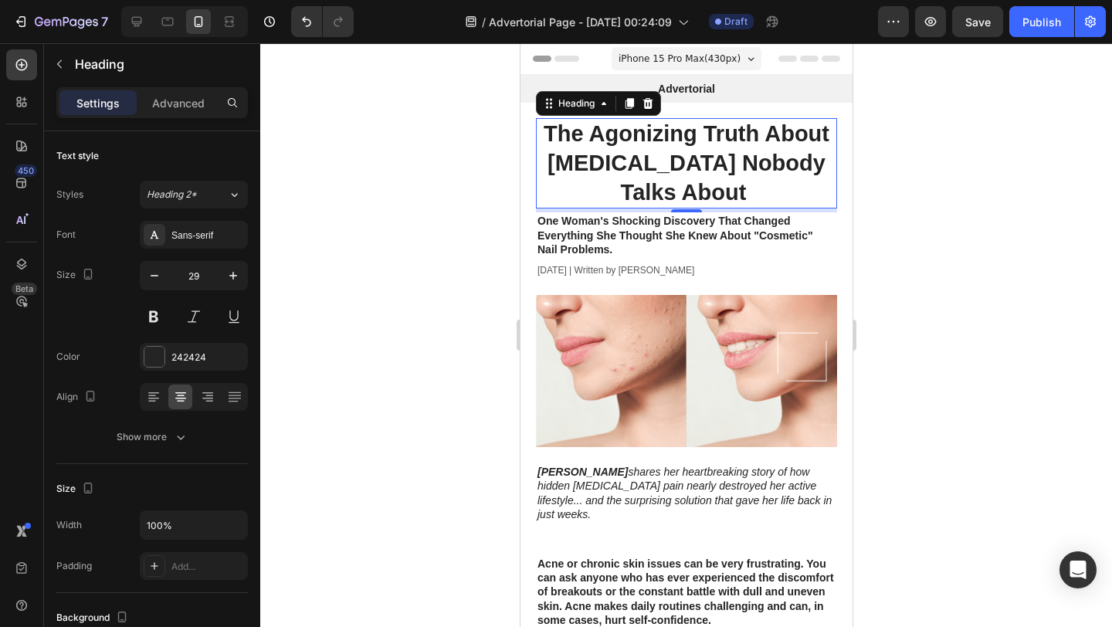
click at [662, 60] on span "iPhone 15 Pro Max ( 430 px)" at bounding box center [679, 58] width 122 height 15
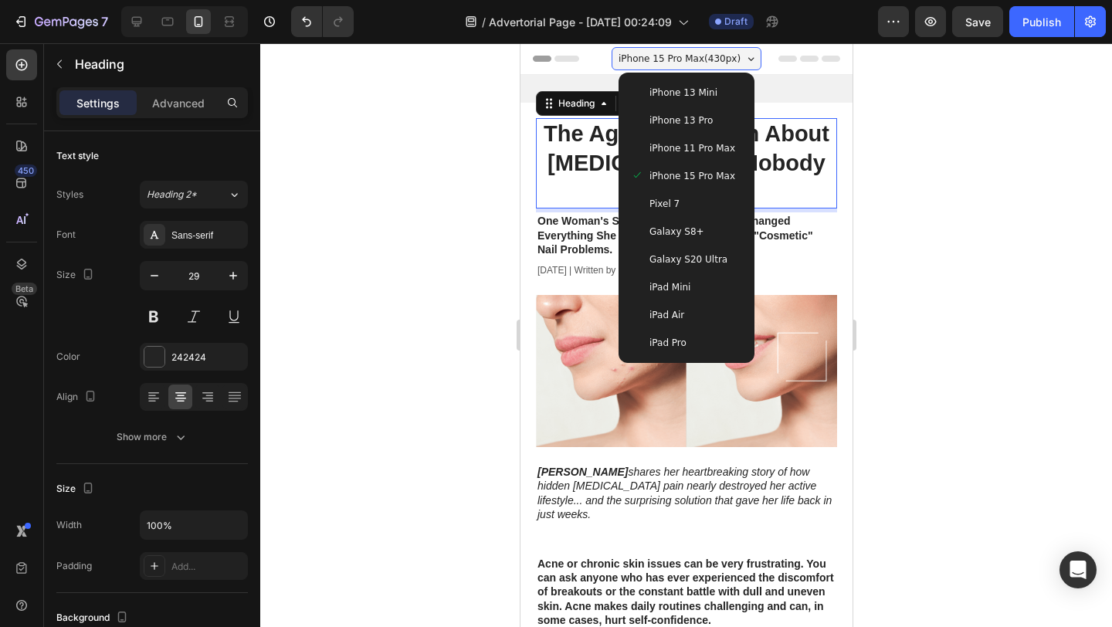
click at [660, 218] on div "Galaxy S8+" at bounding box center [686, 232] width 124 height 28
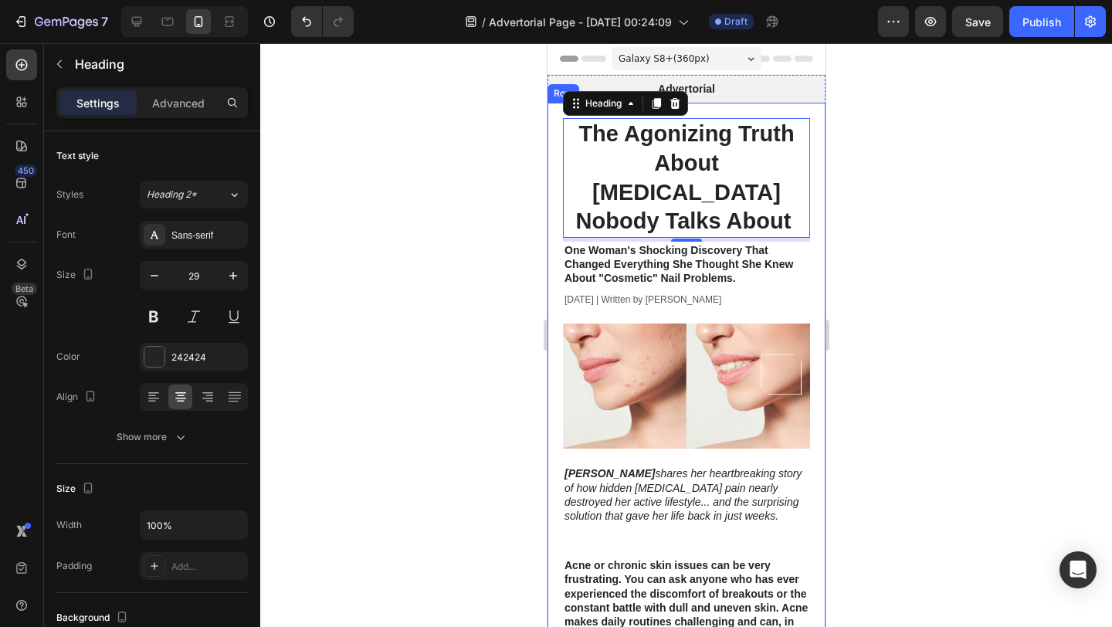
click at [494, 177] on div at bounding box center [686, 335] width 852 height 584
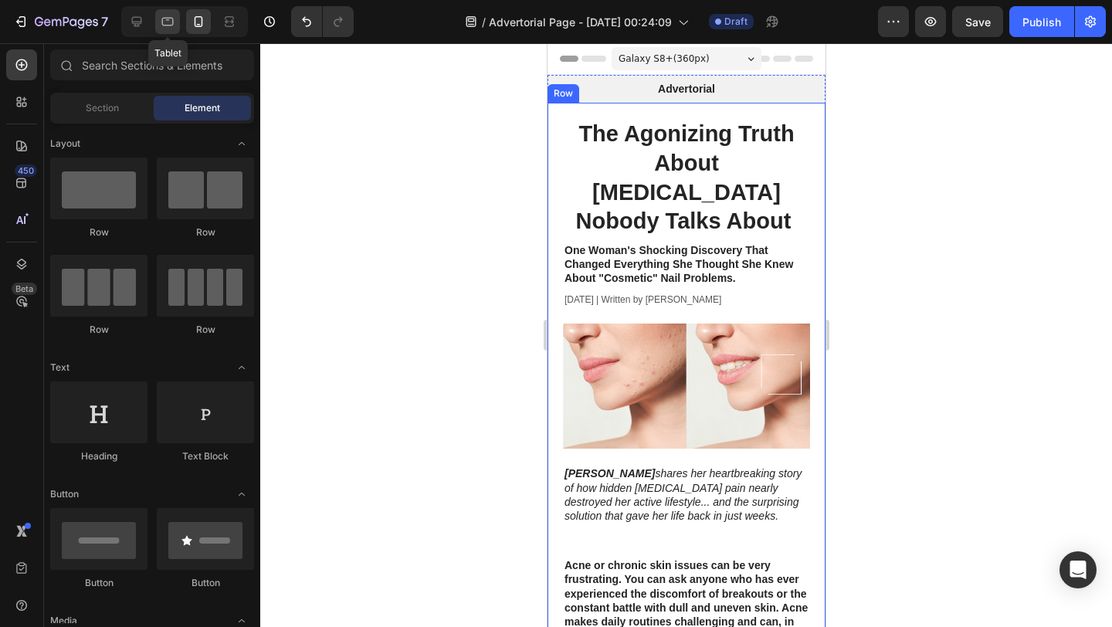
click at [163, 26] on icon at bounding box center [167, 21] width 15 height 15
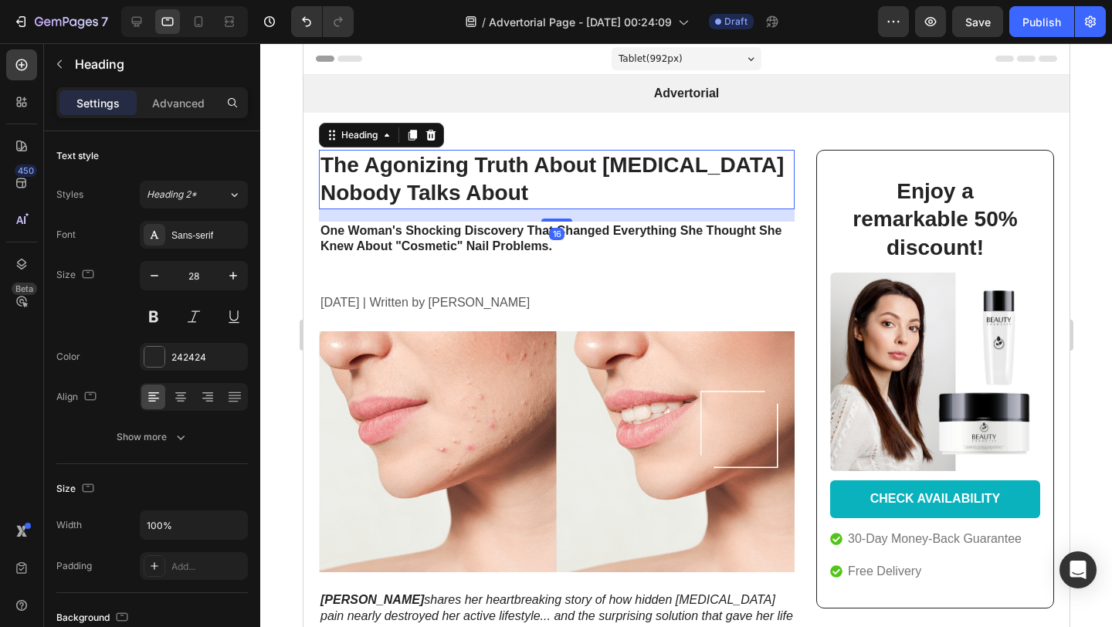
click at [494, 170] on strong "The Agonizing Truth About [MEDICAL_DATA] Nobody Talks About" at bounding box center [551, 179] width 463 height 52
click at [233, 270] on icon "button" at bounding box center [233, 275] width 15 height 15
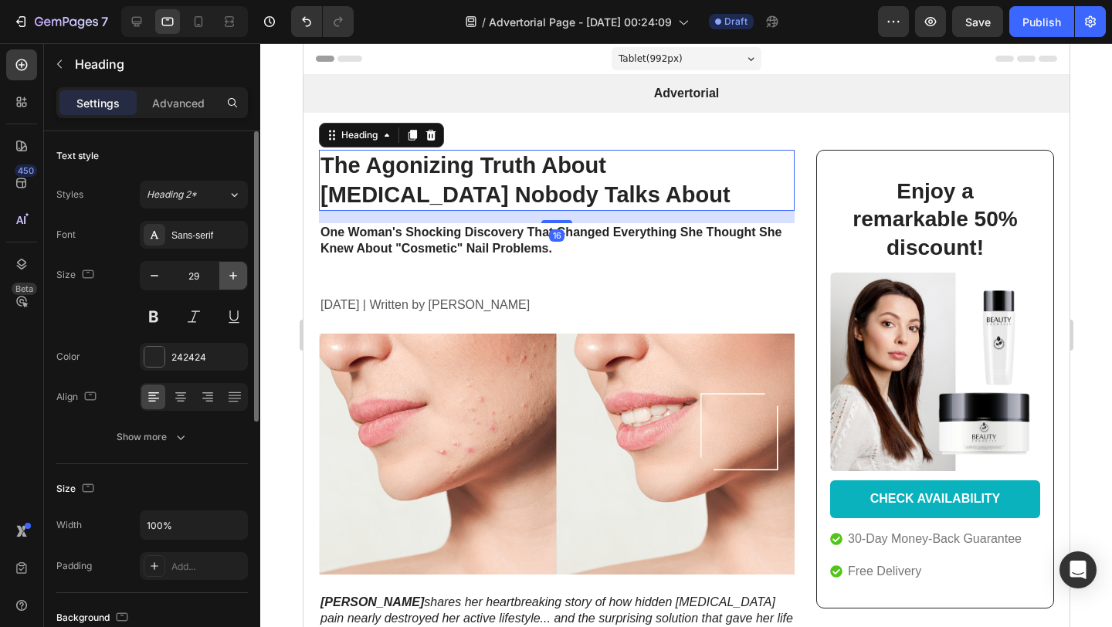
click at [233, 270] on icon "button" at bounding box center [233, 275] width 15 height 15
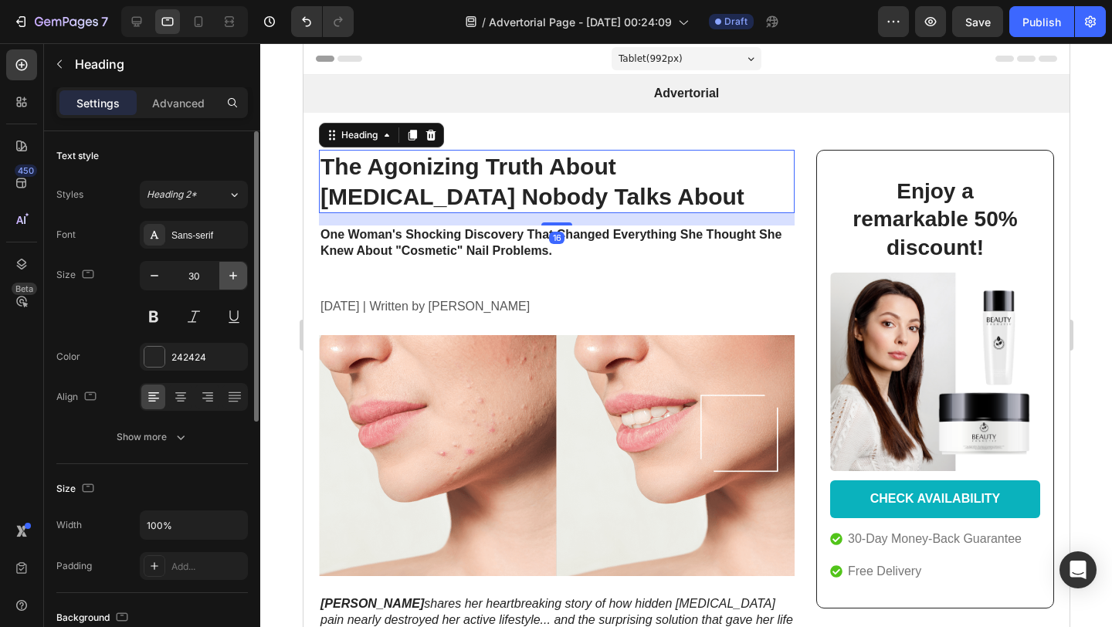
click at [233, 270] on icon "button" at bounding box center [233, 275] width 15 height 15
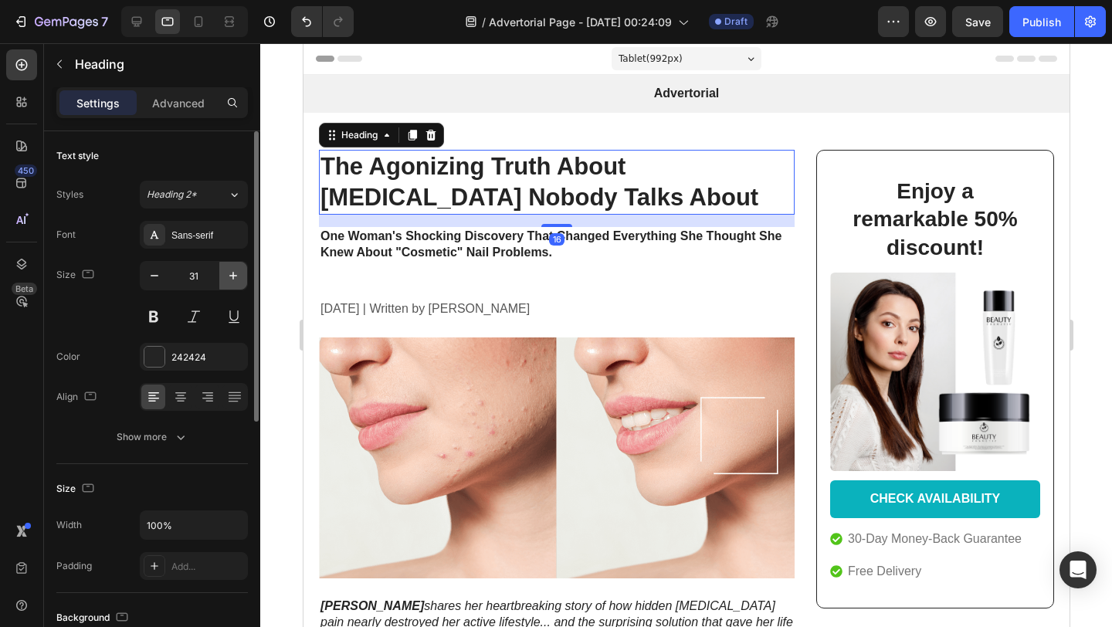
click at [233, 270] on icon "button" at bounding box center [233, 275] width 15 height 15
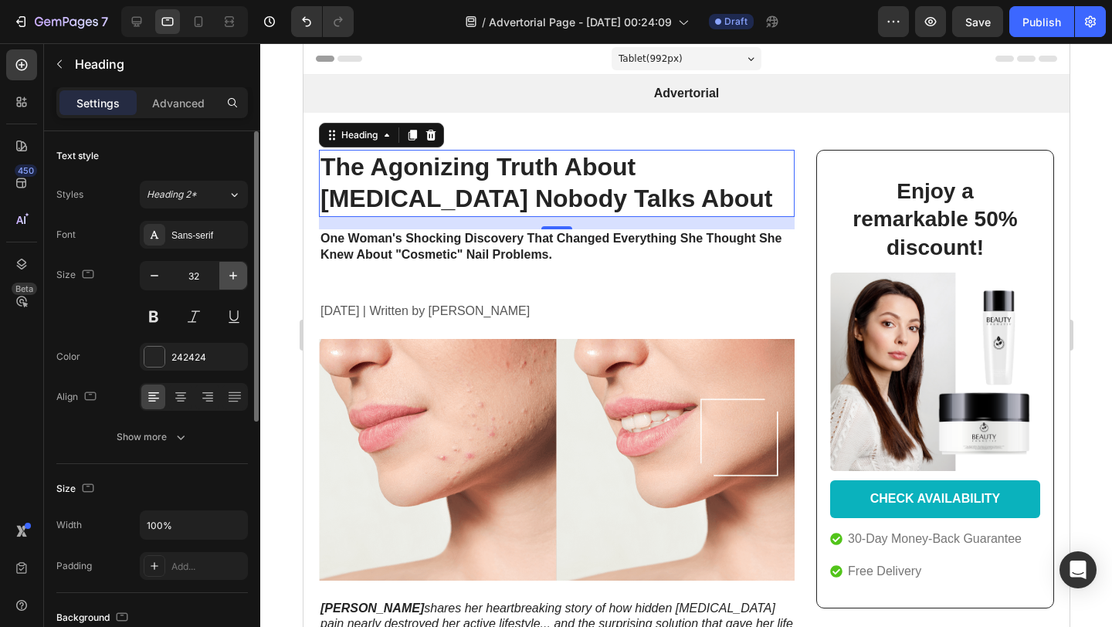
click at [233, 270] on icon "button" at bounding box center [233, 275] width 15 height 15
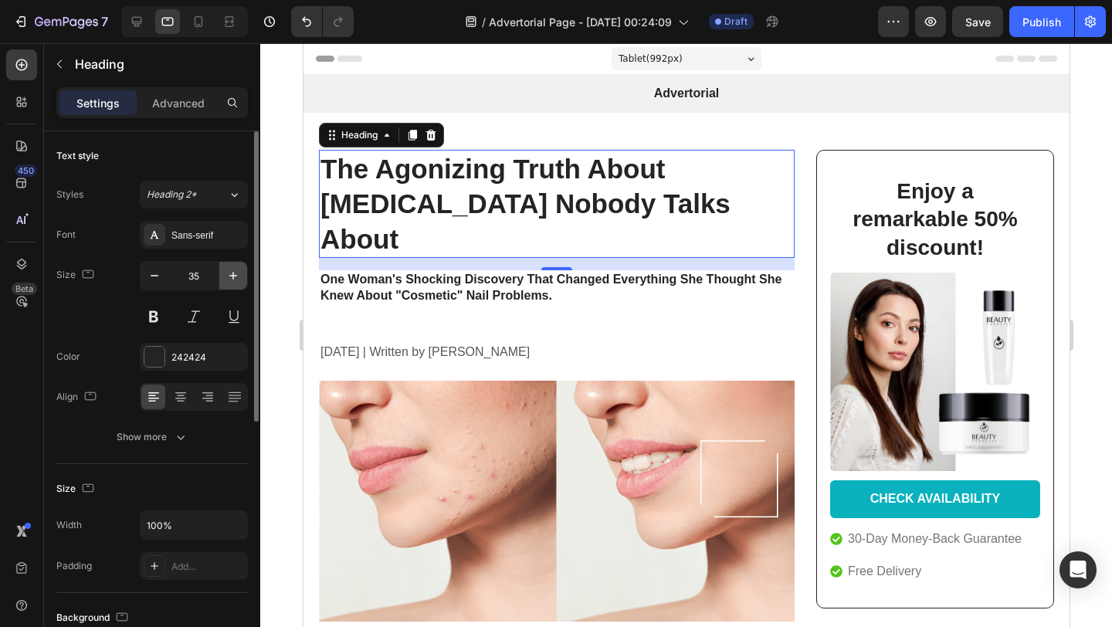
click at [233, 270] on icon "button" at bounding box center [233, 275] width 15 height 15
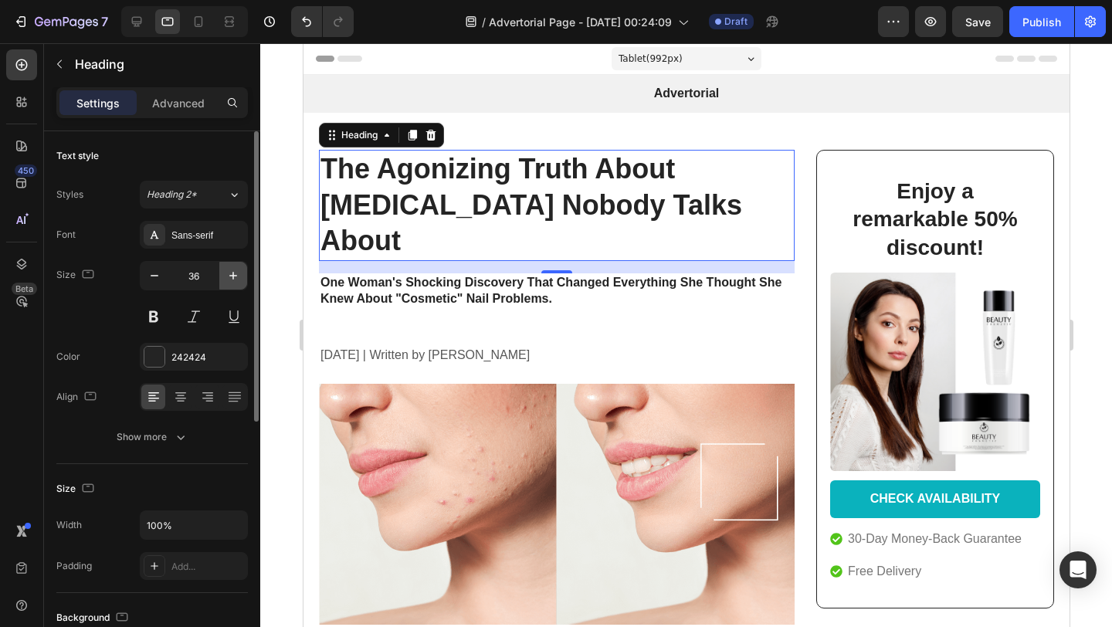
click at [233, 270] on icon "button" at bounding box center [233, 275] width 15 height 15
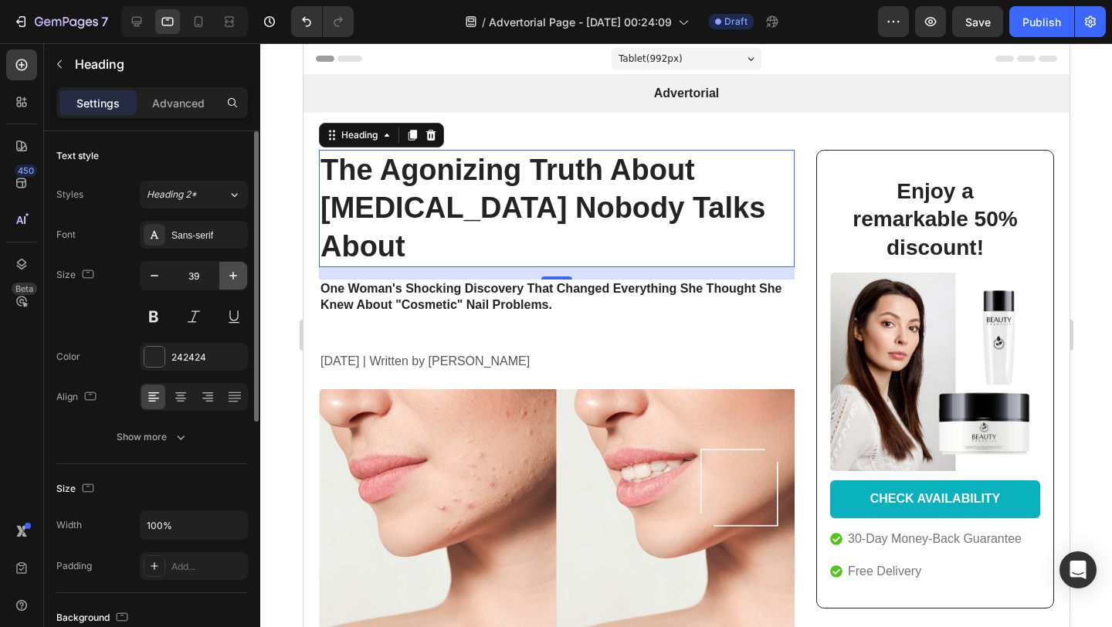
click at [233, 270] on icon "button" at bounding box center [233, 275] width 15 height 15
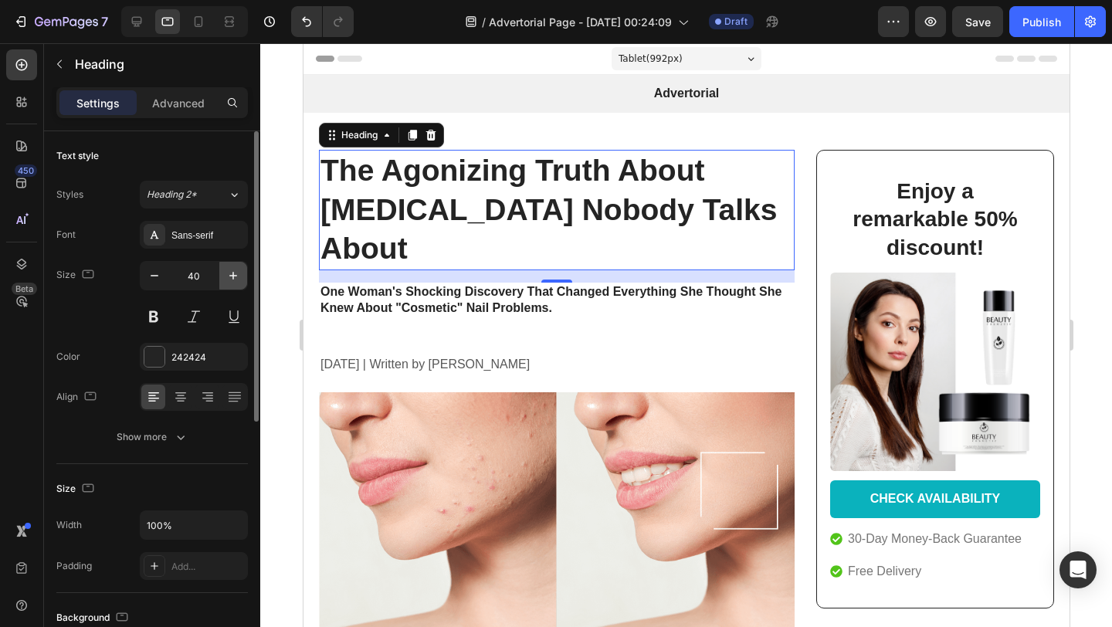
click at [233, 270] on icon "button" at bounding box center [233, 275] width 15 height 15
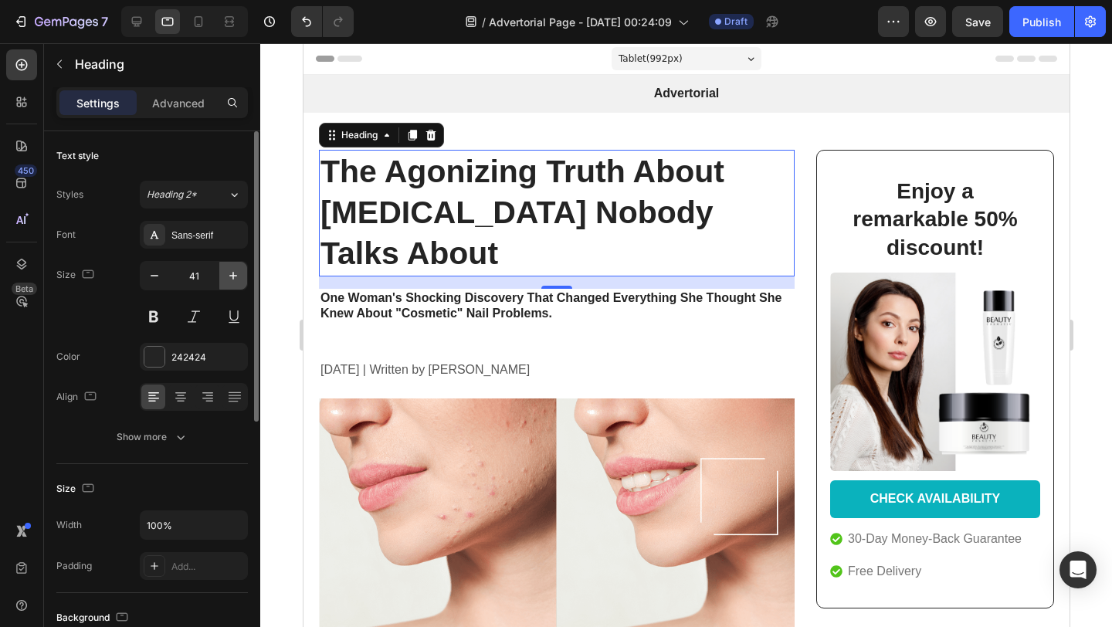
click at [233, 270] on icon "button" at bounding box center [233, 275] width 15 height 15
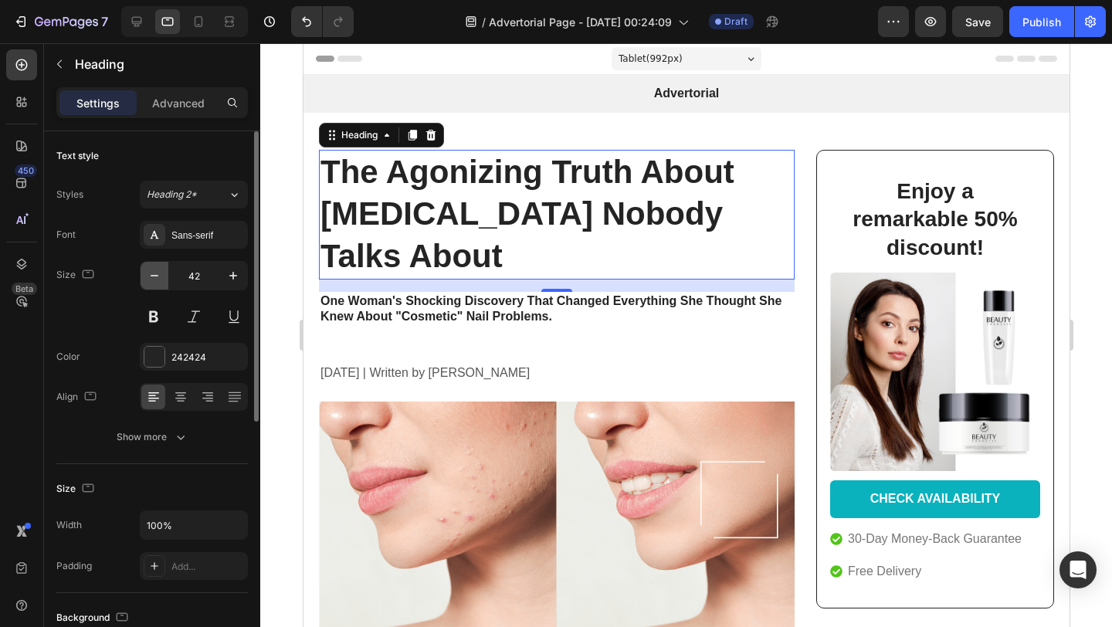
click at [153, 277] on icon "button" at bounding box center [154, 275] width 15 height 15
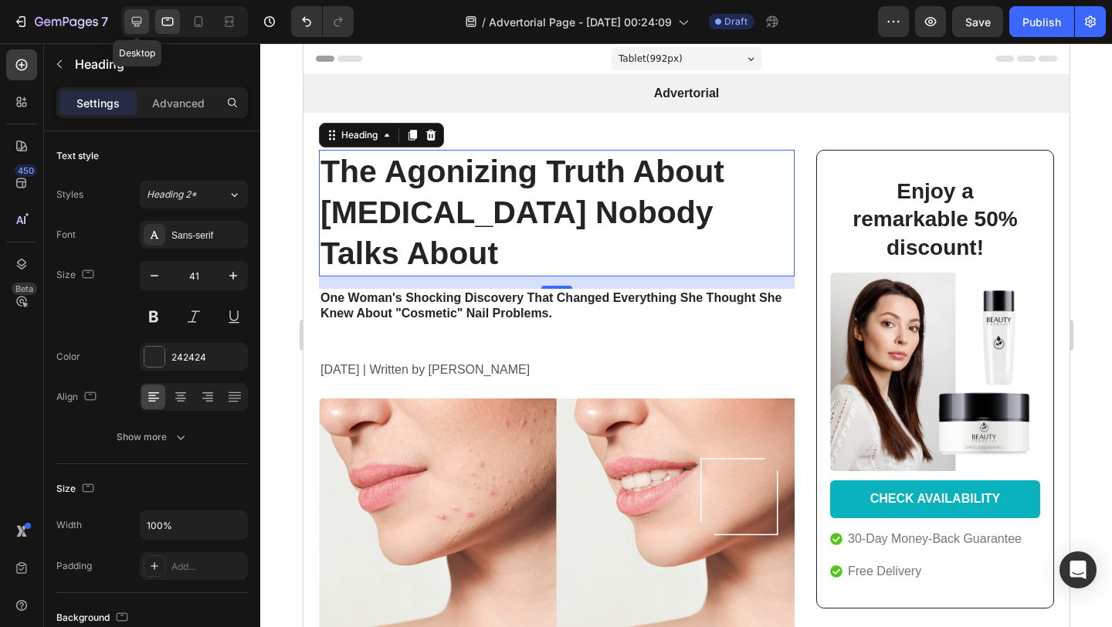
click at [125, 19] on div at bounding box center [136, 21] width 25 height 25
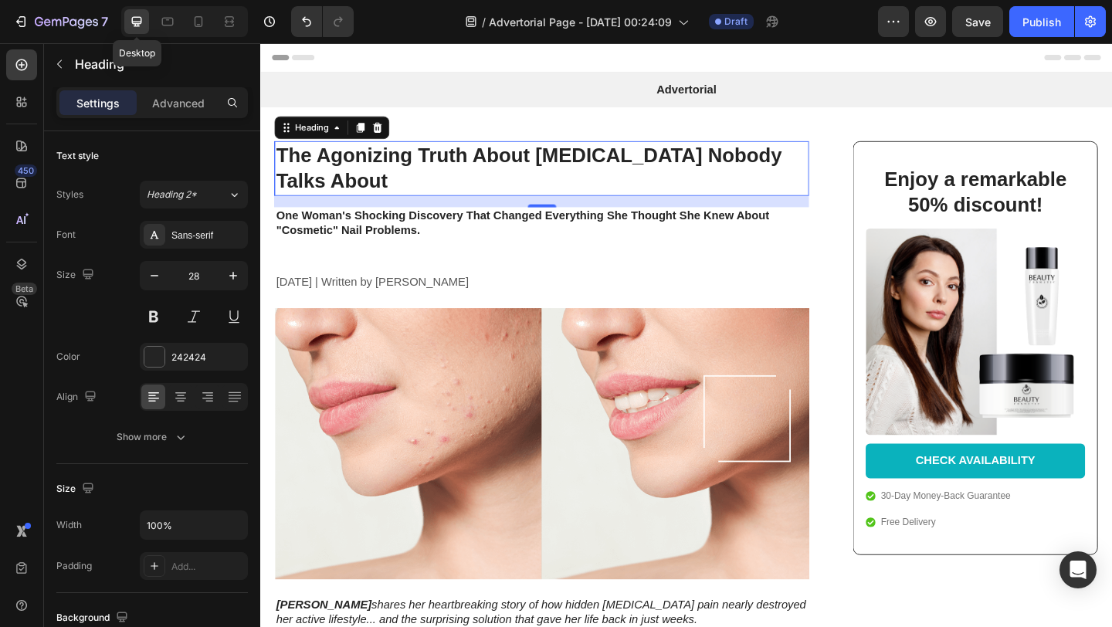
scroll to position [53, 0]
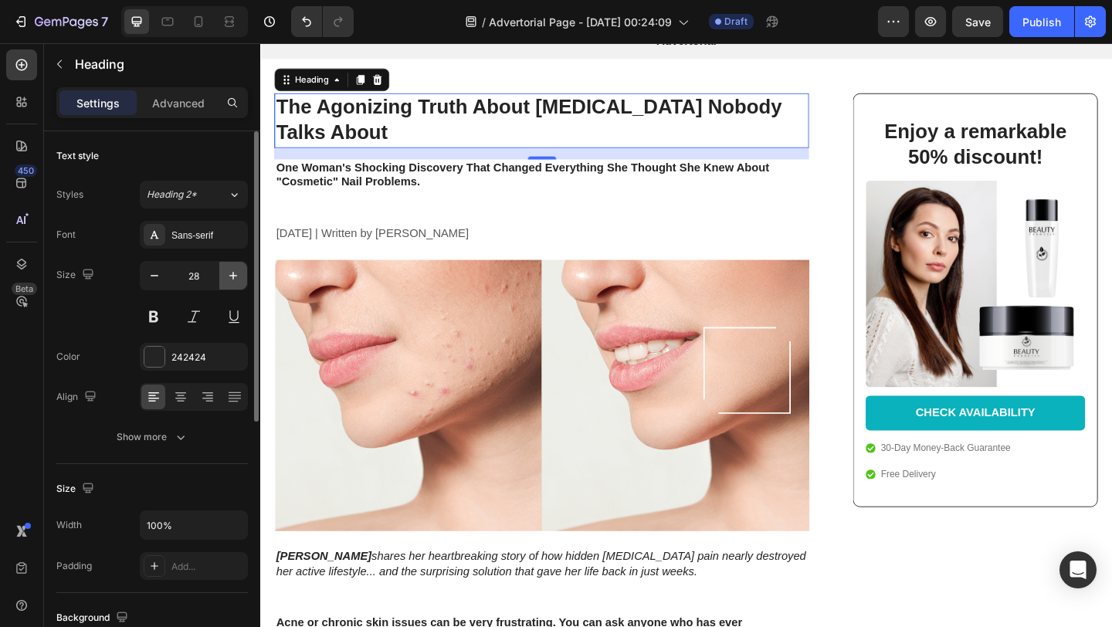
click at [234, 276] on icon "button" at bounding box center [233, 276] width 8 height 8
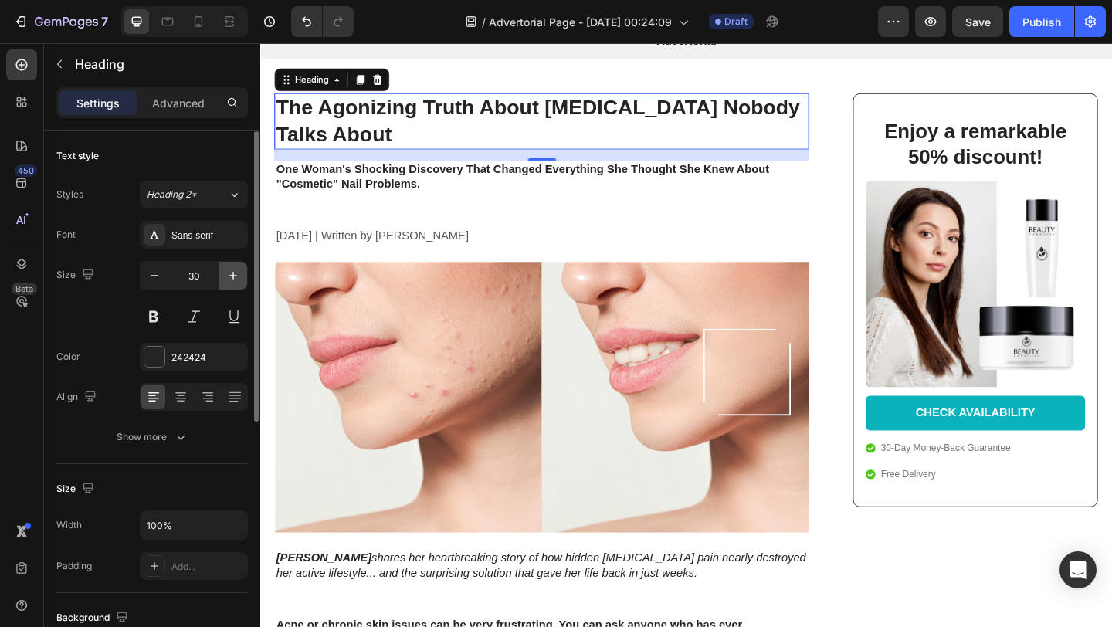
click at [234, 276] on icon "button" at bounding box center [233, 276] width 8 height 8
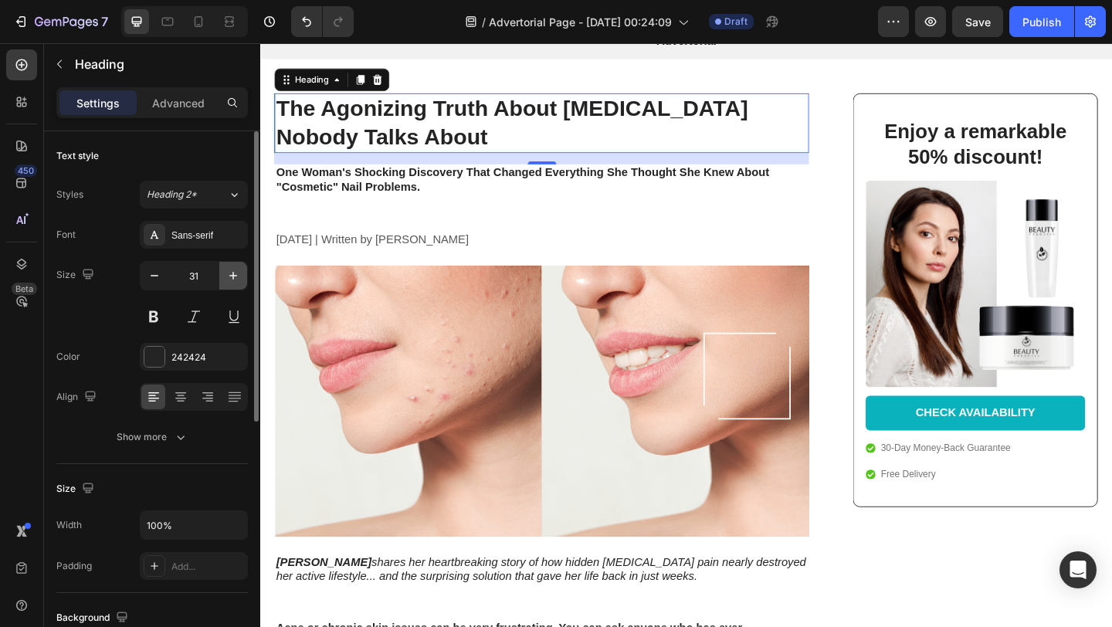
click at [234, 276] on icon "button" at bounding box center [233, 276] width 8 height 8
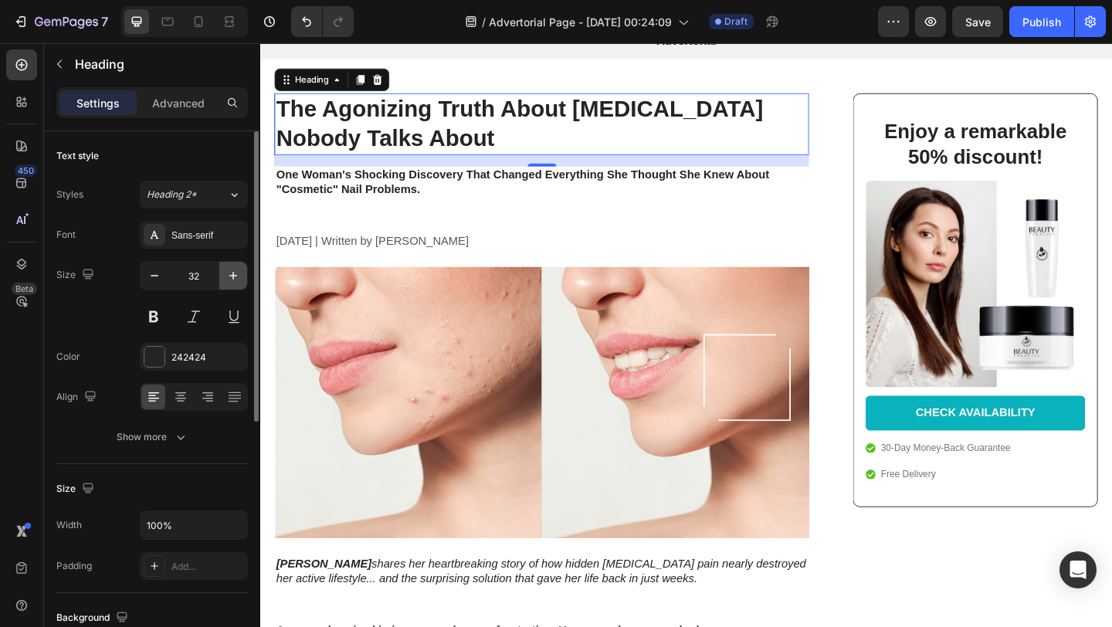
click at [234, 276] on icon "button" at bounding box center [233, 276] width 8 height 8
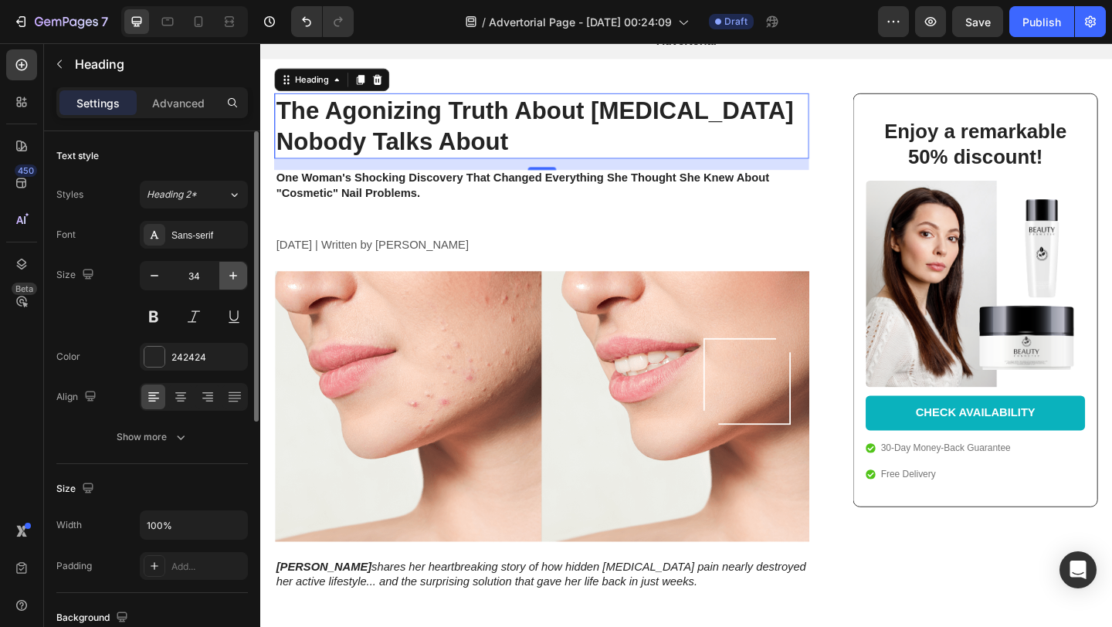
click at [234, 276] on icon "button" at bounding box center [233, 276] width 8 height 8
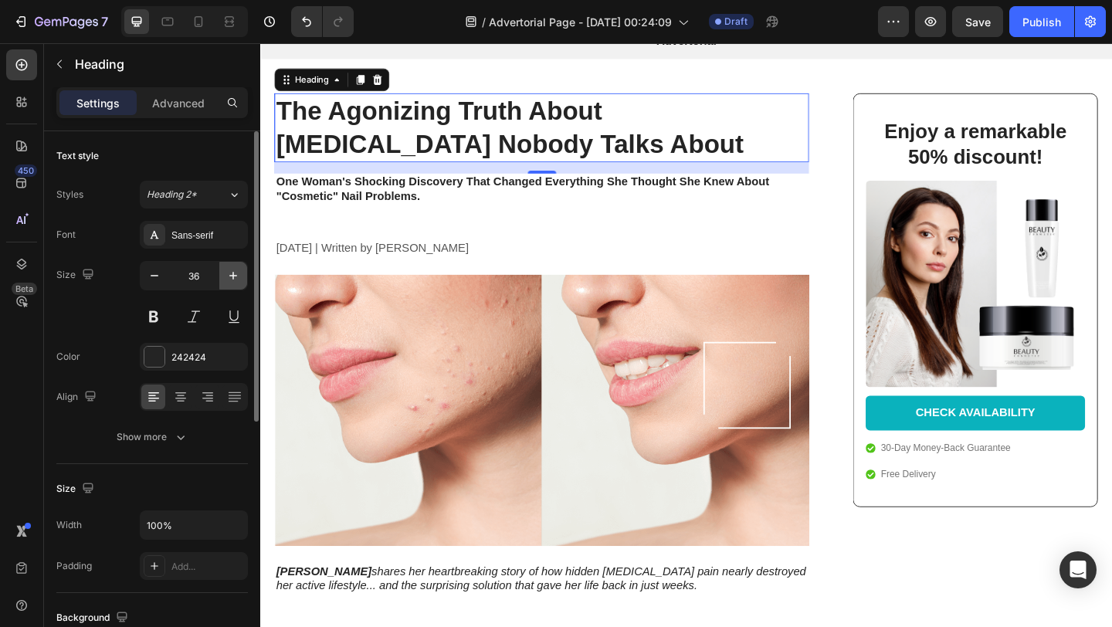
click at [234, 276] on icon "button" at bounding box center [233, 276] width 8 height 8
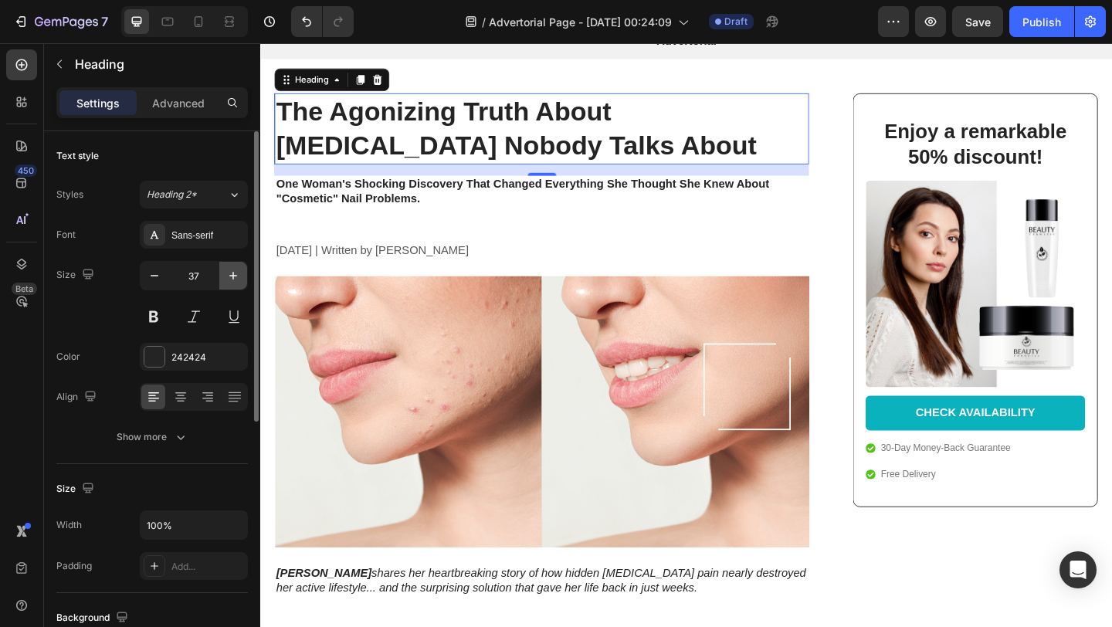
click at [234, 276] on icon "button" at bounding box center [233, 276] width 8 height 8
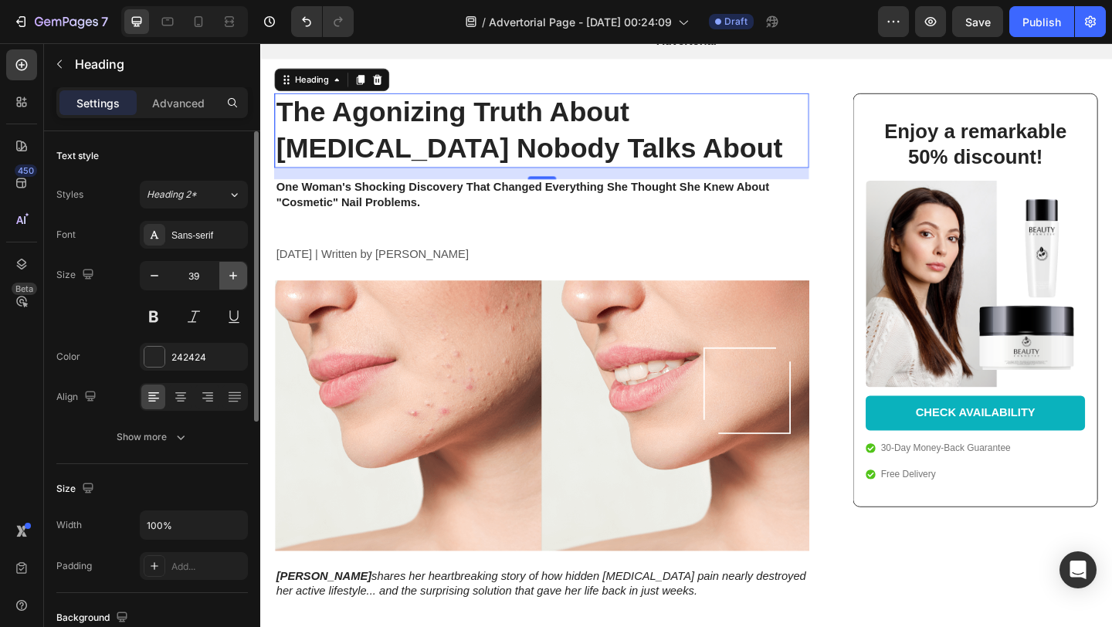
click at [234, 276] on icon "button" at bounding box center [233, 276] width 8 height 8
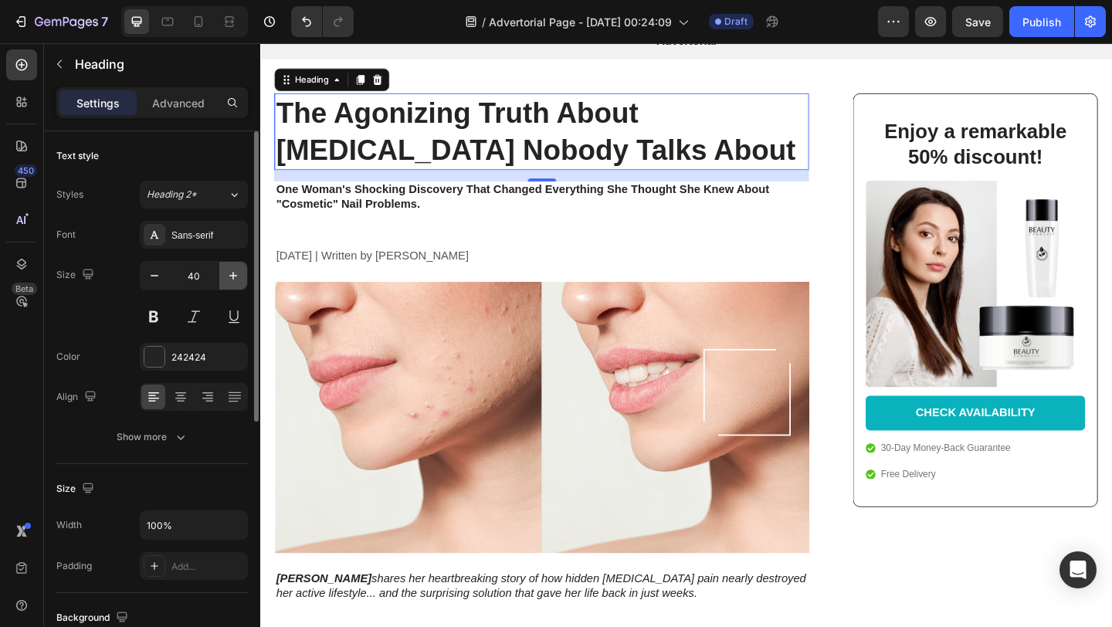
click at [234, 276] on icon "button" at bounding box center [233, 276] width 8 height 8
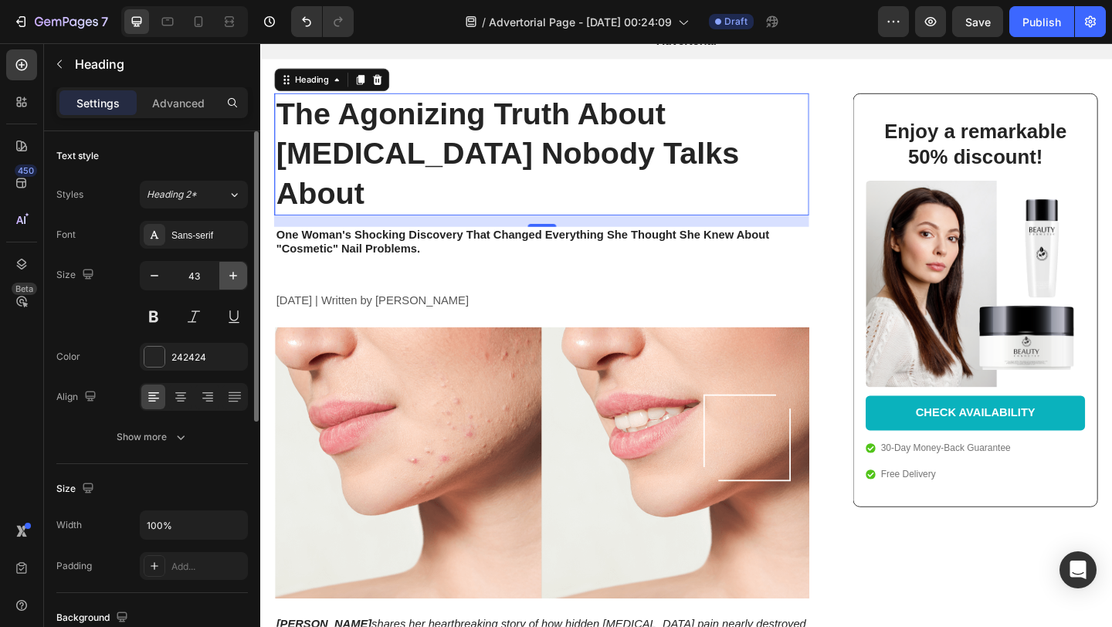
click at [234, 276] on icon "button" at bounding box center [233, 276] width 8 height 8
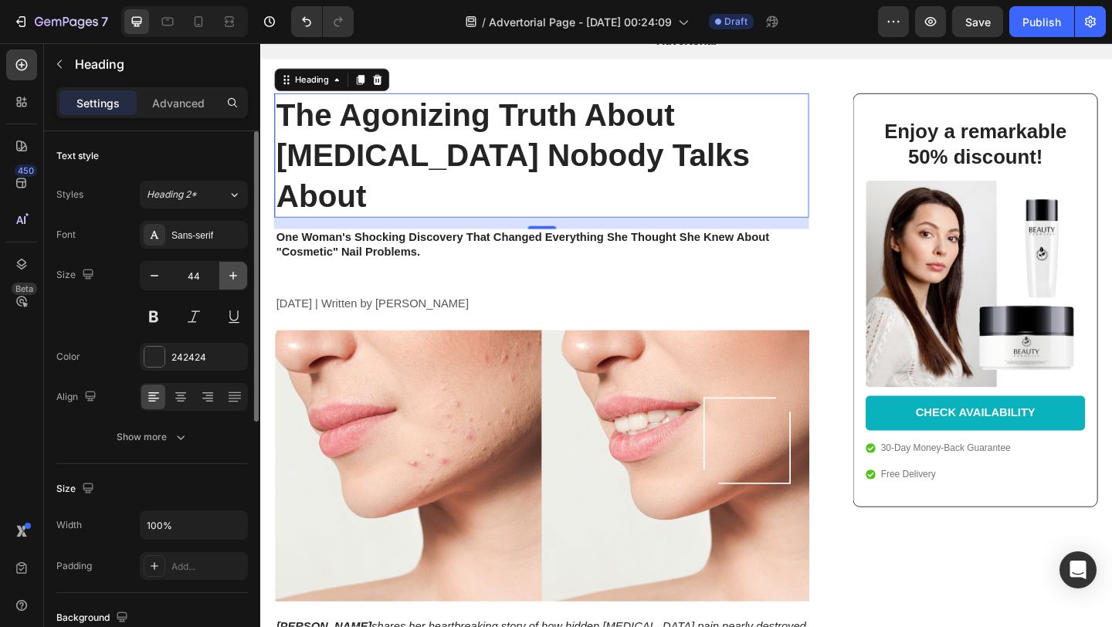
click at [234, 276] on icon "button" at bounding box center [233, 276] width 8 height 8
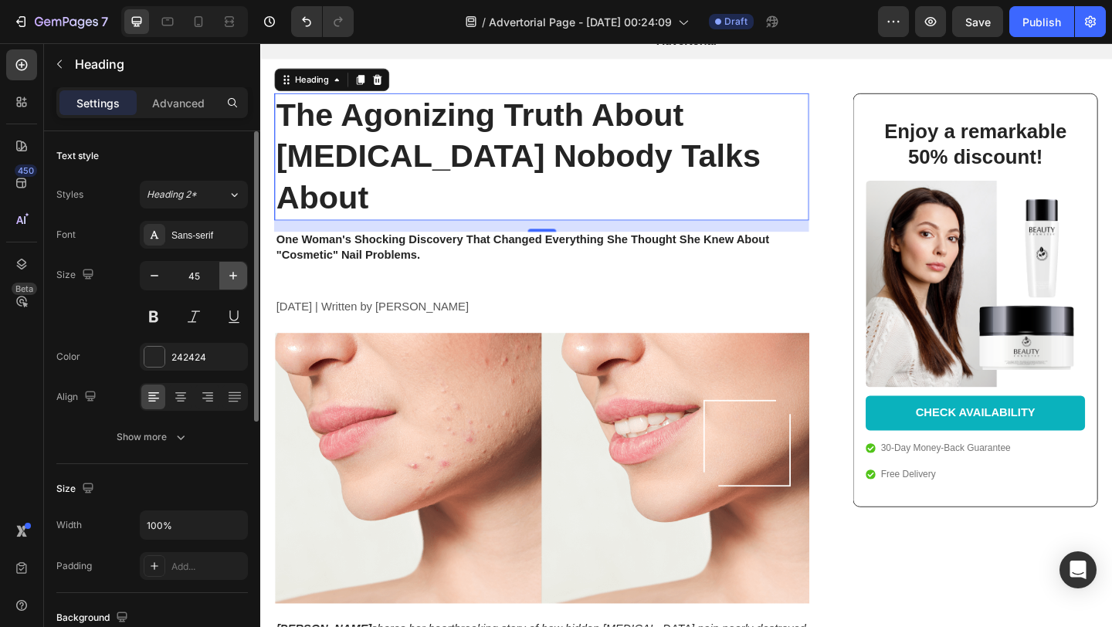
click at [234, 276] on icon "button" at bounding box center [233, 276] width 8 height 8
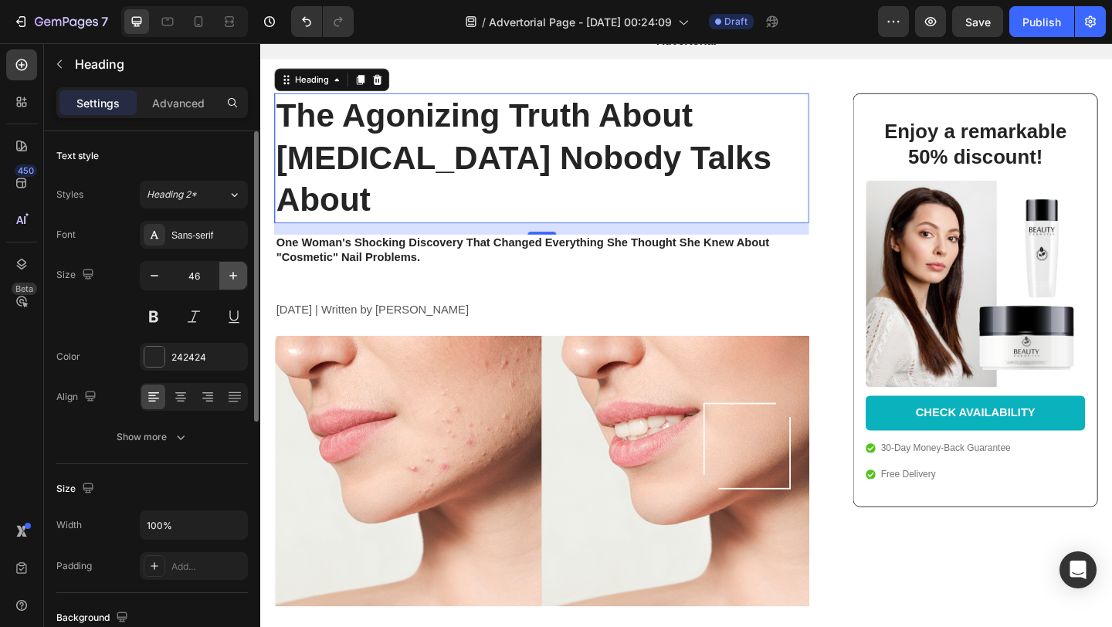
click at [234, 276] on icon "button" at bounding box center [233, 276] width 8 height 8
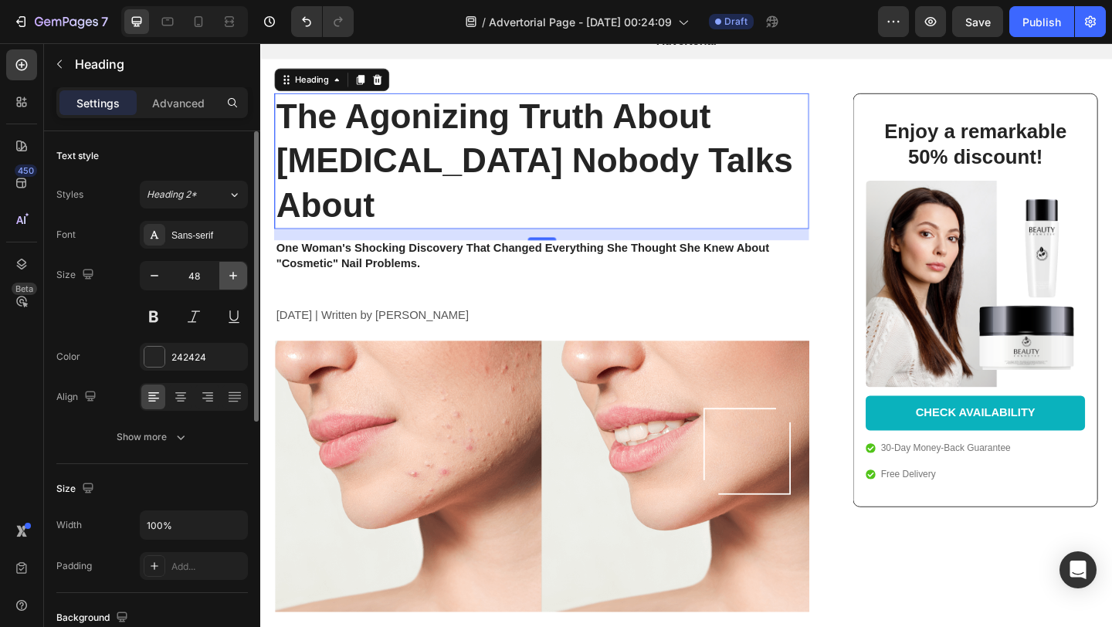
click at [234, 276] on icon "button" at bounding box center [233, 276] width 8 height 8
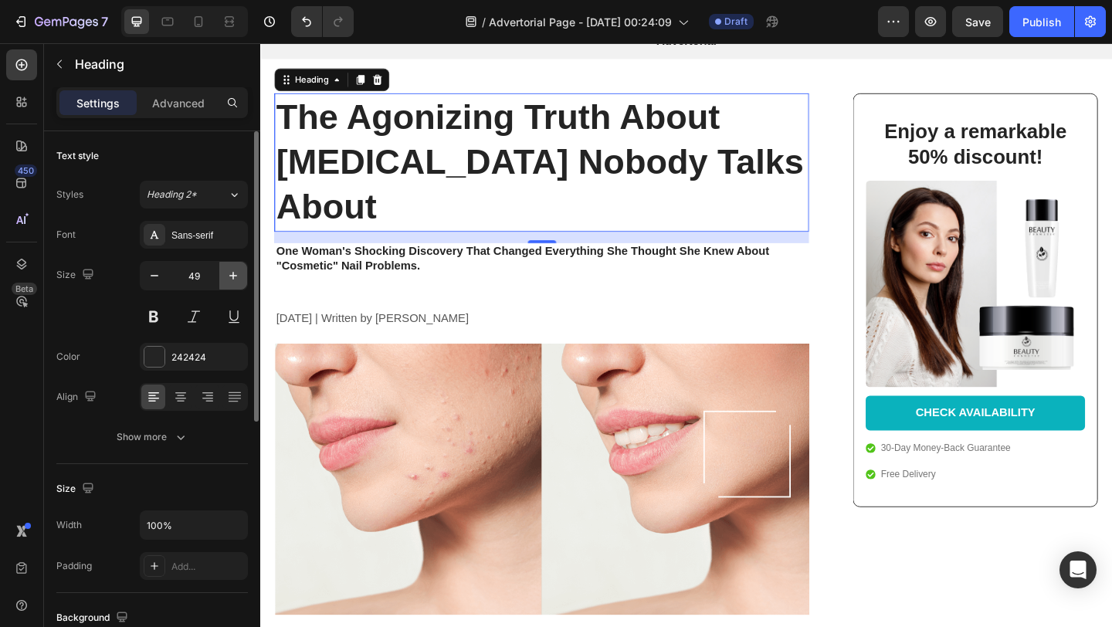
type input "50"
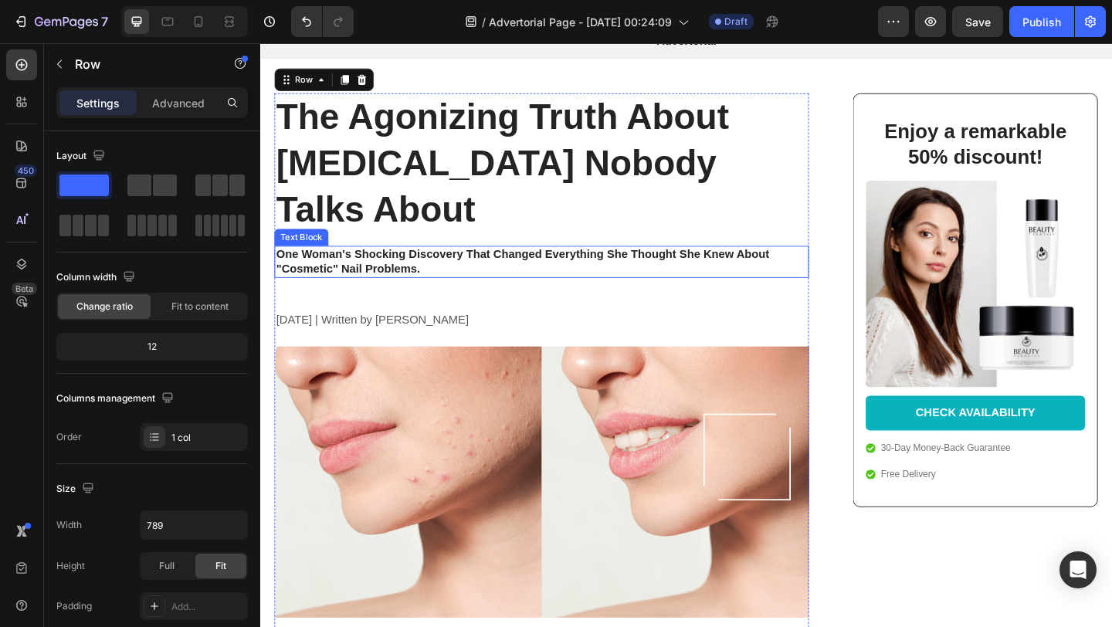
click at [444, 265] on p "One Woman's Shocking Discovery That Changed Everything She Thought She Knew Abo…" at bounding box center [566, 281] width 579 height 32
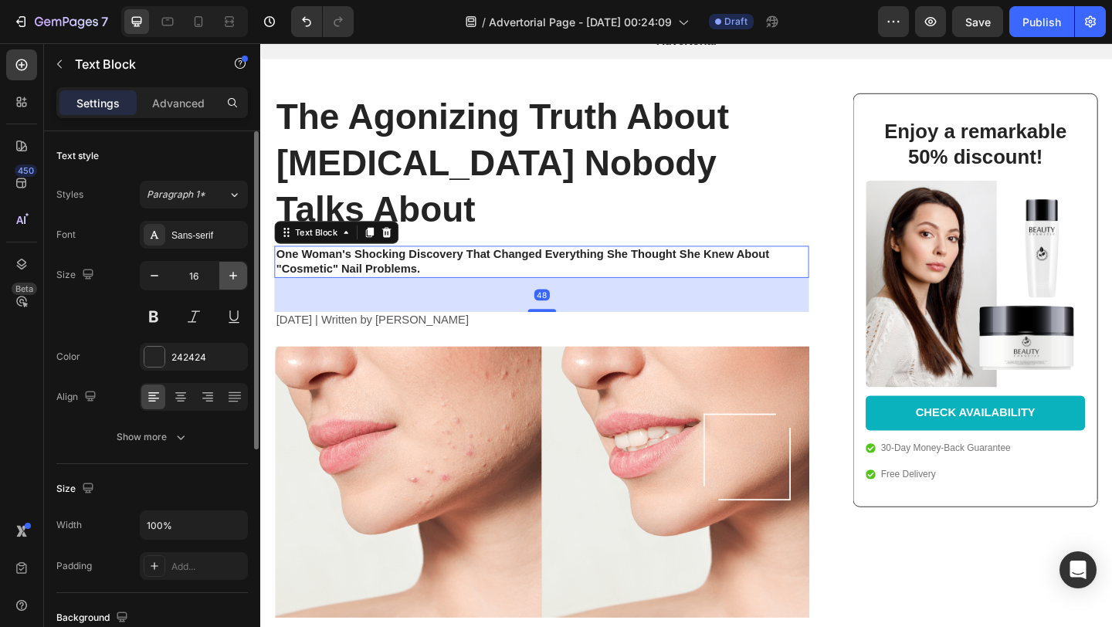
click at [236, 273] on icon "button" at bounding box center [233, 275] width 15 height 15
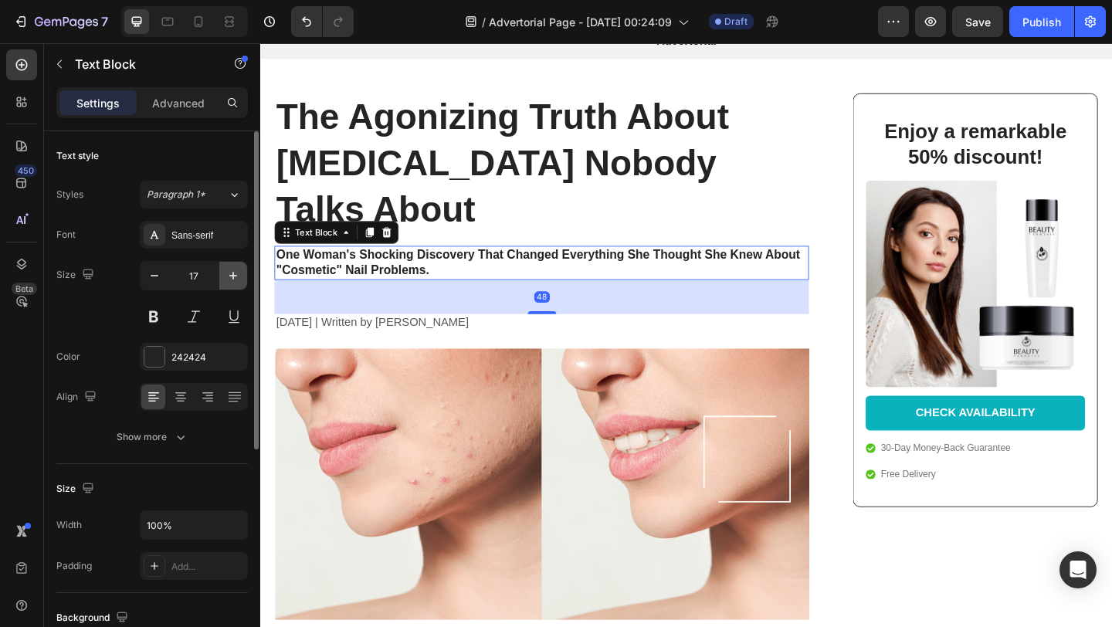
click at [236, 273] on icon "button" at bounding box center [233, 275] width 15 height 15
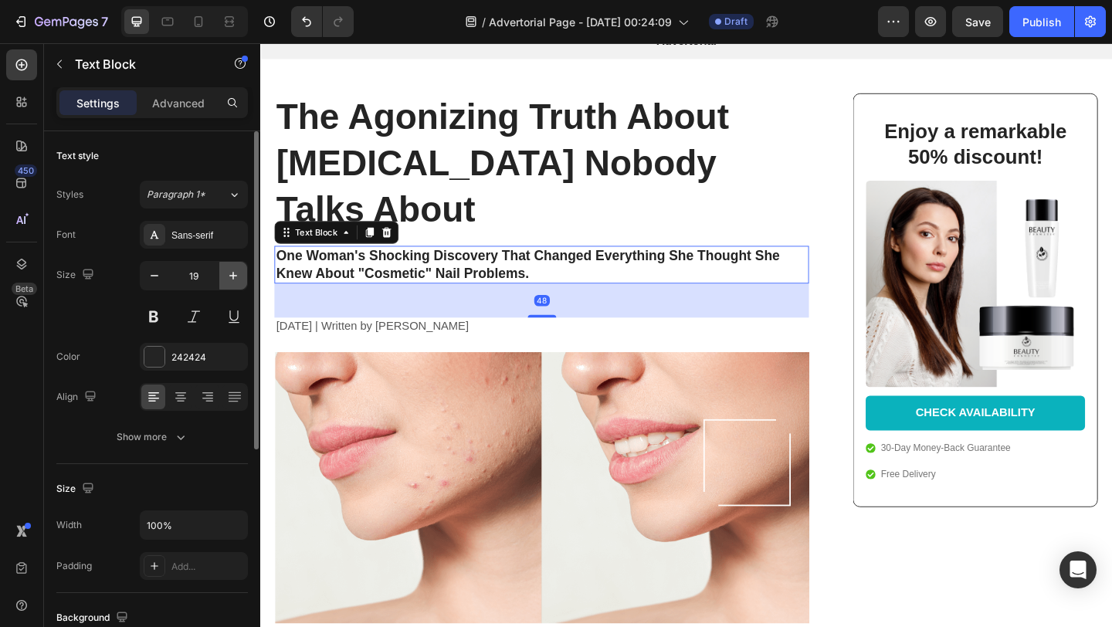
click at [236, 273] on icon "button" at bounding box center [233, 275] width 15 height 15
type input "20"
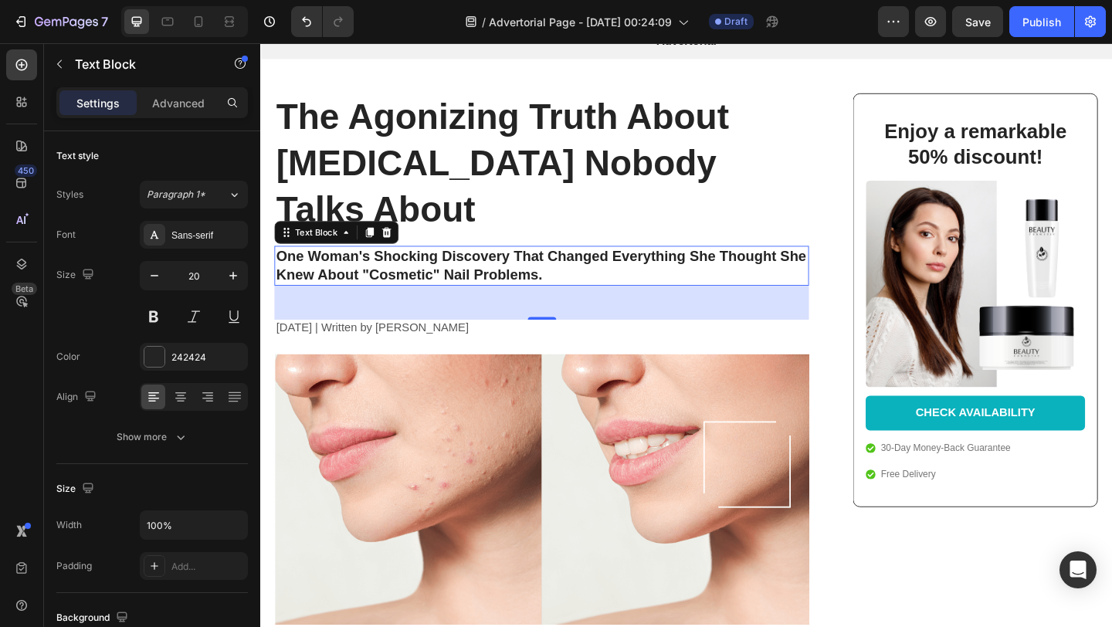
click at [406, 307] on div "48" at bounding box center [567, 325] width 582 height 37
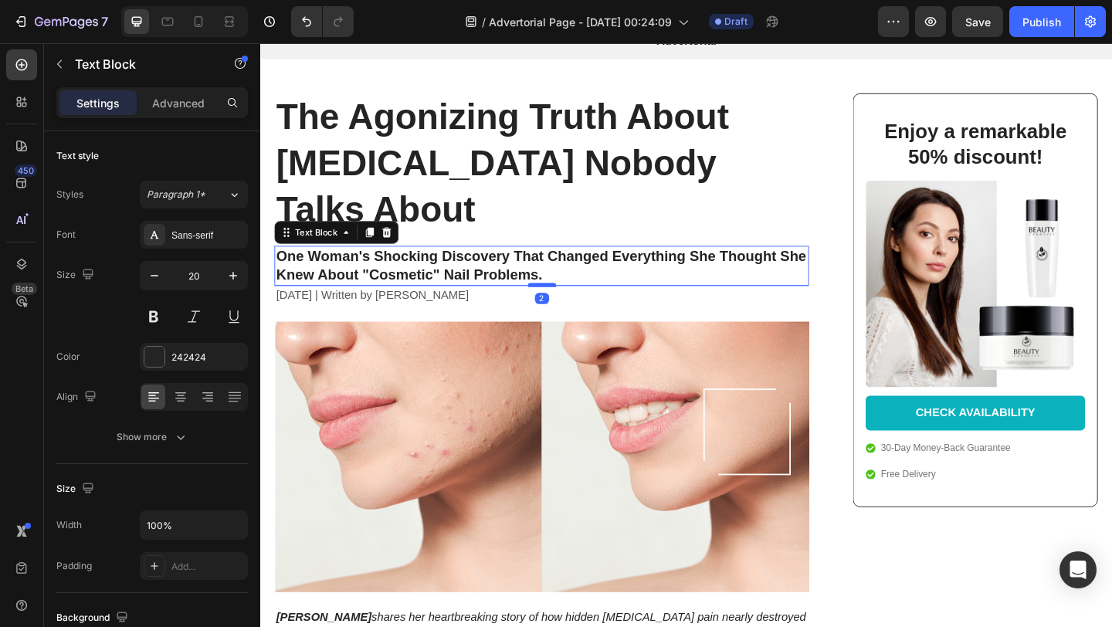
drag, startPoint x: 559, startPoint y: 291, endPoint x: 559, endPoint y: 256, distance: 35.5
click at [559, 304] on div at bounding box center [567, 306] width 31 height 5
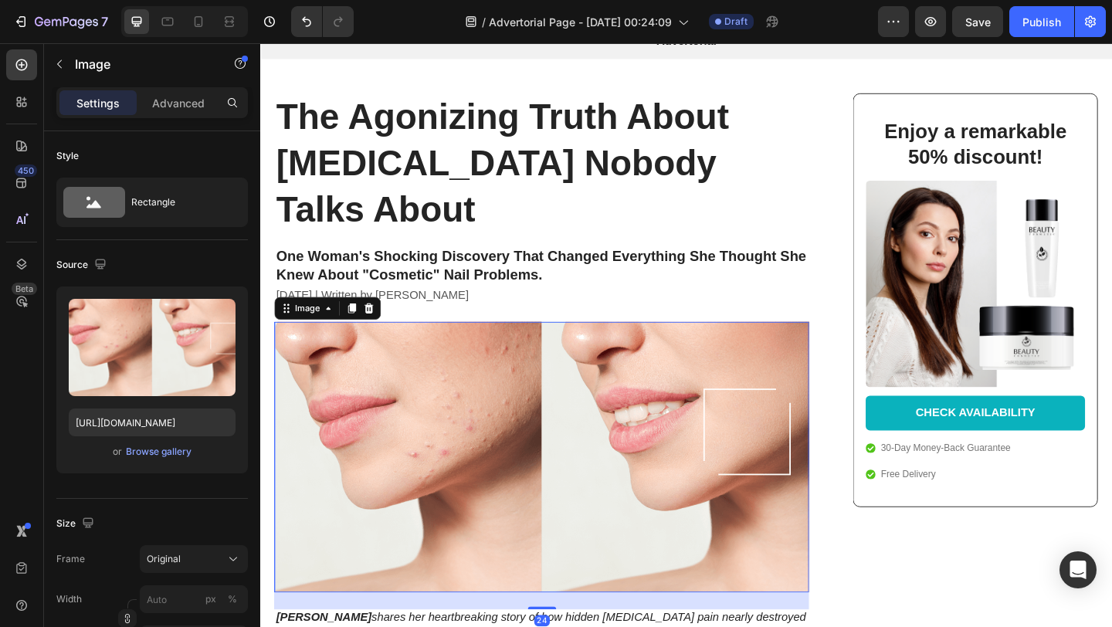
click at [554, 351] on img at bounding box center [567, 493] width 582 height 295
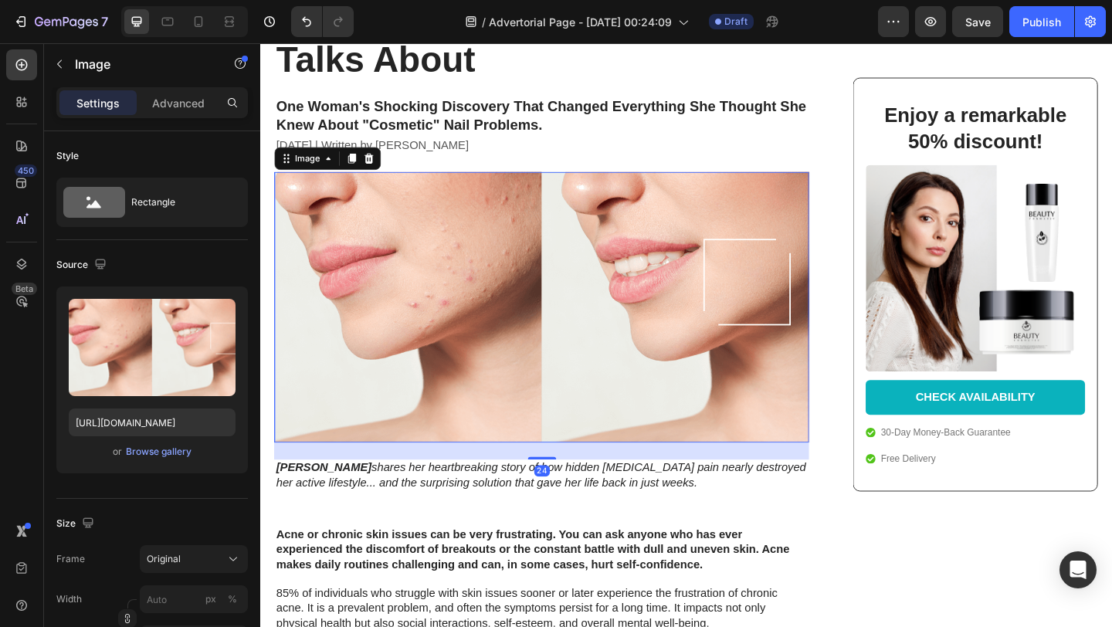
scroll to position [220, 0]
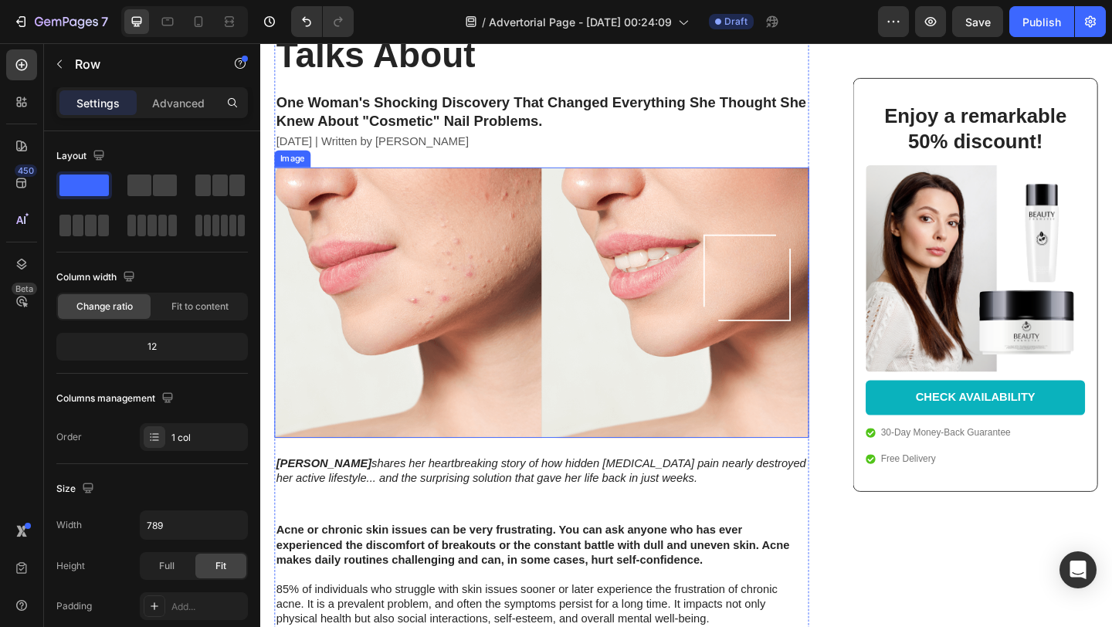
click at [453, 373] on img at bounding box center [567, 325] width 582 height 295
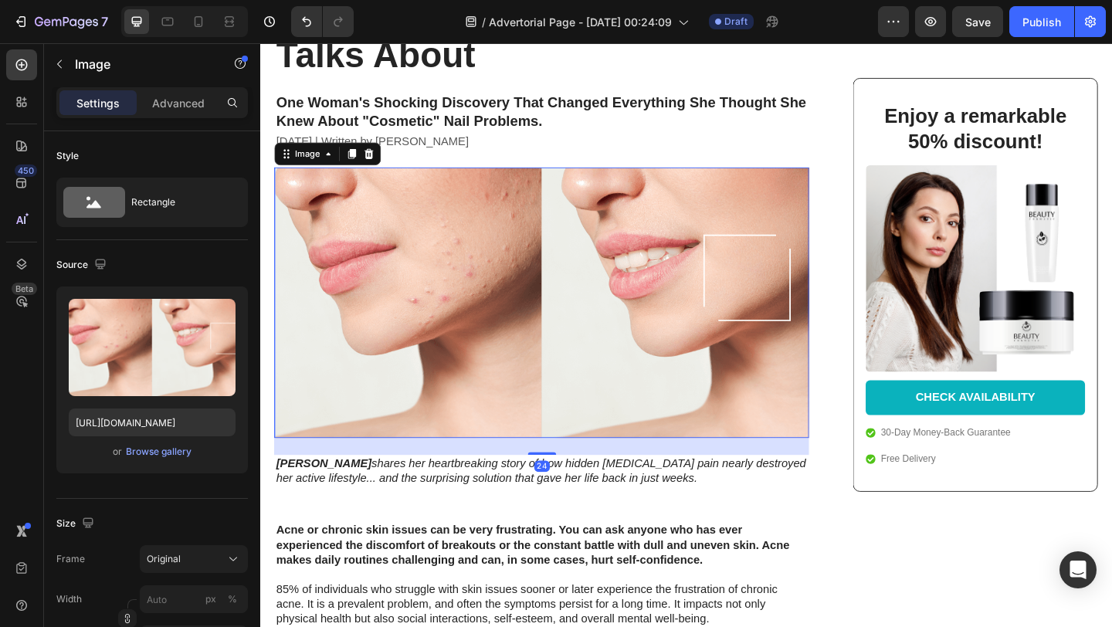
drag, startPoint x: 555, startPoint y: 436, endPoint x: 555, endPoint y: 426, distance: 9.3
click at [555, 473] on div "24" at bounding box center [567, 482] width 582 height 19
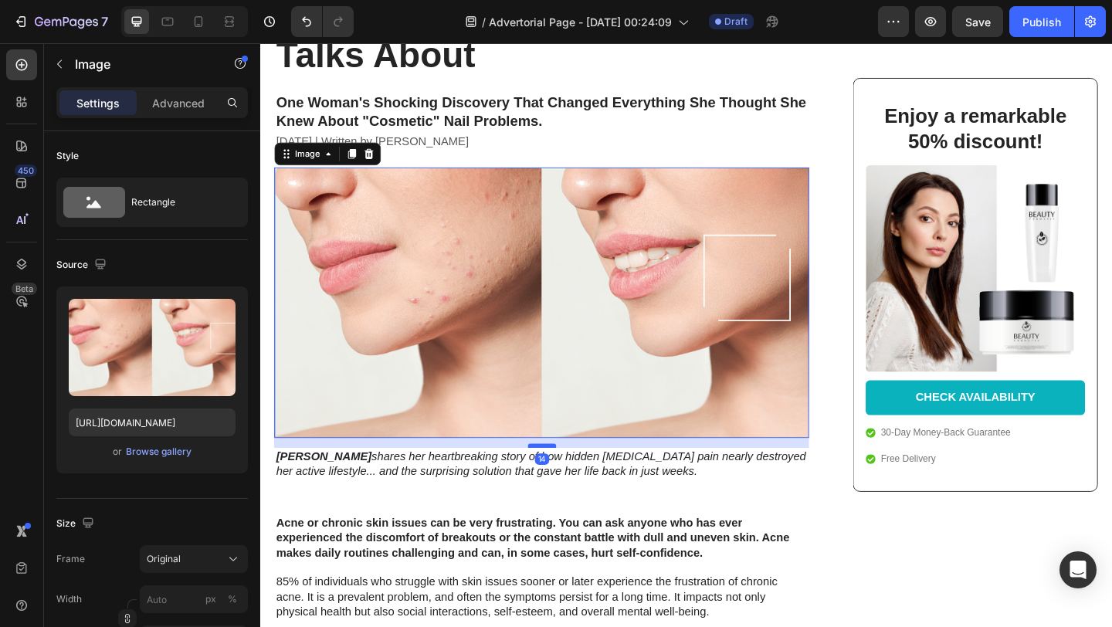
drag, startPoint x: 556, startPoint y: 440, endPoint x: 556, endPoint y: 431, distance: 8.5
click at [556, 479] on div at bounding box center [567, 481] width 31 height 5
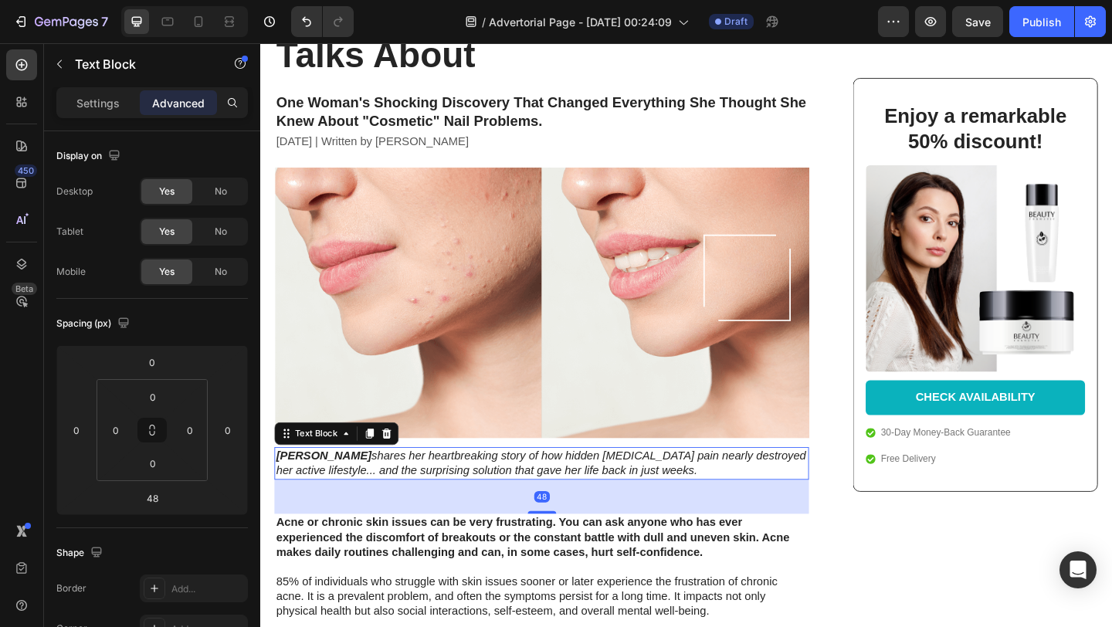
click at [538, 484] on p "[PERSON_NAME] shares her heartbreaking story of how hidden [MEDICAL_DATA] pain …" at bounding box center [566, 500] width 579 height 32
click at [104, 107] on p "Settings" at bounding box center [97, 103] width 43 height 16
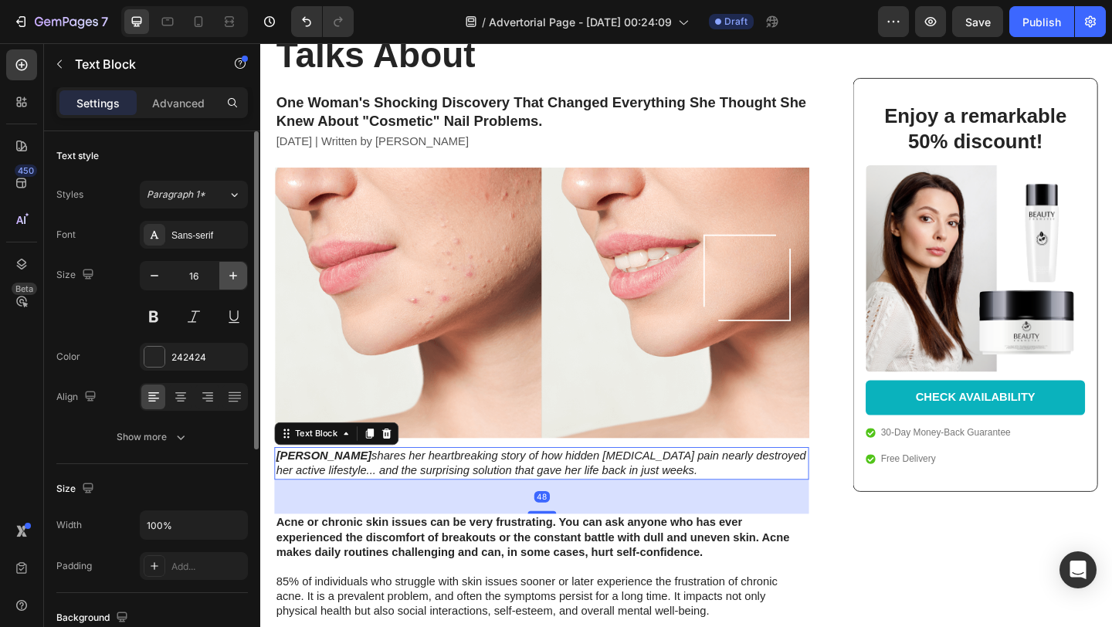
click at [229, 275] on icon "button" at bounding box center [233, 275] width 15 height 15
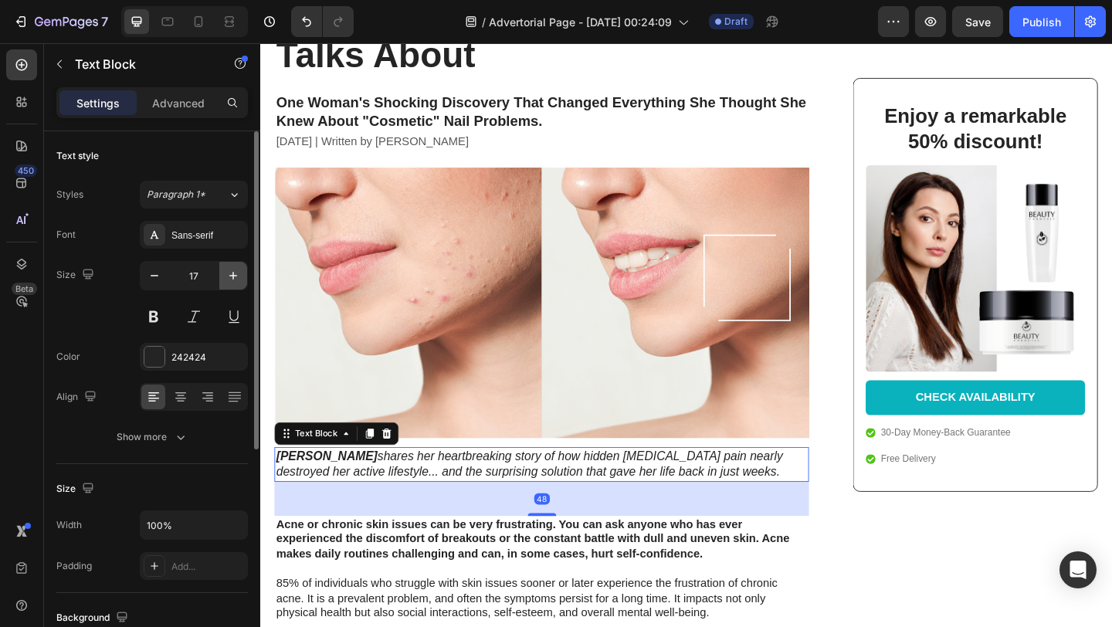
click at [229, 275] on icon "button" at bounding box center [233, 275] width 15 height 15
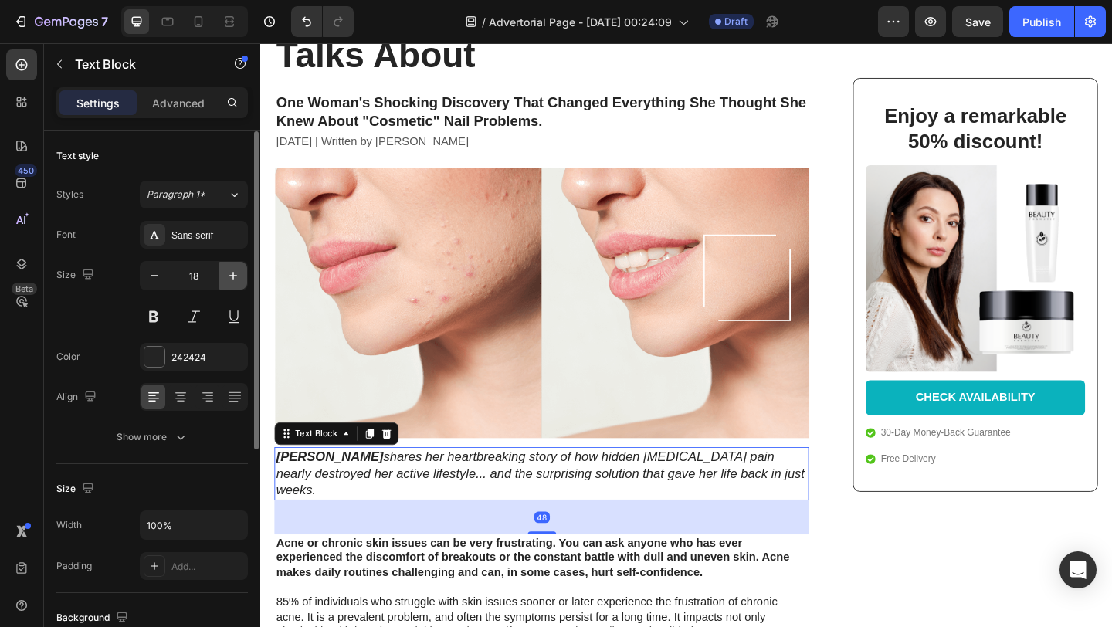
click at [229, 275] on icon "button" at bounding box center [233, 275] width 15 height 15
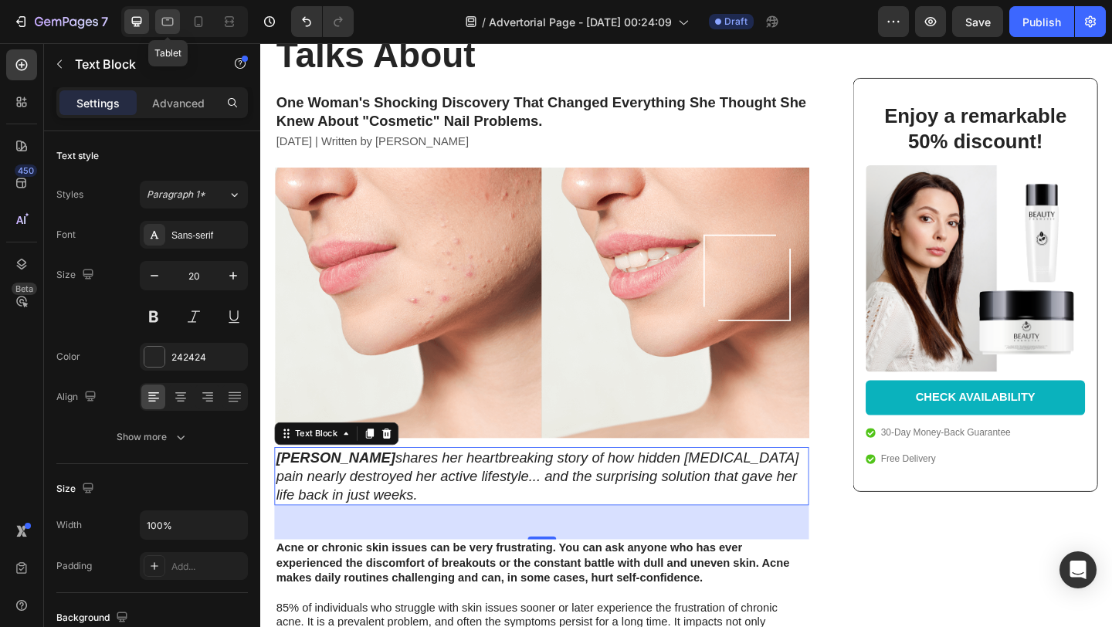
click at [168, 26] on icon at bounding box center [167, 21] width 15 height 15
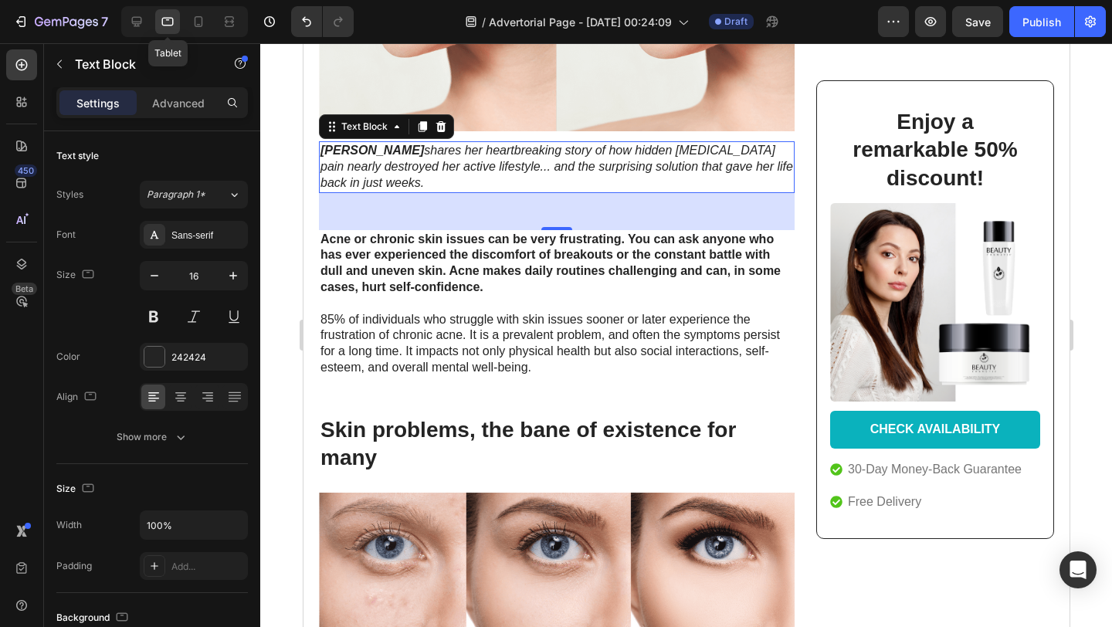
scroll to position [476, 0]
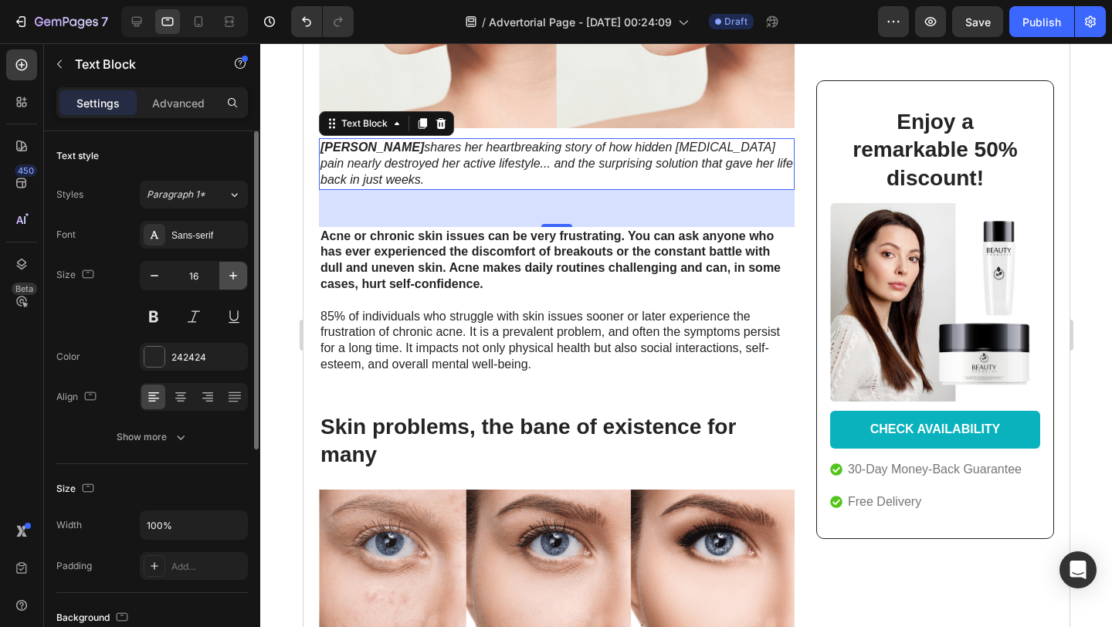
click at [236, 274] on icon "button" at bounding box center [233, 275] width 15 height 15
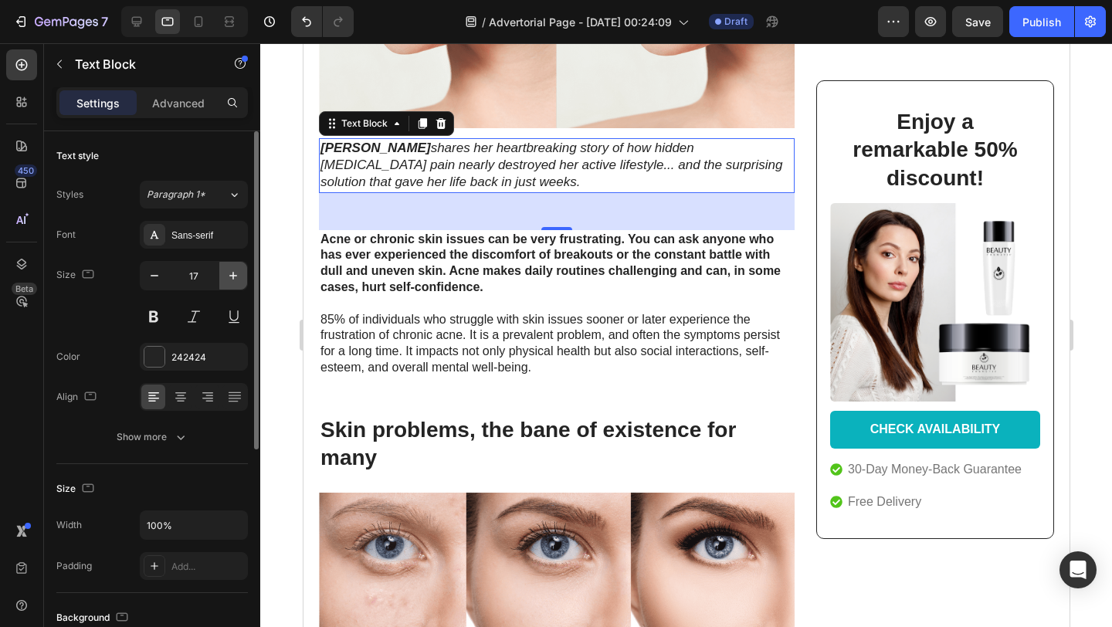
click at [236, 274] on icon "button" at bounding box center [233, 275] width 15 height 15
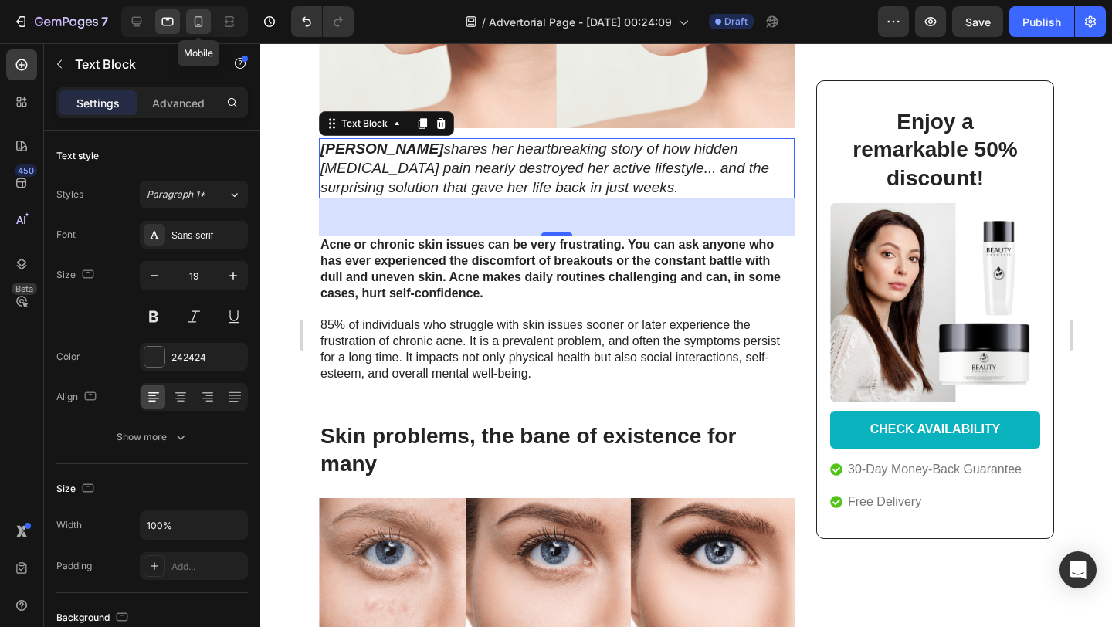
click at [196, 24] on icon at bounding box center [198, 21] width 15 height 15
type input "14"
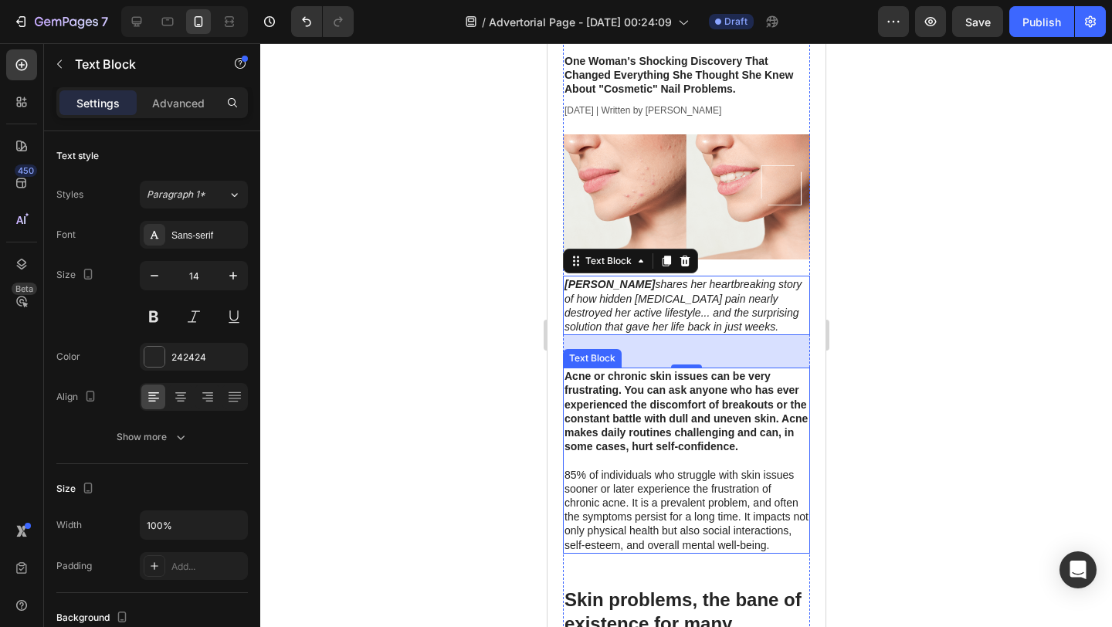
scroll to position [153, 0]
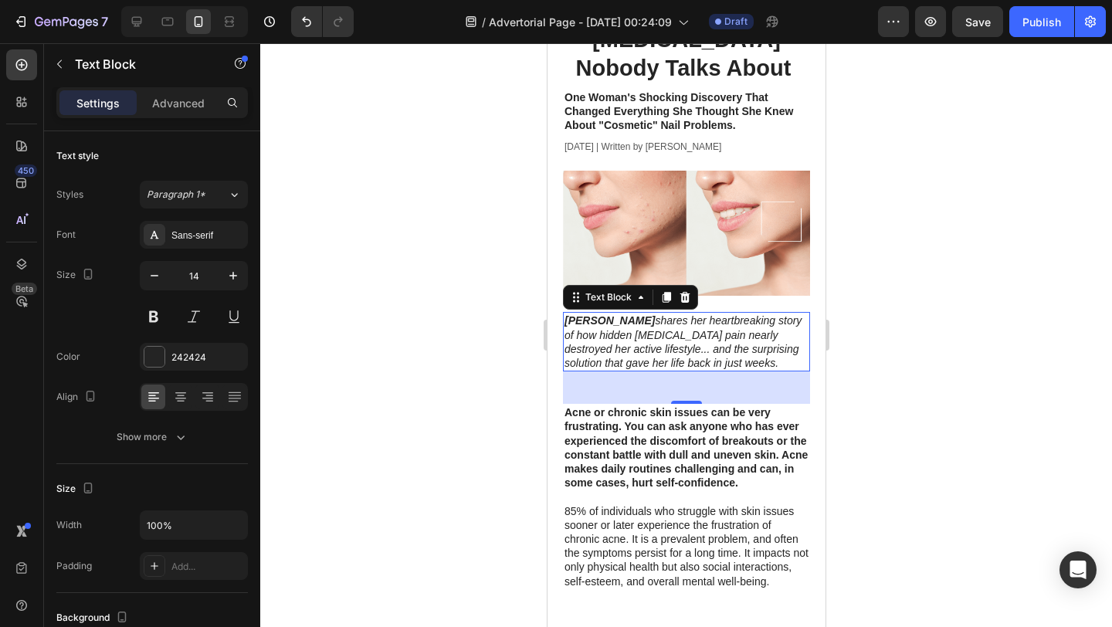
click at [475, 334] on div at bounding box center [686, 335] width 852 height 584
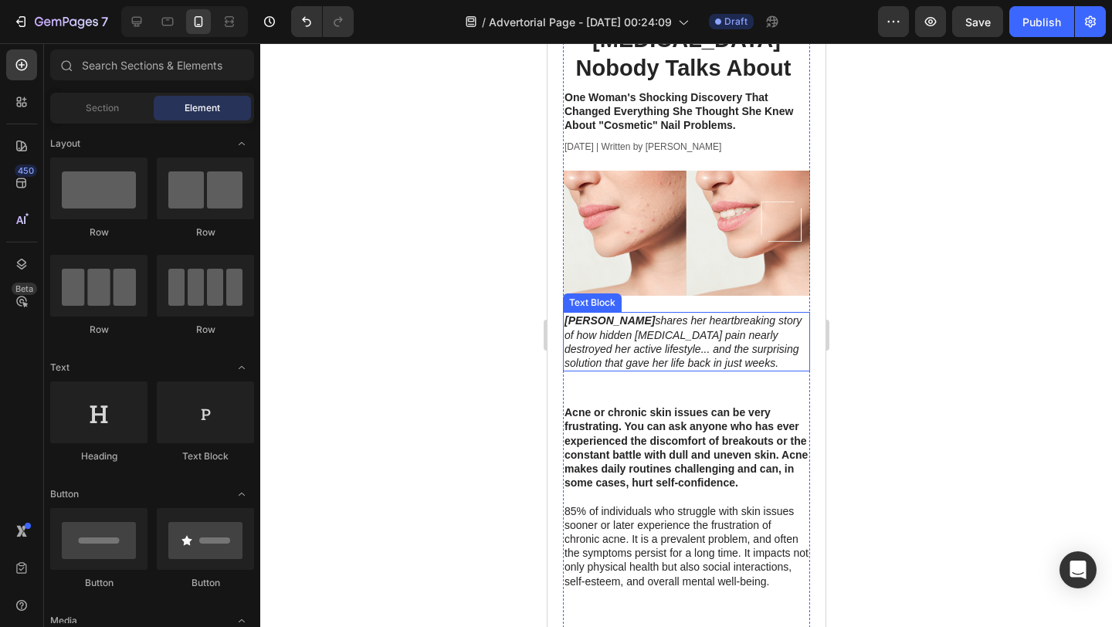
click at [655, 318] on icon "[PERSON_NAME] shares her heartbreaking story of how hidden [MEDICAL_DATA] pain …" at bounding box center [682, 341] width 237 height 55
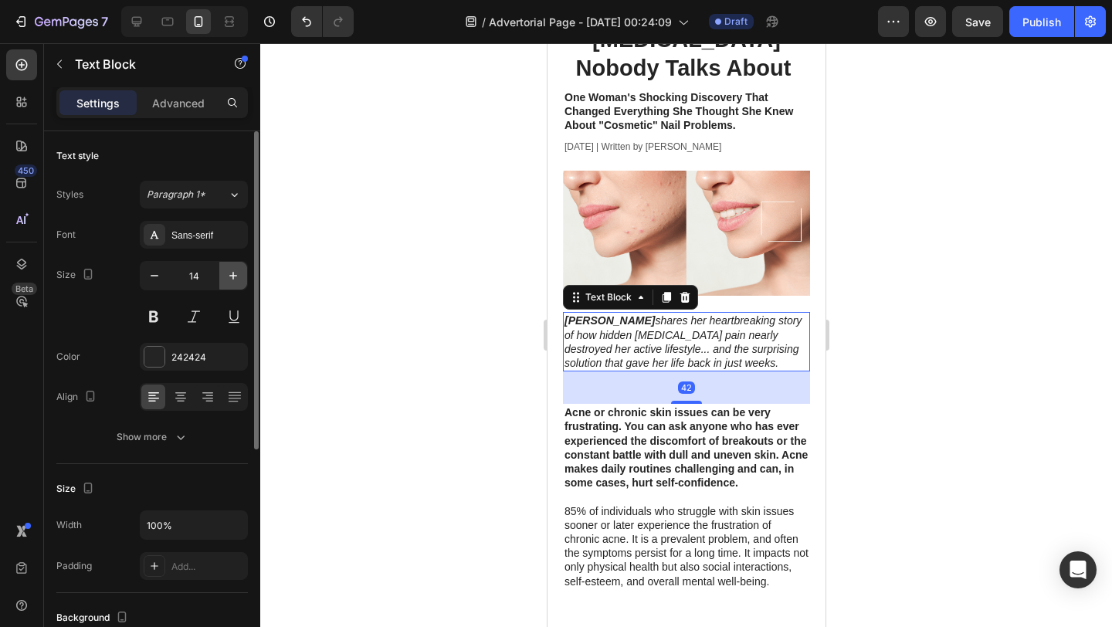
click at [236, 277] on icon "button" at bounding box center [233, 275] width 15 height 15
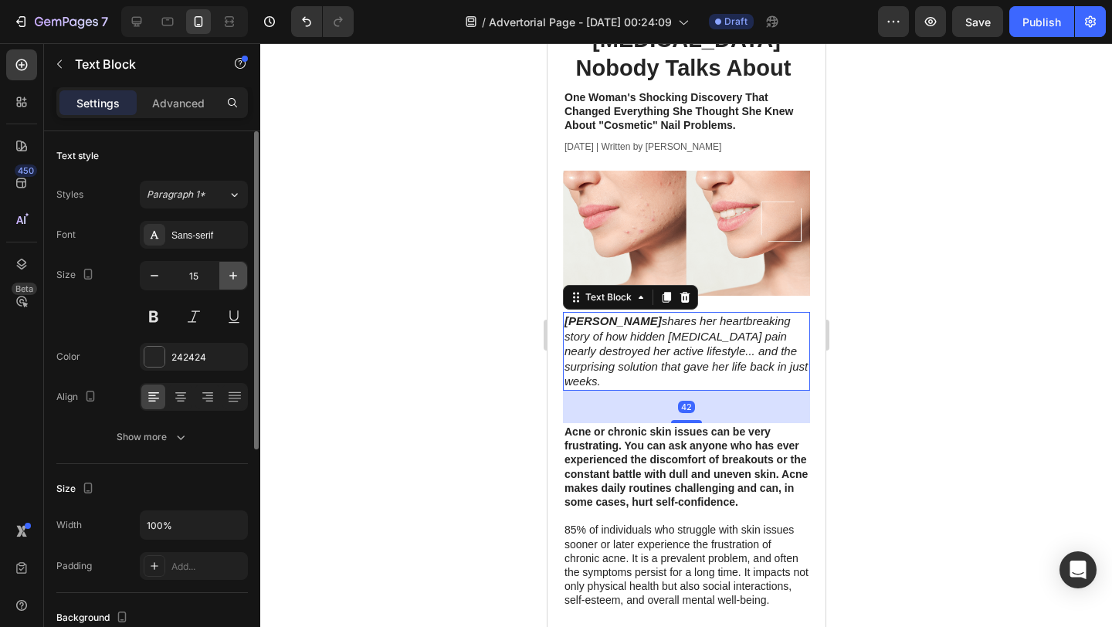
click at [236, 277] on icon "button" at bounding box center [233, 275] width 15 height 15
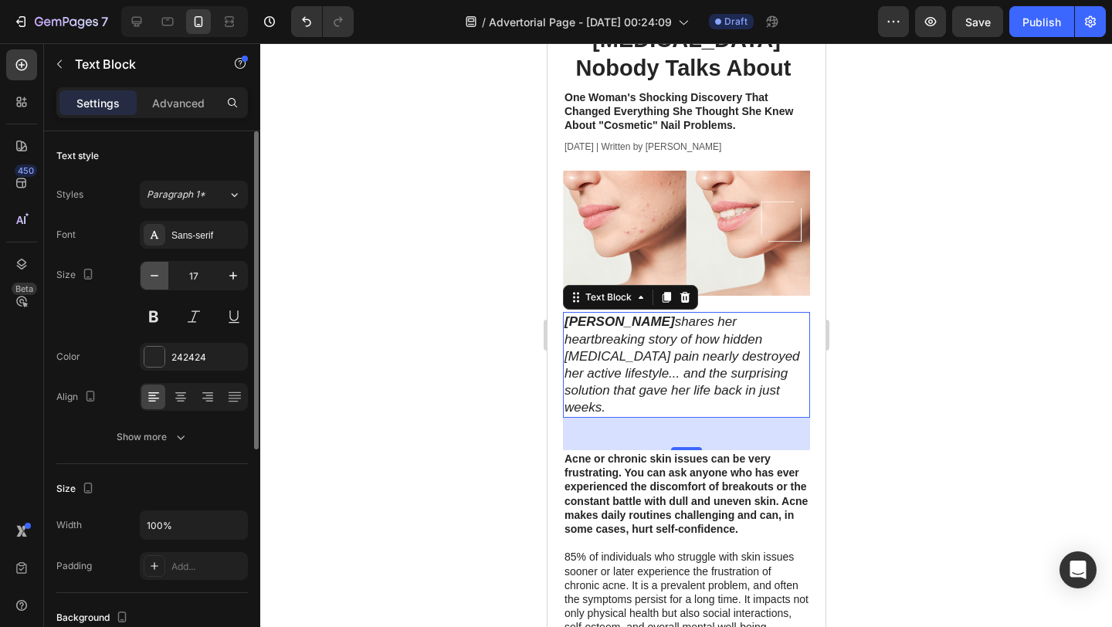
click at [155, 273] on icon "button" at bounding box center [154, 275] width 15 height 15
type input "16"
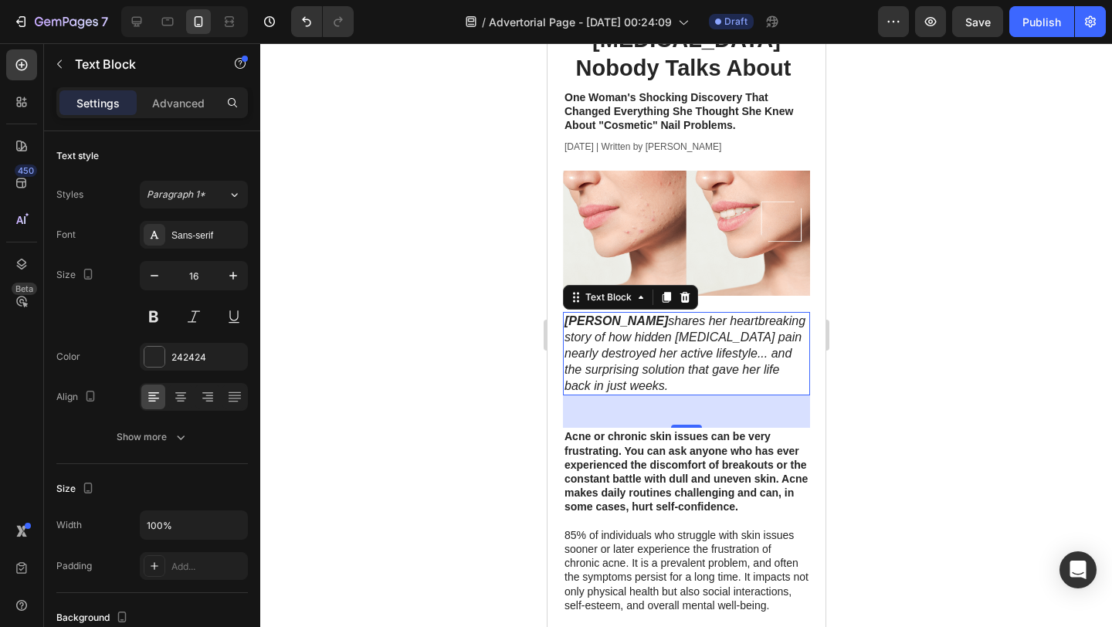
click at [418, 303] on div at bounding box center [686, 335] width 852 height 584
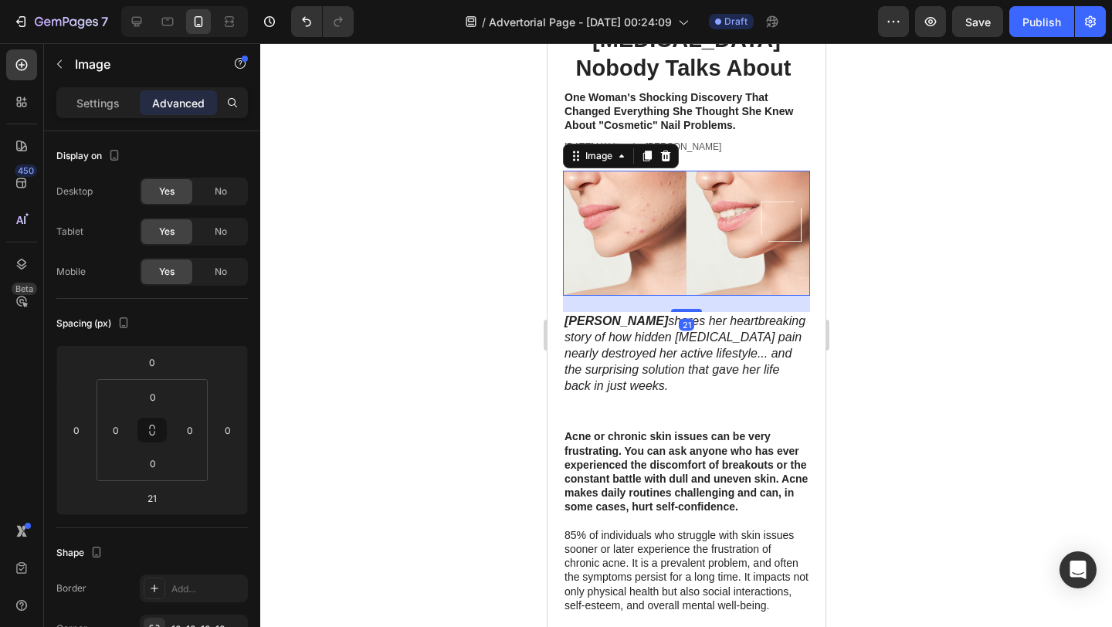
click at [649, 205] on img at bounding box center [685, 233] width 247 height 125
click at [450, 224] on div at bounding box center [686, 335] width 852 height 584
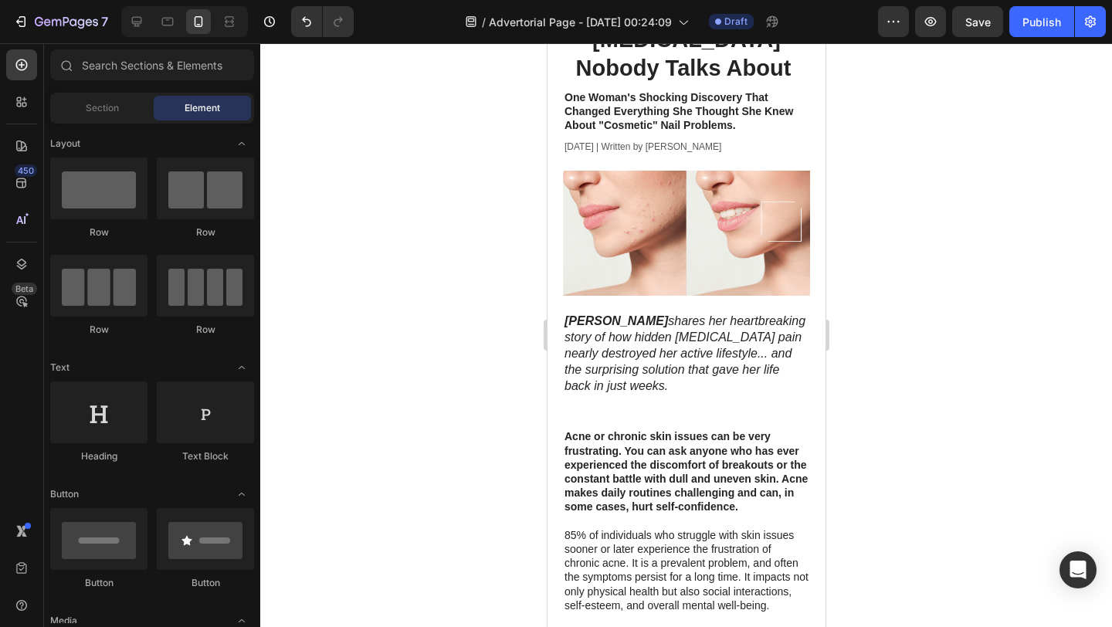
click at [475, 199] on div at bounding box center [686, 335] width 852 height 584
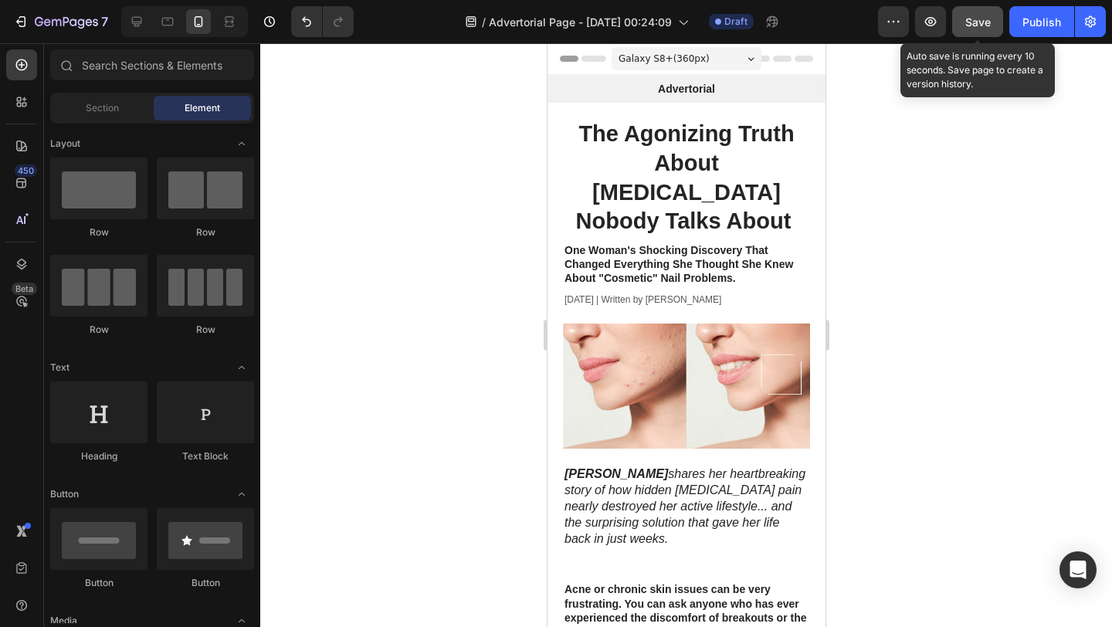
click at [981, 22] on span "Save" at bounding box center [978, 21] width 25 height 13
